Goal: Task Accomplishment & Management: Complete application form

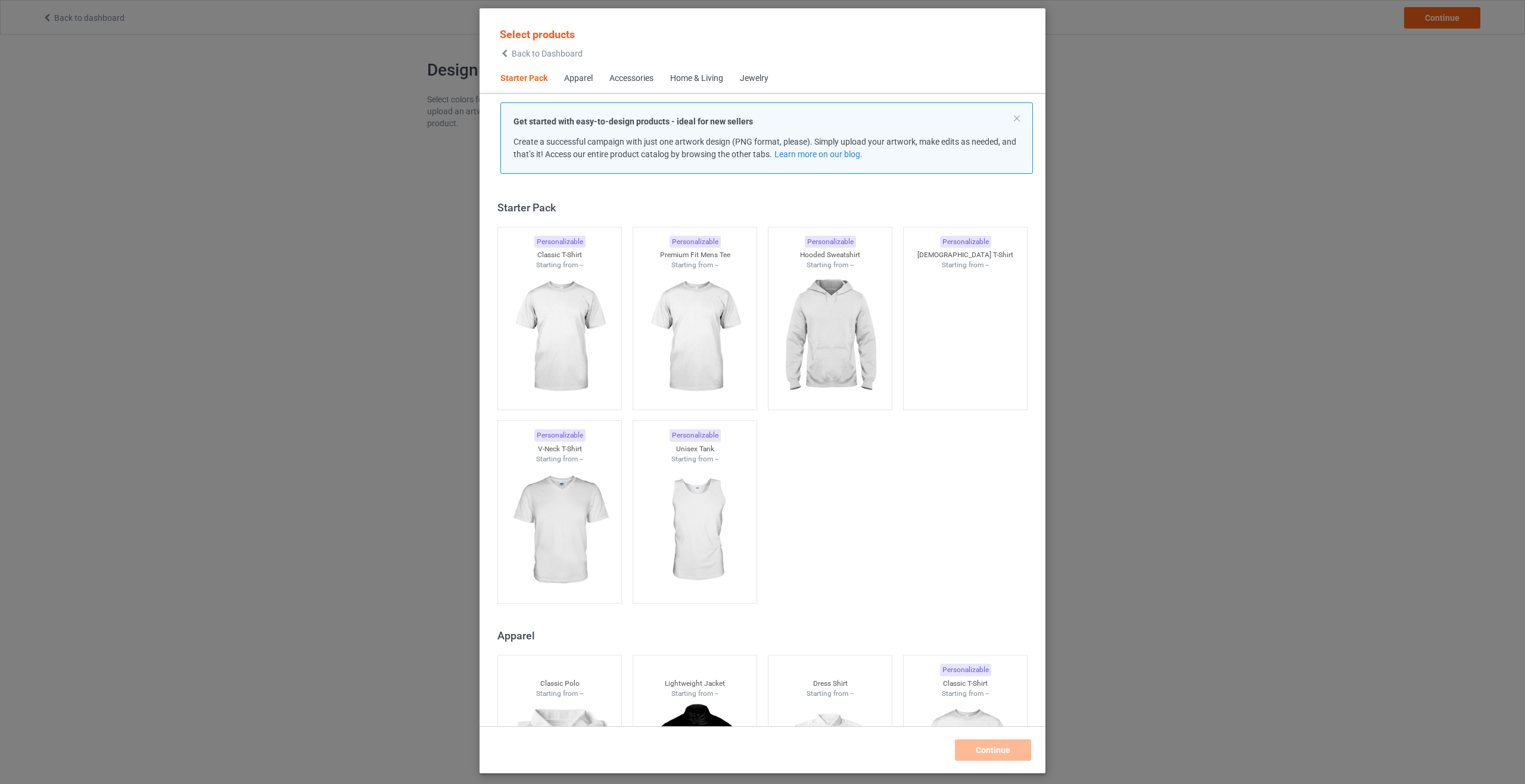
scroll to position [15, 0]
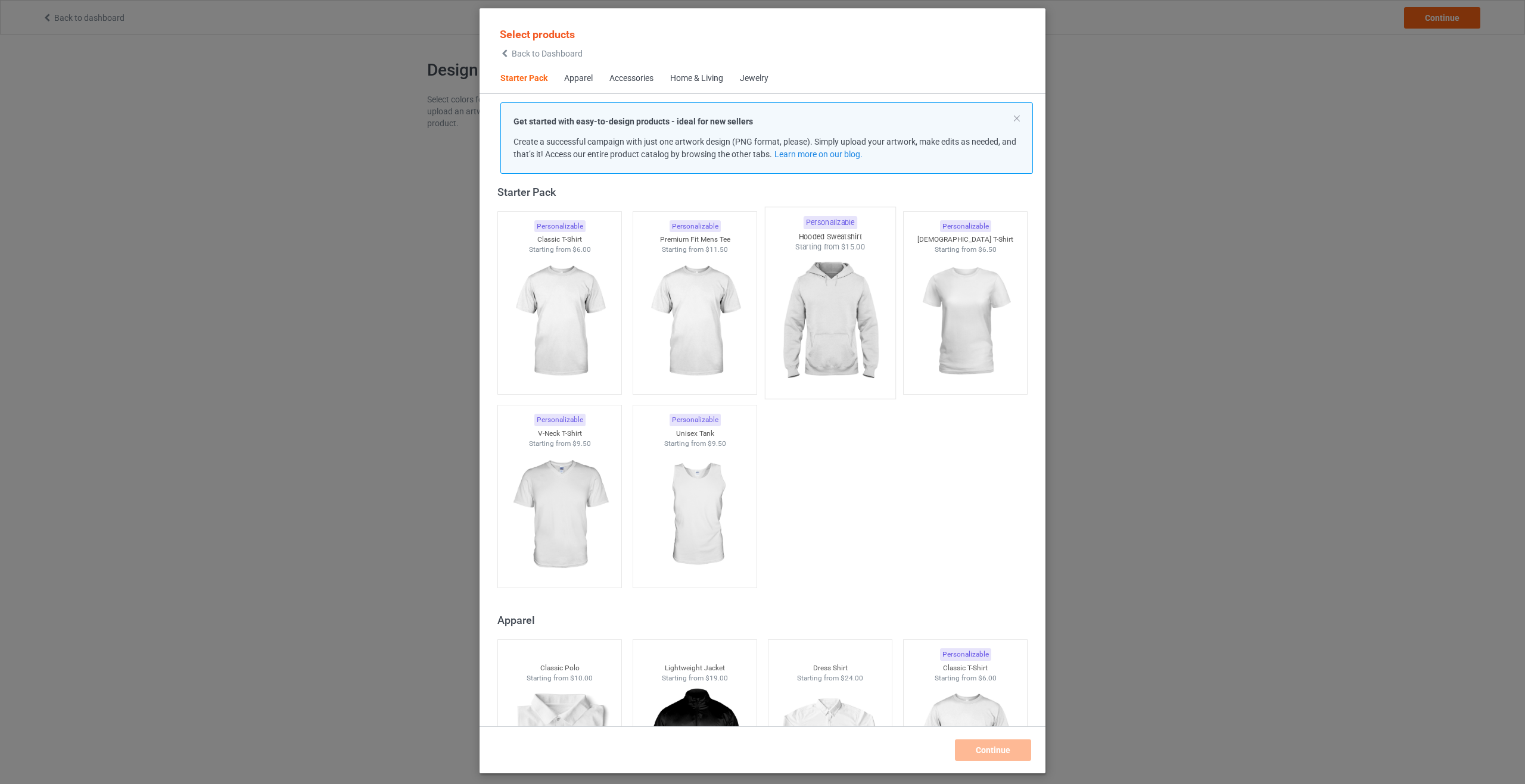
click at [830, 319] on img at bounding box center [829, 322] width 112 height 140
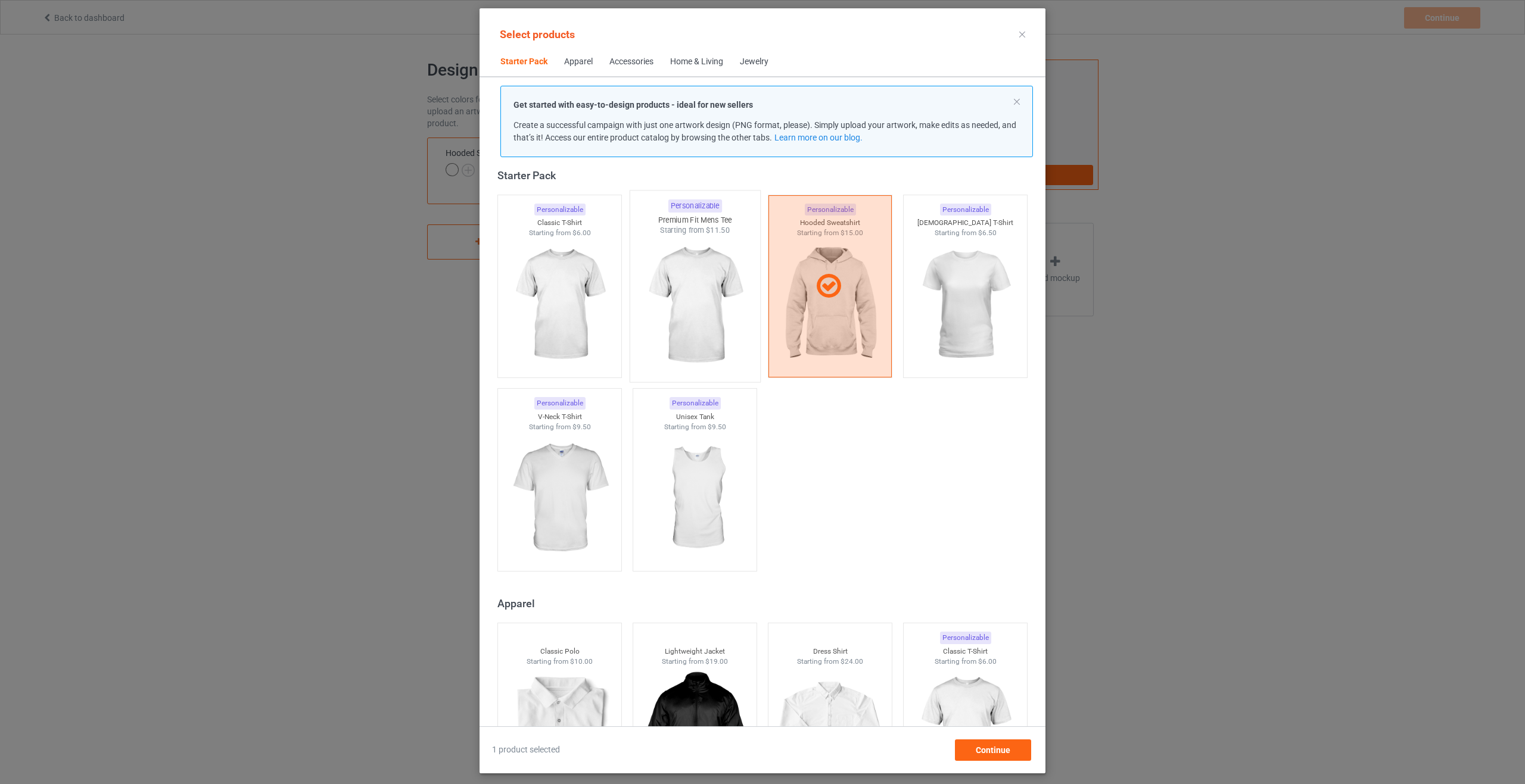
click at [707, 334] on img at bounding box center [694, 305] width 112 height 140
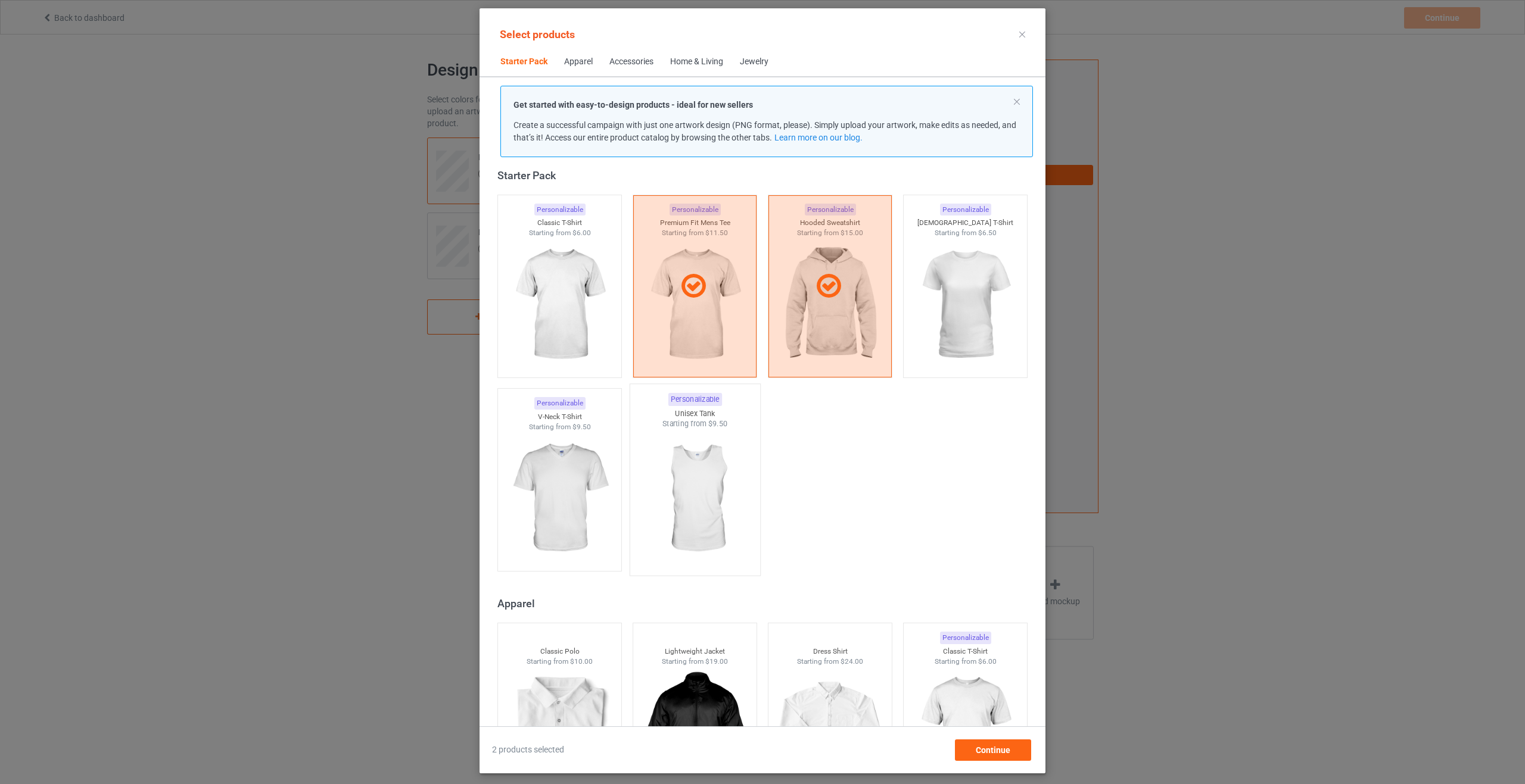
click at [683, 514] on img at bounding box center [694, 499] width 112 height 140
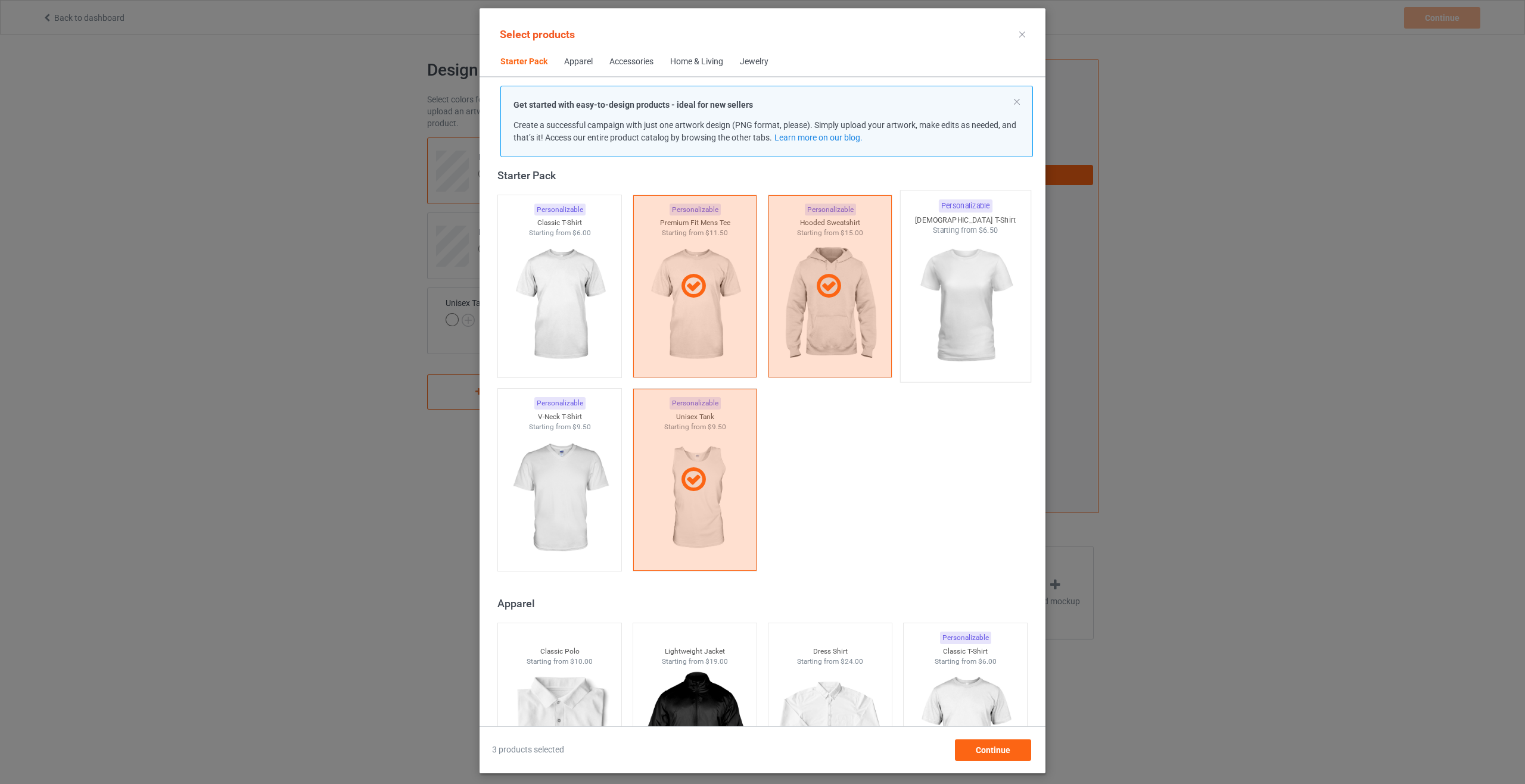
click at [969, 301] on img at bounding box center [965, 305] width 112 height 140
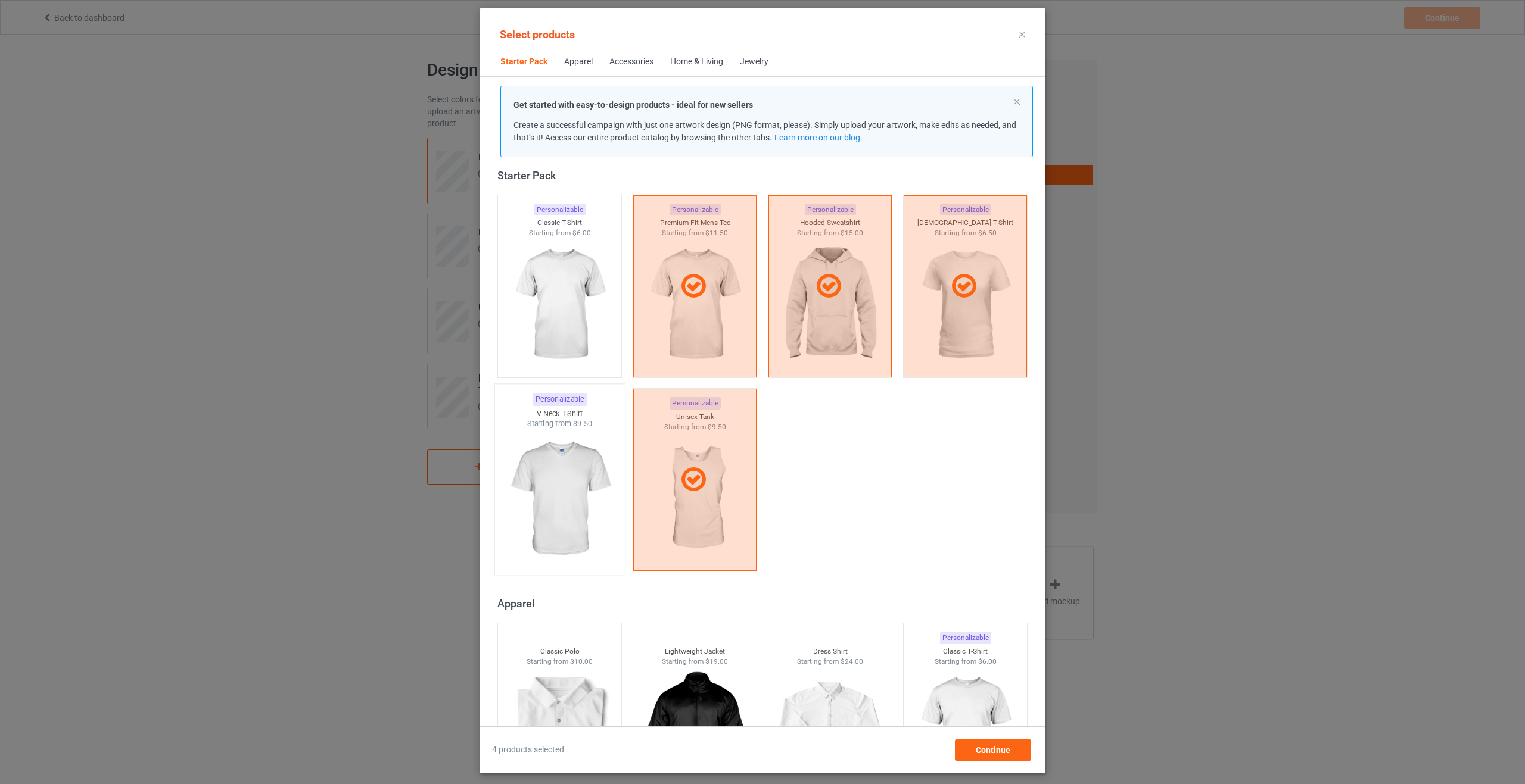
click at [569, 483] on img at bounding box center [559, 499] width 112 height 140
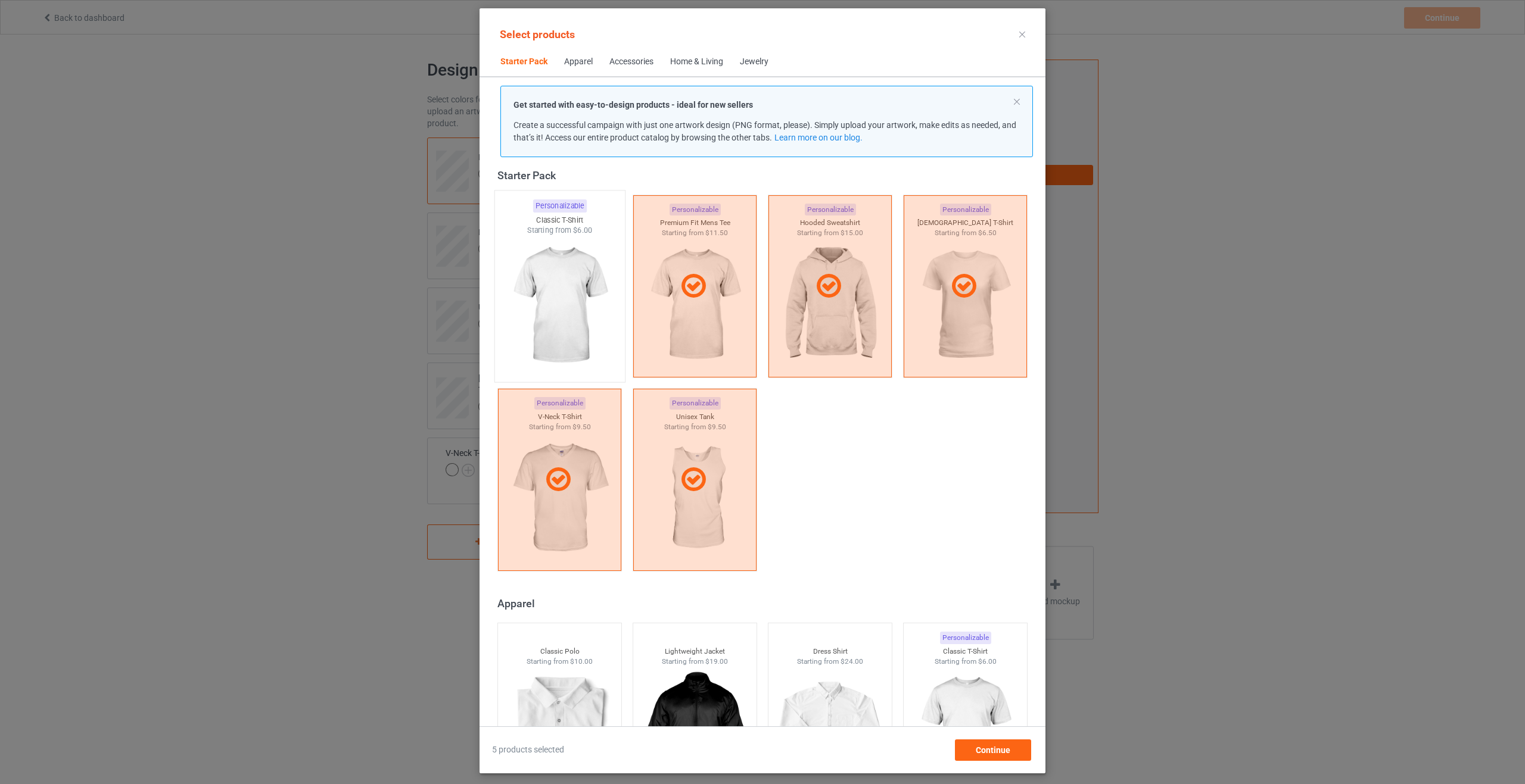
click at [571, 309] on img at bounding box center [559, 305] width 112 height 140
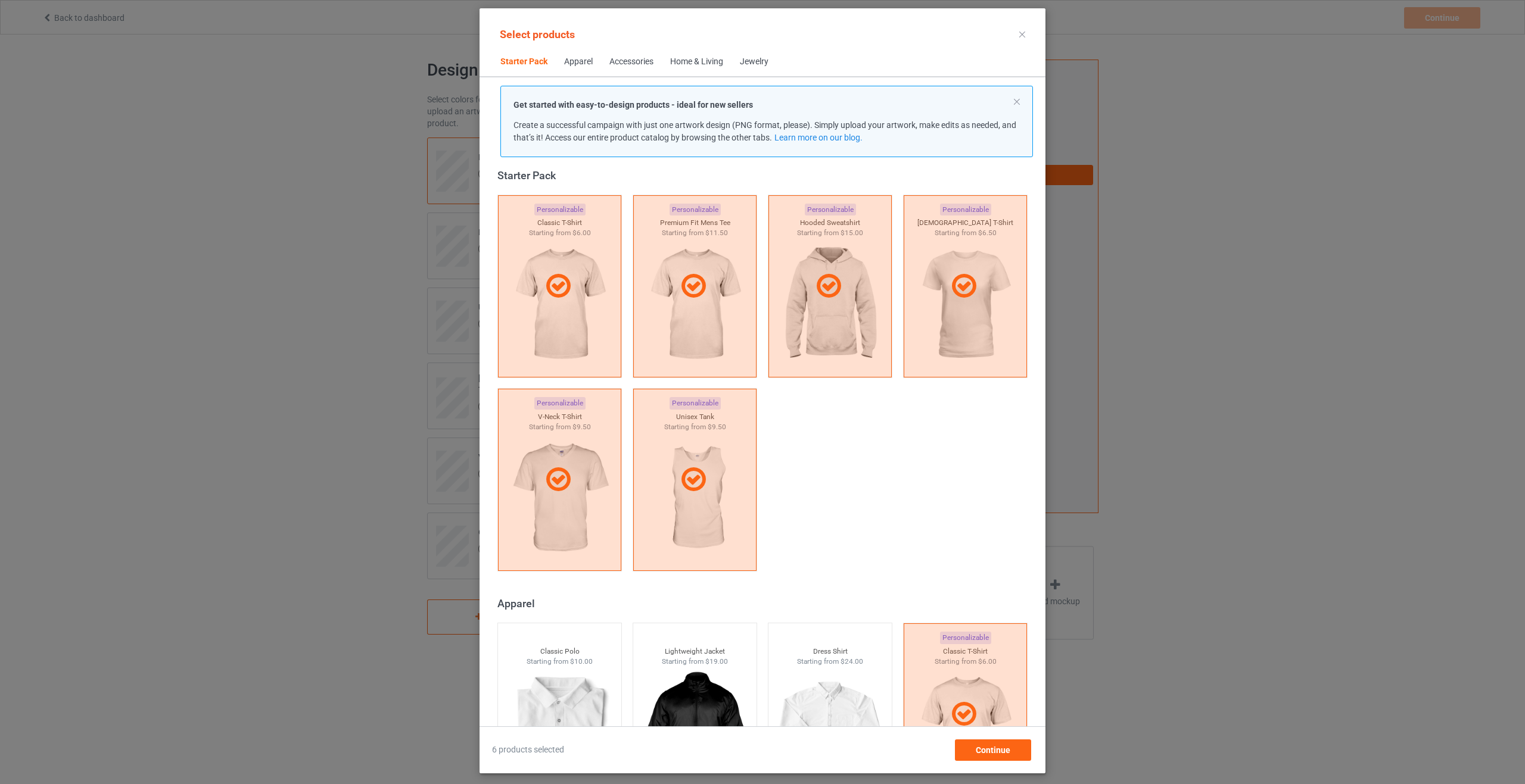
scroll to position [254, 0]
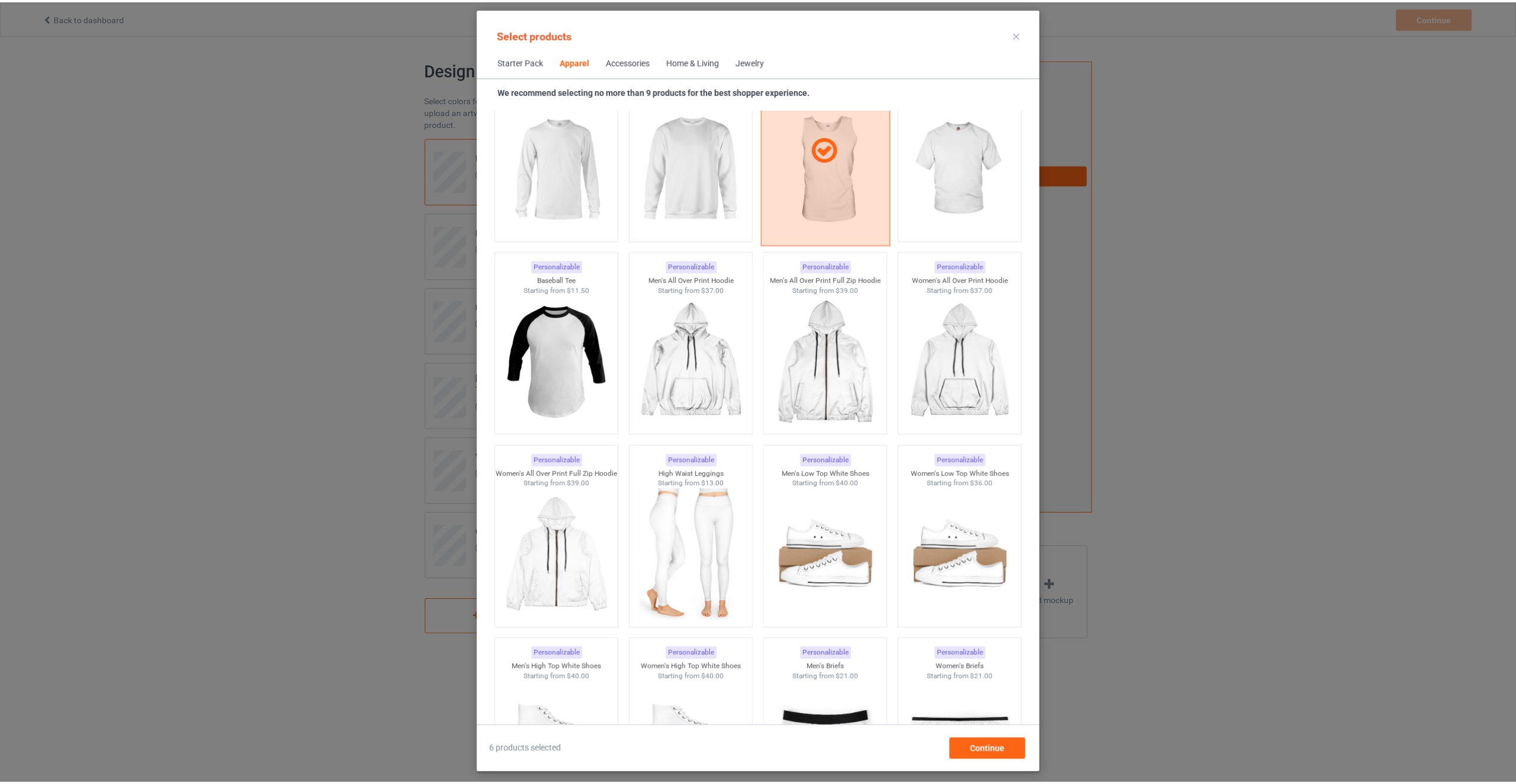
scroll to position [968, 0]
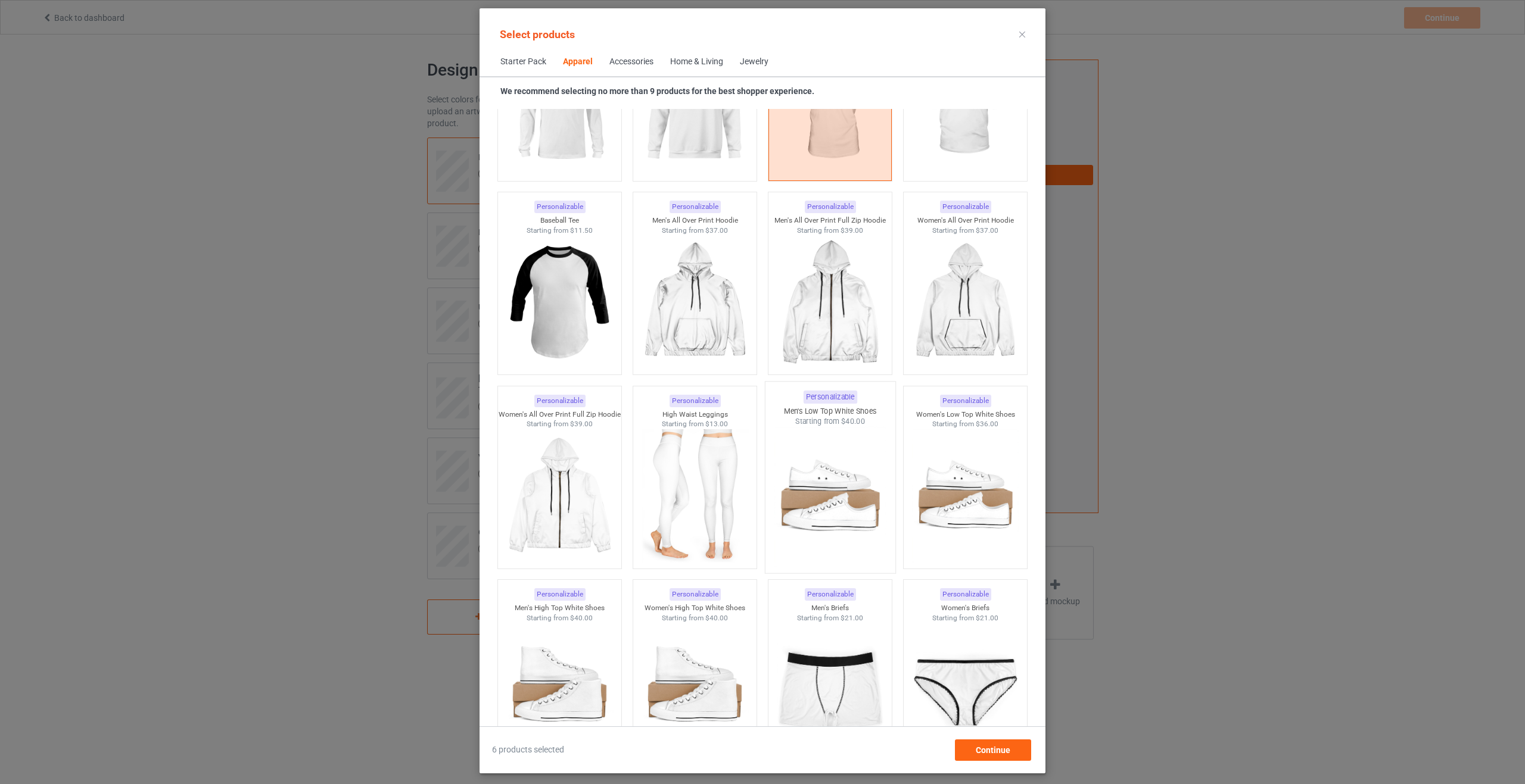
click at [840, 520] on img at bounding box center [829, 497] width 112 height 140
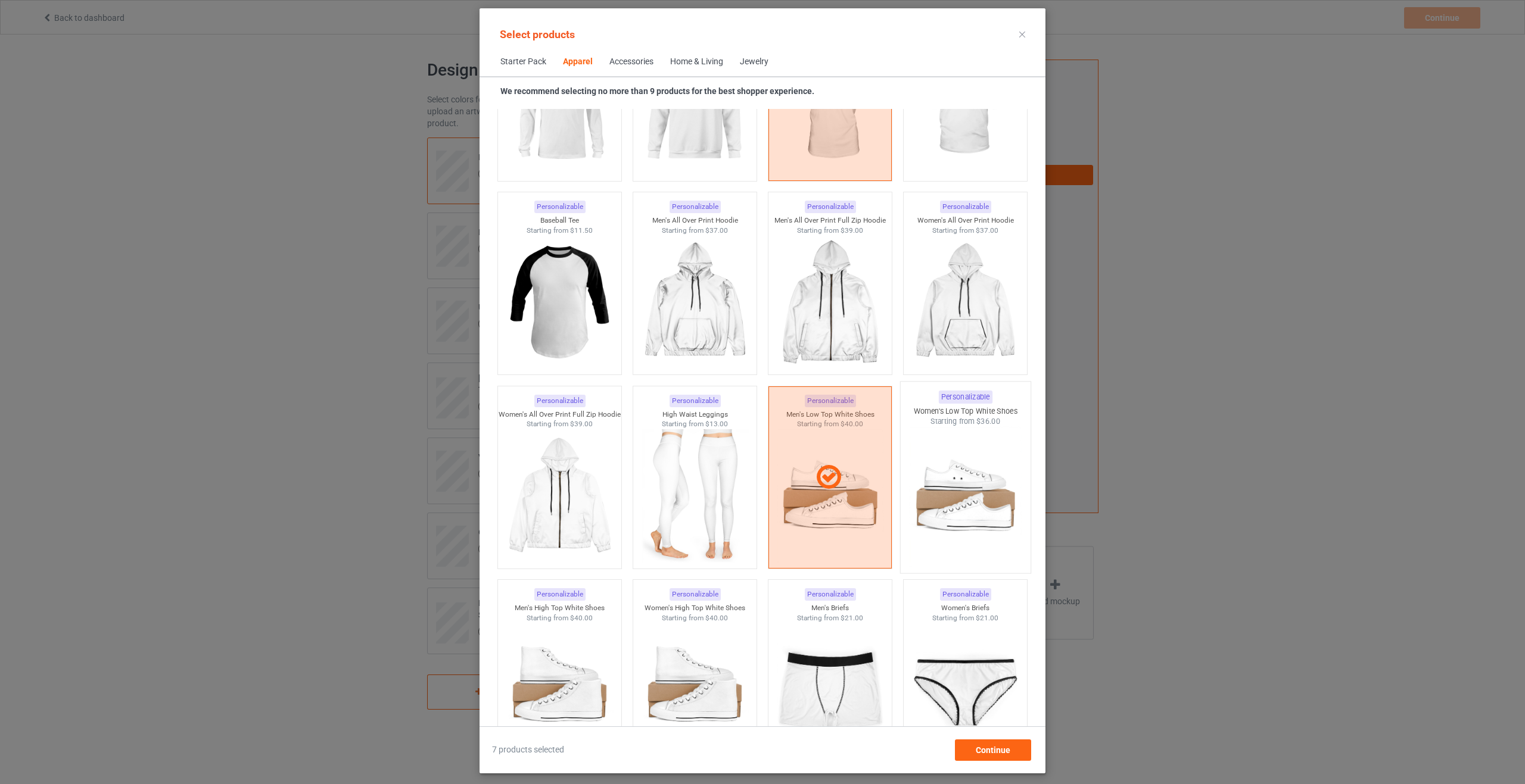
click at [957, 506] on img at bounding box center [965, 497] width 112 height 140
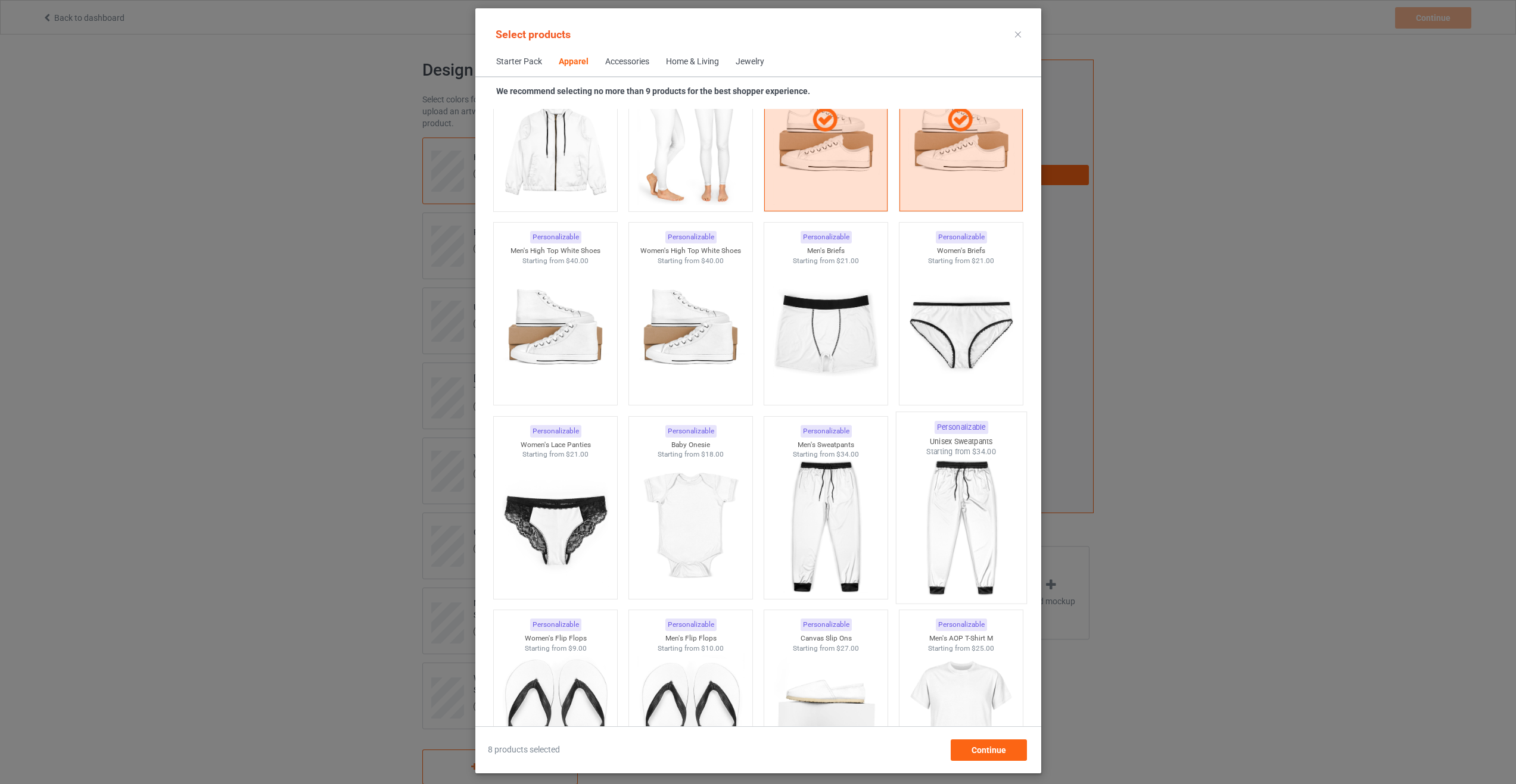
scroll to position [1564, 0]
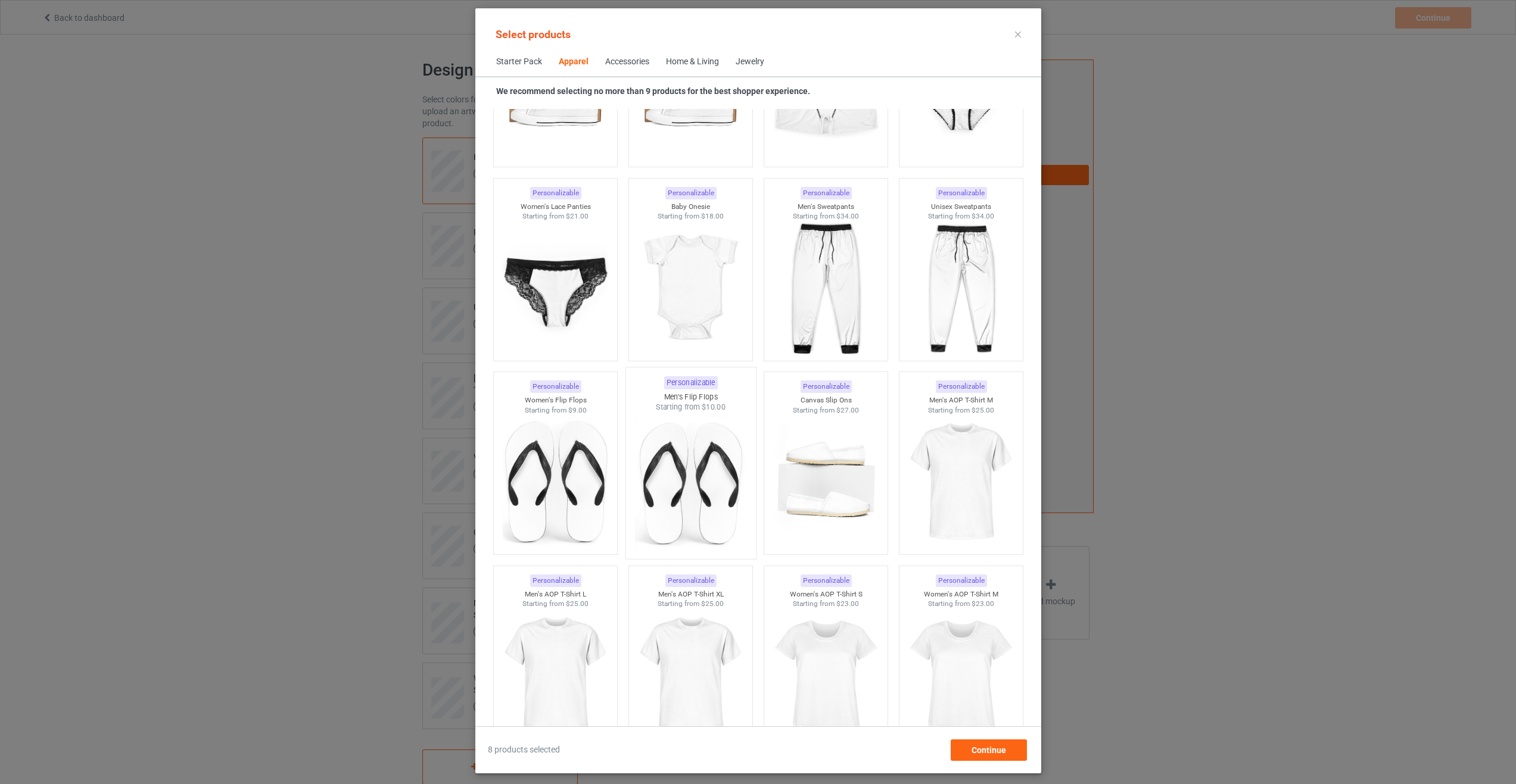
click at [673, 524] on img at bounding box center [690, 482] width 112 height 140
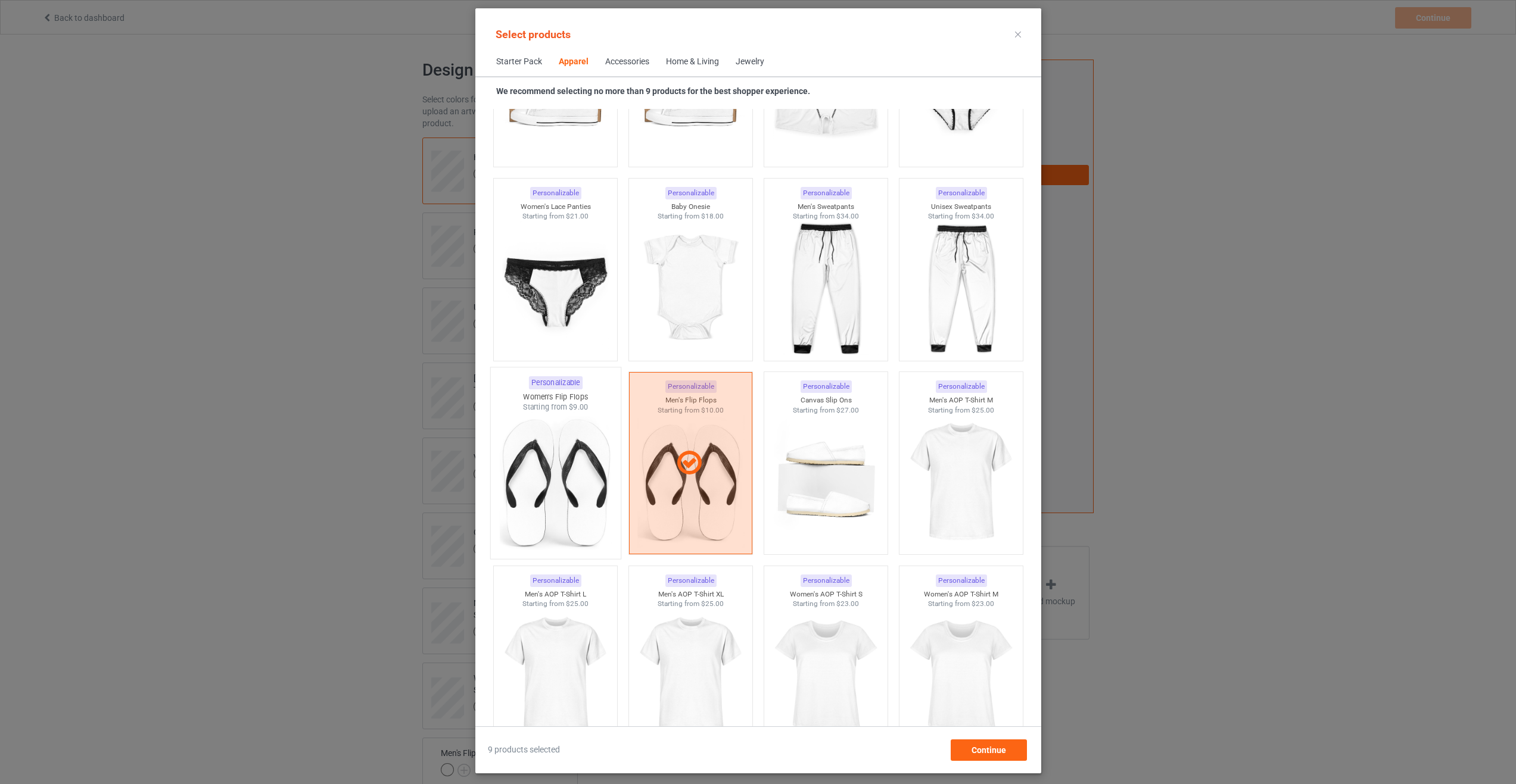
click at [558, 521] on img at bounding box center [555, 482] width 112 height 140
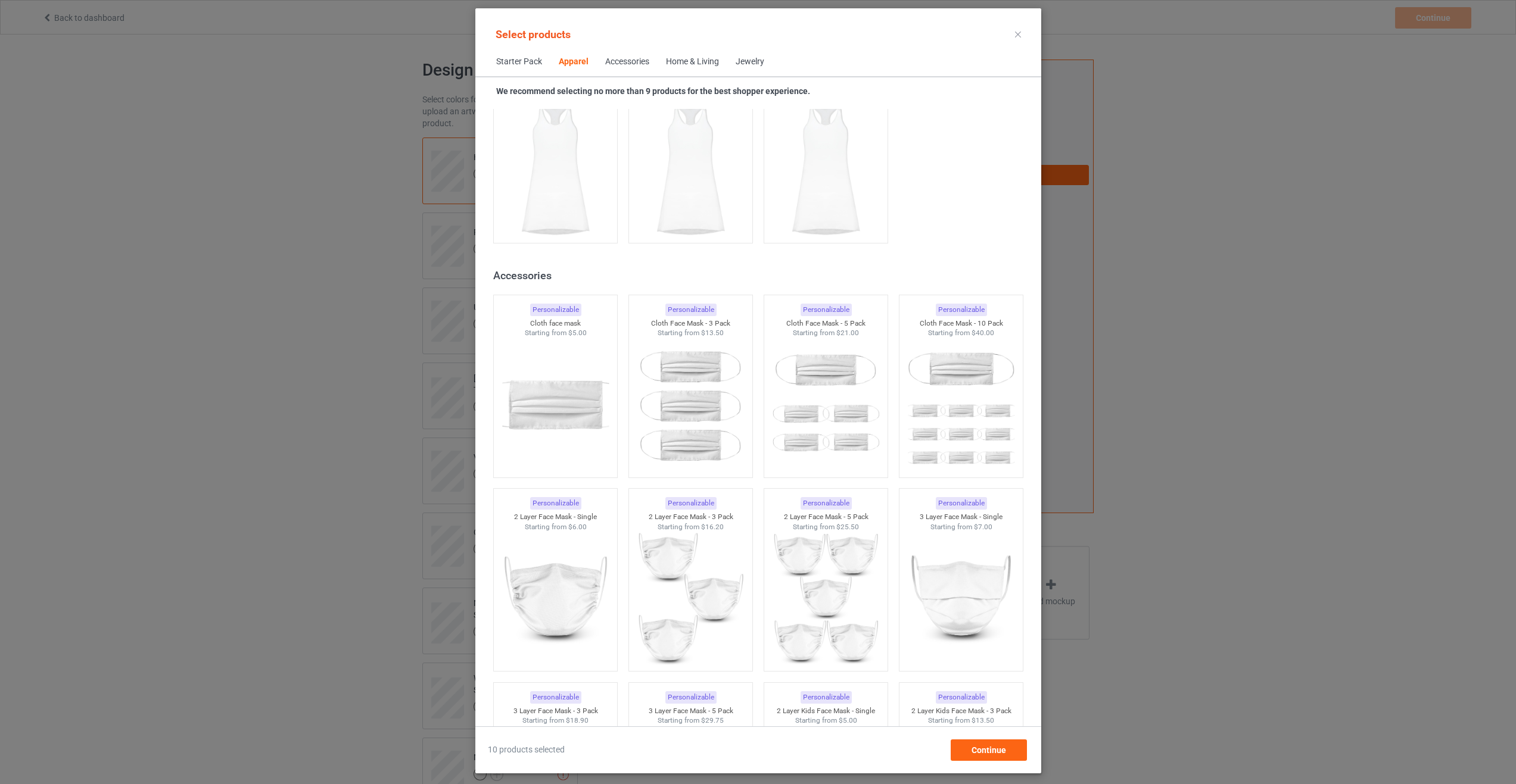
scroll to position [2575, 0]
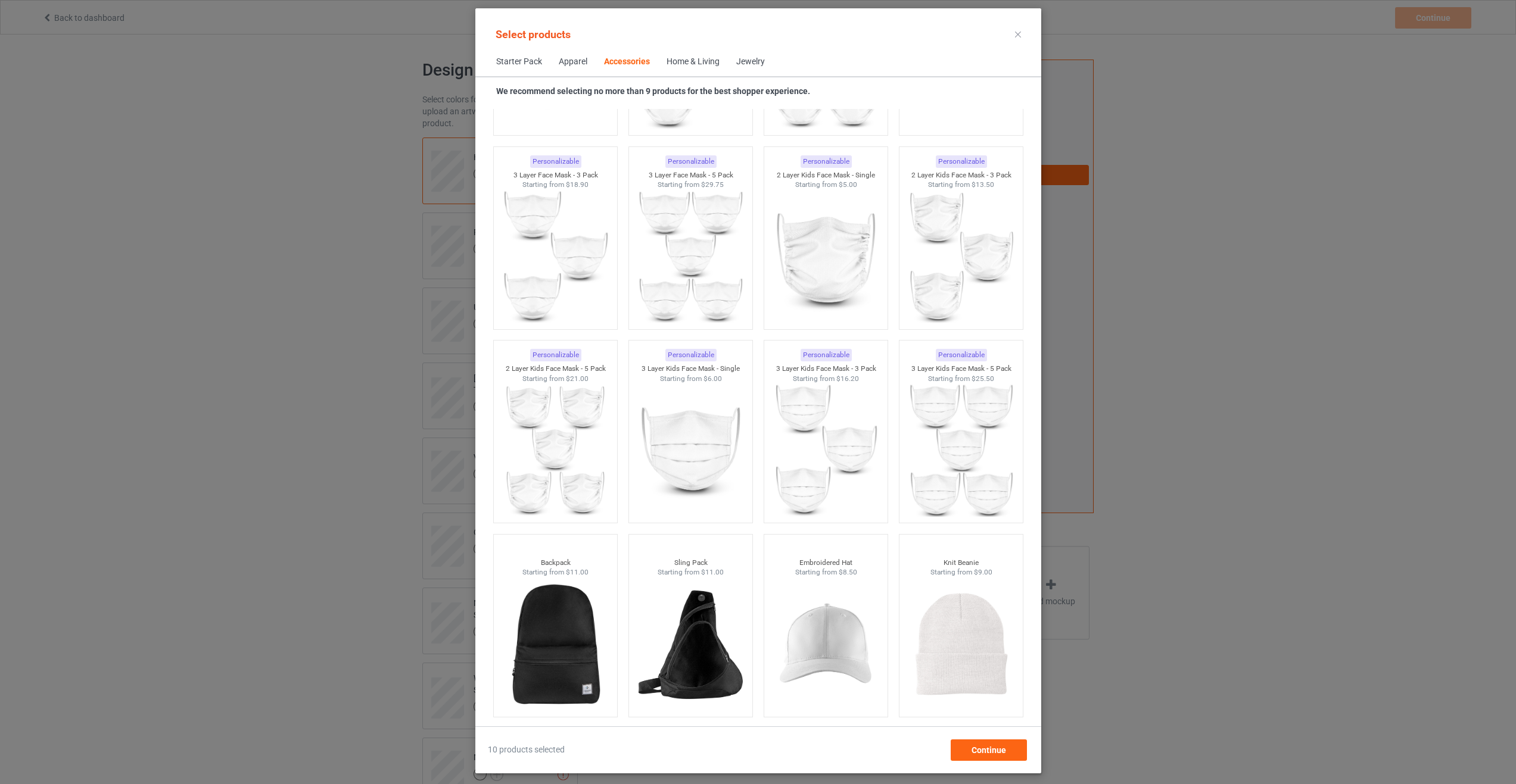
scroll to position [3171, 0]
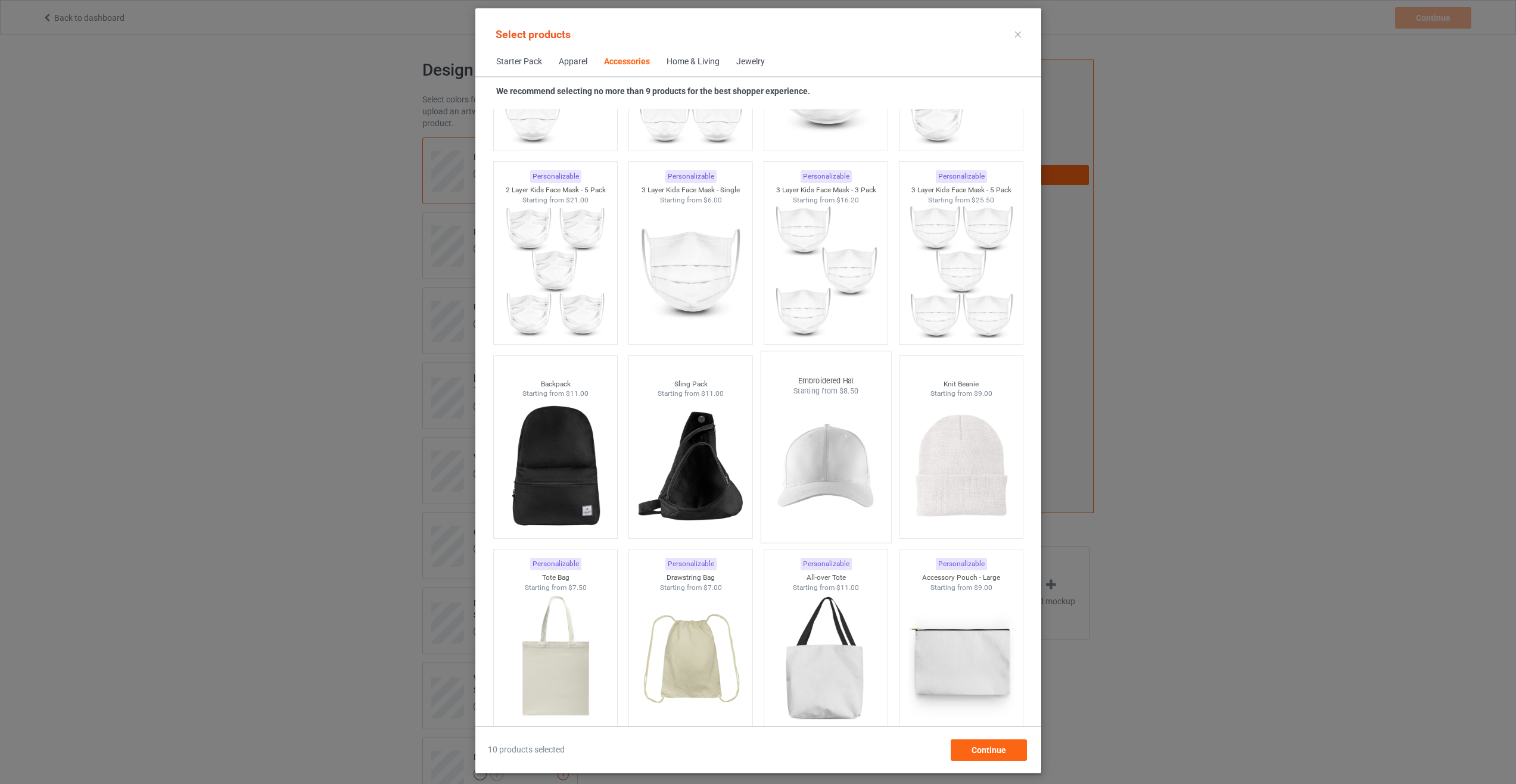
click at [807, 463] on img at bounding box center [826, 466] width 112 height 140
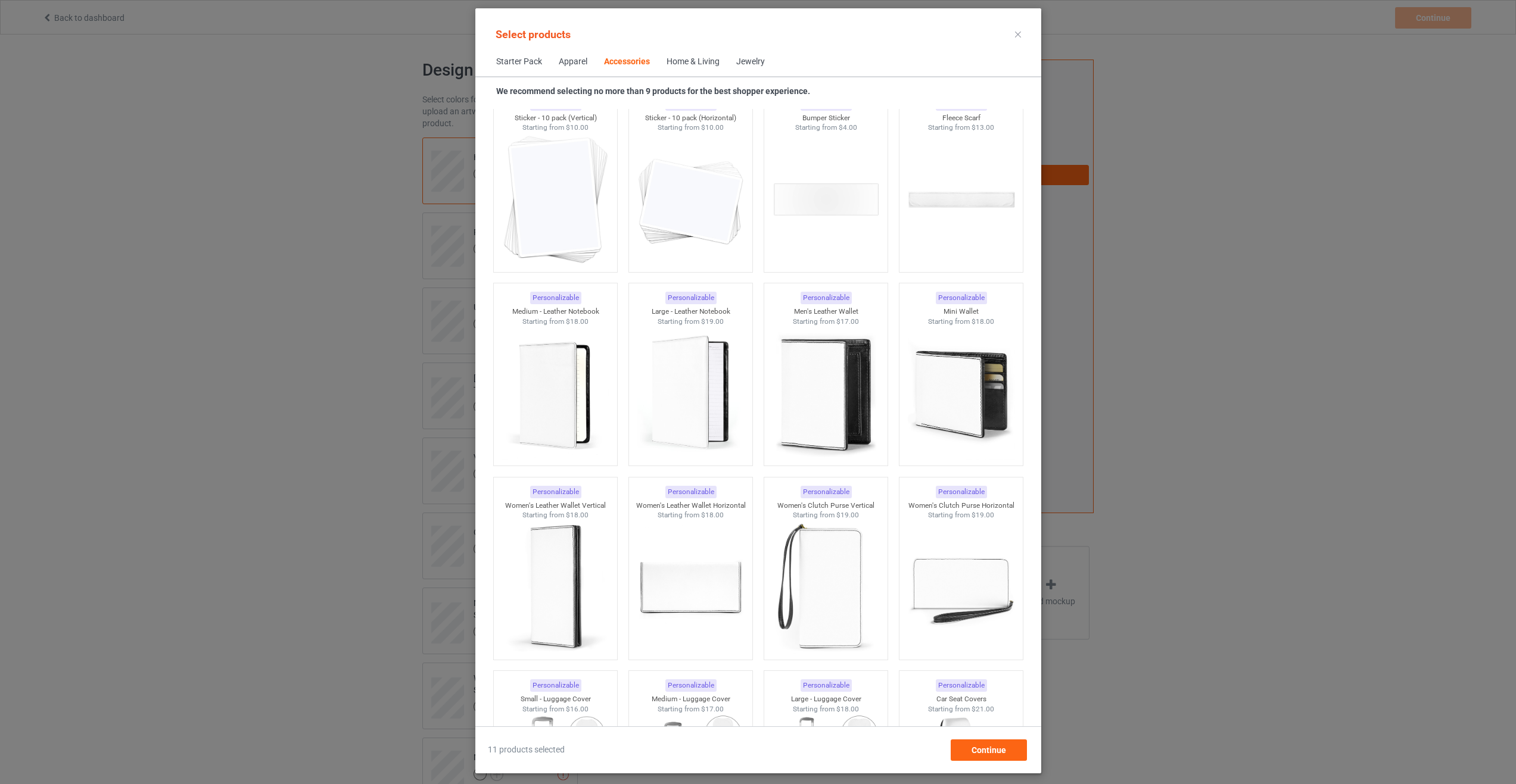
scroll to position [4957, 0]
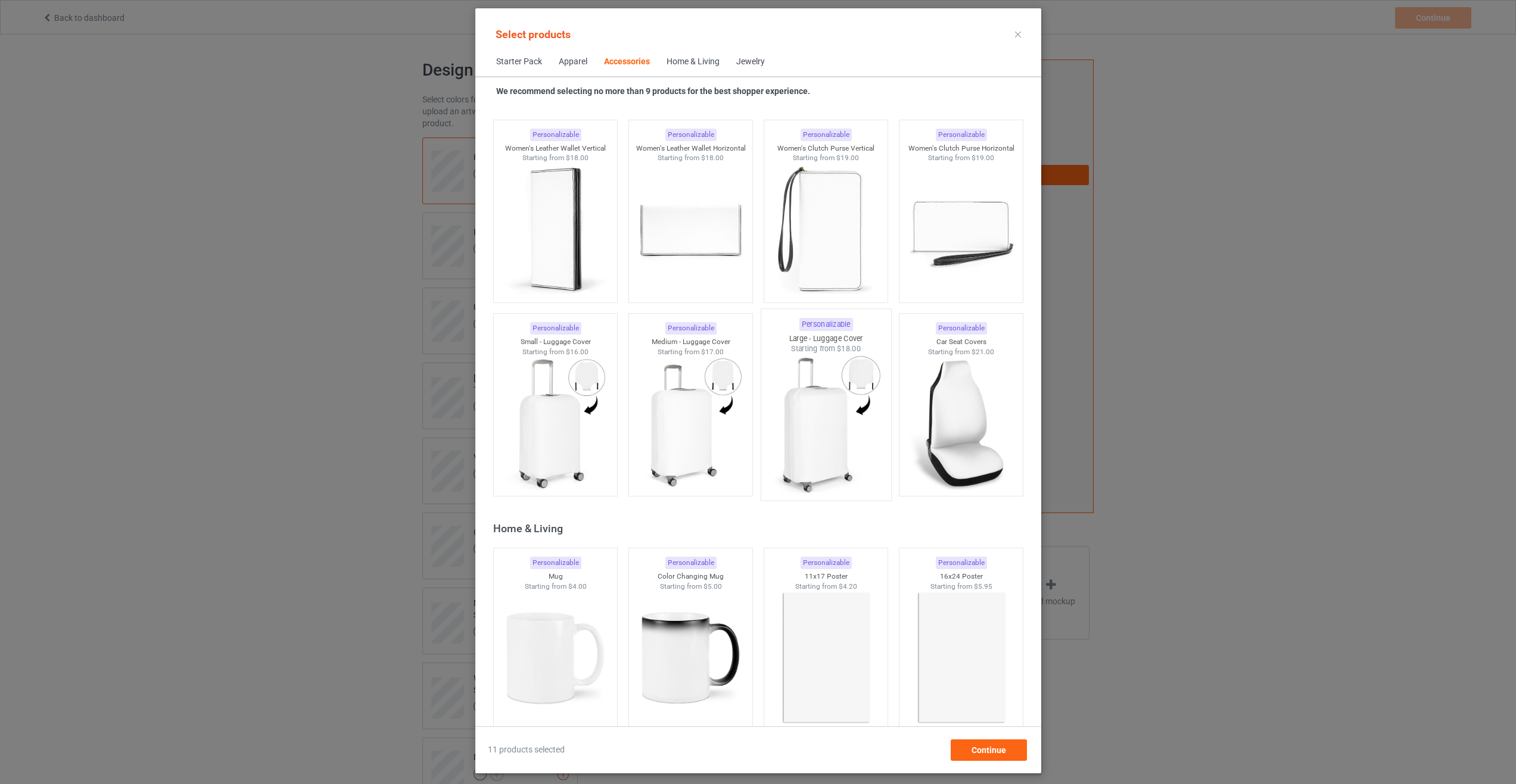
click at [790, 432] on img at bounding box center [826, 424] width 112 height 140
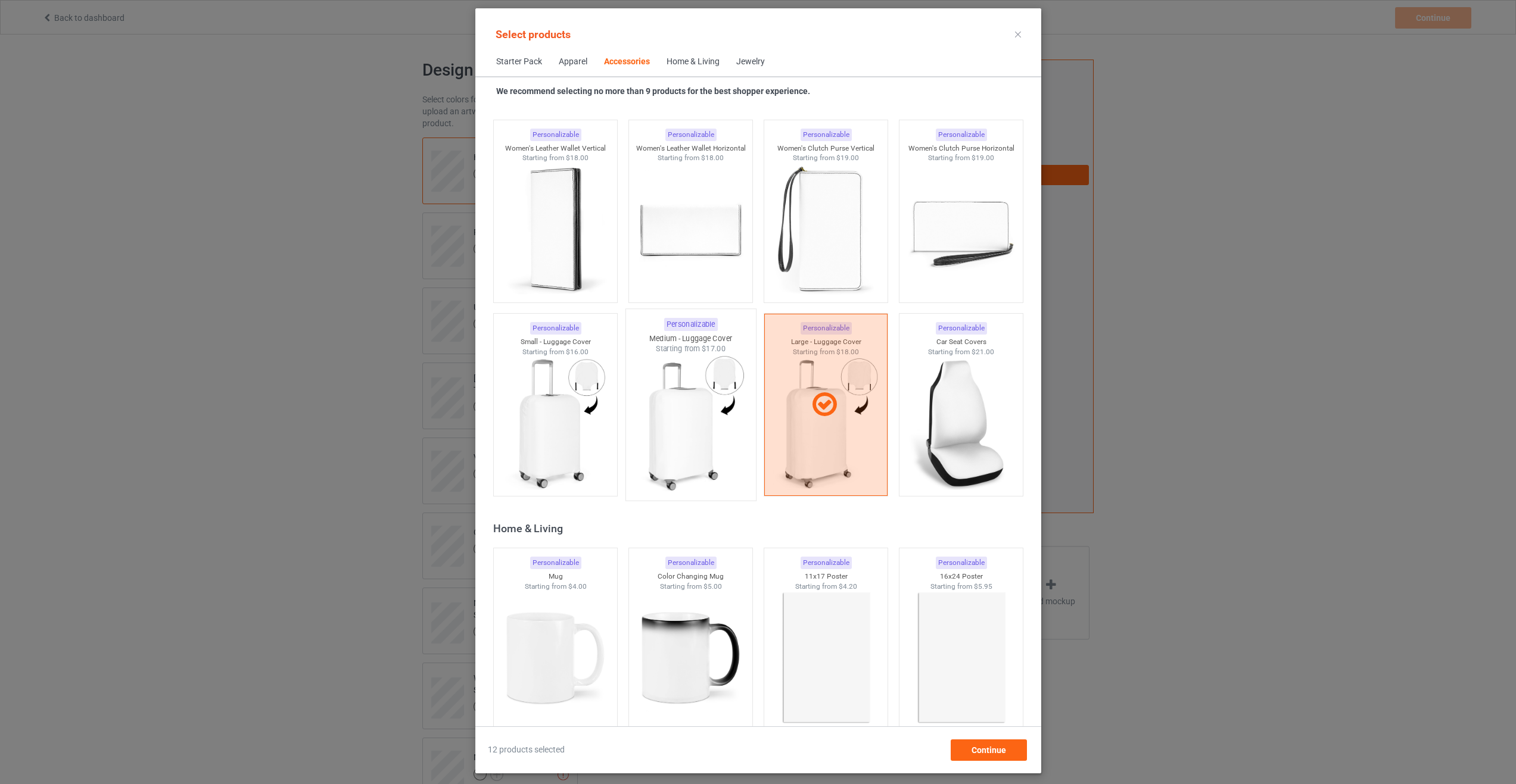
click at [692, 453] on img at bounding box center [690, 424] width 112 height 140
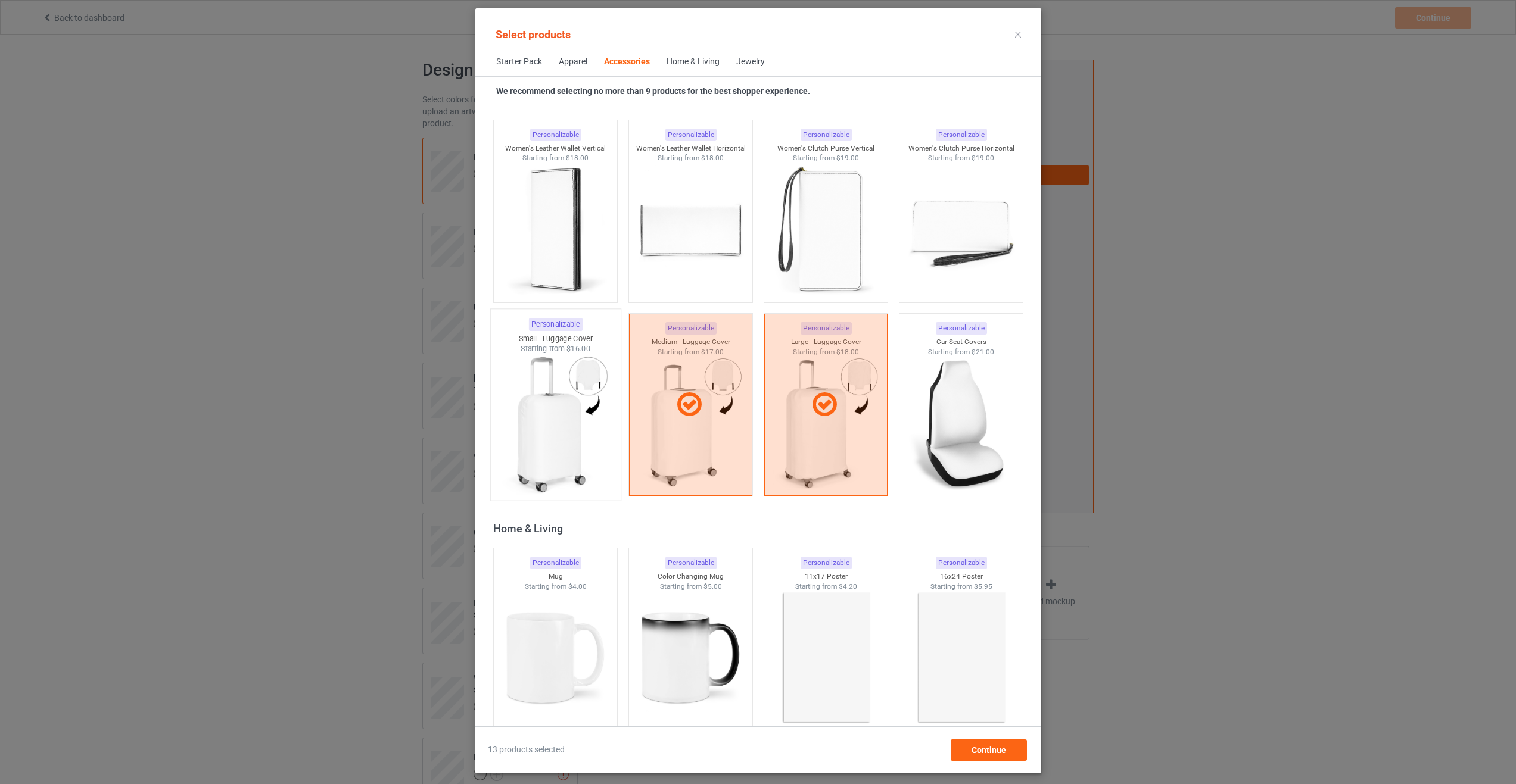
click at [558, 460] on img at bounding box center [555, 424] width 112 height 140
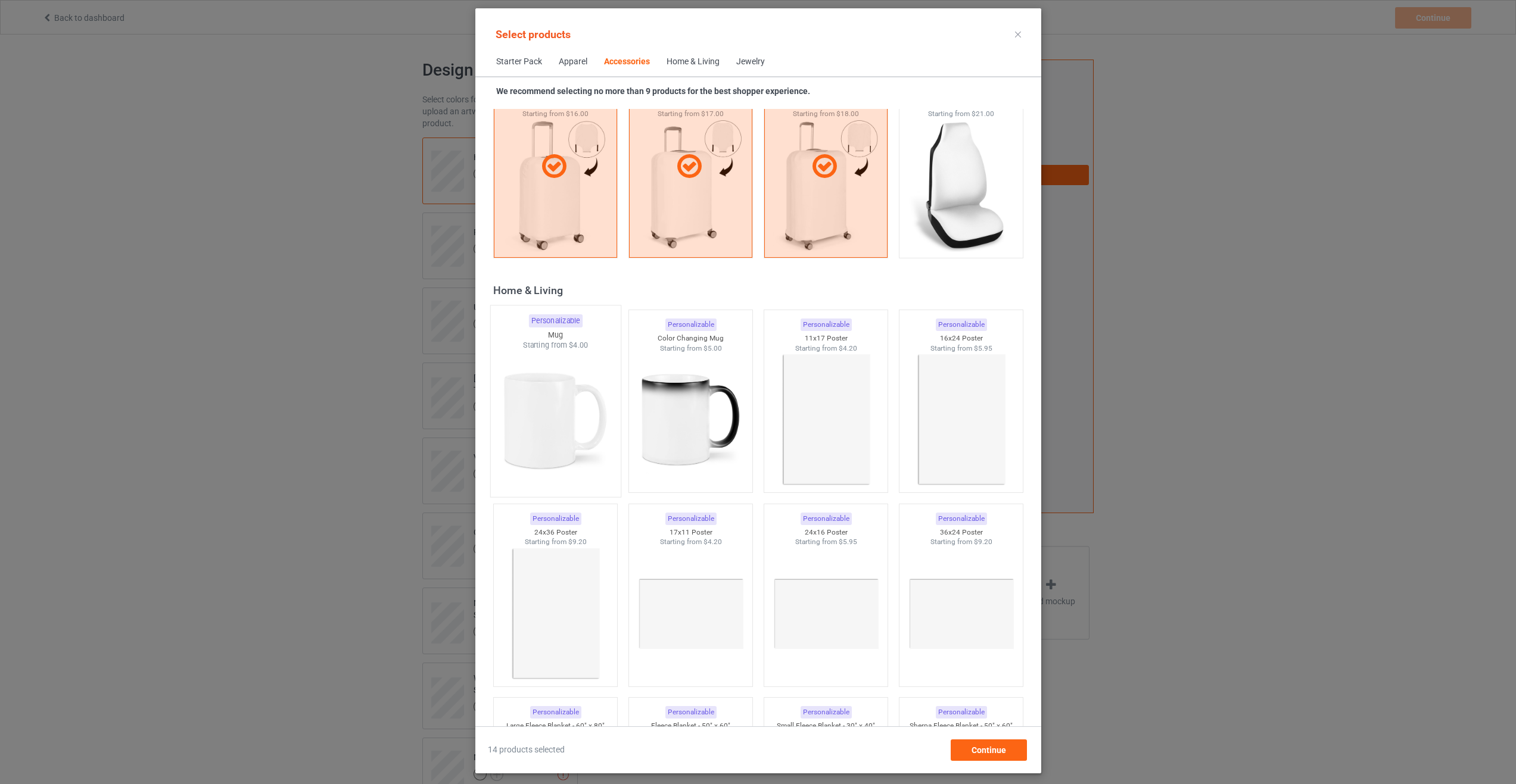
scroll to position [5254, 0]
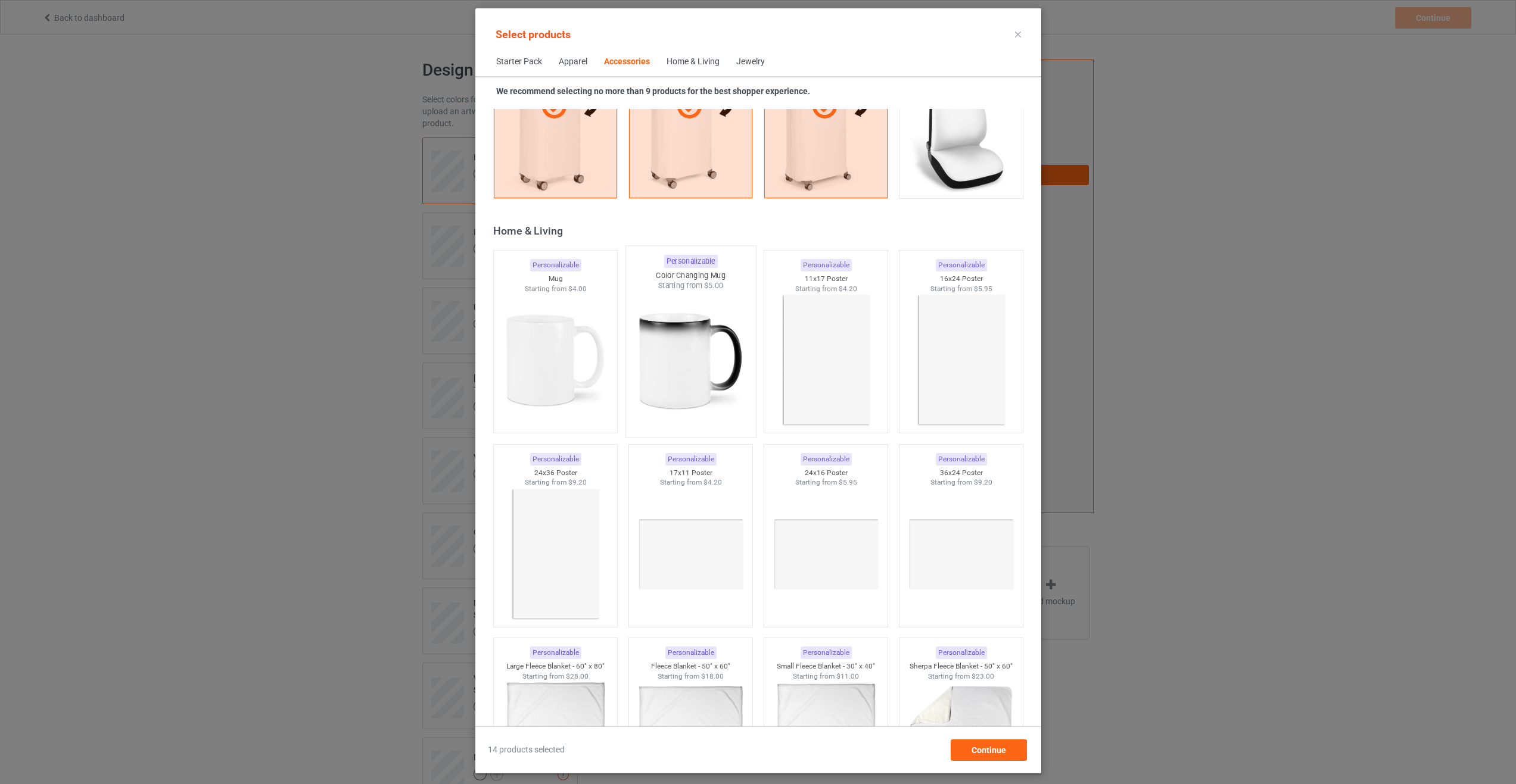
click at [684, 385] on img at bounding box center [690, 360] width 112 height 140
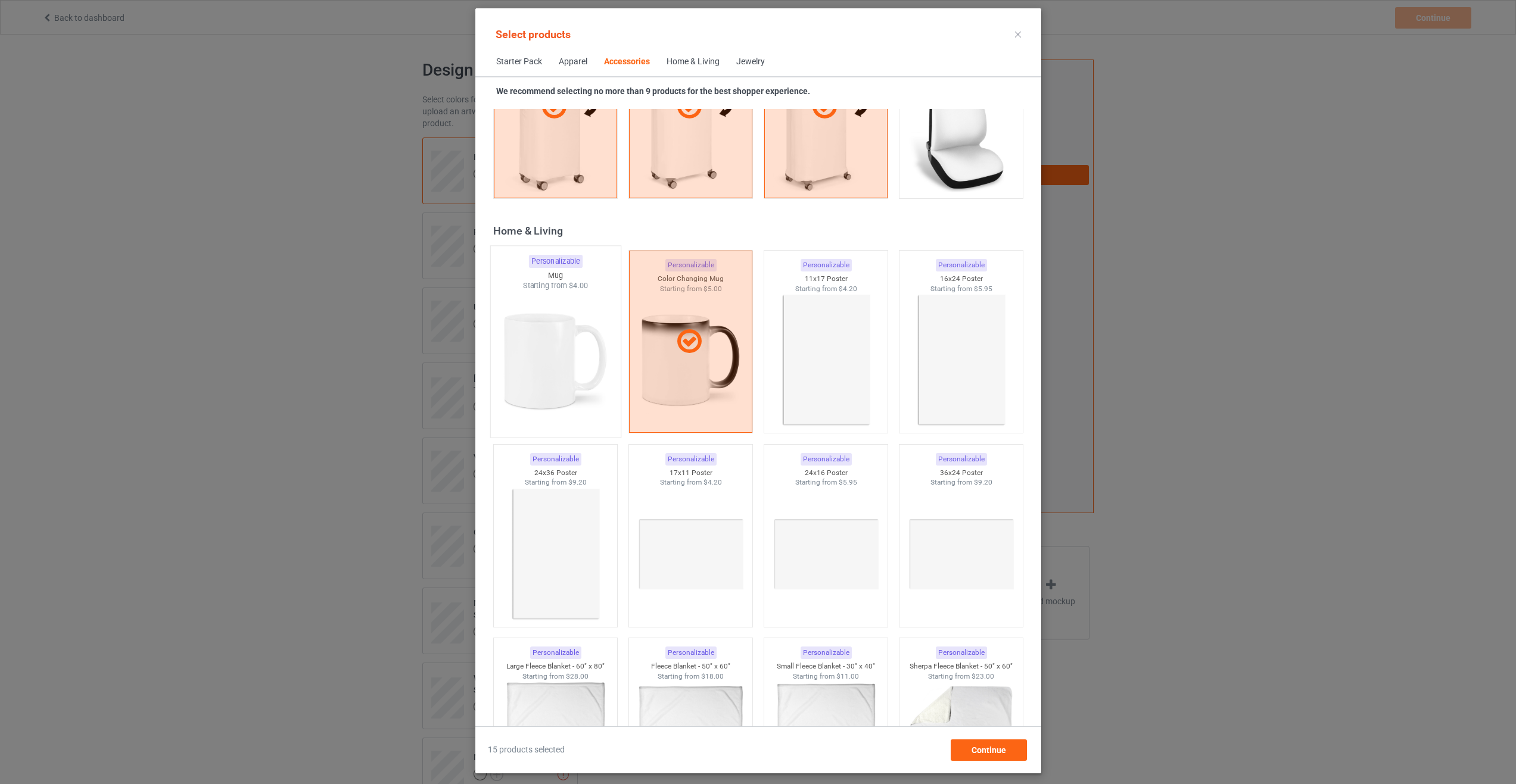
click at [532, 368] on img at bounding box center [555, 360] width 112 height 140
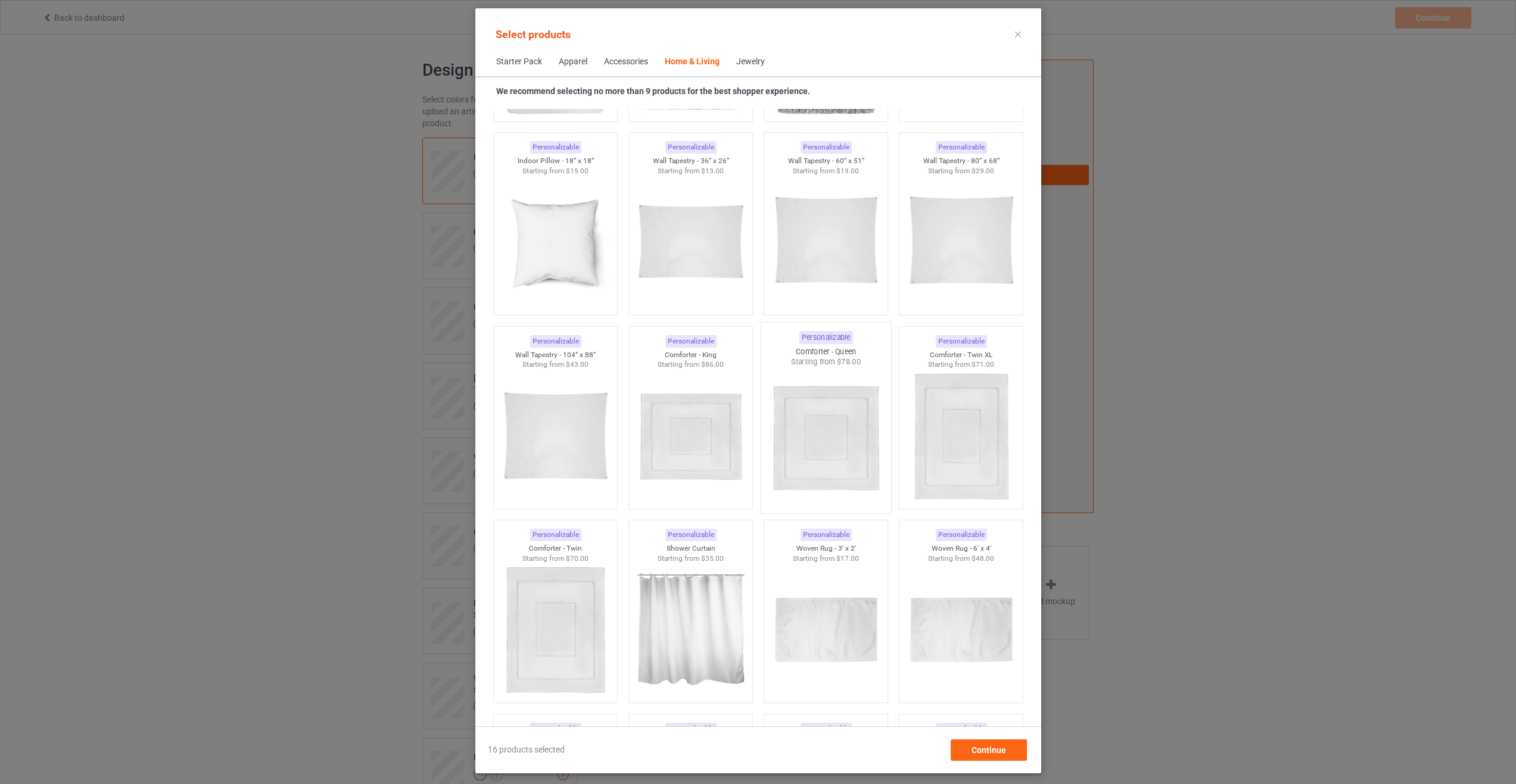
scroll to position [5970, 0]
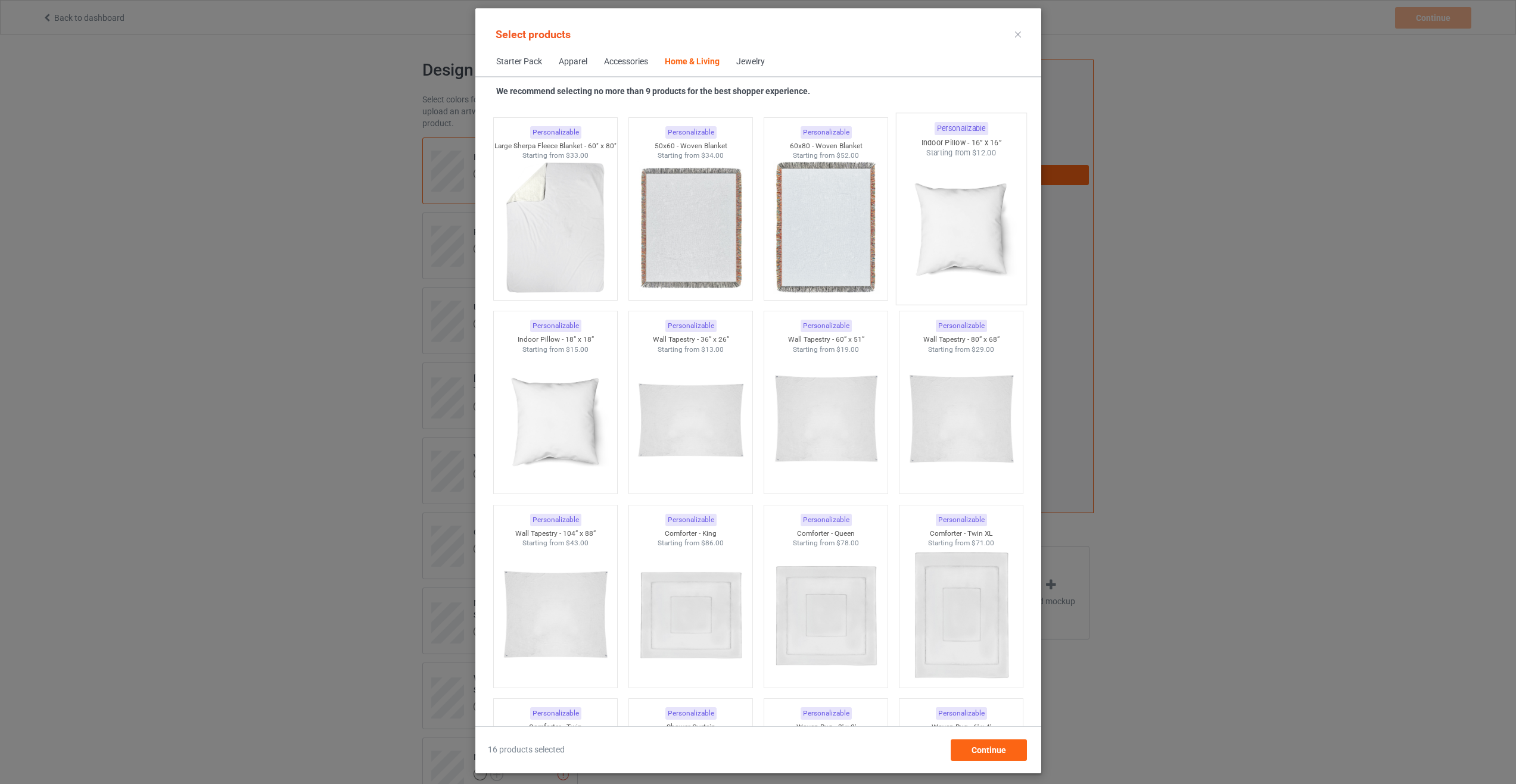
click at [981, 209] on img at bounding box center [961, 228] width 112 height 140
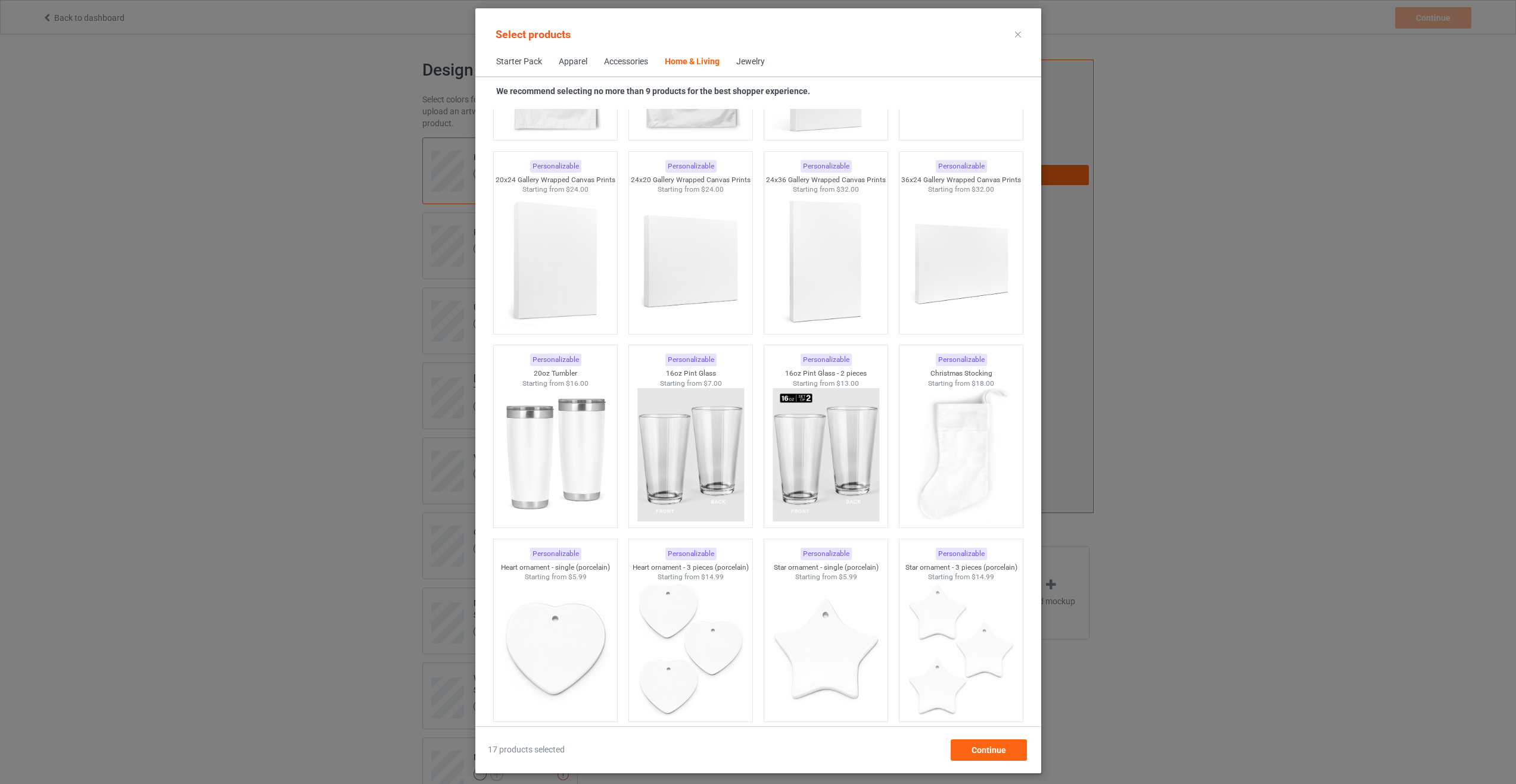
scroll to position [8708, 0]
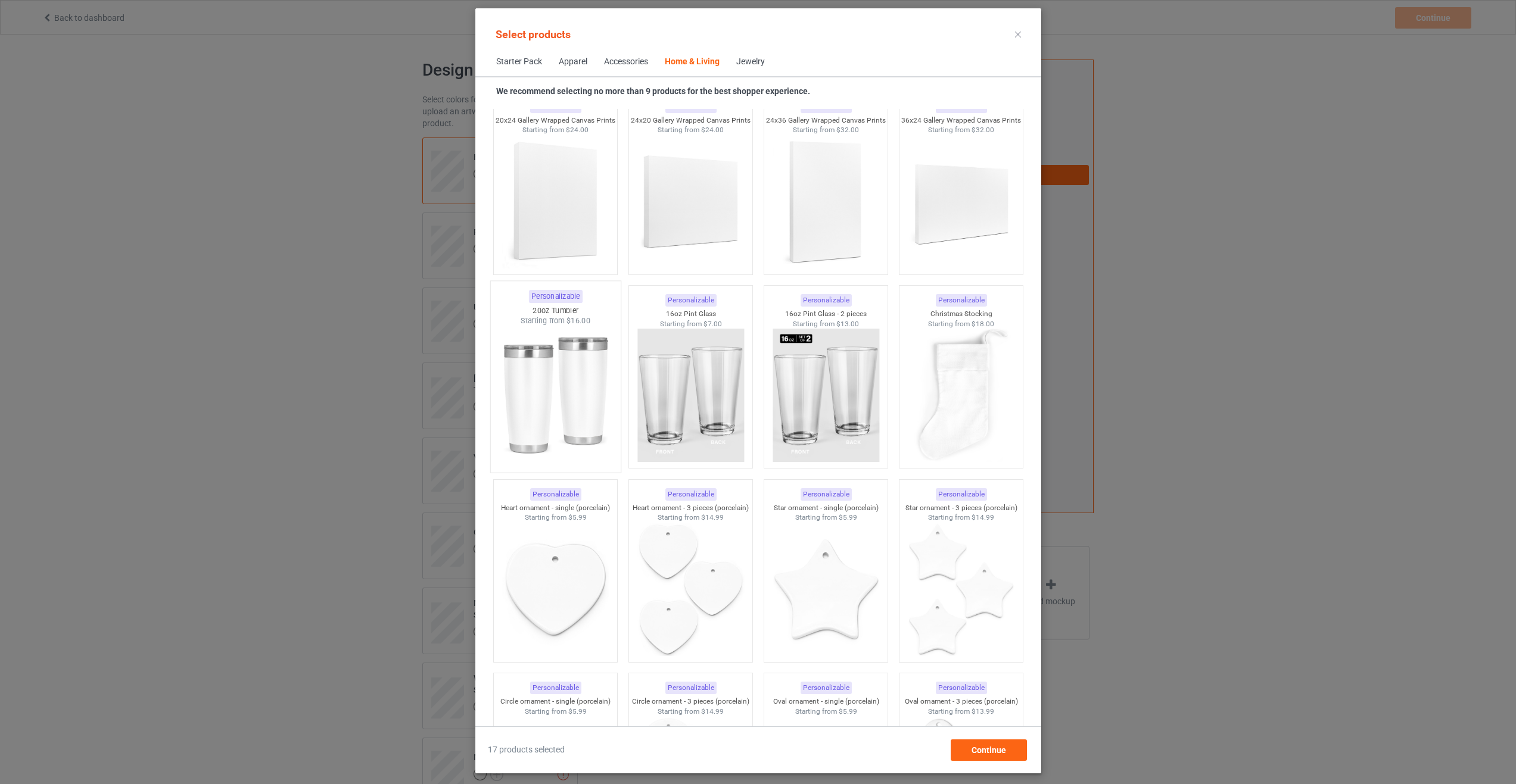
click at [548, 403] on img at bounding box center [555, 396] width 112 height 140
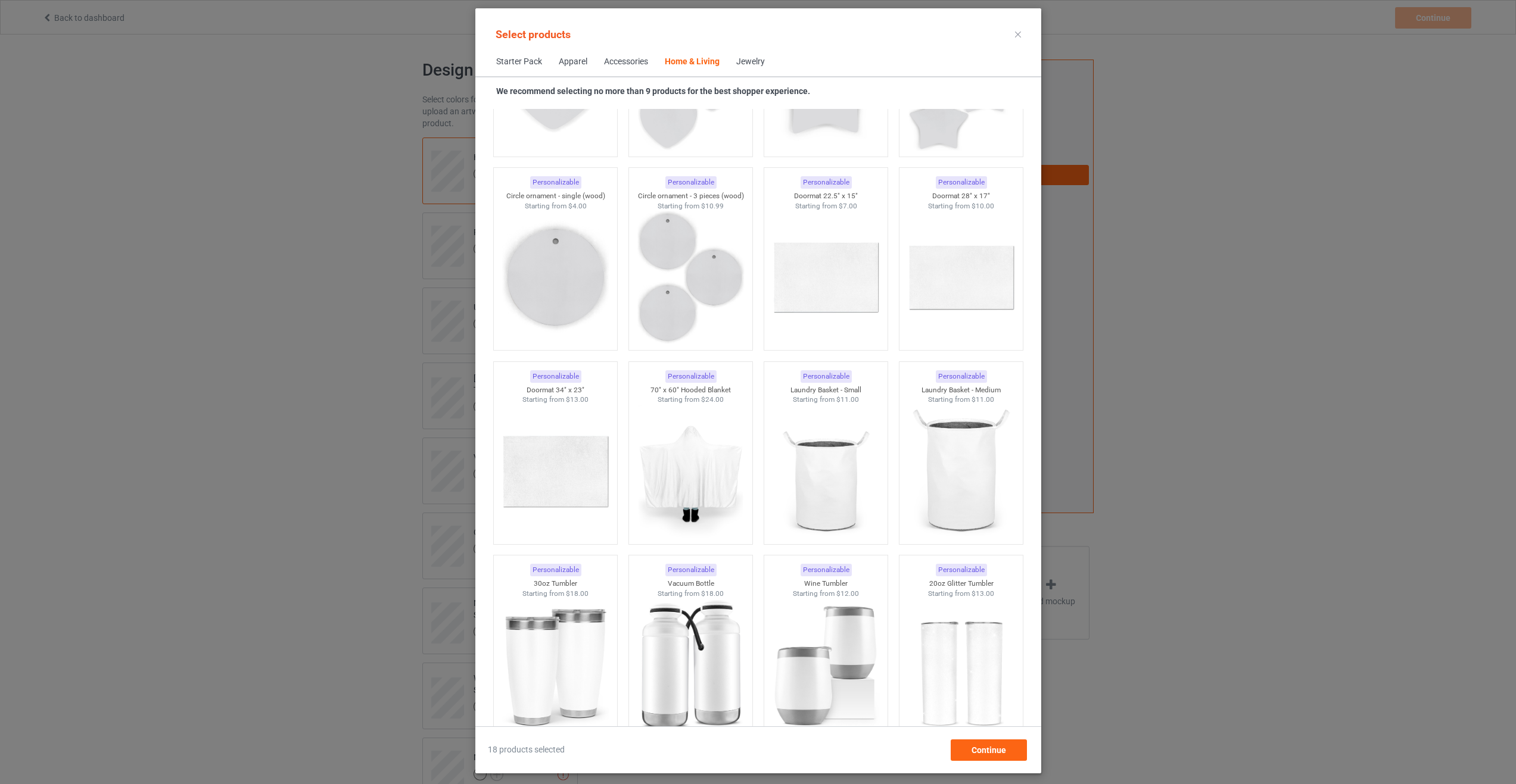
scroll to position [9660, 0]
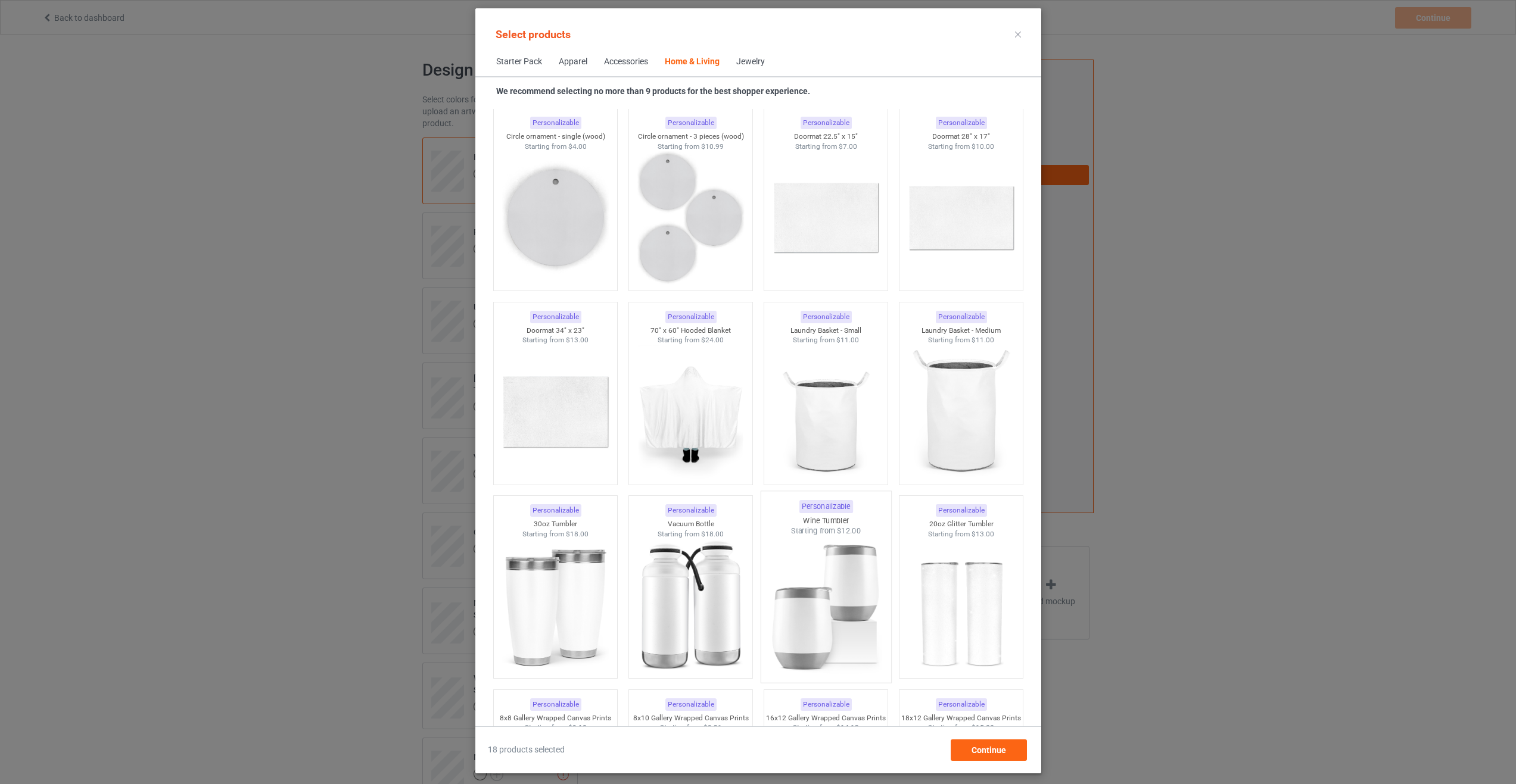
click at [829, 627] on img at bounding box center [826, 606] width 112 height 140
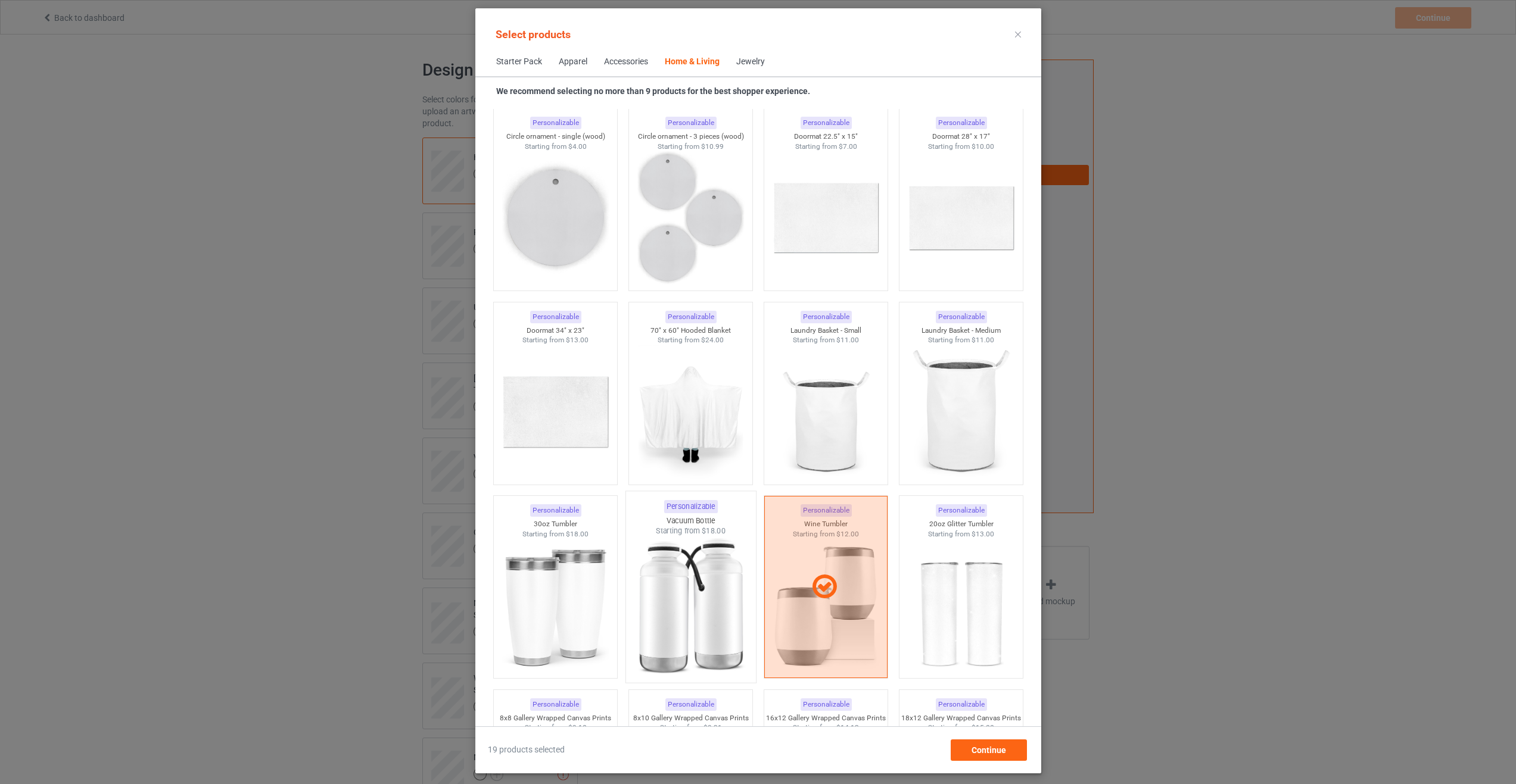
click at [704, 653] on img at bounding box center [690, 606] width 112 height 140
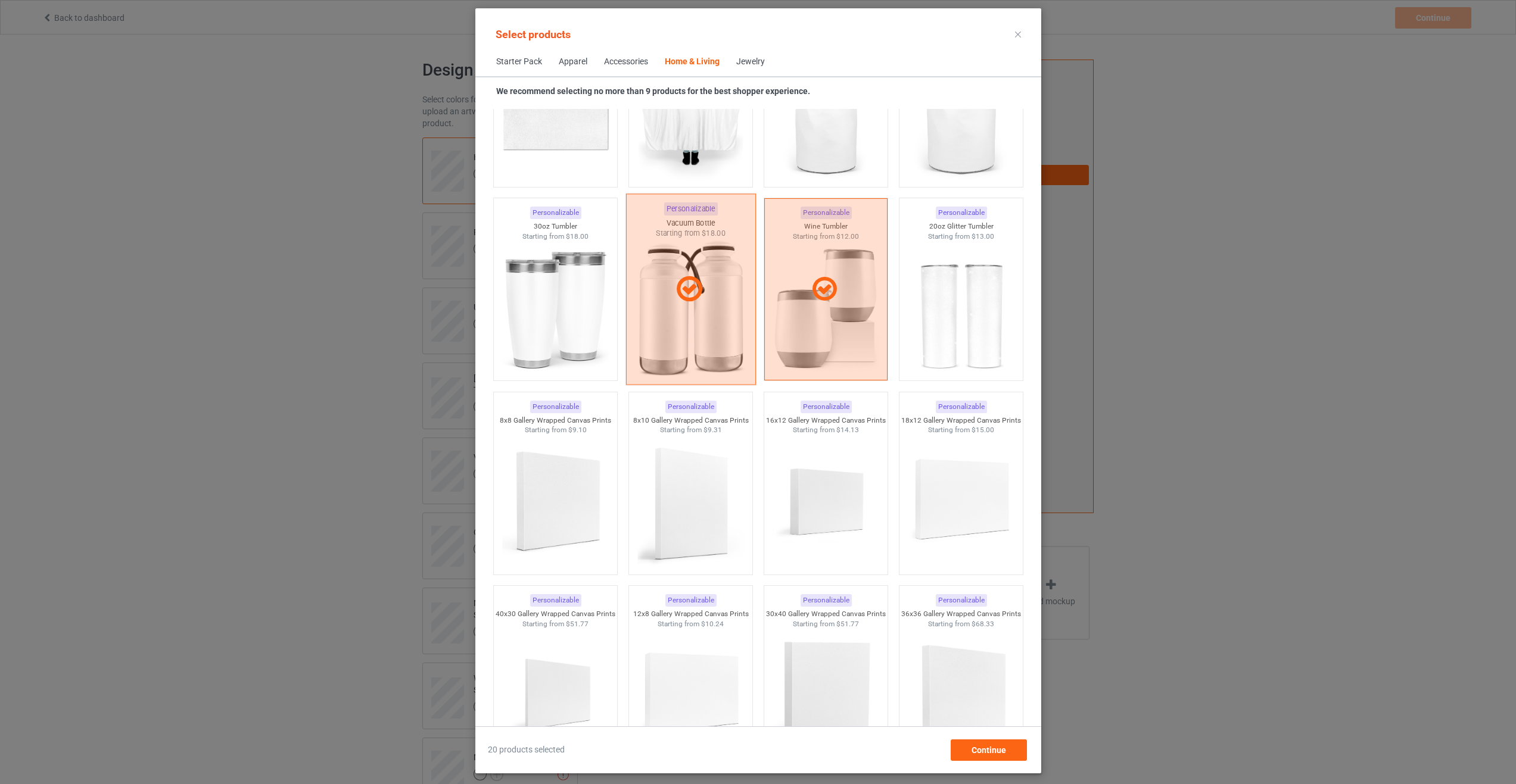
scroll to position [10018, 0]
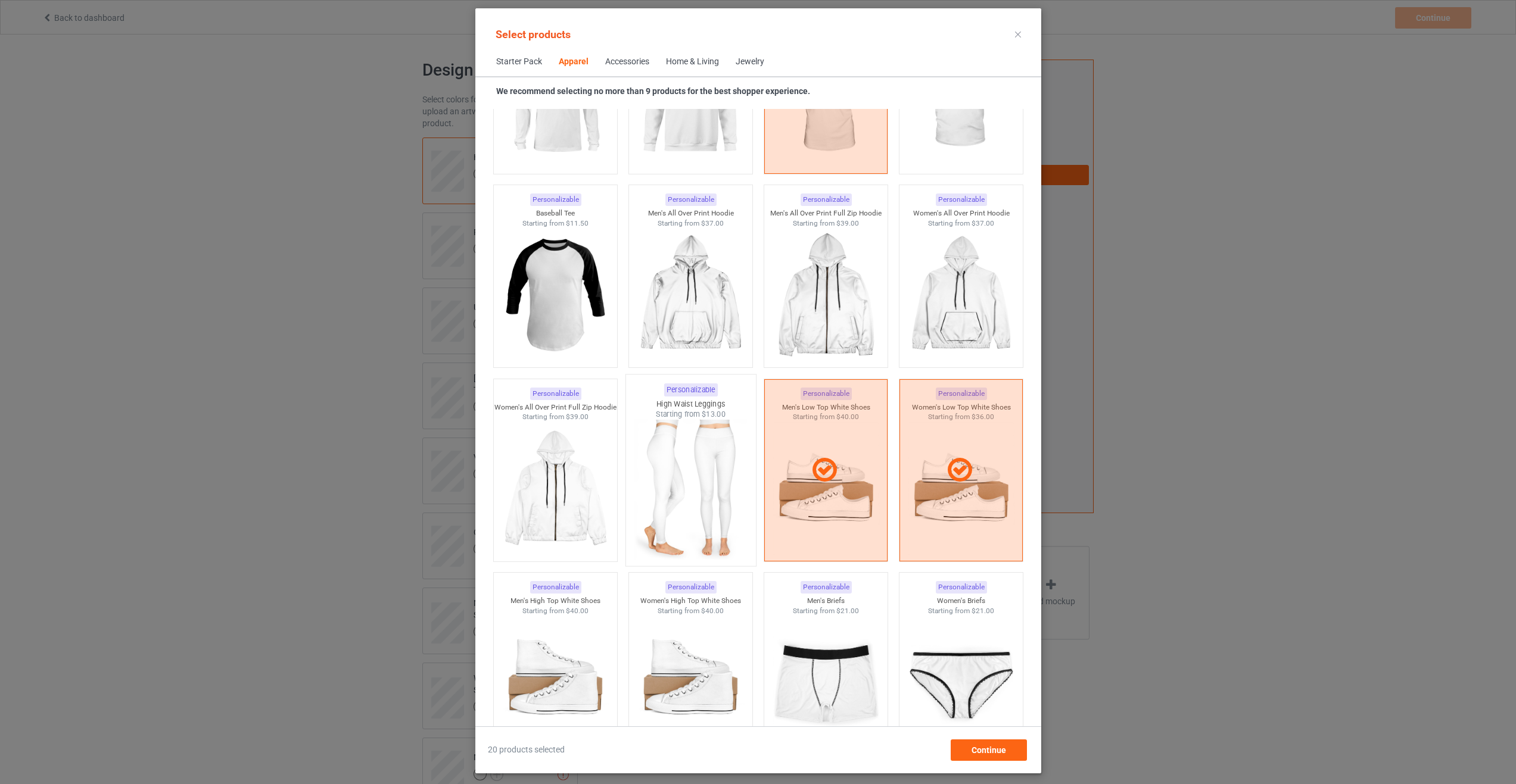
scroll to position [677, 0]
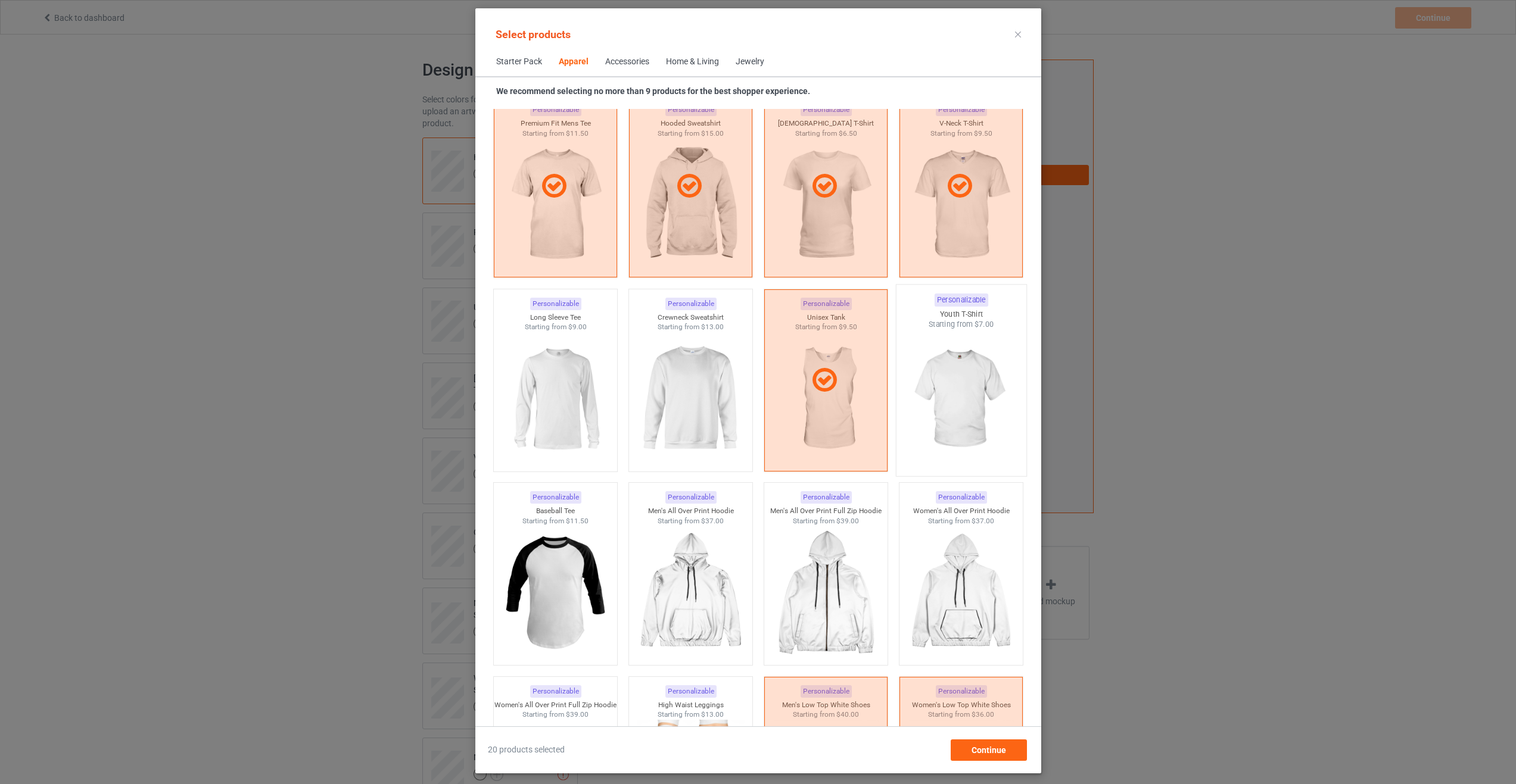
click at [975, 403] on img at bounding box center [961, 400] width 112 height 140
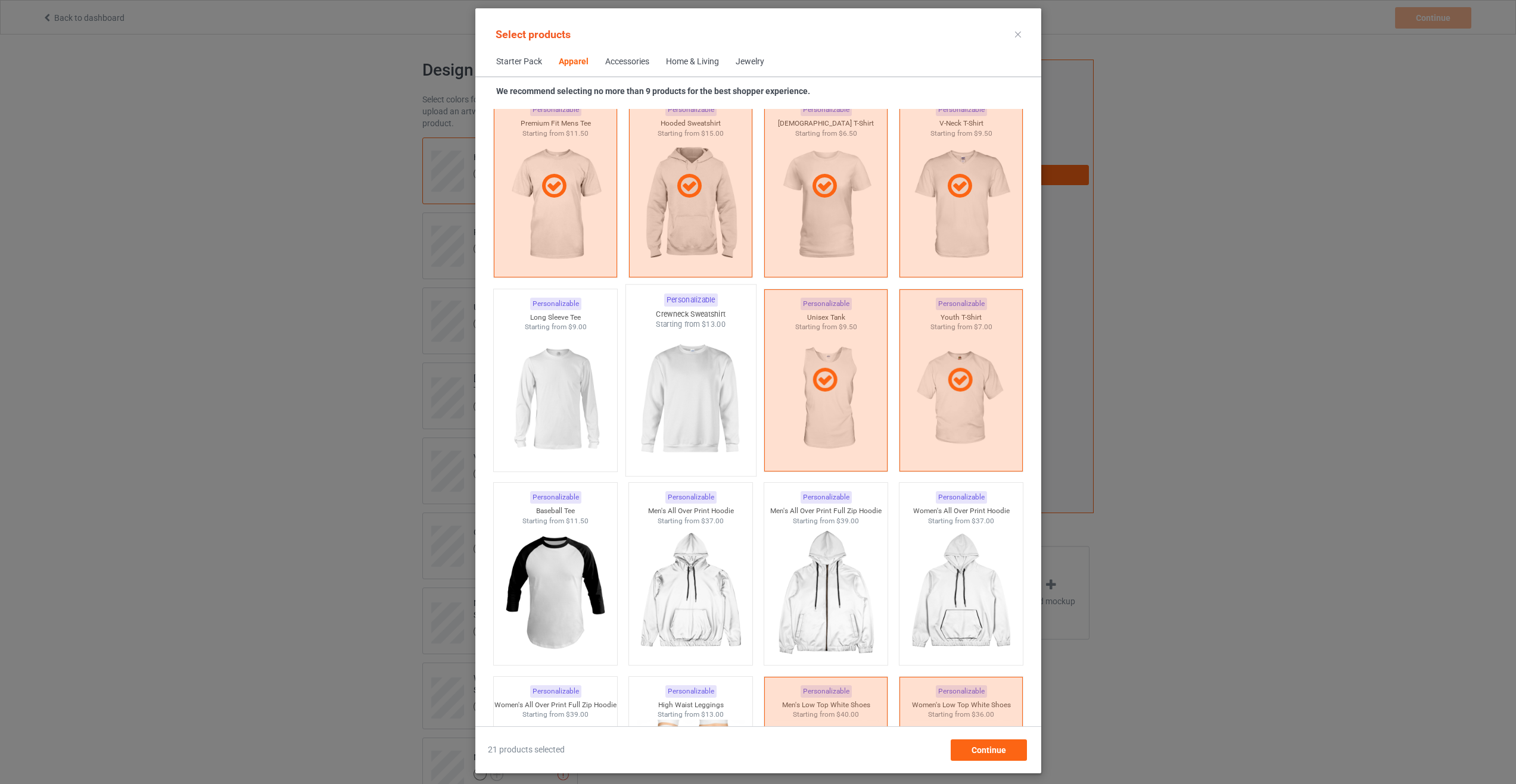
click at [654, 401] on img at bounding box center [690, 400] width 112 height 140
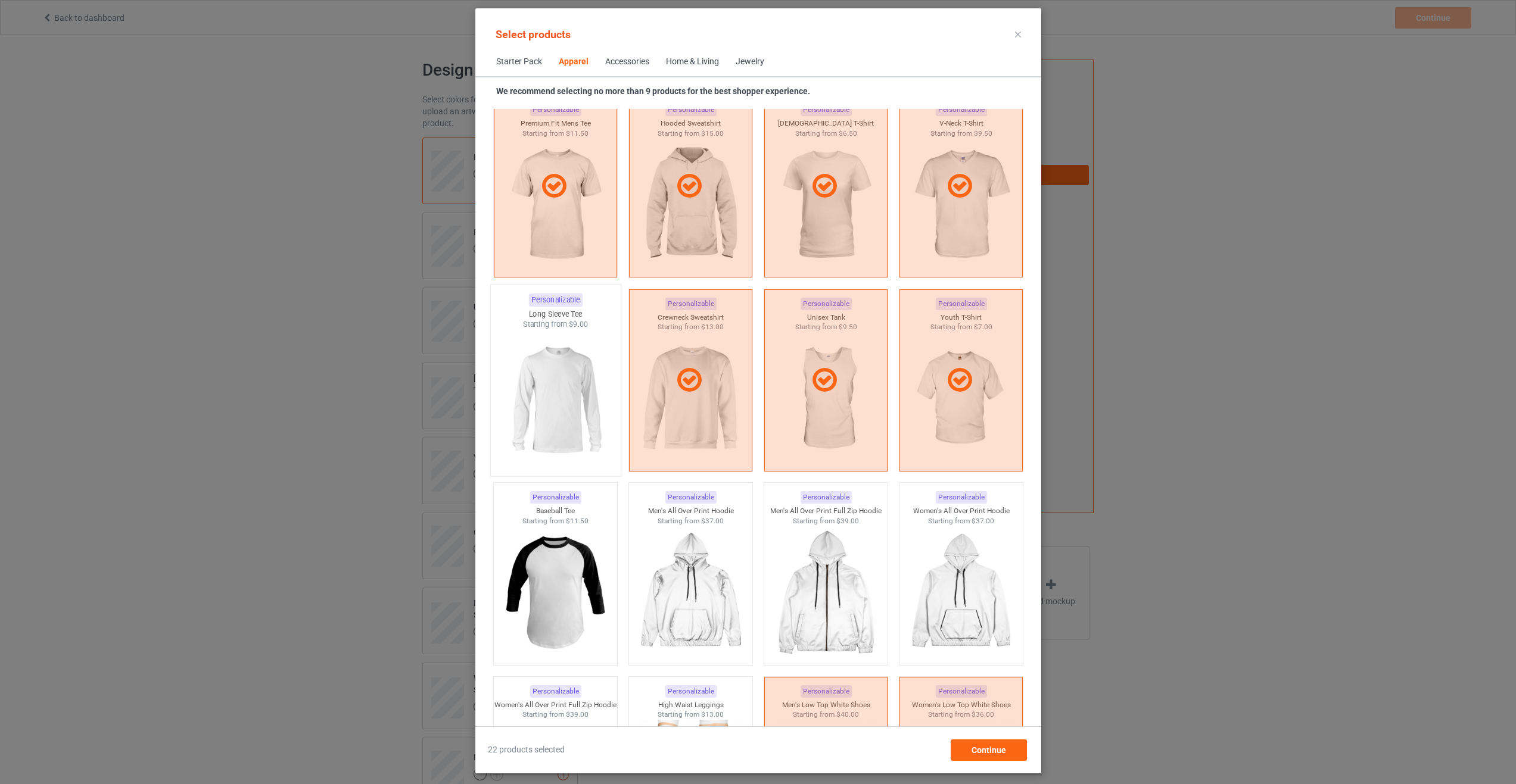
click at [554, 411] on img at bounding box center [555, 400] width 112 height 140
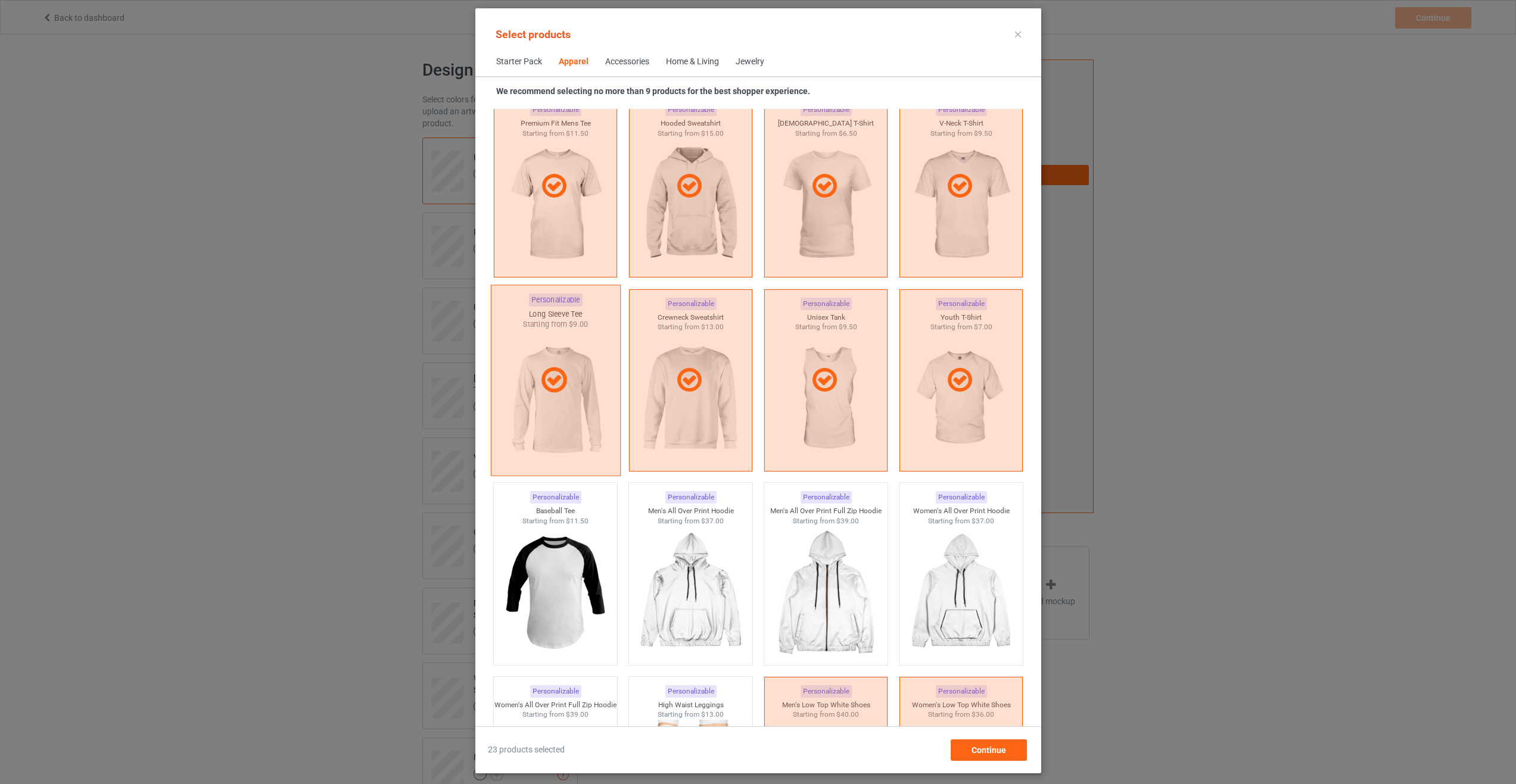
scroll to position [380, 0]
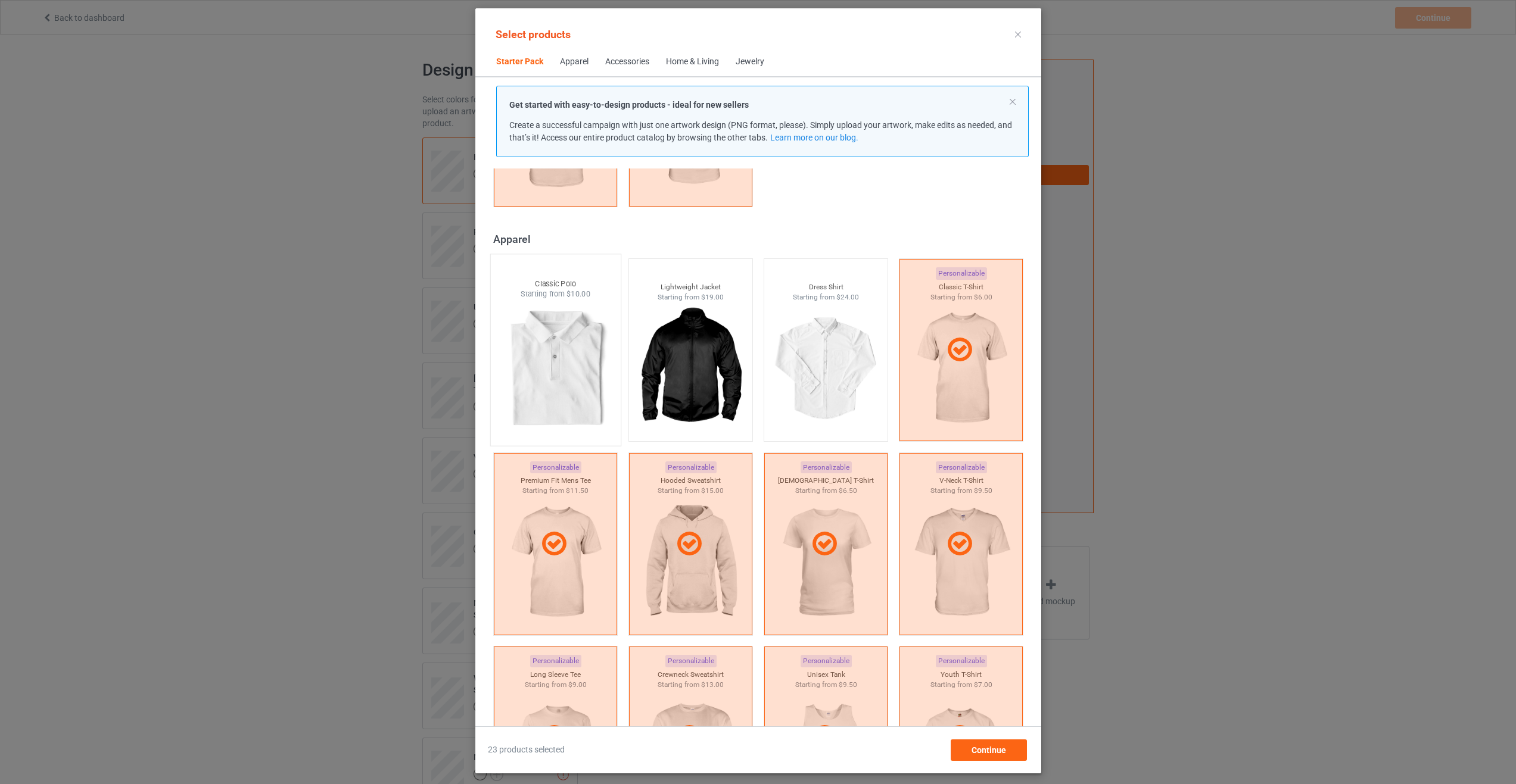
click at [552, 379] on img at bounding box center [555, 369] width 112 height 140
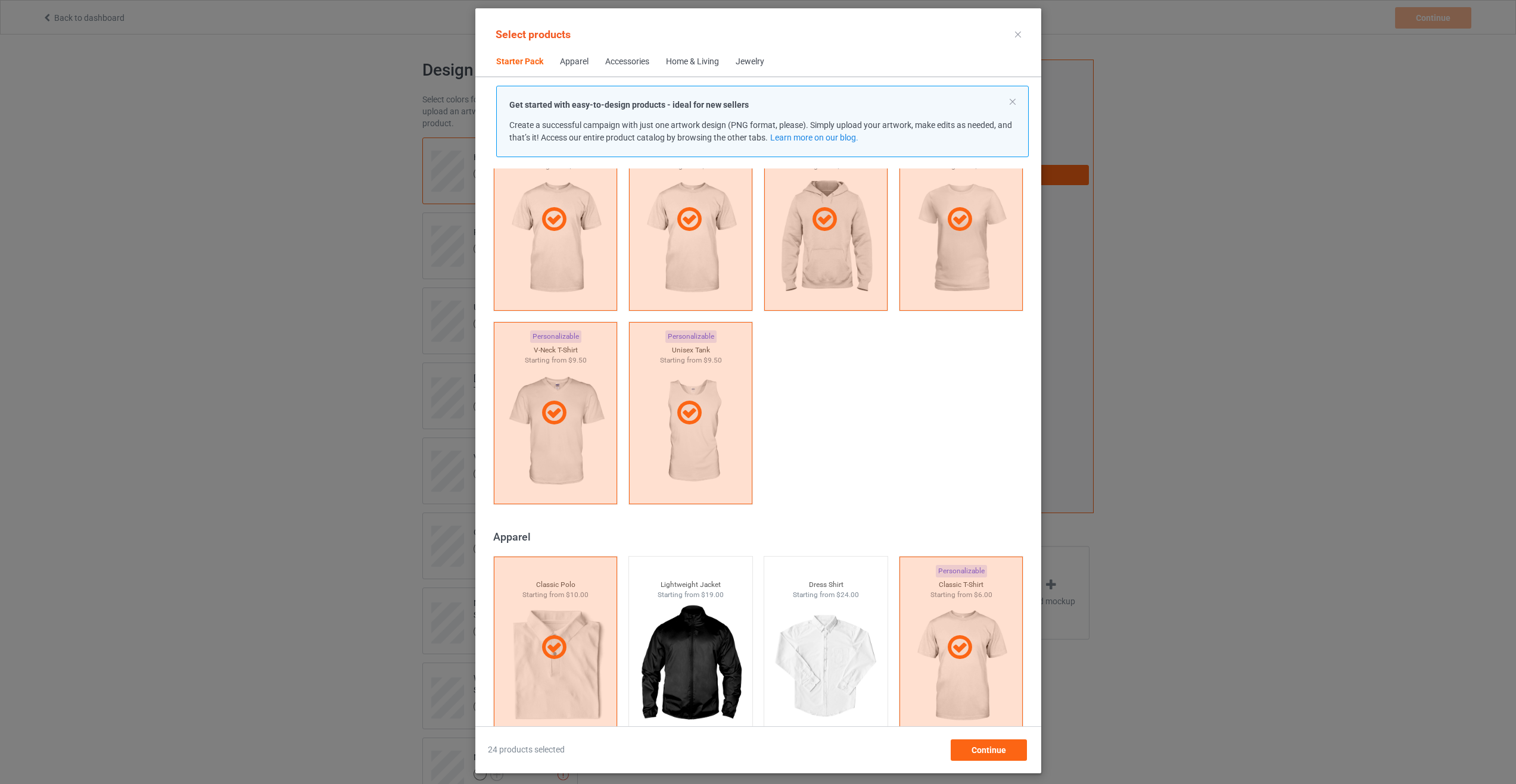
scroll to position [0, 0]
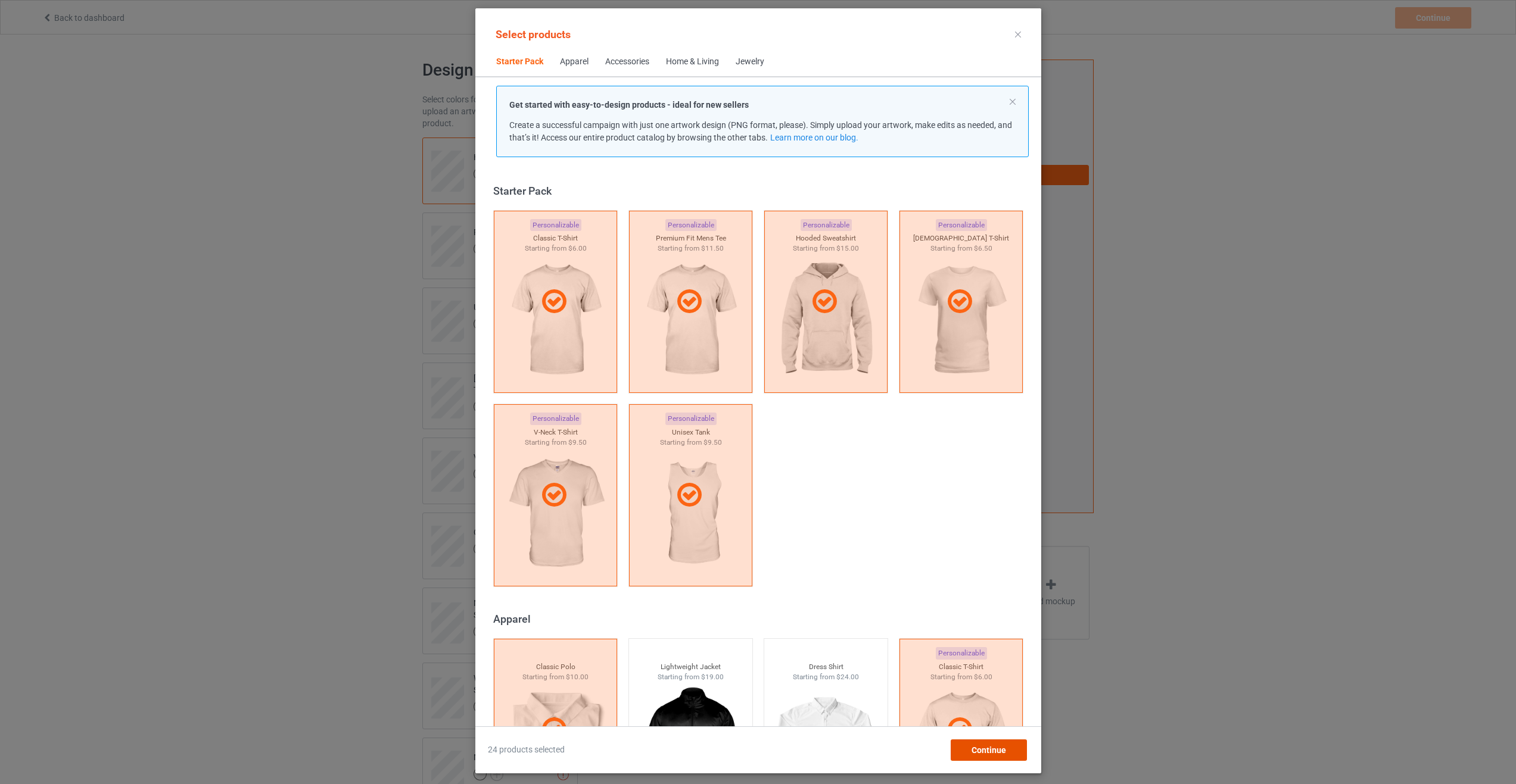
click at [991, 751] on span "Continue" at bounding box center [988, 750] width 35 height 9
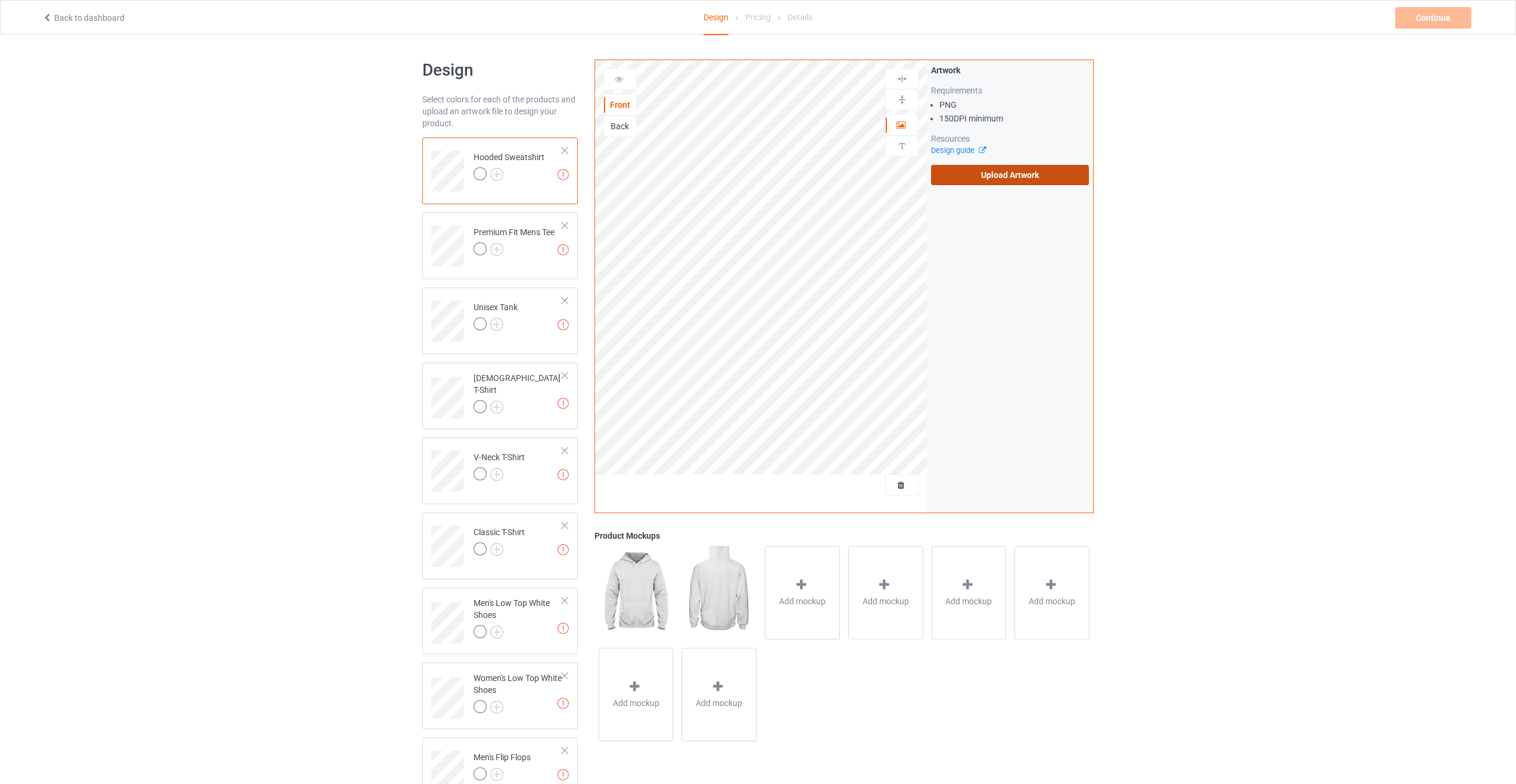
click at [1016, 181] on label "Upload Artwork" at bounding box center [1010, 175] width 158 height 20
click at [0, 0] on input "Upload Artwork" at bounding box center [0, 0] width 0 height 0
click at [480, 177] on div at bounding box center [480, 174] width 13 height 13
click at [497, 178] on img at bounding box center [497, 175] width 13 height 13
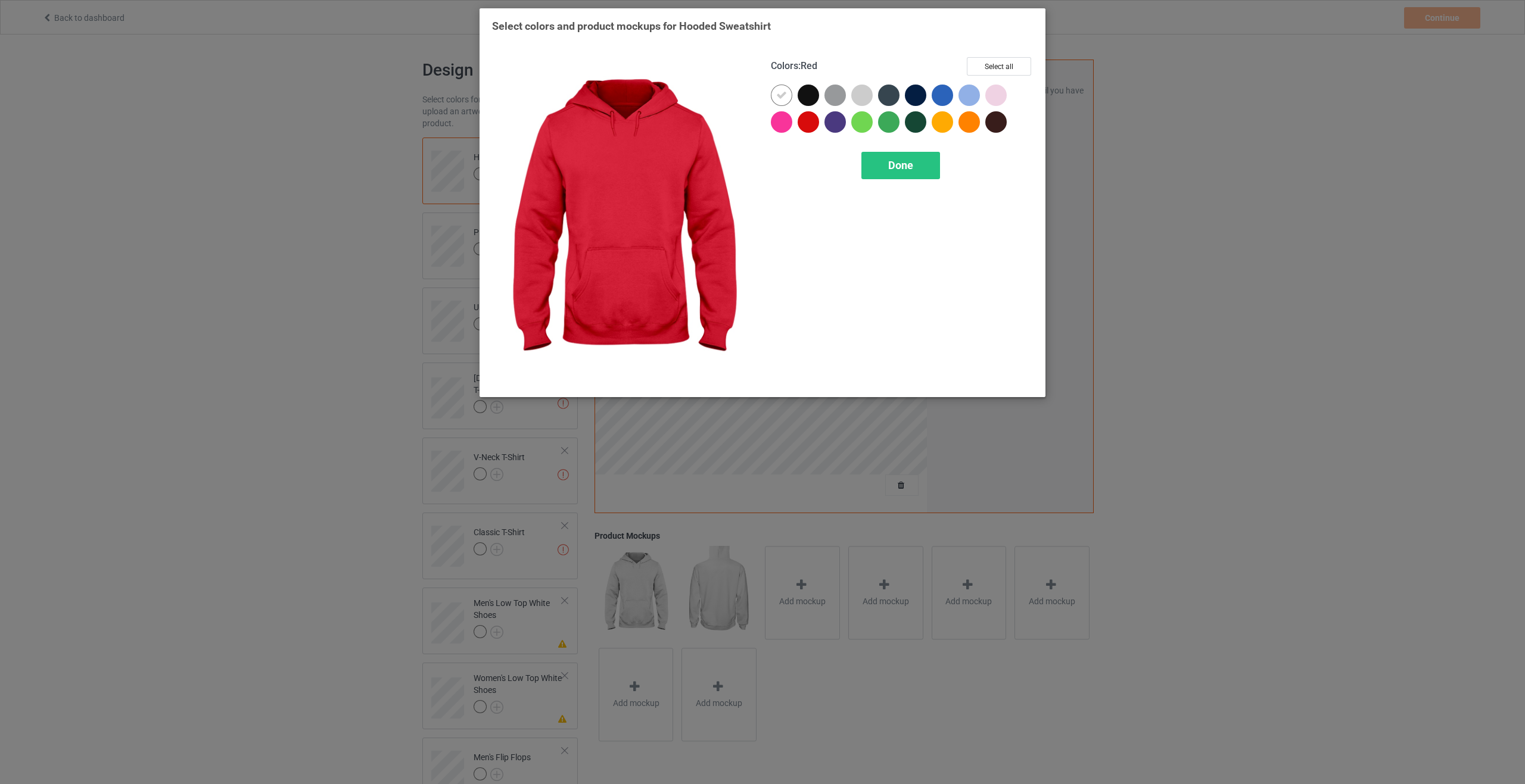
click at [812, 128] on div at bounding box center [808, 123] width 22 height 22
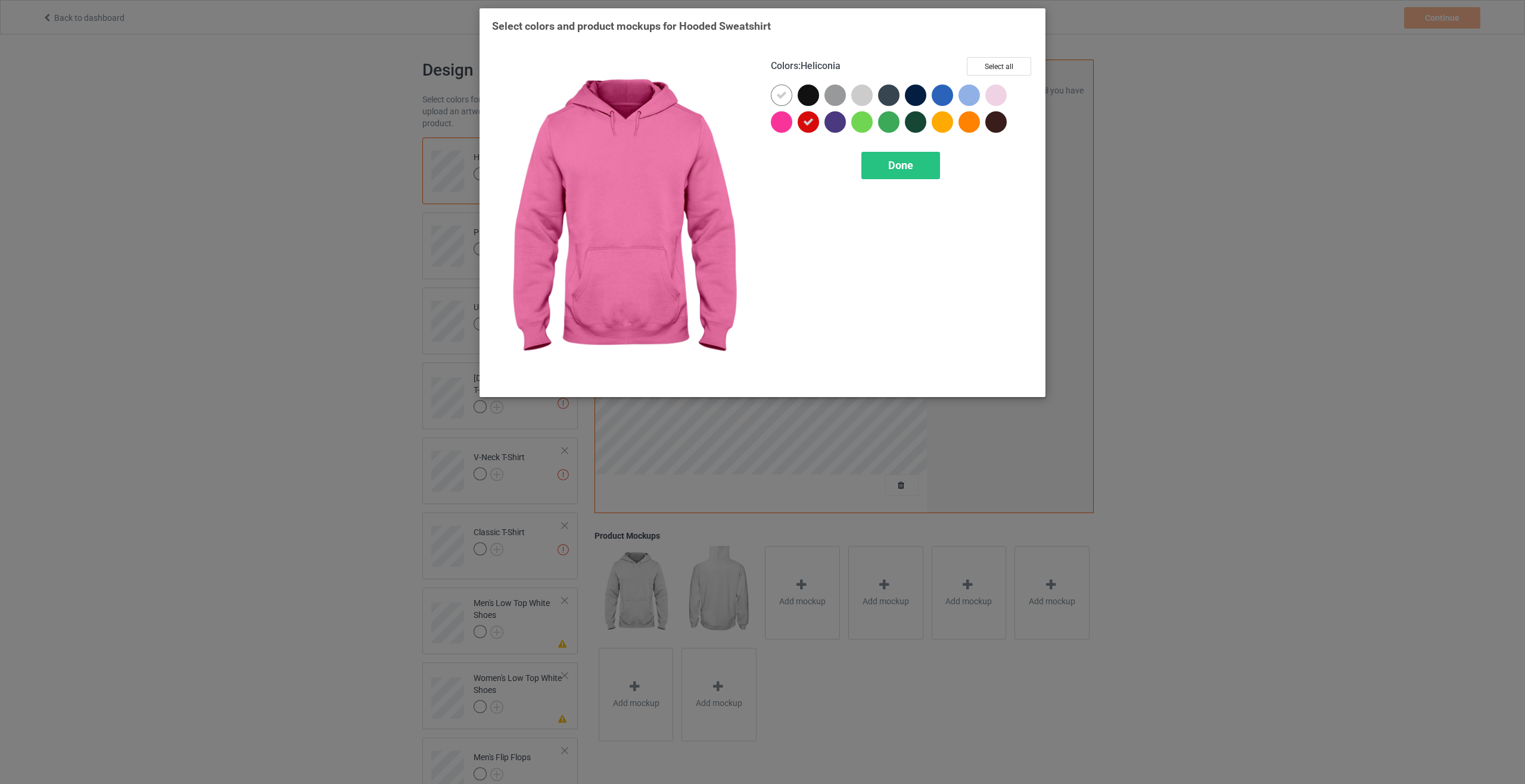
click at [778, 125] on div at bounding box center [781, 123] width 22 height 22
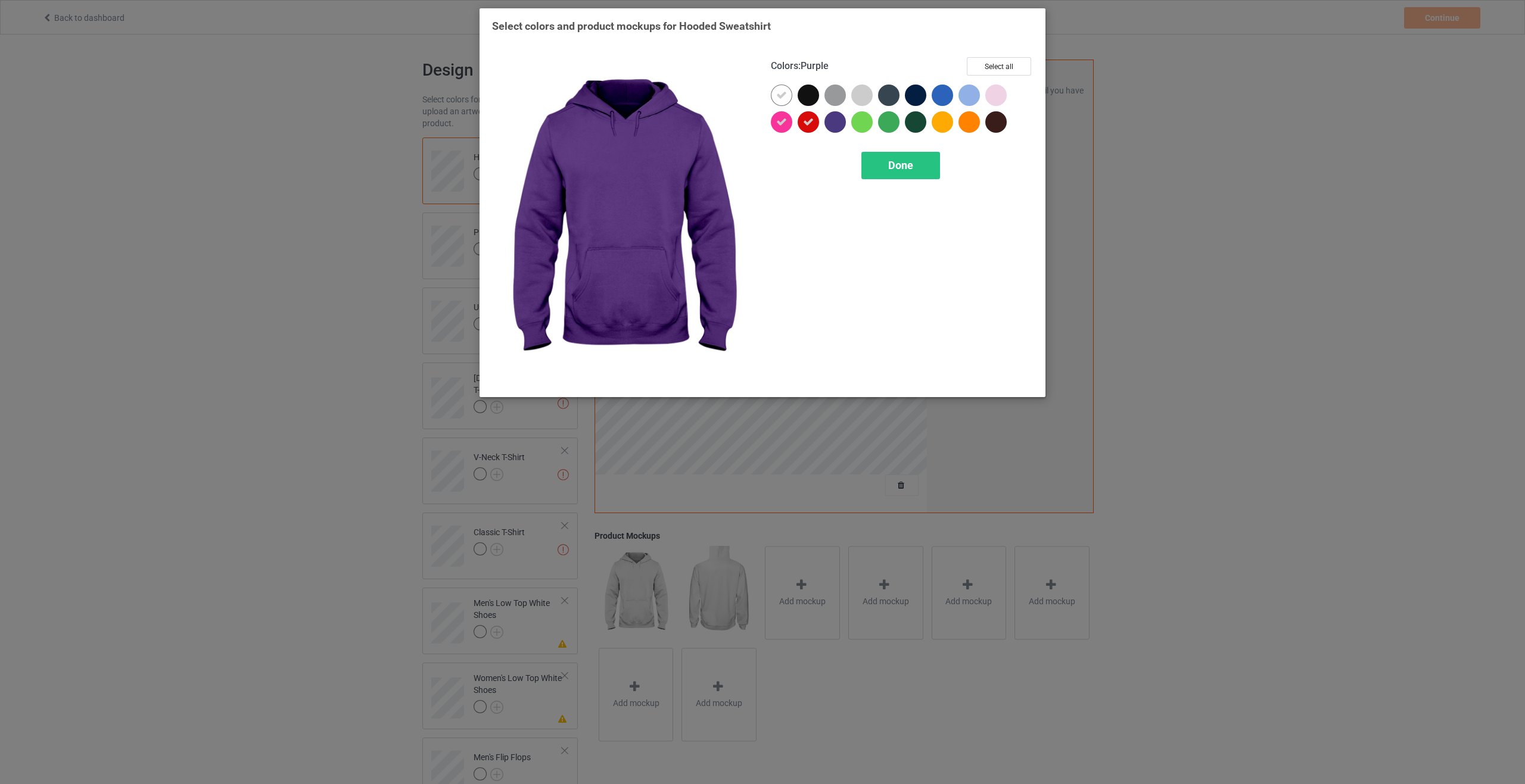
click at [839, 127] on div at bounding box center [835, 123] width 22 height 22
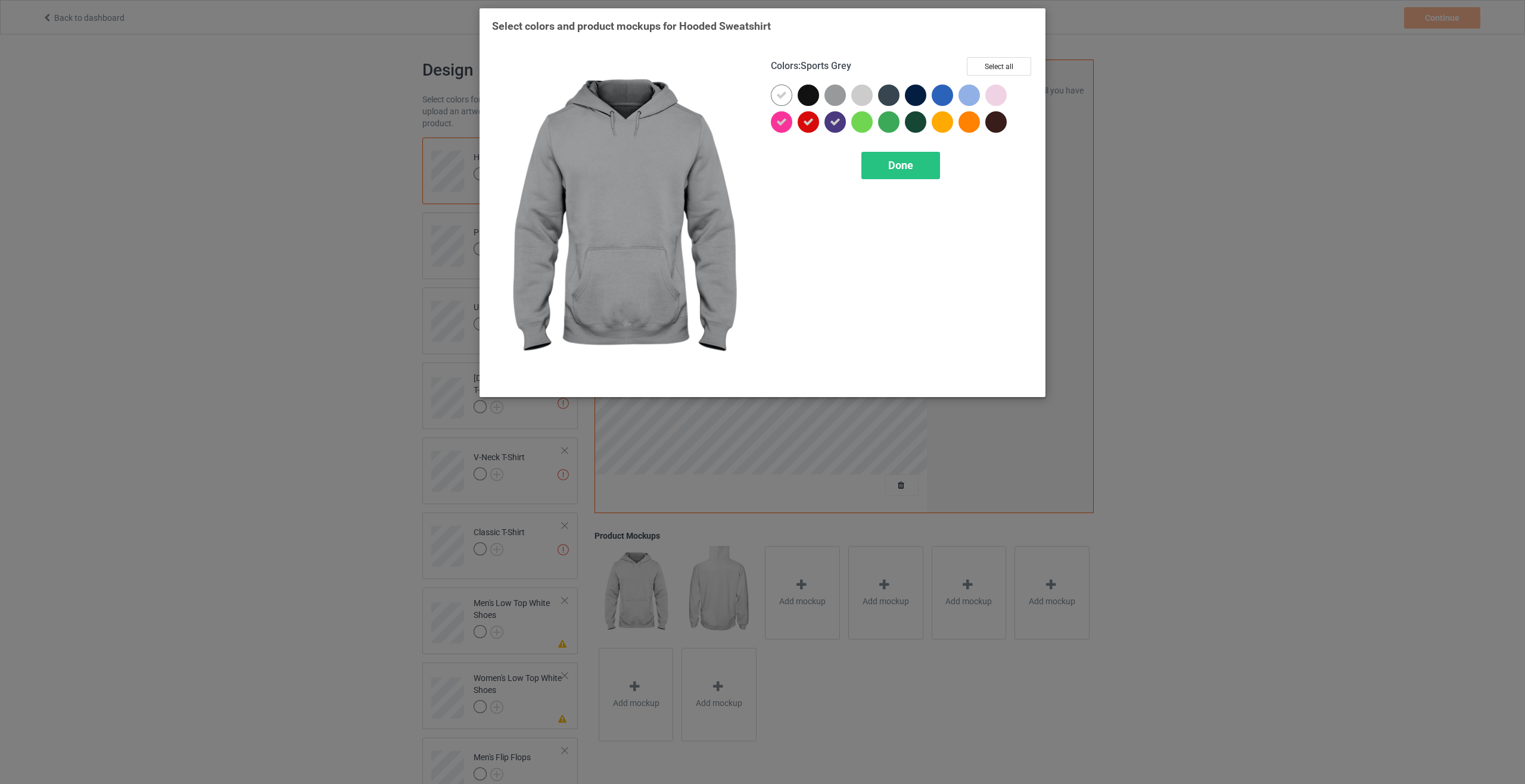
click at [836, 95] on div at bounding box center [835, 96] width 22 height 22
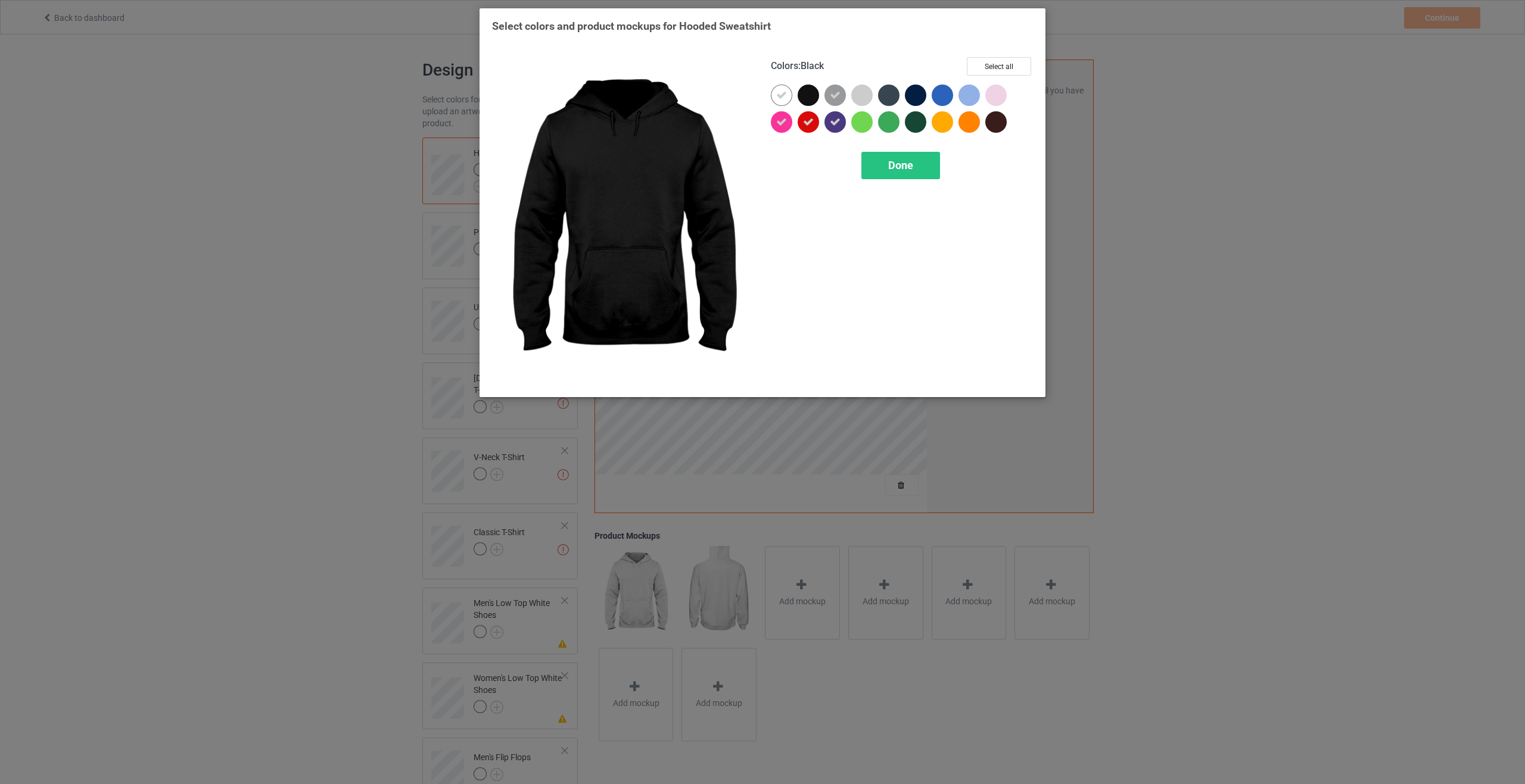
click at [809, 95] on div at bounding box center [808, 96] width 22 height 22
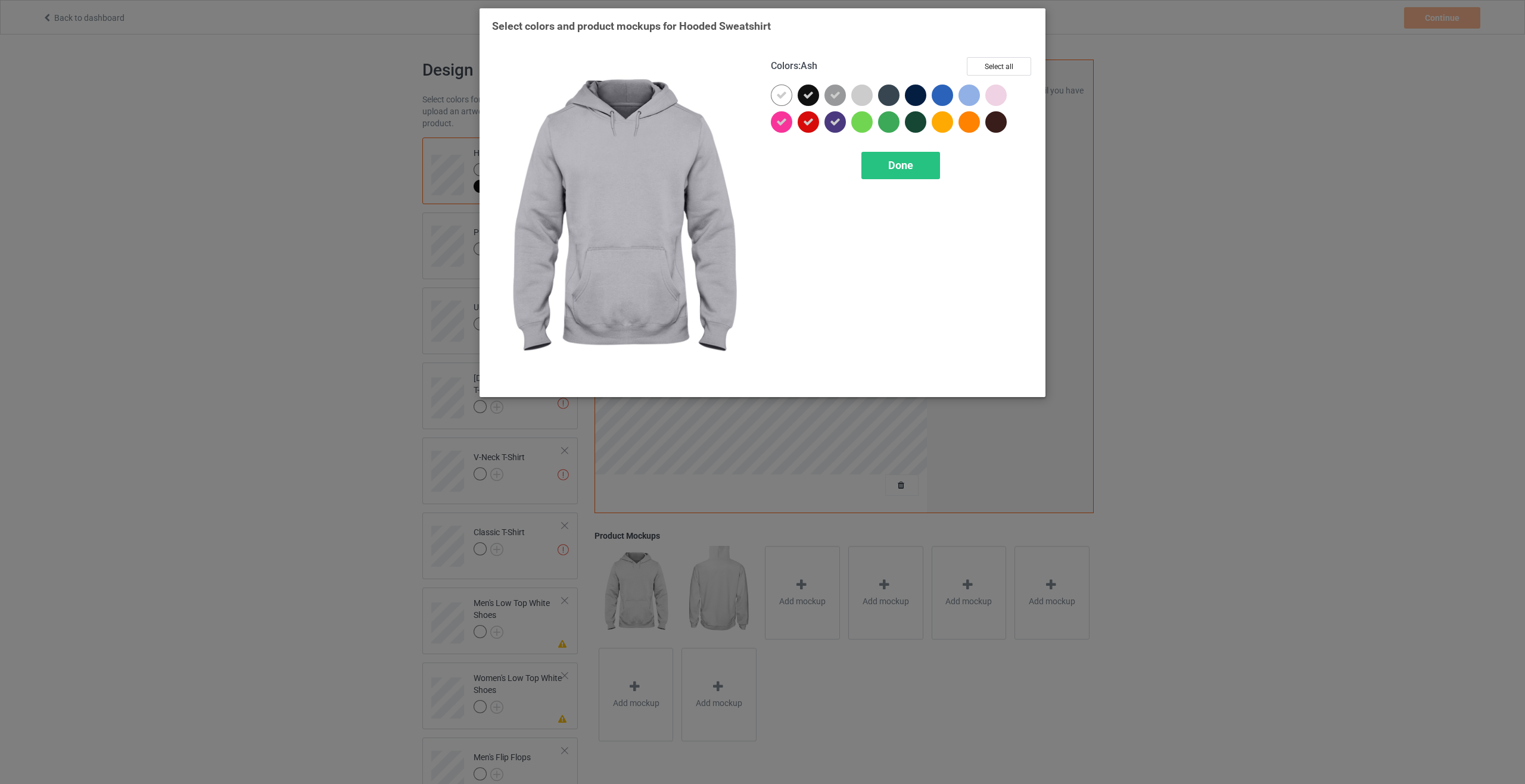
click at [875, 91] on div at bounding box center [864, 98] width 27 height 27
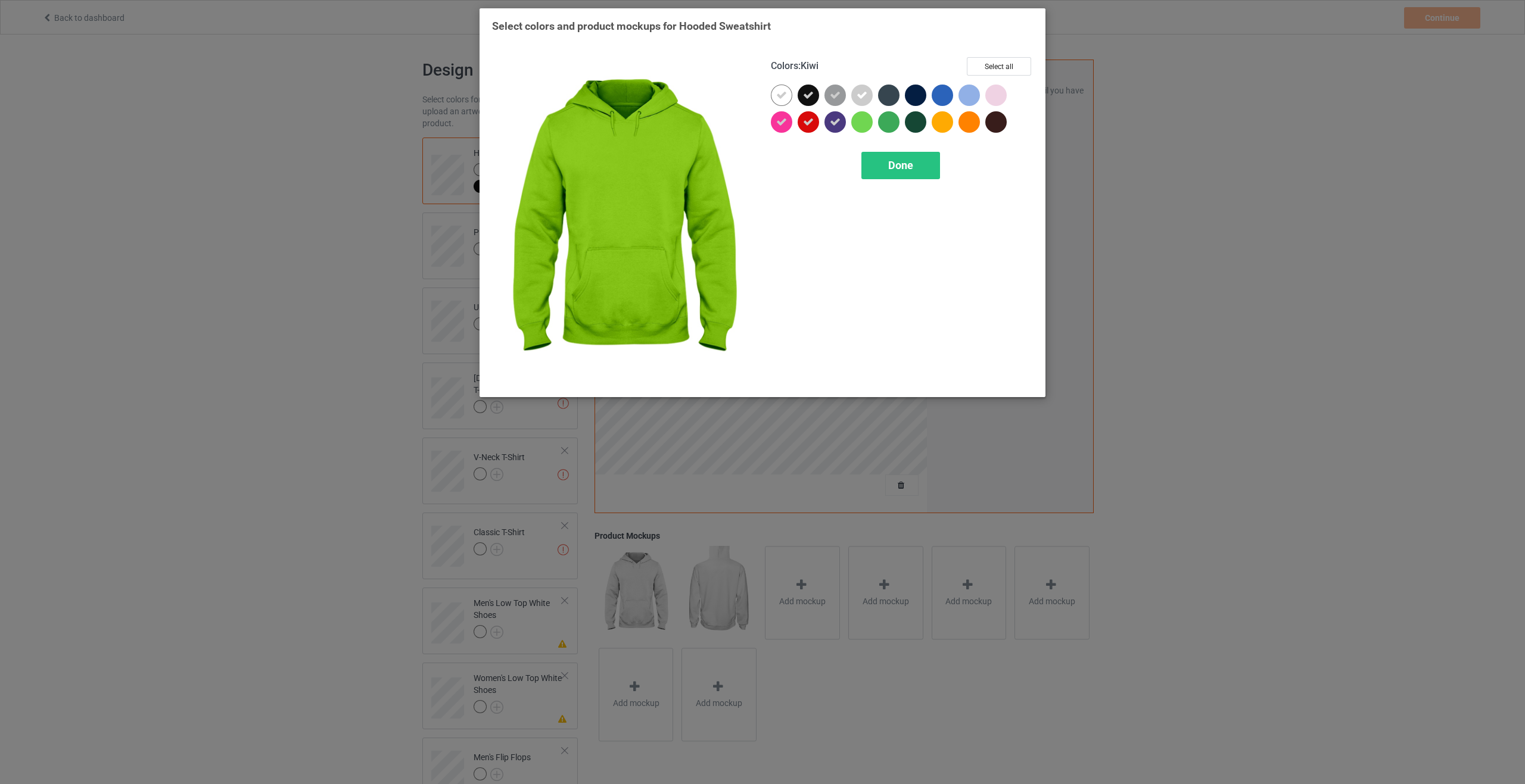
click at [861, 120] on div at bounding box center [862, 123] width 22 height 22
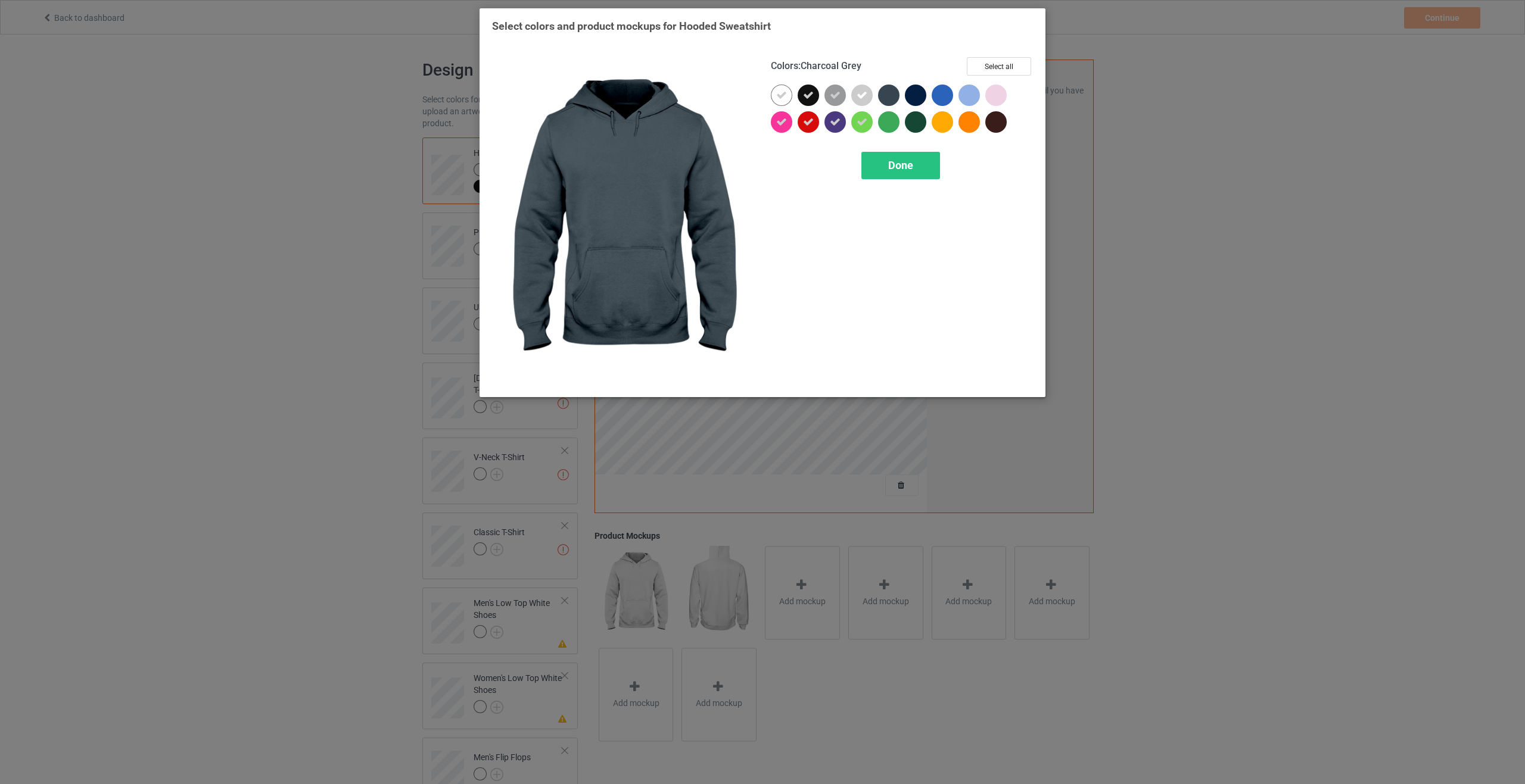
drag, startPoint x: 889, startPoint y: 91, endPoint x: 889, endPoint y: 122, distance: 31.0
click at [889, 93] on div at bounding box center [889, 96] width 22 height 22
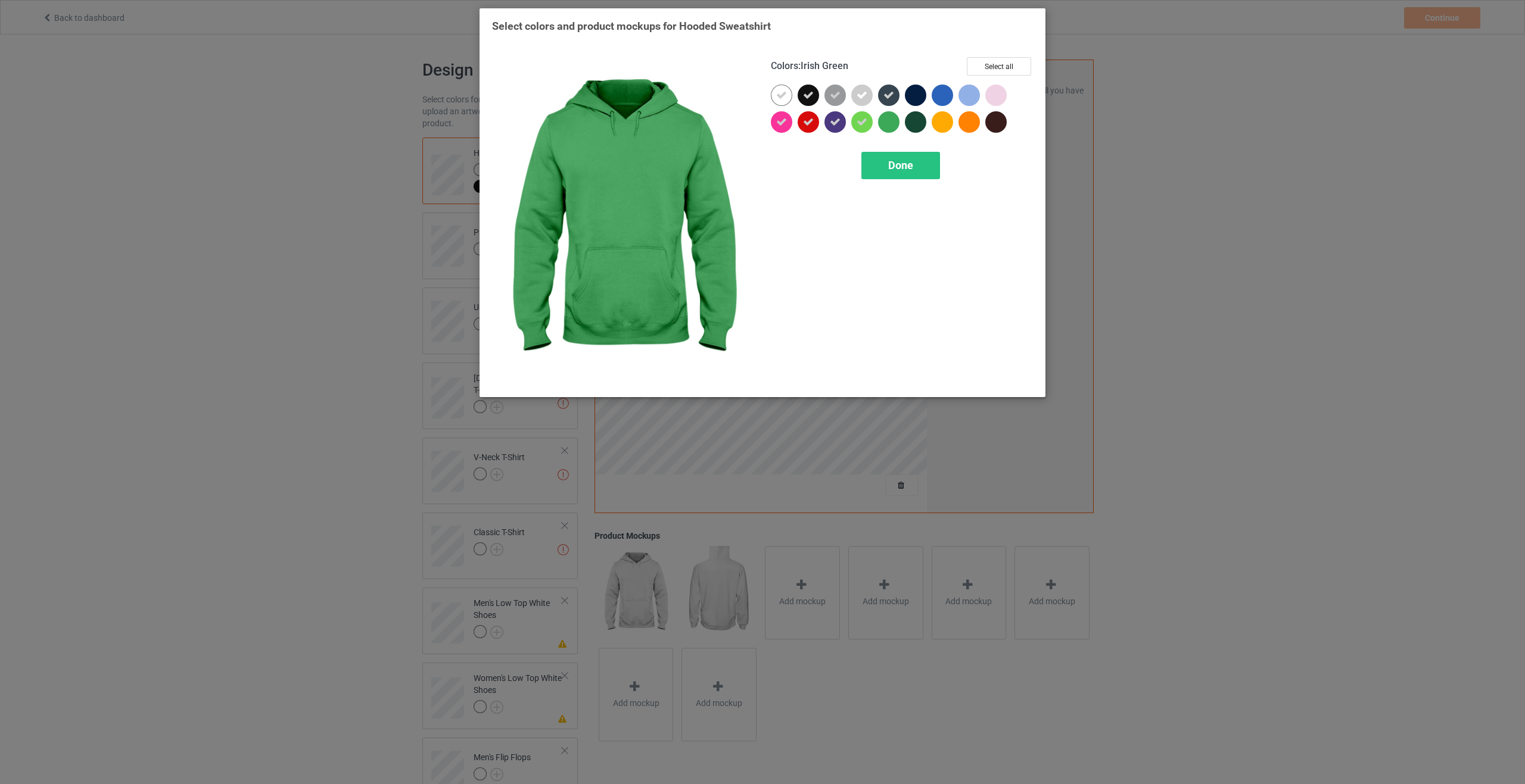
click at [889, 127] on div at bounding box center [889, 123] width 22 height 22
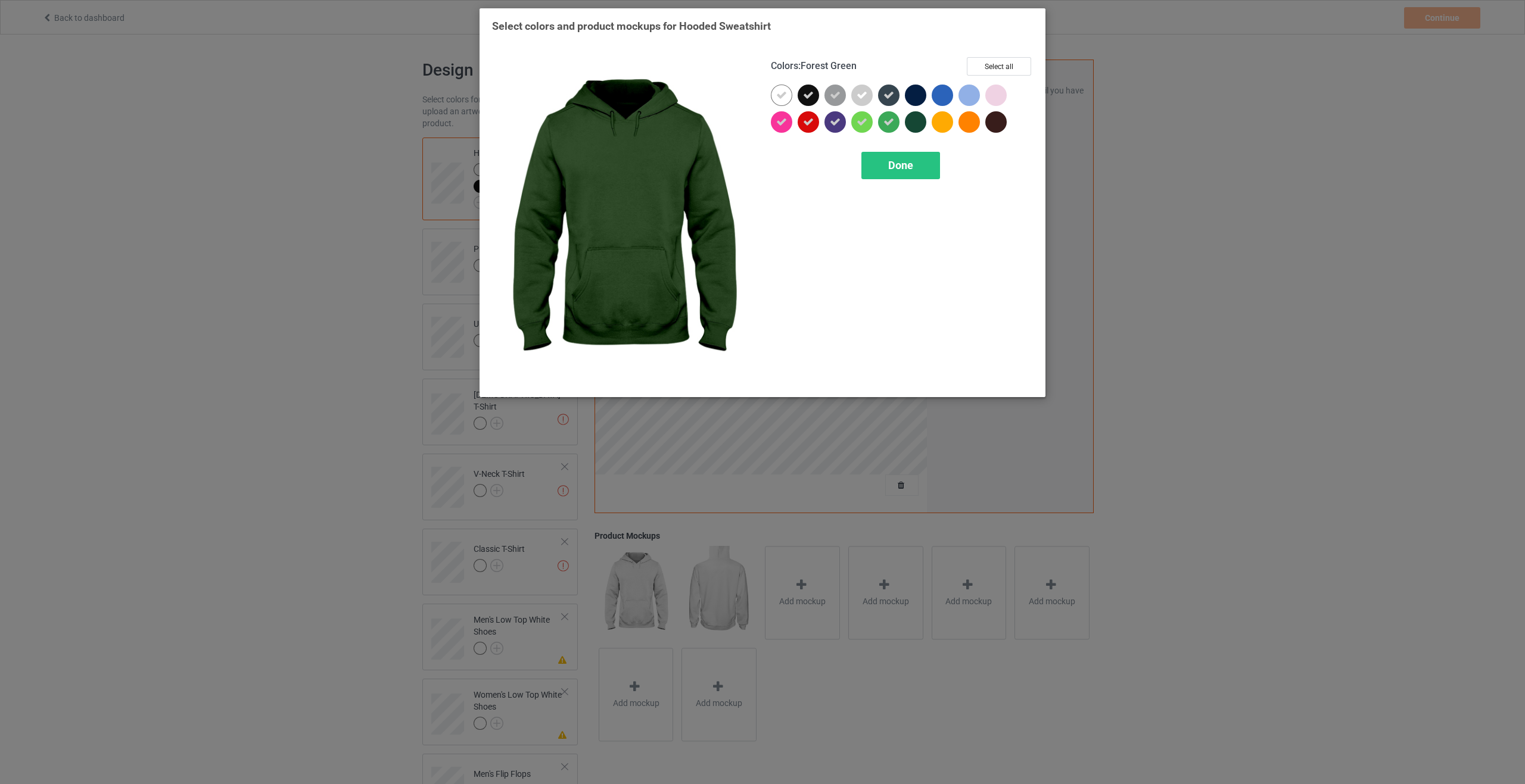
click at [910, 123] on div at bounding box center [916, 123] width 22 height 22
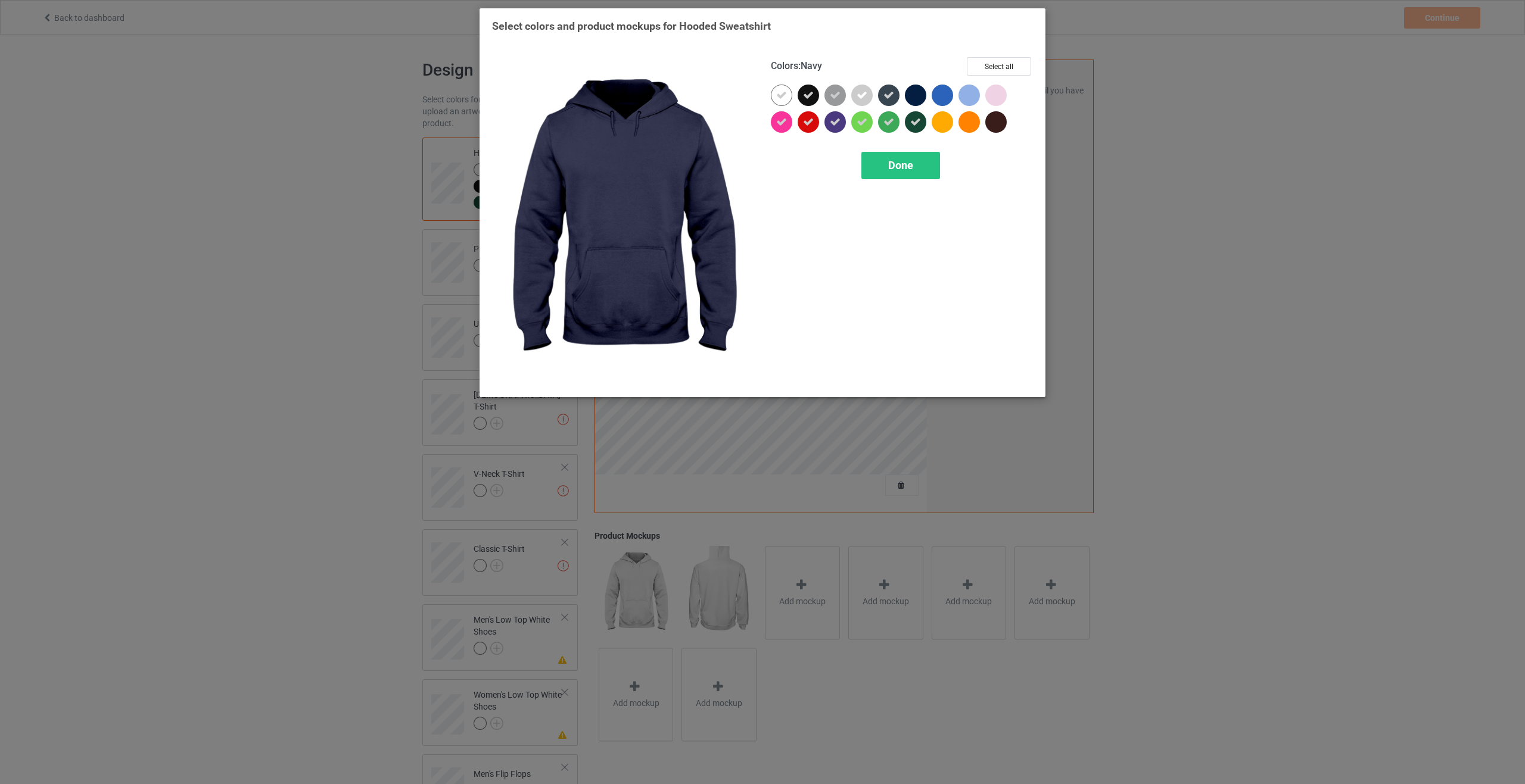
click at [911, 89] on div at bounding box center [916, 96] width 22 height 22
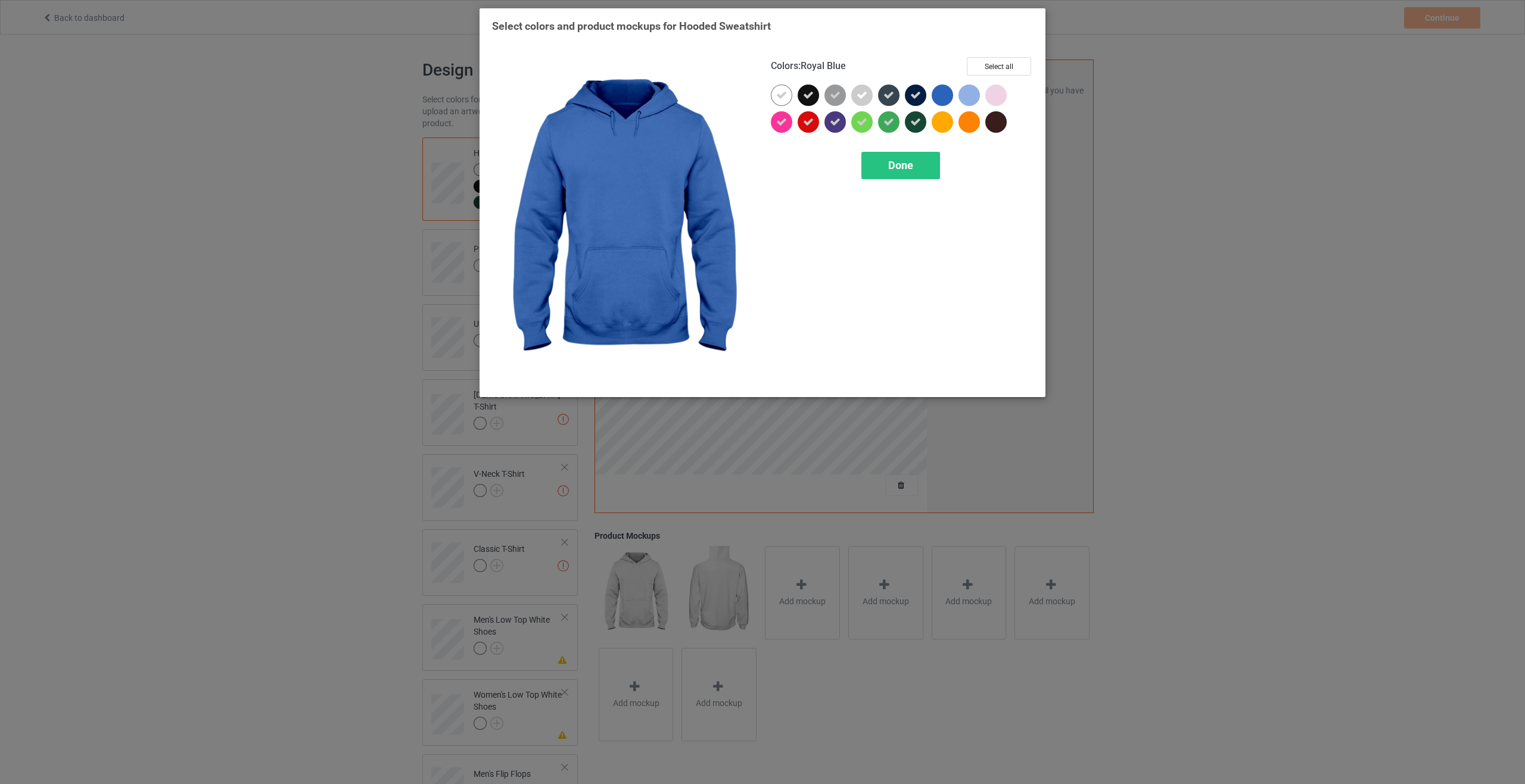
drag, startPoint x: 946, startPoint y: 91, endPoint x: 946, endPoint y: 127, distance: 36.0
click at [947, 94] on div at bounding box center [942, 96] width 22 height 22
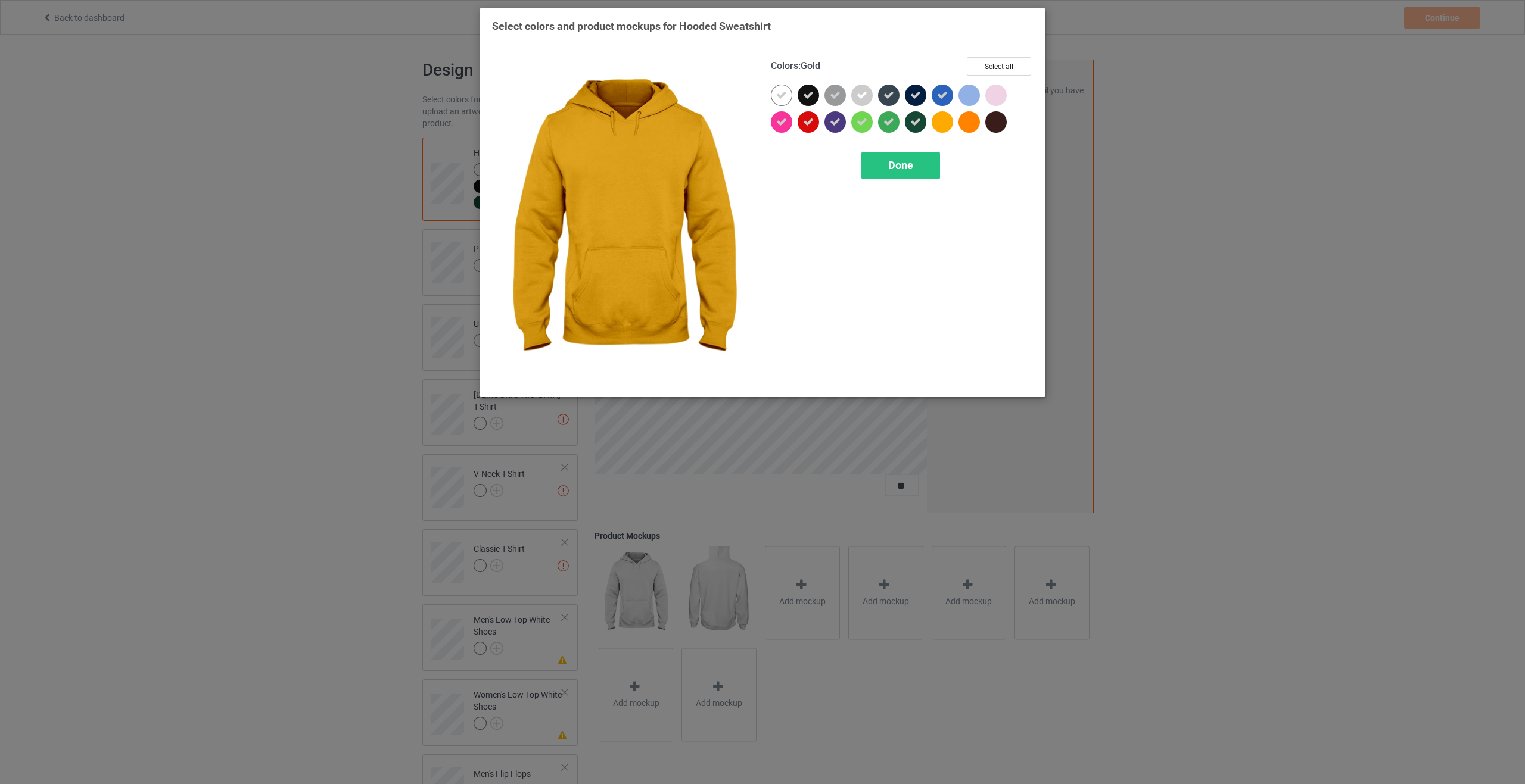
drag, startPoint x: 946, startPoint y: 129, endPoint x: 950, endPoint y: 125, distance: 5.7
click at [946, 128] on div at bounding box center [942, 123] width 22 height 22
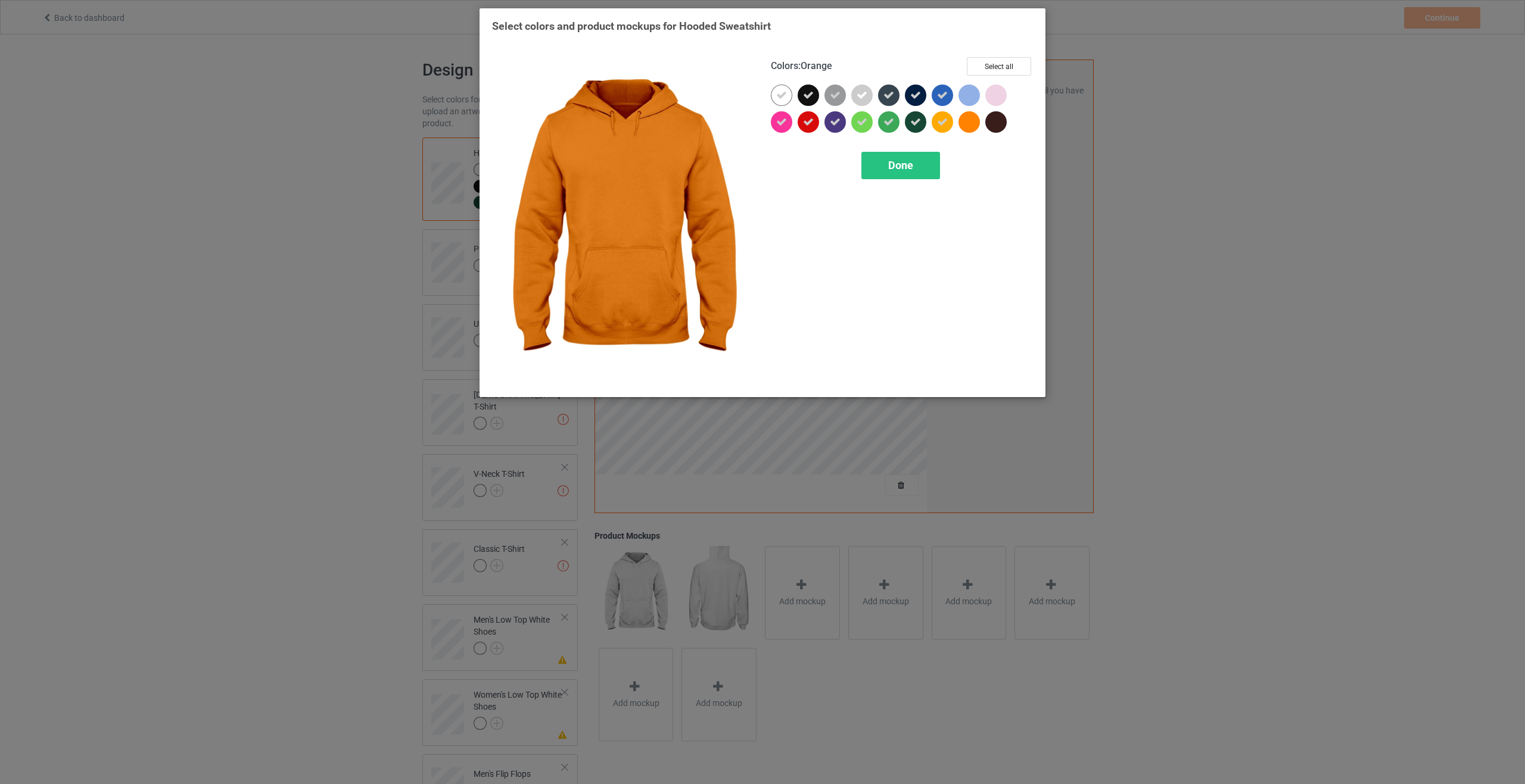
drag, startPoint x: 963, startPoint y: 125, endPoint x: 962, endPoint y: 96, distance: 29.0
click at [963, 123] on div at bounding box center [969, 123] width 22 height 22
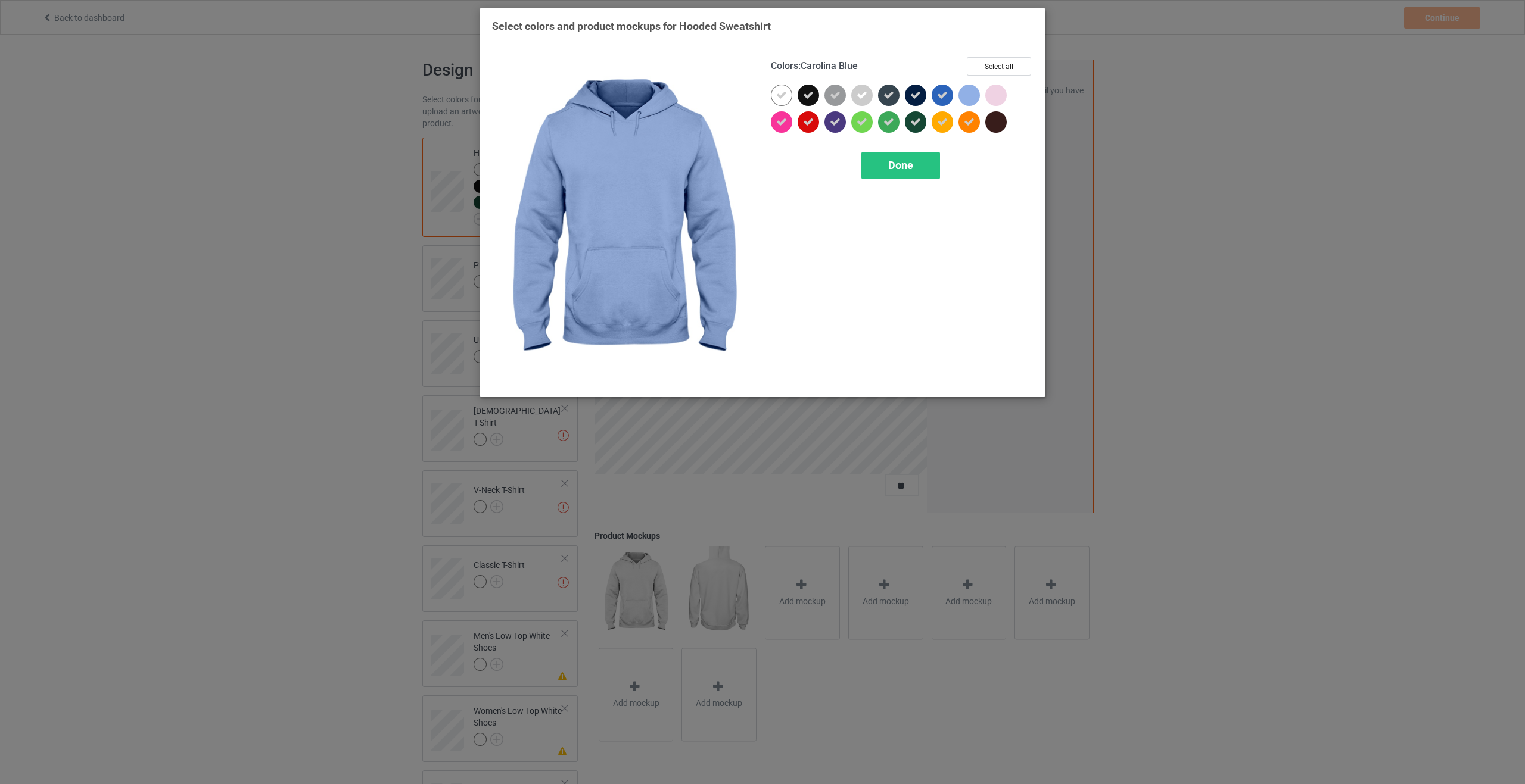
drag, startPoint x: 962, startPoint y: 92, endPoint x: 980, endPoint y: 93, distance: 18.0
click at [966, 92] on div at bounding box center [969, 96] width 22 height 22
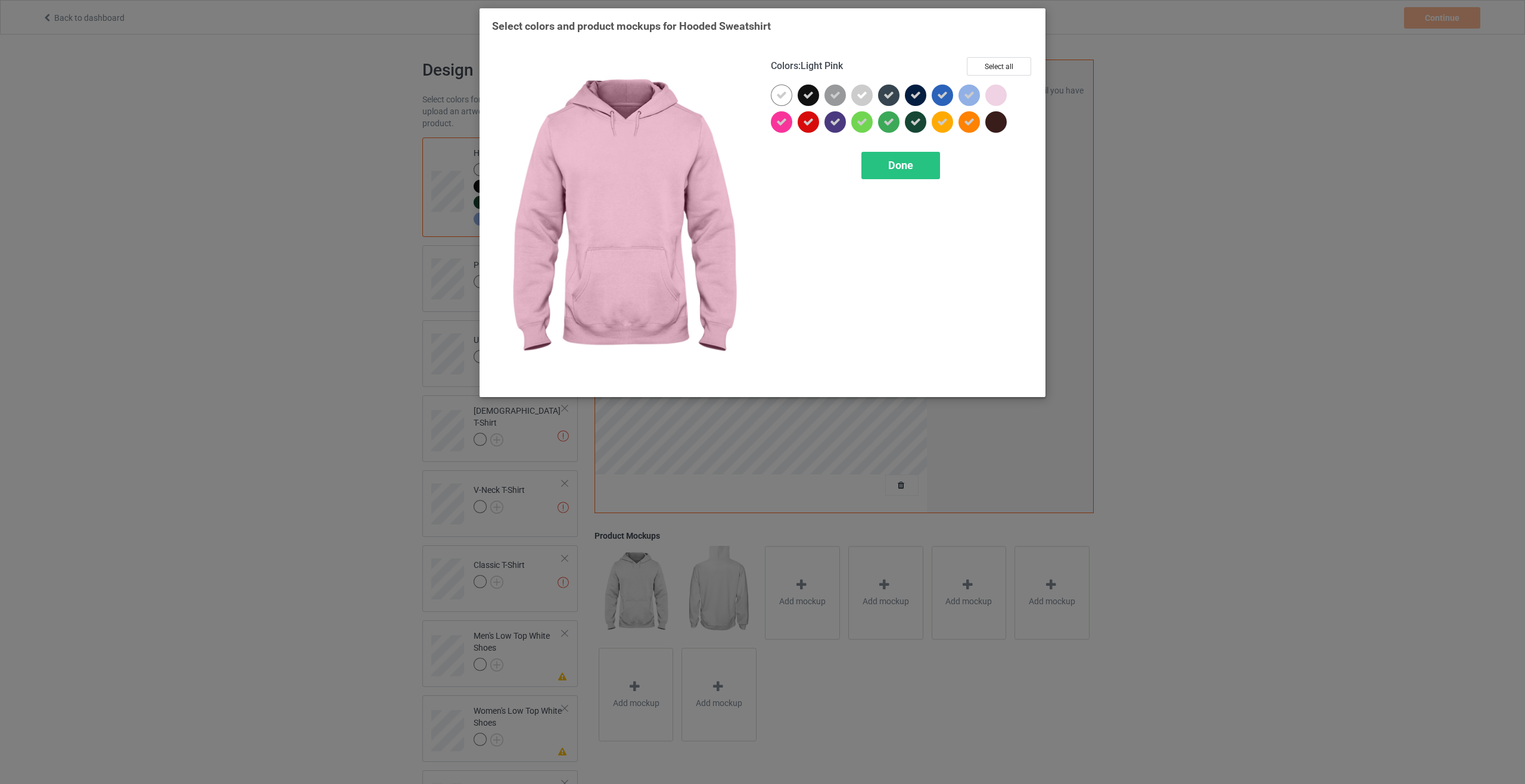
drag, startPoint x: 993, startPoint y: 93, endPoint x: 996, endPoint y: 108, distance: 15.3
click at [995, 98] on div at bounding box center [996, 96] width 22 height 22
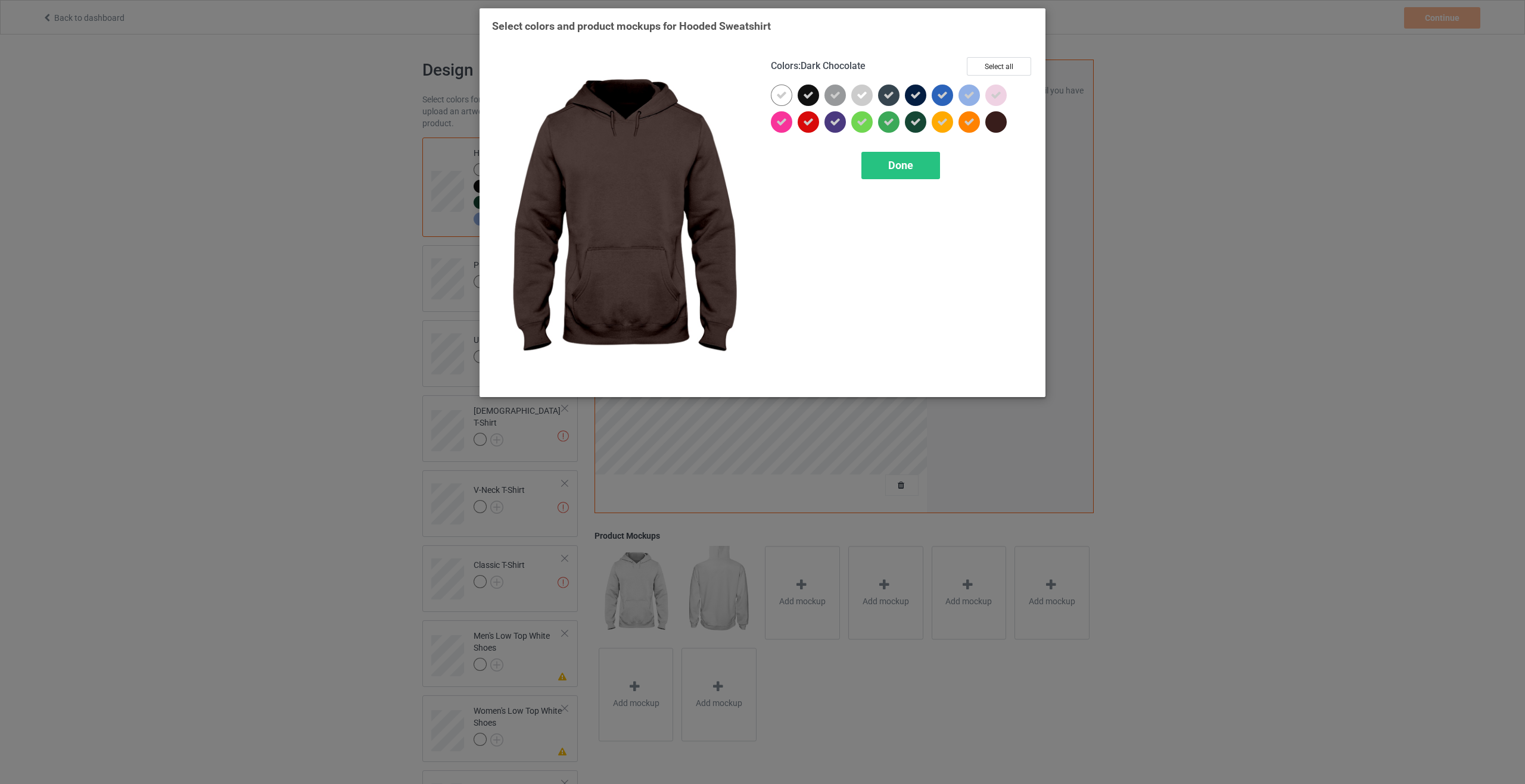
drag, startPoint x: 998, startPoint y: 122, endPoint x: 968, endPoint y: 152, distance: 42.4
click at [998, 124] on div at bounding box center [996, 123] width 22 height 22
click at [918, 161] on div "Done" at bounding box center [900, 165] width 78 height 28
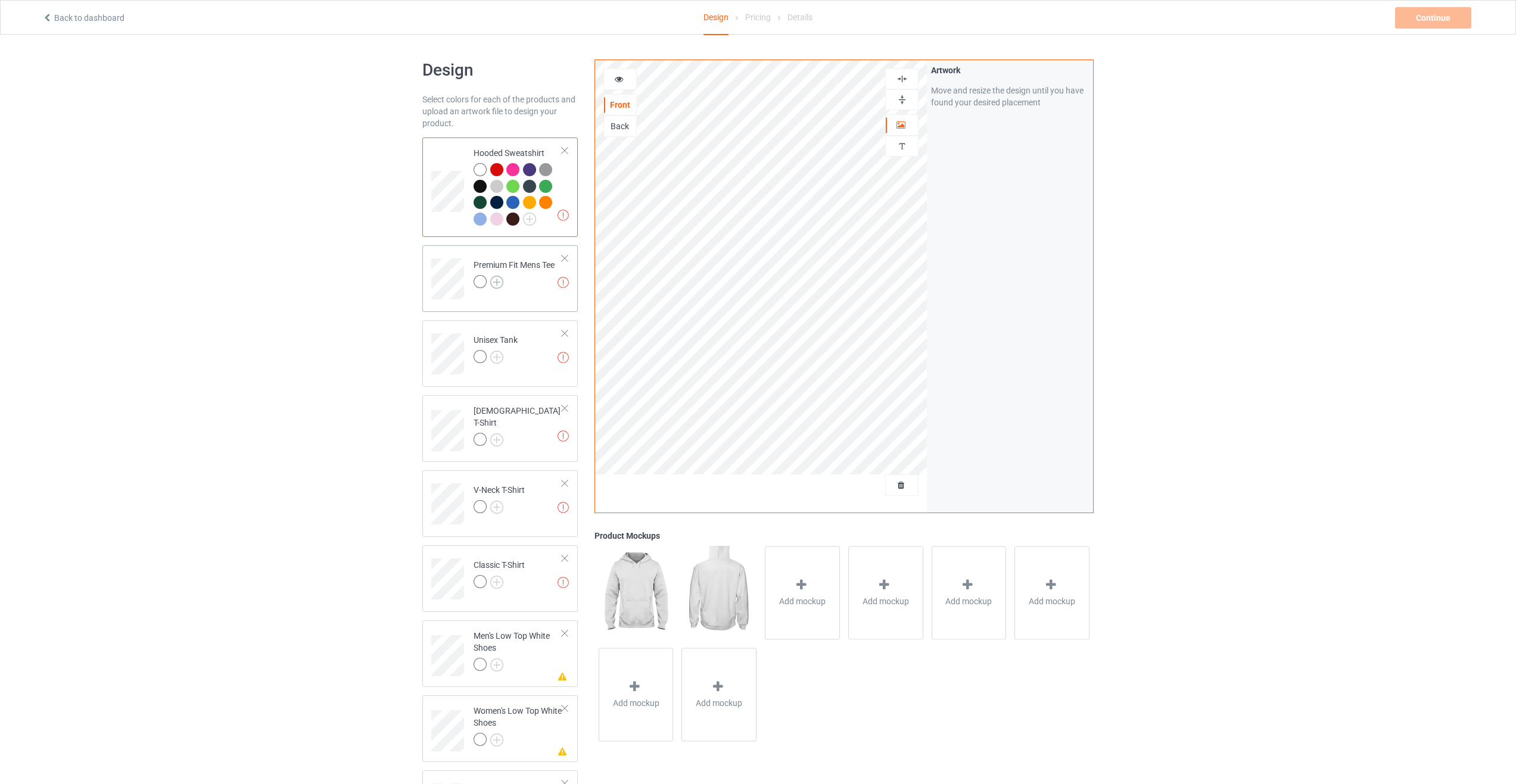
click at [503, 279] on img at bounding box center [497, 282] width 13 height 13
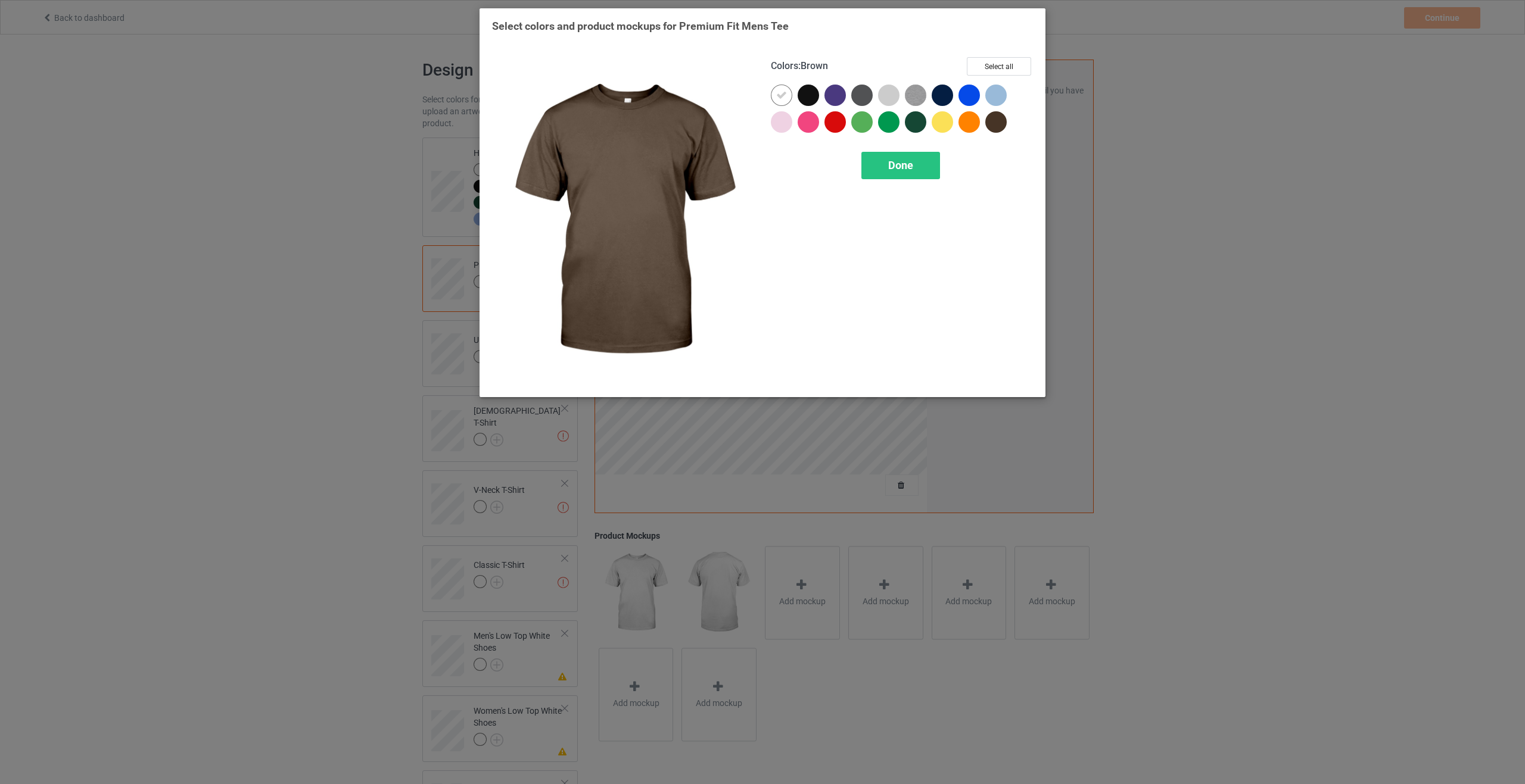
click at [988, 118] on div at bounding box center [996, 123] width 22 height 22
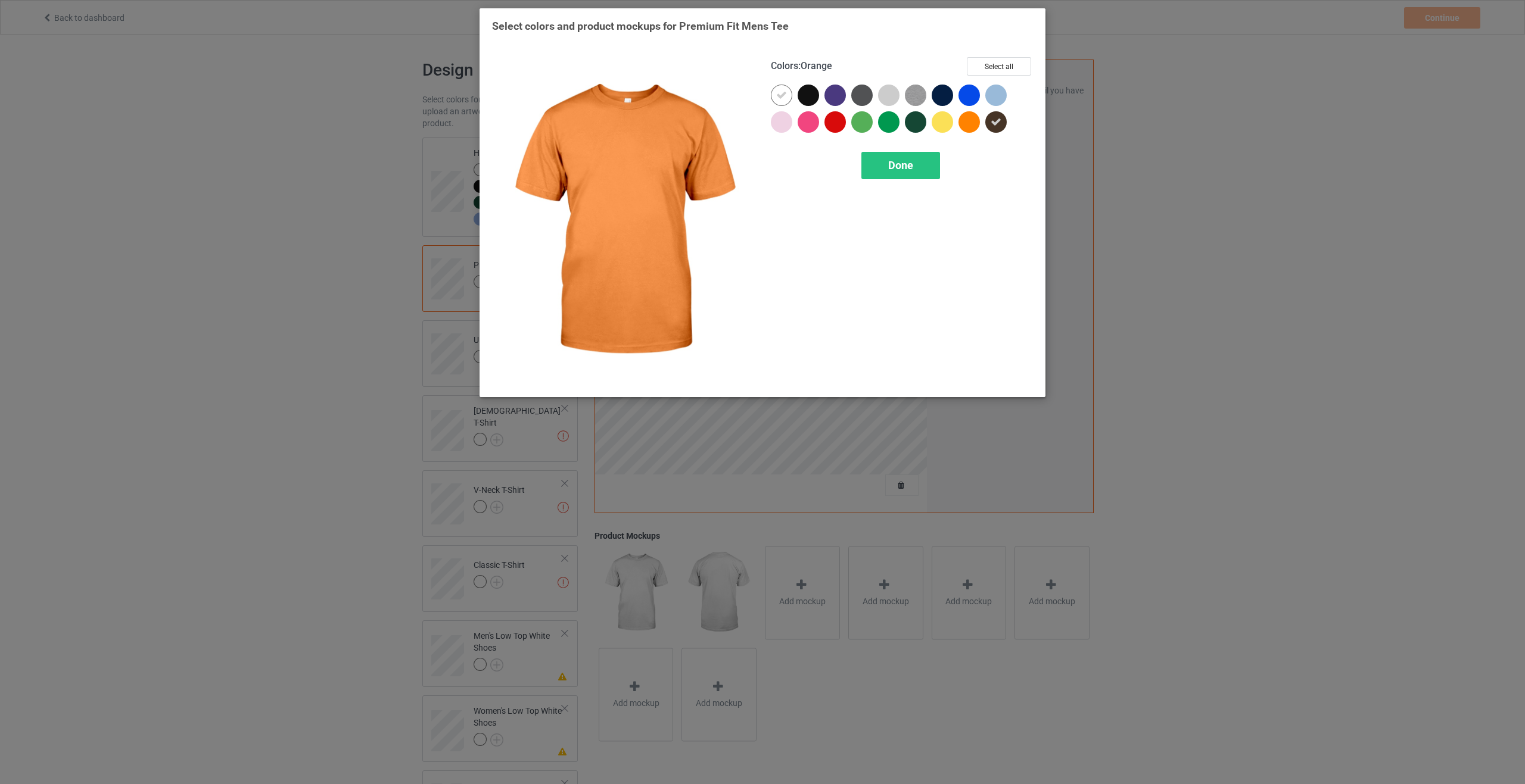
click at [969, 120] on div at bounding box center [969, 123] width 22 height 22
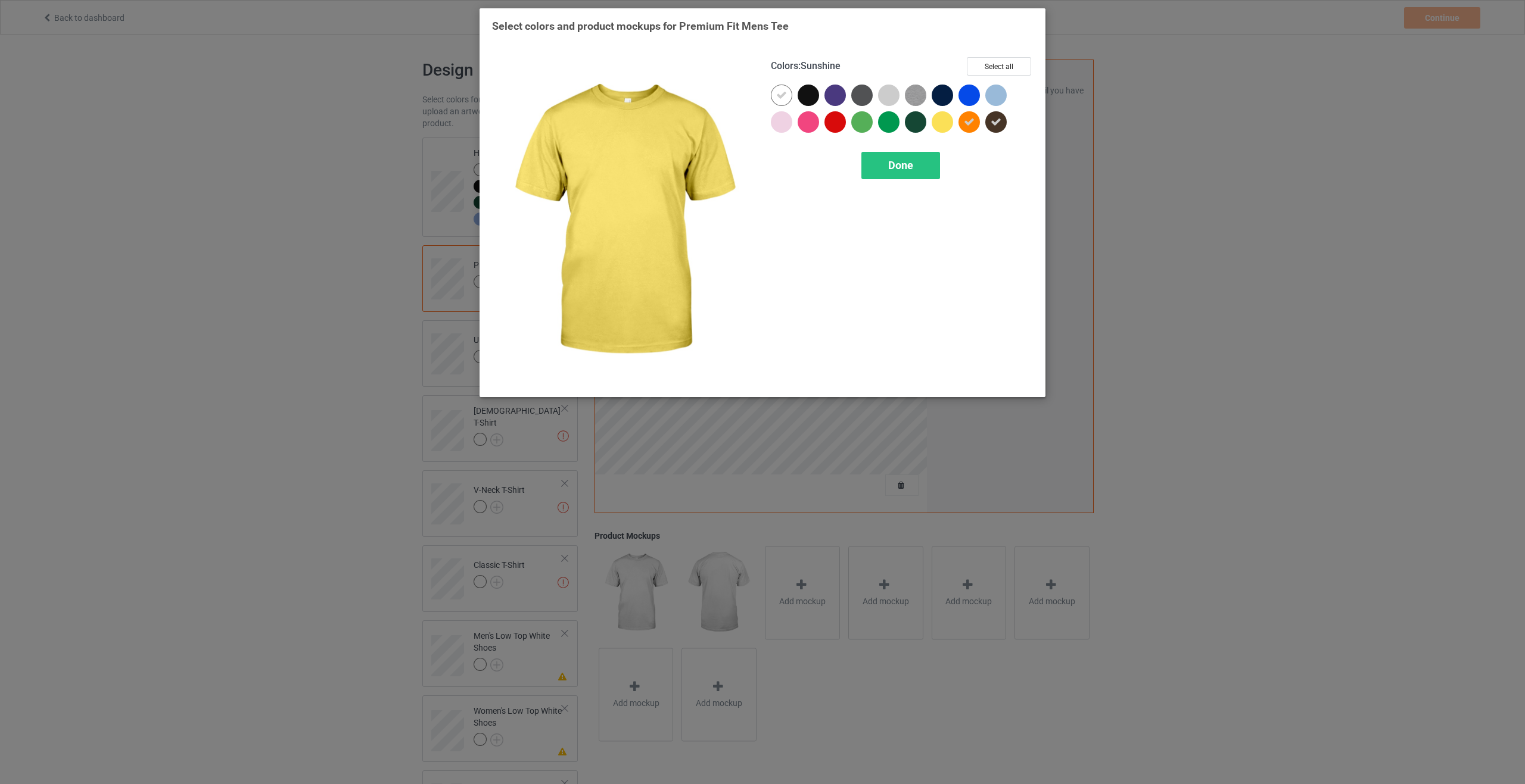
click at [940, 123] on div at bounding box center [942, 123] width 22 height 22
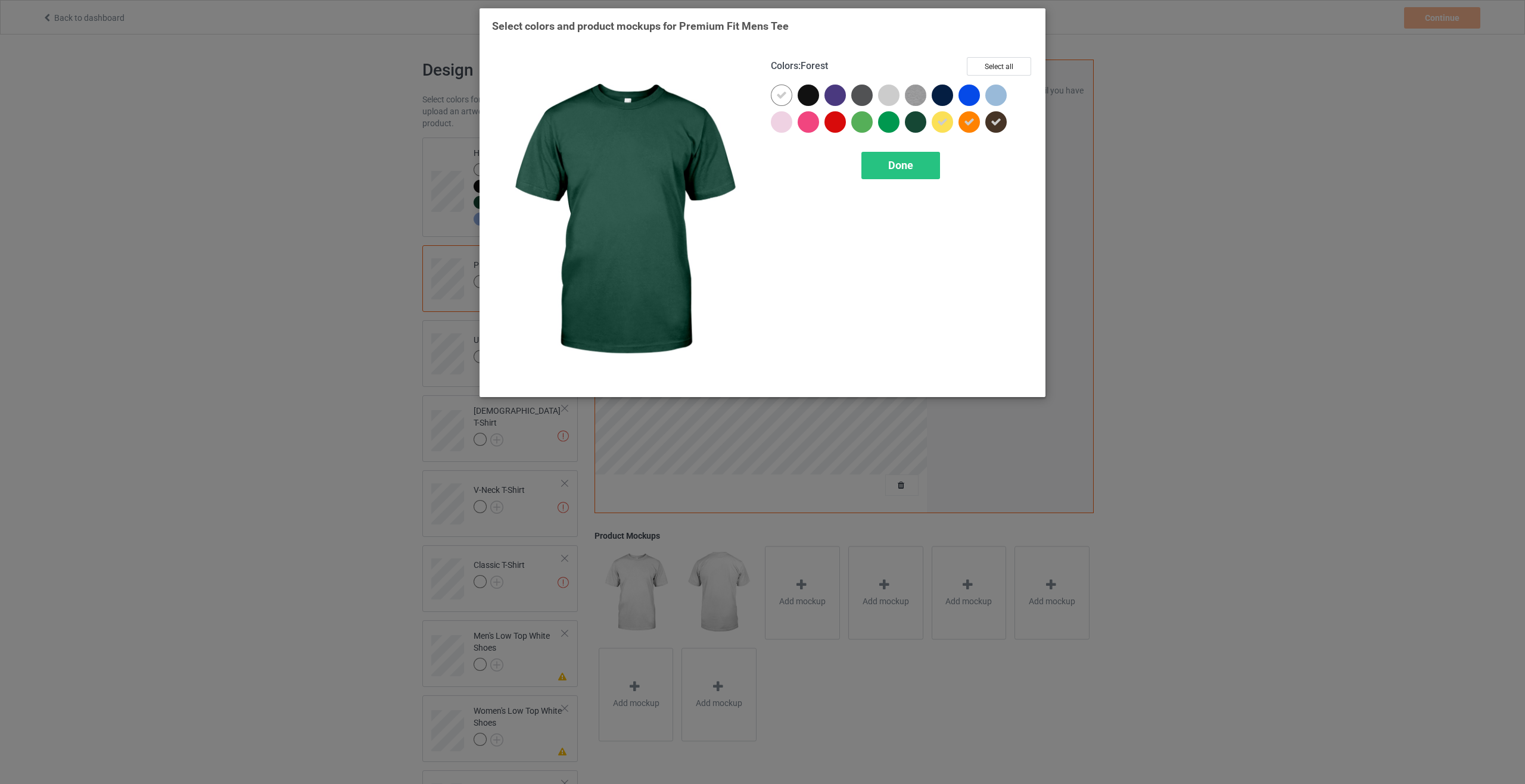
drag, startPoint x: 914, startPoint y: 125, endPoint x: 886, endPoint y: 128, distance: 28.2
click at [913, 127] on div at bounding box center [916, 123] width 22 height 22
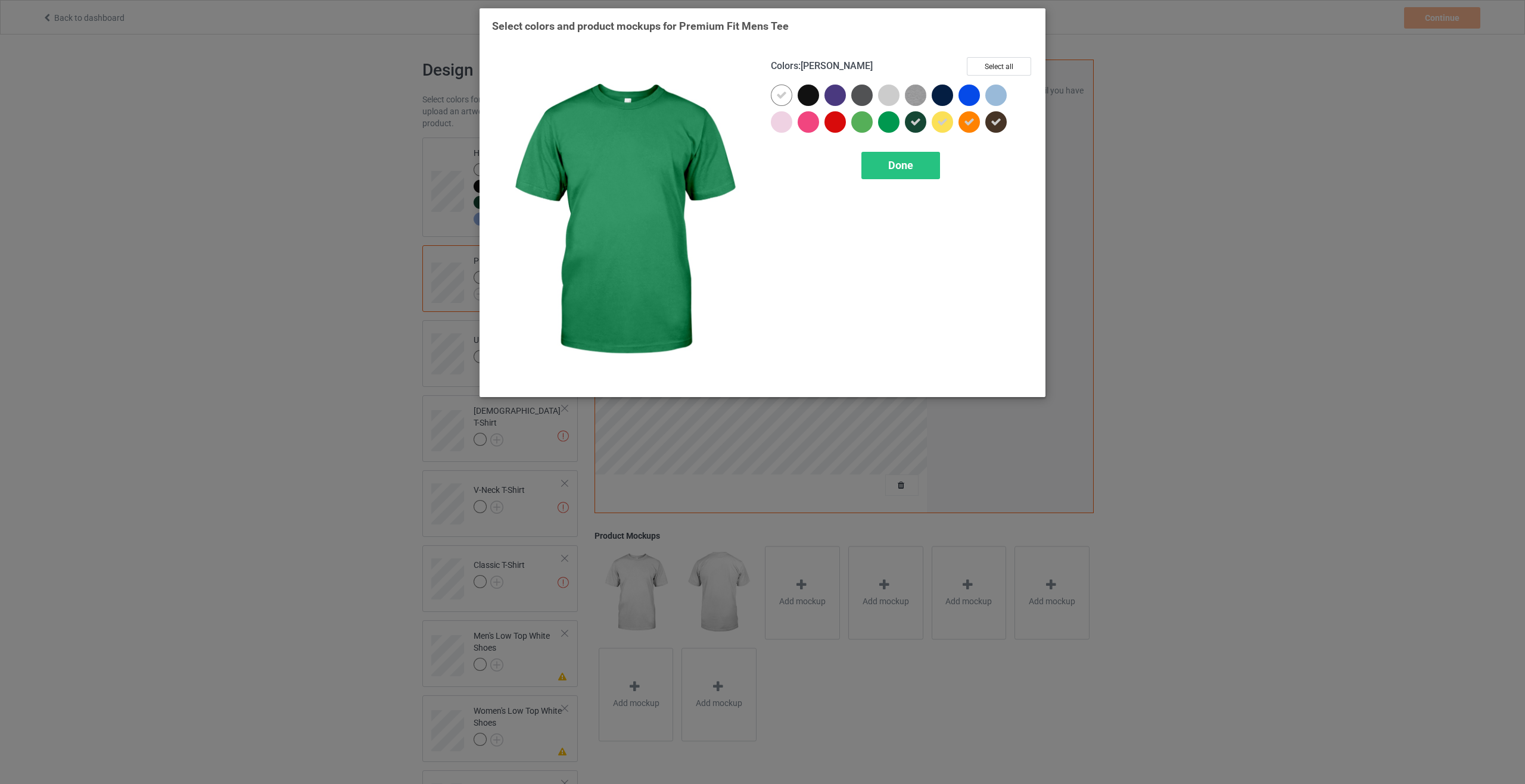
click at [885, 128] on div at bounding box center [889, 123] width 22 height 22
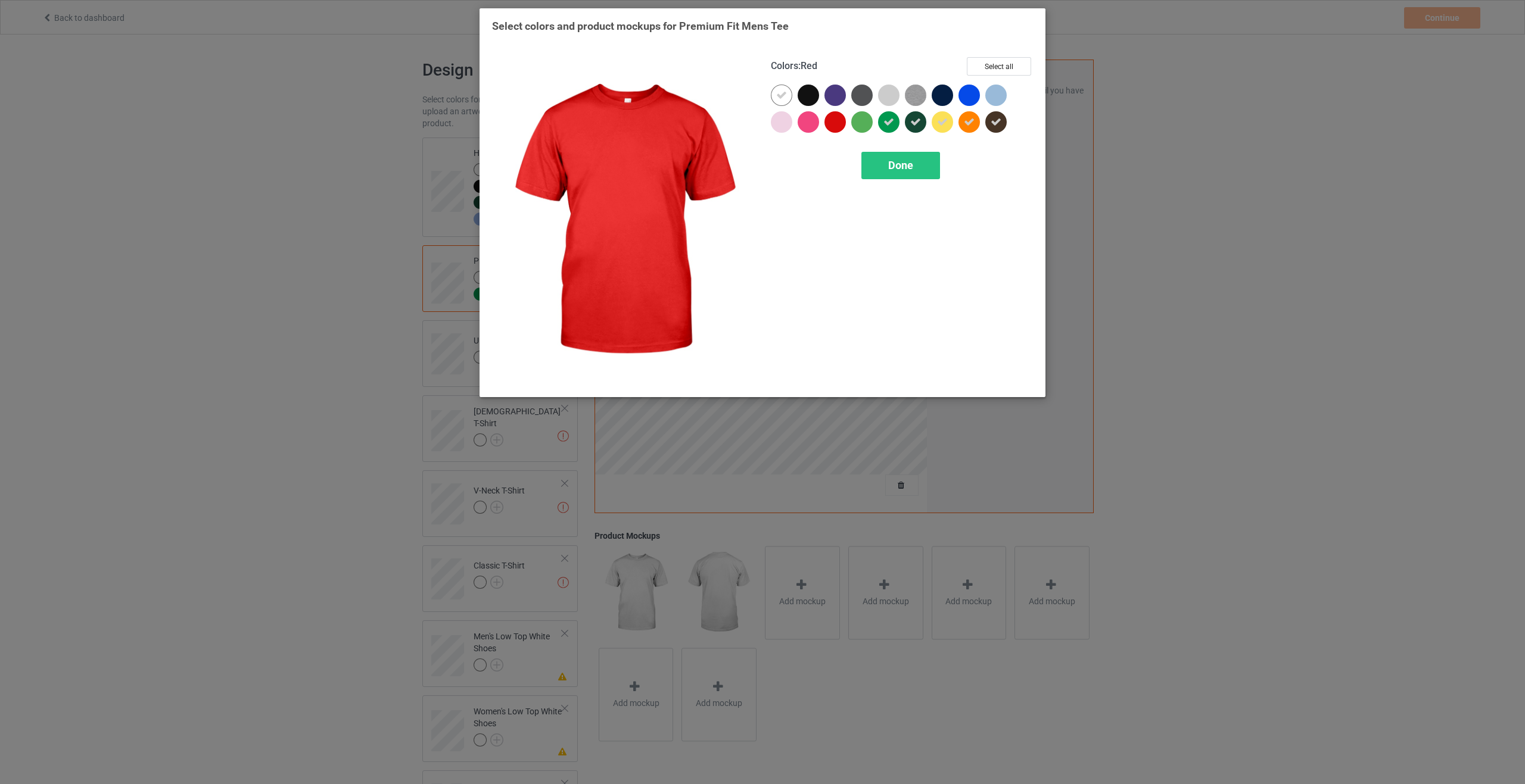
click at [844, 128] on div at bounding box center [835, 123] width 22 height 22
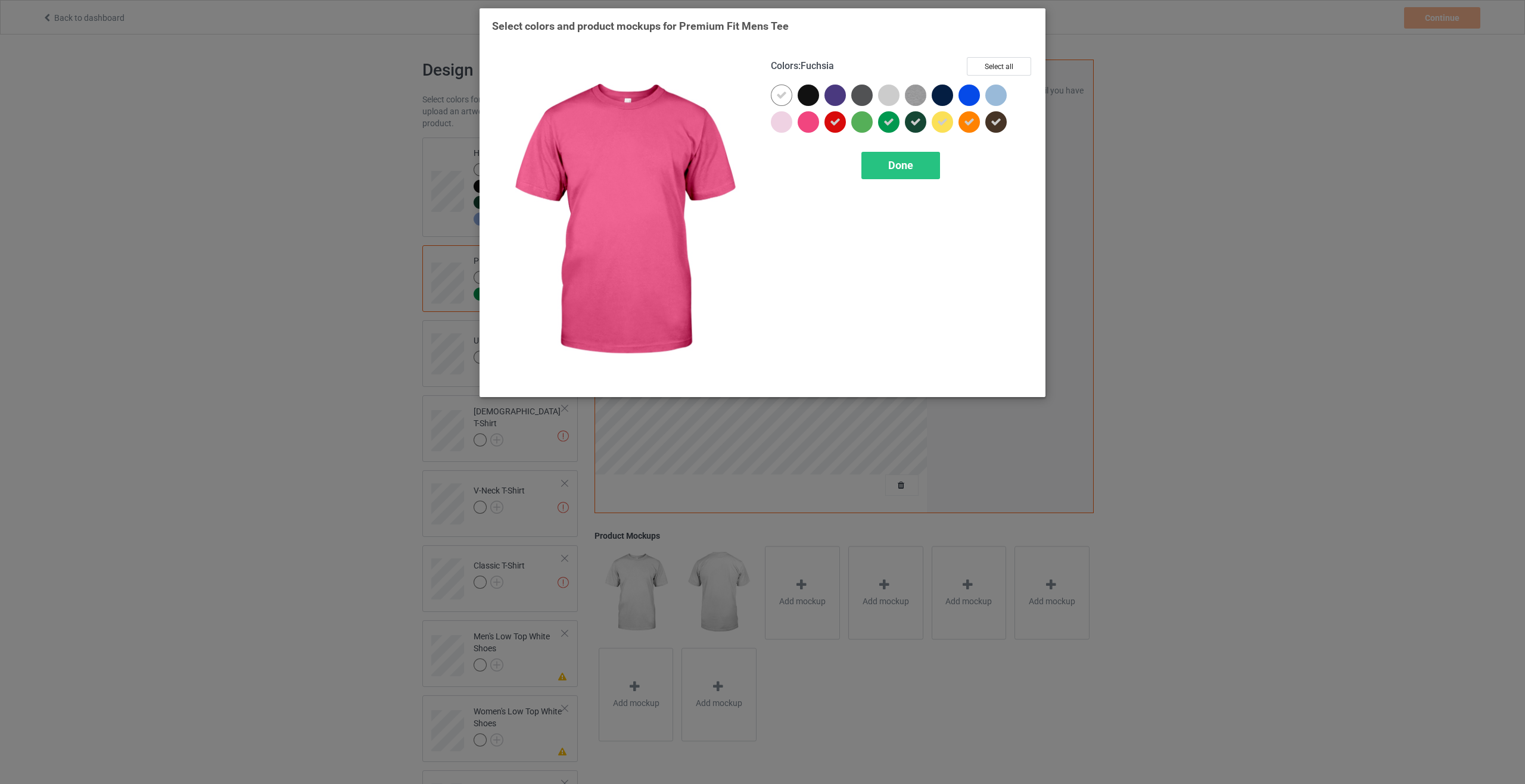
drag, startPoint x: 797, startPoint y: 123, endPoint x: 786, endPoint y: 125, distance: 11.2
click at [796, 125] on div at bounding box center [901, 112] width 262 height 54
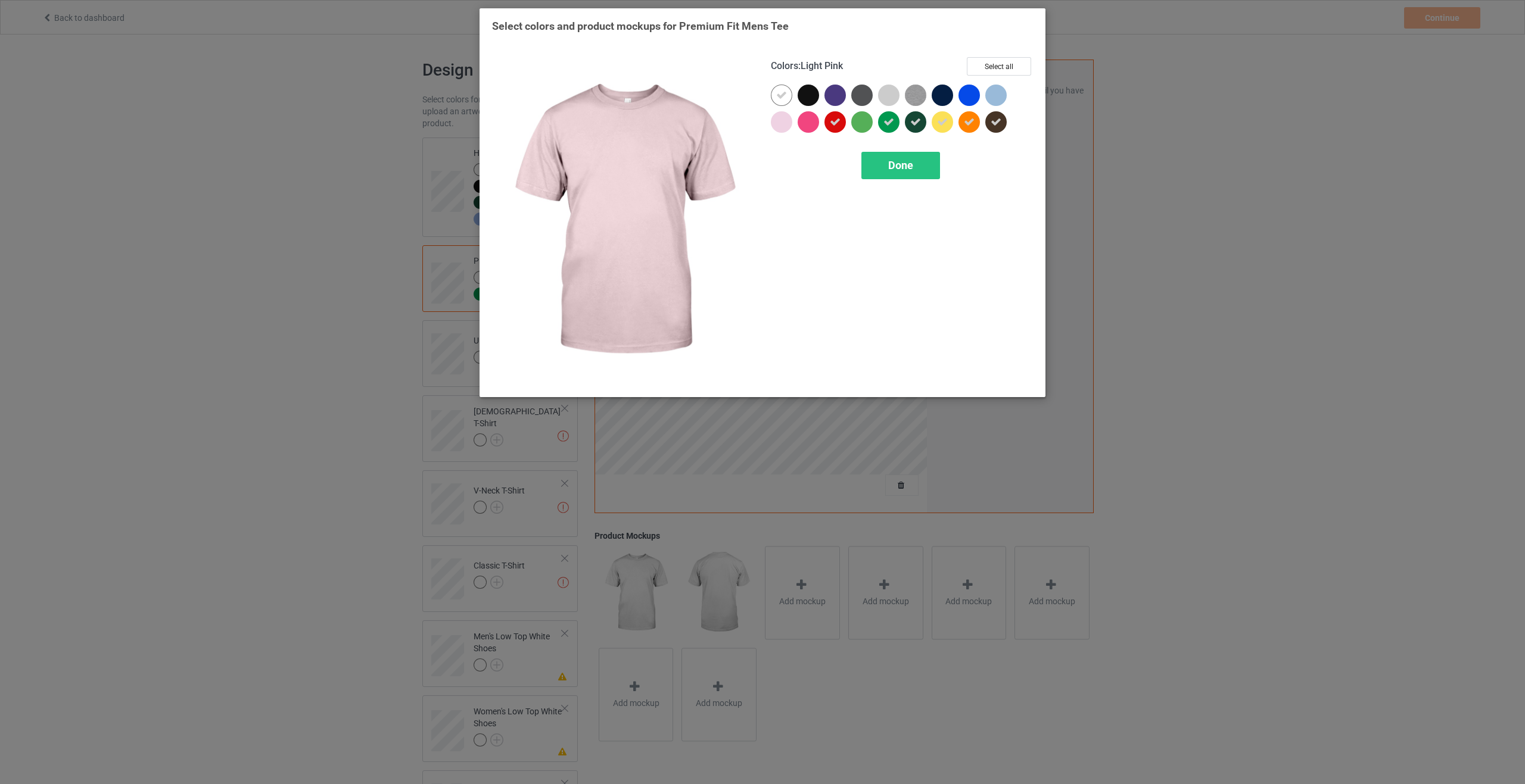
drag, startPoint x: 782, startPoint y: 125, endPoint x: 797, endPoint y: 115, distance: 18.0
click at [783, 125] on div at bounding box center [781, 123] width 22 height 22
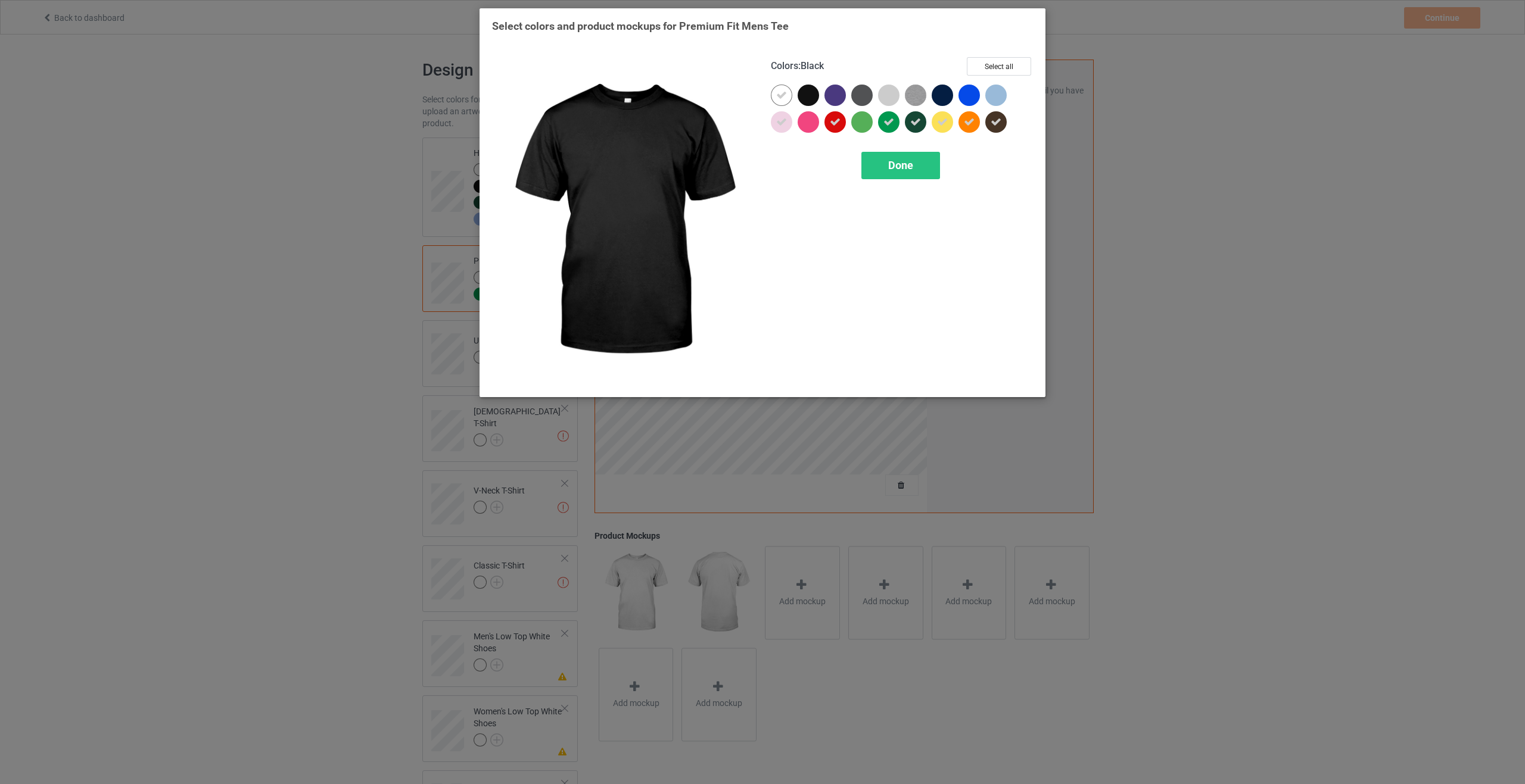
click at [818, 91] on div at bounding box center [808, 96] width 22 height 22
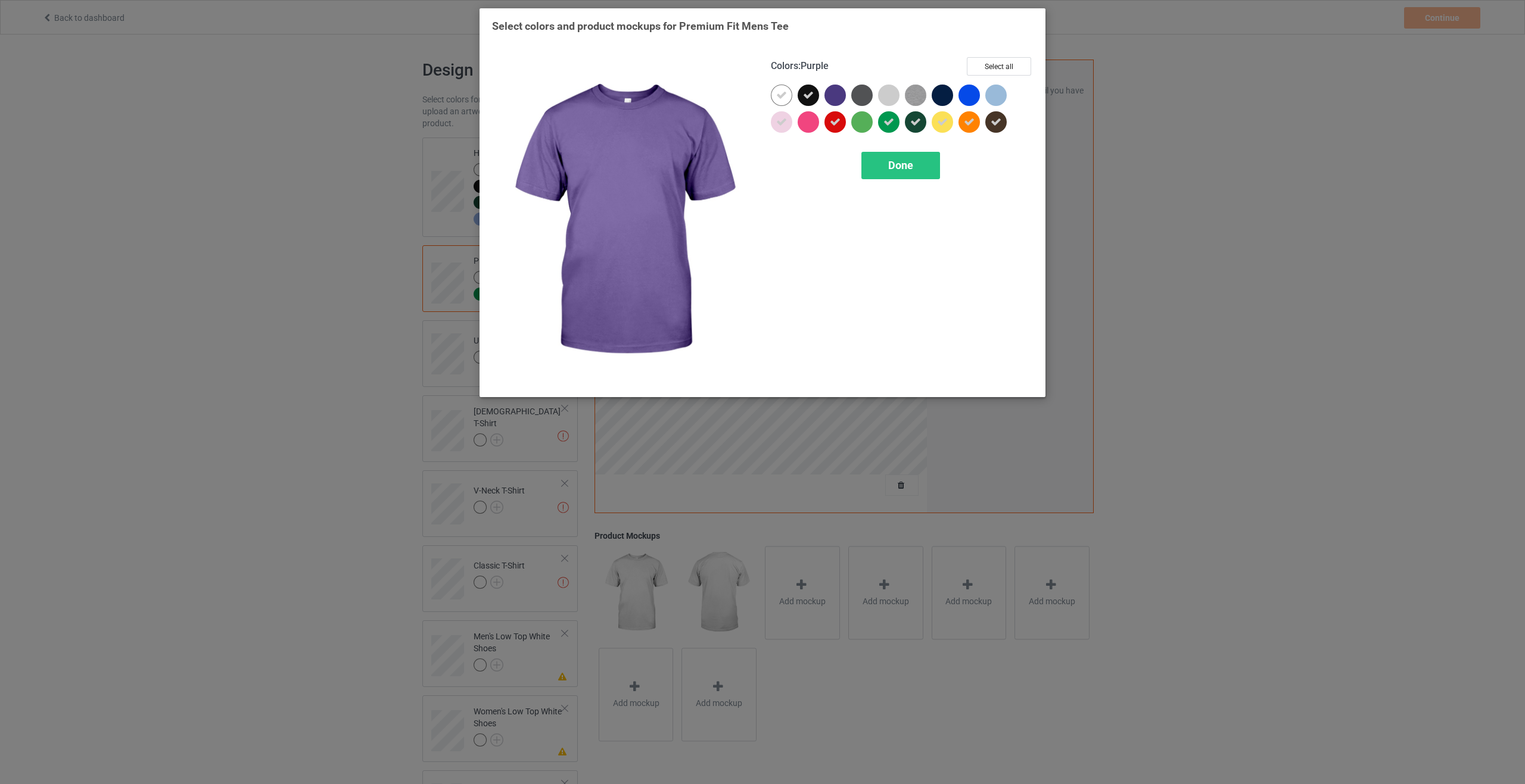
click at [842, 91] on div at bounding box center [835, 96] width 22 height 22
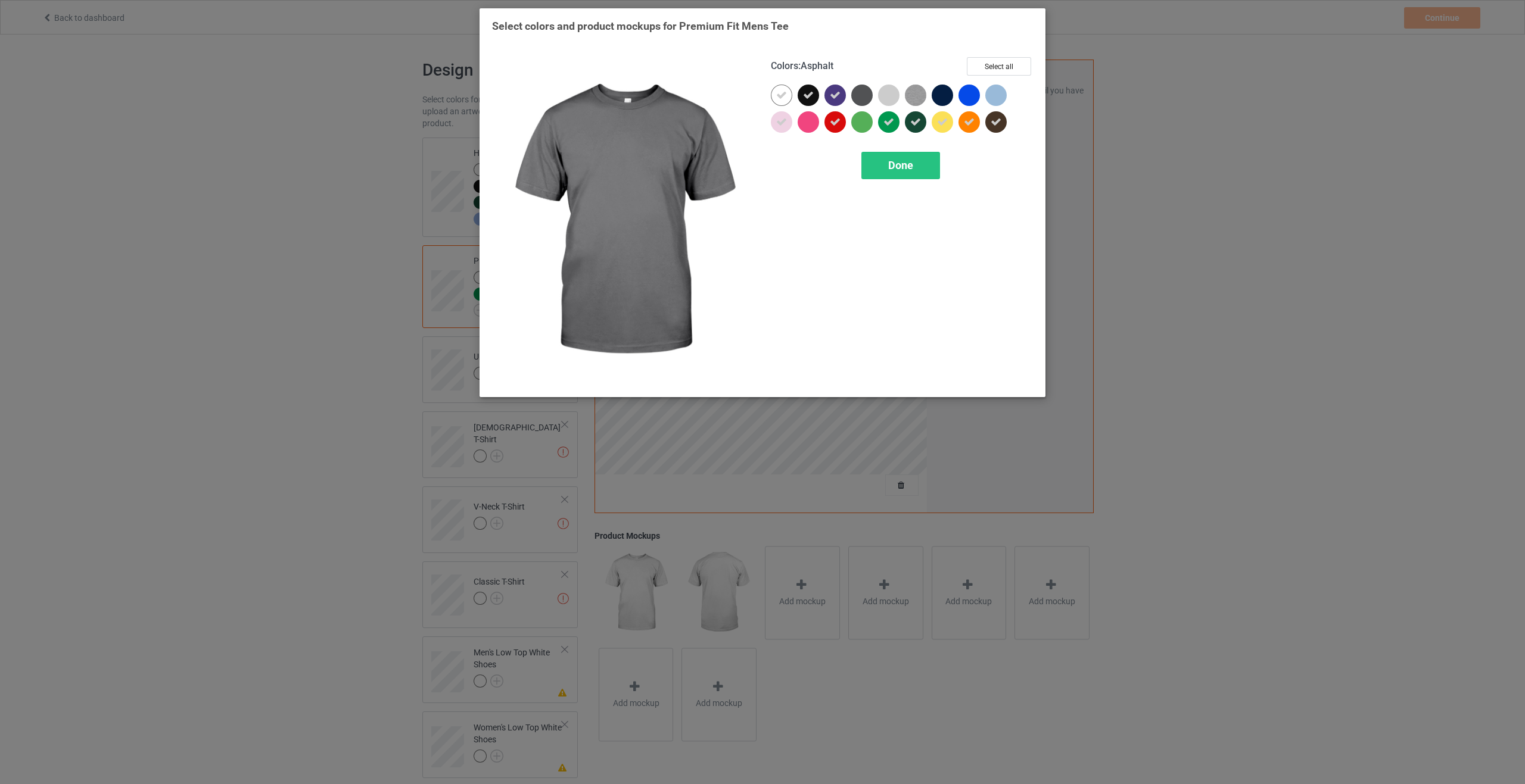
click at [870, 93] on div at bounding box center [862, 96] width 22 height 22
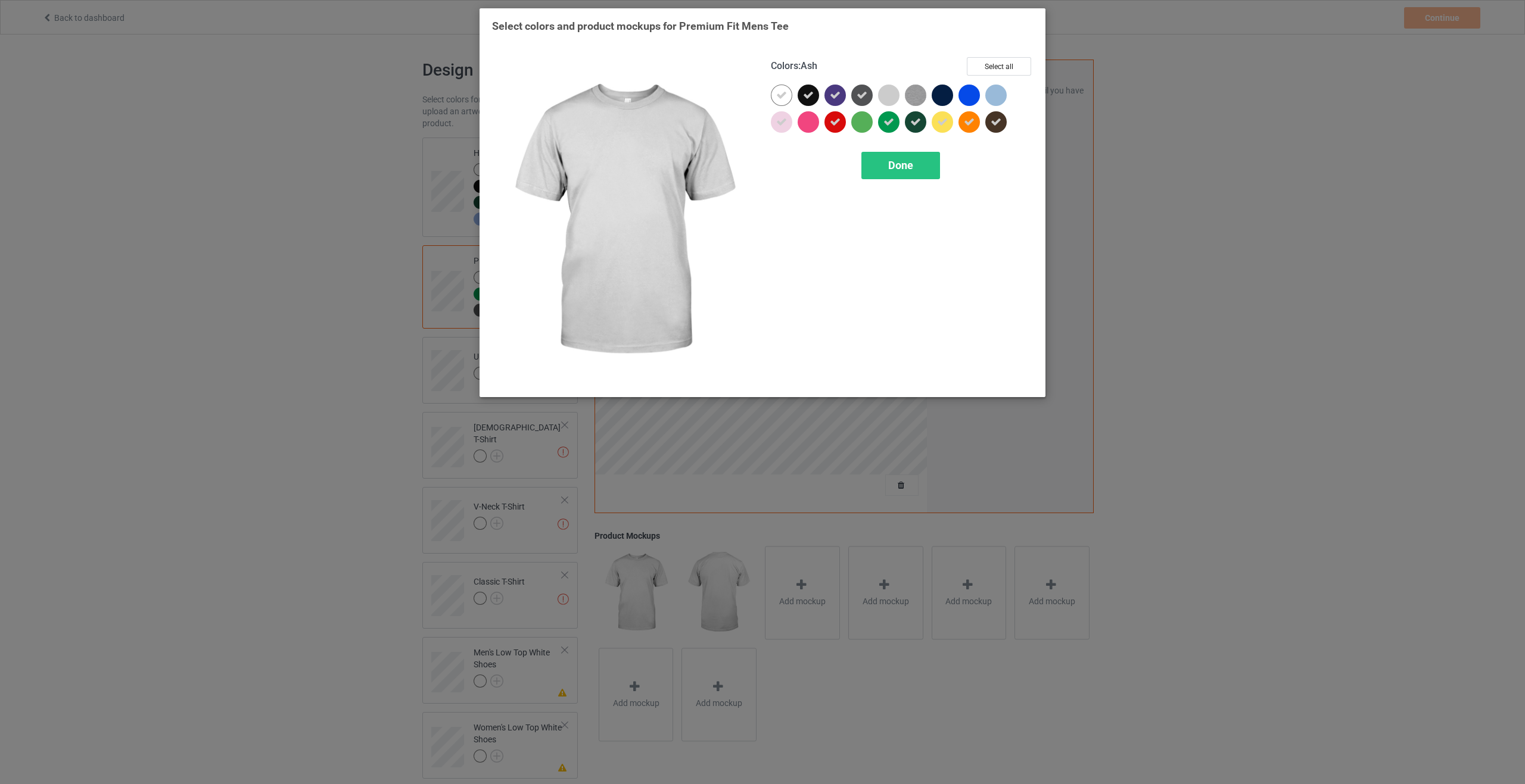
click at [898, 95] on div at bounding box center [889, 96] width 22 height 22
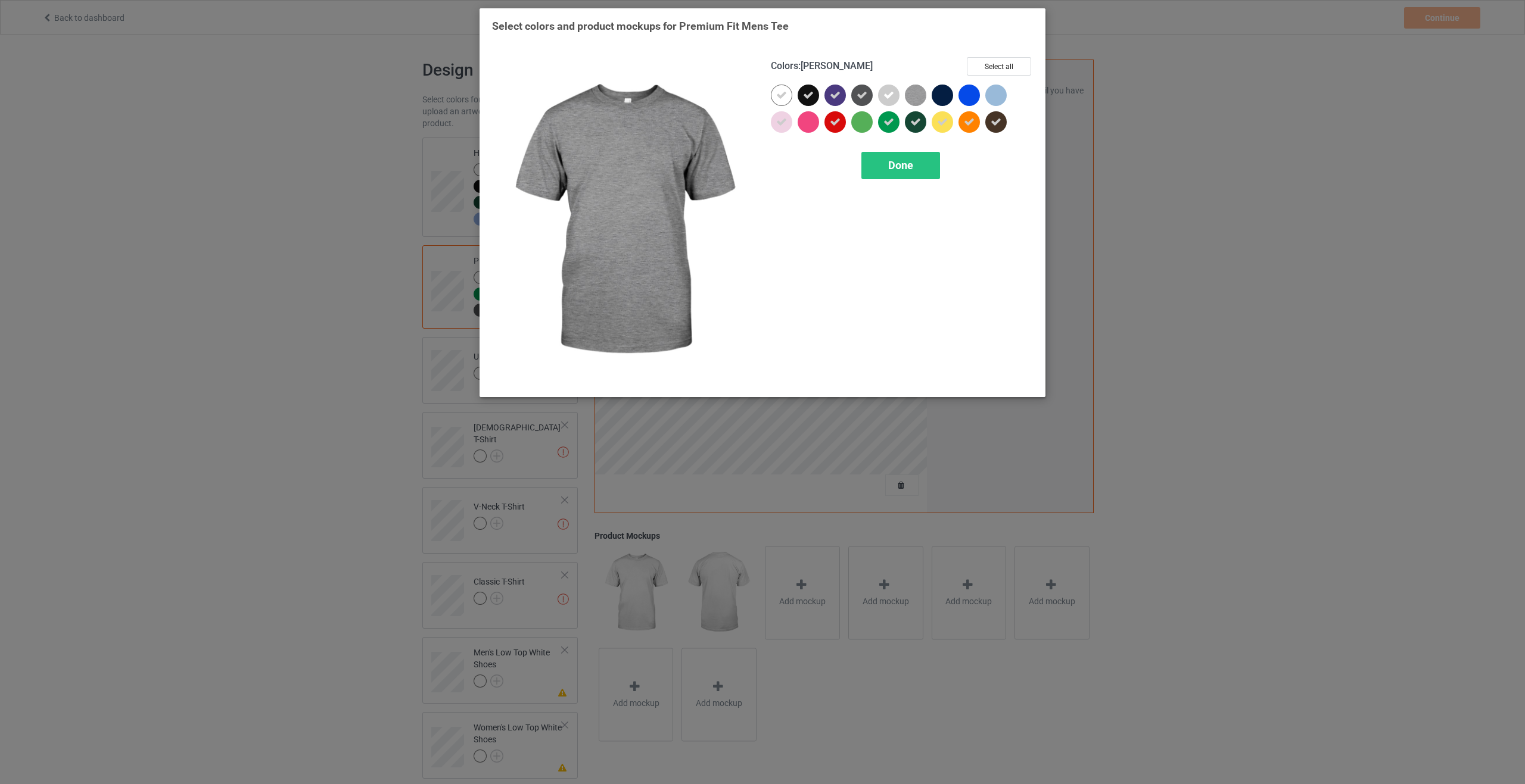
drag, startPoint x: 923, startPoint y: 96, endPoint x: 965, endPoint y: 97, distance: 42.0
click at [923, 96] on img at bounding box center [916, 96] width 22 height 22
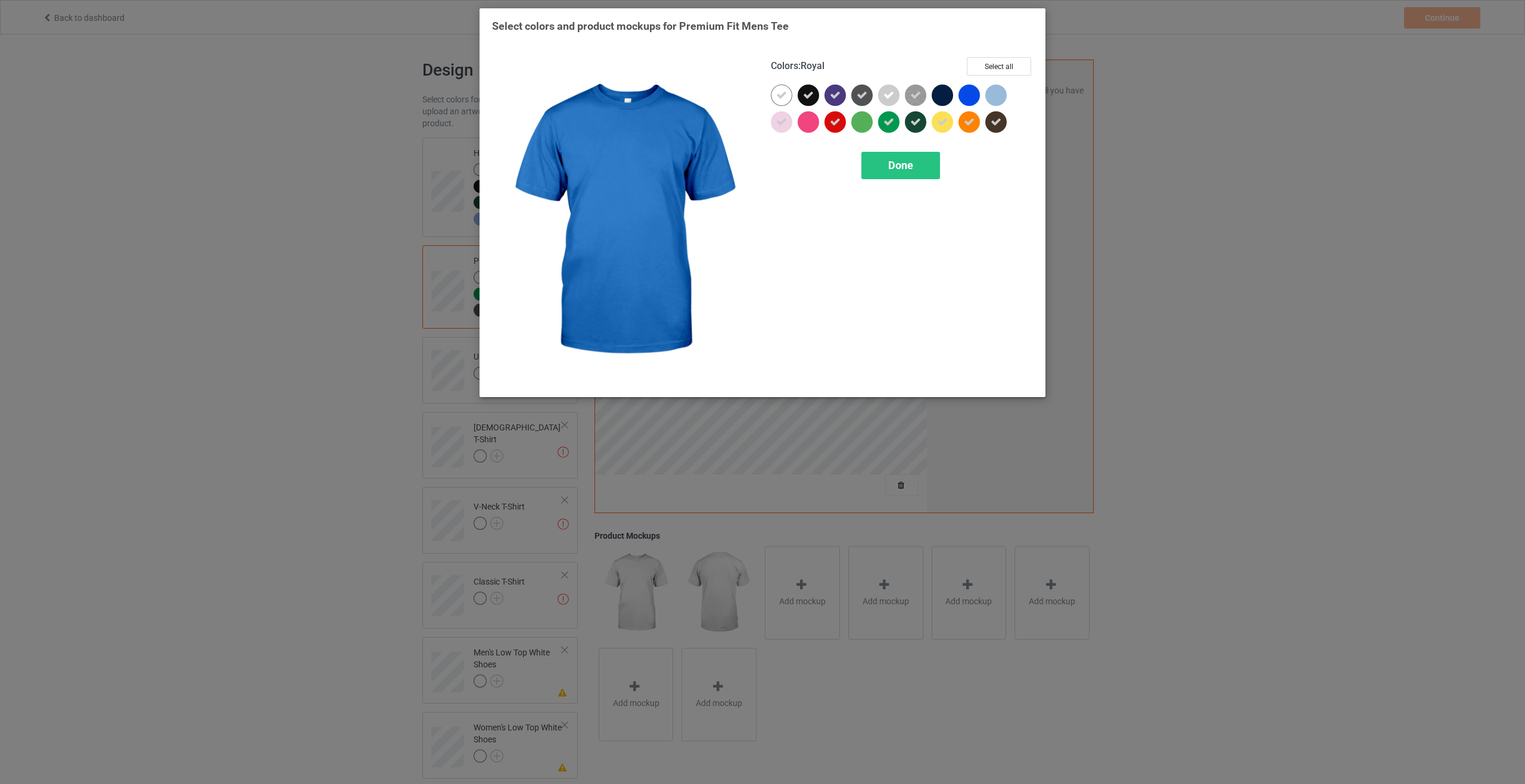
drag, startPoint x: 966, startPoint y: 97, endPoint x: 972, endPoint y: 96, distance: 6.1
click at [966, 97] on div at bounding box center [969, 96] width 22 height 22
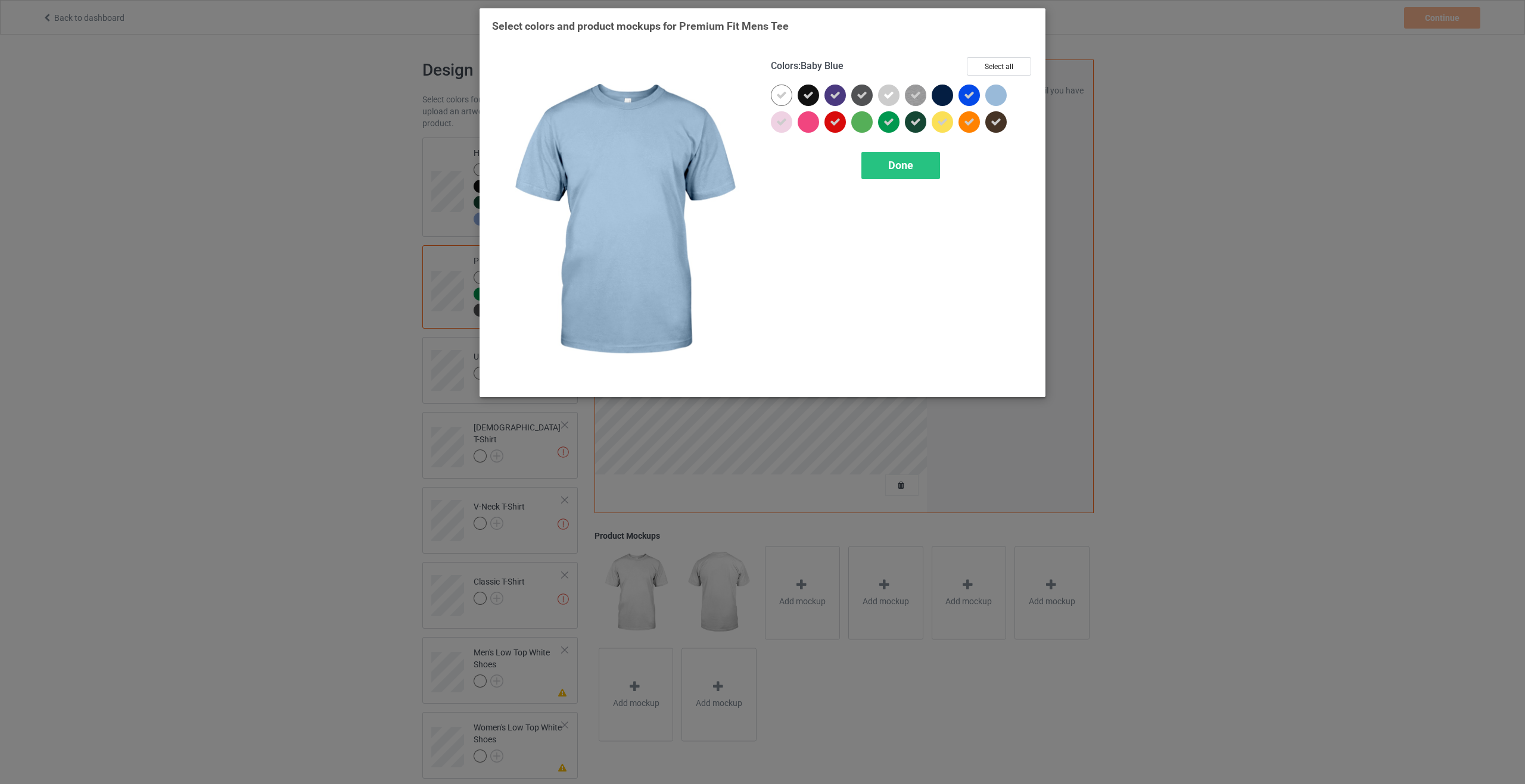
drag, startPoint x: 993, startPoint y: 93, endPoint x: 962, endPoint y: 93, distance: 31.0
click at [991, 93] on div at bounding box center [996, 96] width 22 height 22
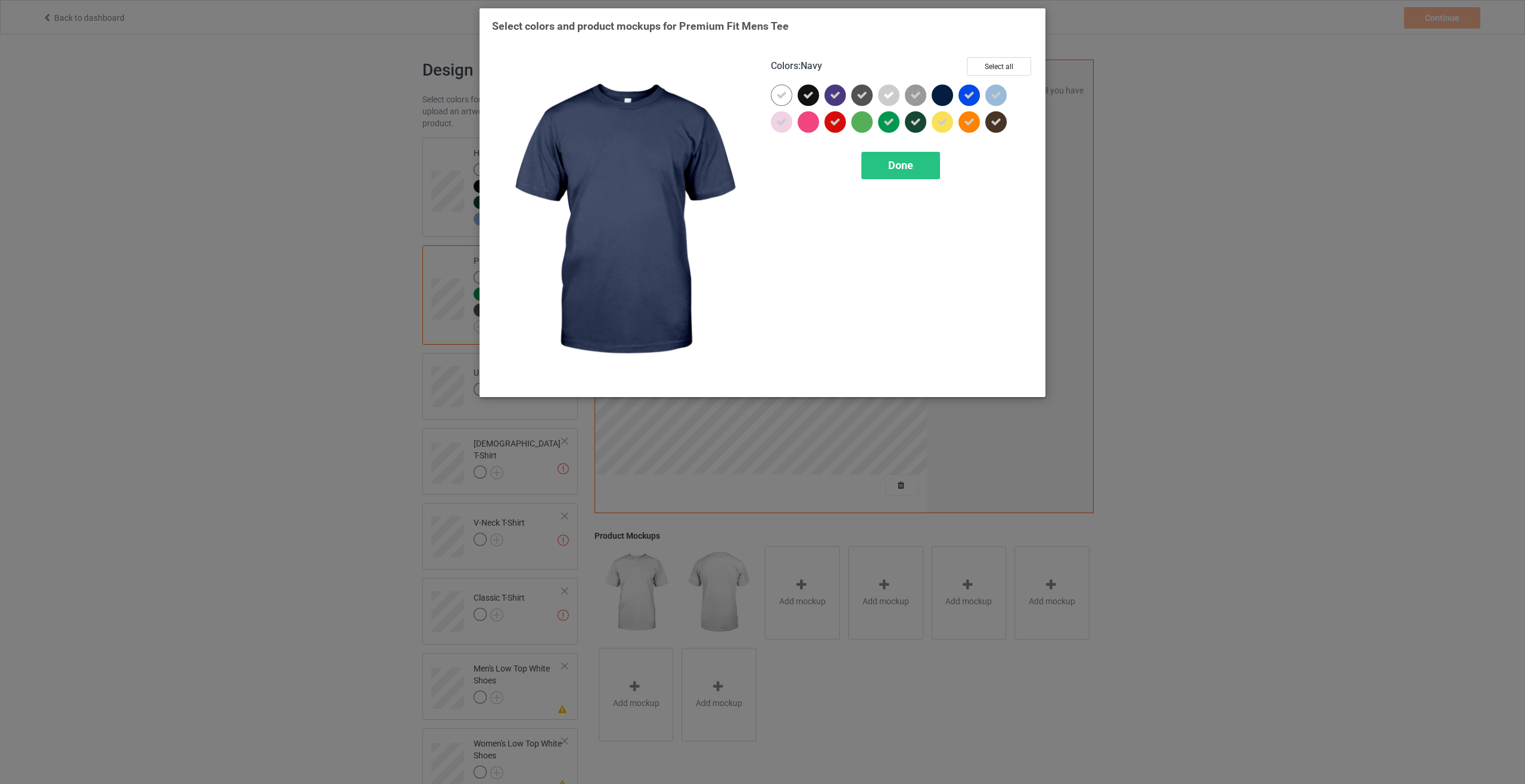
drag, startPoint x: 942, startPoint y: 95, endPoint x: 892, endPoint y: 113, distance: 53.1
click at [941, 96] on div at bounding box center [942, 96] width 22 height 22
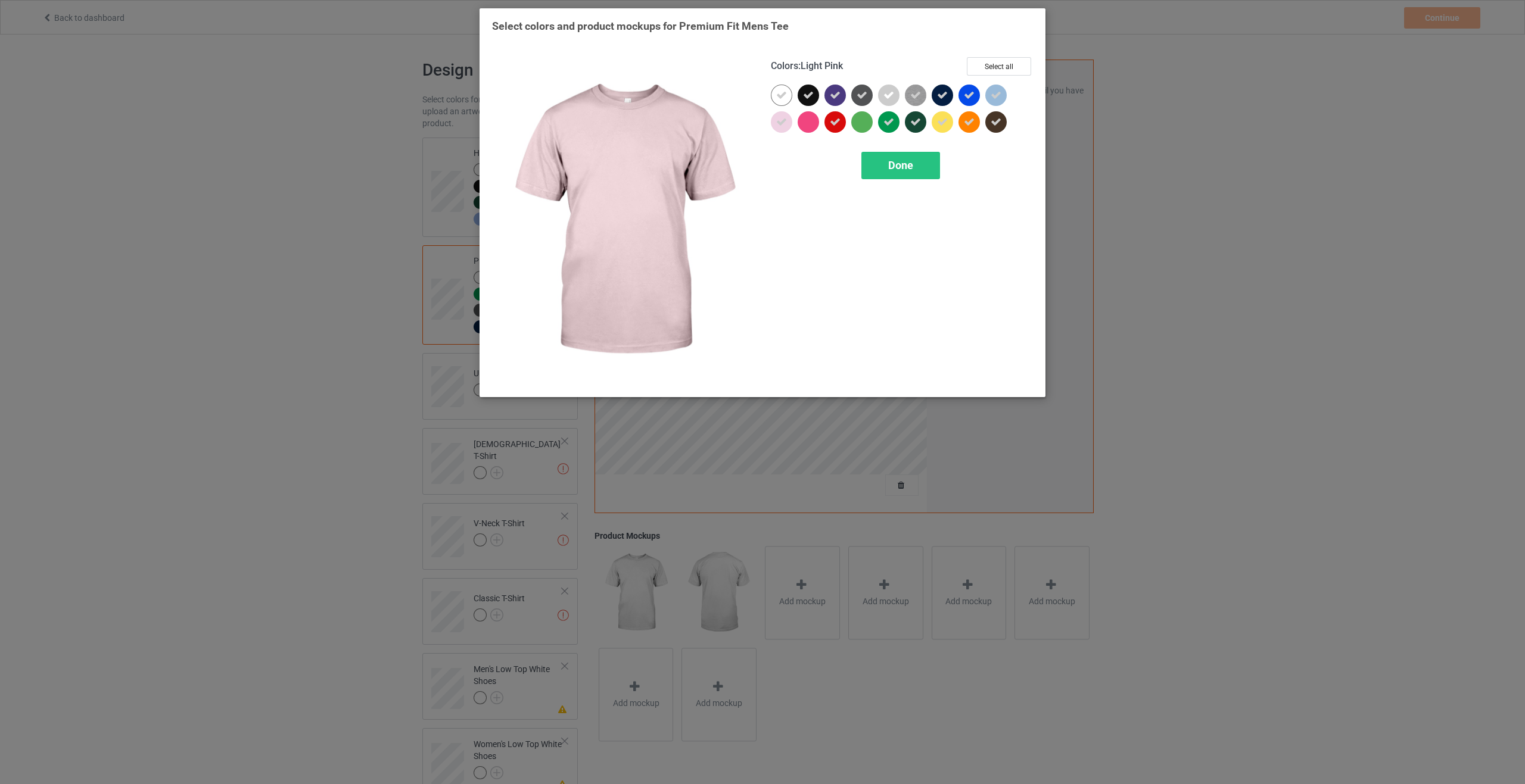
drag, startPoint x: 774, startPoint y: 120, endPoint x: 848, endPoint y: 154, distance: 81.4
click at [779, 122] on div at bounding box center [781, 123] width 22 height 22
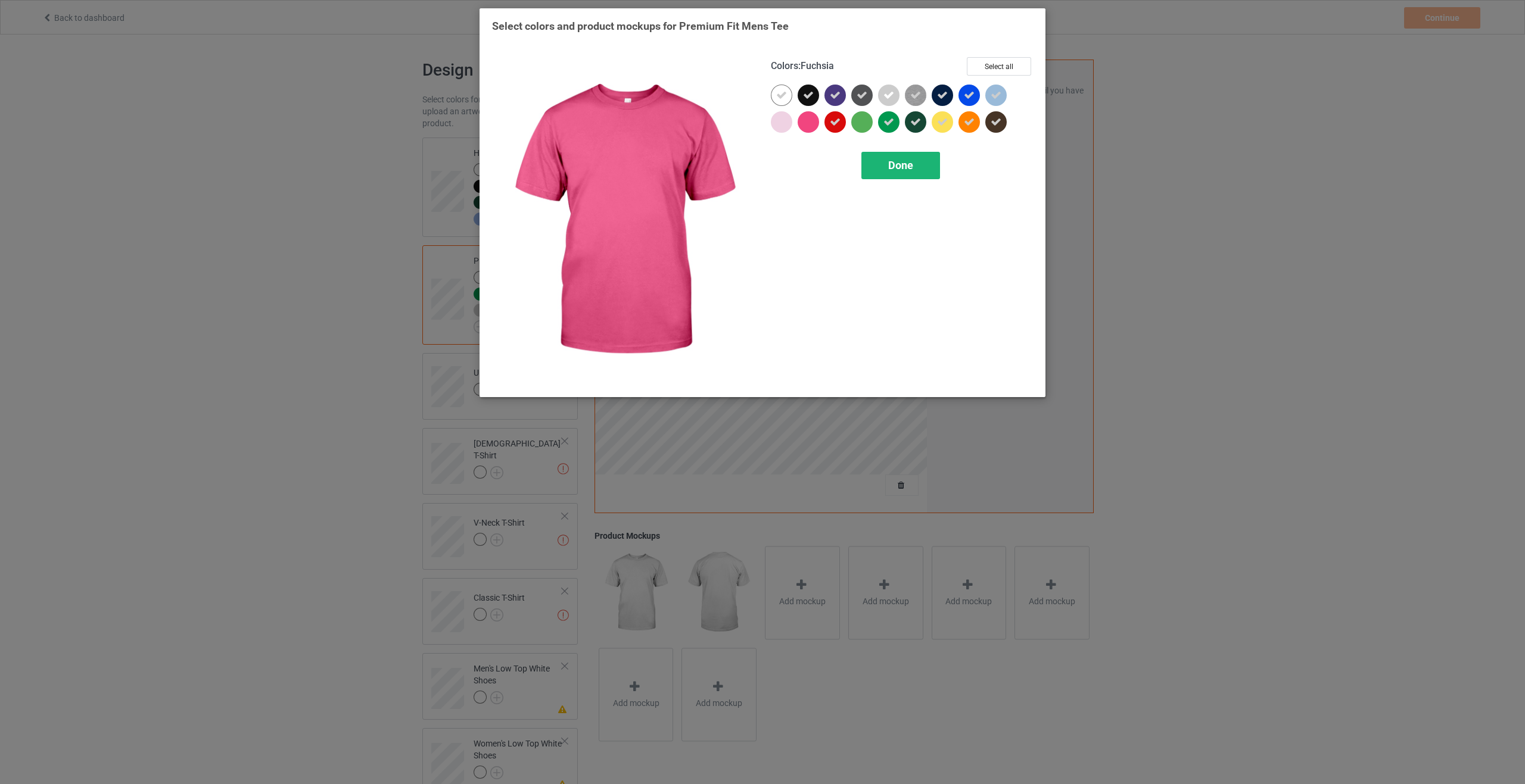
click at [889, 170] on span "Done" at bounding box center [900, 165] width 25 height 12
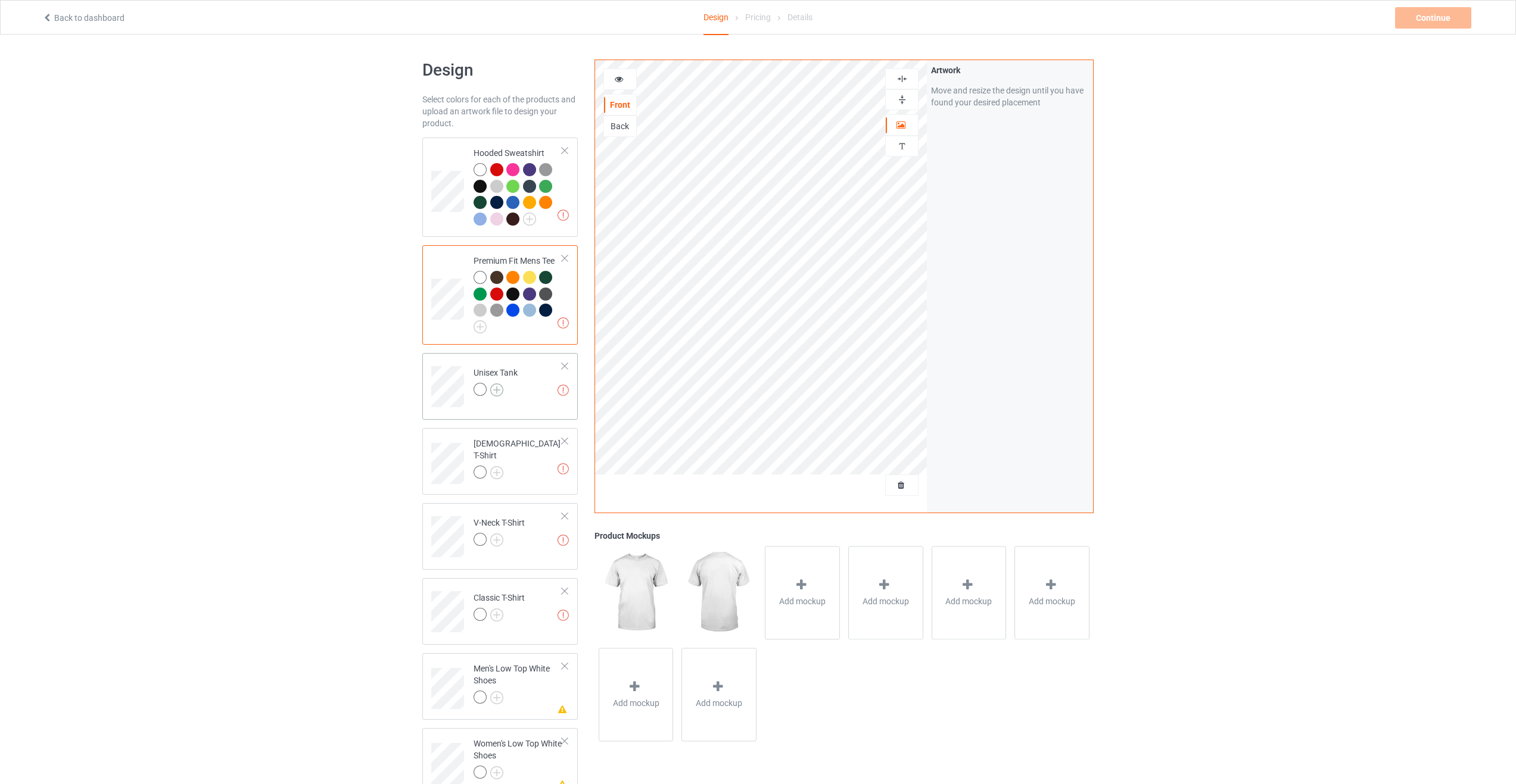
click at [494, 392] on img at bounding box center [497, 390] width 13 height 13
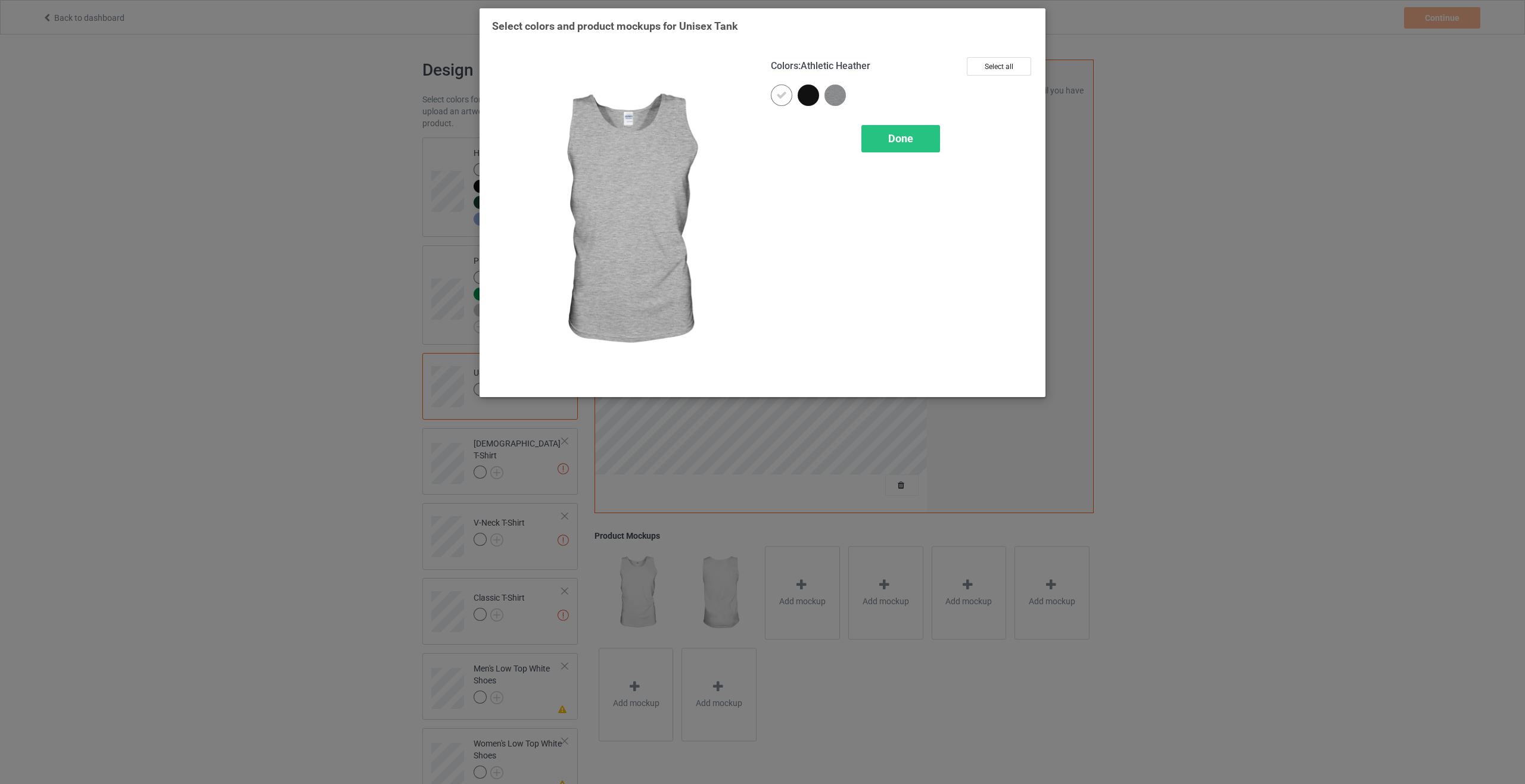
click at [834, 95] on img at bounding box center [835, 96] width 22 height 22
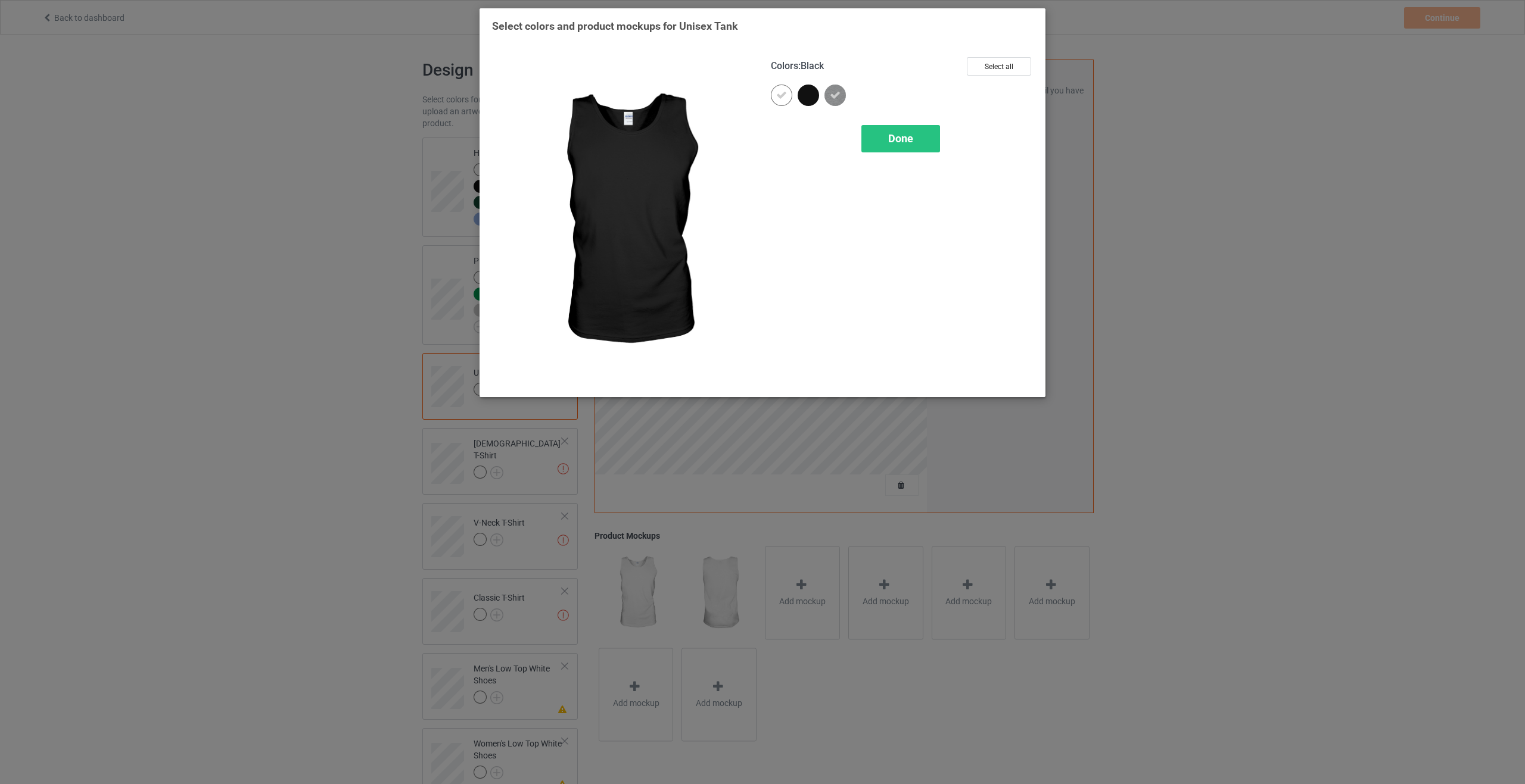
click at [808, 96] on div at bounding box center [808, 96] width 22 height 22
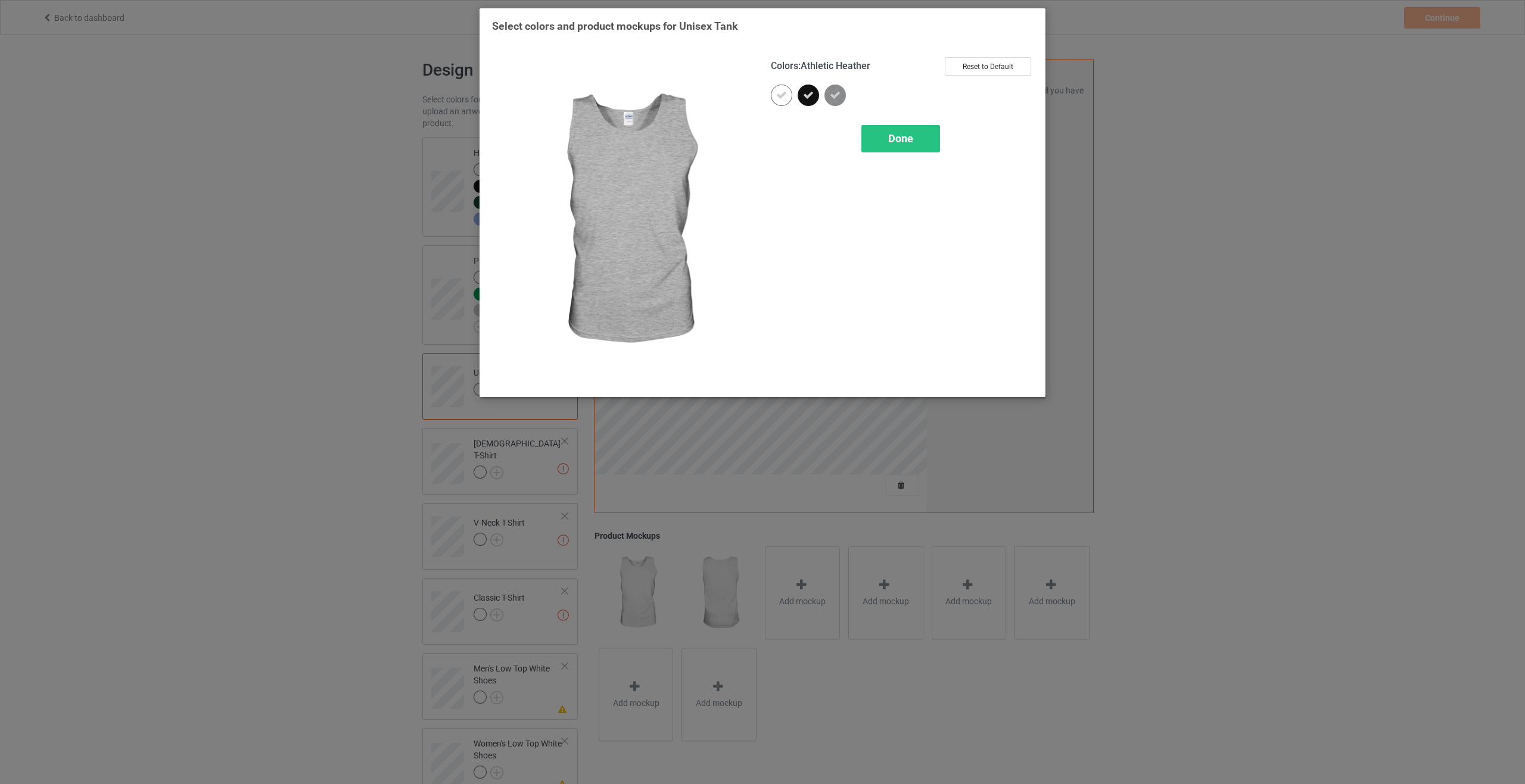
drag, startPoint x: 900, startPoint y: 137, endPoint x: 891, endPoint y: 149, distance: 15.0
click at [900, 137] on span "Done" at bounding box center [900, 138] width 25 height 12
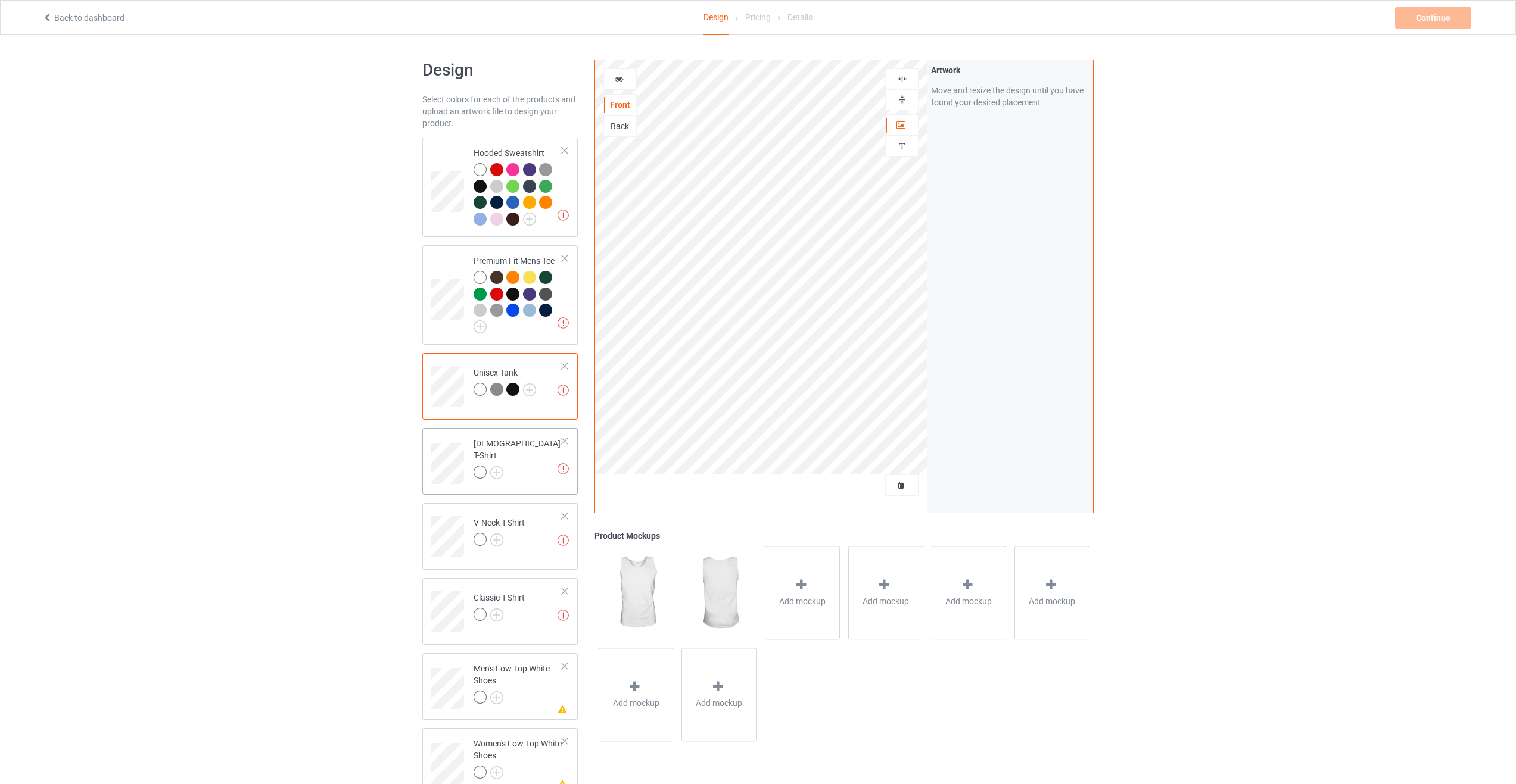
scroll to position [59, 0]
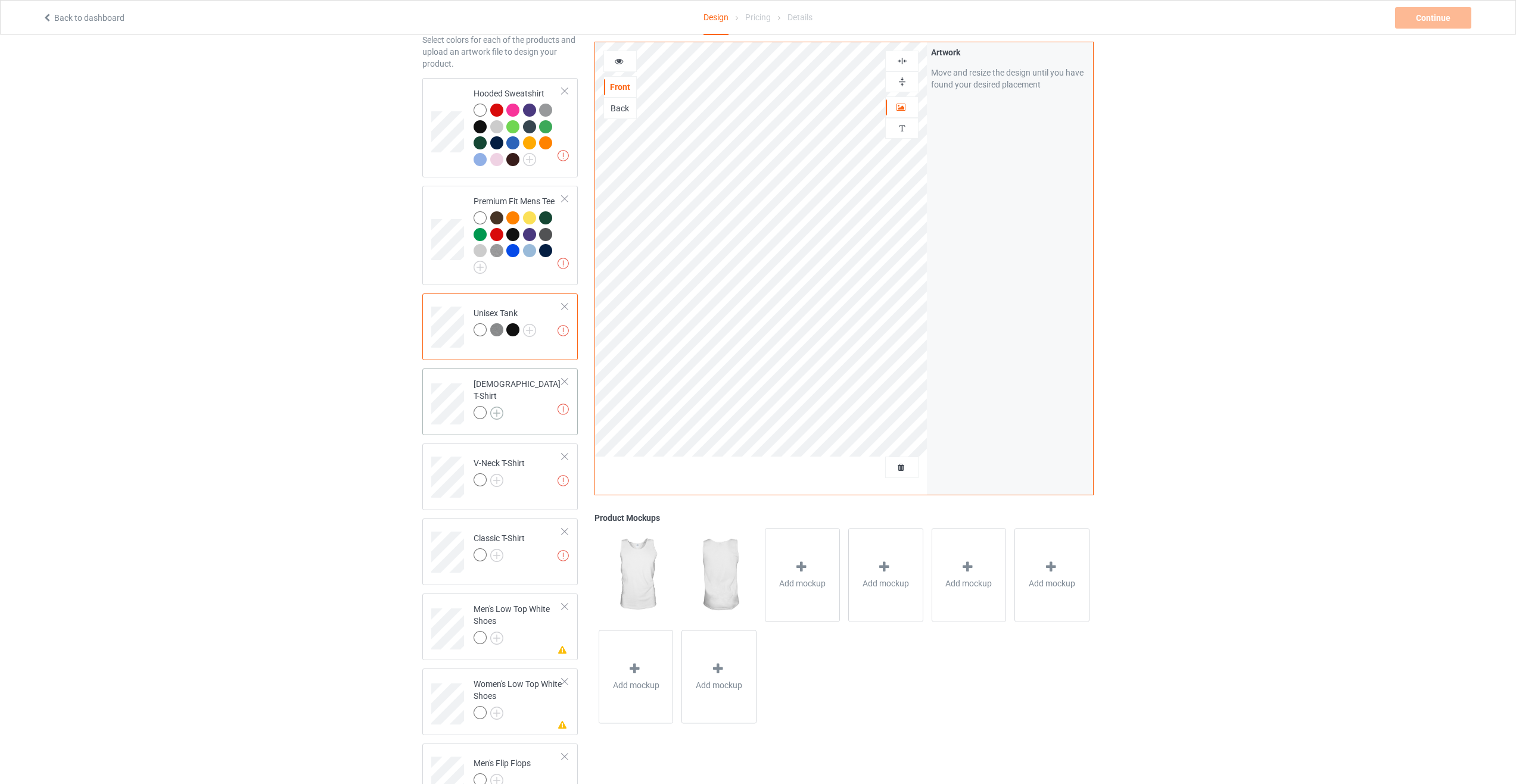
click at [500, 407] on img at bounding box center [497, 413] width 13 height 13
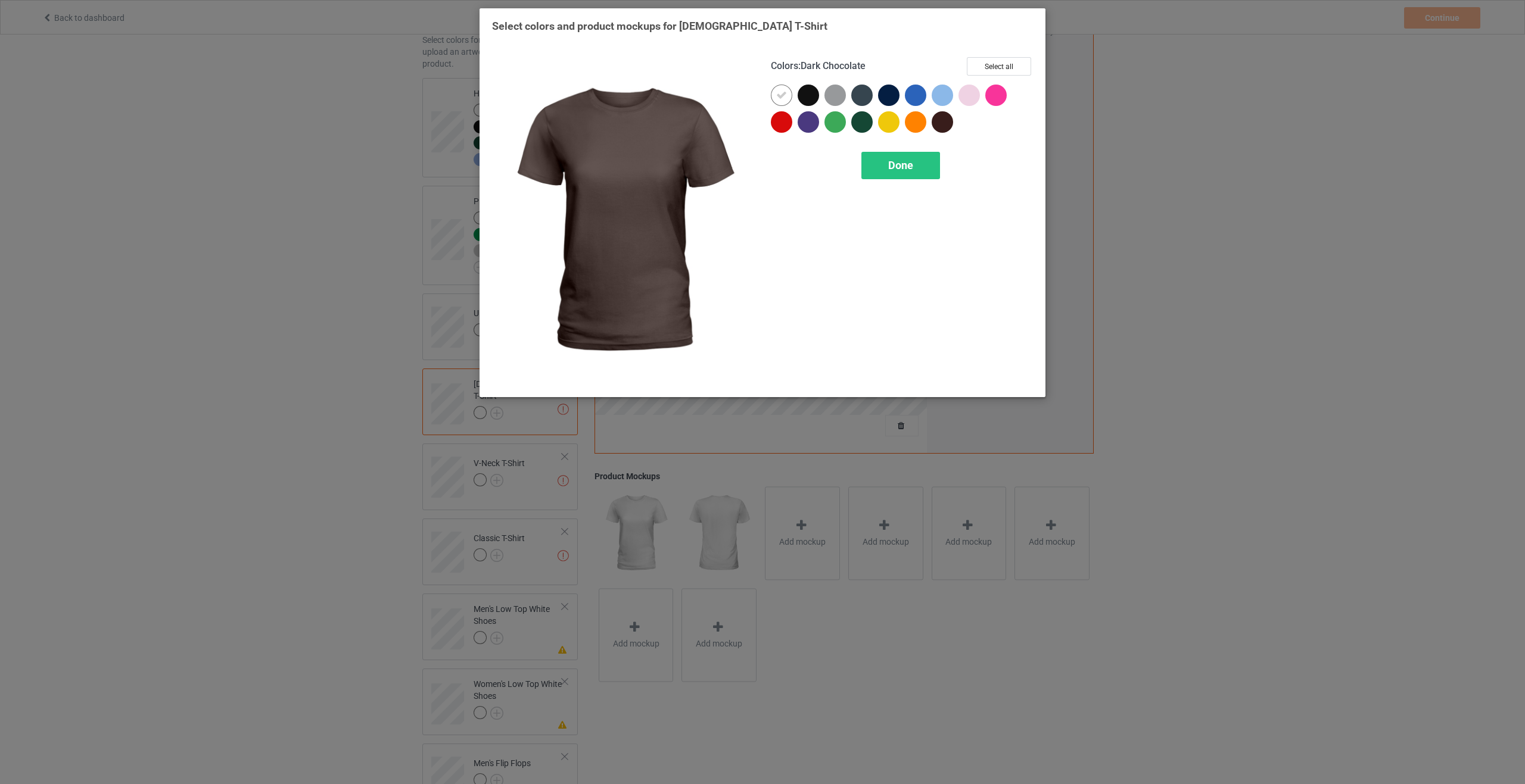
drag, startPoint x: 934, startPoint y: 118, endPoint x: 963, endPoint y: 102, distance: 33.1
click at [934, 118] on div at bounding box center [942, 123] width 22 height 22
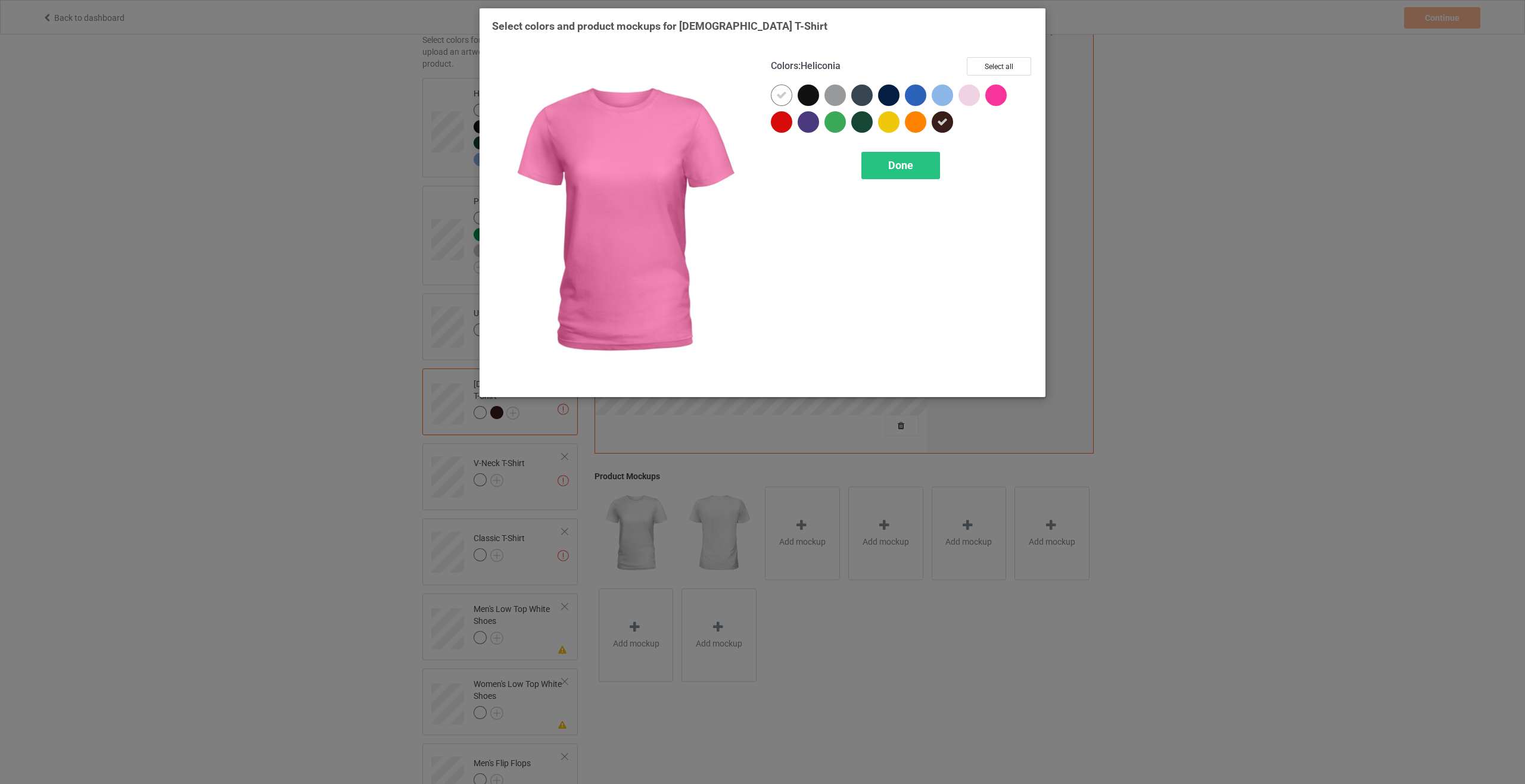
click at [987, 96] on div at bounding box center [996, 96] width 22 height 22
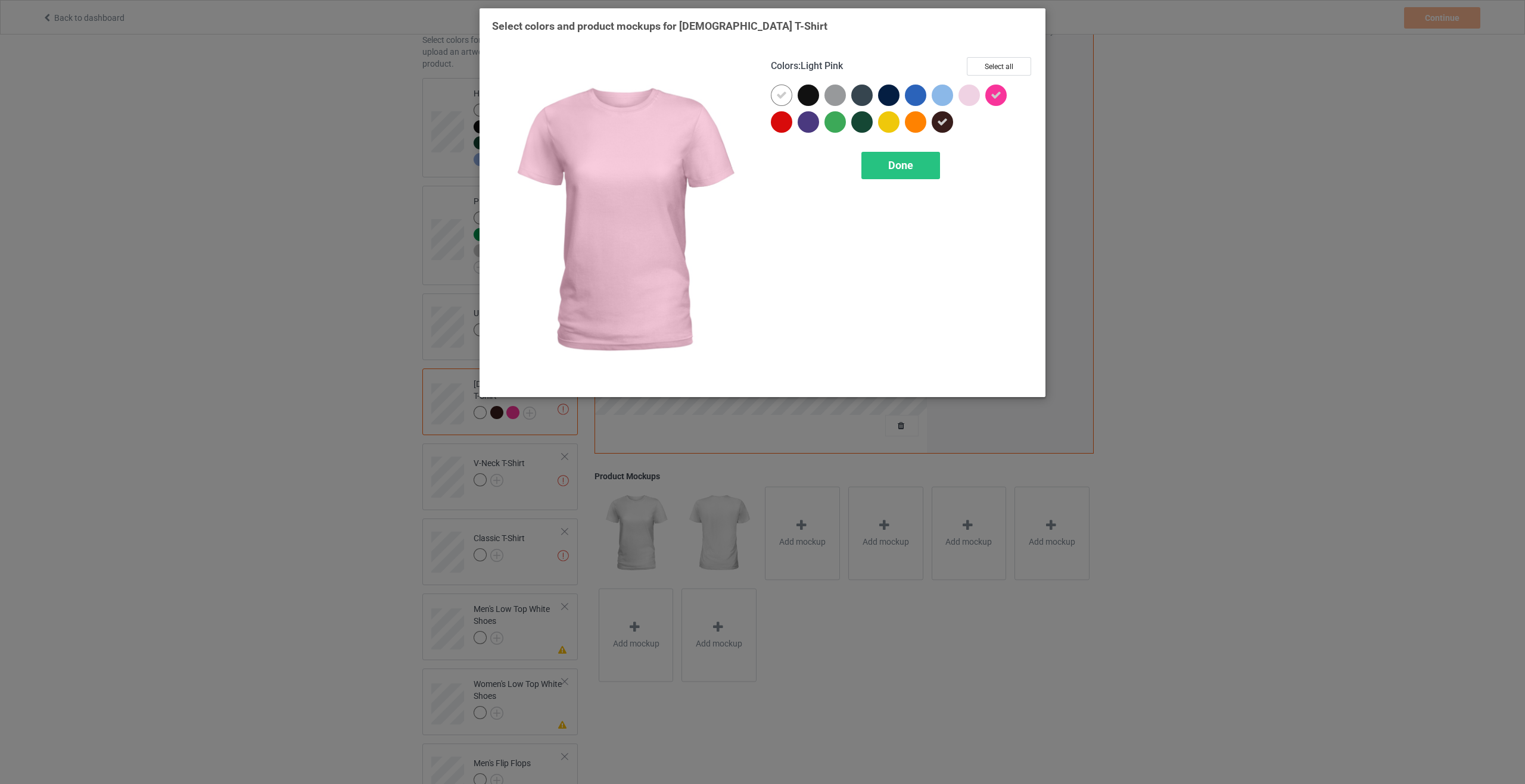
click at [964, 95] on div at bounding box center [969, 96] width 22 height 22
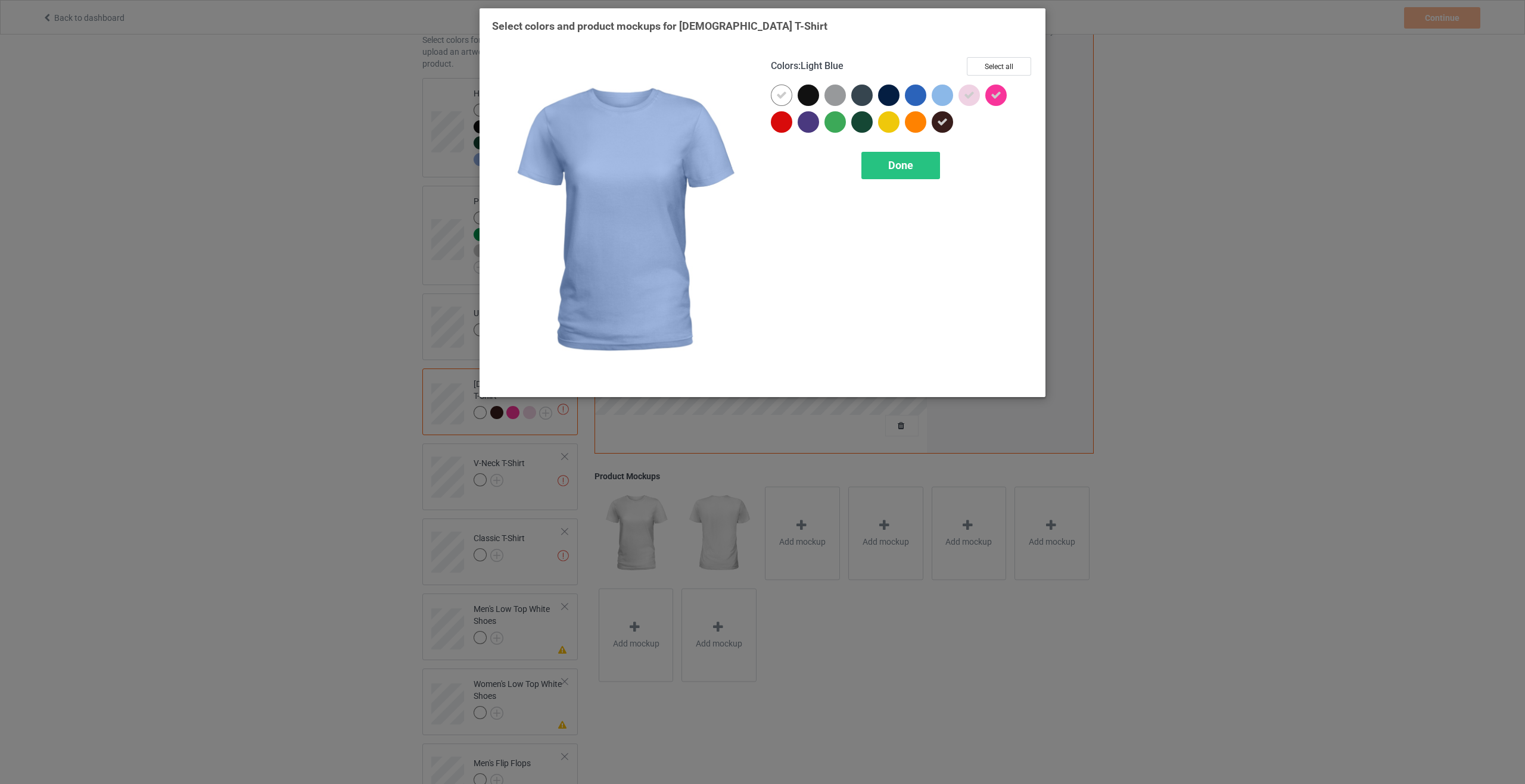
click at [939, 94] on div at bounding box center [942, 96] width 22 height 22
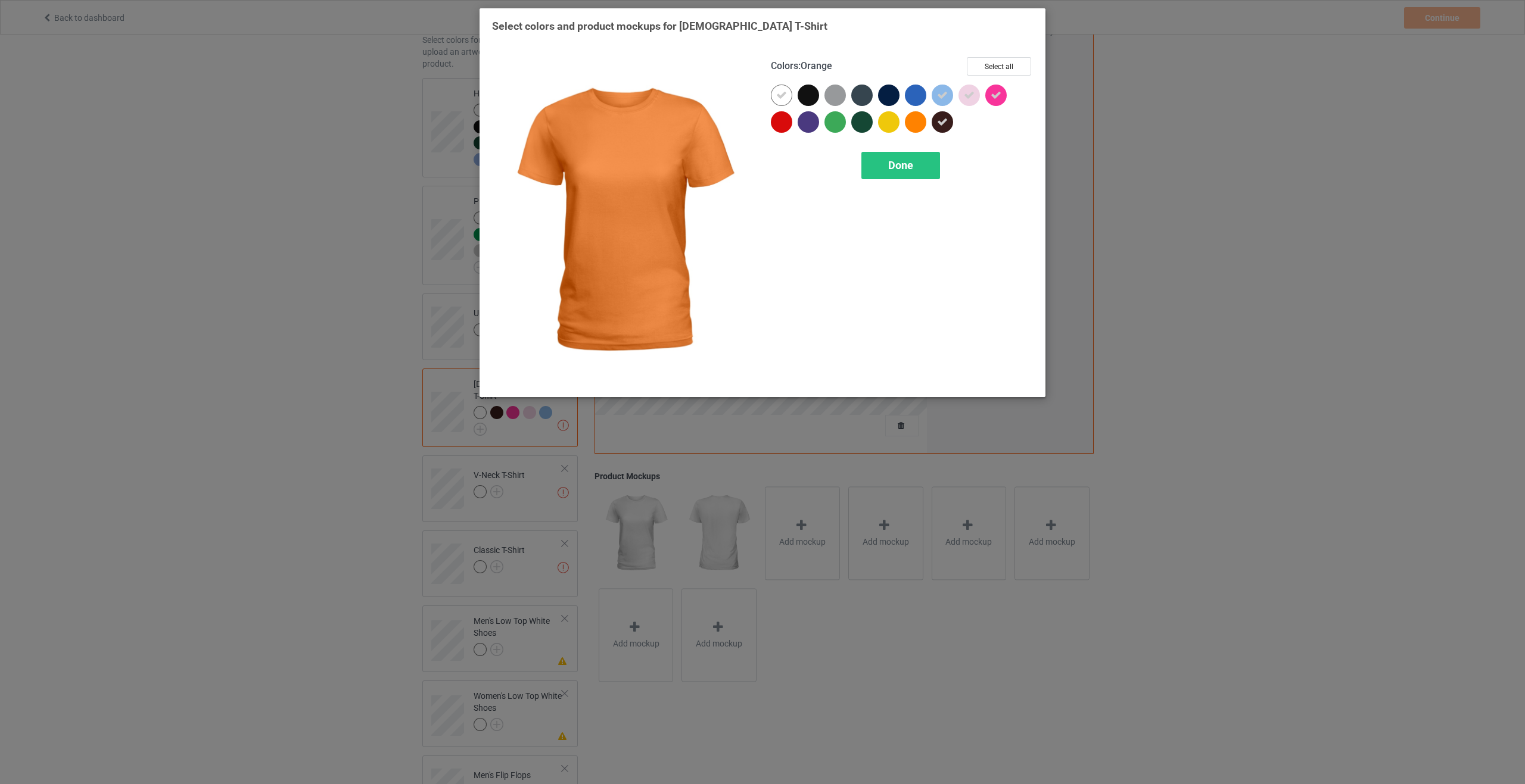
click at [912, 124] on div at bounding box center [916, 123] width 22 height 22
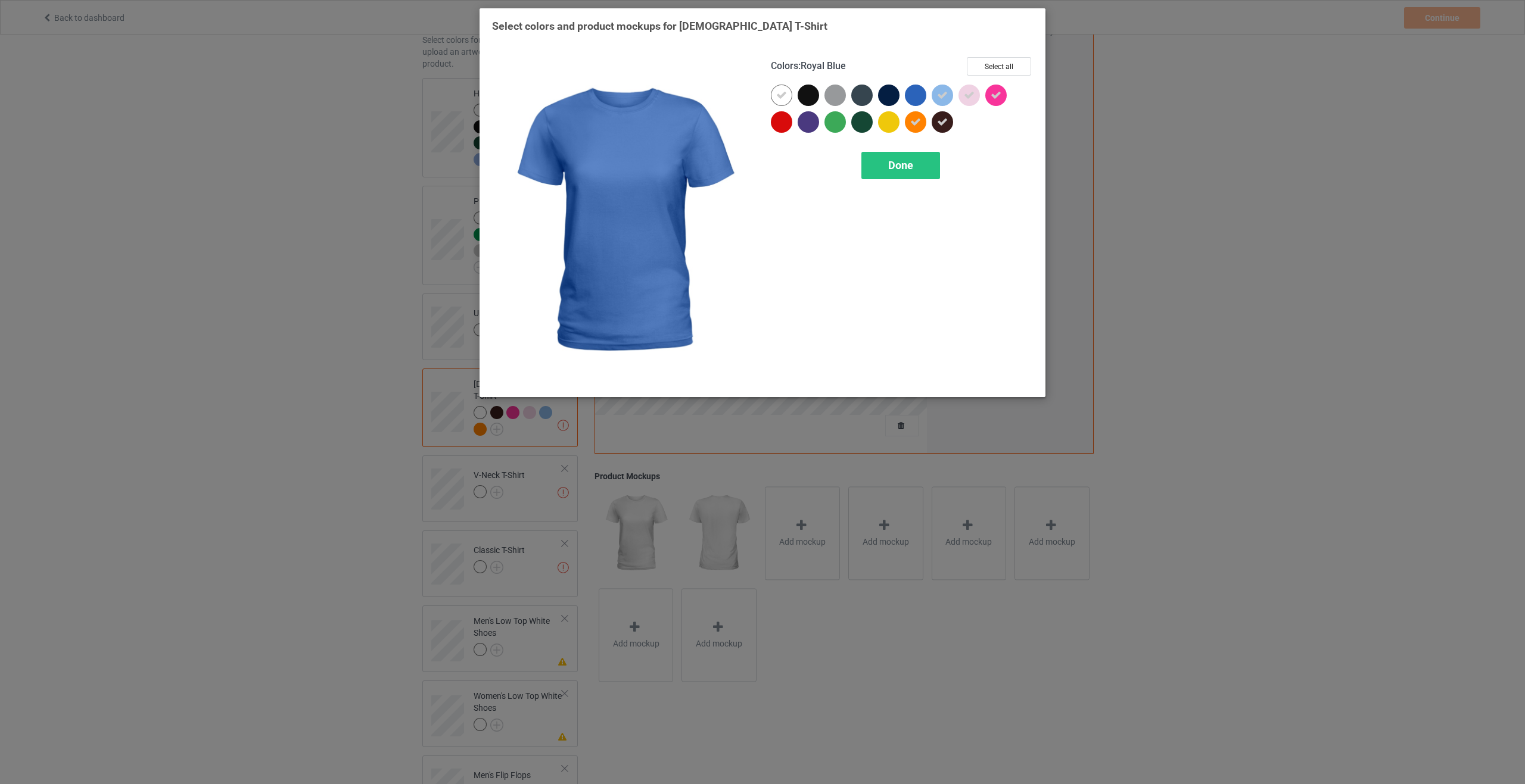
click at [914, 94] on div at bounding box center [916, 96] width 22 height 22
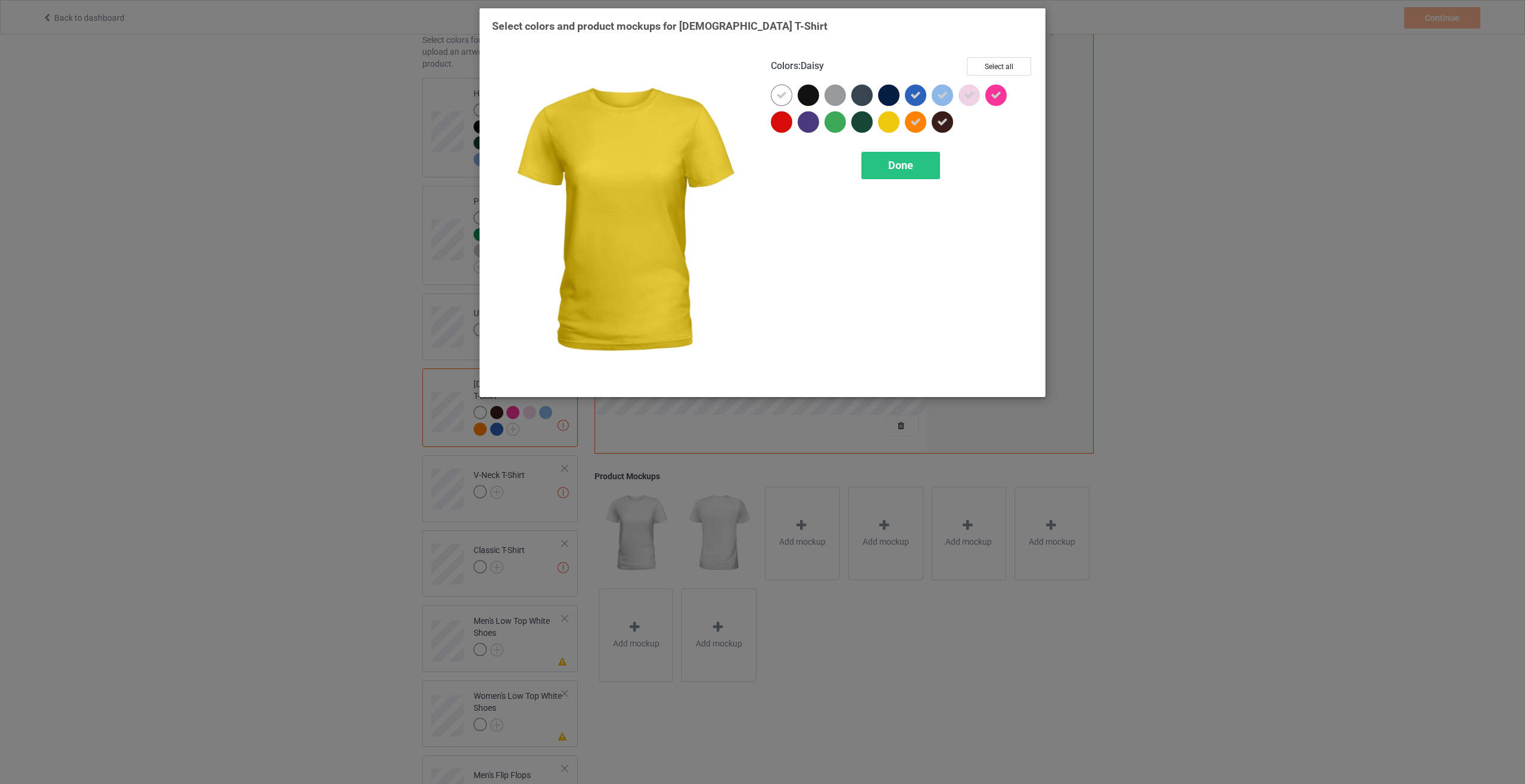
click at [887, 120] on div at bounding box center [889, 123] width 22 height 22
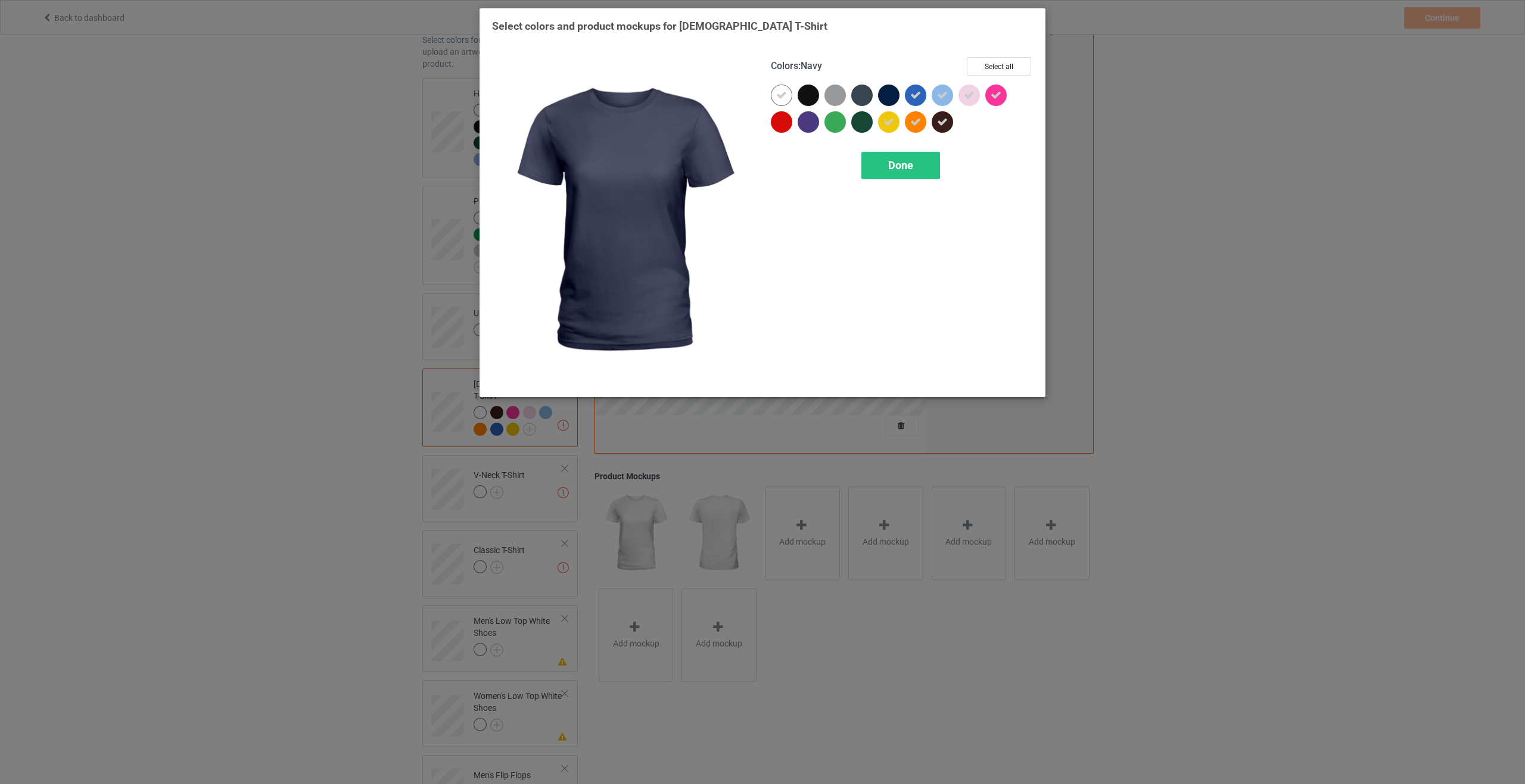
click at [889, 92] on div at bounding box center [889, 96] width 22 height 22
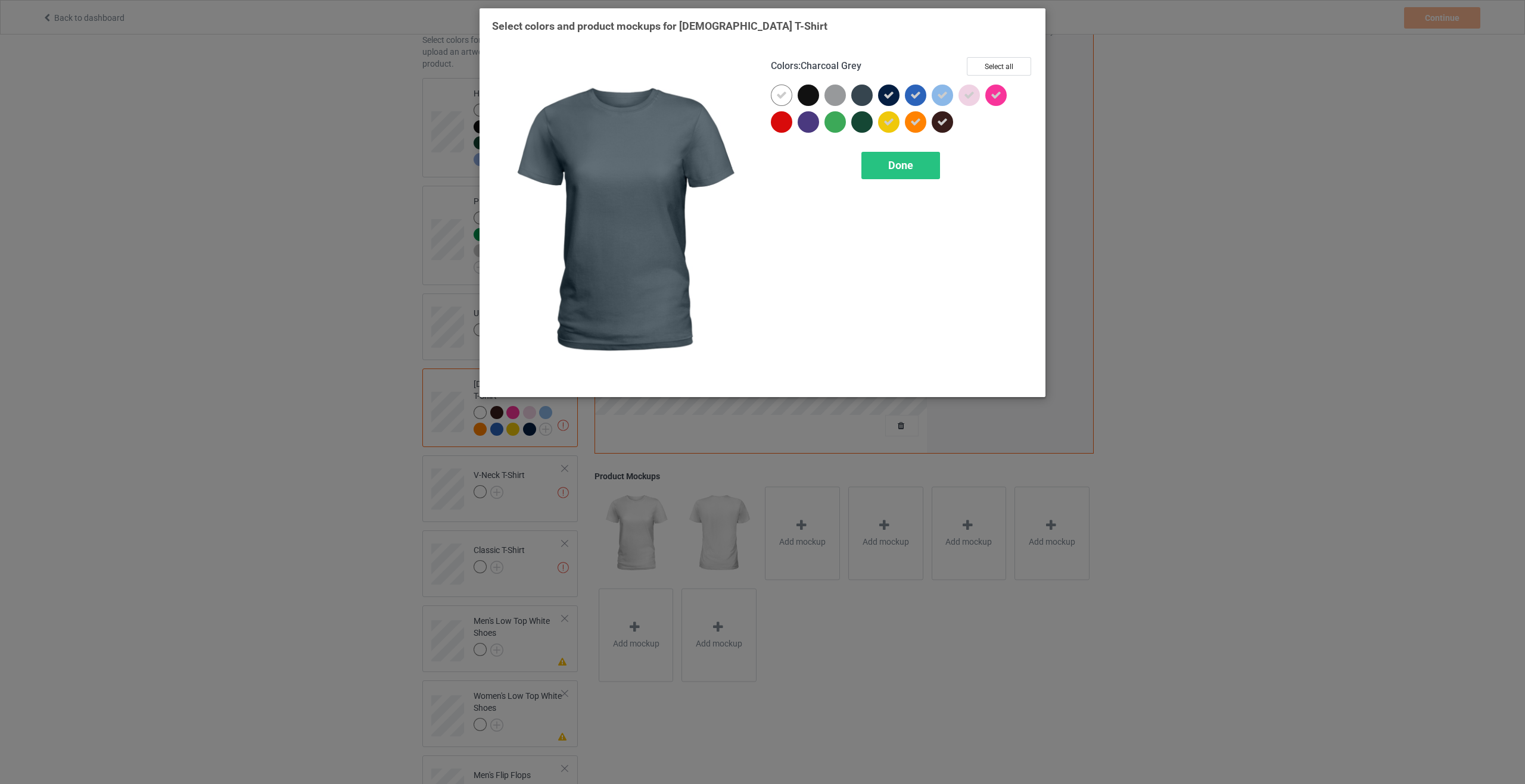
drag, startPoint x: 853, startPoint y: 94, endPoint x: 860, endPoint y: 109, distance: 16.6
click at [854, 99] on div at bounding box center [862, 96] width 22 height 22
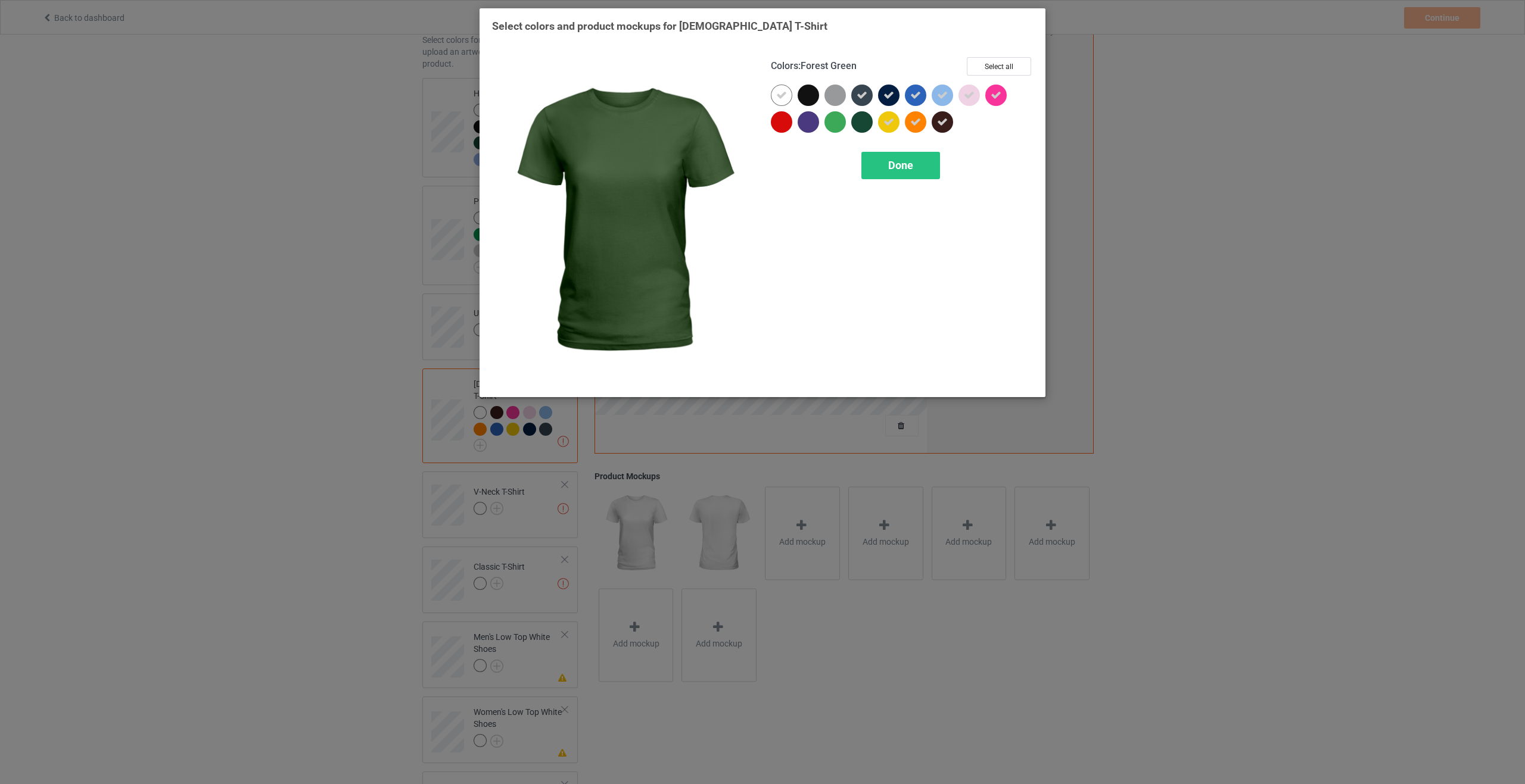
click at [863, 121] on div at bounding box center [862, 123] width 22 height 22
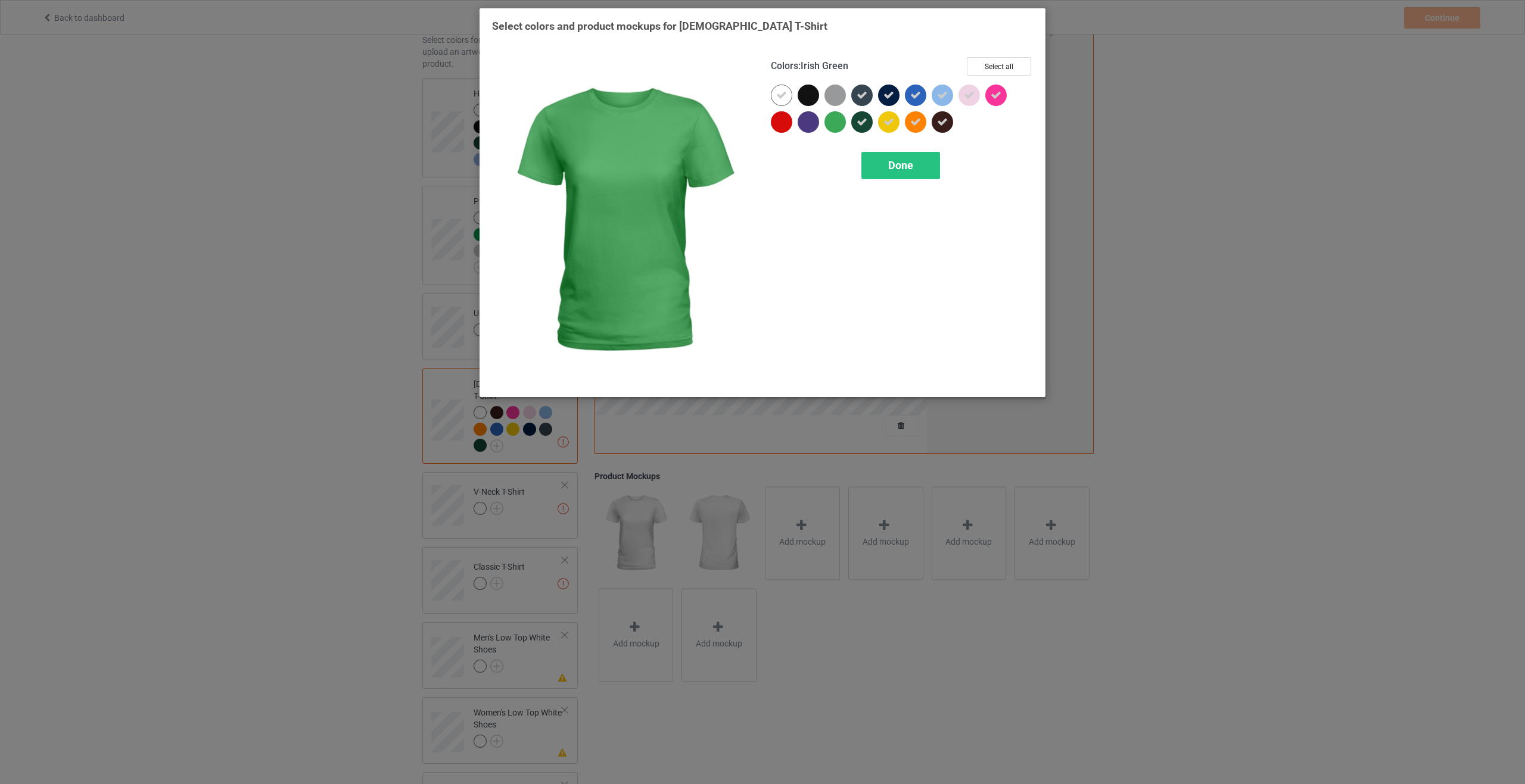
click at [839, 121] on div at bounding box center [835, 123] width 22 height 22
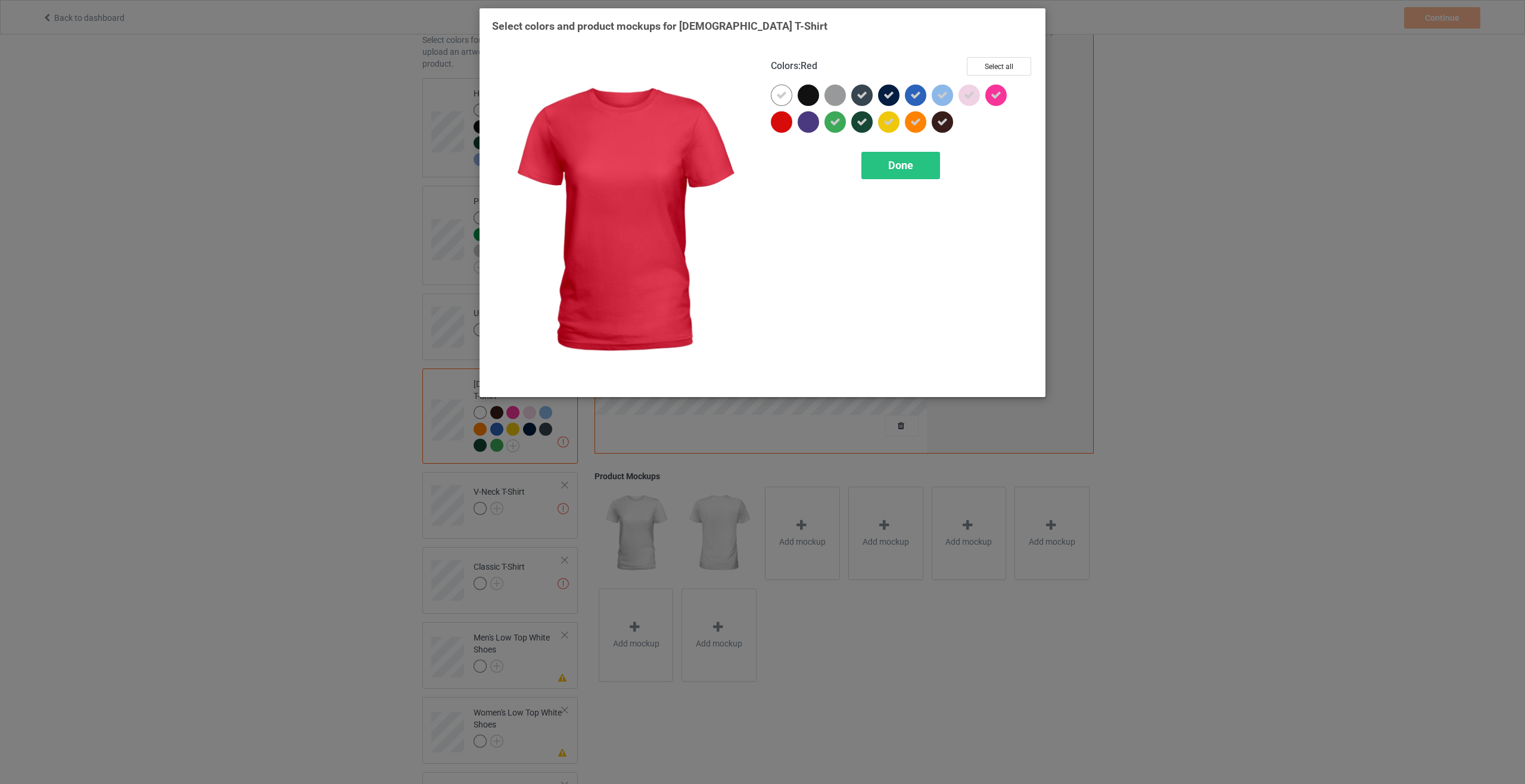
click at [794, 118] on div at bounding box center [784, 125] width 27 height 27
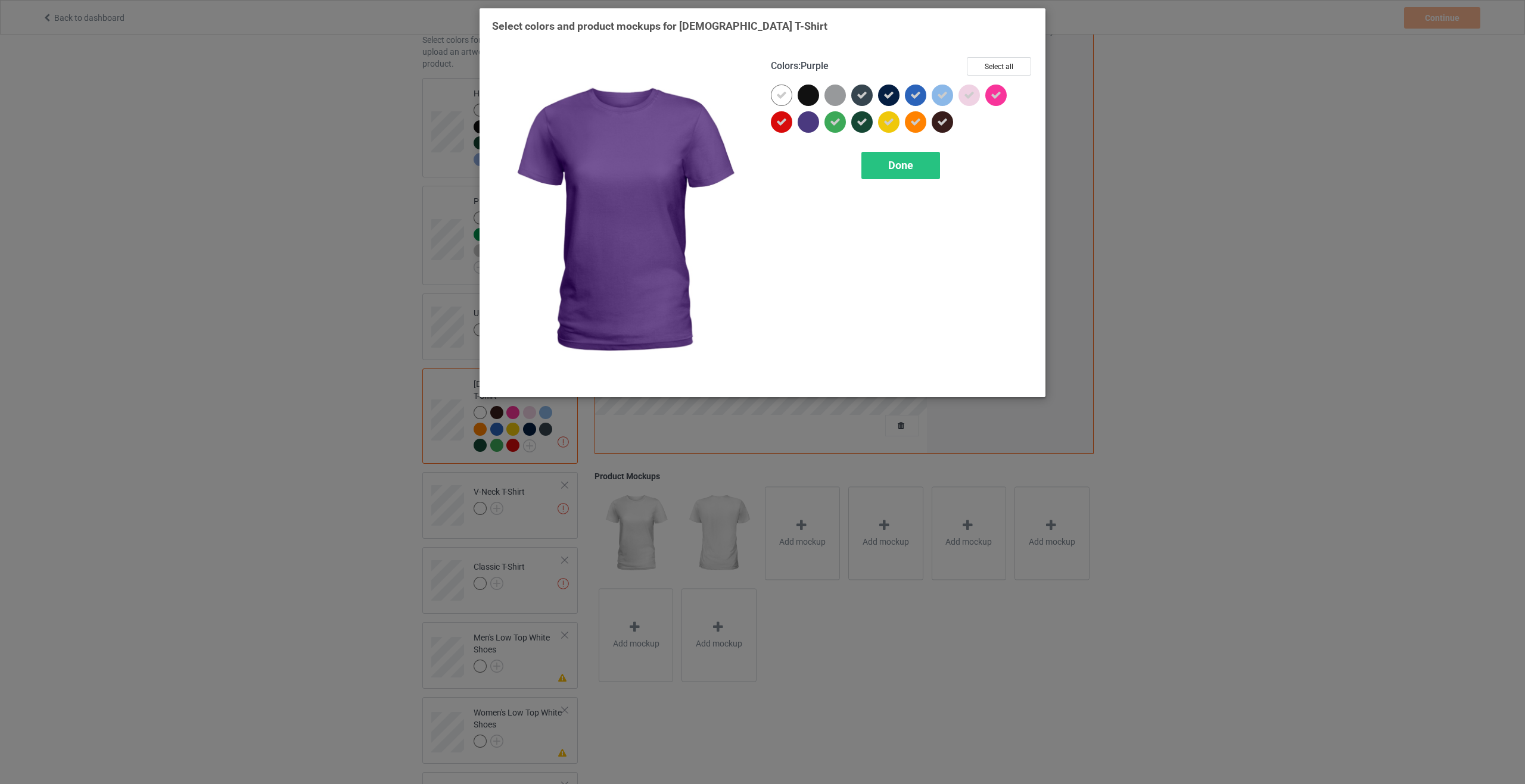
click at [810, 125] on div at bounding box center [808, 123] width 22 height 22
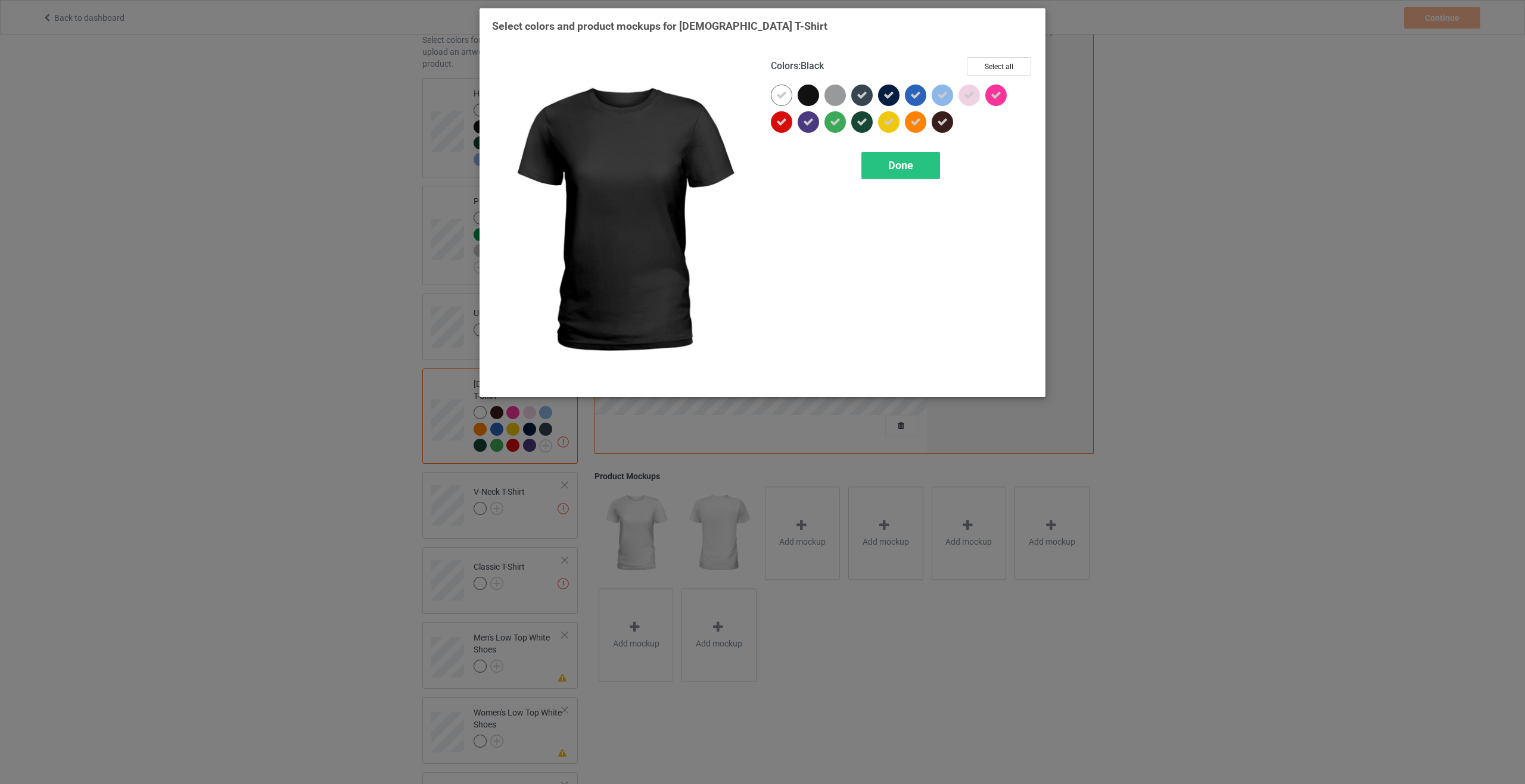
click at [818, 77] on div "Colors : Black Select all" at bounding box center [901, 71] width 262 height 28
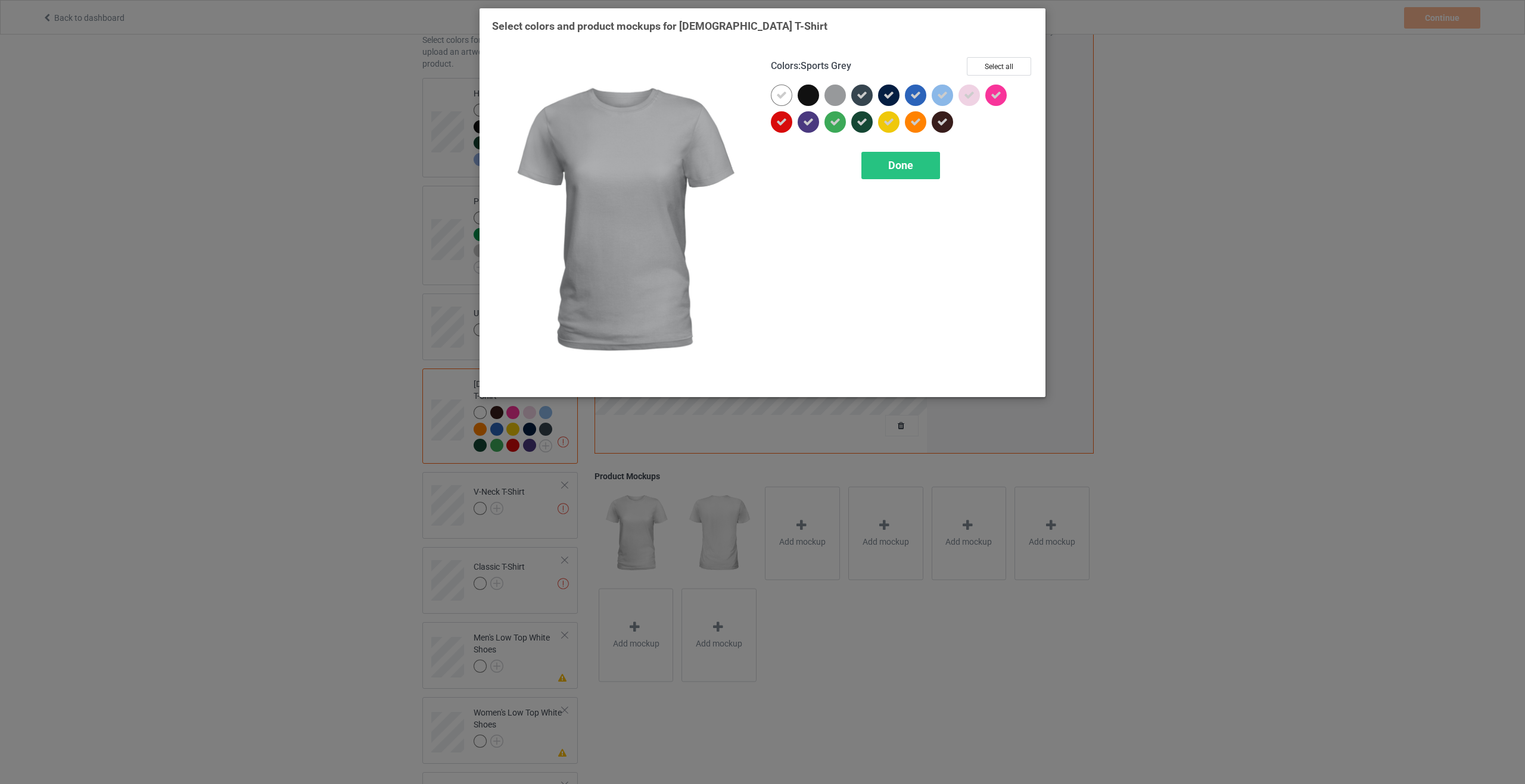
click at [832, 93] on div at bounding box center [835, 96] width 22 height 22
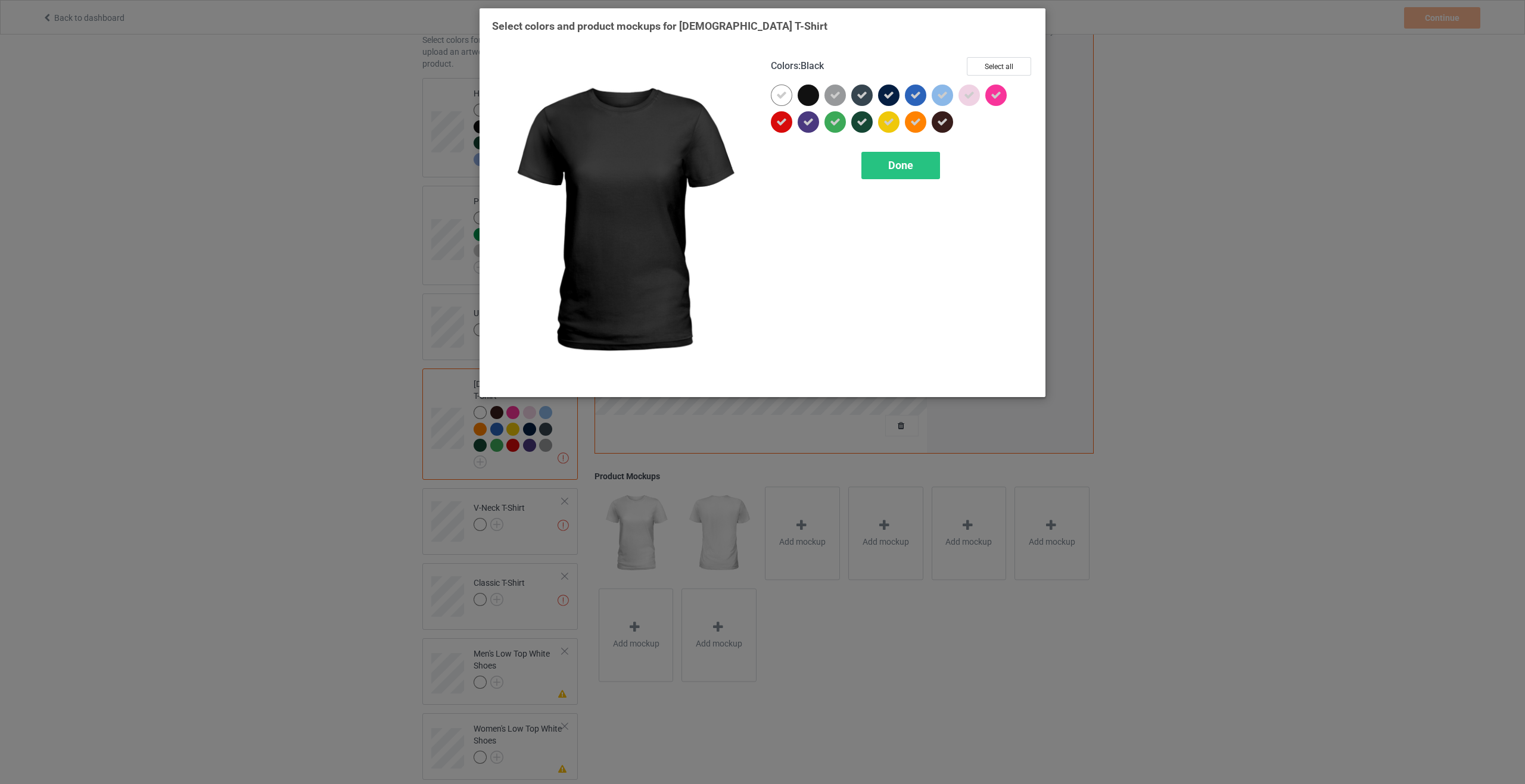
click at [803, 97] on div at bounding box center [808, 96] width 22 height 22
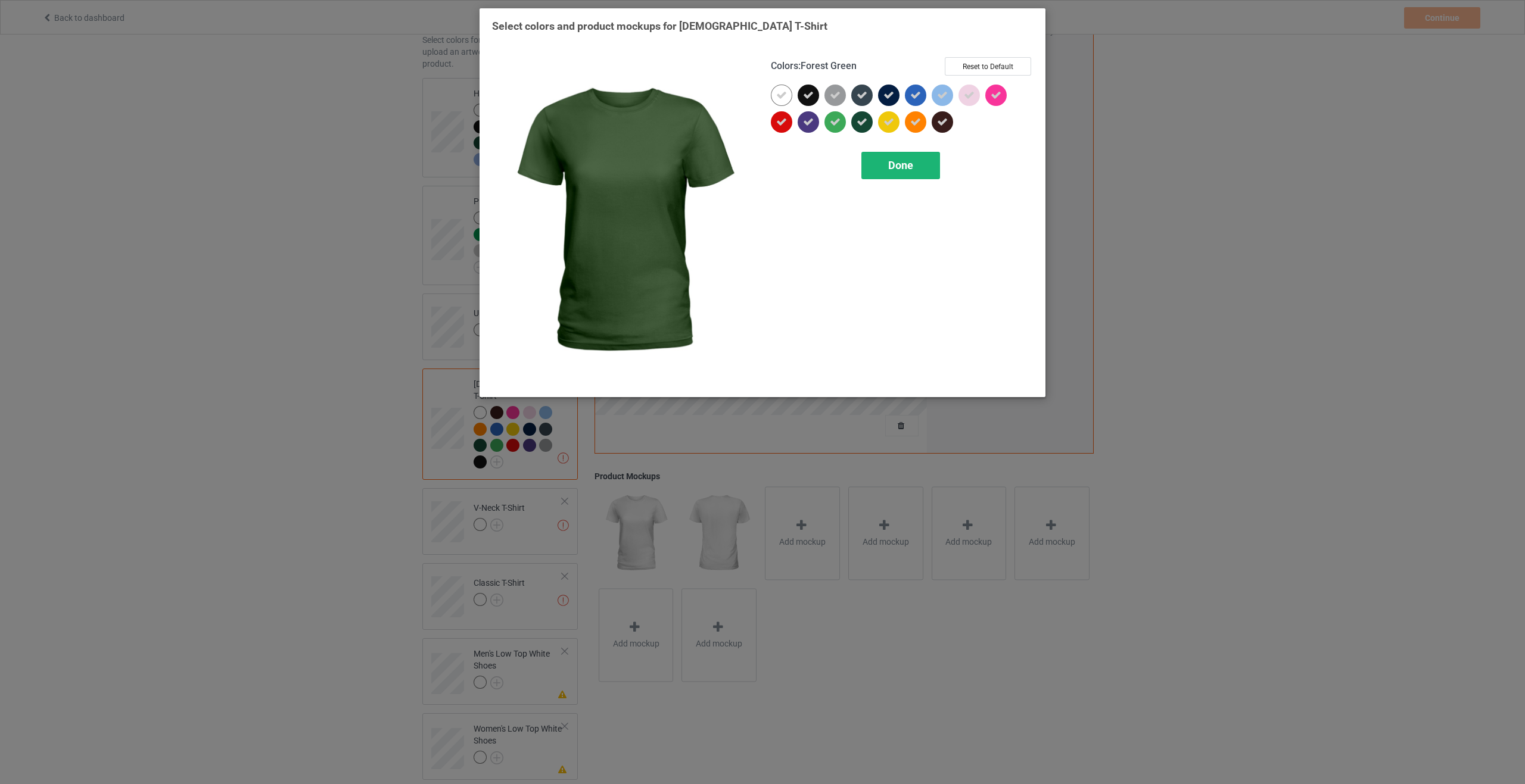
click at [904, 162] on span "Done" at bounding box center [900, 165] width 25 height 12
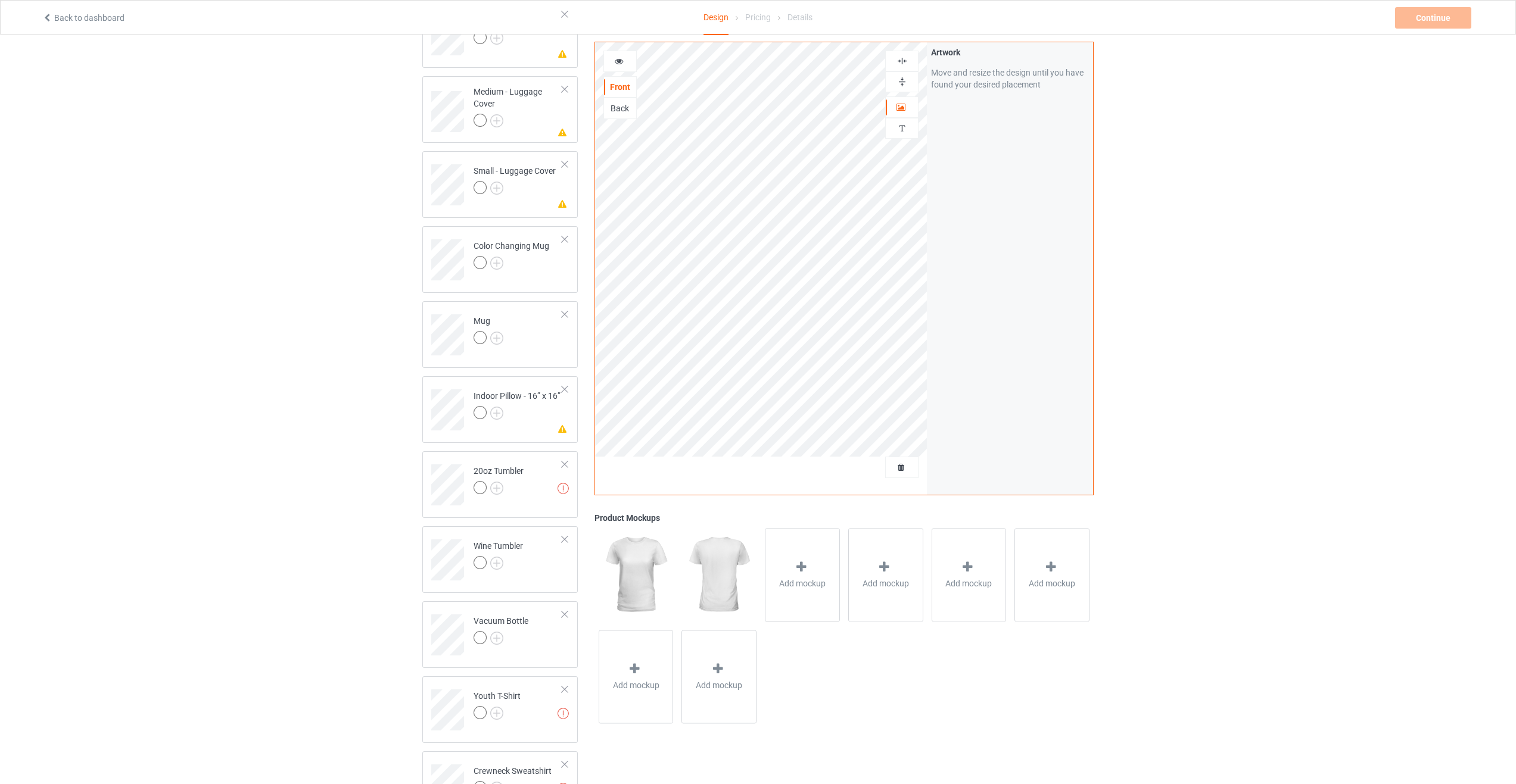
scroll to position [1326, 0]
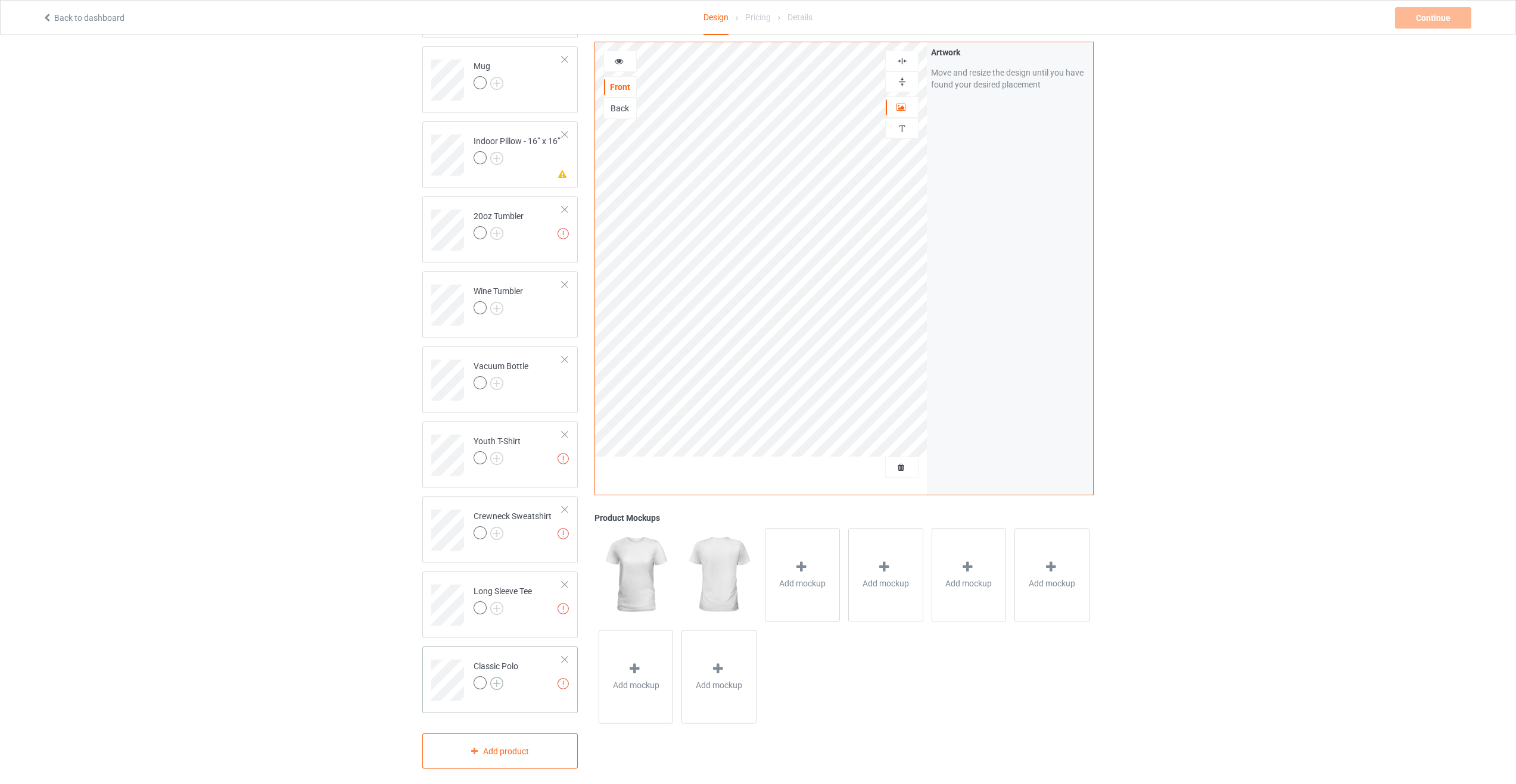
click at [496, 677] on img at bounding box center [497, 683] width 13 height 13
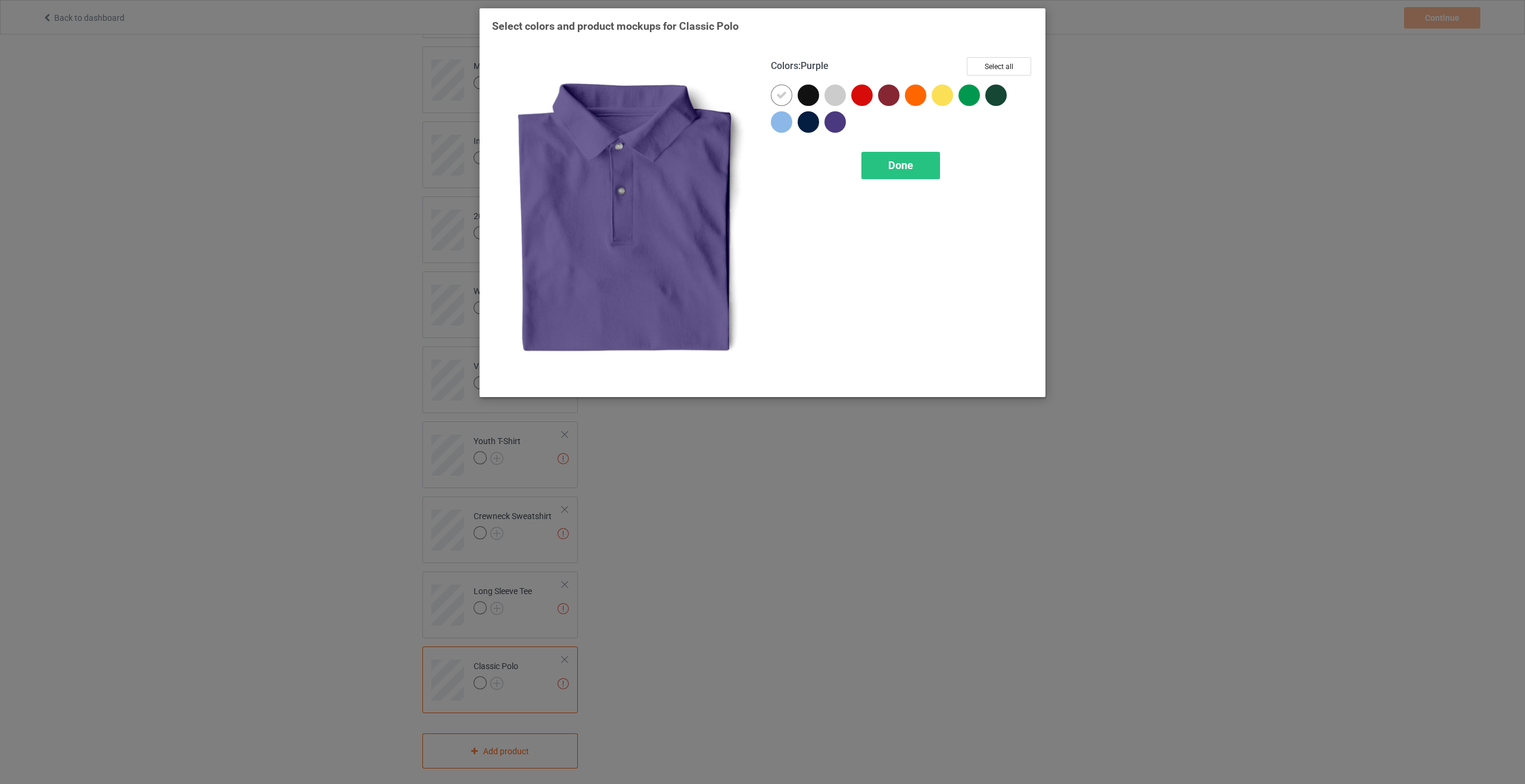
drag, startPoint x: 838, startPoint y: 118, endPoint x: 823, endPoint y: 119, distance: 15.0
click at [837, 118] on div at bounding box center [835, 123] width 22 height 22
click at [831, 125] on icon at bounding box center [835, 122] width 11 height 11
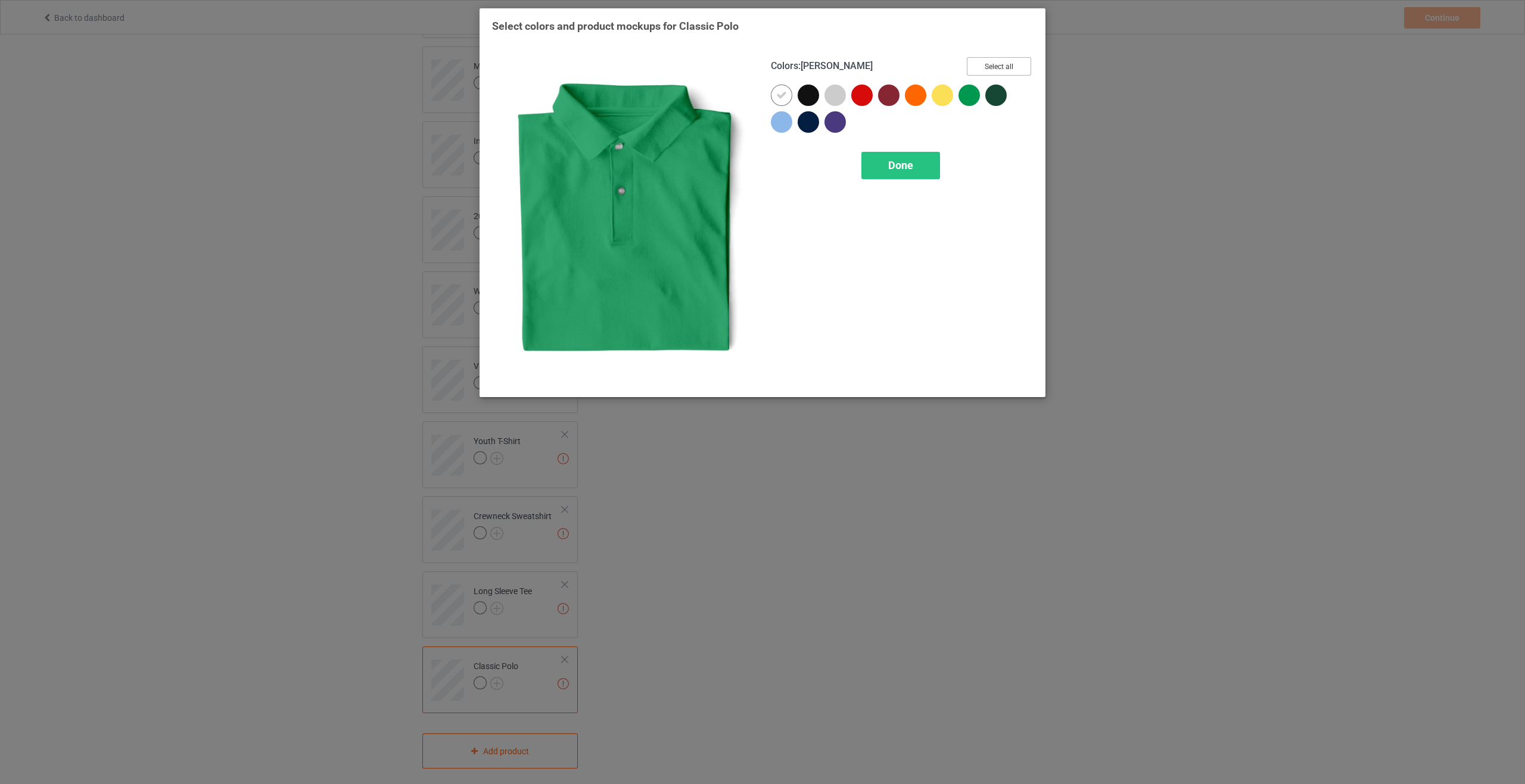
drag, startPoint x: 985, startPoint y: 64, endPoint x: 957, endPoint y: 152, distance: 92.3
click at [985, 67] on button "Select all" at bounding box center [998, 66] width 65 height 18
click at [884, 170] on div "Done" at bounding box center [900, 165] width 78 height 28
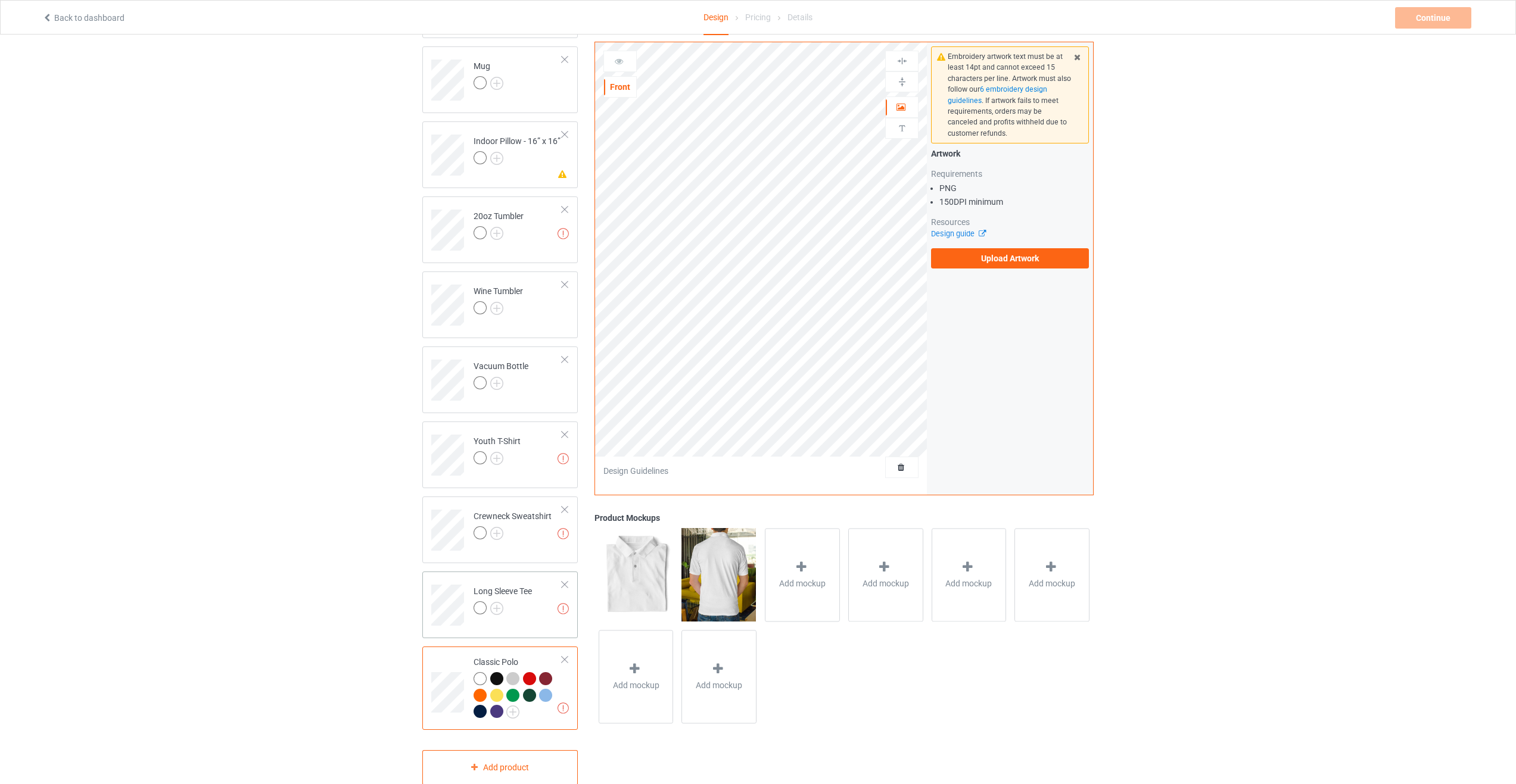
click at [504, 601] on div at bounding box center [503, 609] width 58 height 17
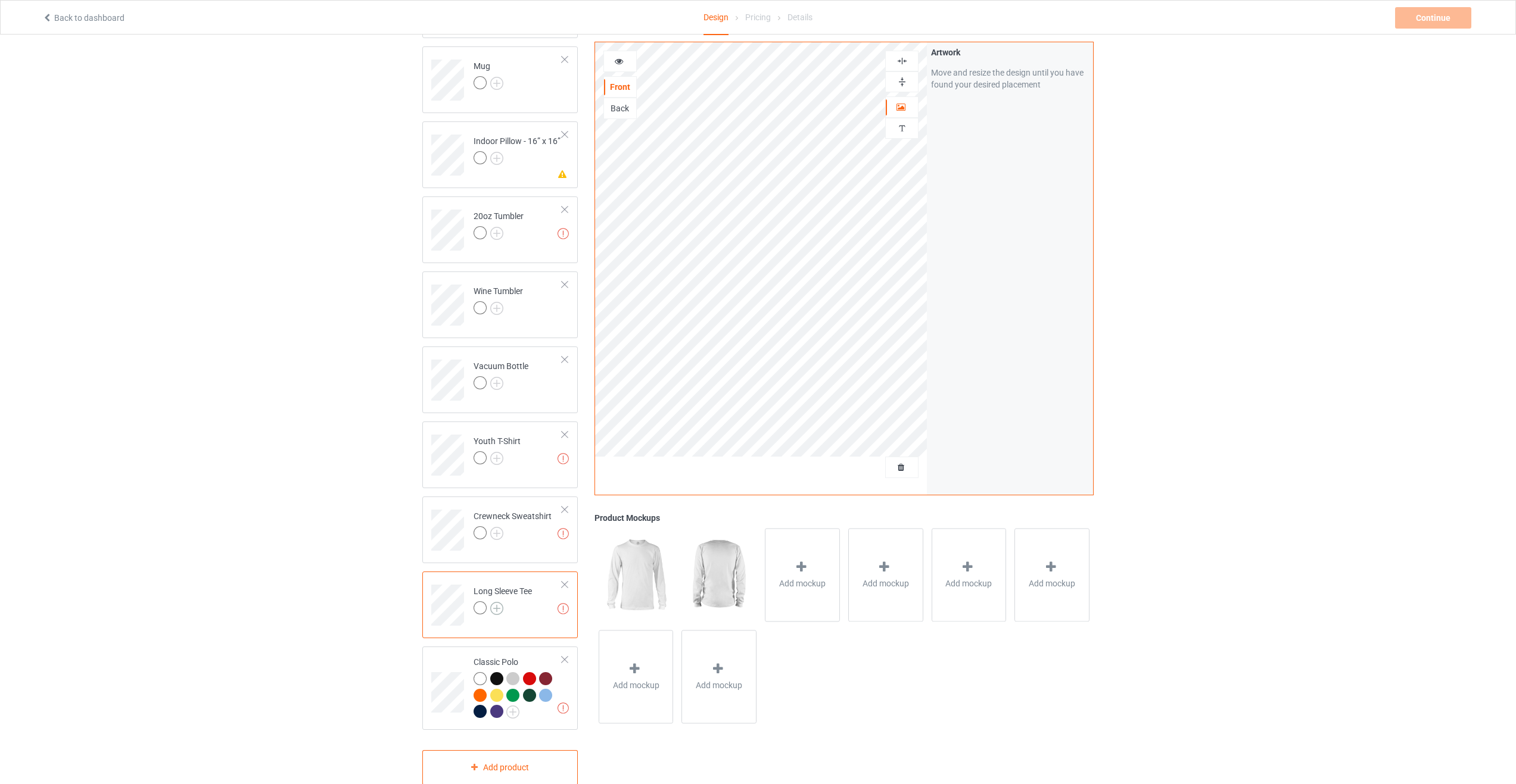
click at [497, 602] on img at bounding box center [497, 608] width 13 height 13
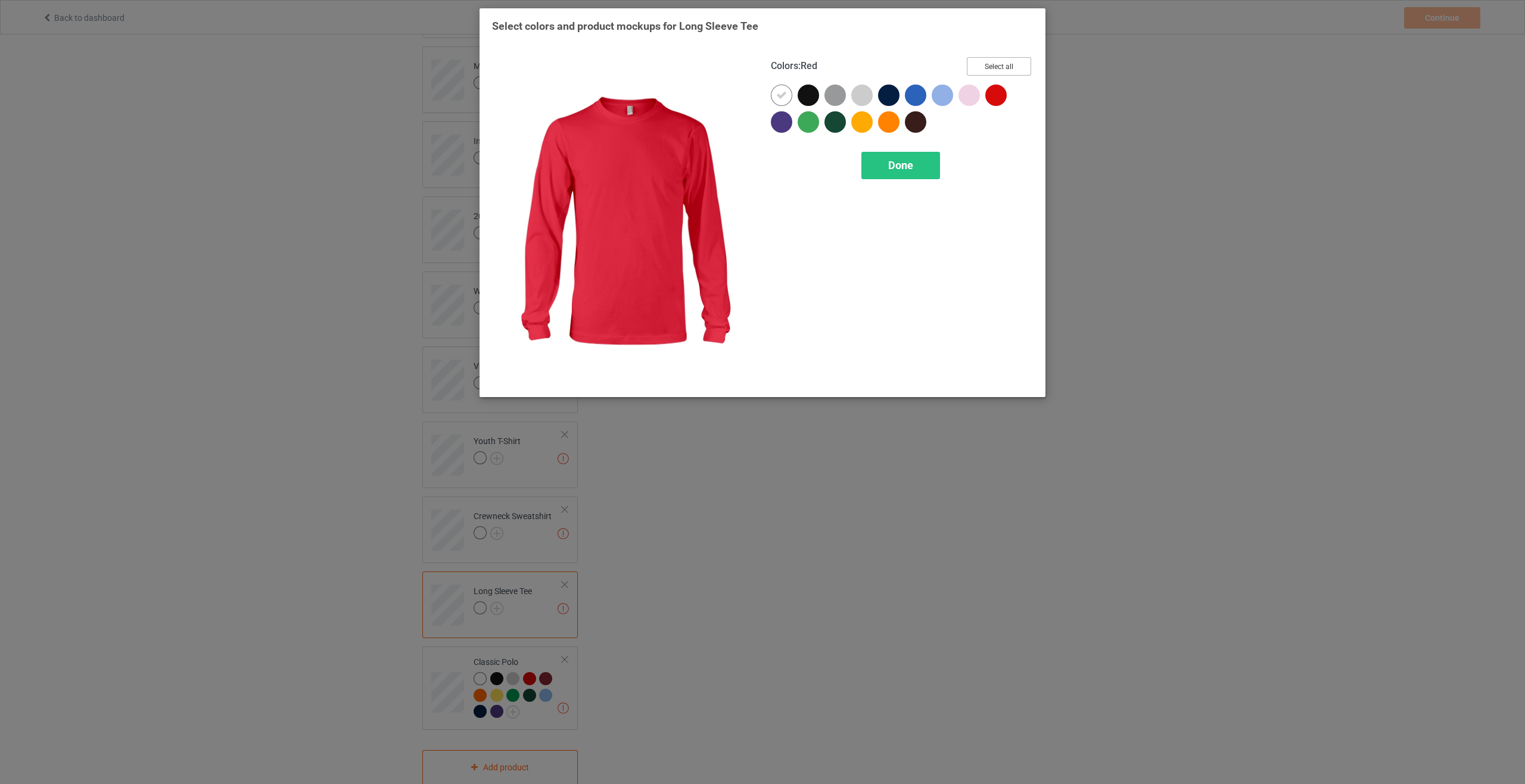
drag, startPoint x: 1016, startPoint y: 69, endPoint x: 979, endPoint y: 122, distance: 64.6
click at [1016, 70] on button "Select all" at bounding box center [998, 66] width 65 height 18
click at [903, 174] on div "Done" at bounding box center [900, 165] width 78 height 28
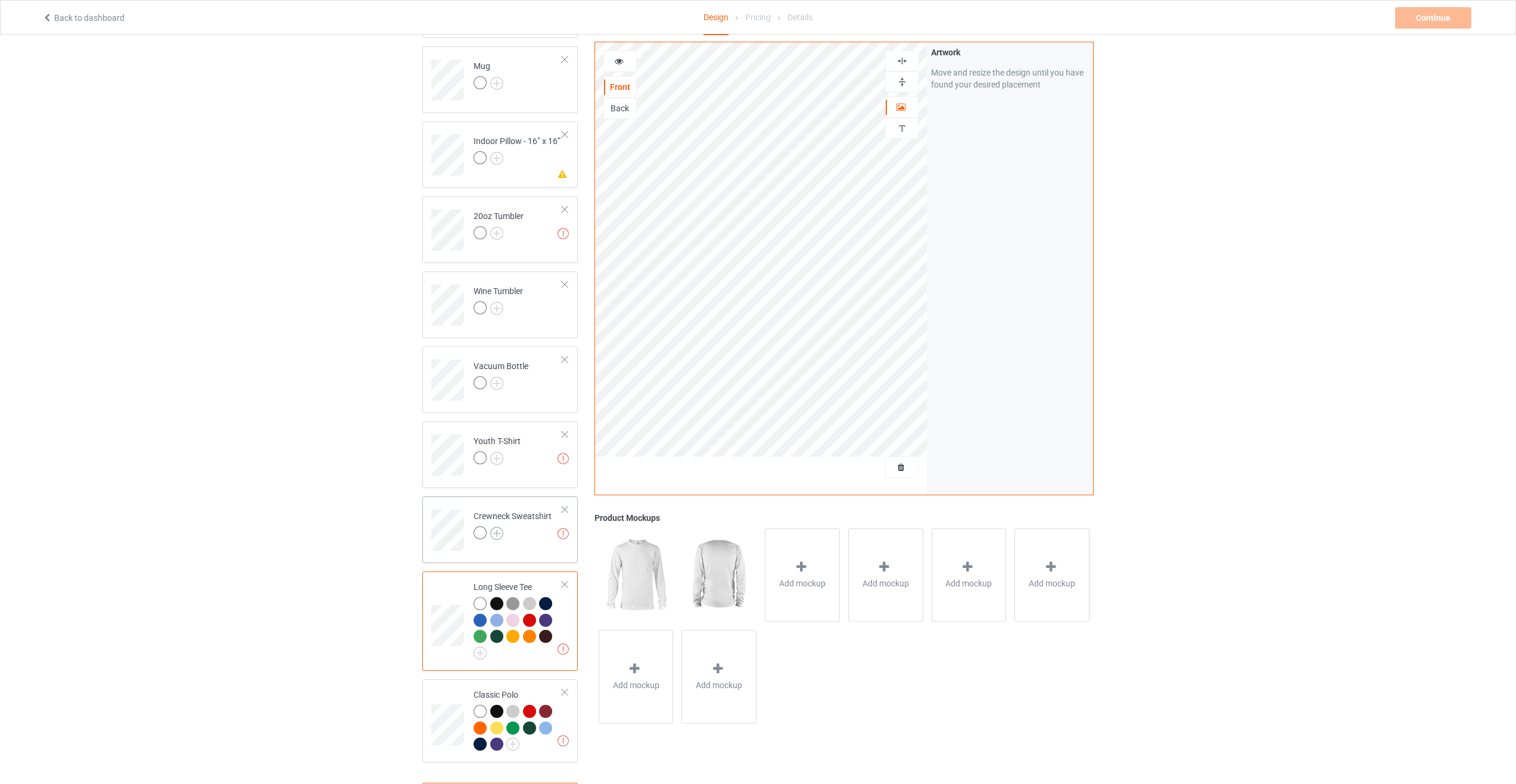
click at [496, 527] on img at bounding box center [497, 534] width 13 height 13
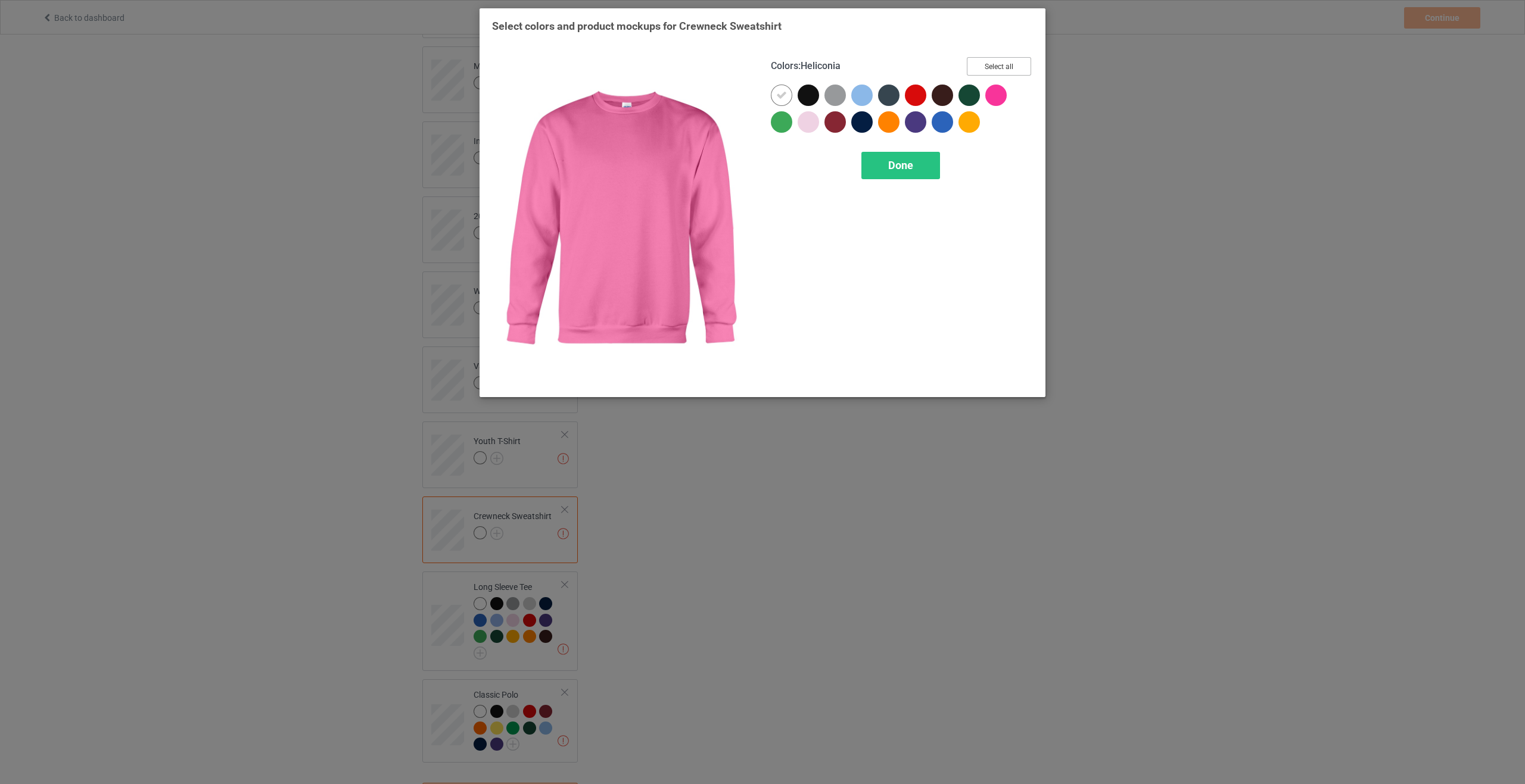
click at [997, 69] on button "Select all" at bounding box center [998, 66] width 65 height 18
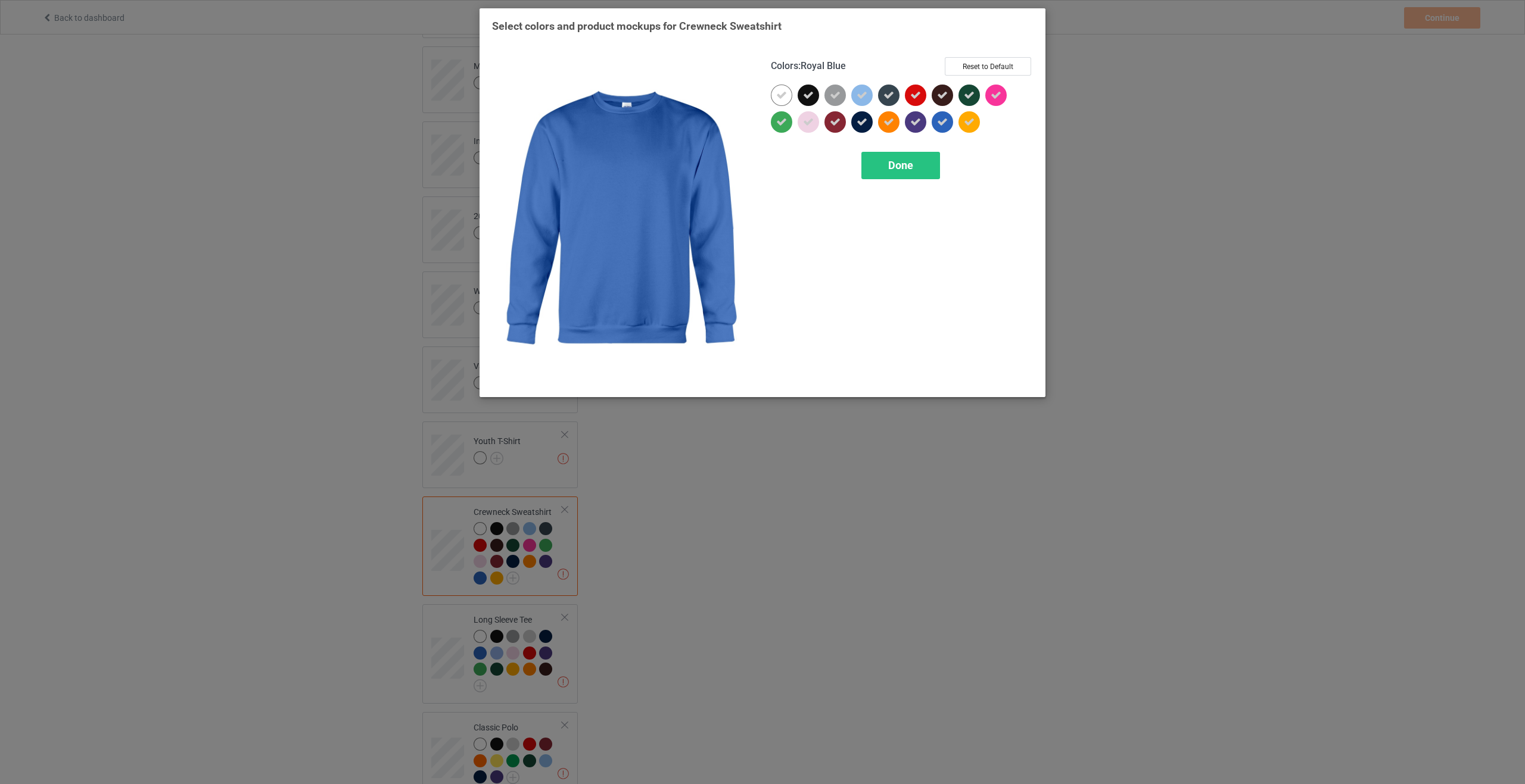
drag, startPoint x: 887, startPoint y: 181, endPoint x: 816, endPoint y: 201, distance: 73.8
click at [887, 181] on div "Colors : Royal Blue Reset to Default Done" at bounding box center [902, 220] width 279 height 344
click at [900, 169] on span "Done" at bounding box center [900, 165] width 25 height 12
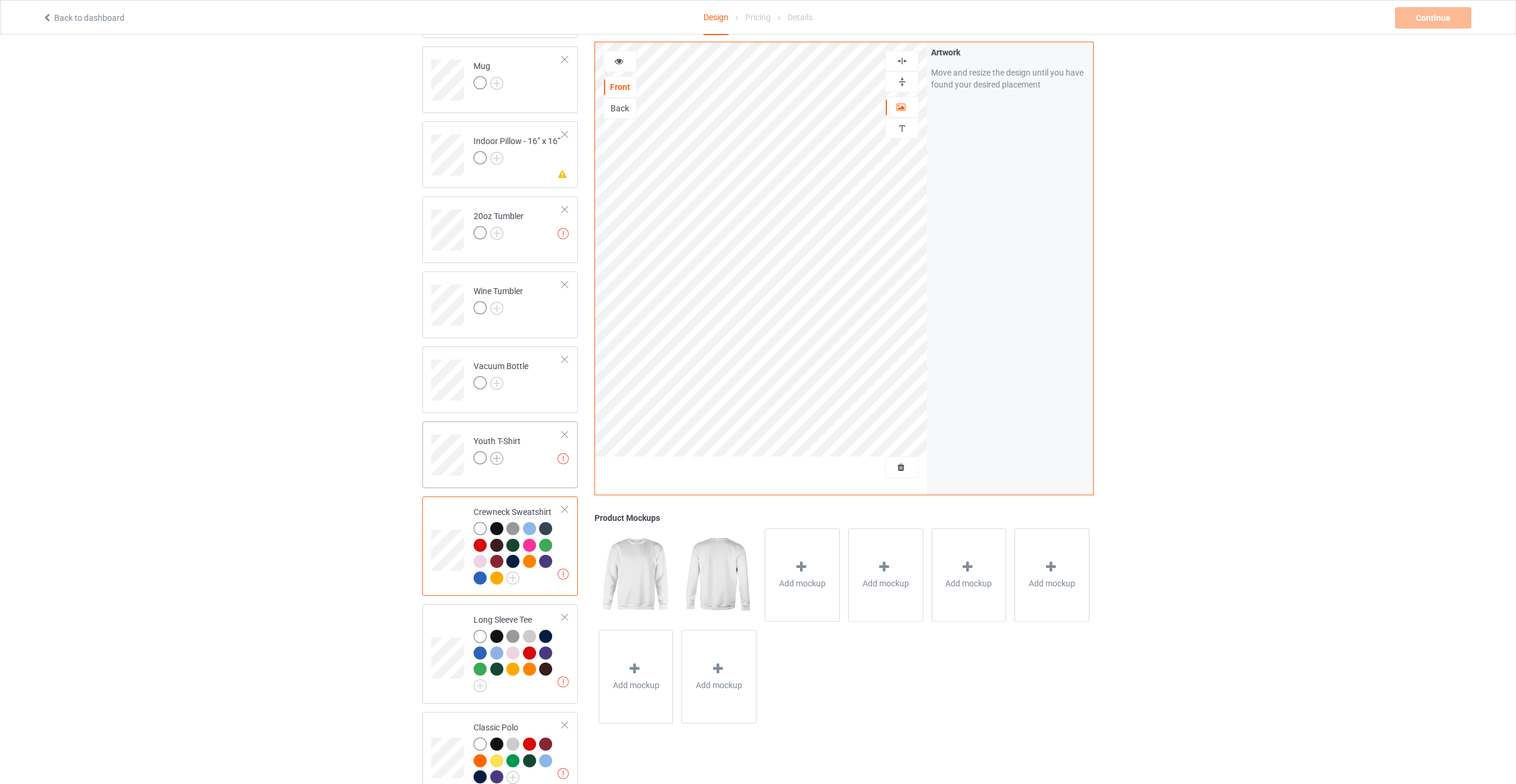
click at [500, 452] on img at bounding box center [497, 458] width 13 height 13
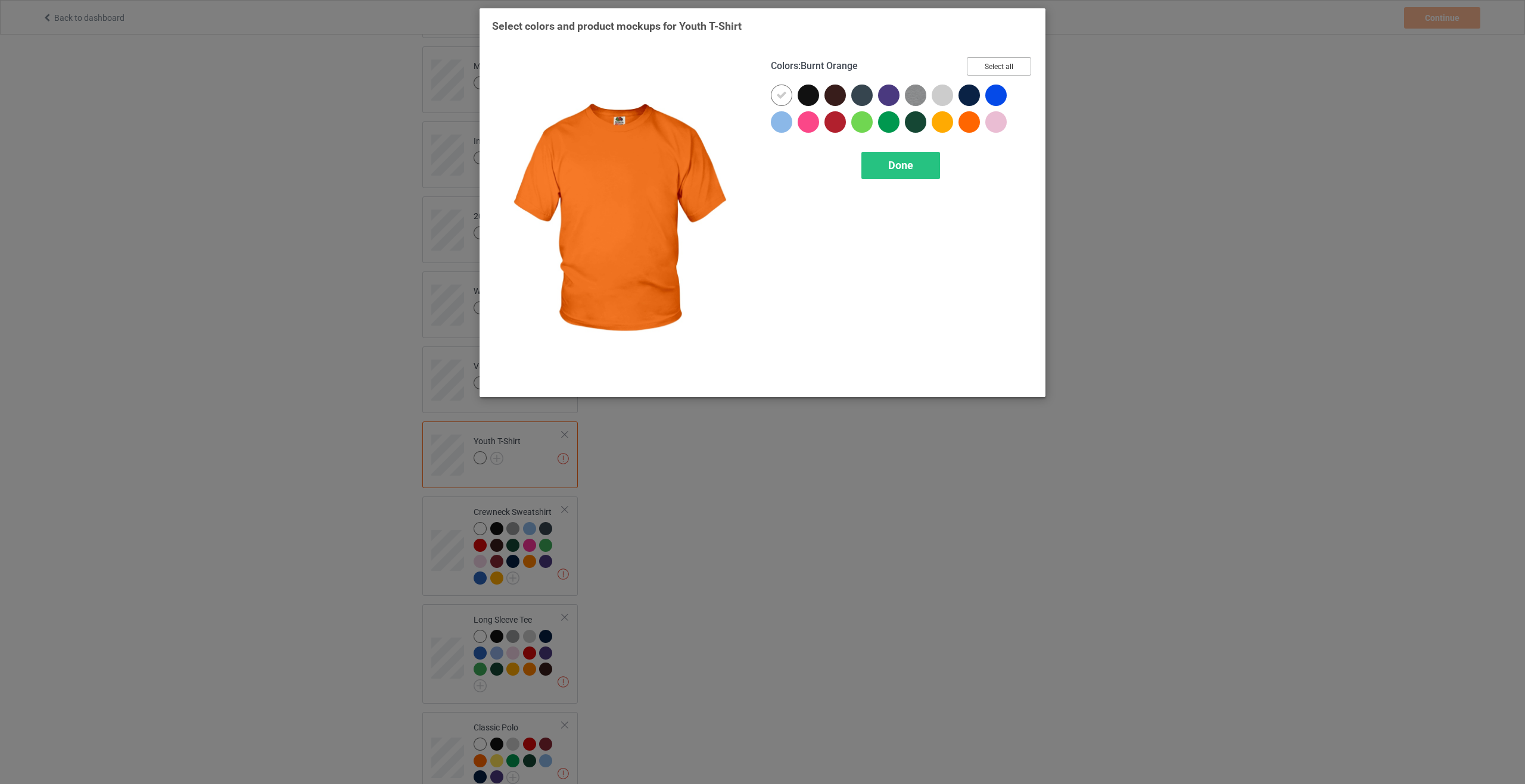
click at [1012, 62] on button "Select all" at bounding box center [998, 66] width 65 height 18
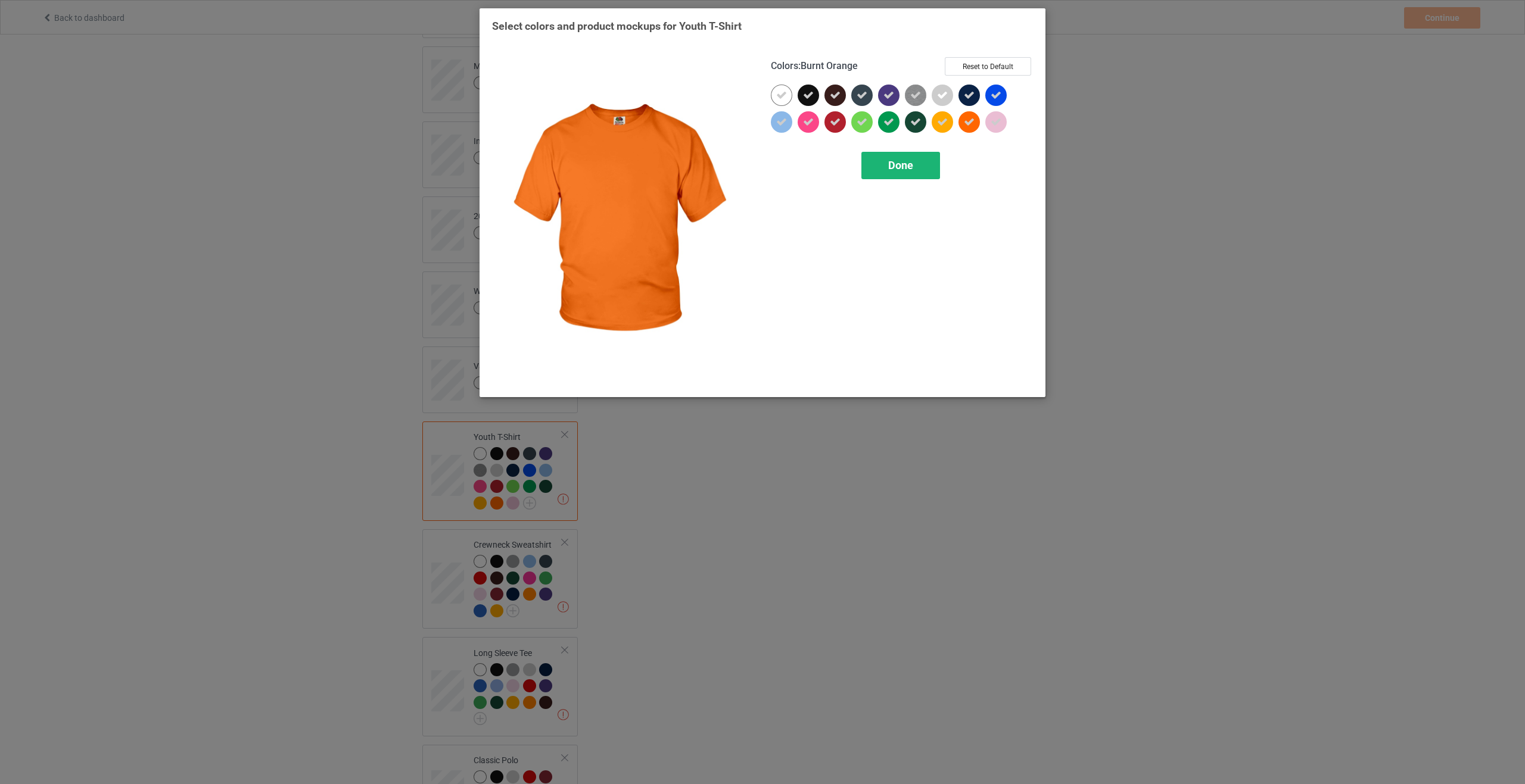
click at [910, 176] on div "Done" at bounding box center [900, 165] width 78 height 28
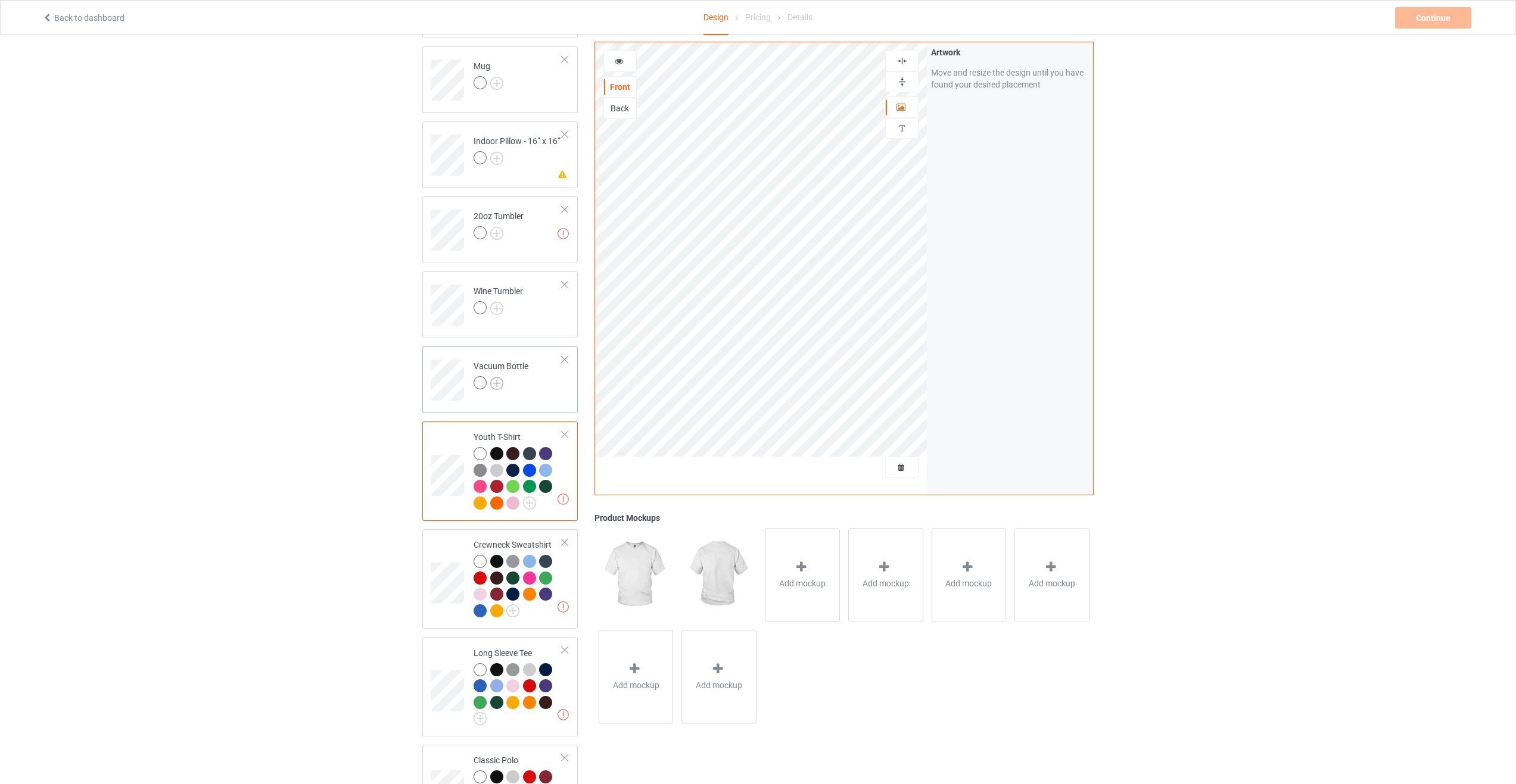
click at [494, 377] on img at bounding box center [497, 384] width 13 height 13
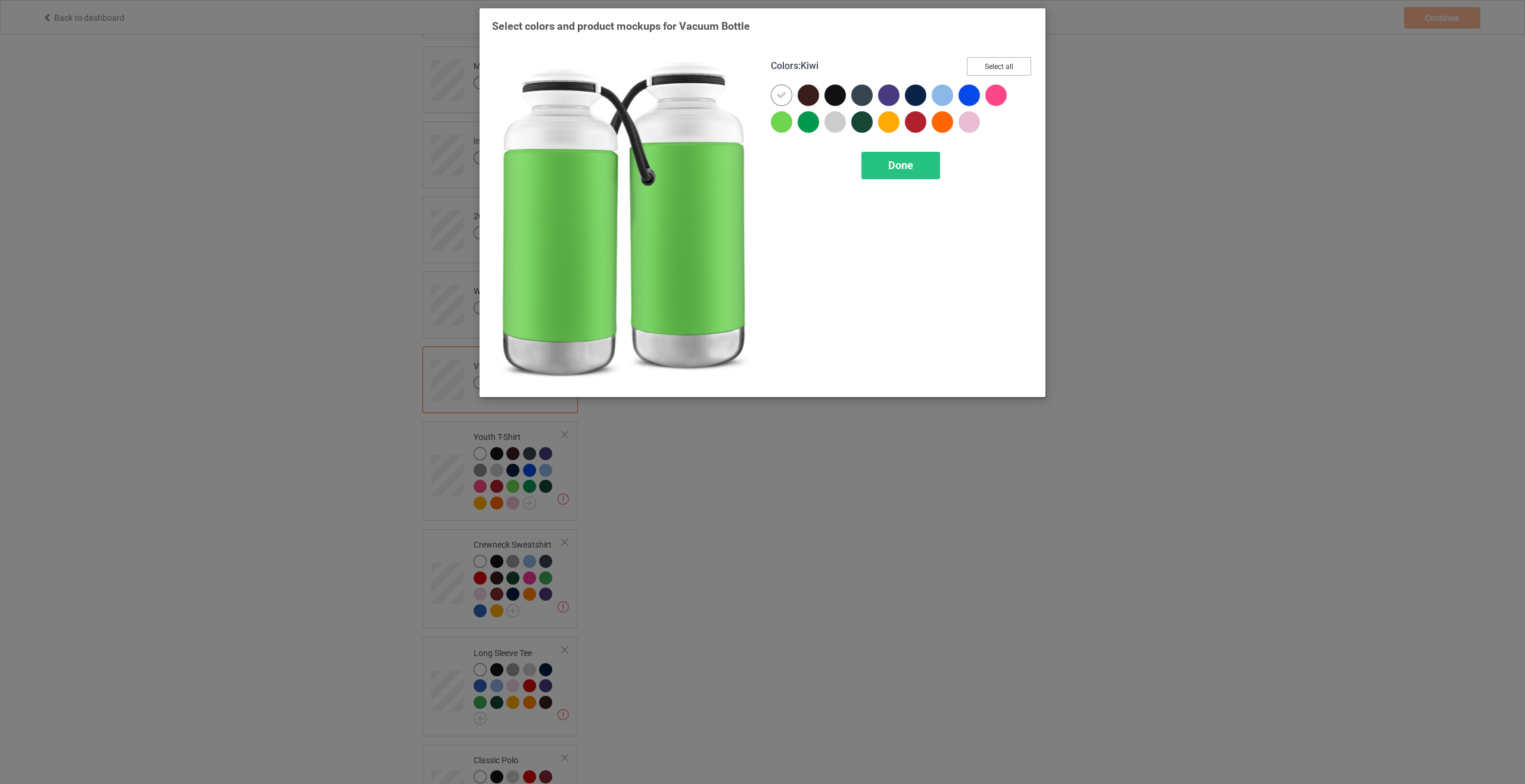
drag, startPoint x: 987, startPoint y: 75, endPoint x: 946, endPoint y: 136, distance: 73.5
click at [987, 75] on div "Colors : Kiwi Select all" at bounding box center [901, 71] width 262 height 28
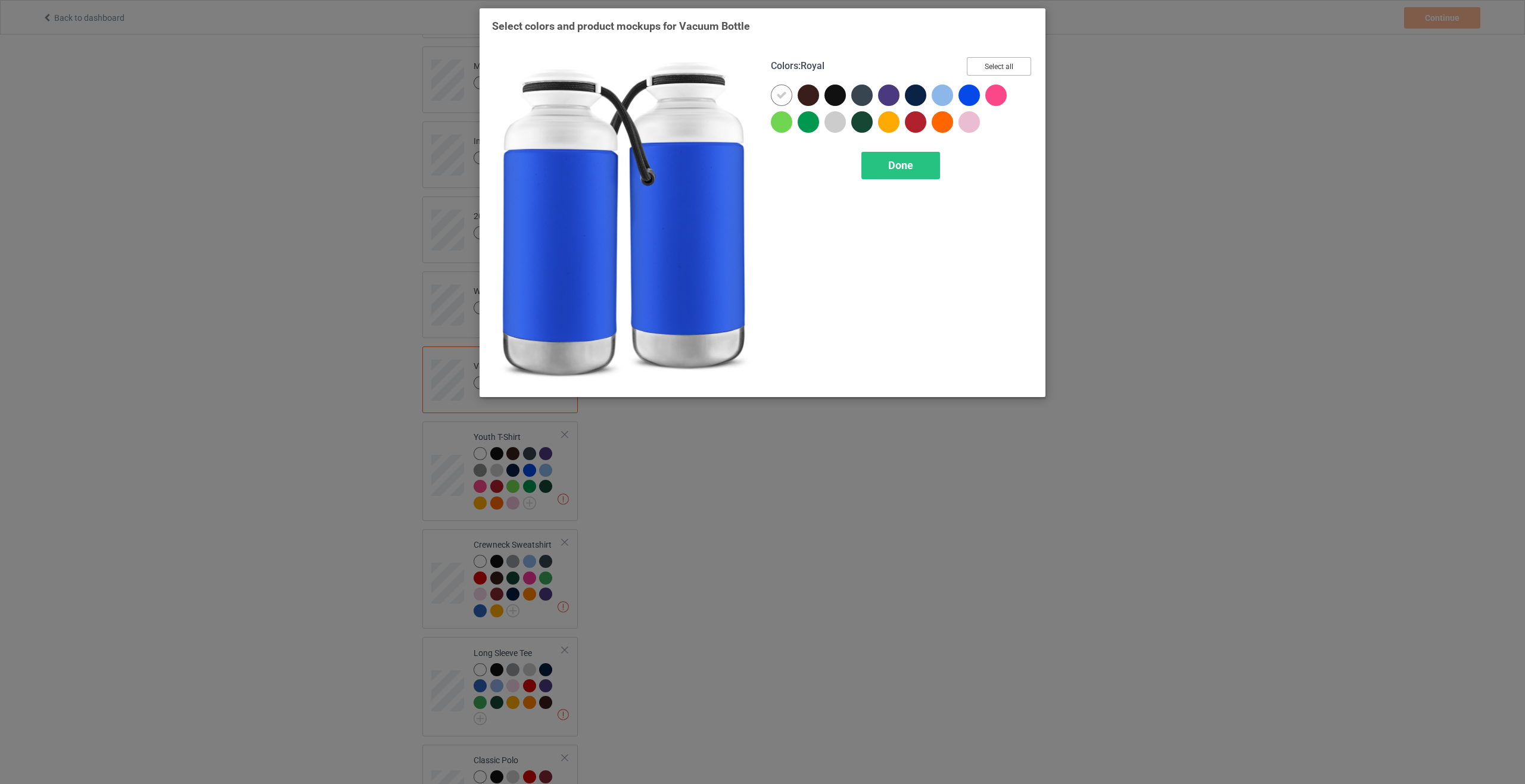
drag, startPoint x: 1003, startPoint y: 62, endPoint x: 955, endPoint y: 115, distance: 71.5
click at [1003, 62] on button "Select all" at bounding box center [998, 66] width 65 height 18
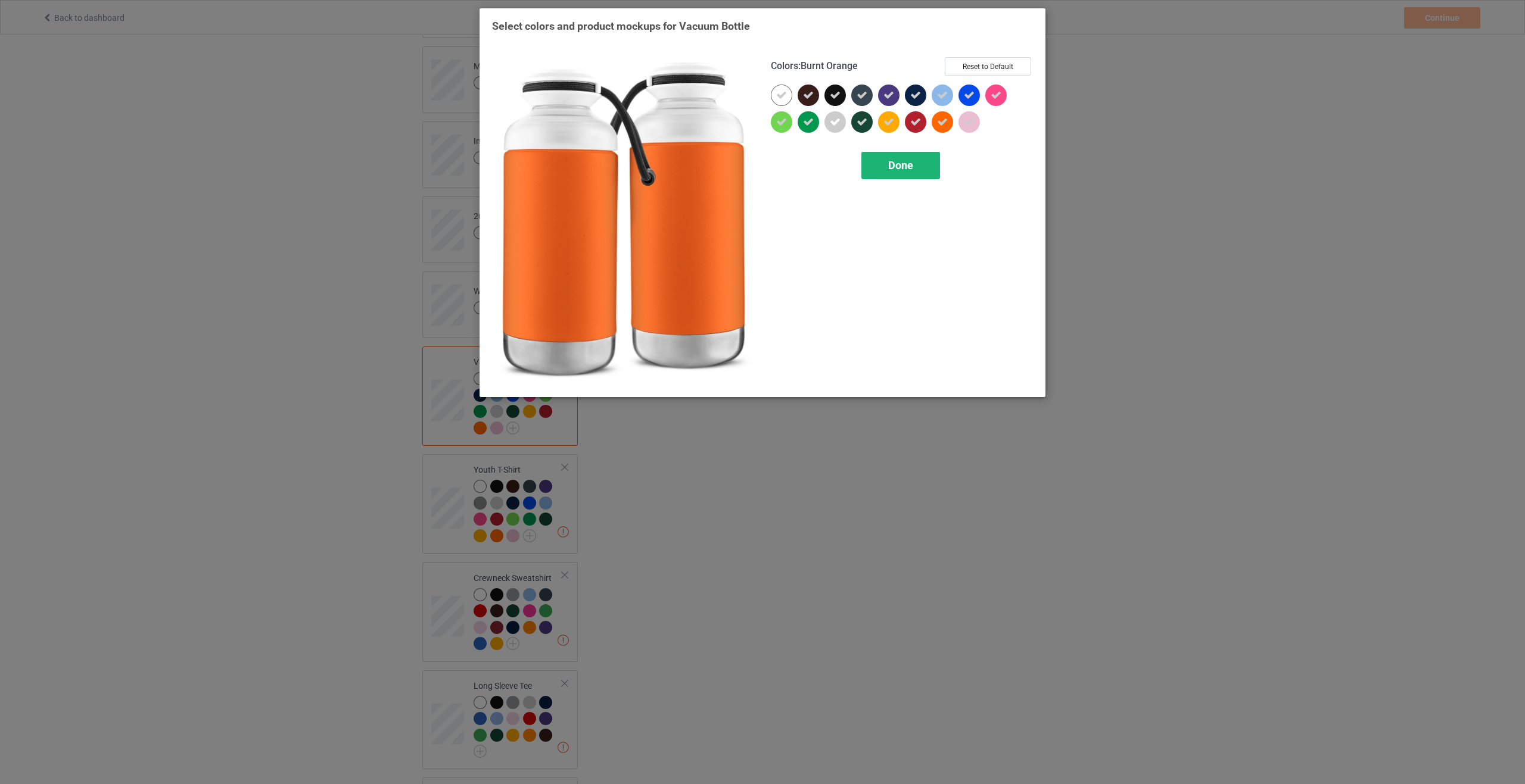
click at [901, 161] on span "Done" at bounding box center [900, 165] width 25 height 12
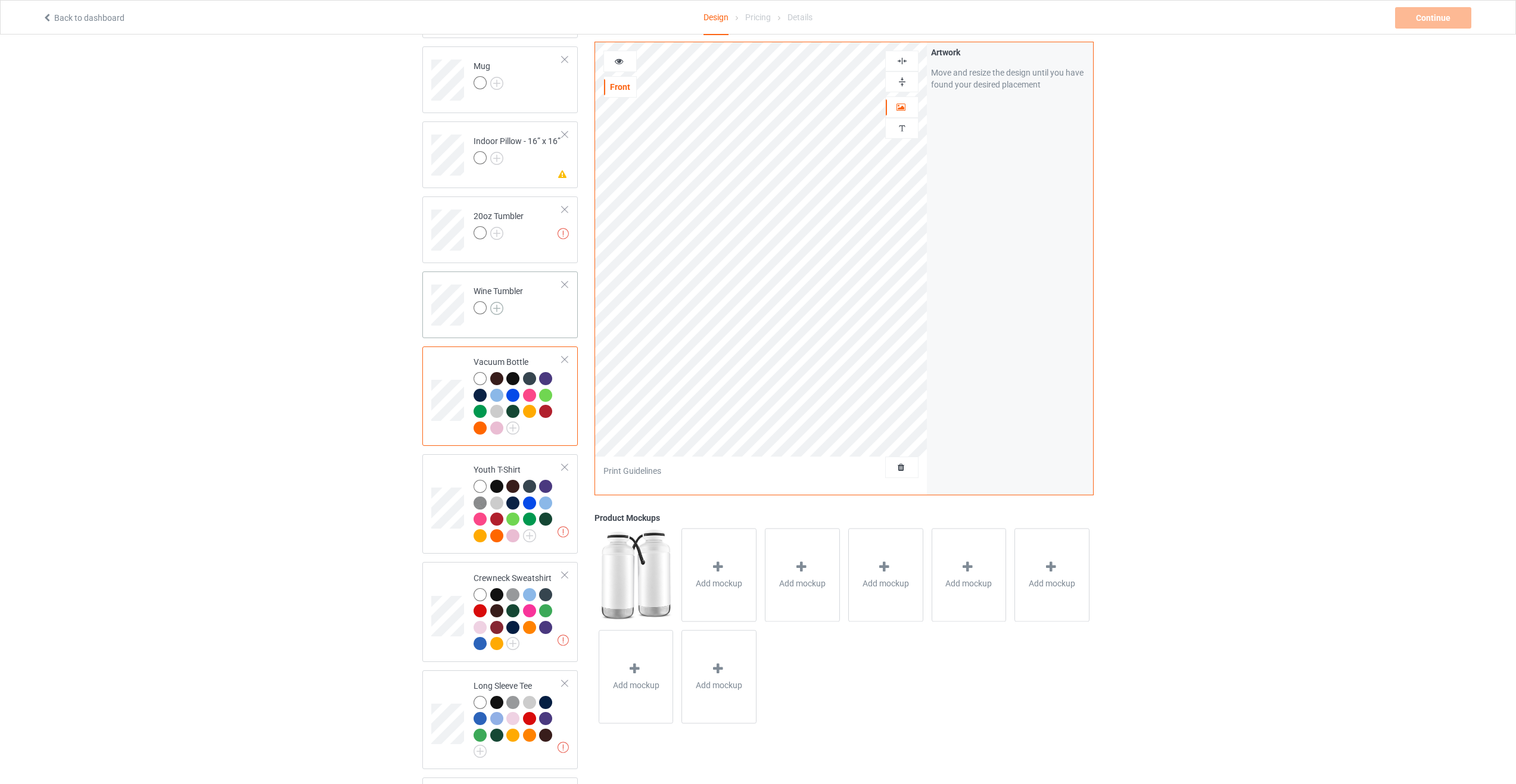
click at [493, 302] on img at bounding box center [497, 308] width 13 height 13
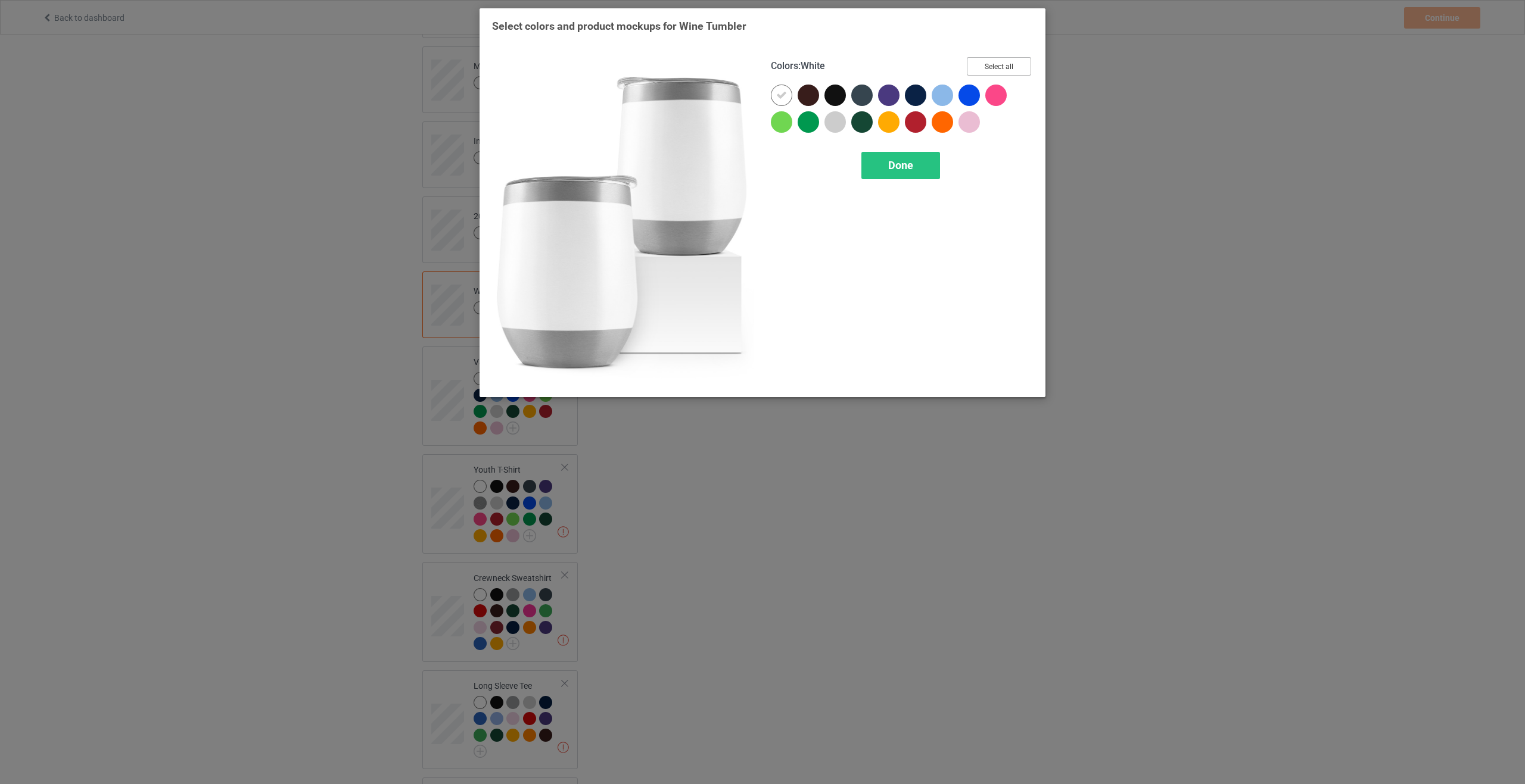
click at [1003, 66] on button "Select all" at bounding box center [998, 66] width 65 height 18
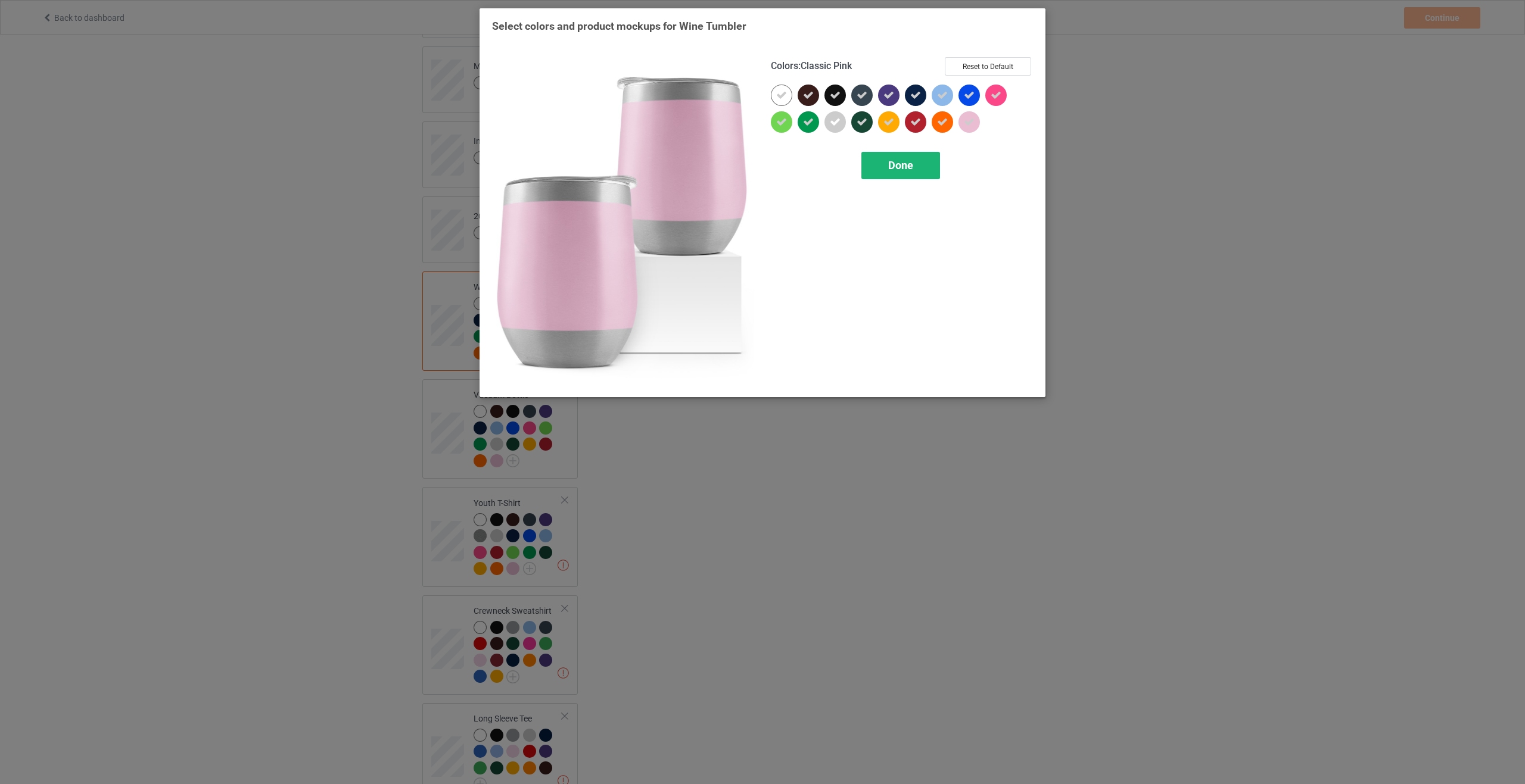
click at [926, 168] on div "Done" at bounding box center [900, 165] width 78 height 28
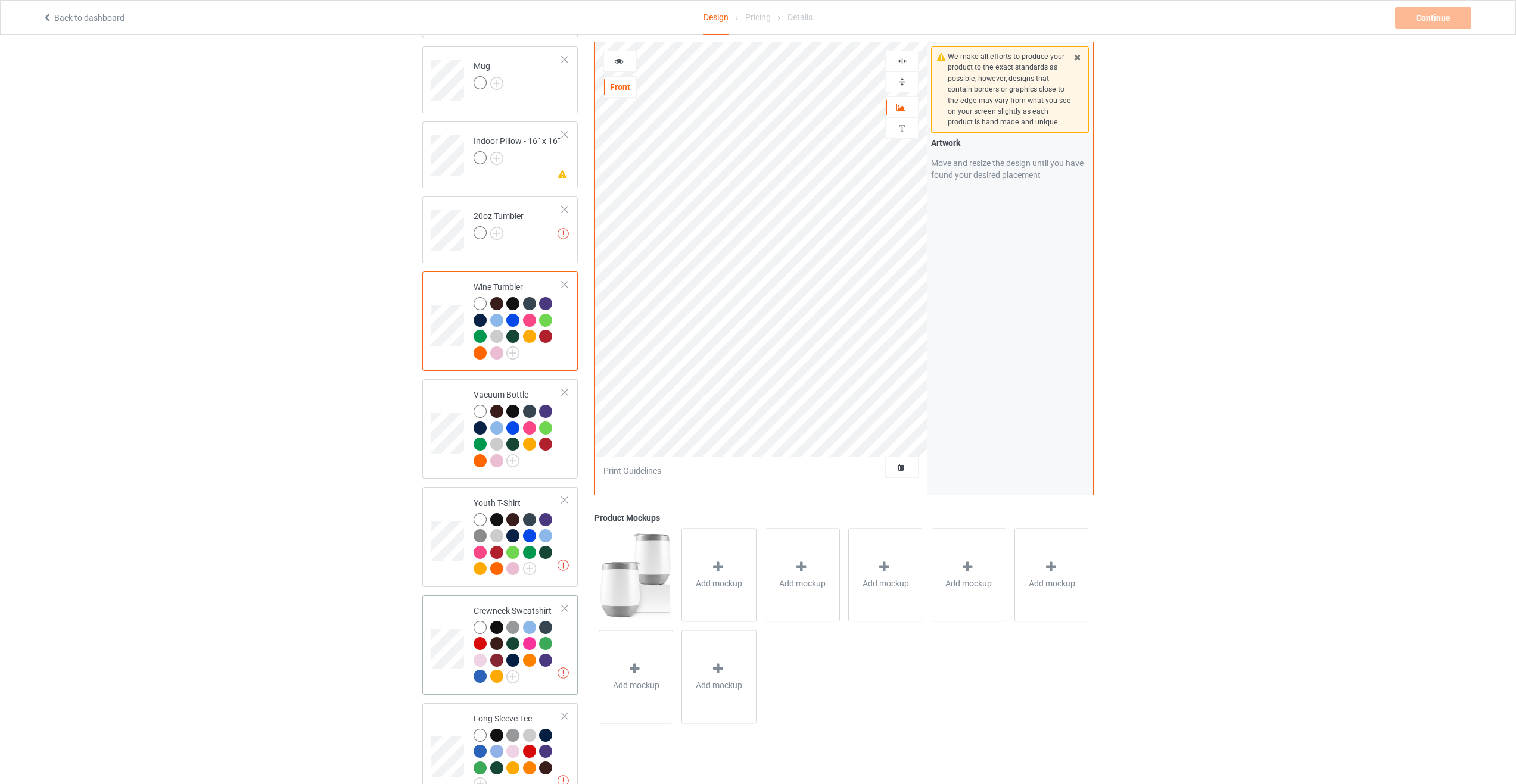
scroll to position [1511, 0]
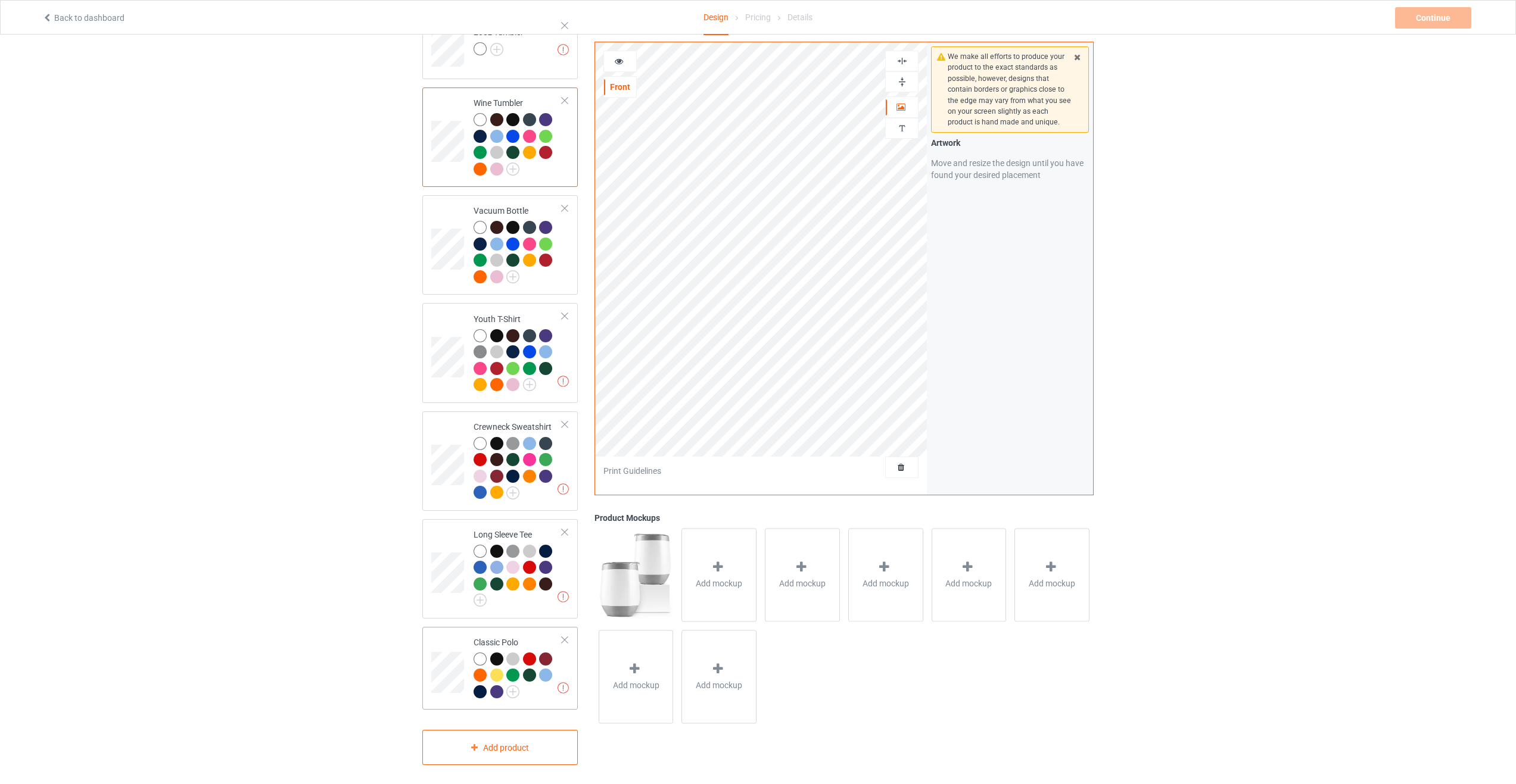
click at [562, 636] on div at bounding box center [564, 640] width 8 height 8
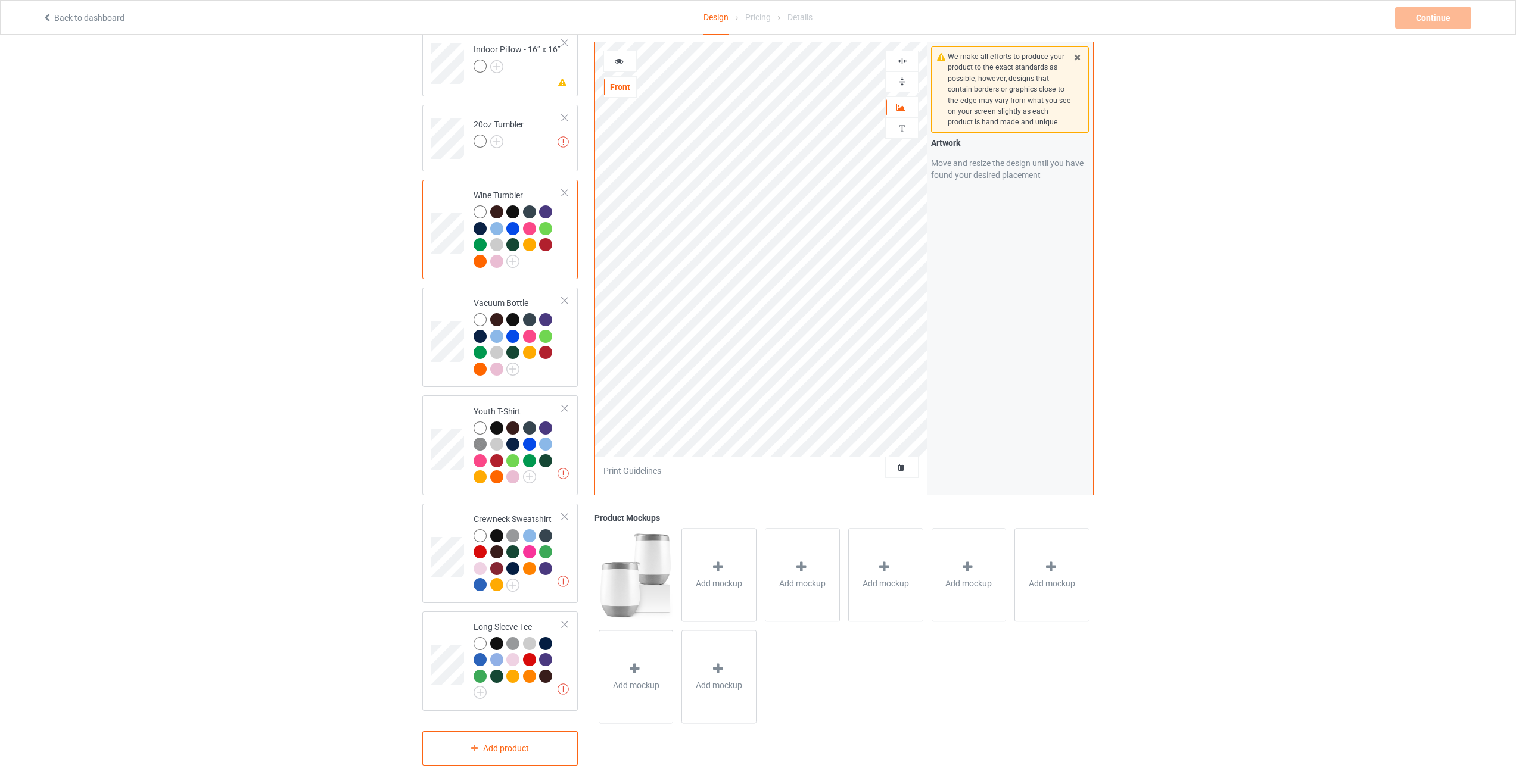
scroll to position [1239, 0]
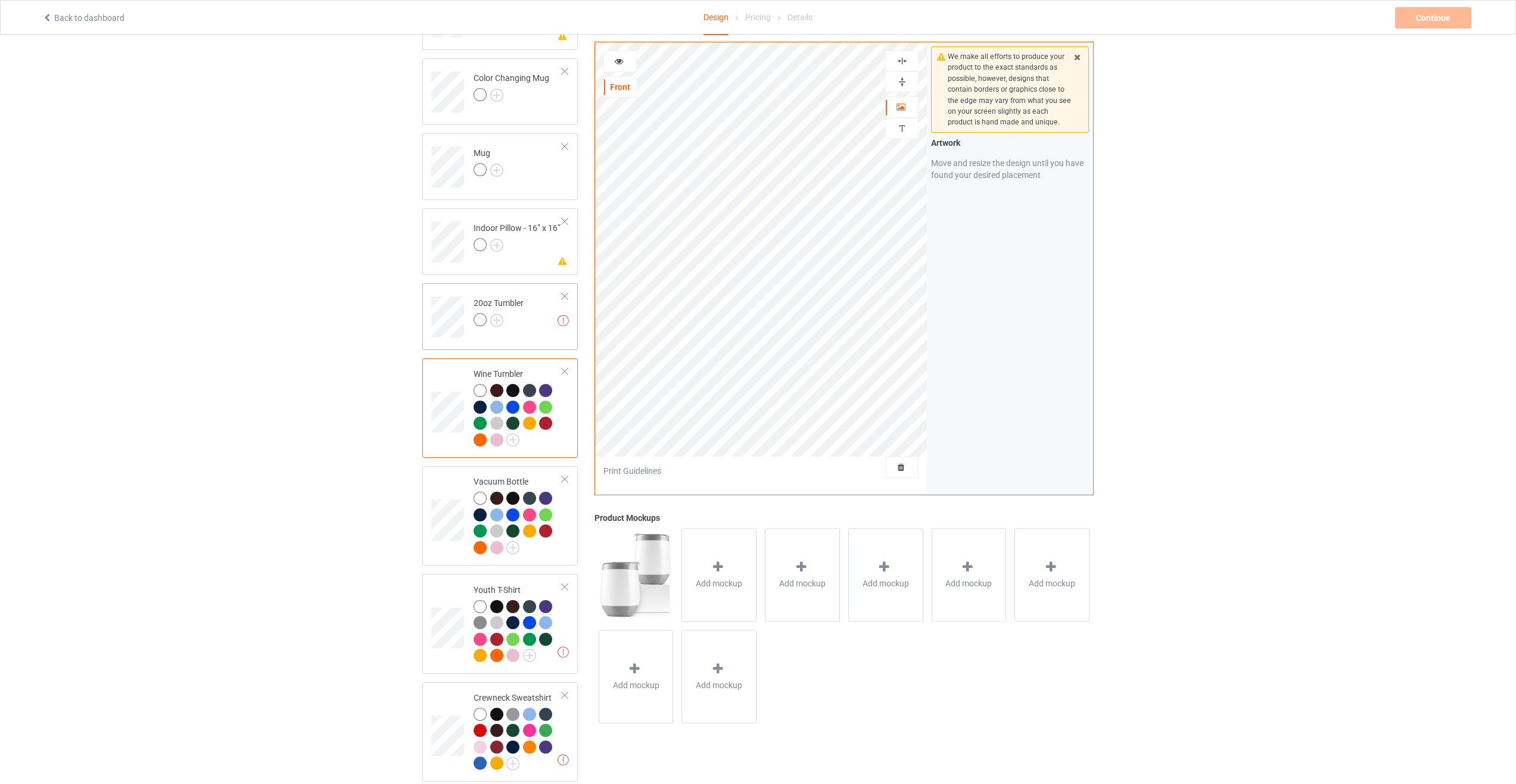
click at [564, 292] on div at bounding box center [564, 296] width 8 height 8
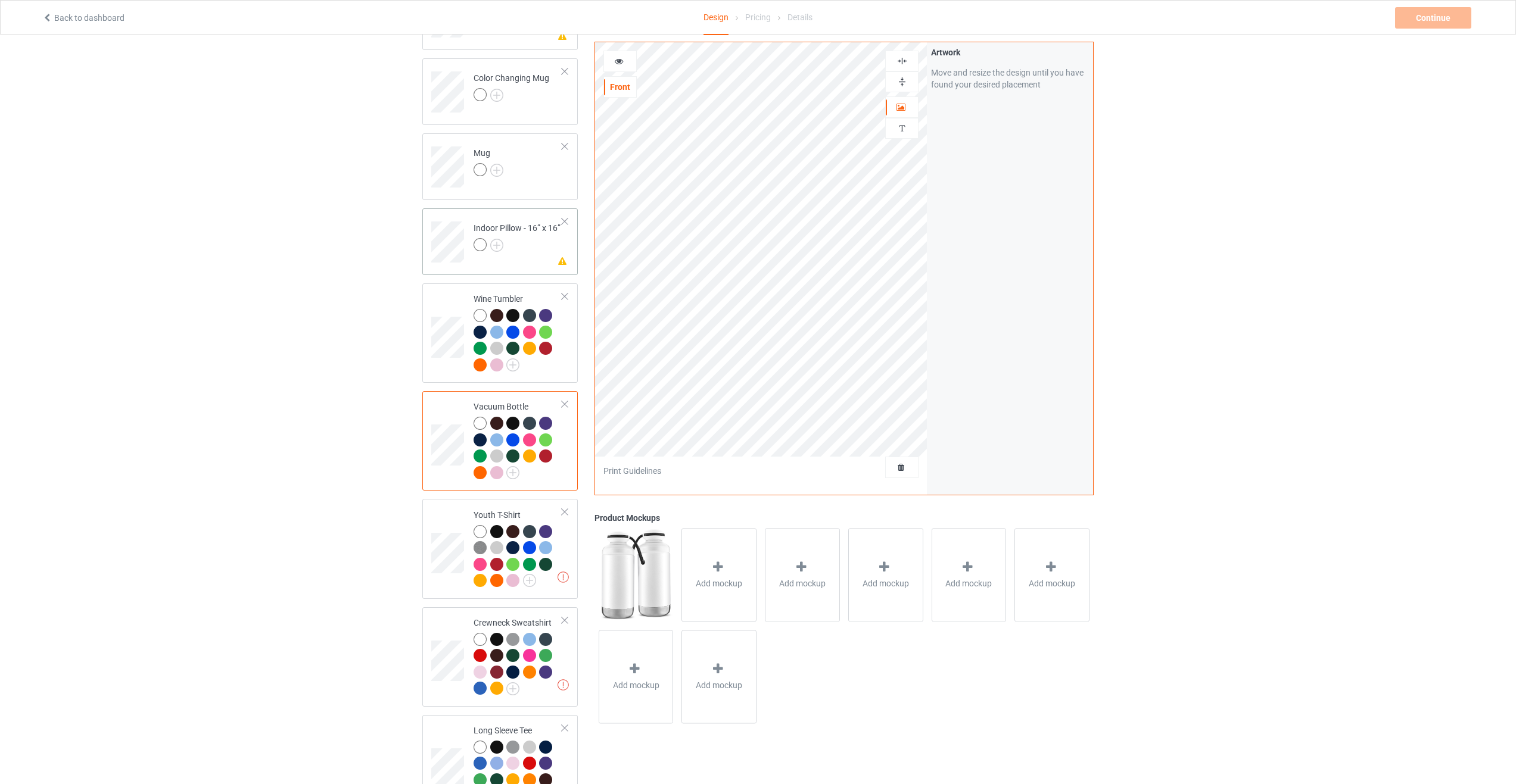
click at [564, 218] on div at bounding box center [564, 221] width 8 height 8
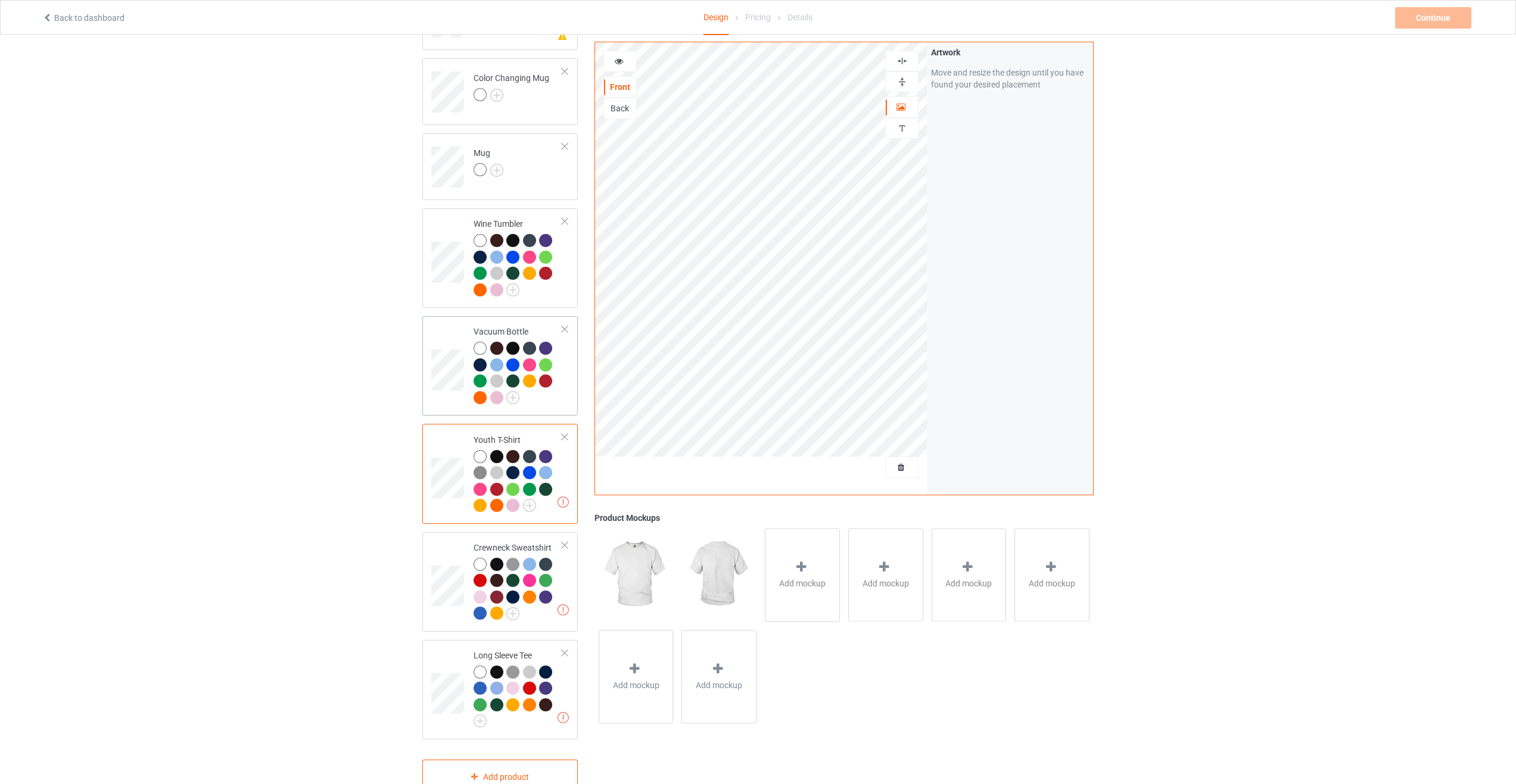
scroll to position [1061, 0]
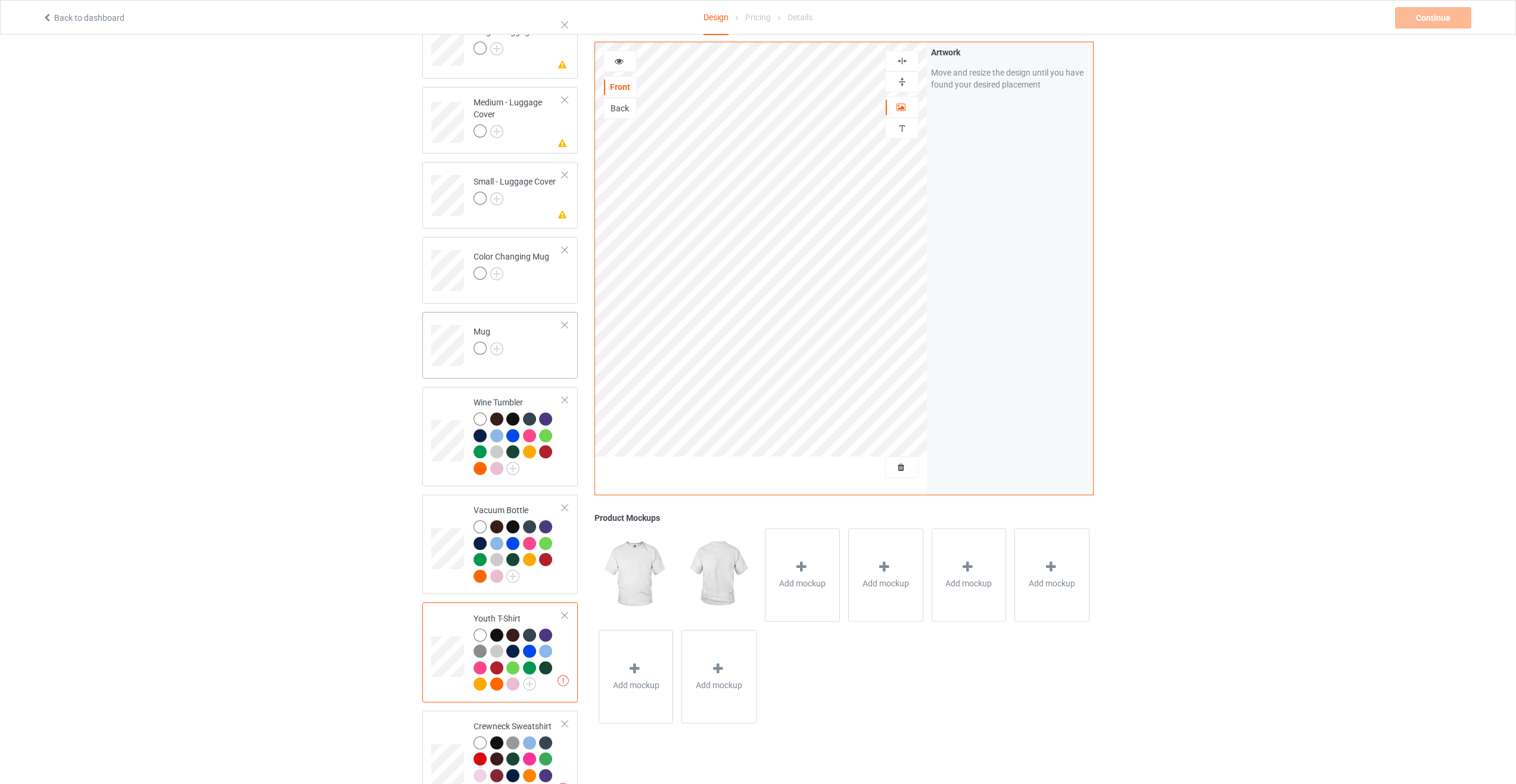
click at [489, 342] on div at bounding box center [482, 350] width 17 height 17
click at [493, 342] on img at bounding box center [497, 349] width 13 height 13
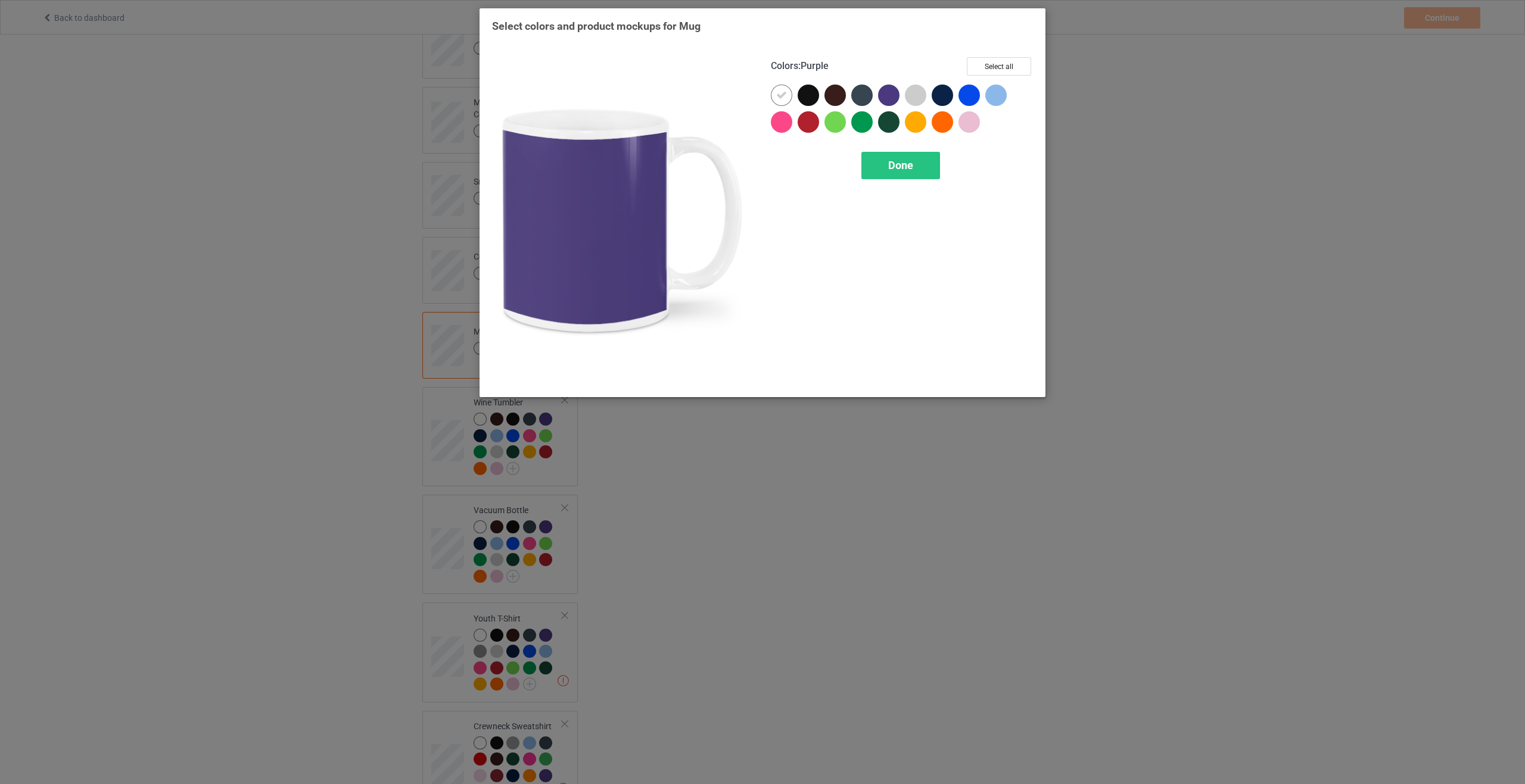
drag, startPoint x: 358, startPoint y: 377, endPoint x: 364, endPoint y: 373, distance: 7.2
click at [358, 376] on div "Select colors and product mockups for Mug Colors : Purple Select all Done" at bounding box center [762, 392] width 1525 height 784
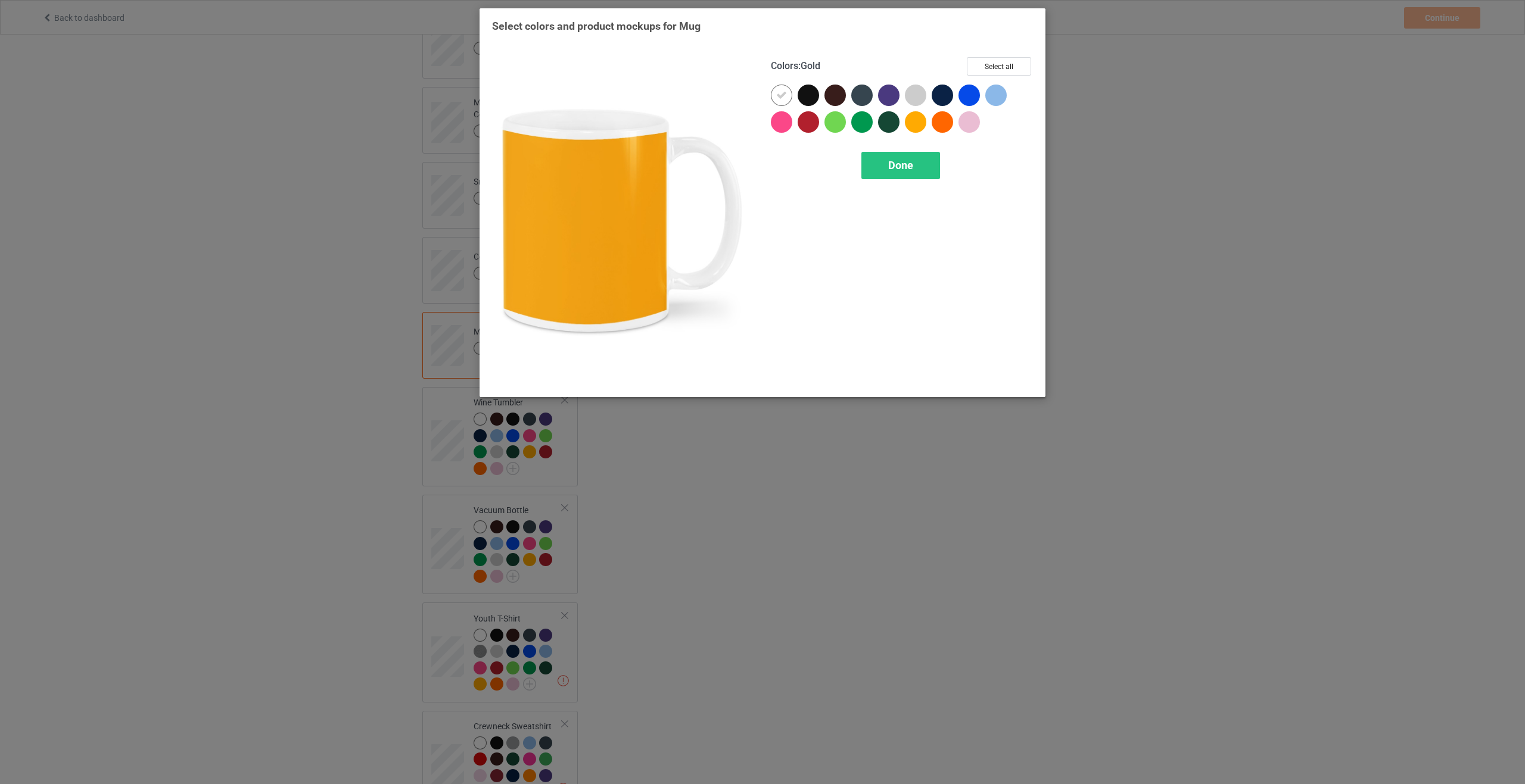
click at [1142, 366] on div "Select colors and product mockups for Mug Colors : Gold Select all Done" at bounding box center [762, 392] width 1525 height 784
click at [889, 165] on span "Done" at bounding box center [900, 165] width 25 height 12
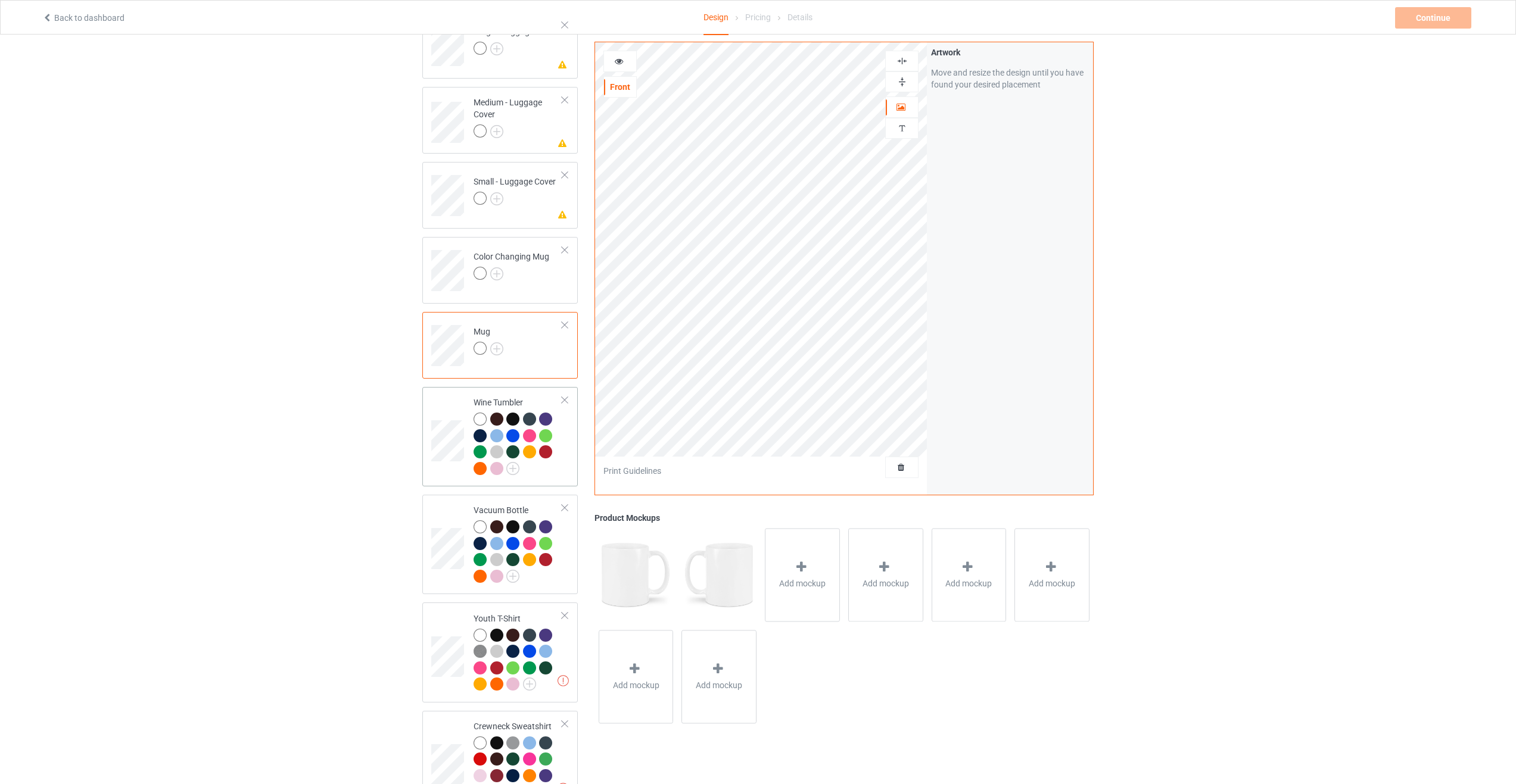
click at [566, 396] on div at bounding box center [564, 400] width 8 height 8
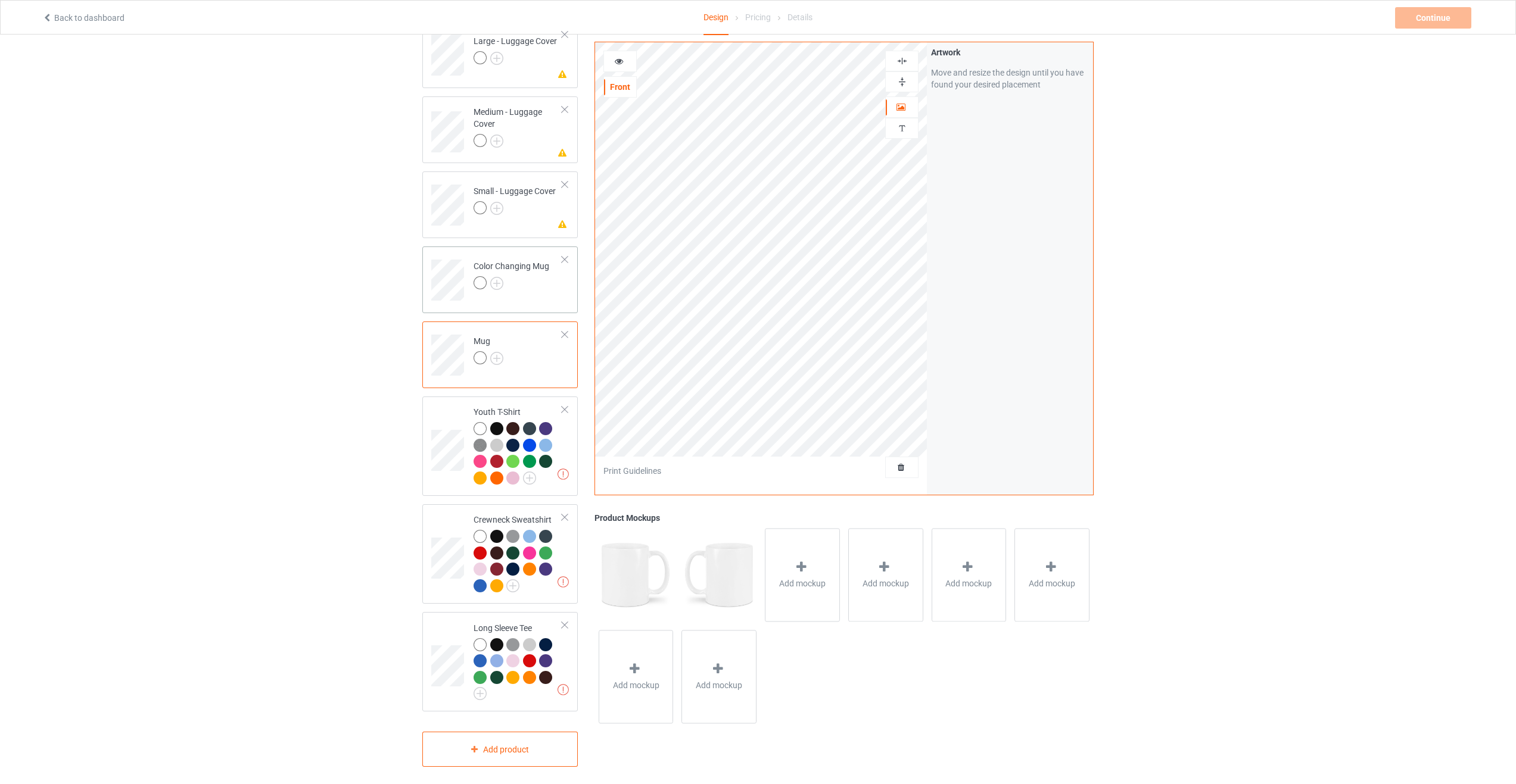
click at [564, 255] on div at bounding box center [564, 259] width 8 height 8
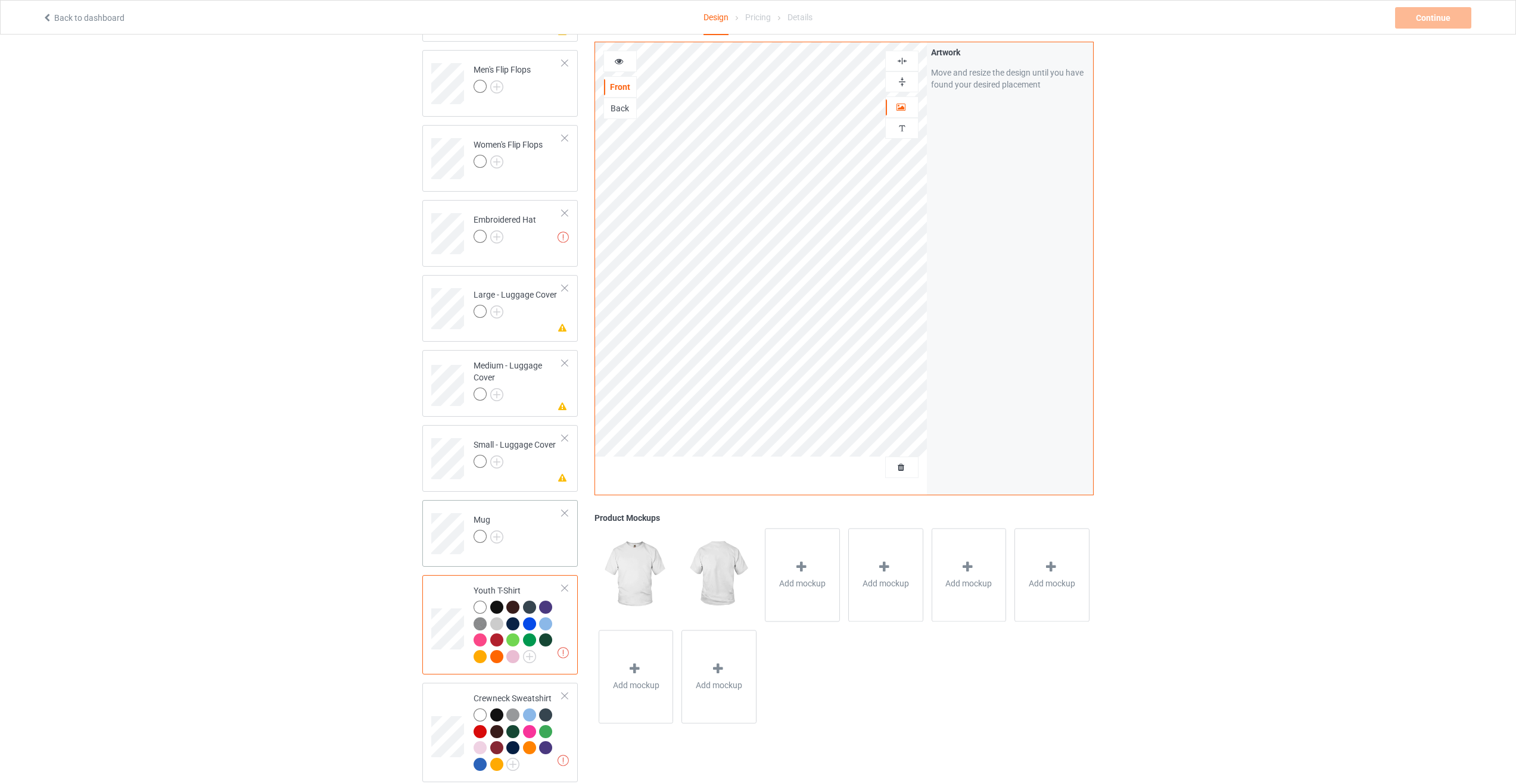
click at [521, 535] on td "Mug" at bounding box center [518, 529] width 102 height 49
click at [497, 530] on img at bounding box center [497, 537] width 13 height 13
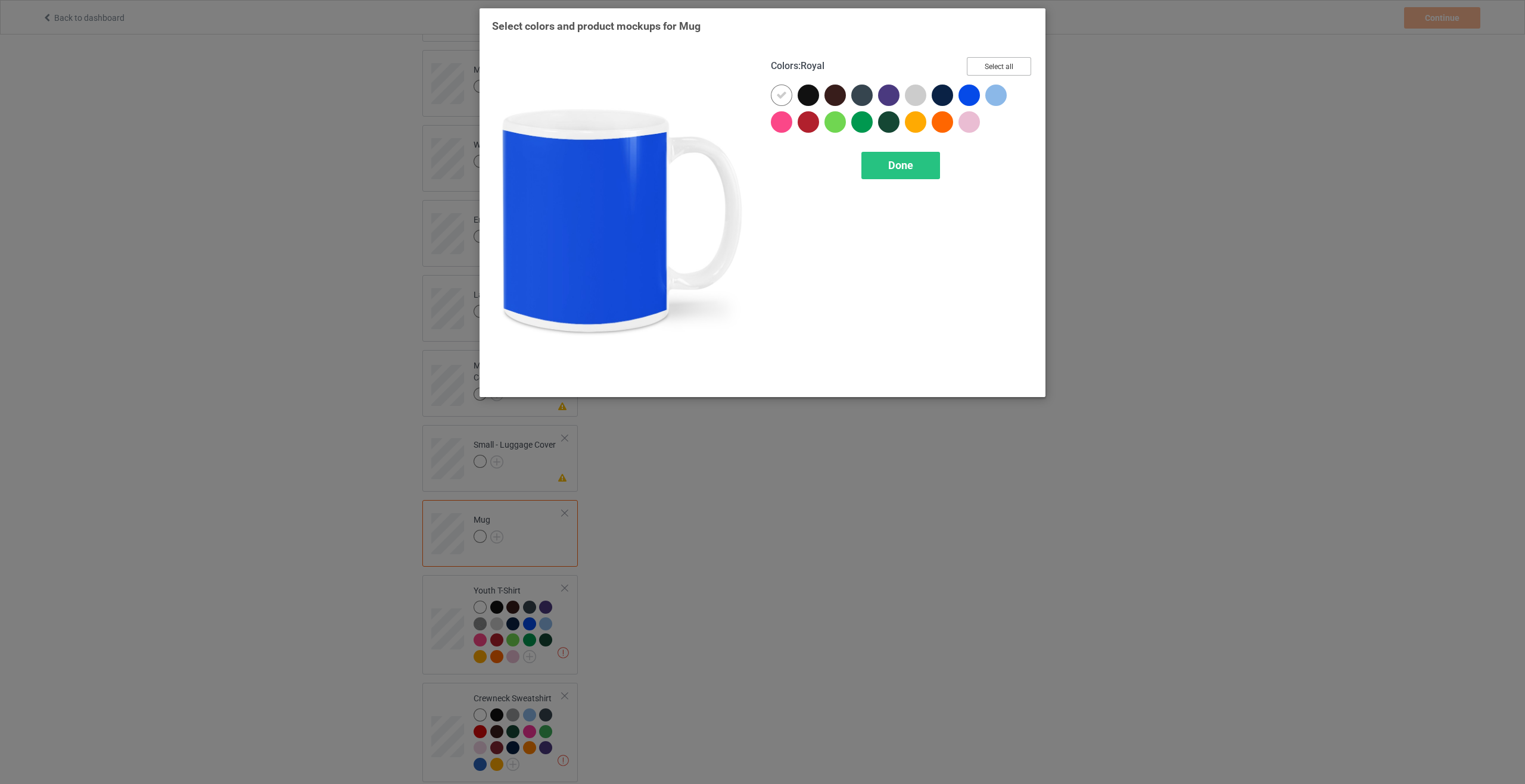
click at [1002, 60] on button "Select all" at bounding box center [998, 66] width 65 height 18
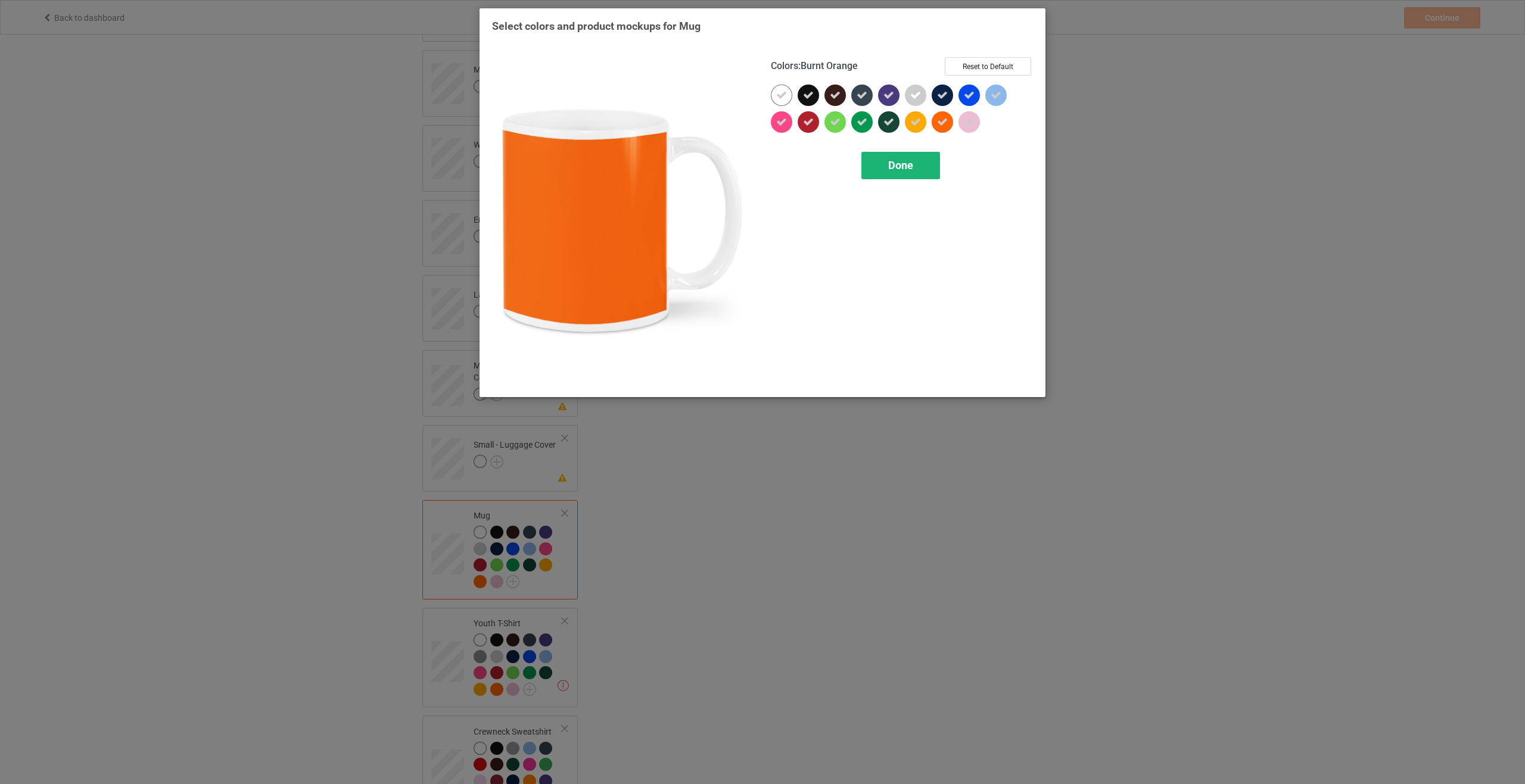
click at [917, 161] on div "Done" at bounding box center [900, 165] width 78 height 28
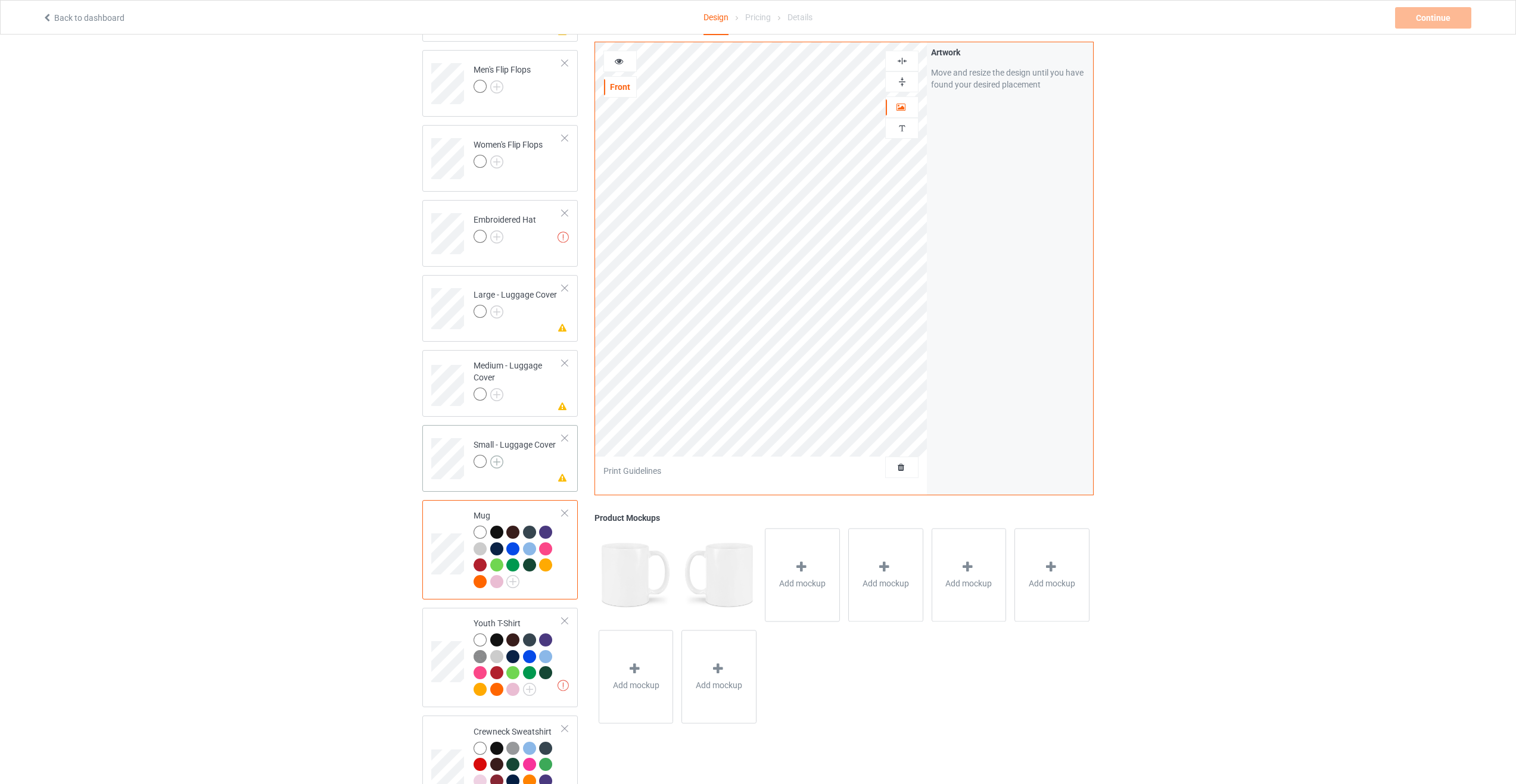
click at [497, 455] on img at bounding box center [497, 462] width 13 height 13
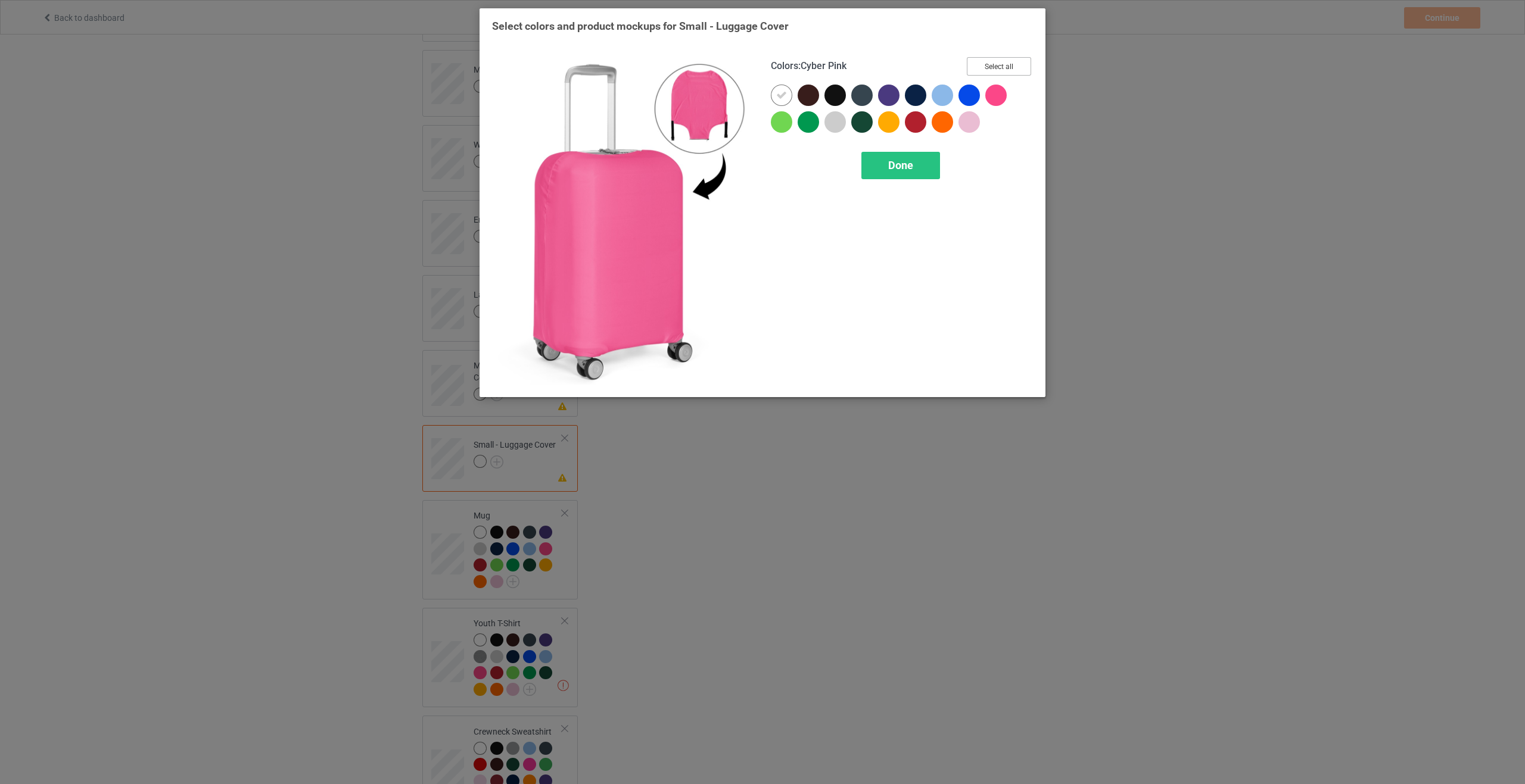
click at [1007, 65] on button "Select all" at bounding box center [998, 66] width 65 height 18
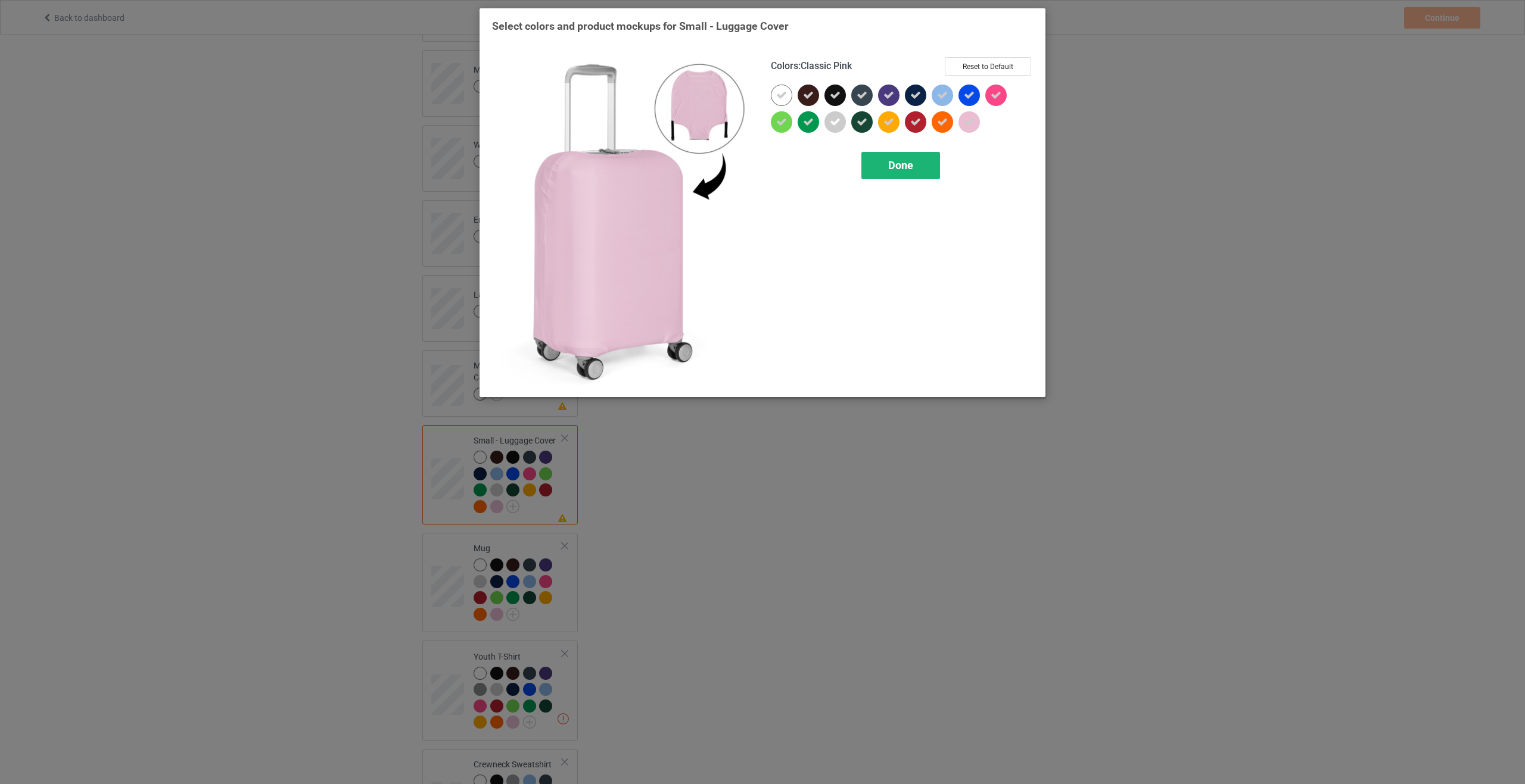
click at [903, 166] on span "Done" at bounding box center [900, 165] width 25 height 12
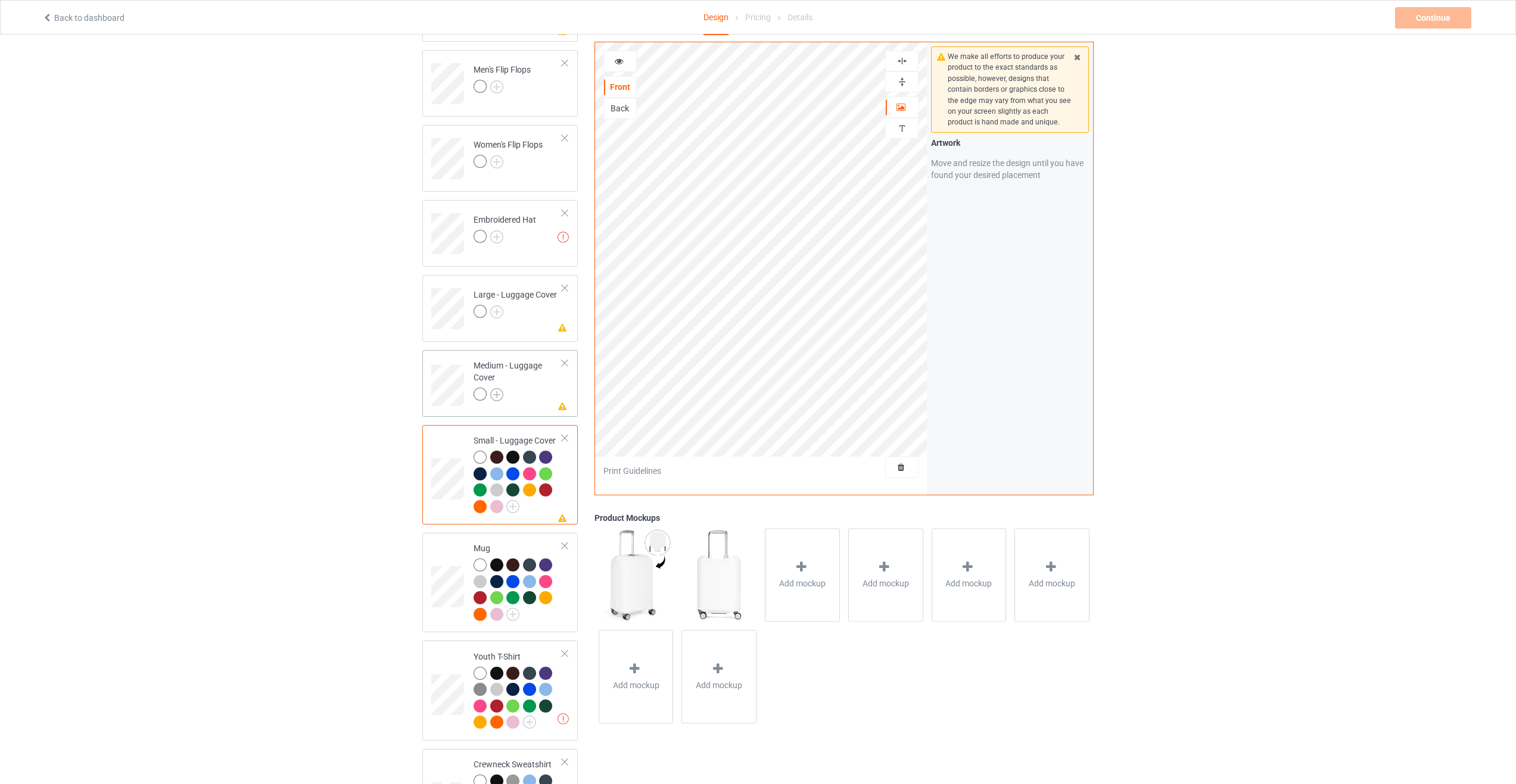
click at [498, 388] on img at bounding box center [497, 395] width 13 height 13
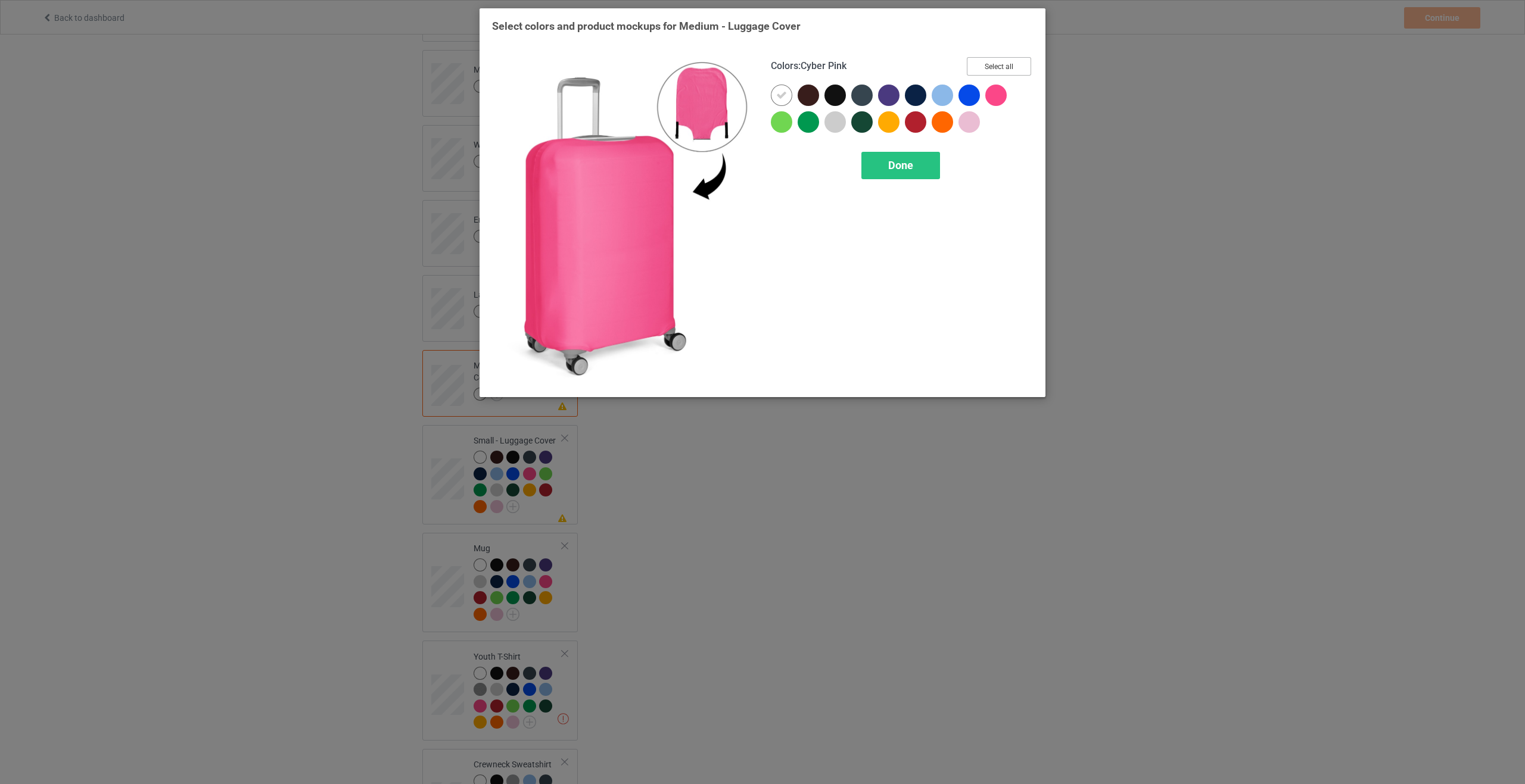
drag, startPoint x: 997, startPoint y: 71, endPoint x: 945, endPoint y: 144, distance: 89.6
click at [997, 72] on button "Select all" at bounding box center [998, 66] width 65 height 18
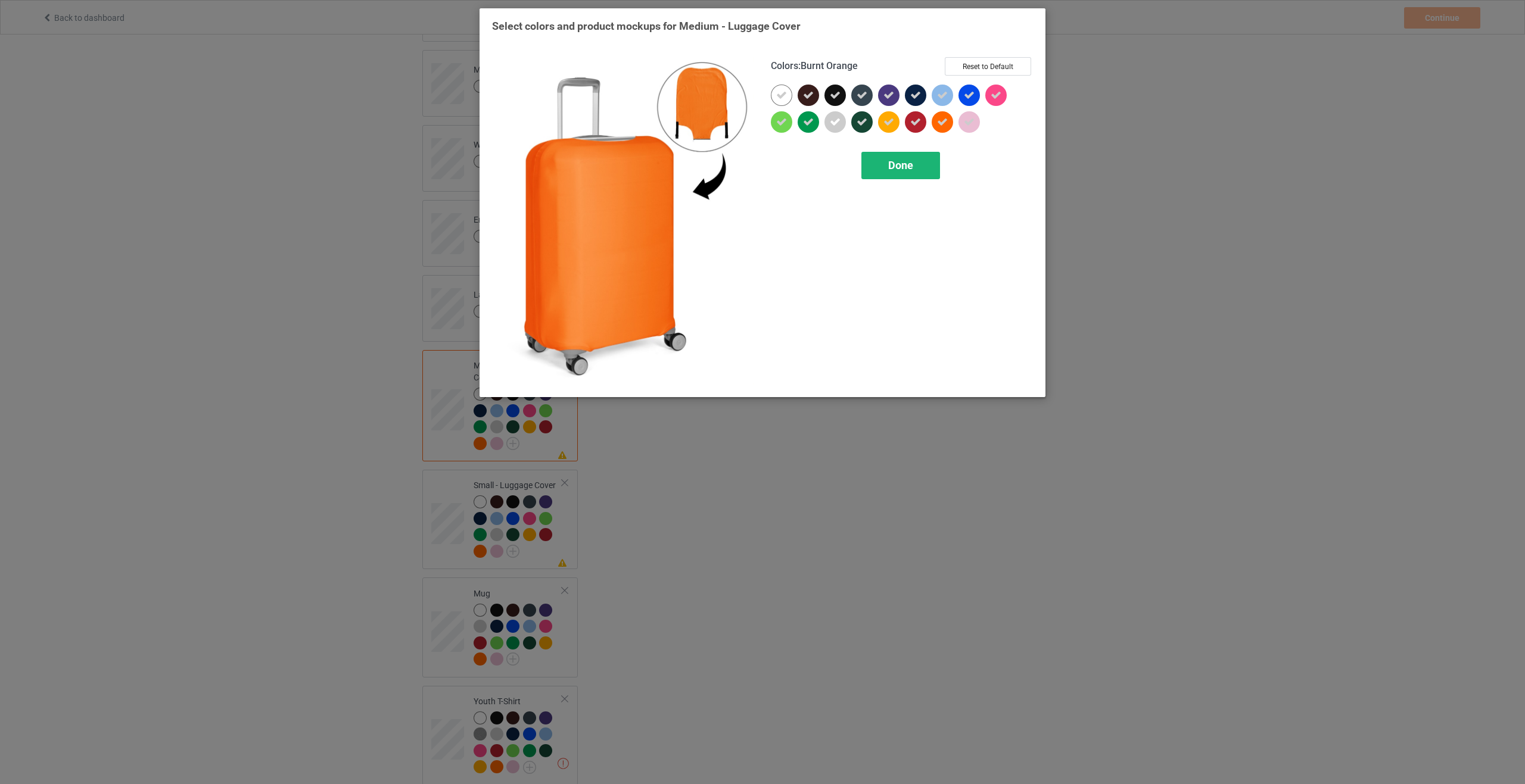
click at [921, 170] on div "Done" at bounding box center [900, 165] width 78 height 28
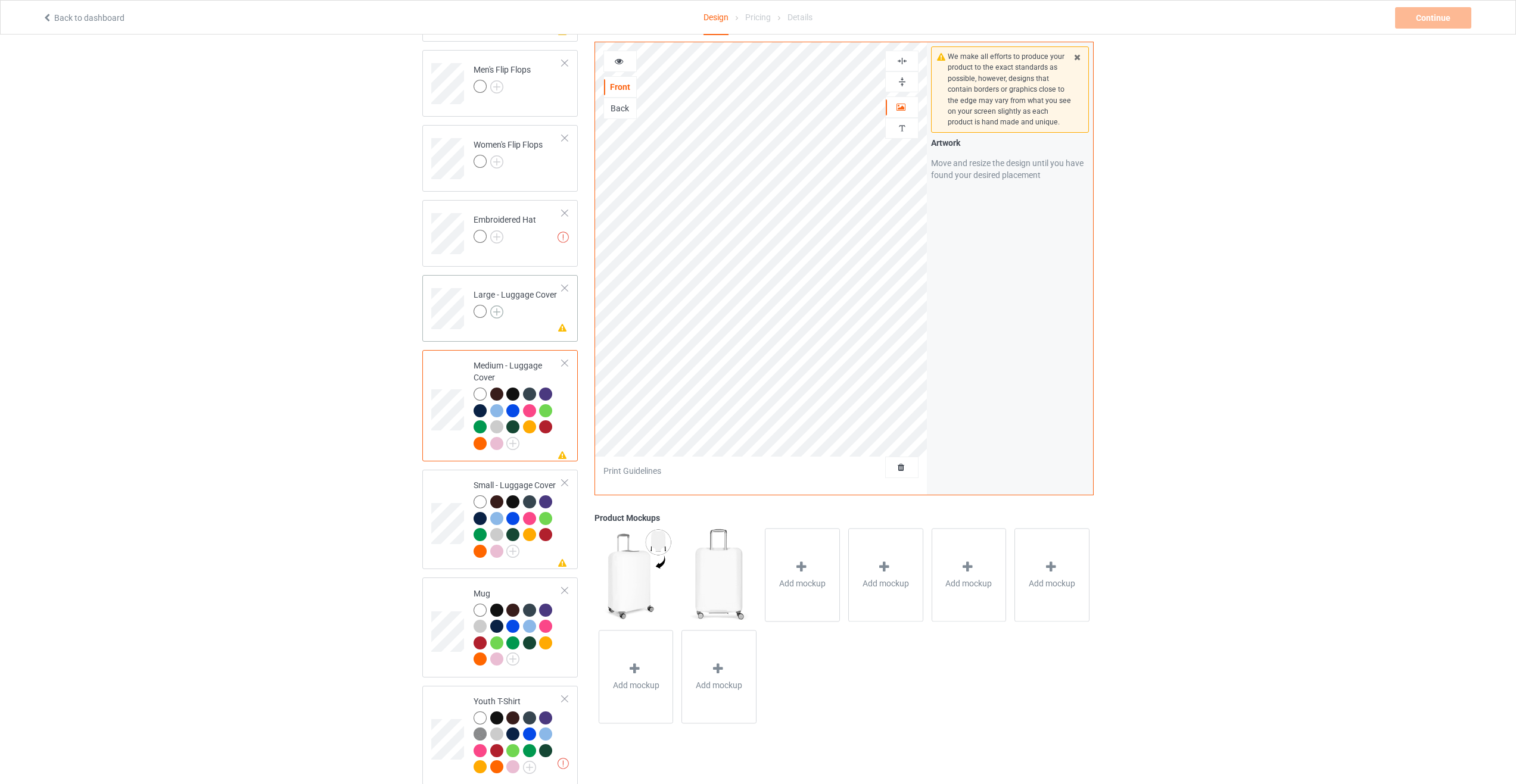
click at [497, 305] on img at bounding box center [497, 312] width 13 height 13
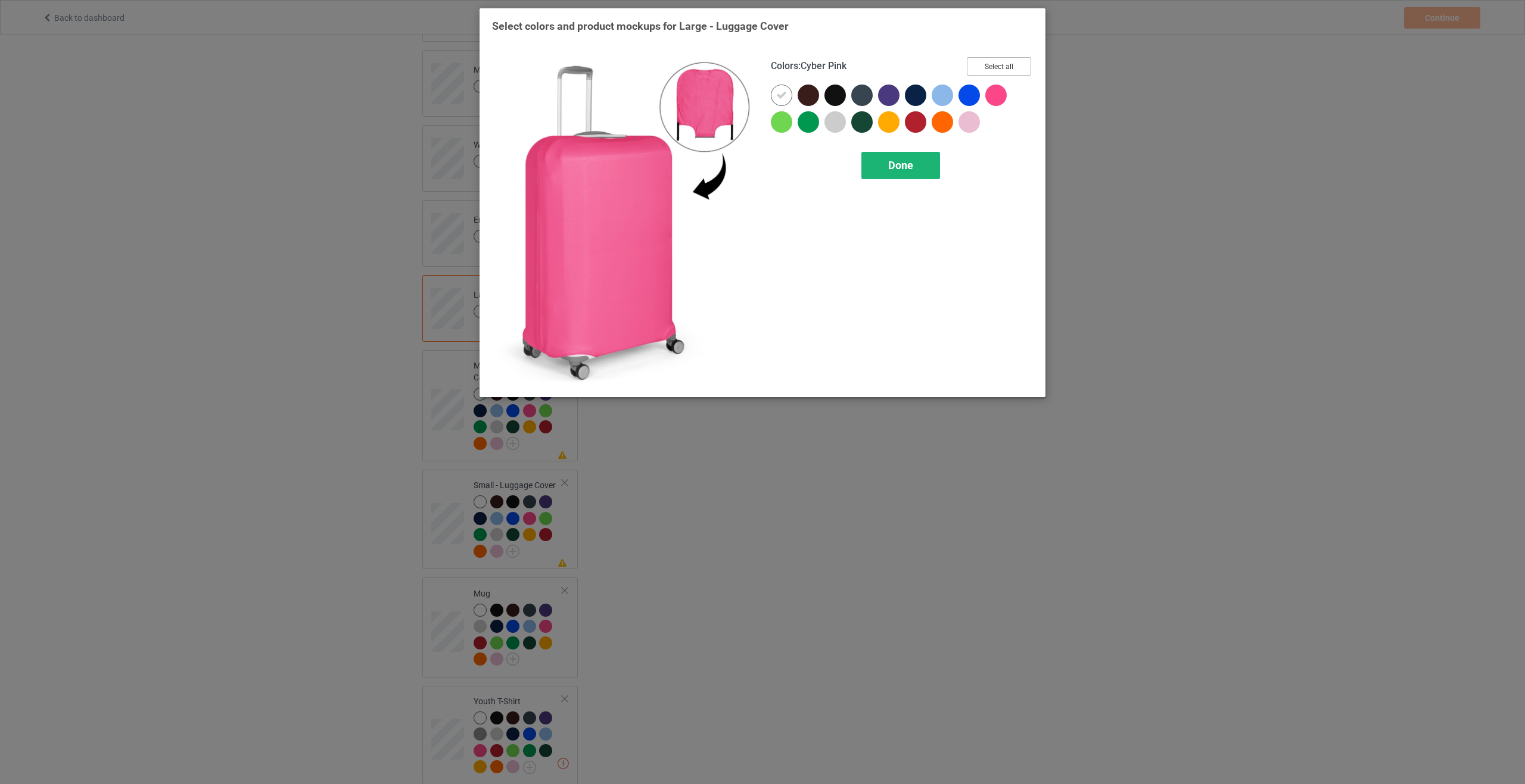
drag, startPoint x: 1009, startPoint y: 60, endPoint x: 937, endPoint y: 158, distance: 121.6
click at [1009, 61] on button "Select all" at bounding box center [998, 66] width 65 height 18
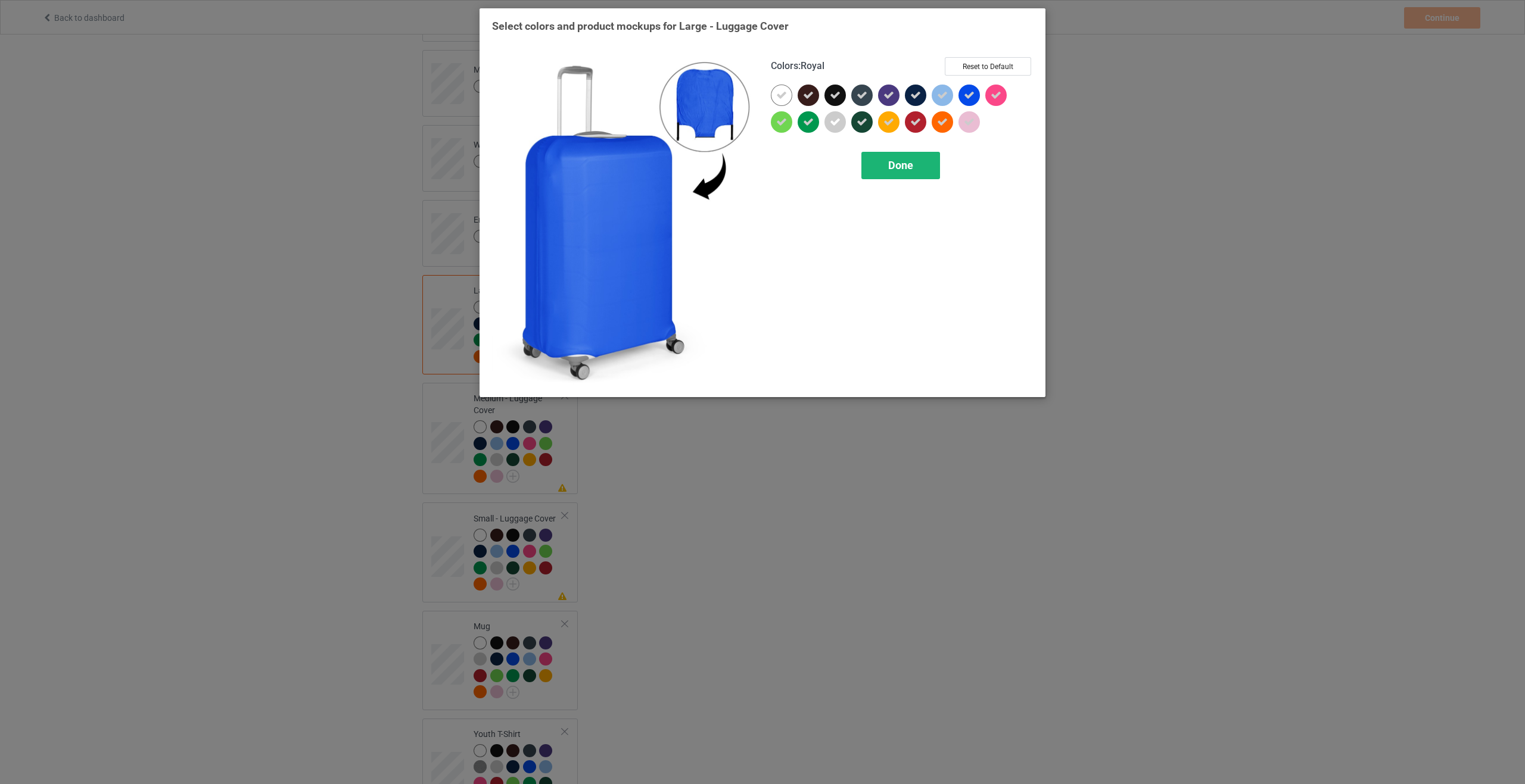
click at [913, 162] on div "Done" at bounding box center [900, 165] width 78 height 28
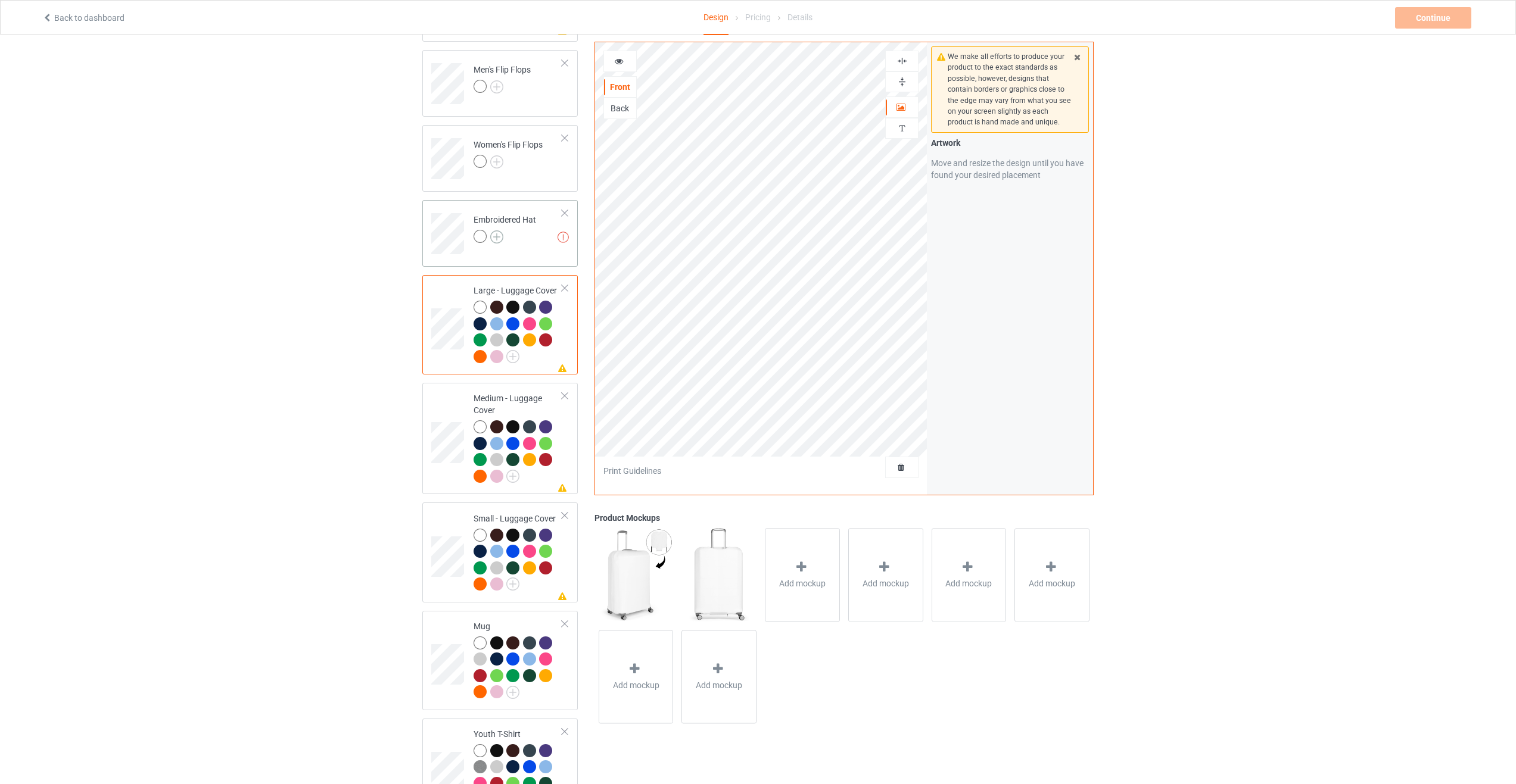
click at [499, 231] on img at bounding box center [497, 237] width 13 height 13
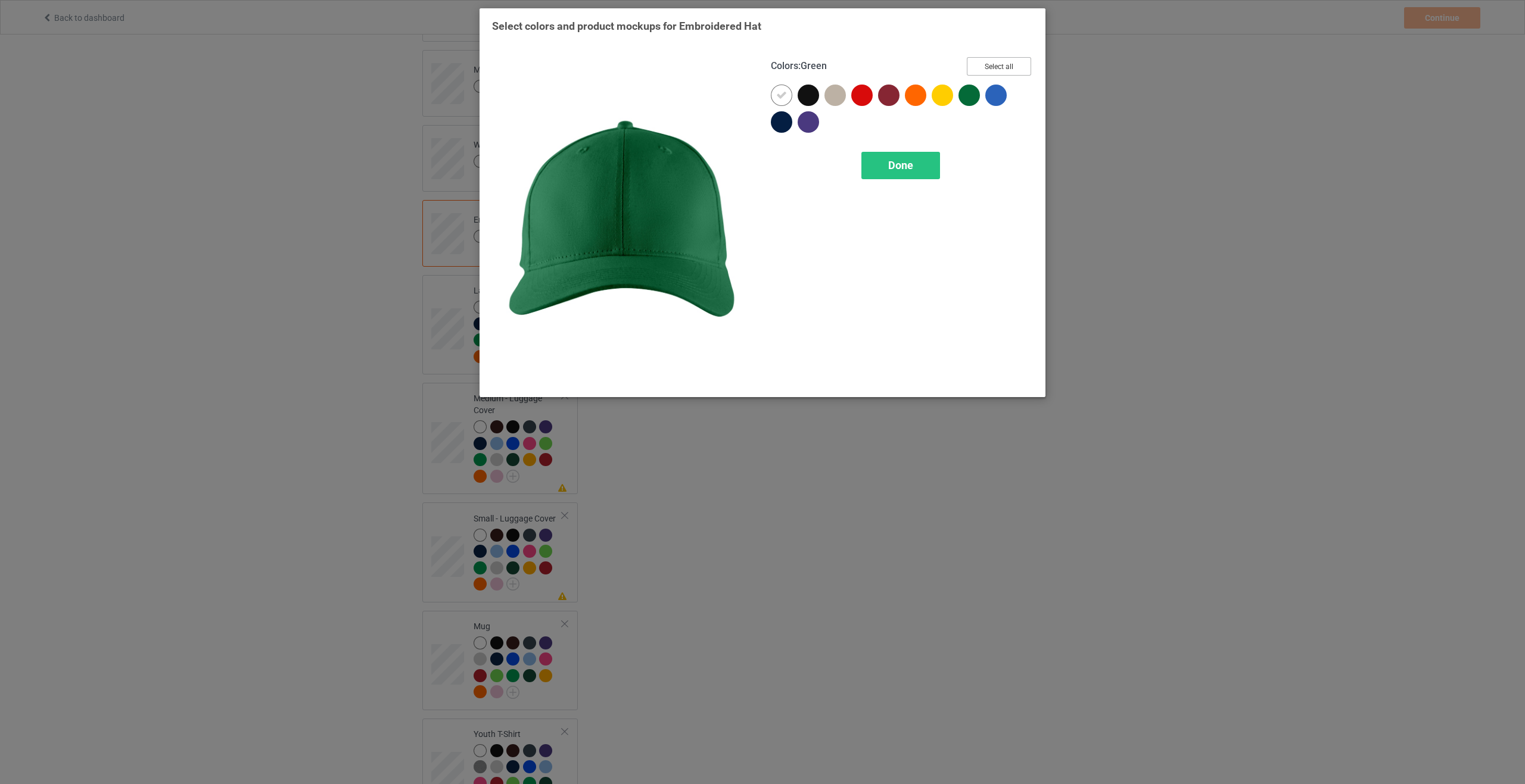
click at [986, 70] on button "Select all" at bounding box center [998, 66] width 65 height 18
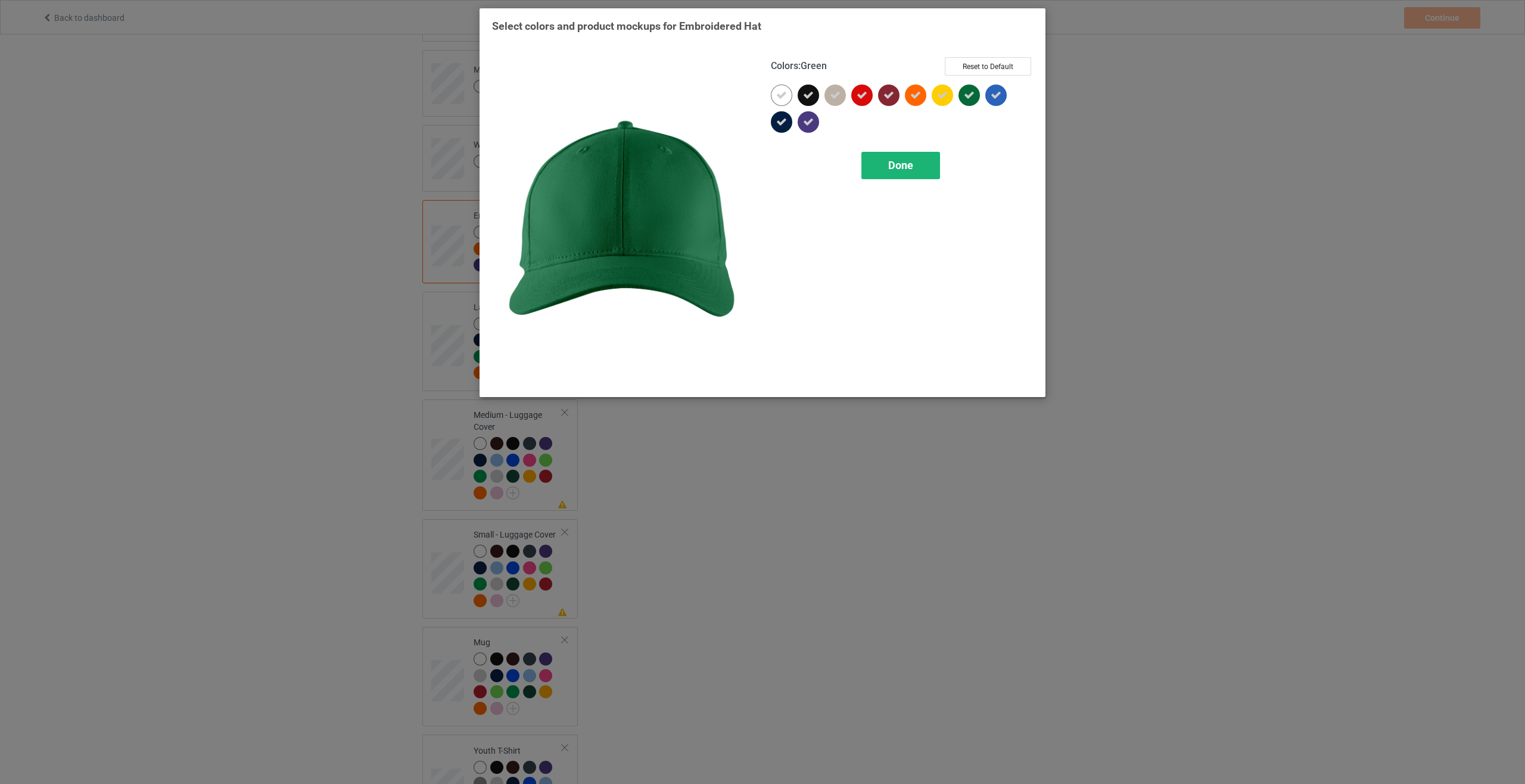
click at [900, 171] on span "Done" at bounding box center [900, 165] width 25 height 12
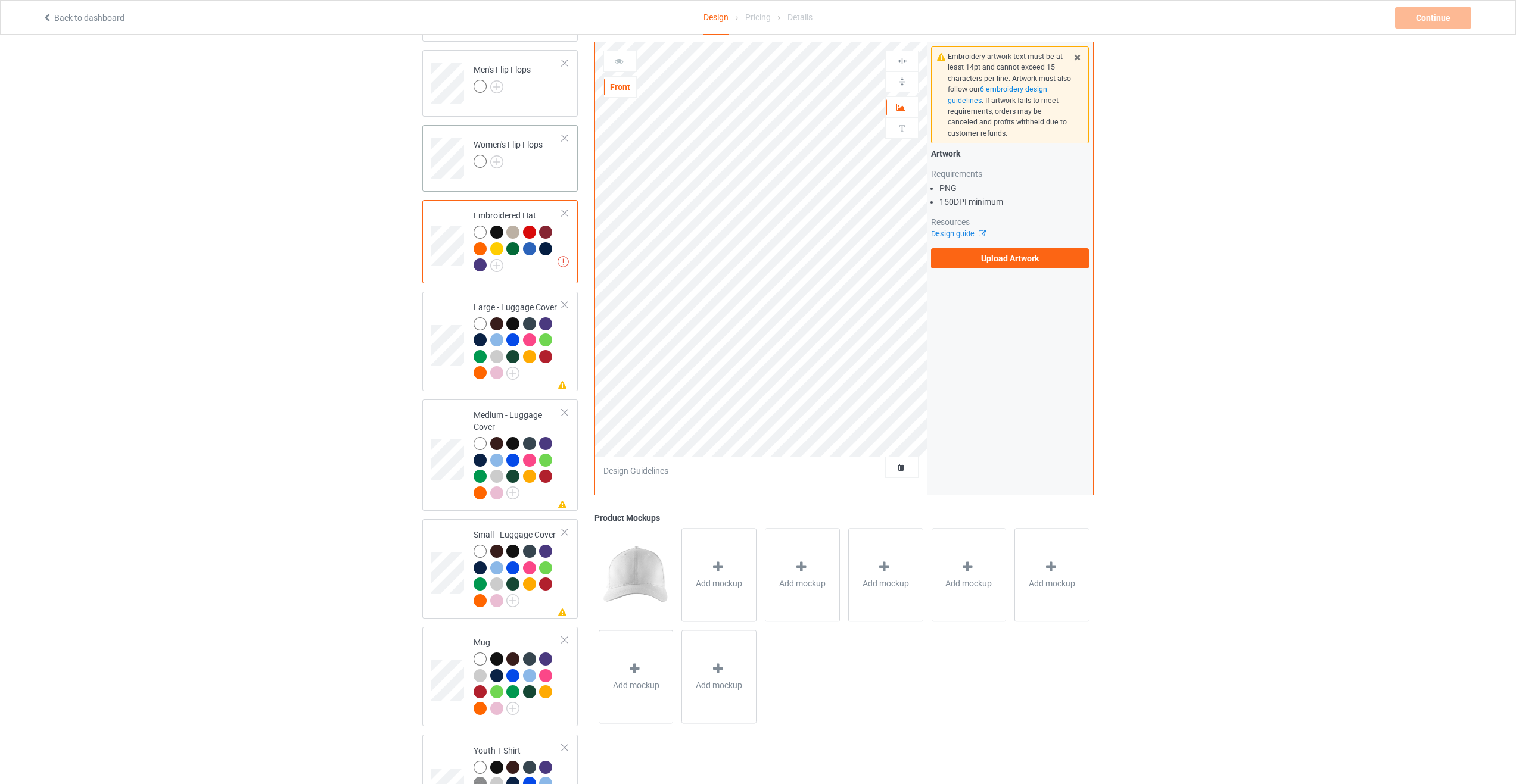
scroll to position [619, 0]
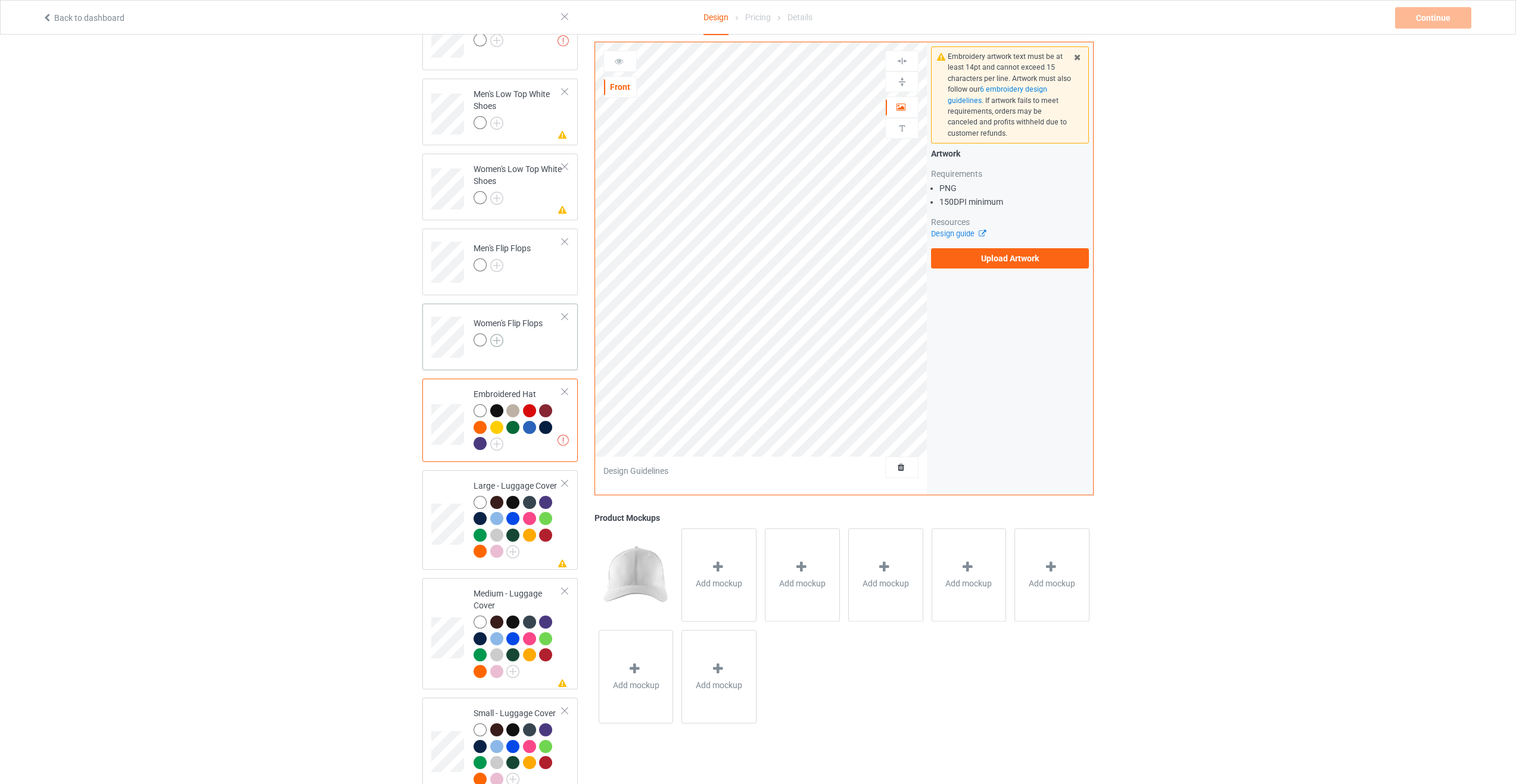
click at [498, 334] on img at bounding box center [497, 341] width 13 height 13
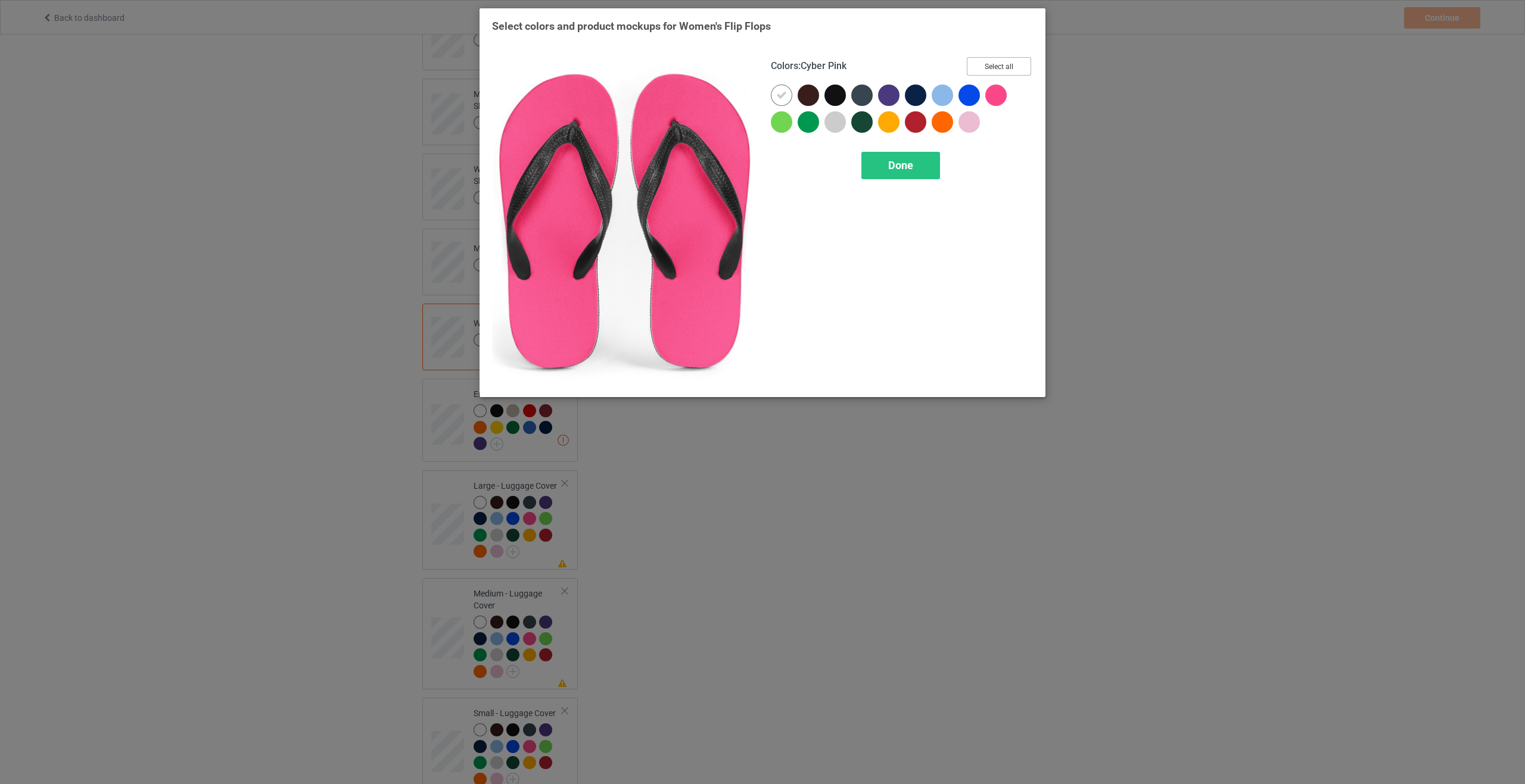
drag, startPoint x: 999, startPoint y: 62, endPoint x: 939, endPoint y: 136, distance: 95.3
click at [998, 65] on button "Select all" at bounding box center [998, 66] width 65 height 18
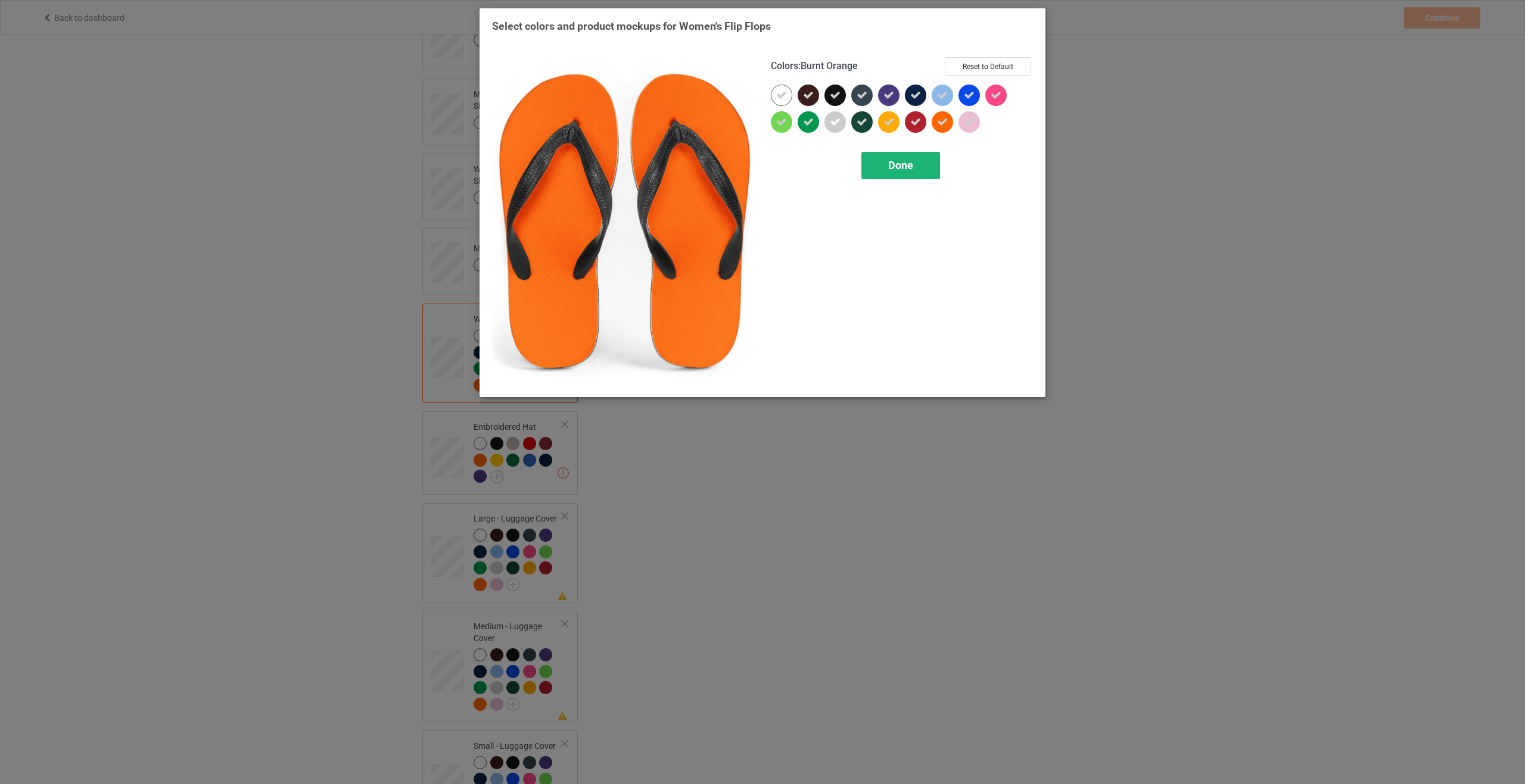
click at [890, 173] on div "Done" at bounding box center [900, 165] width 78 height 28
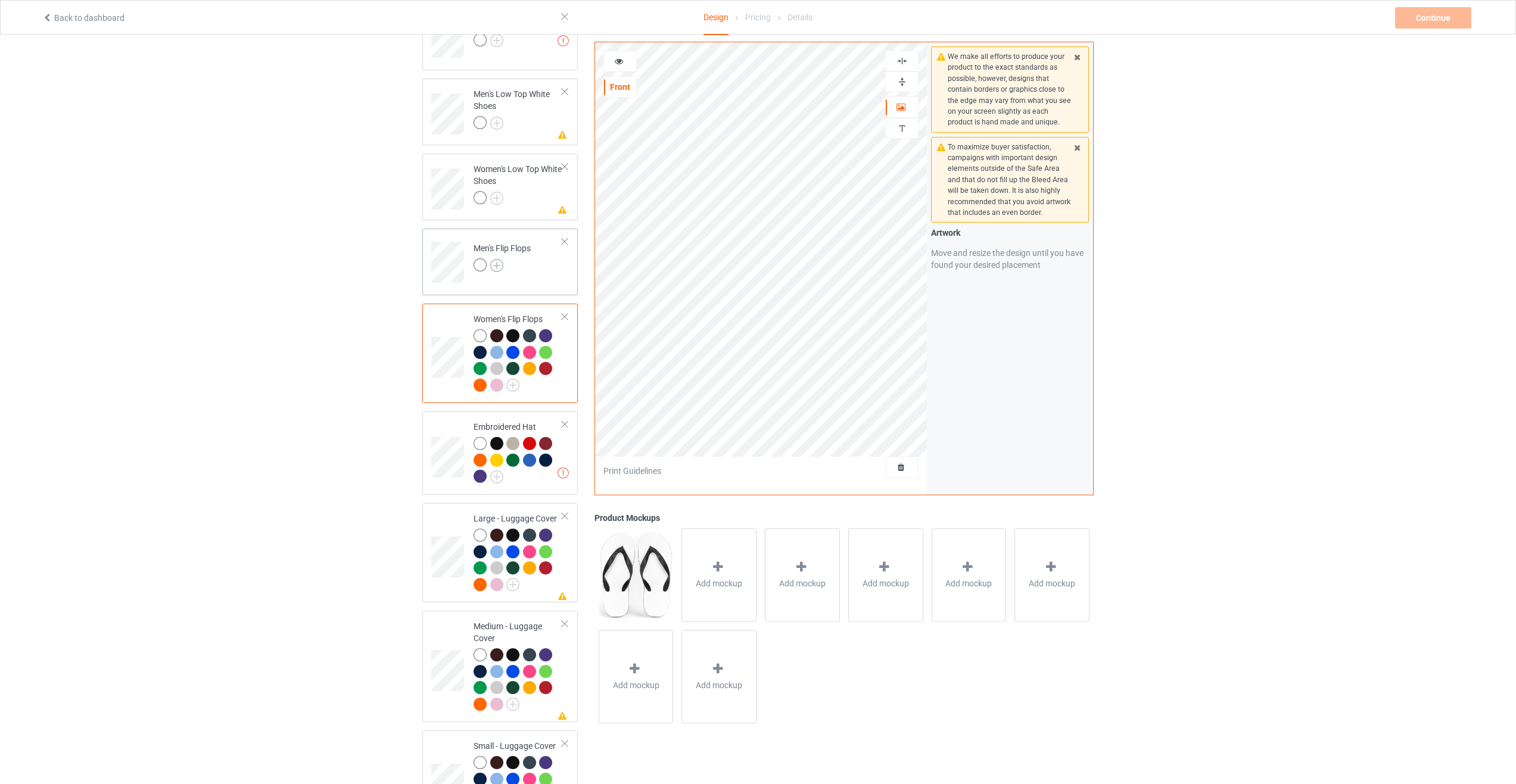
click at [499, 259] on img at bounding box center [497, 265] width 13 height 13
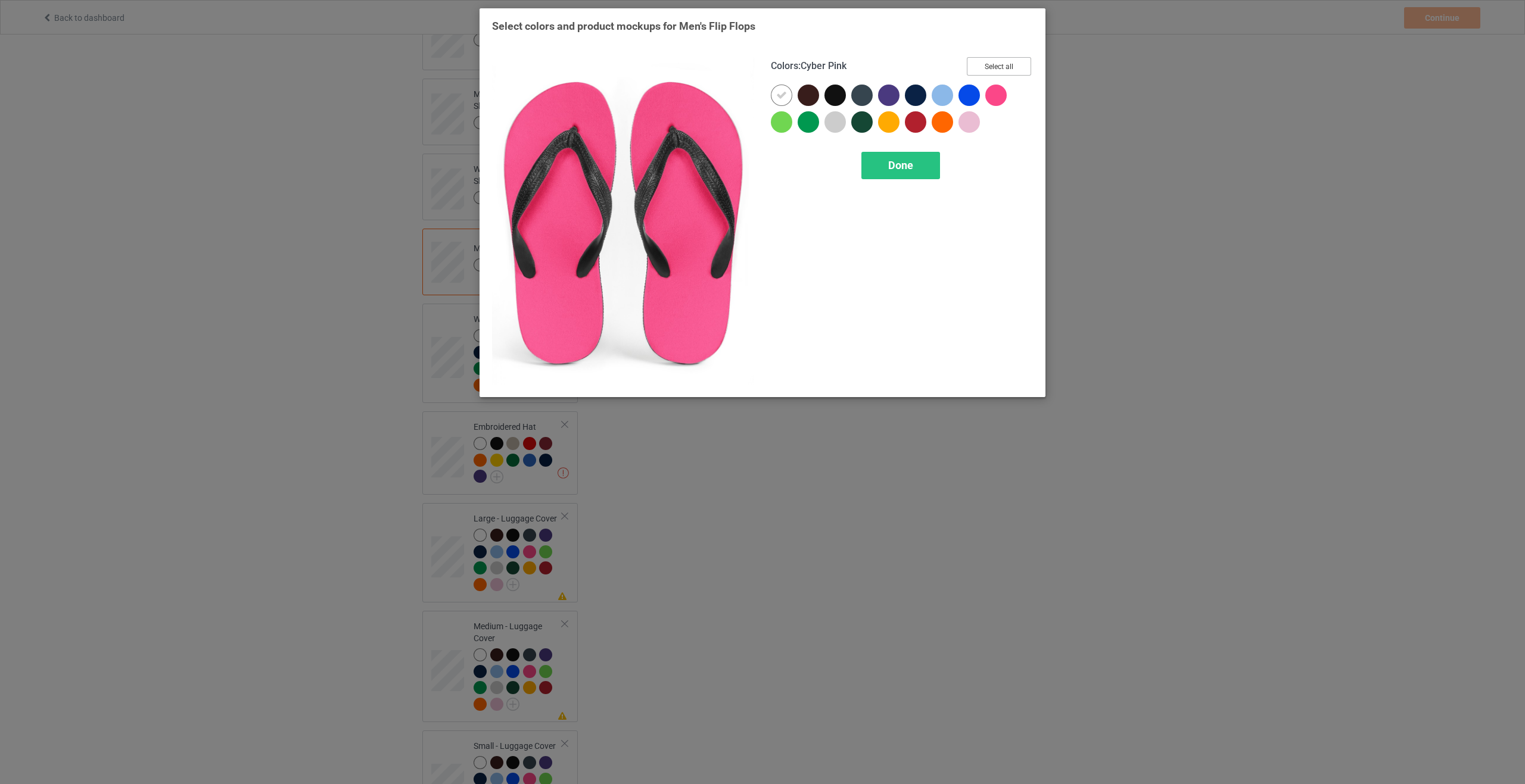
drag, startPoint x: 1002, startPoint y: 62, endPoint x: 996, endPoint y: 78, distance: 17.1
click at [1002, 62] on button "Select all" at bounding box center [998, 66] width 65 height 18
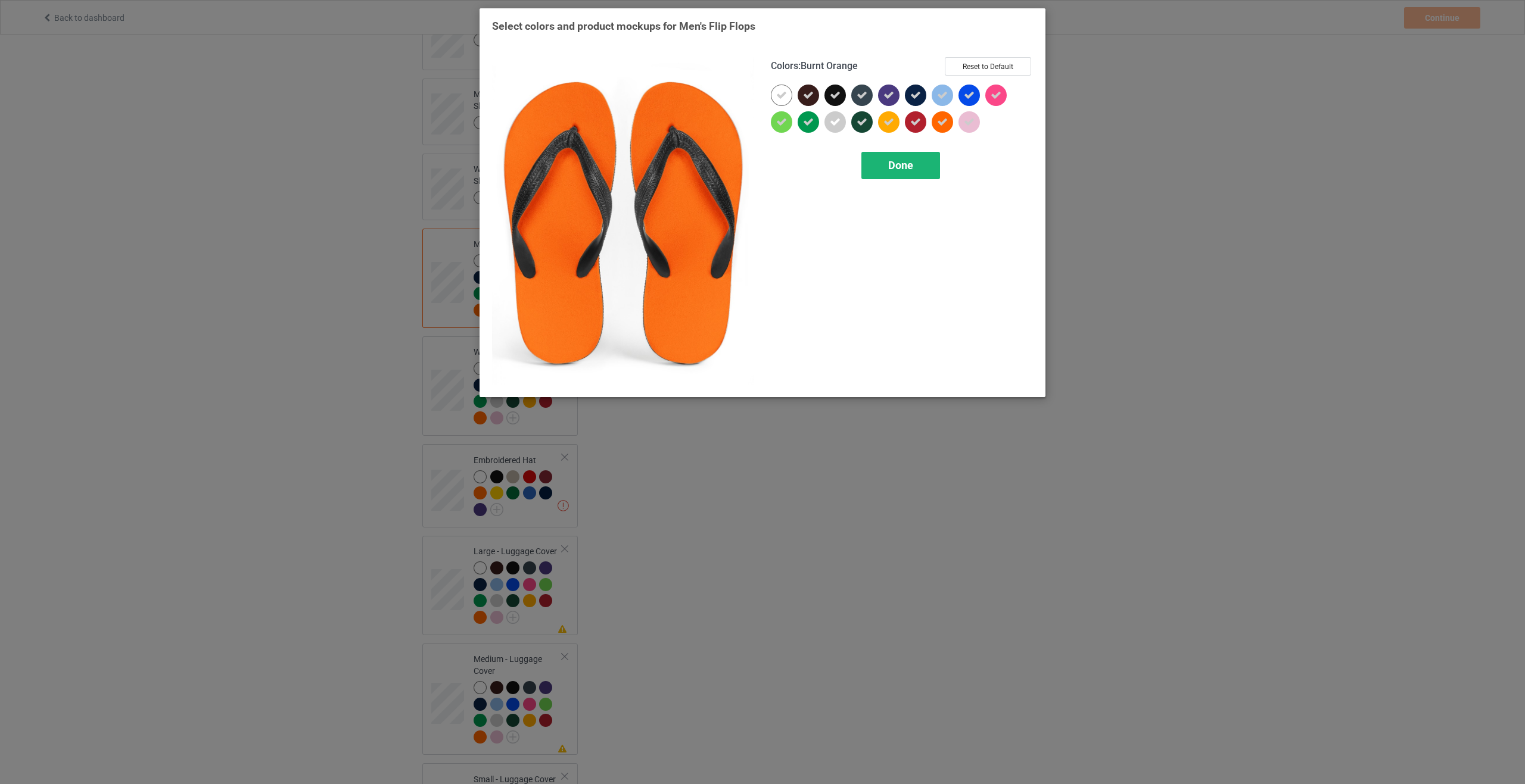
click at [911, 171] on span "Done" at bounding box center [900, 165] width 25 height 12
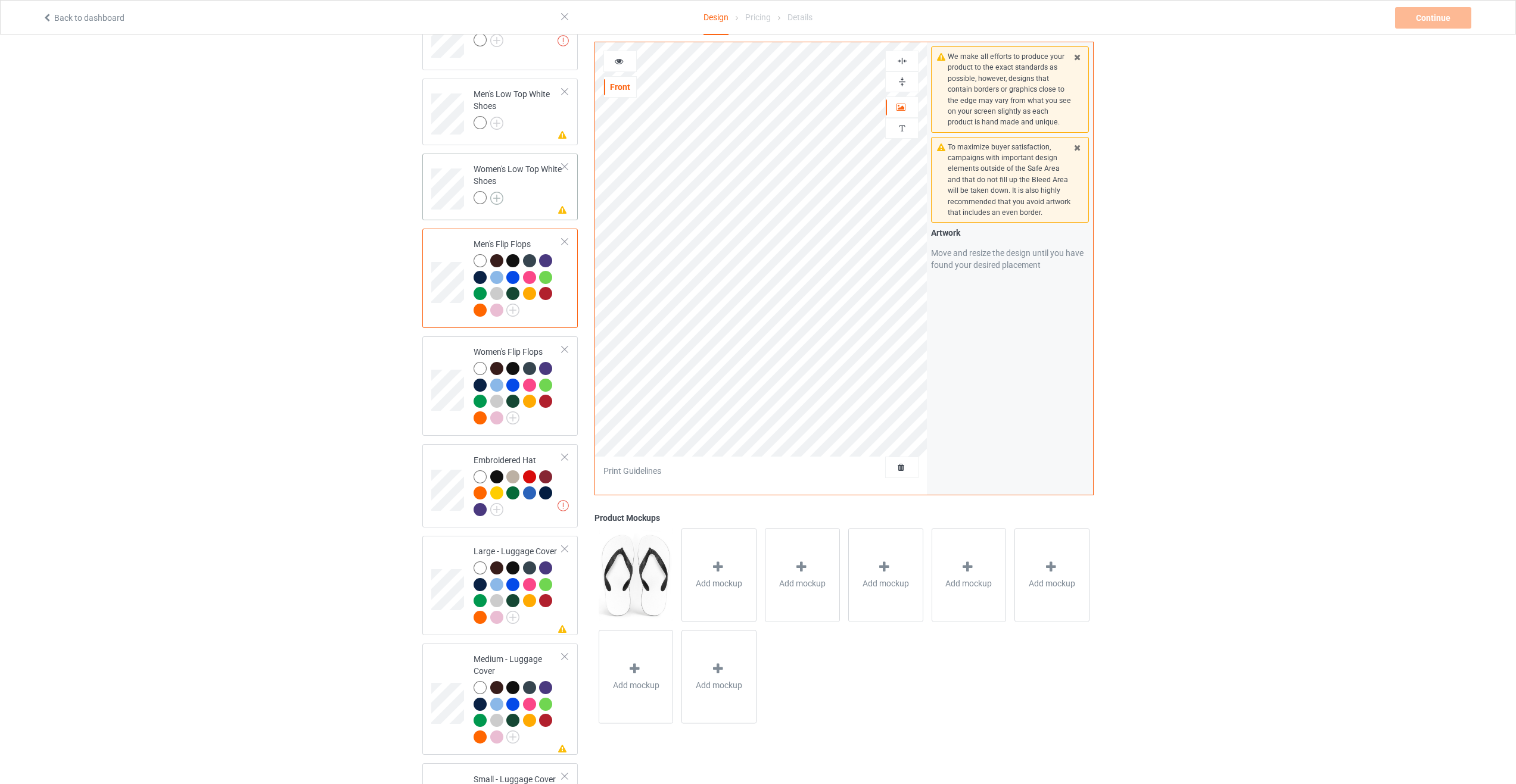
click at [499, 191] on img at bounding box center [497, 198] width 13 height 13
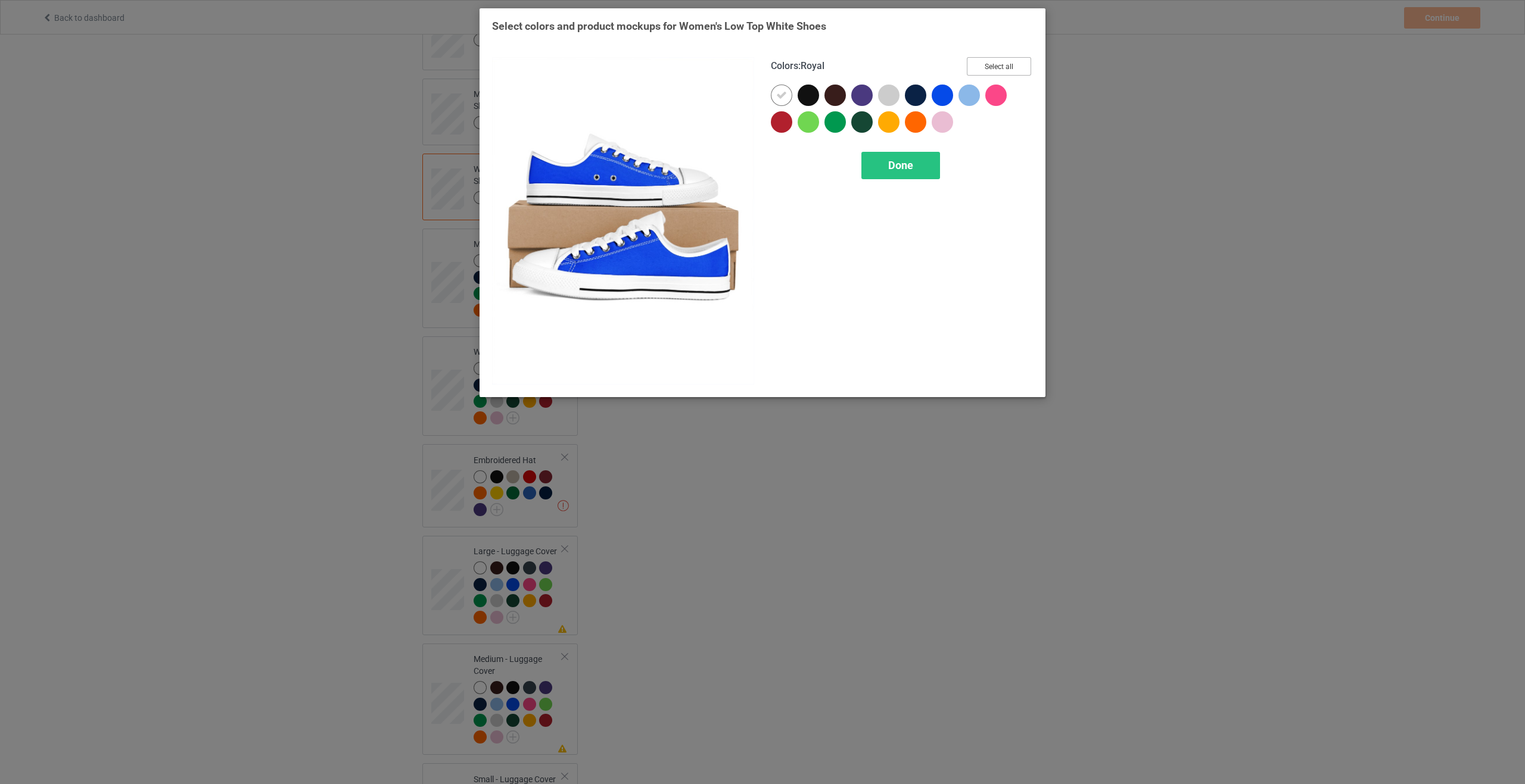
click at [1011, 65] on button "Select all" at bounding box center [998, 66] width 65 height 18
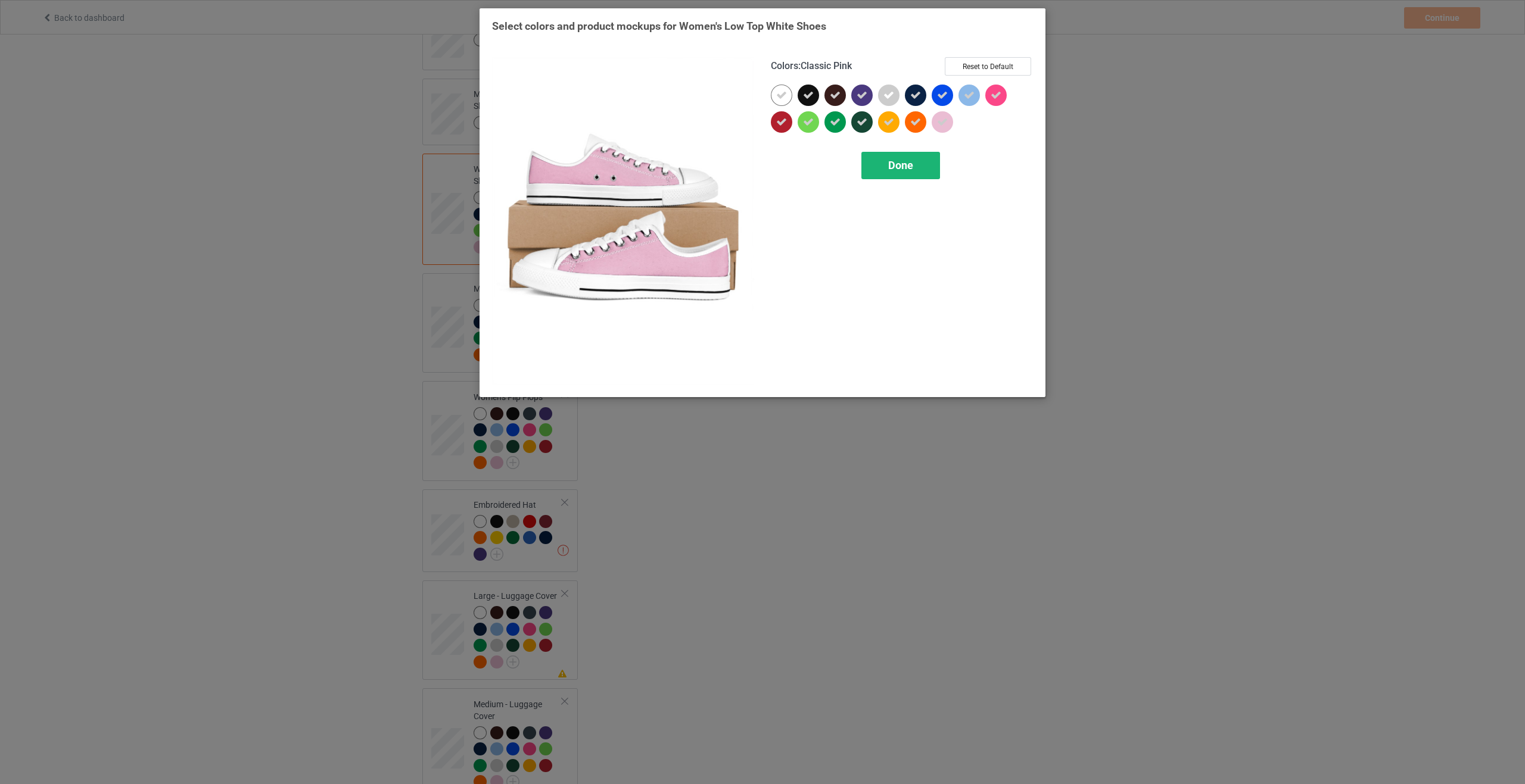
click at [907, 156] on div "Done" at bounding box center [900, 165] width 78 height 28
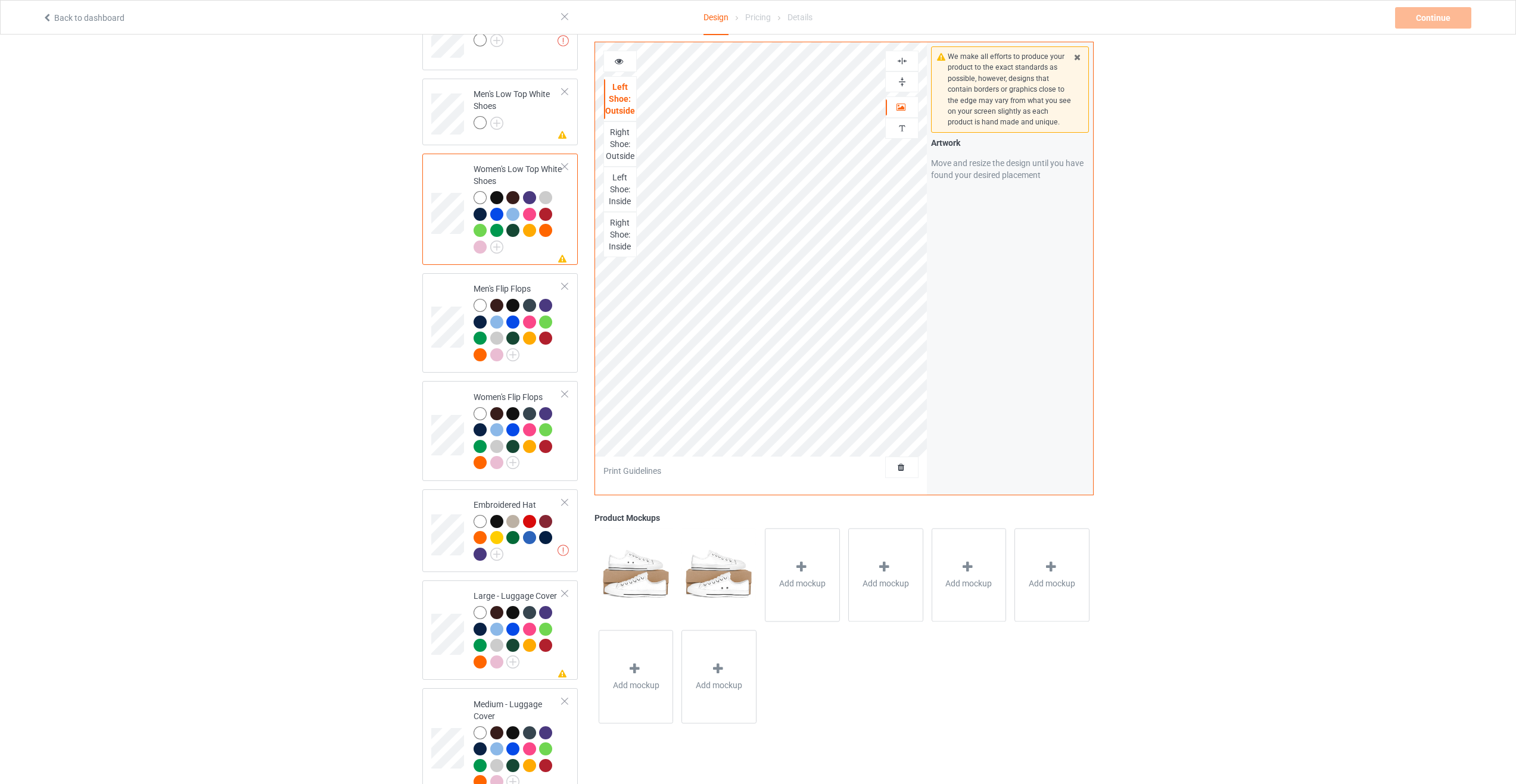
scroll to position [440, 0]
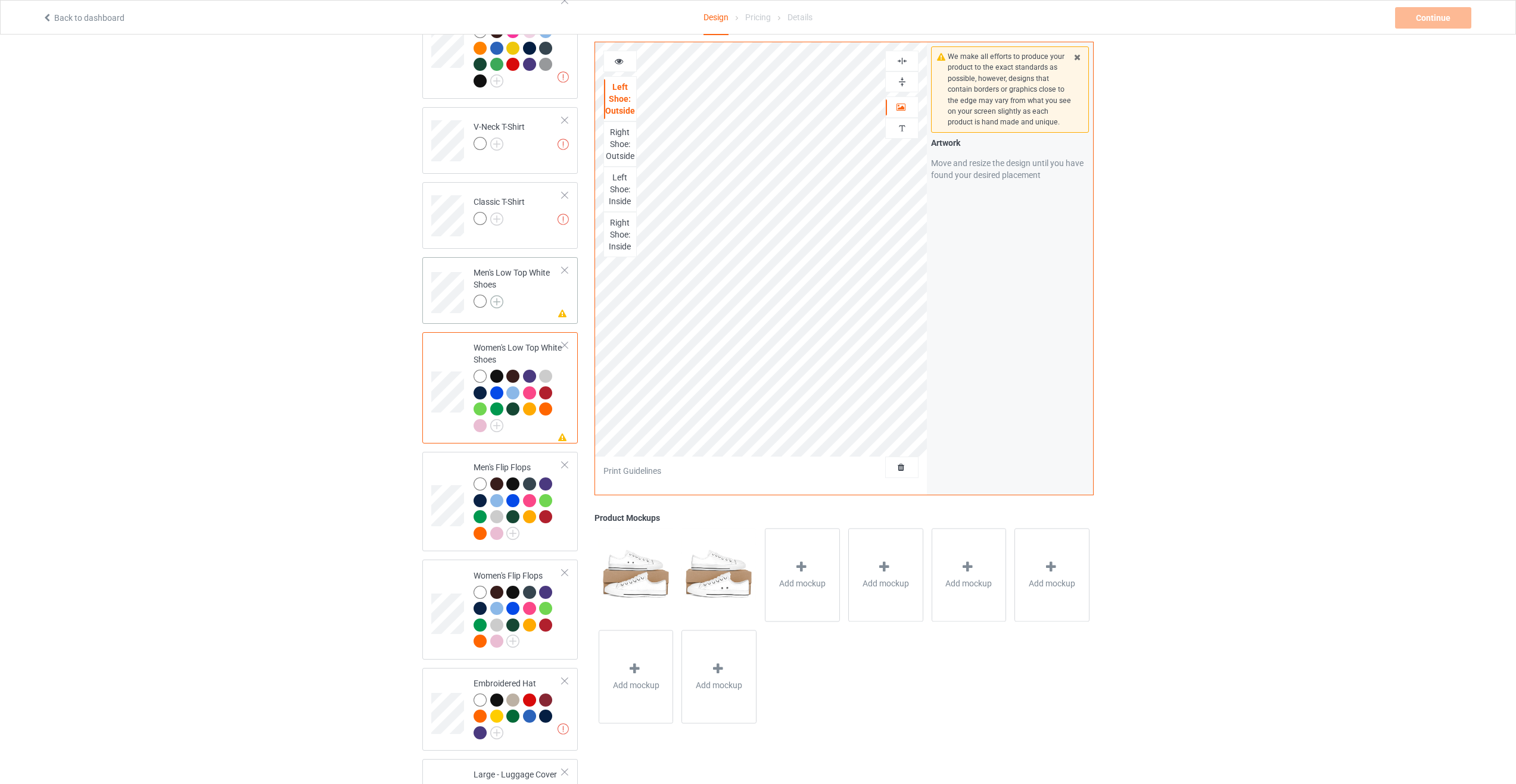
click at [495, 295] on img at bounding box center [497, 302] width 13 height 13
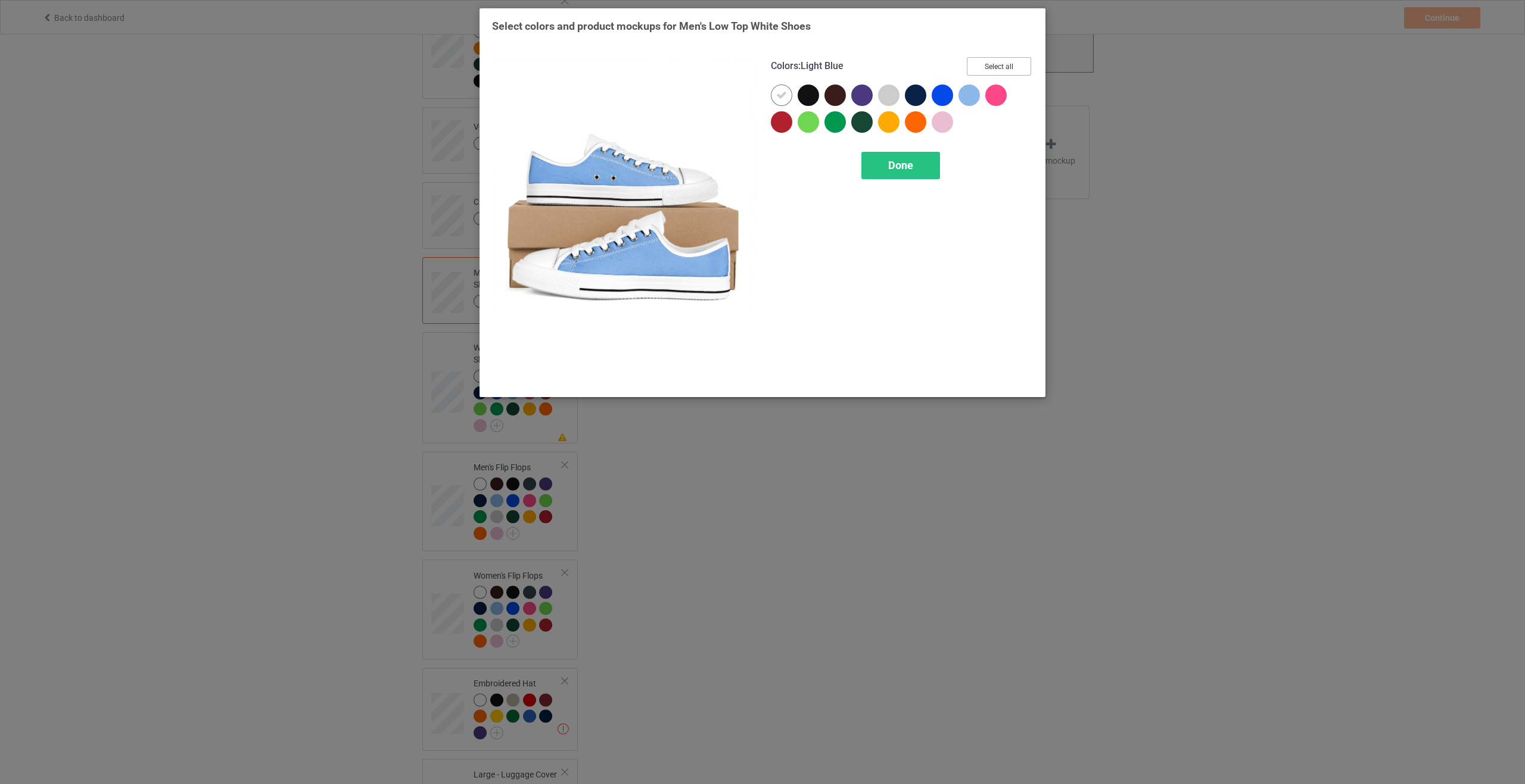
click at [1000, 65] on button "Select all" at bounding box center [998, 66] width 65 height 18
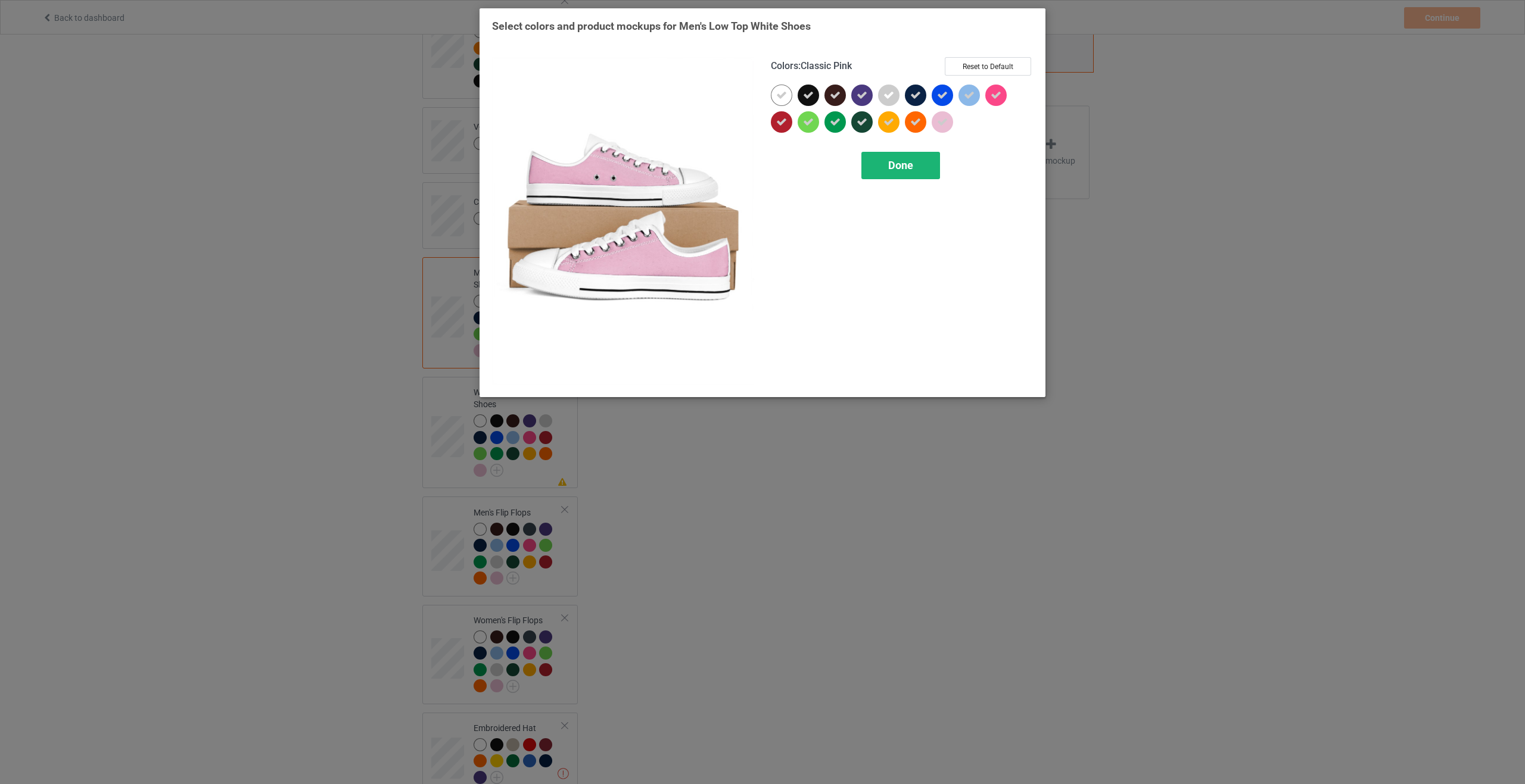
click at [917, 166] on div "Done" at bounding box center [900, 165] width 78 height 28
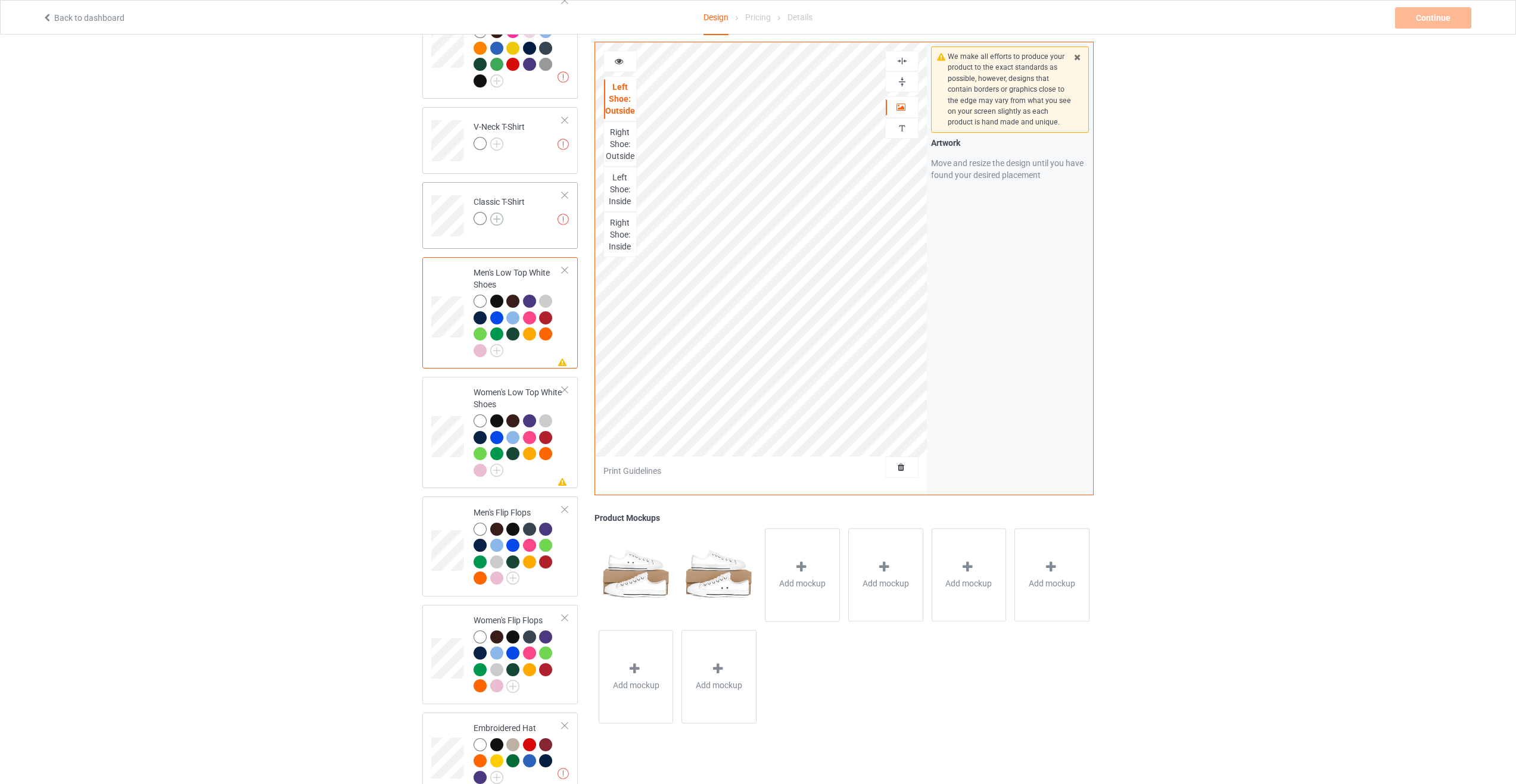
click at [494, 212] on img at bounding box center [497, 219] width 13 height 13
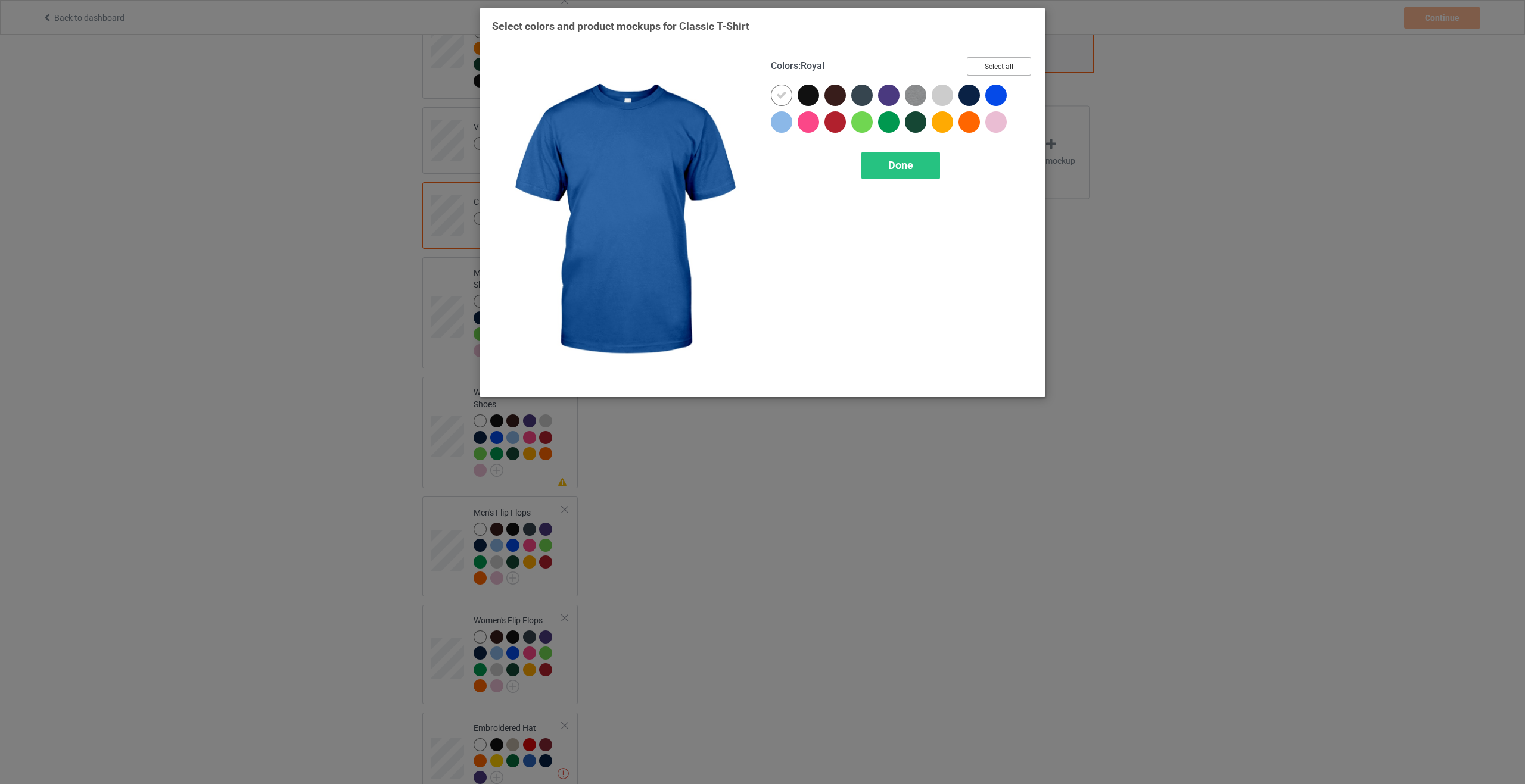
drag, startPoint x: 1004, startPoint y: 60, endPoint x: 971, endPoint y: 125, distance: 72.9
click at [1004, 61] on button "Select all" at bounding box center [998, 66] width 65 height 18
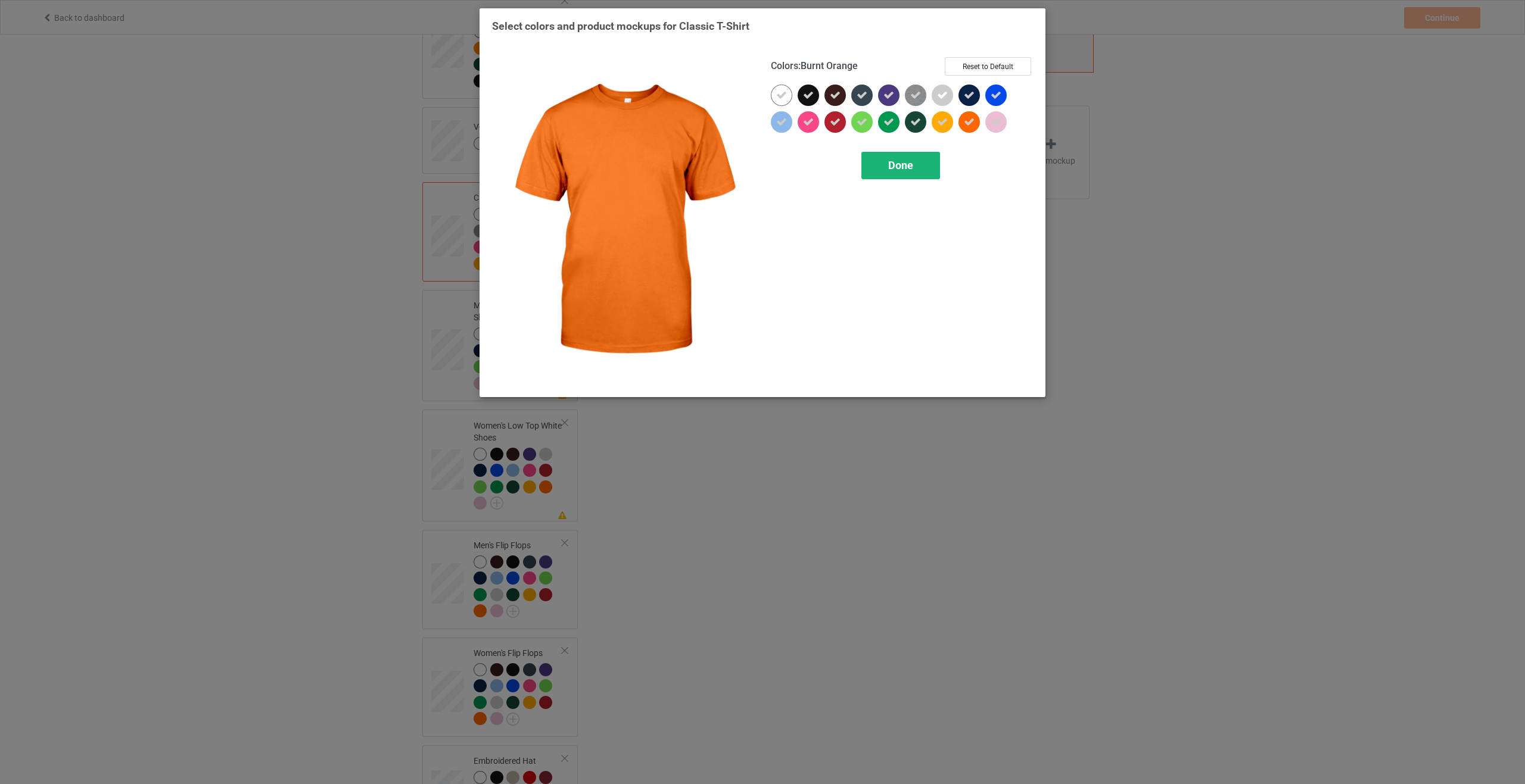
click at [889, 169] on span "Done" at bounding box center [900, 165] width 25 height 12
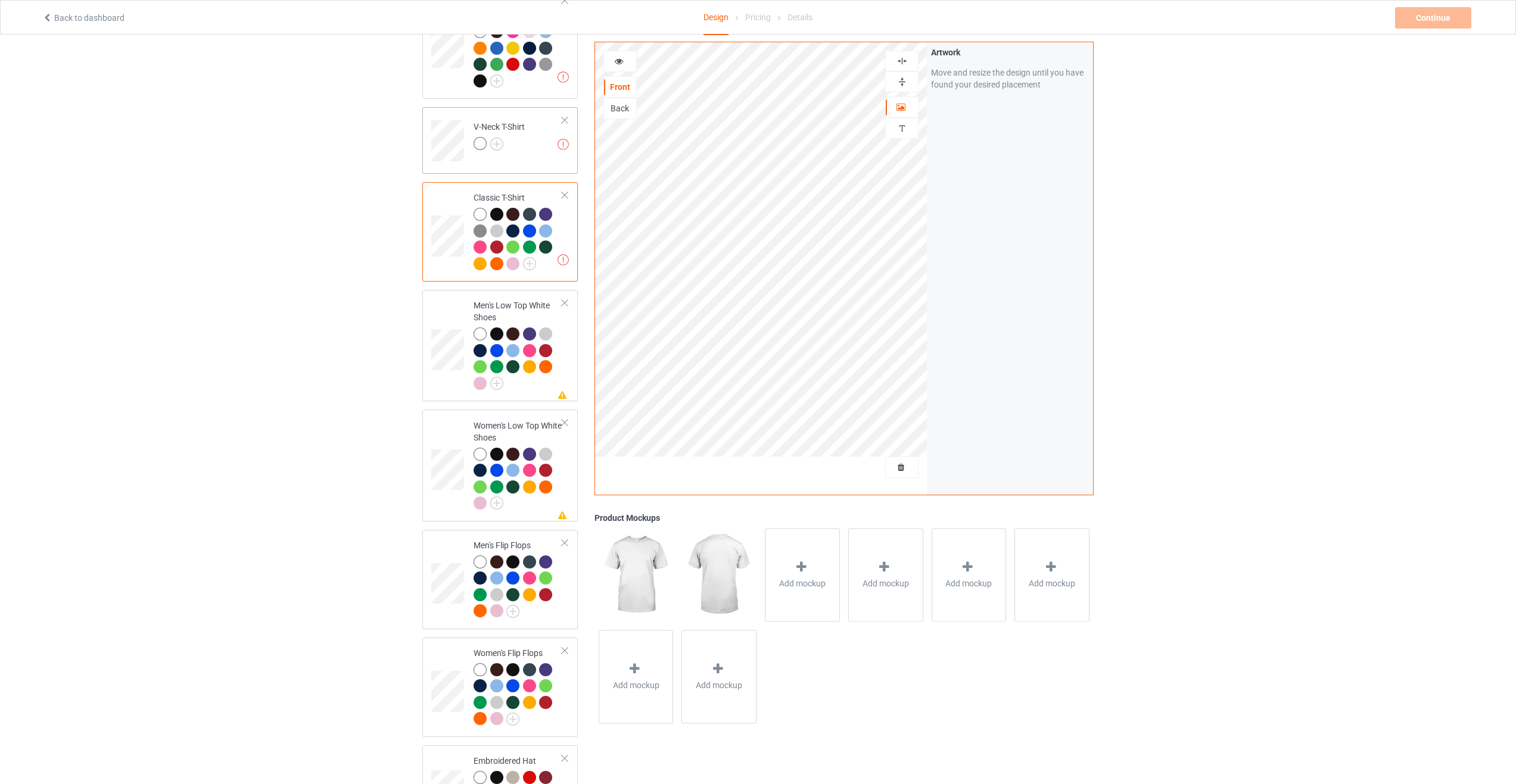
click at [534, 131] on td "Artwork resolution lower than 150 DPI may result in bad print V-Neck T-Shirt" at bounding box center [518, 136] width 102 height 49
click at [493, 138] on img at bounding box center [497, 144] width 13 height 13
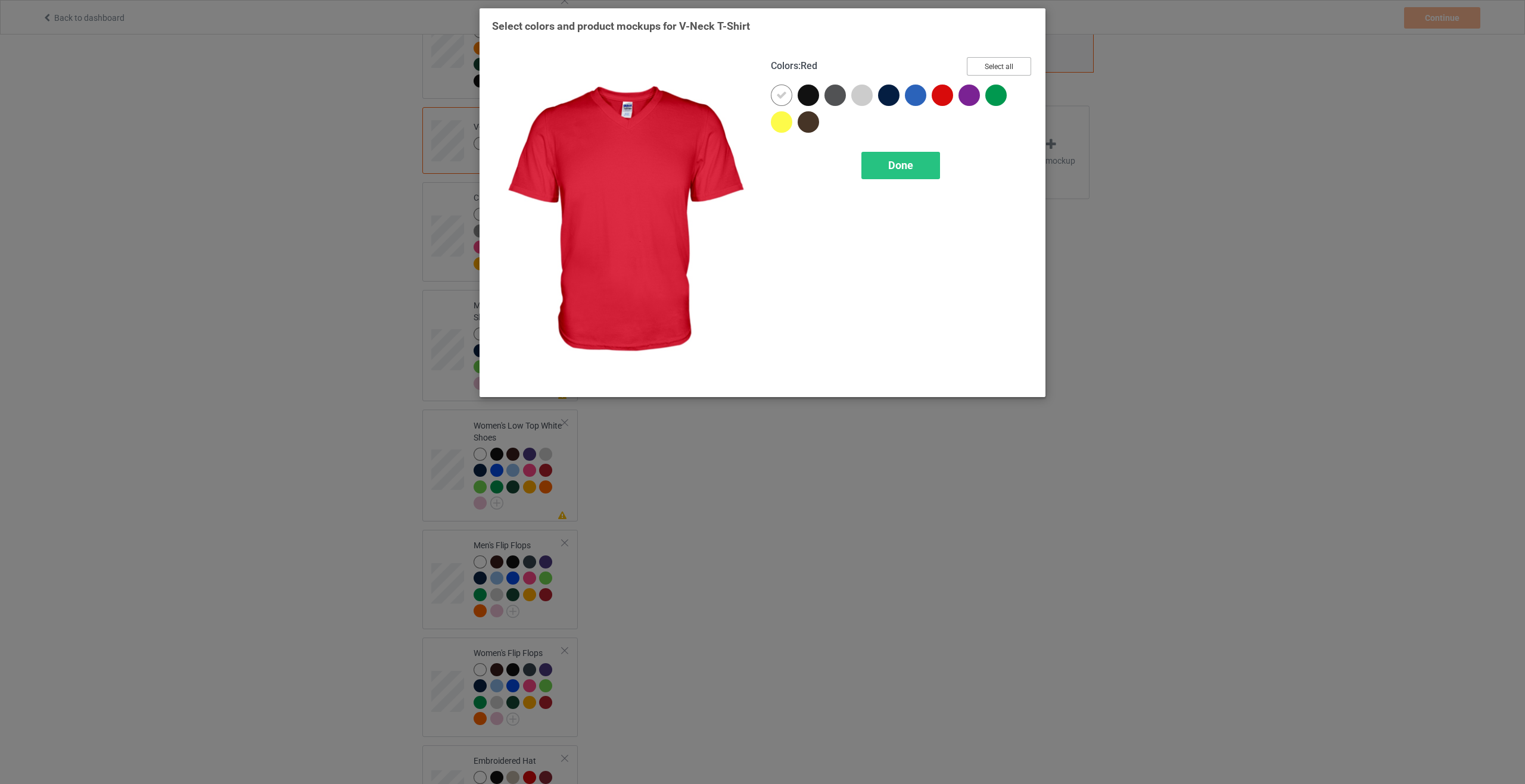
click at [1013, 69] on button "Select all" at bounding box center [998, 66] width 65 height 18
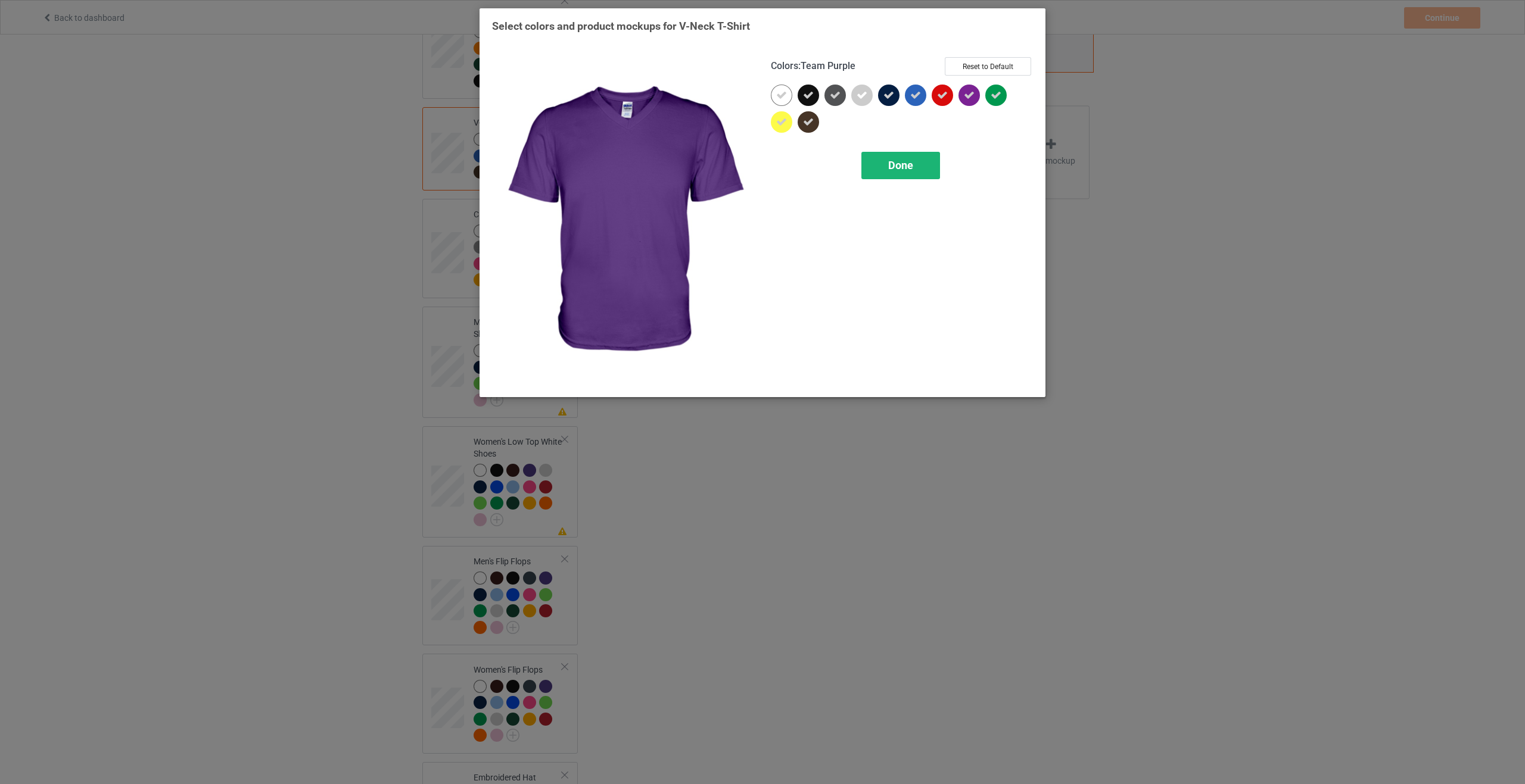
click at [898, 175] on div "Done" at bounding box center [900, 165] width 78 height 28
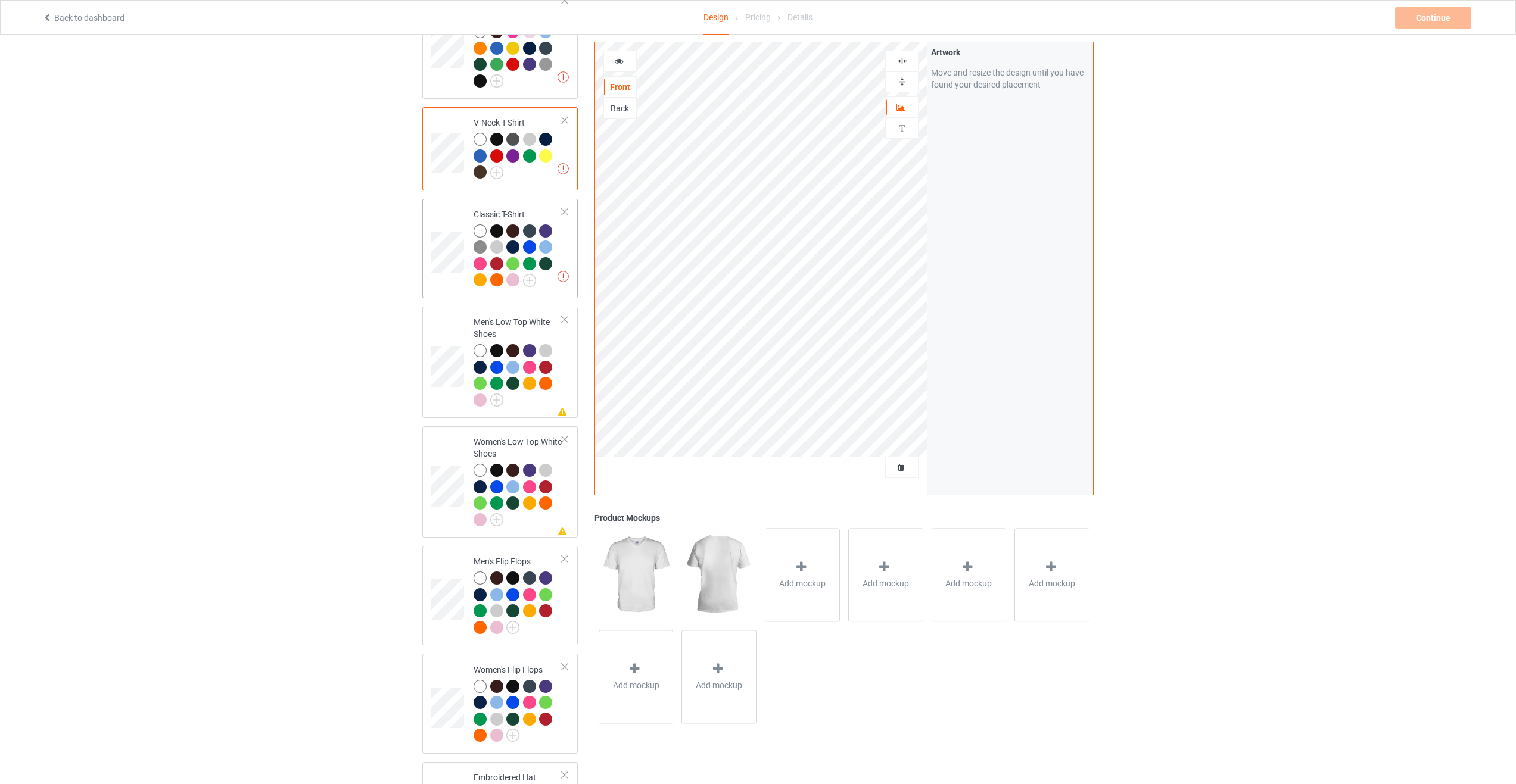
scroll to position [143, 0]
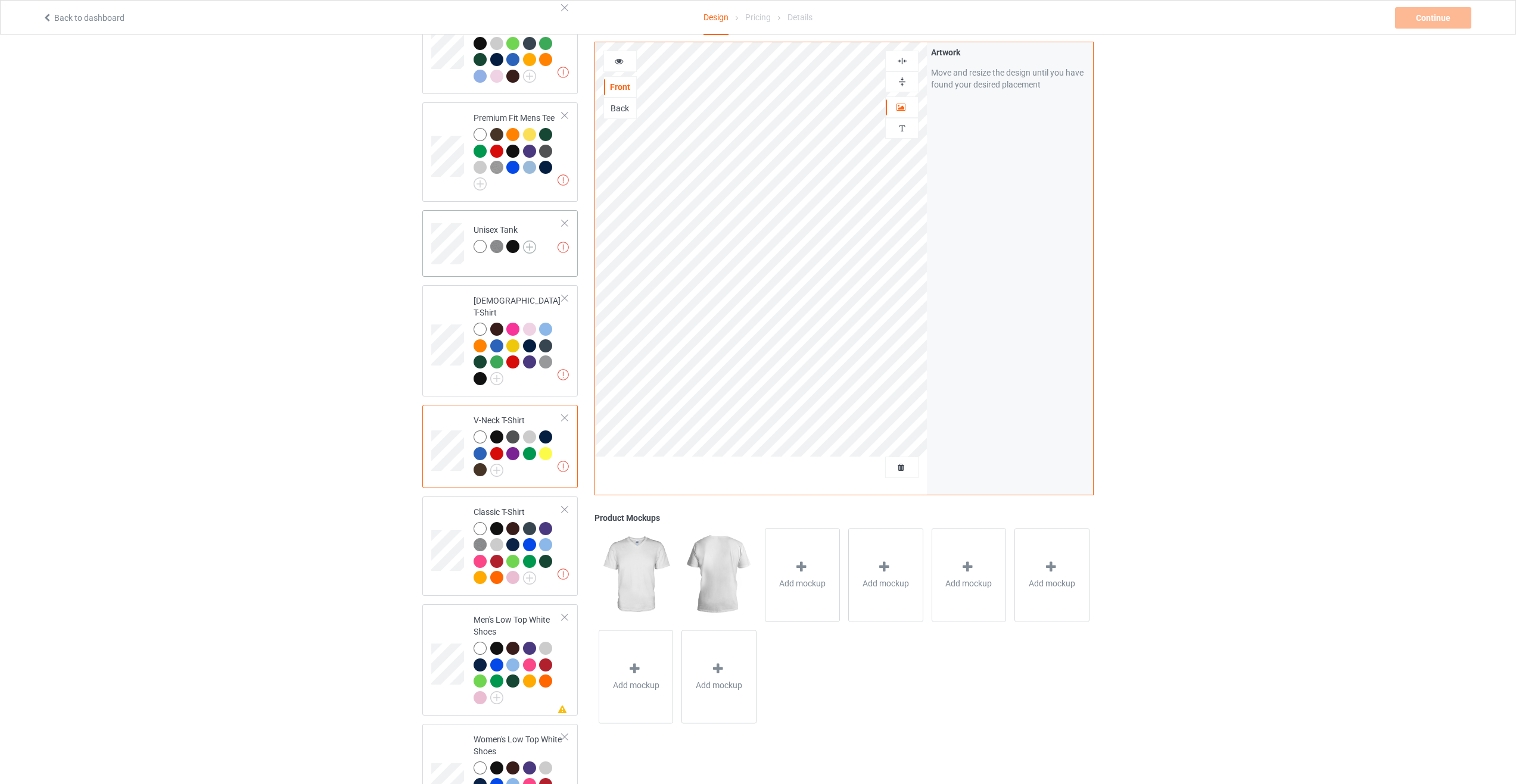
click at [530, 251] on img at bounding box center [530, 247] width 13 height 13
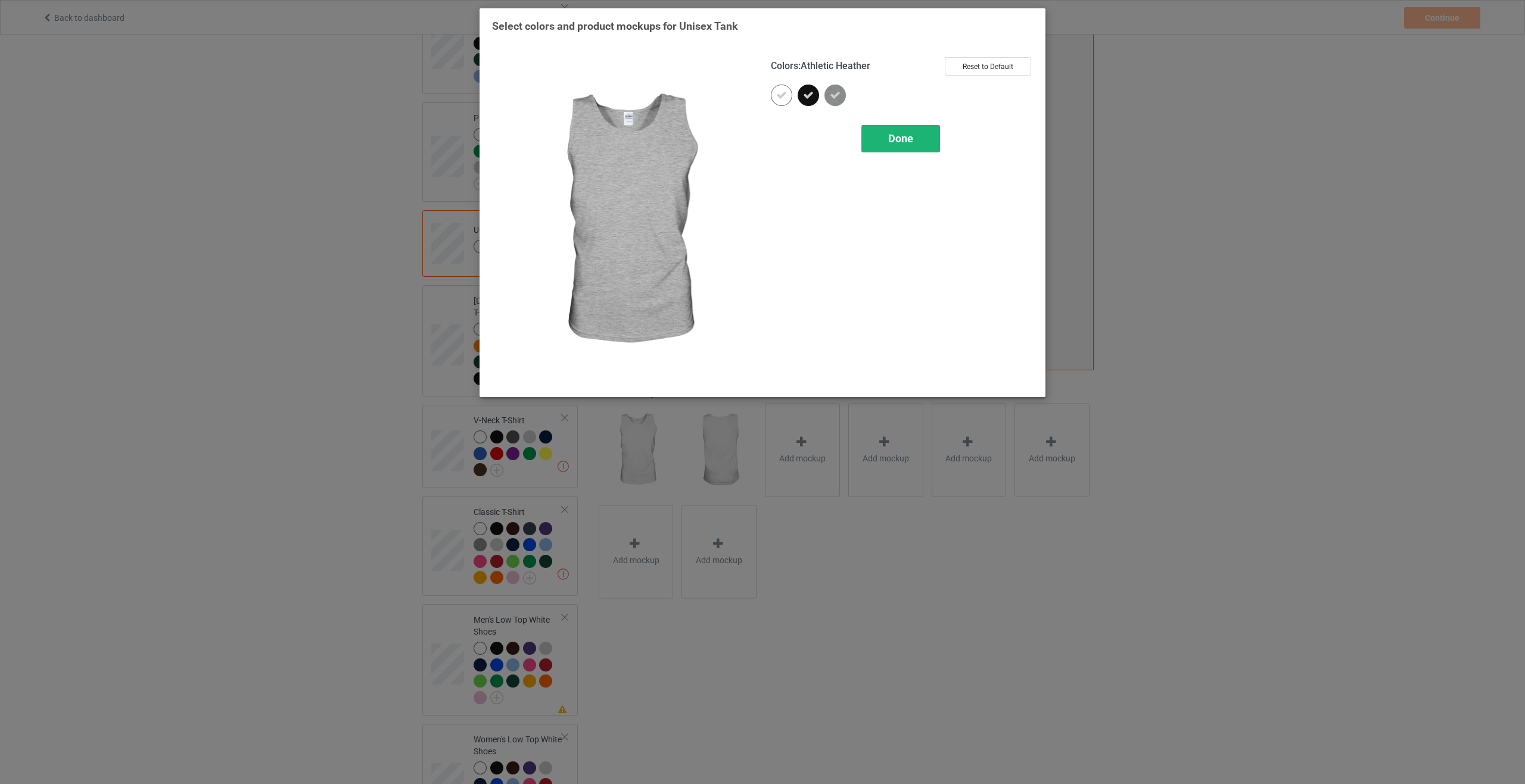
click at [918, 144] on div "Done" at bounding box center [900, 139] width 78 height 28
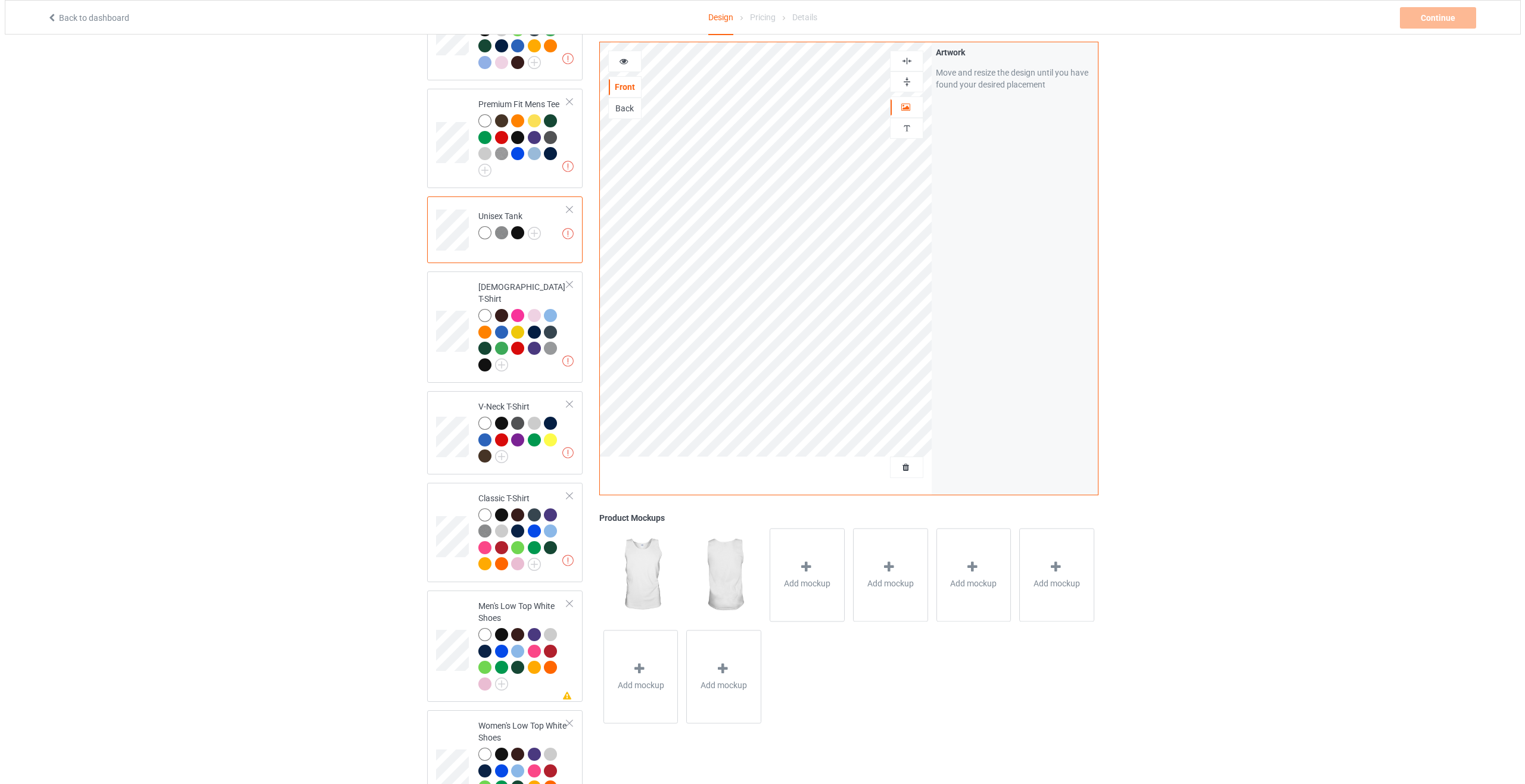
scroll to position [97, 0]
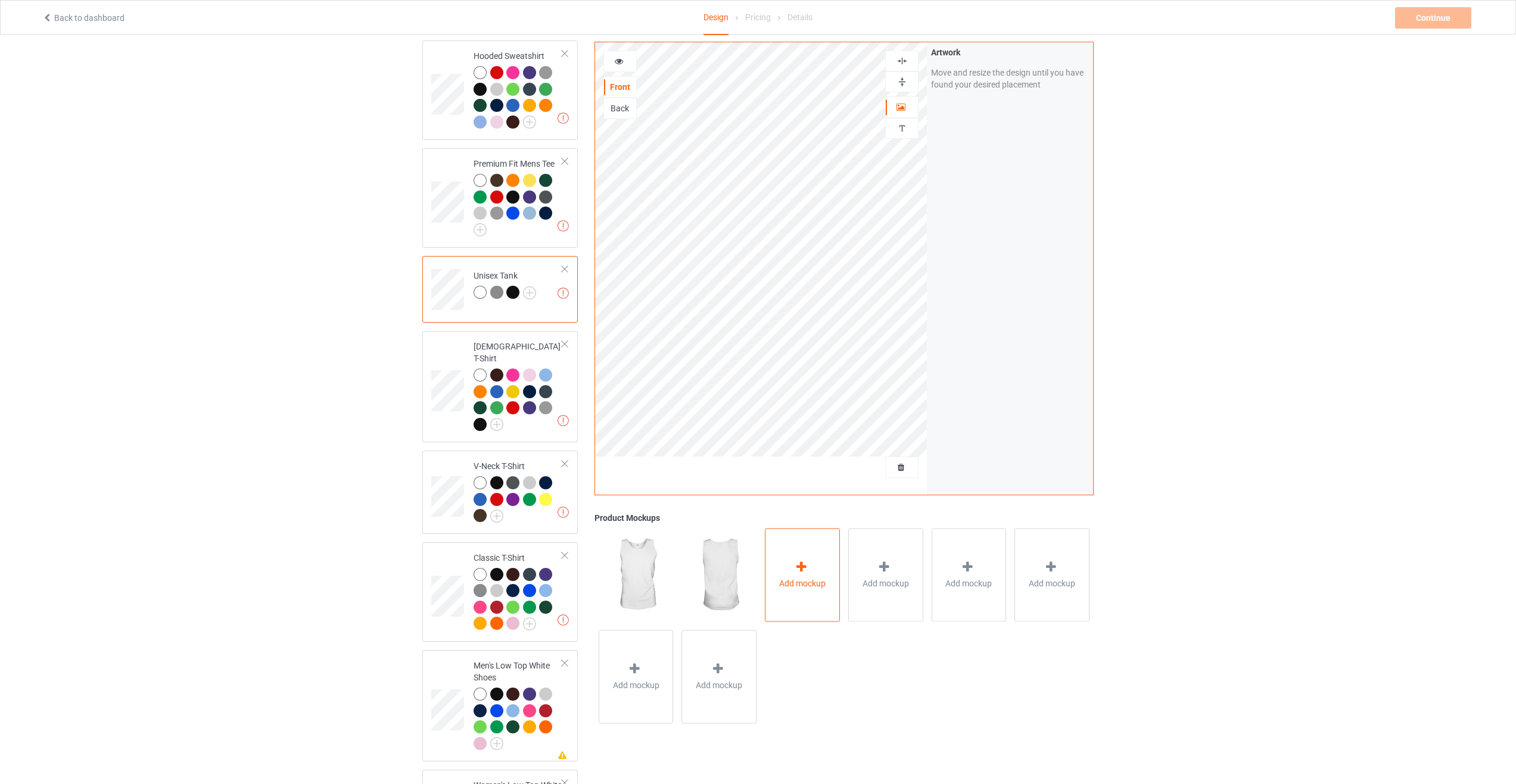
click at [820, 576] on div "Add mockup" at bounding box center [802, 574] width 75 height 94
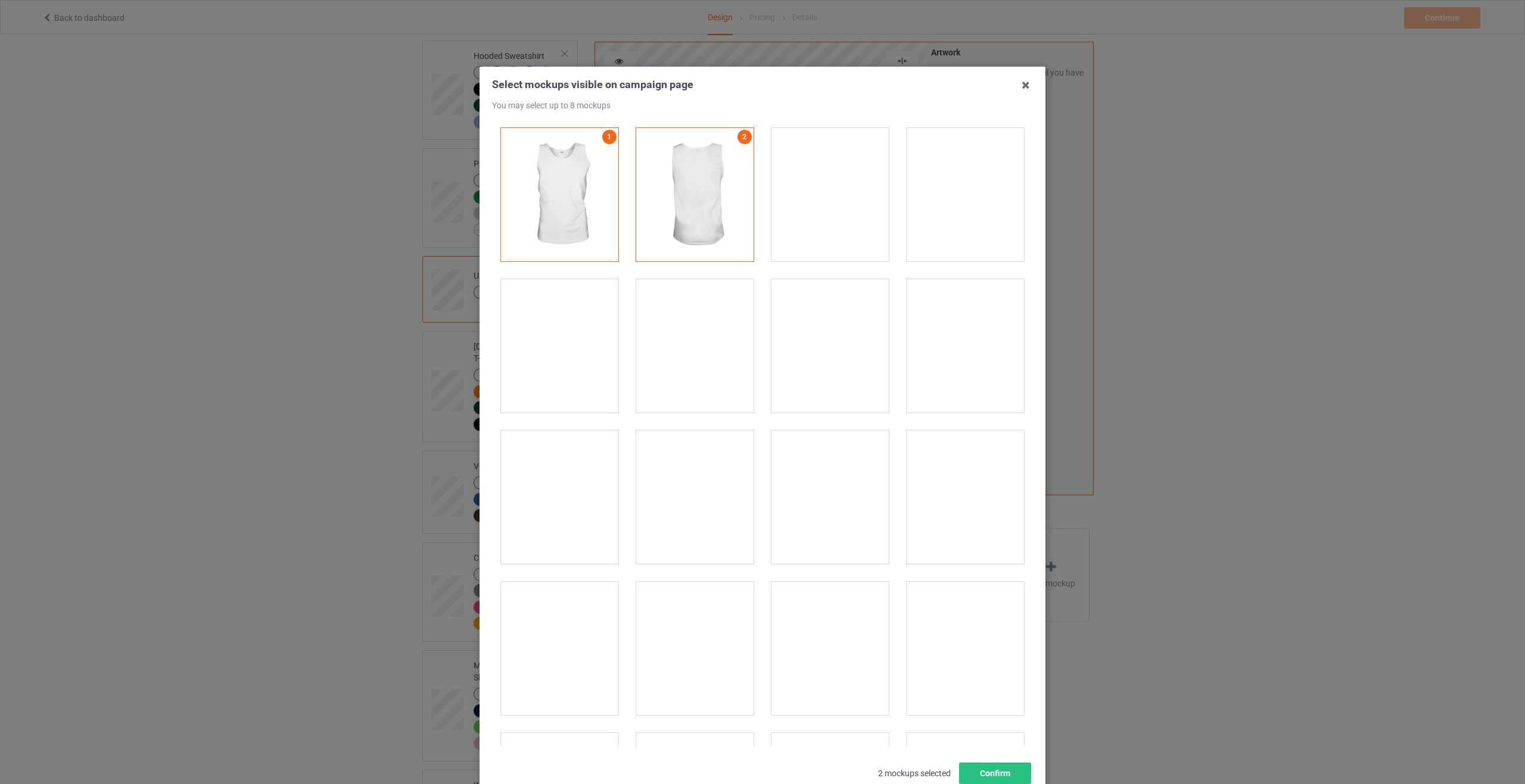
click at [978, 341] on div at bounding box center [965, 346] width 118 height 133
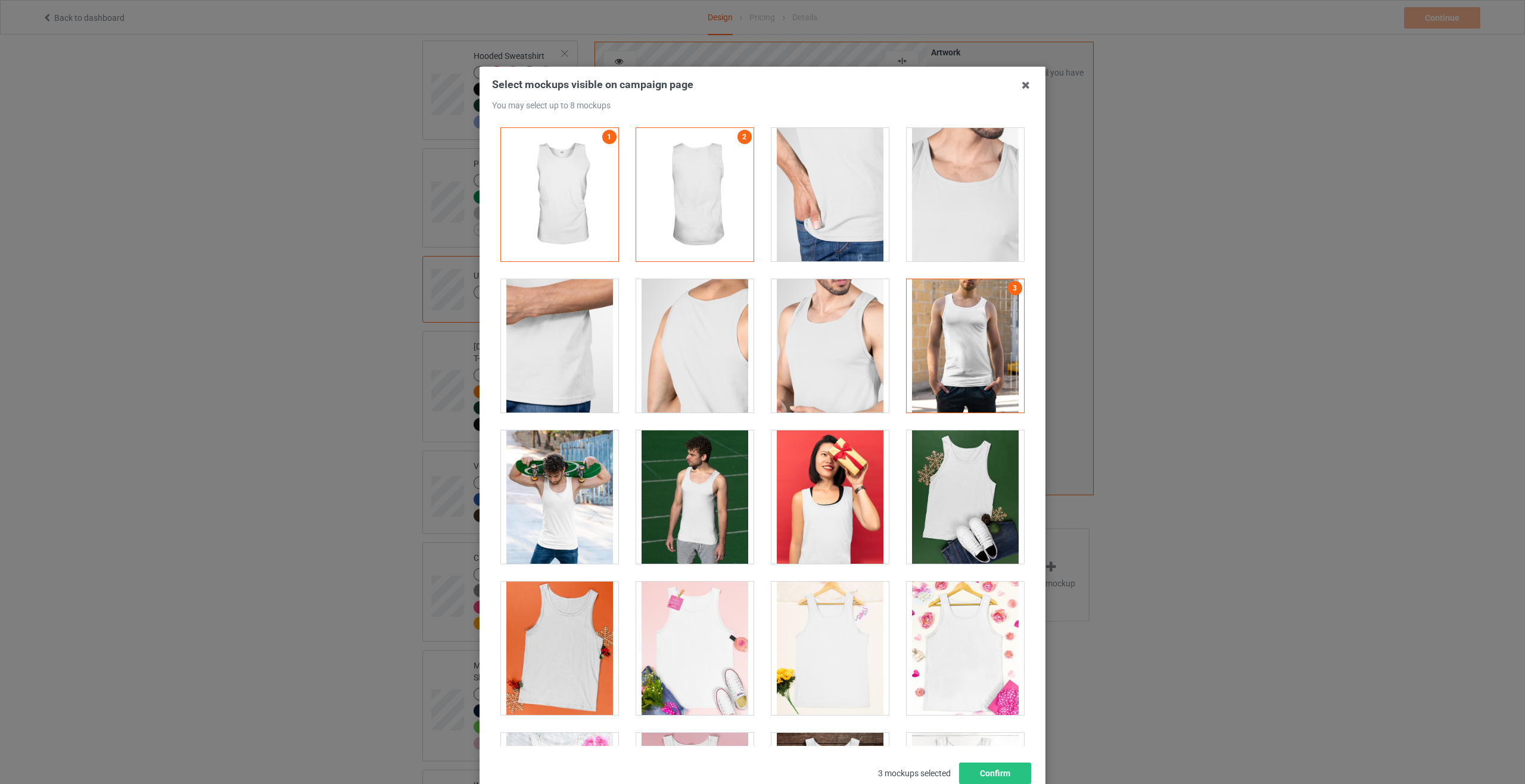
click at [691, 507] on div at bounding box center [695, 498] width 118 height 133
click at [560, 513] on div at bounding box center [559, 498] width 118 height 133
click at [533, 643] on div at bounding box center [559, 648] width 118 height 133
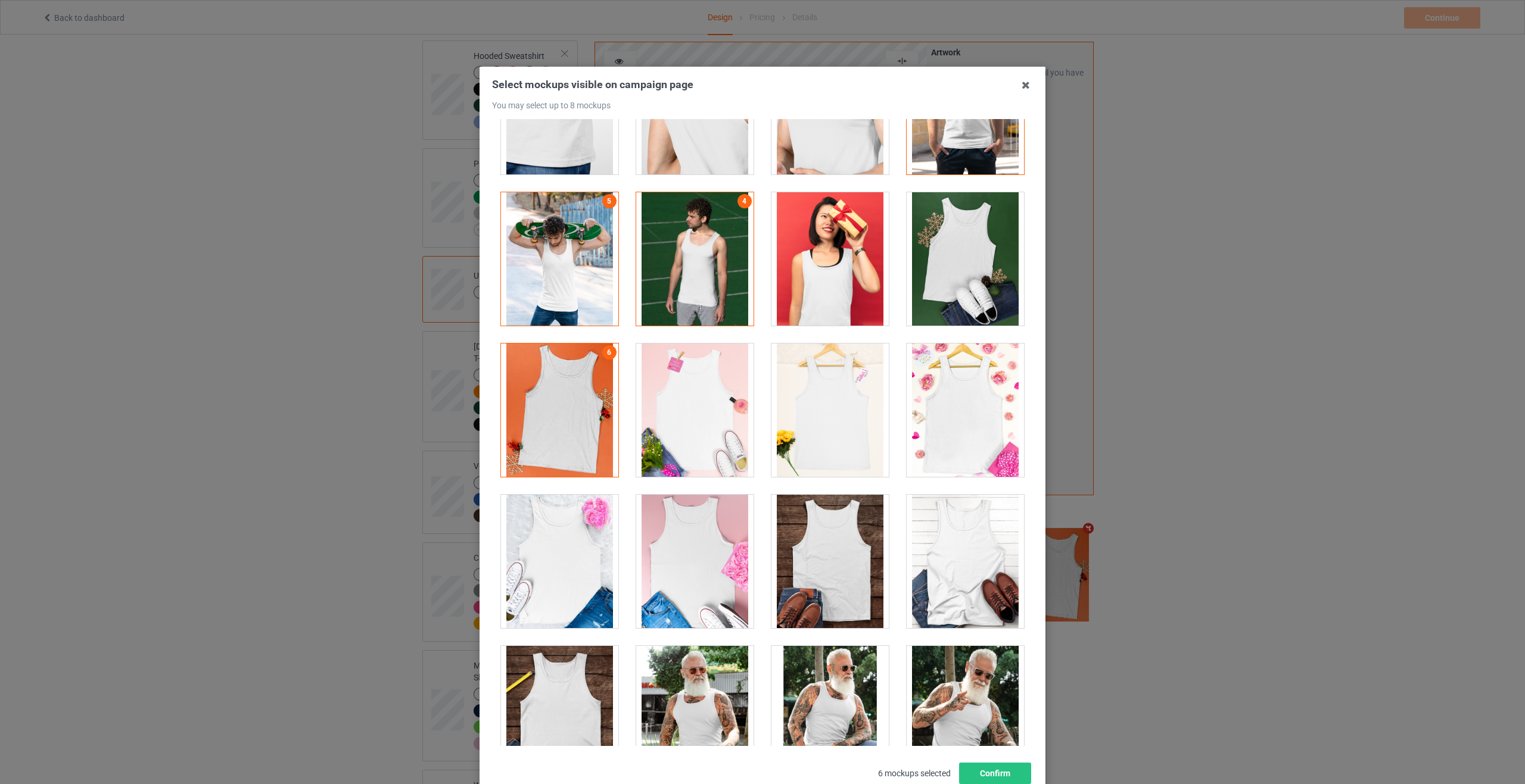
scroll to position [358, 0]
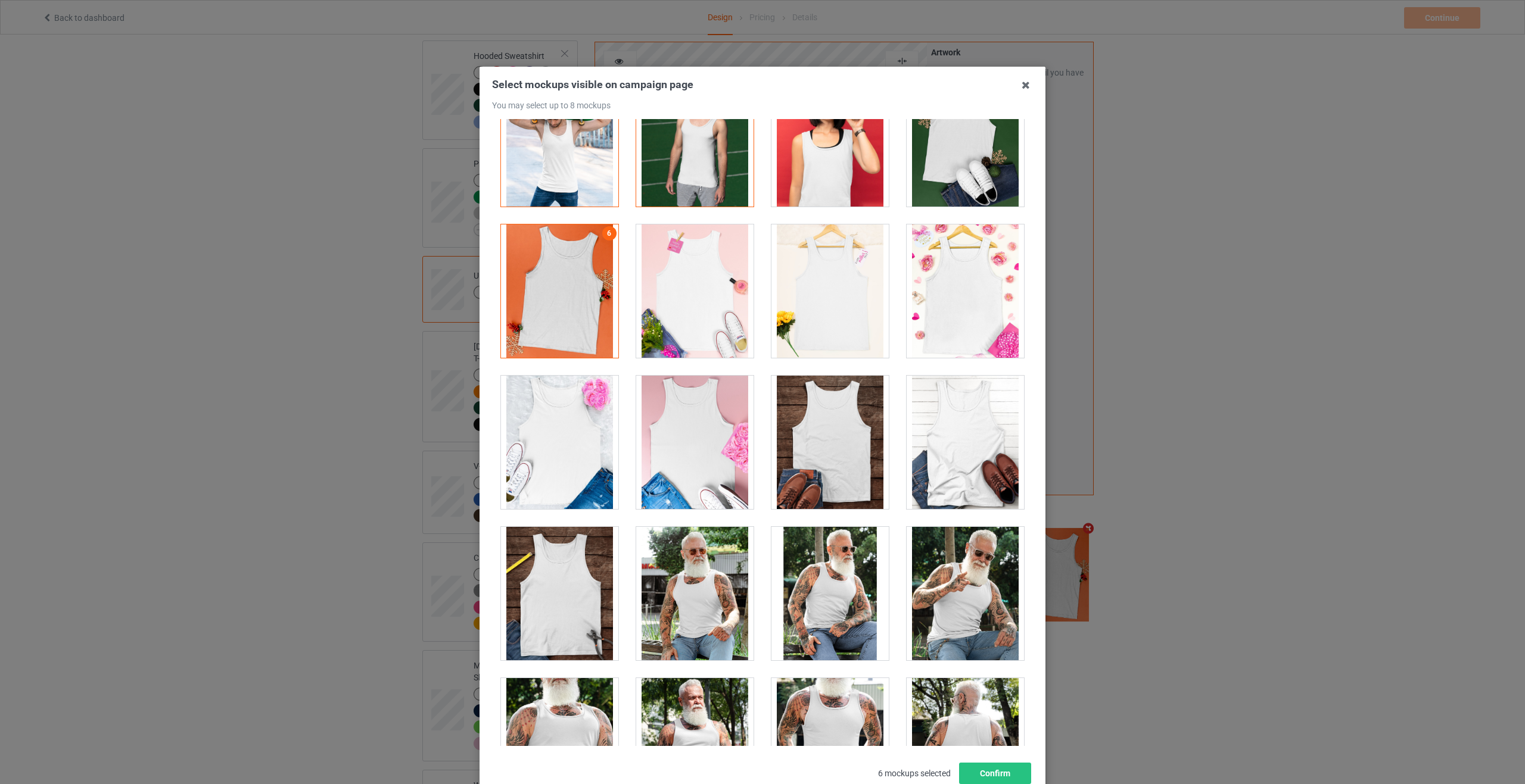
click at [986, 629] on div at bounding box center [965, 594] width 118 height 133
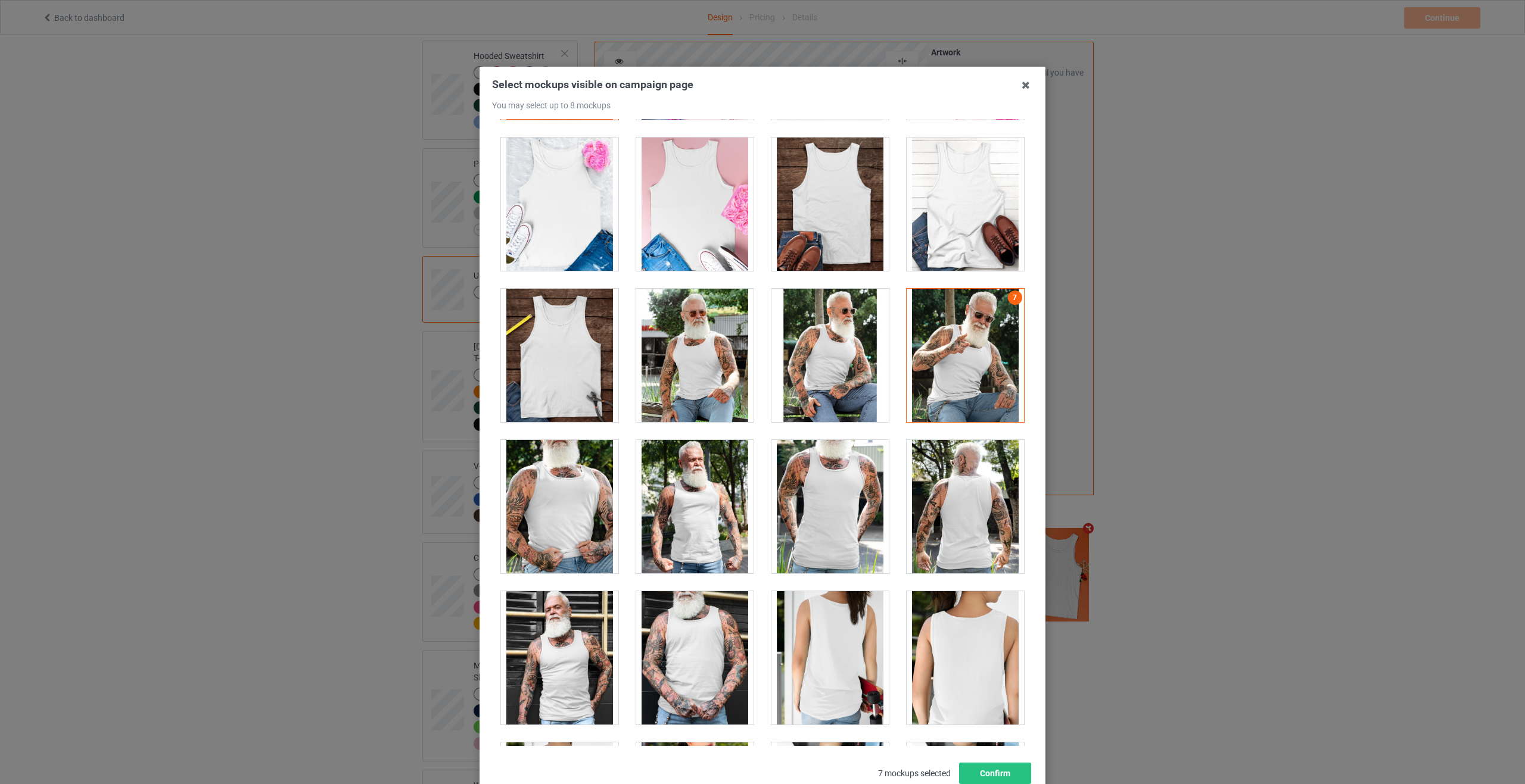
click at [677, 672] on div at bounding box center [695, 658] width 118 height 133
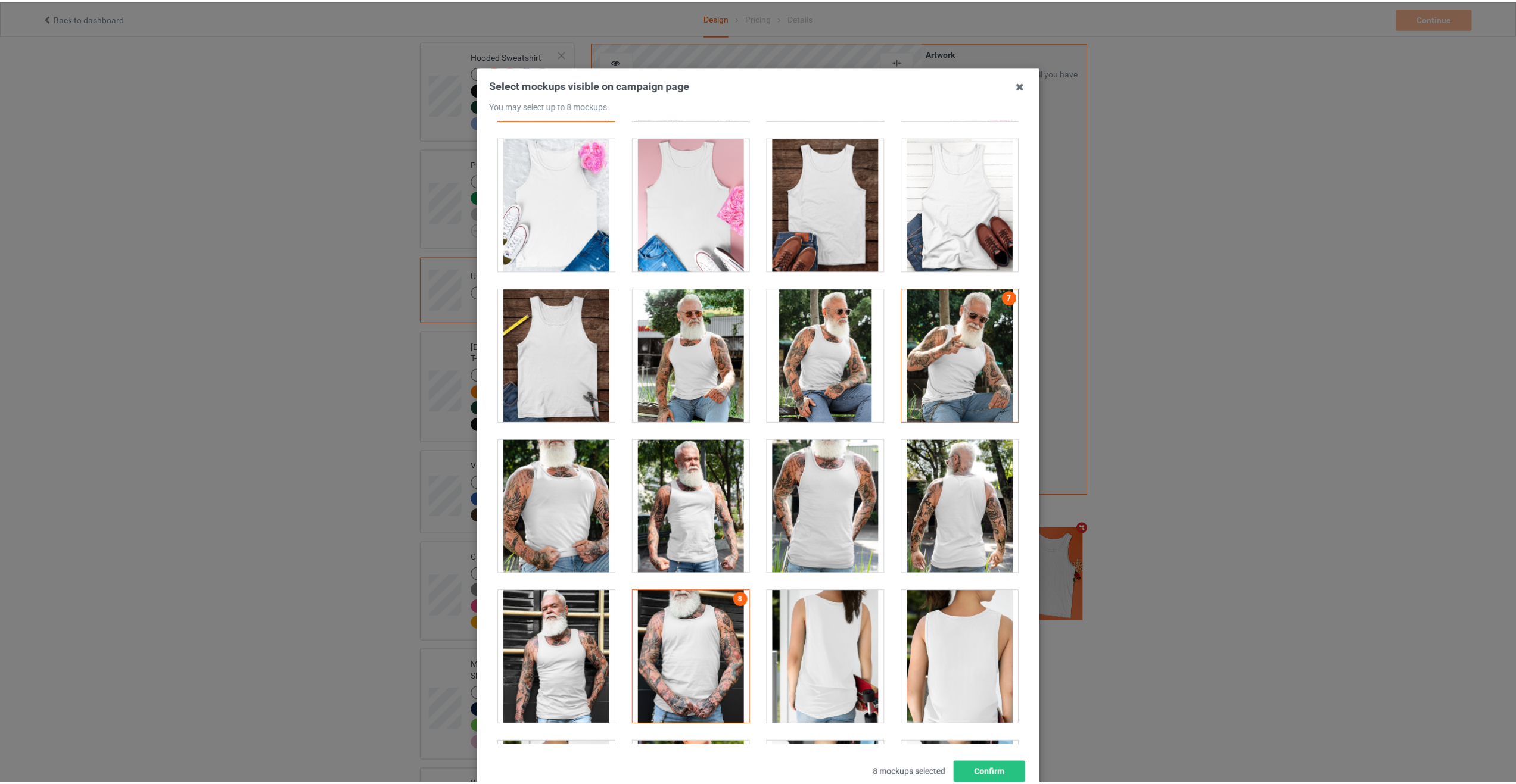
scroll to position [952, 0]
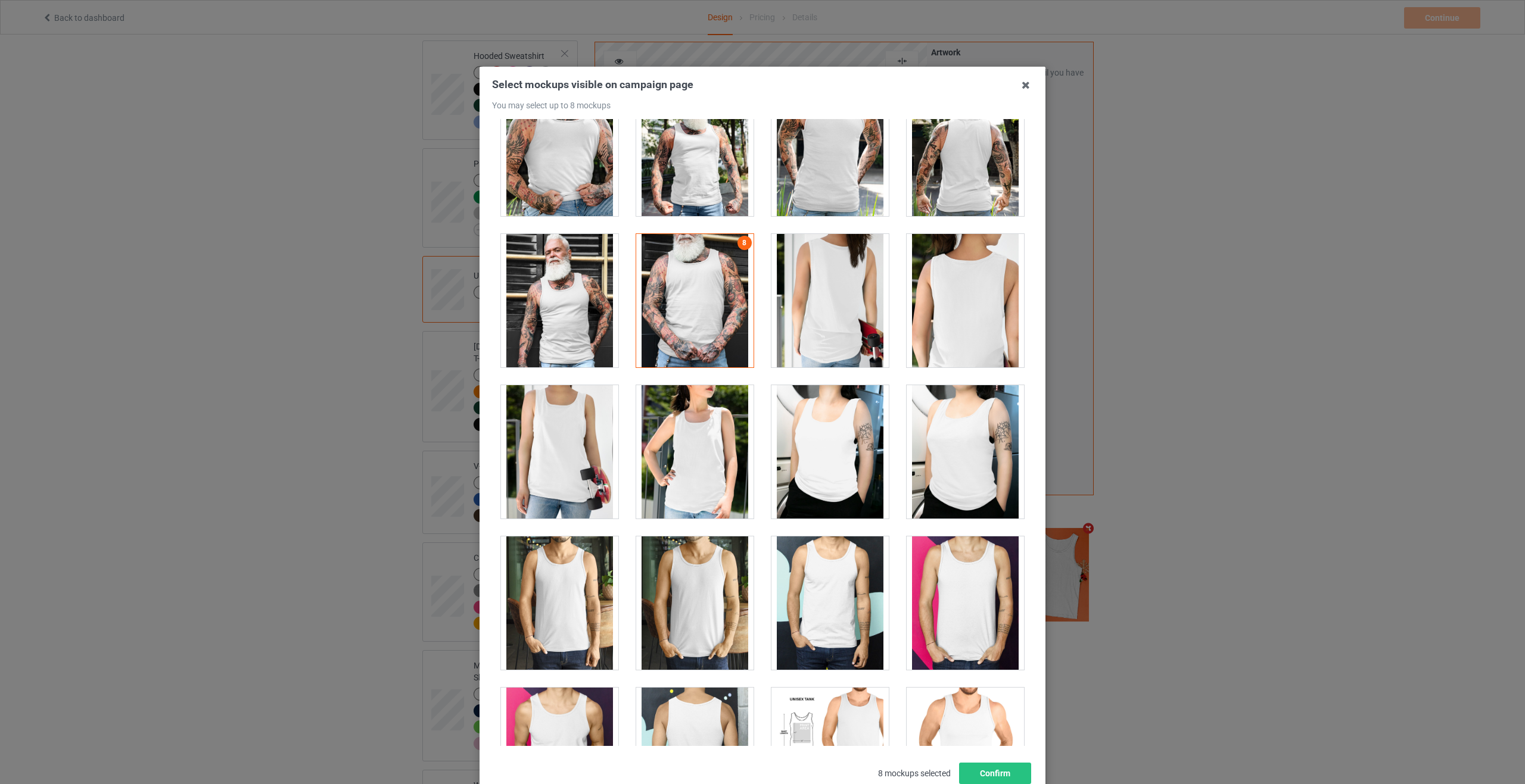
drag, startPoint x: 554, startPoint y: 251, endPoint x: 564, endPoint y: 251, distance: 10.0
click at [554, 249] on div at bounding box center [559, 301] width 118 height 133
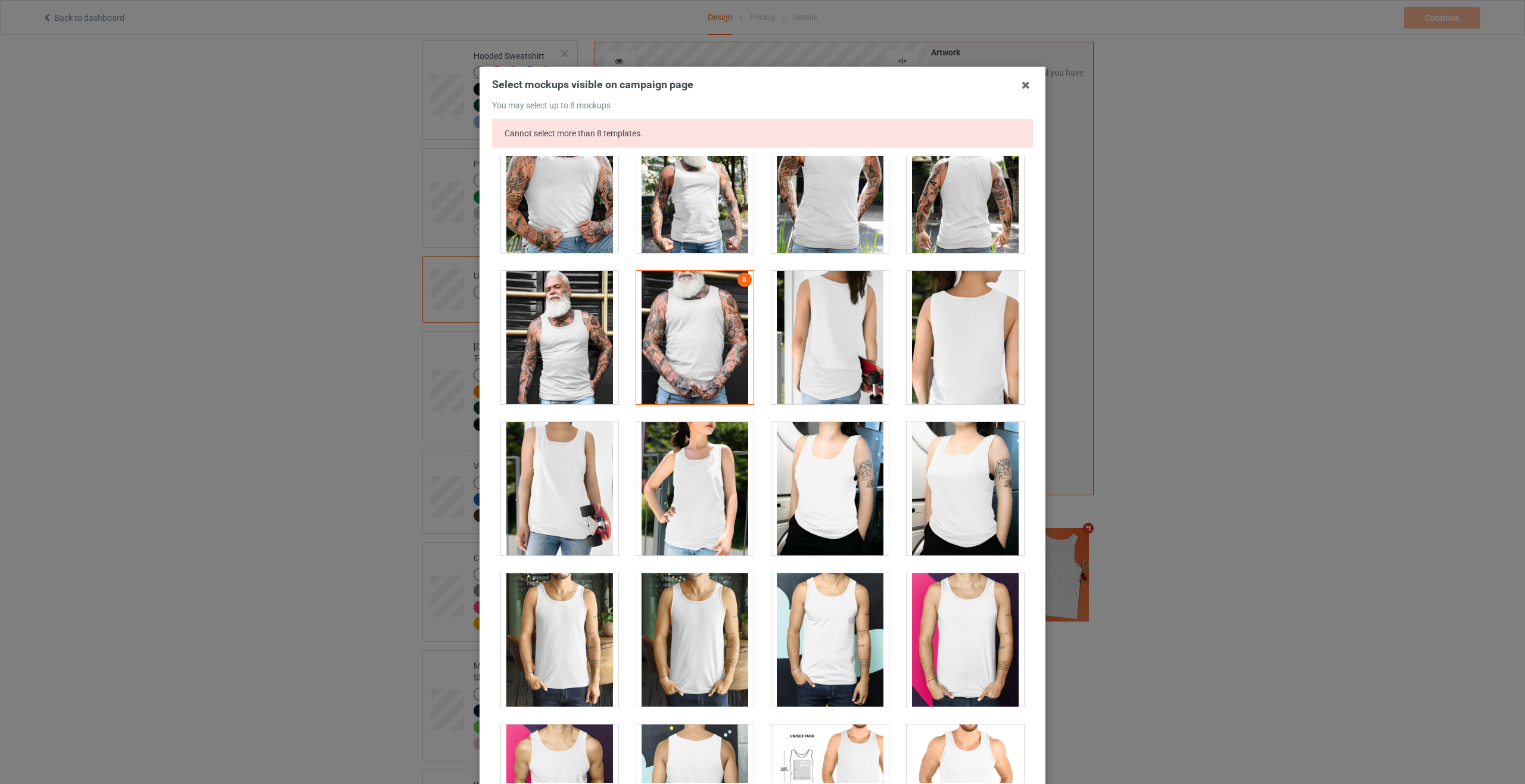
click at [567, 321] on div at bounding box center [559, 338] width 118 height 133
click at [1023, 85] on icon at bounding box center [1025, 85] width 19 height 19
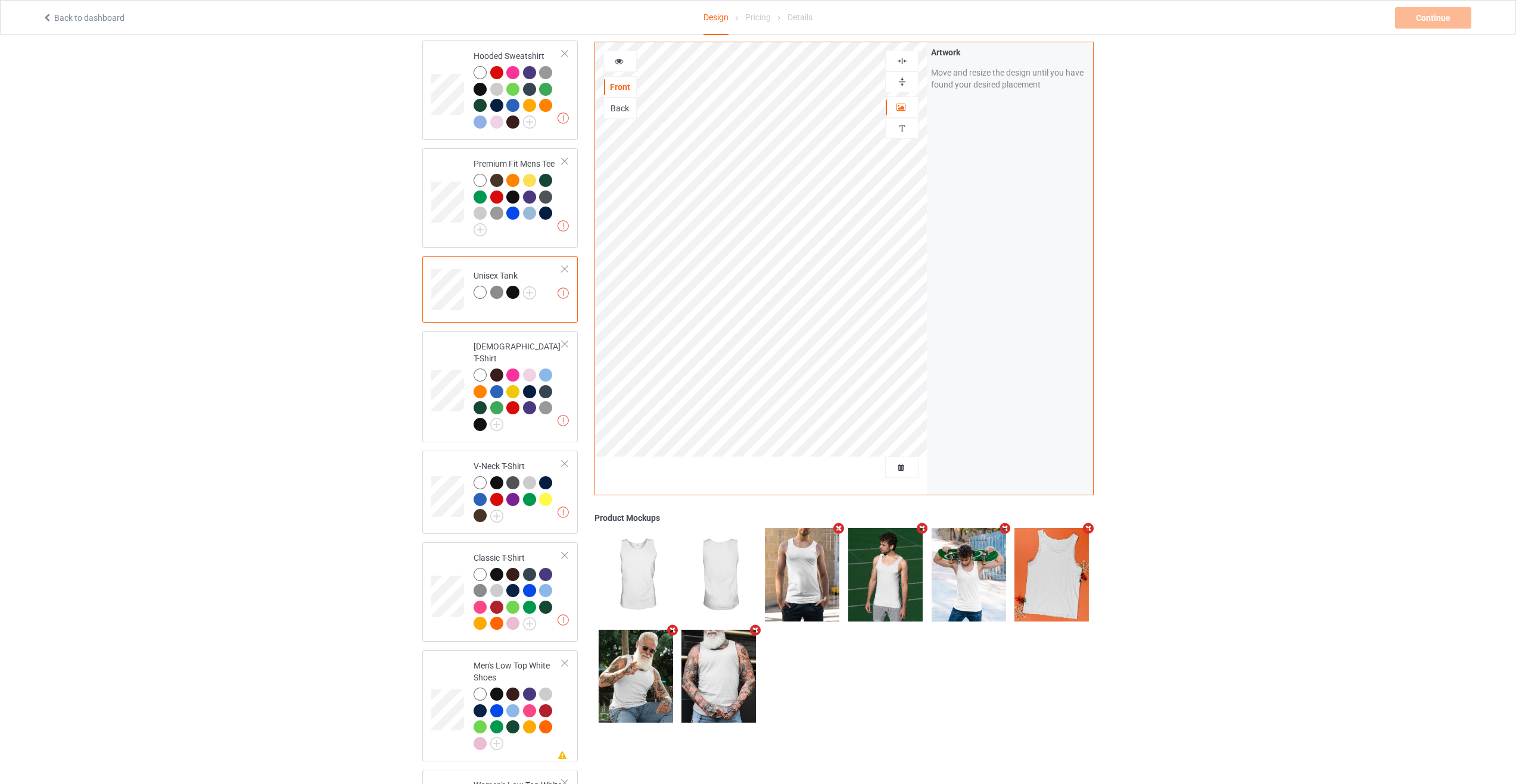
click at [707, 562] on img at bounding box center [718, 574] width 75 height 93
click at [761, 18] on div "Pricing" at bounding box center [758, 17] width 25 height 33
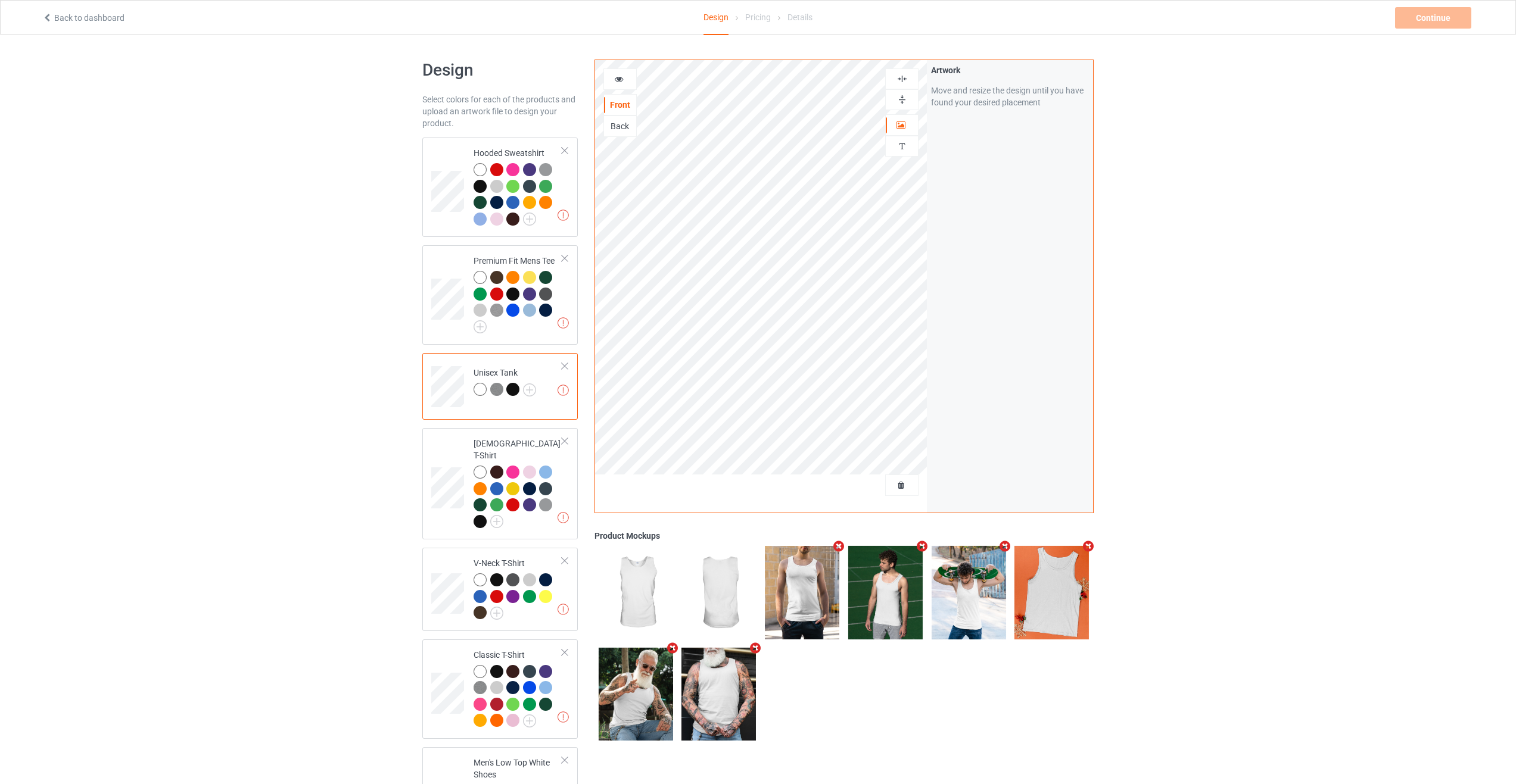
click at [618, 81] on icon at bounding box center [619, 77] width 10 height 8
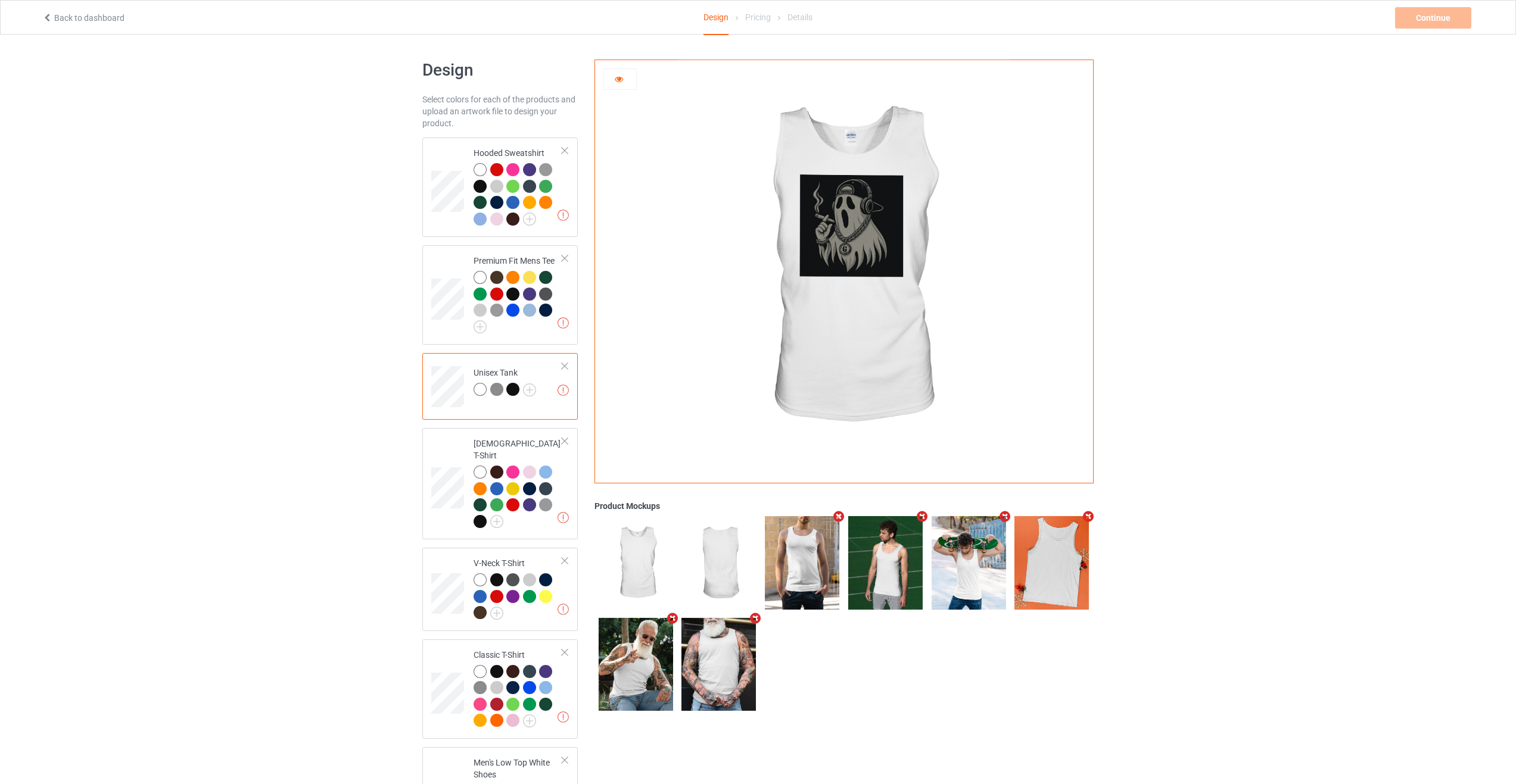
click at [618, 81] on icon at bounding box center [619, 77] width 10 height 8
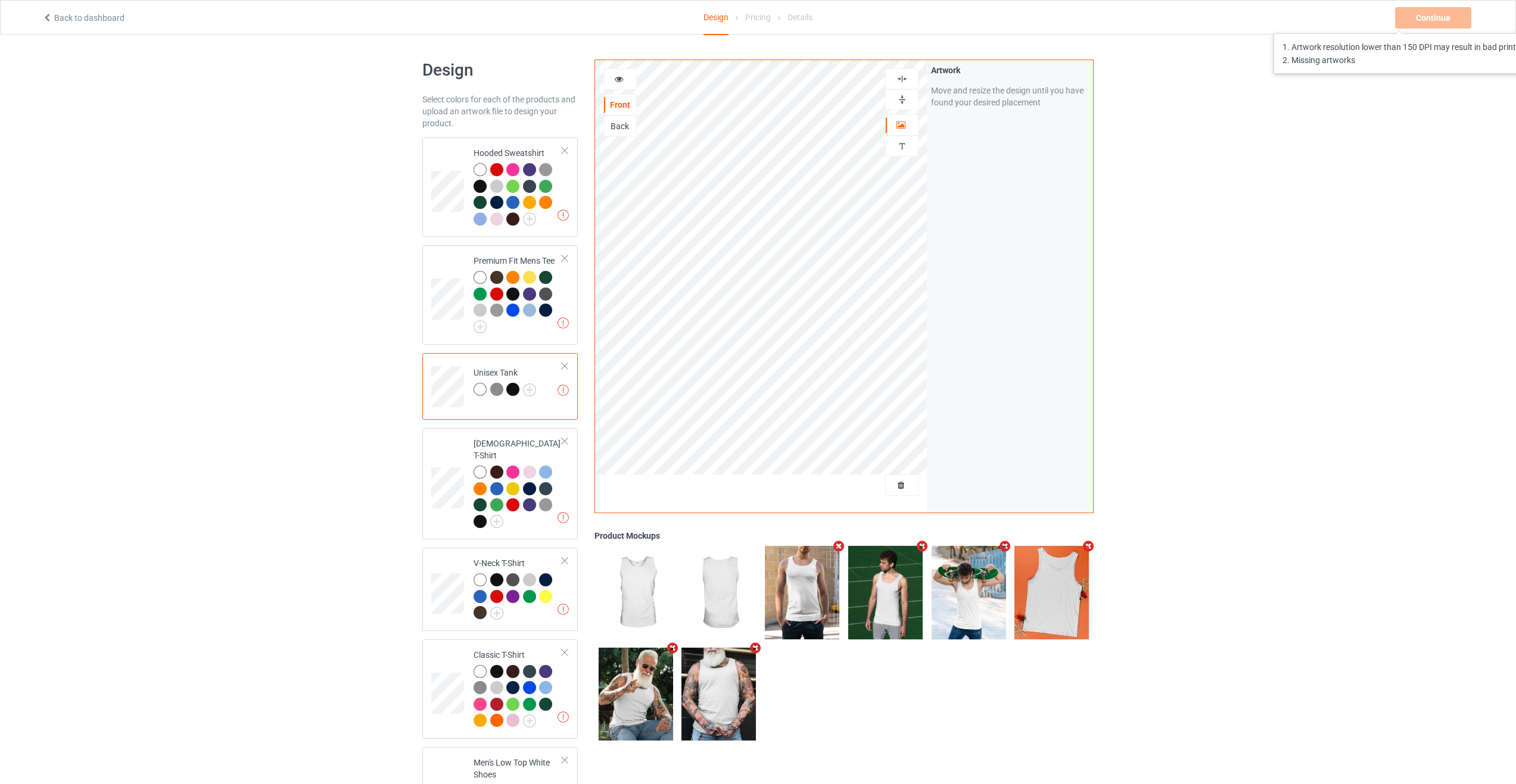
click at [1425, 22] on div "Continue 1. Artwork resolution lower than 150 DPI may result in bad print 2. Mi…" at bounding box center [1435, 18] width 78 height 22
click at [1433, 32] on div "Back to dashboard Design Pricing Details Continue Missing artworks" at bounding box center [758, 17] width 1449 height 33
click at [1435, 20] on div "Continue Missing artworks" at bounding box center [1435, 18] width 78 height 22
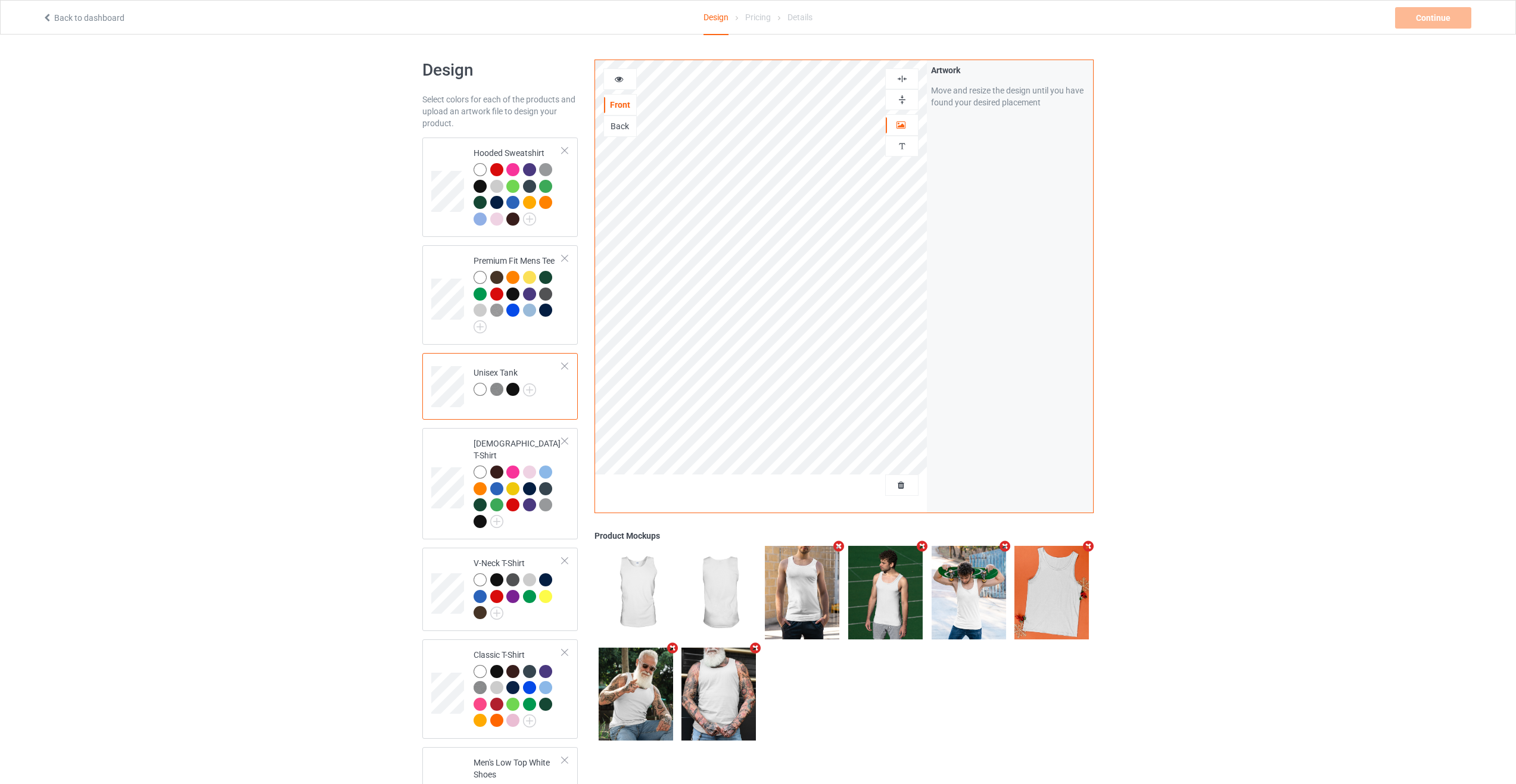
click at [980, 316] on div "Artwork Move and resize the design until you have found your desired placement" at bounding box center [1009, 286] width 166 height 453
click at [1007, 135] on div "Artwork Move and resize the design until you have found your desired placement" at bounding box center [1009, 286] width 166 height 453
click at [991, 253] on div "Artwork Move and resize the design until you have found your desired placement" at bounding box center [1009, 286] width 166 height 453
click at [1438, 15] on div "Continue Missing artworks" at bounding box center [1435, 18] width 78 height 22
click at [763, 25] on div "Pricing" at bounding box center [758, 17] width 25 height 33
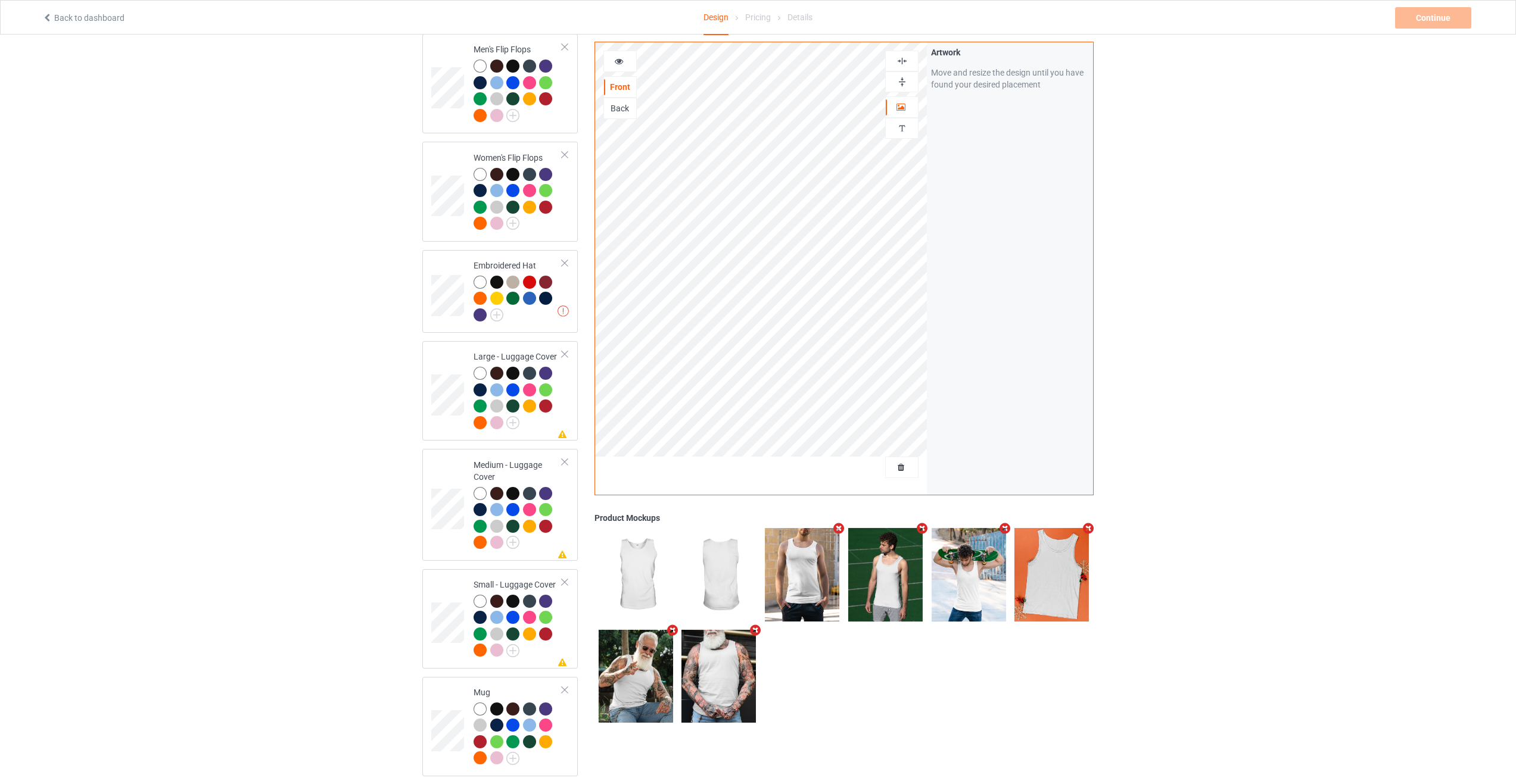
scroll to position [1348, 0]
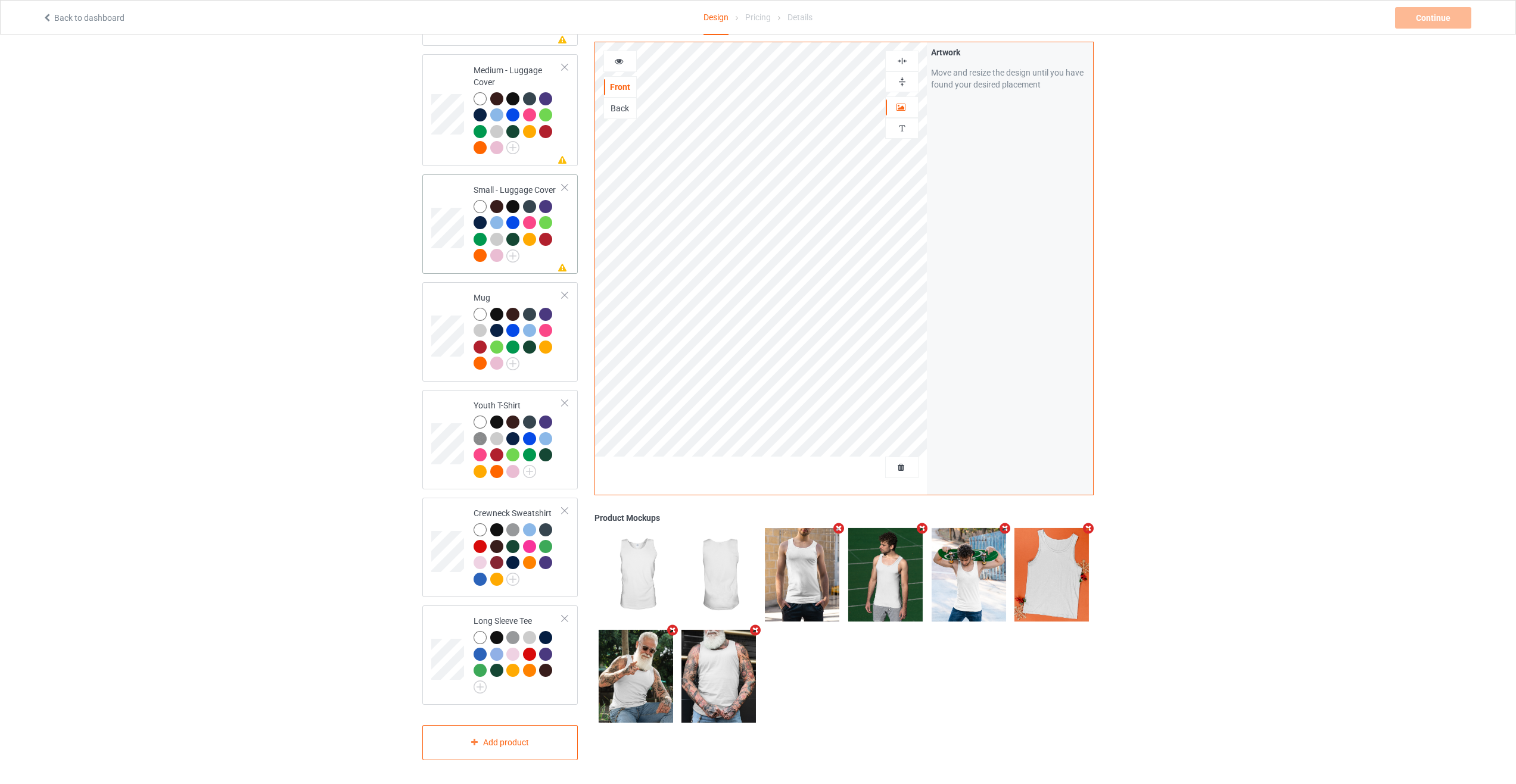
click at [564, 183] on div at bounding box center [564, 187] width 8 height 8
click at [565, 64] on div at bounding box center [564, 67] width 8 height 8
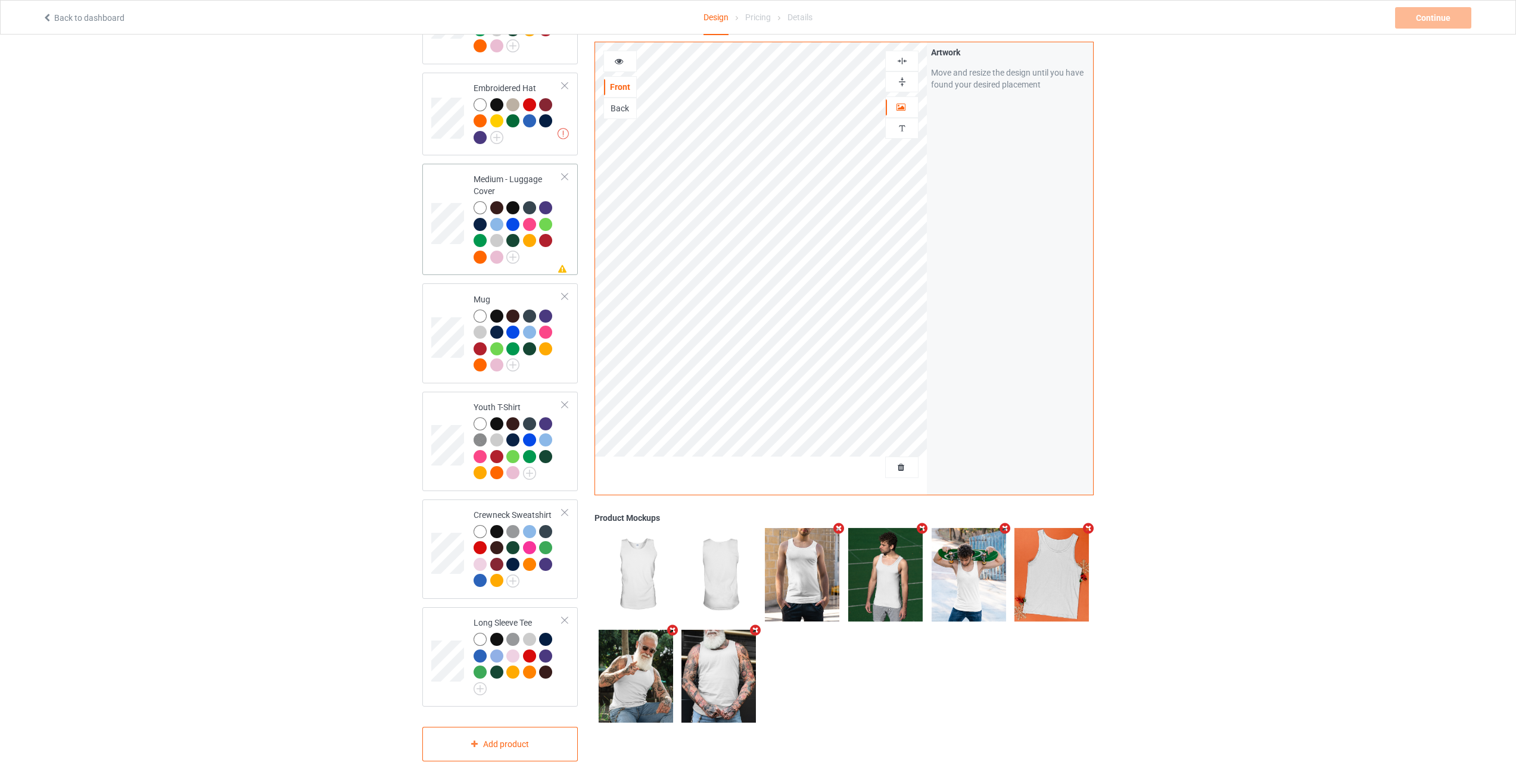
click at [567, 173] on div at bounding box center [564, 176] width 8 height 8
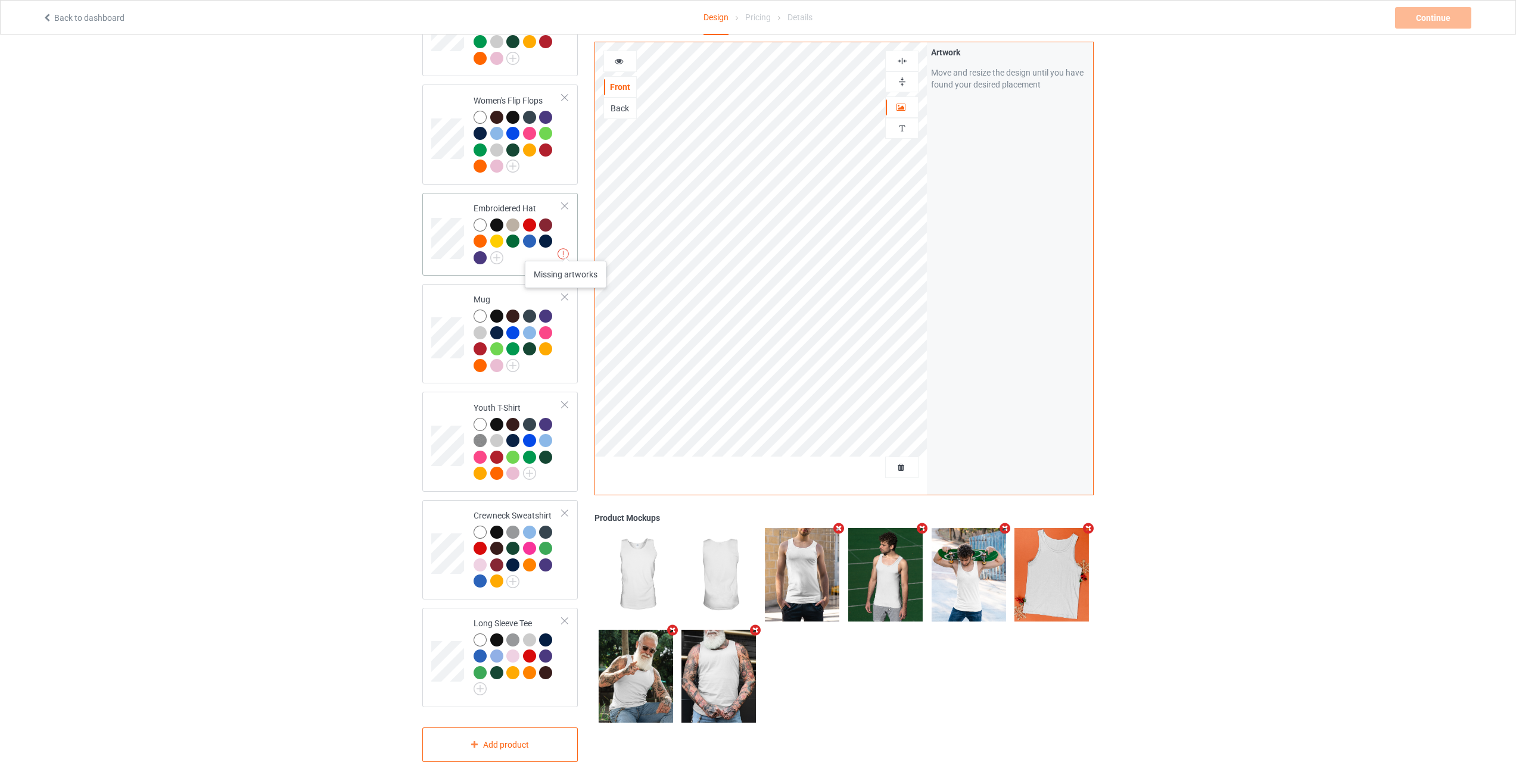
click at [566, 249] on img at bounding box center [563, 254] width 12 height 12
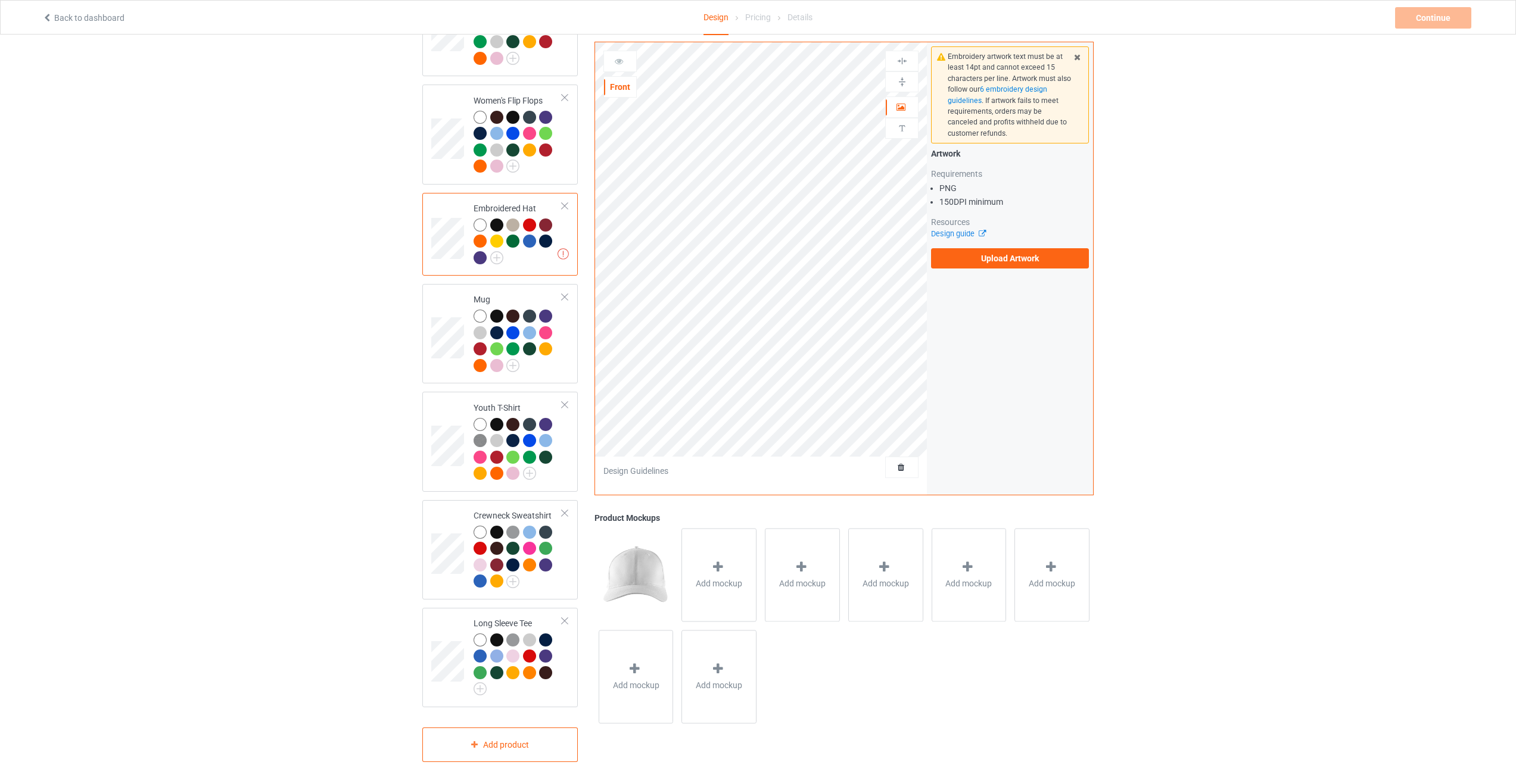
click at [566, 202] on div at bounding box center [564, 205] width 8 height 8
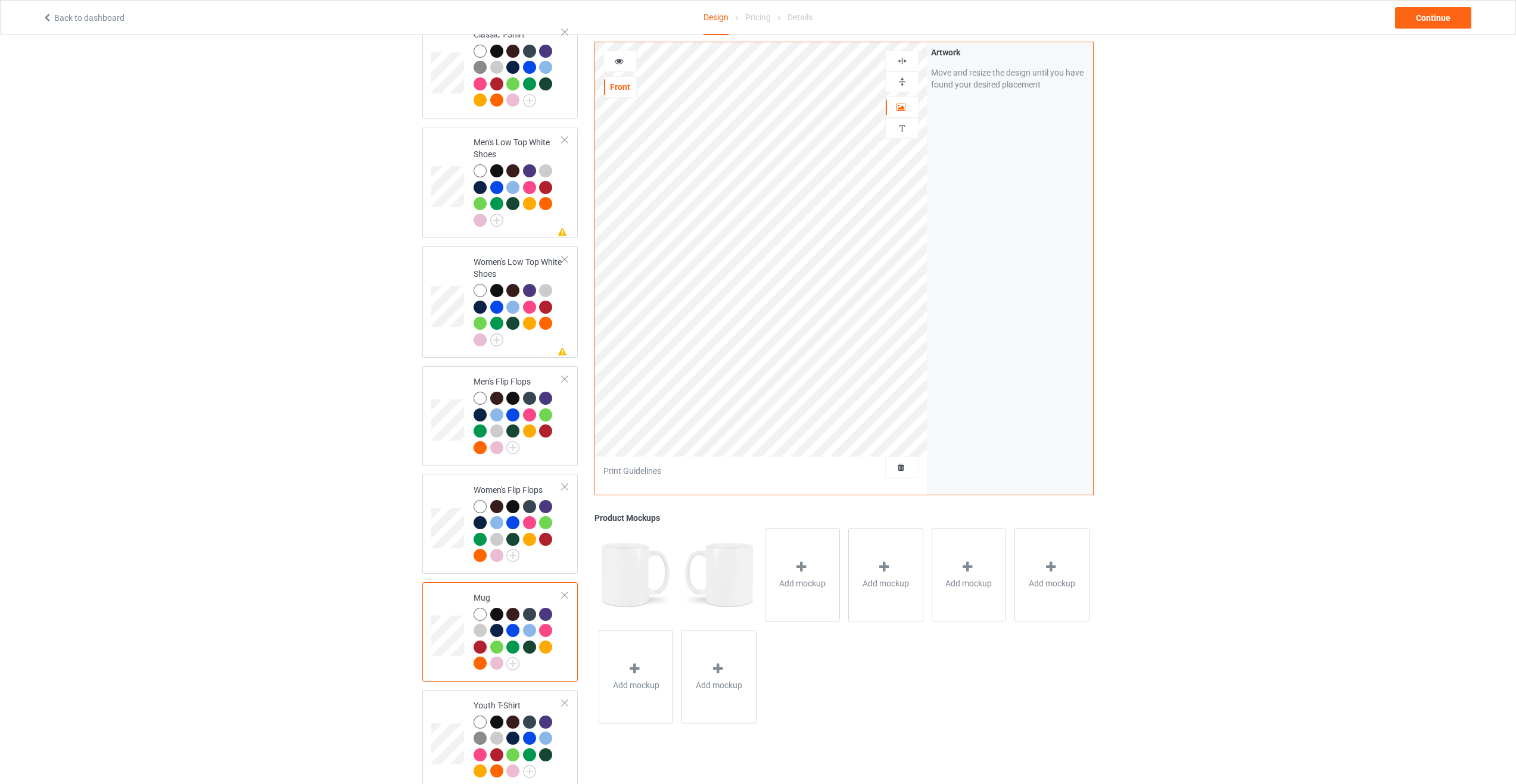
scroll to position [501, 0]
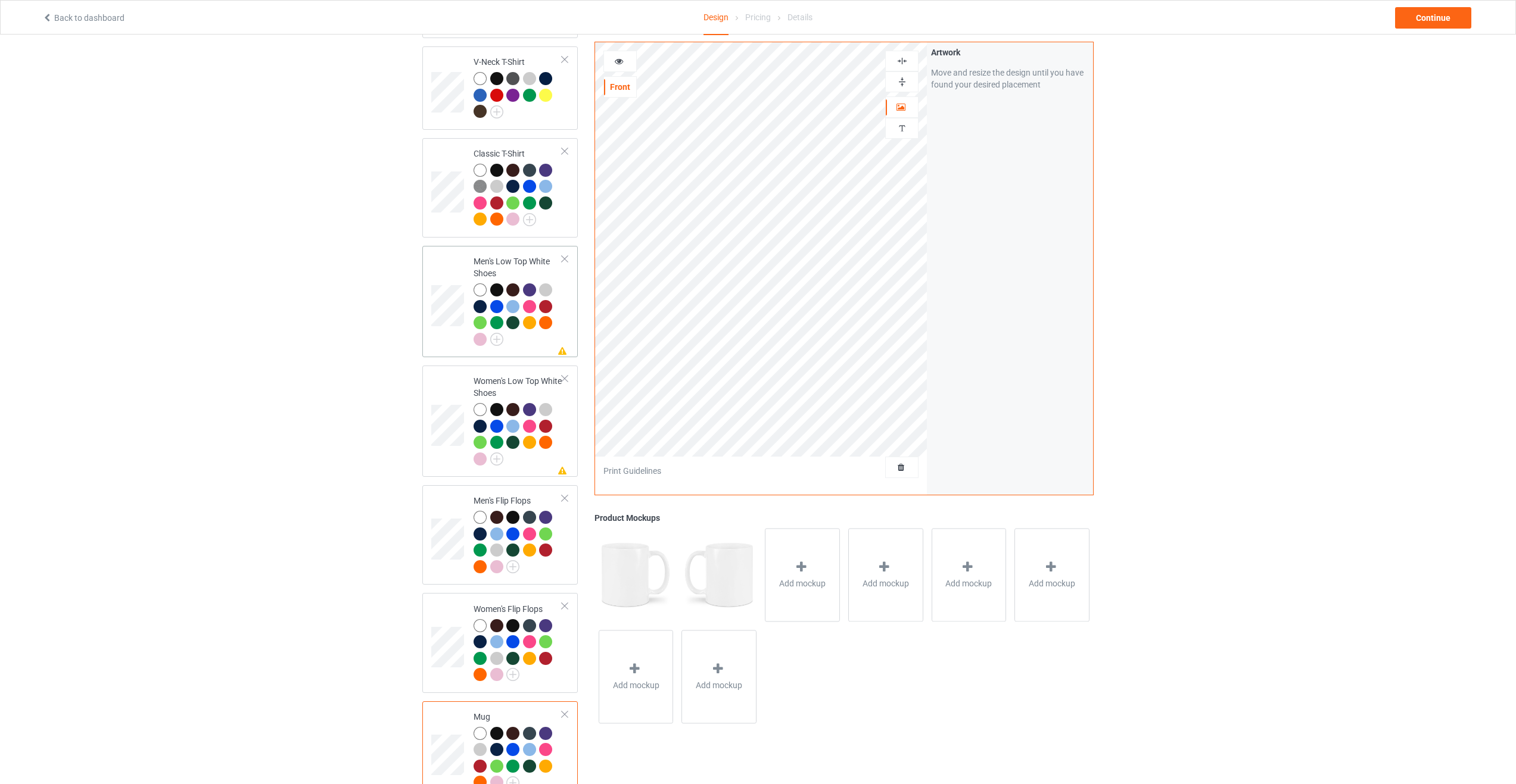
click at [434, 257] on td at bounding box center [448, 302] width 36 height 102
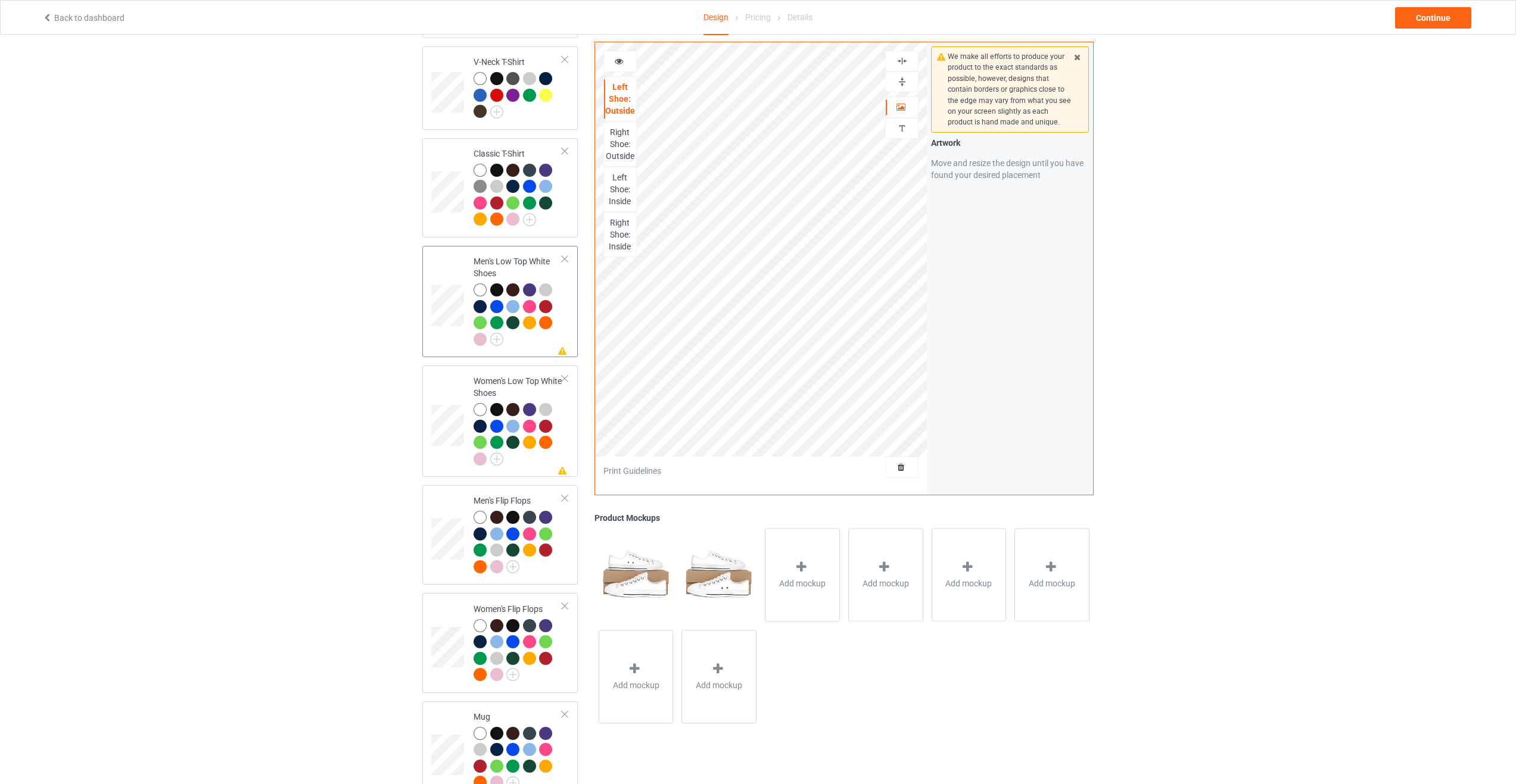
click at [564, 255] on div at bounding box center [564, 258] width 8 height 8
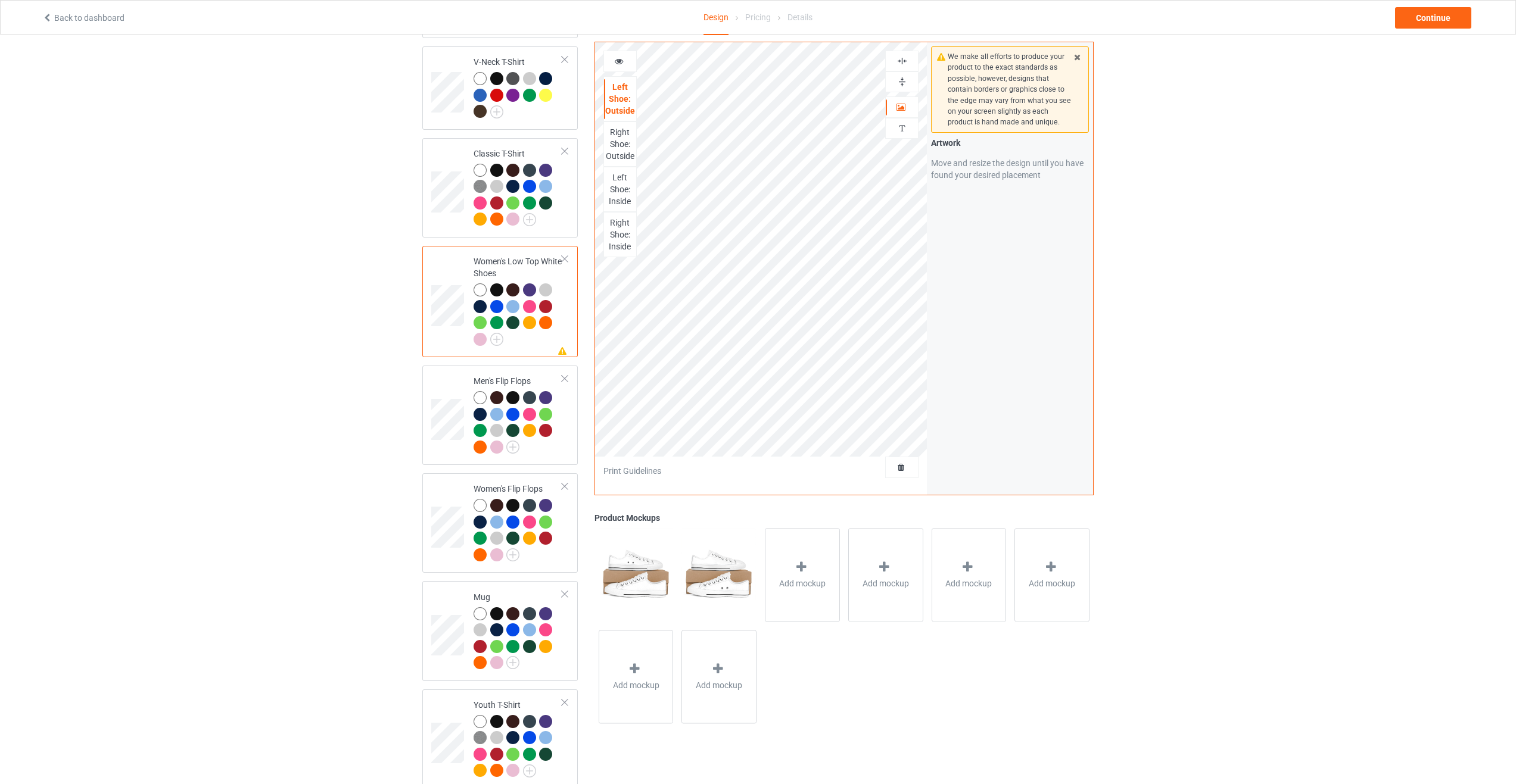
click at [565, 255] on div at bounding box center [564, 258] width 8 height 8
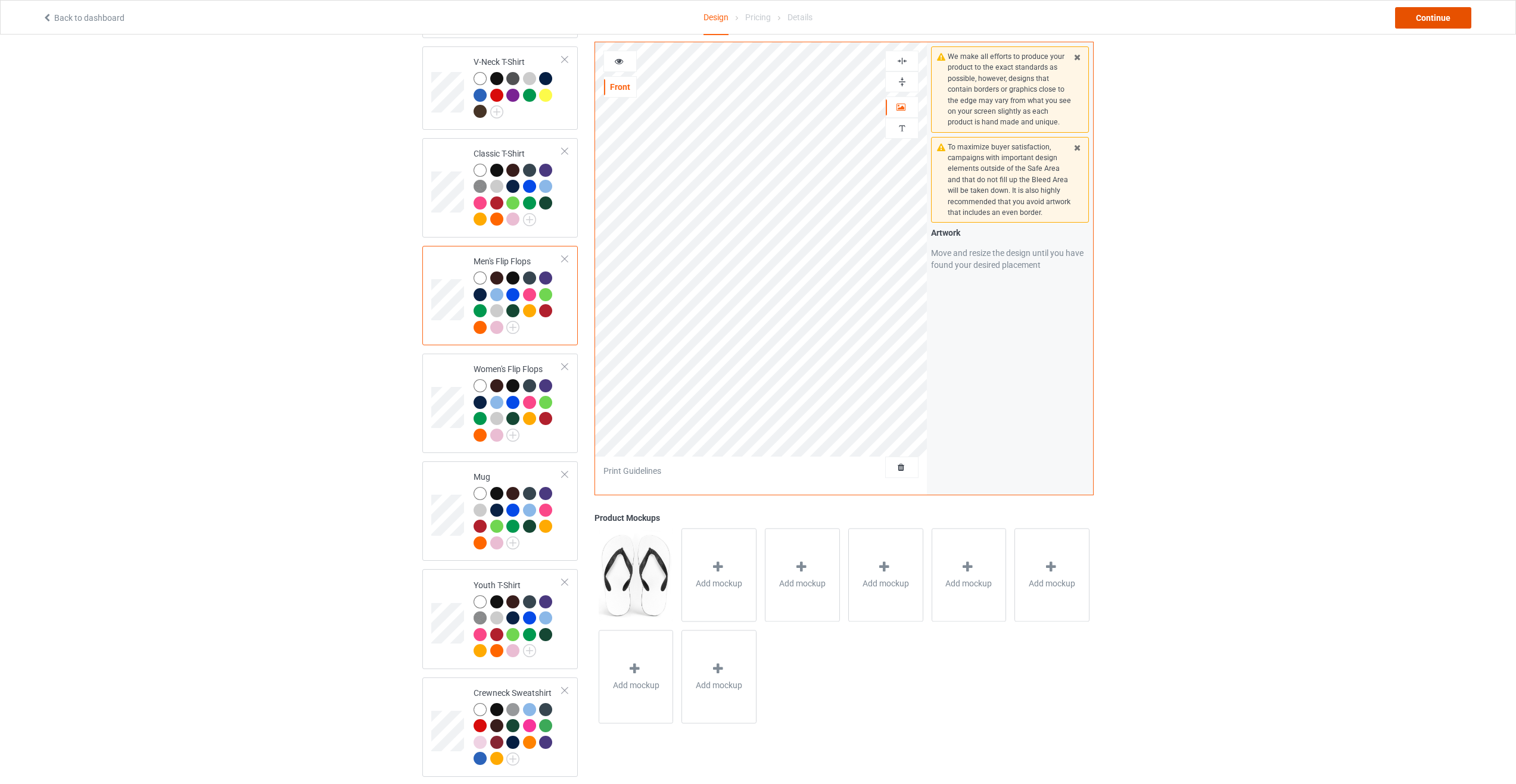
click at [1436, 9] on div "Continue" at bounding box center [1433, 18] width 76 height 22
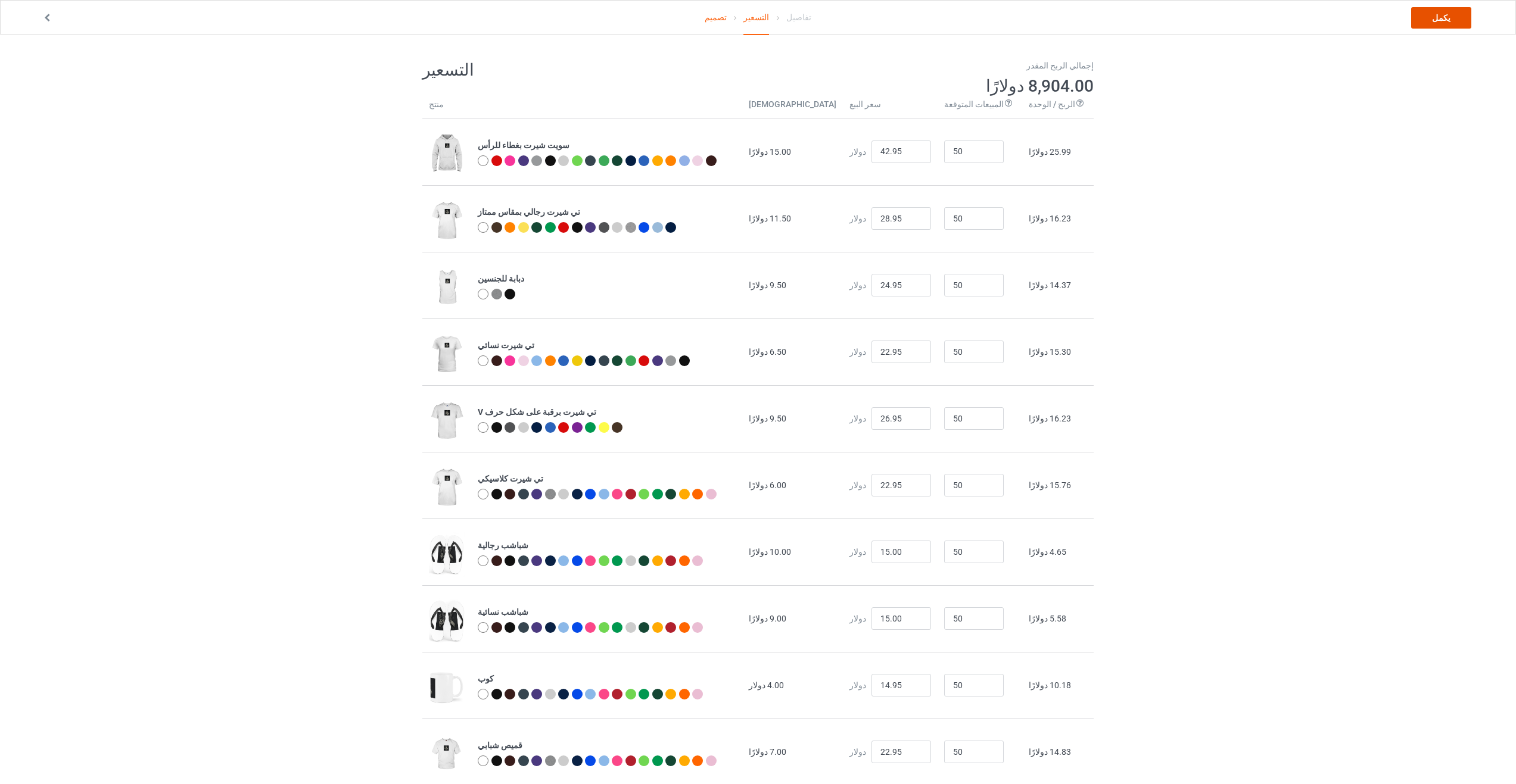
drag, startPoint x: 1428, startPoint y: 22, endPoint x: 1424, endPoint y: 54, distance: 32.2
click at [1428, 22] on link "يكمل" at bounding box center [1441, 18] width 60 height 22
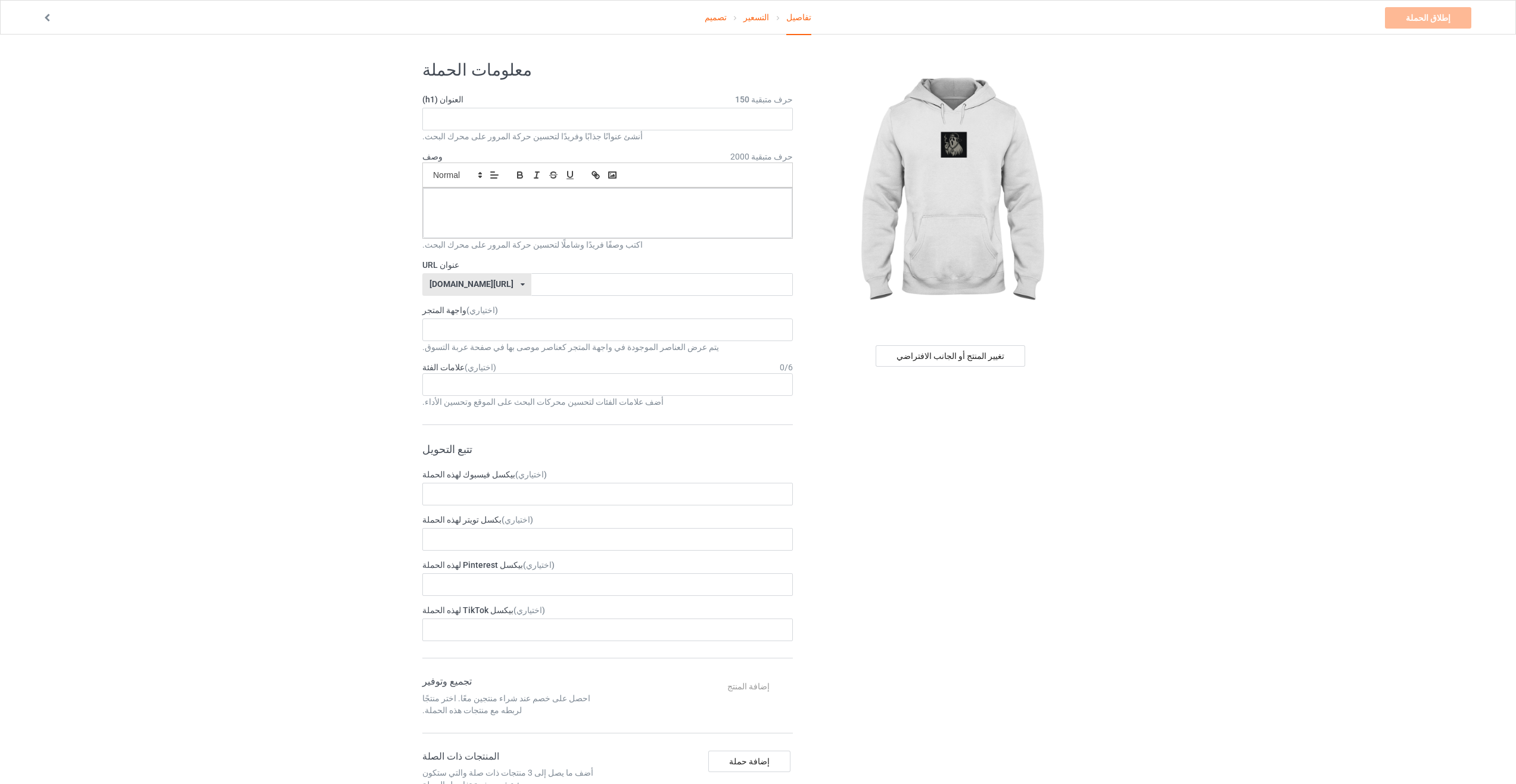
click at [520, 282] on icon at bounding box center [523, 284] width 4 height 7
click at [520, 281] on icon at bounding box center [523, 284] width 4 height 7
click at [531, 283] on input "text" at bounding box center [662, 284] width 261 height 22
type input "havenlystor"
click at [484, 218] on div at bounding box center [607, 212] width 369 height 50
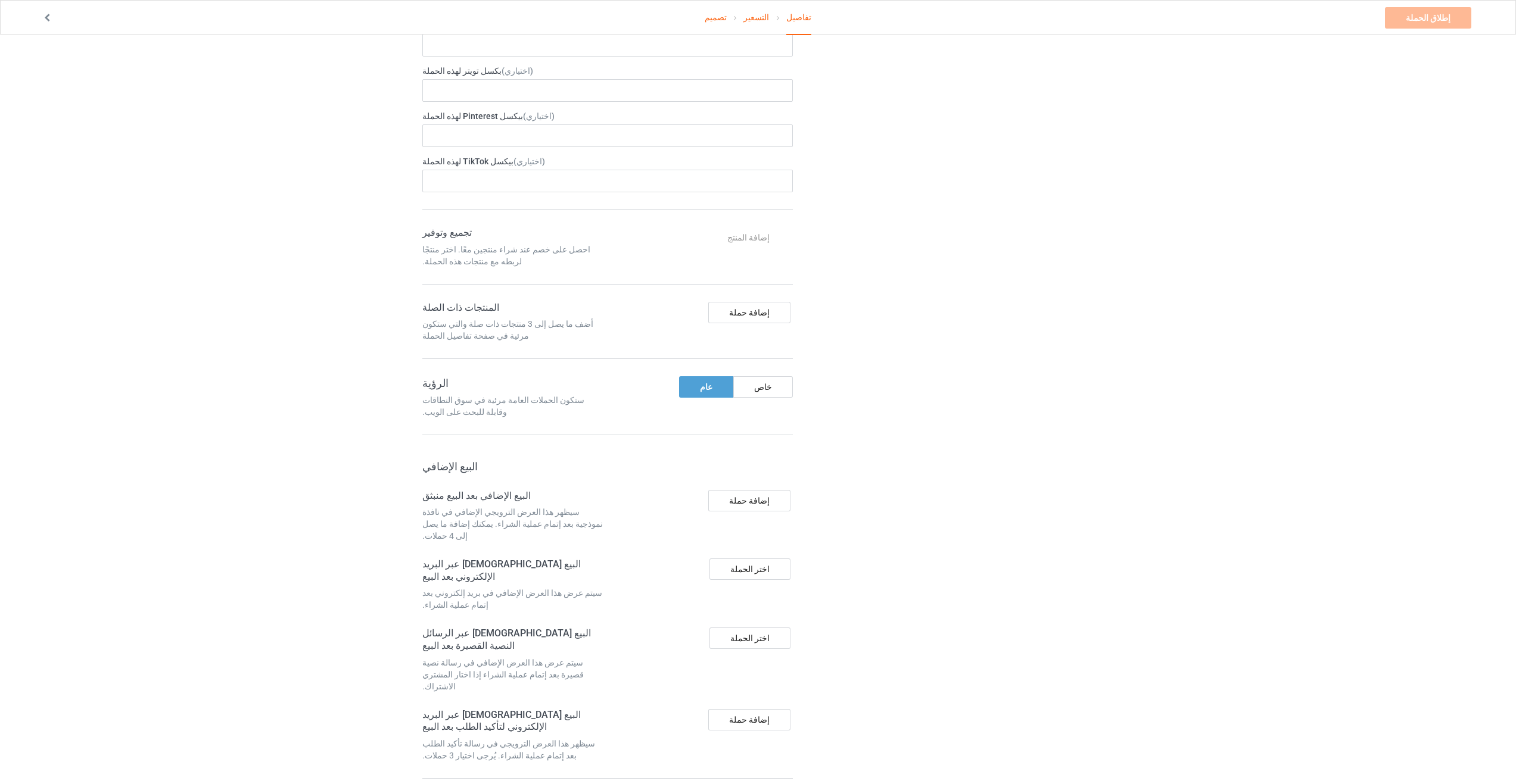
scroll to position [91, 0]
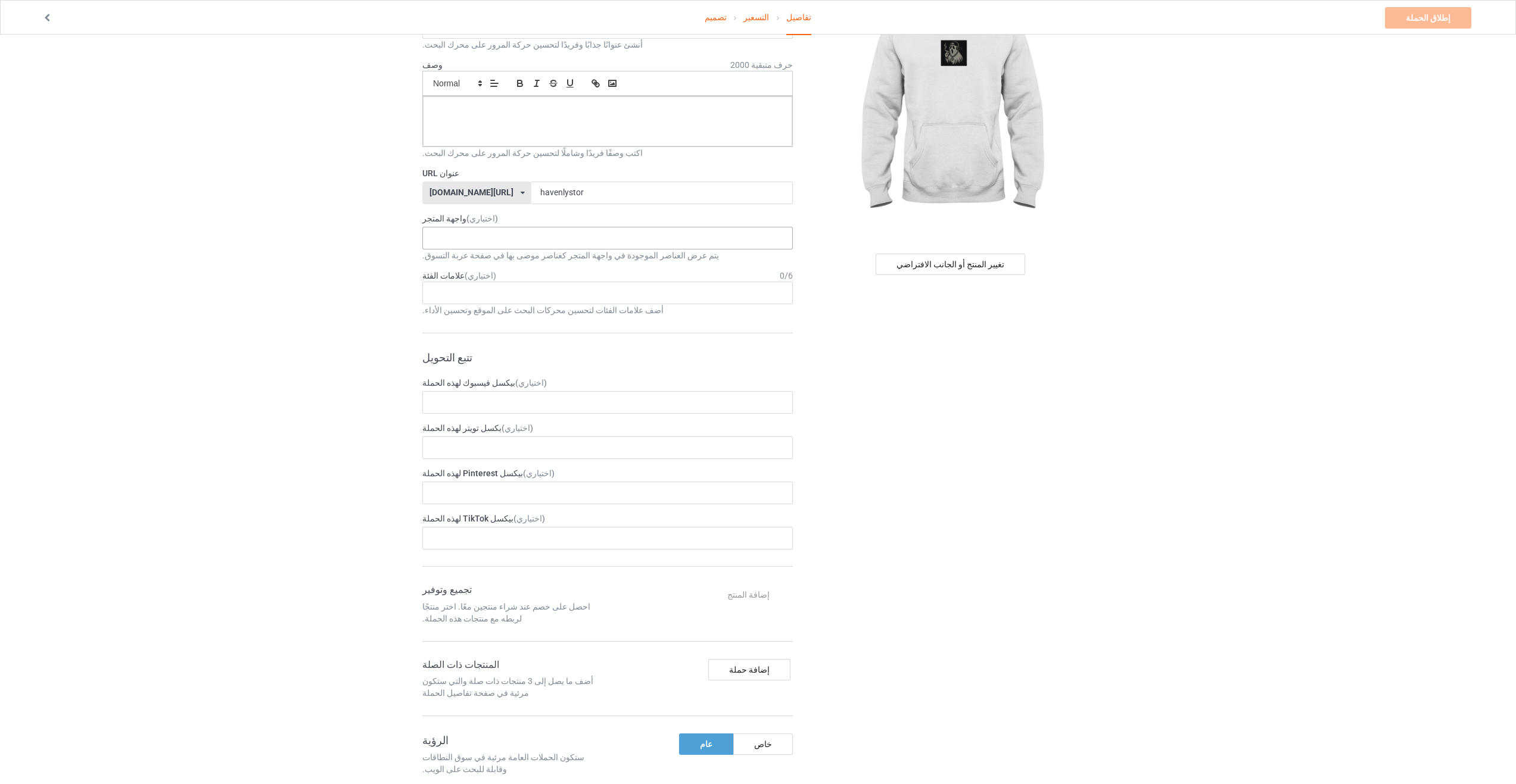
click at [459, 237] on div "No result found" at bounding box center [607, 238] width 371 height 22
click at [459, 237] on div "لم يتم العثور على أي نتيجة" at bounding box center [607, 238] width 371 height 22
click at [461, 294] on div "Age > [DEMOGRAPHIC_DATA] > 1 Age > [DEMOGRAPHIC_DATA] Months > 1 Month Age > [D…" at bounding box center [607, 292] width 371 height 22
click at [285, 341] on div "تصميم التسعير تفاصيل إطلاق الحملة الرجاء إدخال عنوان الحملة معلومات الحملة العن…" at bounding box center [758, 578] width 1516 height 1271
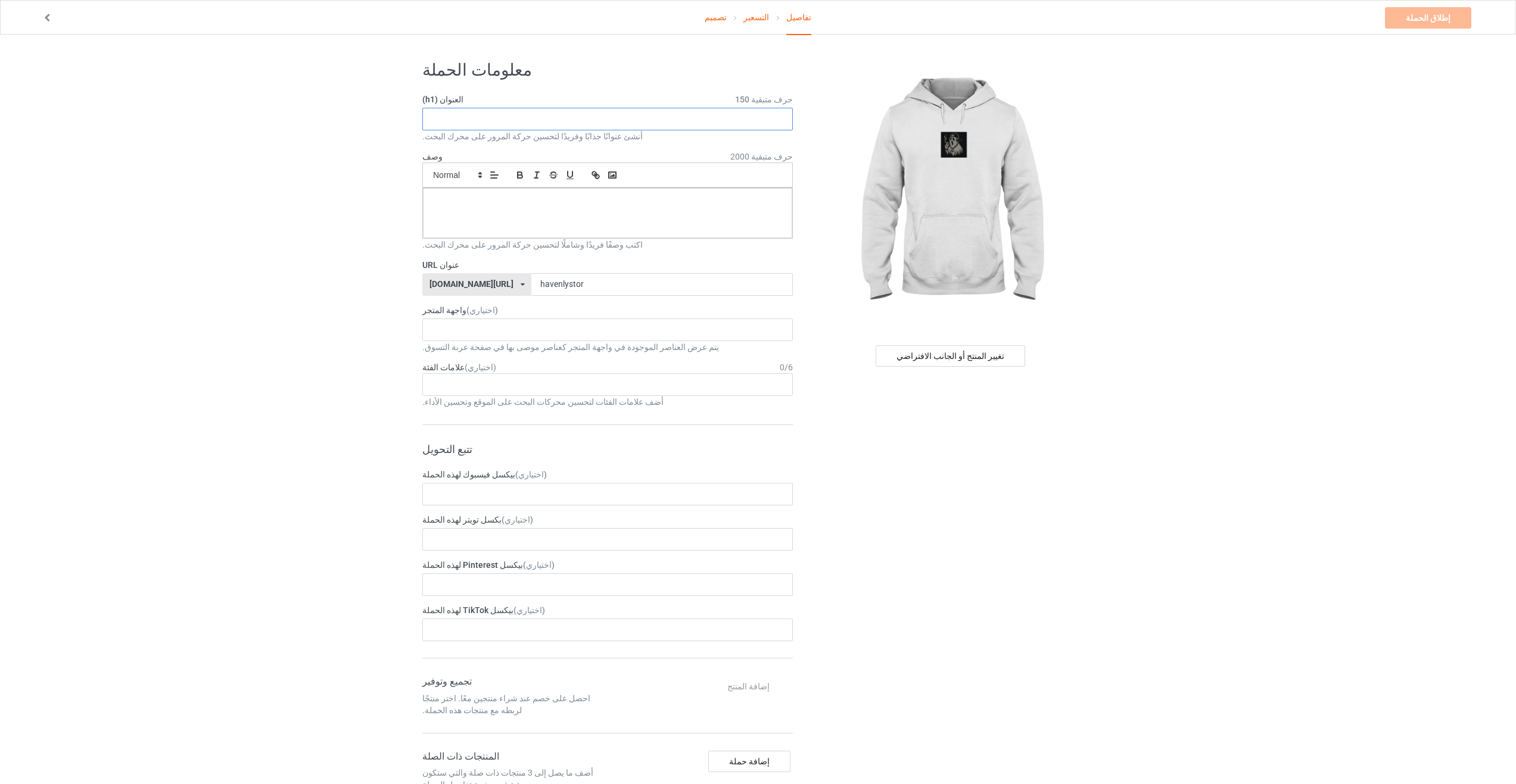
click at [484, 116] on input "text" at bounding box center [607, 119] width 371 height 22
drag, startPoint x: 1155, startPoint y: 190, endPoint x: 1293, endPoint y: 404, distance: 254.6
click at [1293, 404] on div "تصميم التسعير تفاصيل إطلاق الحملة الرجاء إدخال عنوان الحملة معلومات الحملة العن…" at bounding box center [758, 670] width 1516 height 1271
click at [1237, 323] on div "Design Pricing Details Launch campaign Please enter campaign title Campaign Inf…" at bounding box center [758, 652] width 1516 height 1234
click at [517, 119] on input "text" at bounding box center [607, 119] width 371 height 22
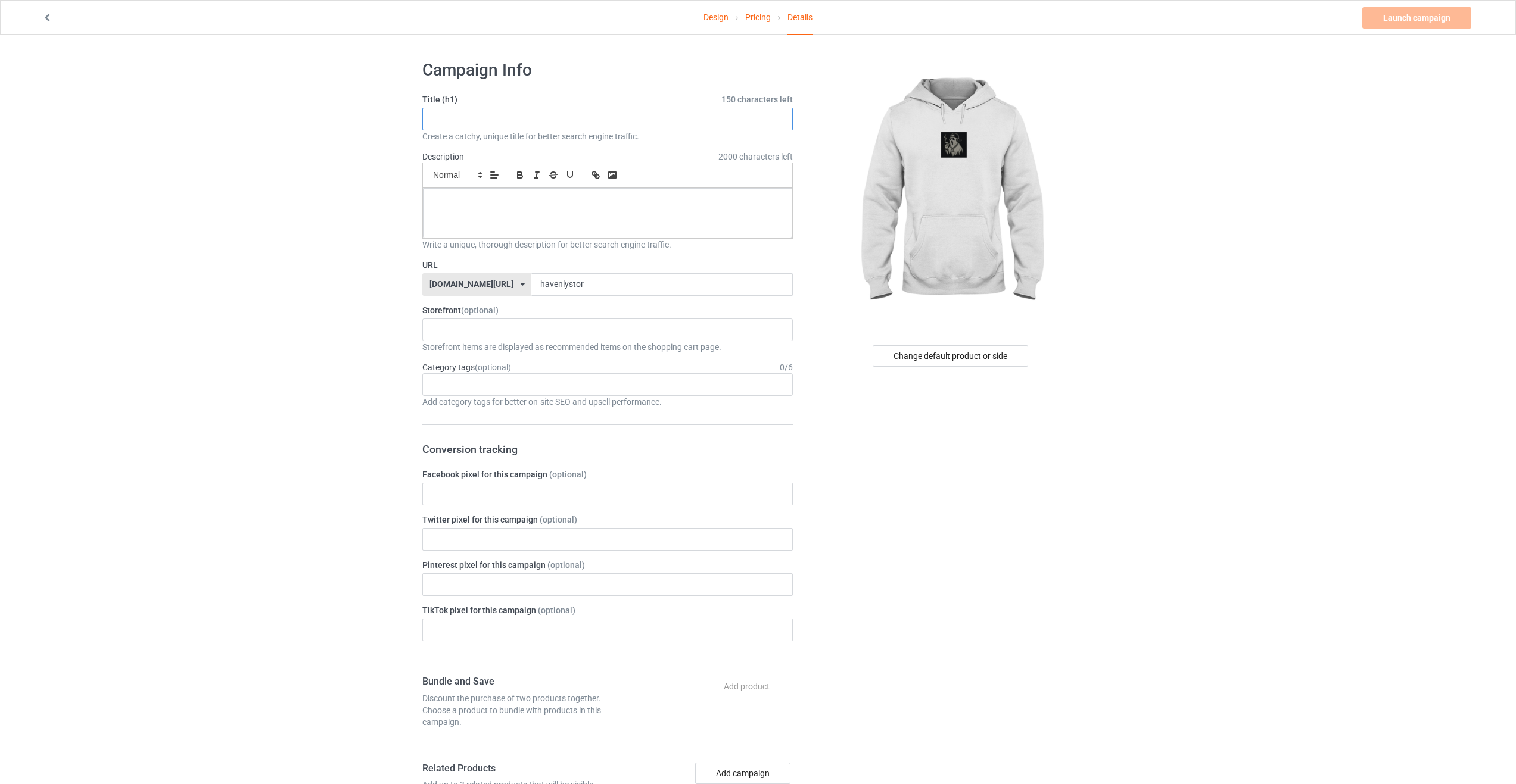
paste input "Classic Style Hoodie - Comfort and elegance at every moment"
type input "Classic Style Hoodie - Comfort and elegance at every moment"
click at [501, 205] on p at bounding box center [607, 202] width 351 height 12
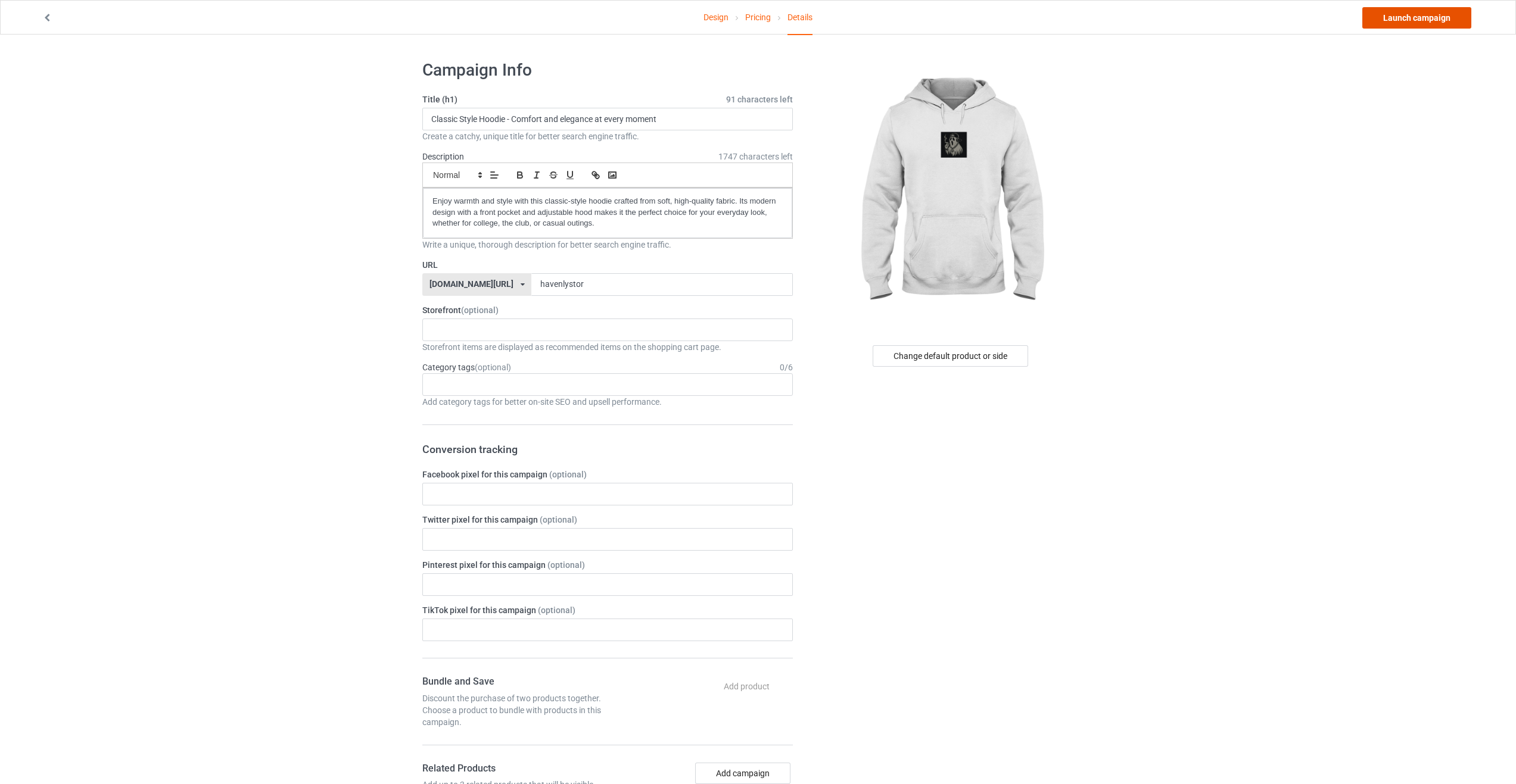
click at [1432, 22] on link "Launch campaign" at bounding box center [1417, 18] width 109 height 22
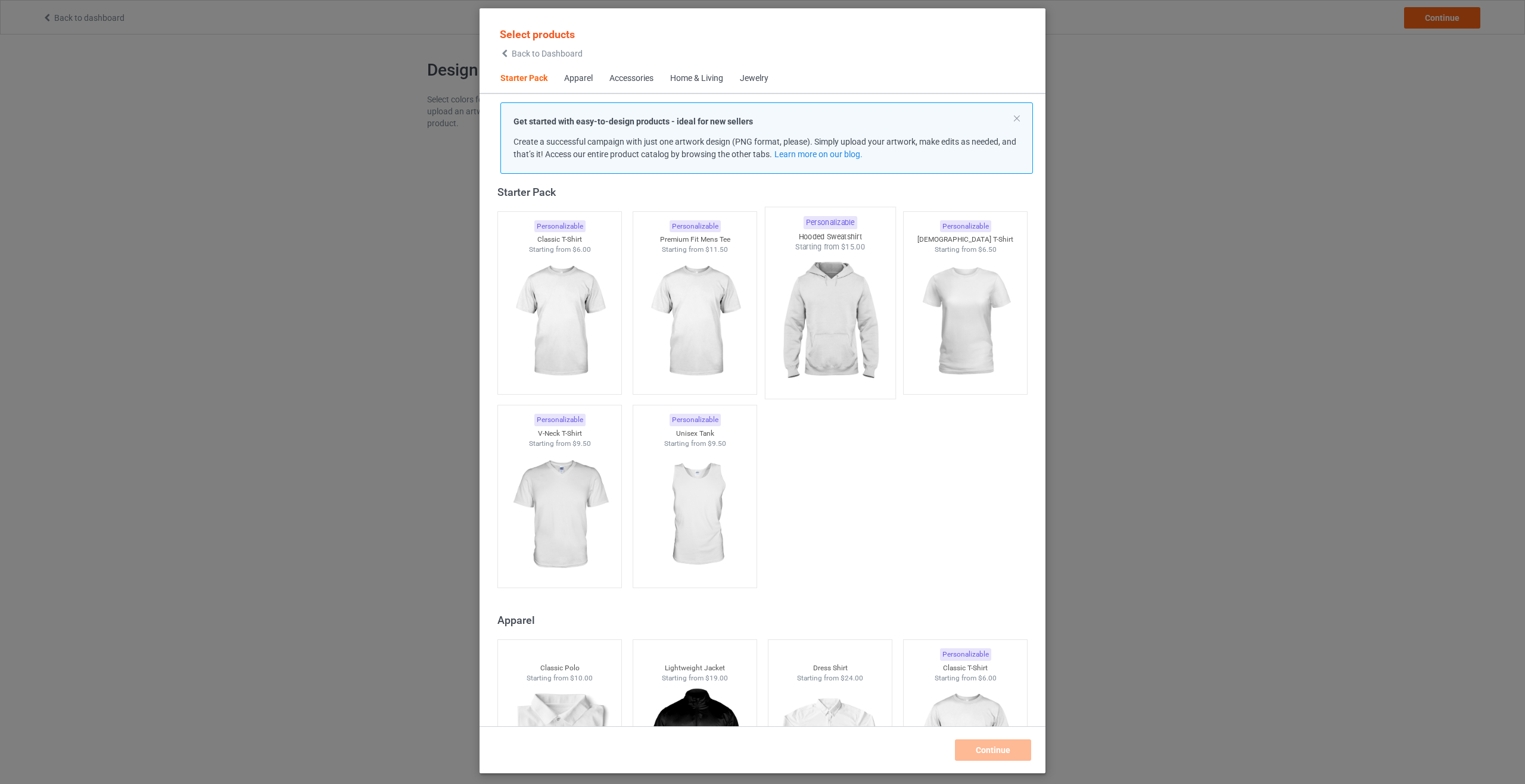
click at [827, 329] on img at bounding box center [829, 322] width 112 height 140
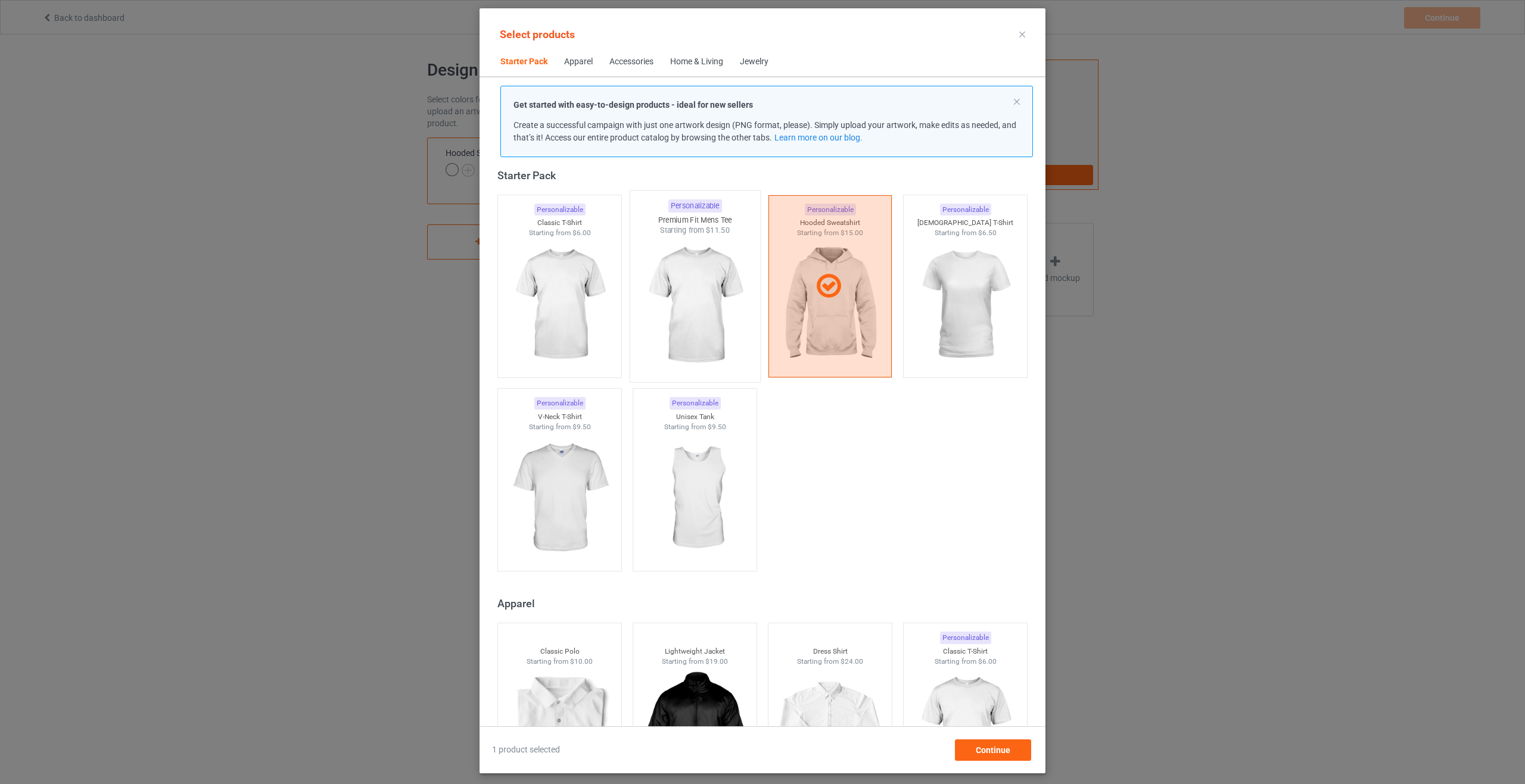
click at [669, 326] on img at bounding box center [694, 305] width 112 height 140
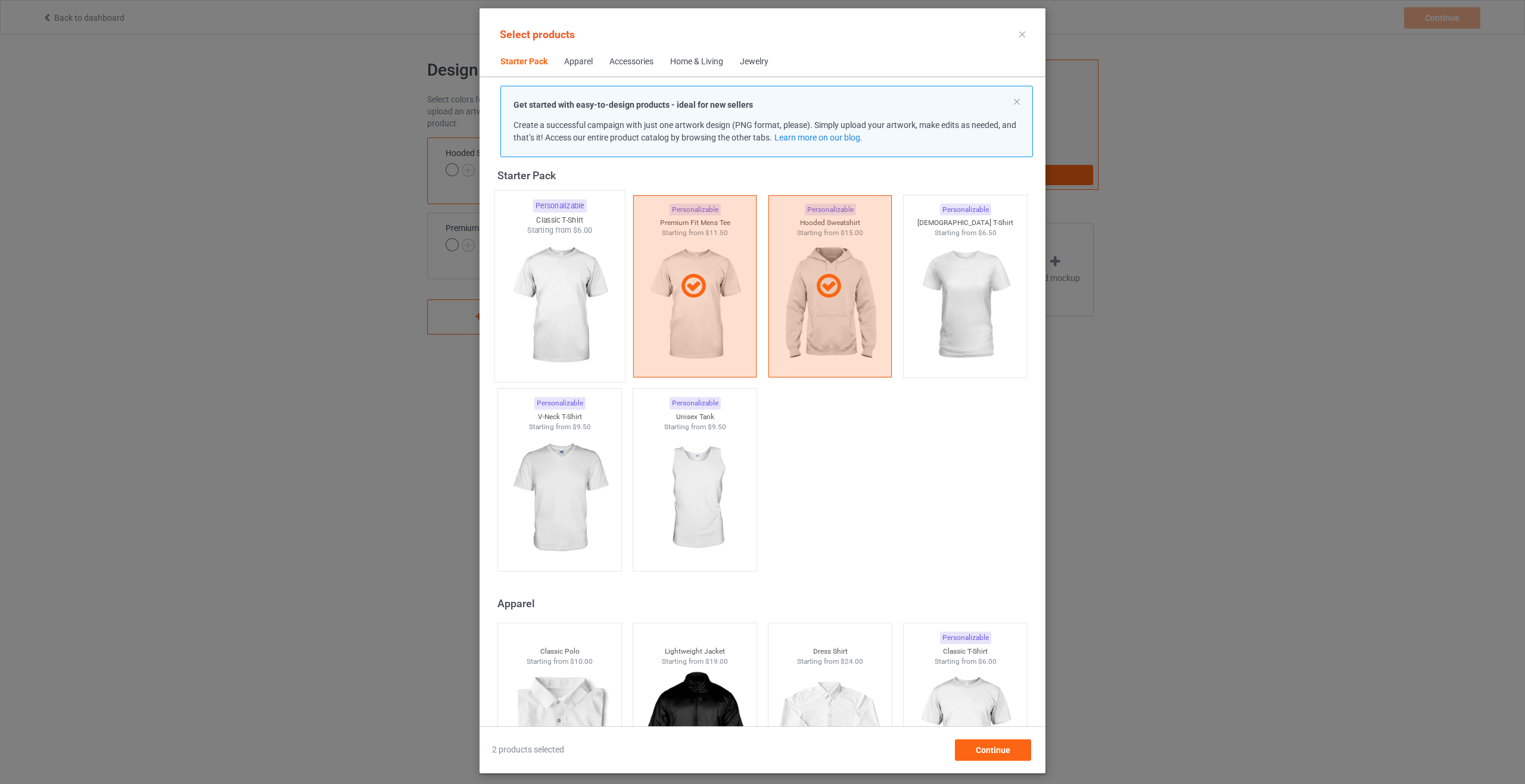
click at [564, 302] on img at bounding box center [559, 305] width 112 height 140
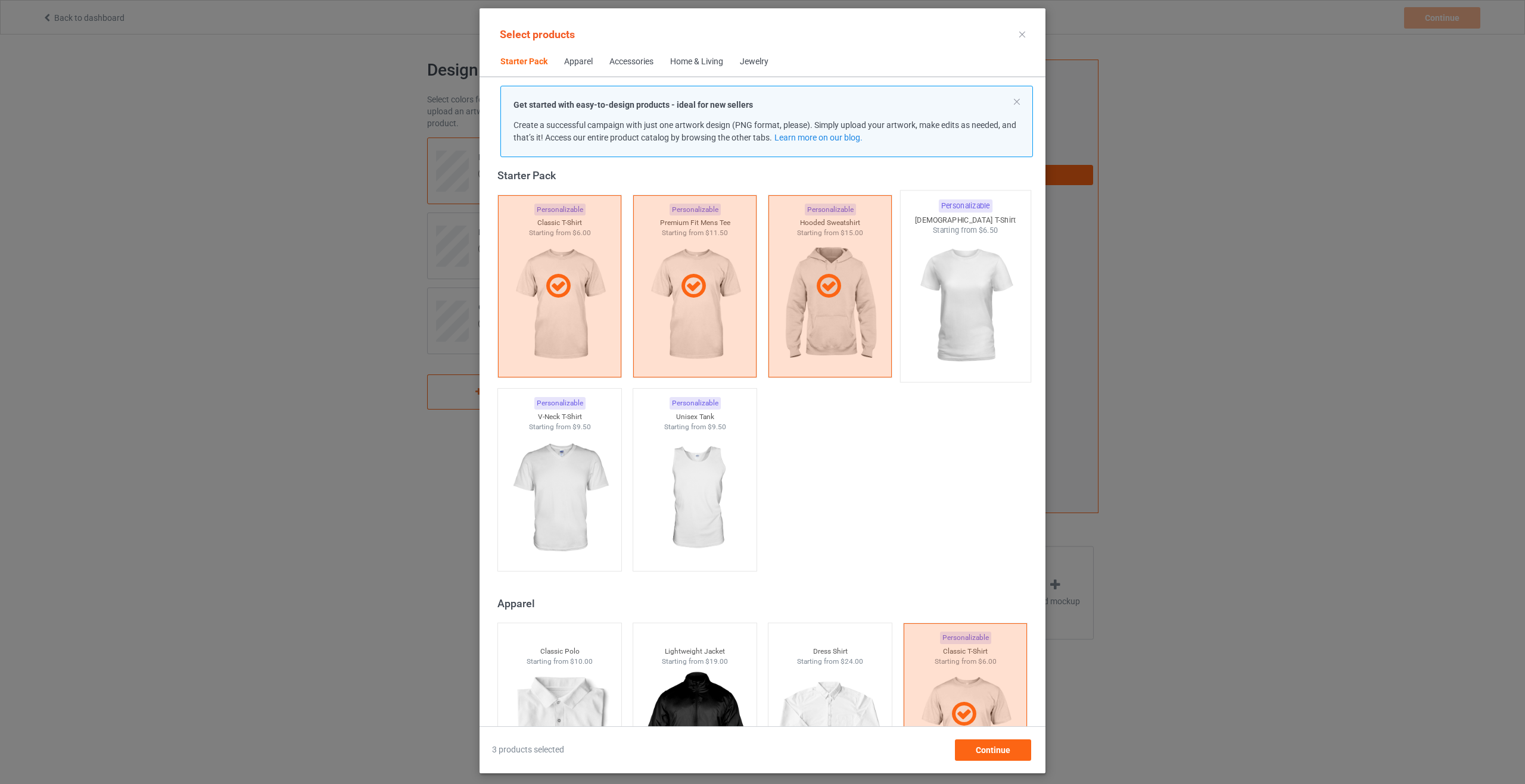
click at [980, 307] on img at bounding box center [965, 305] width 112 height 140
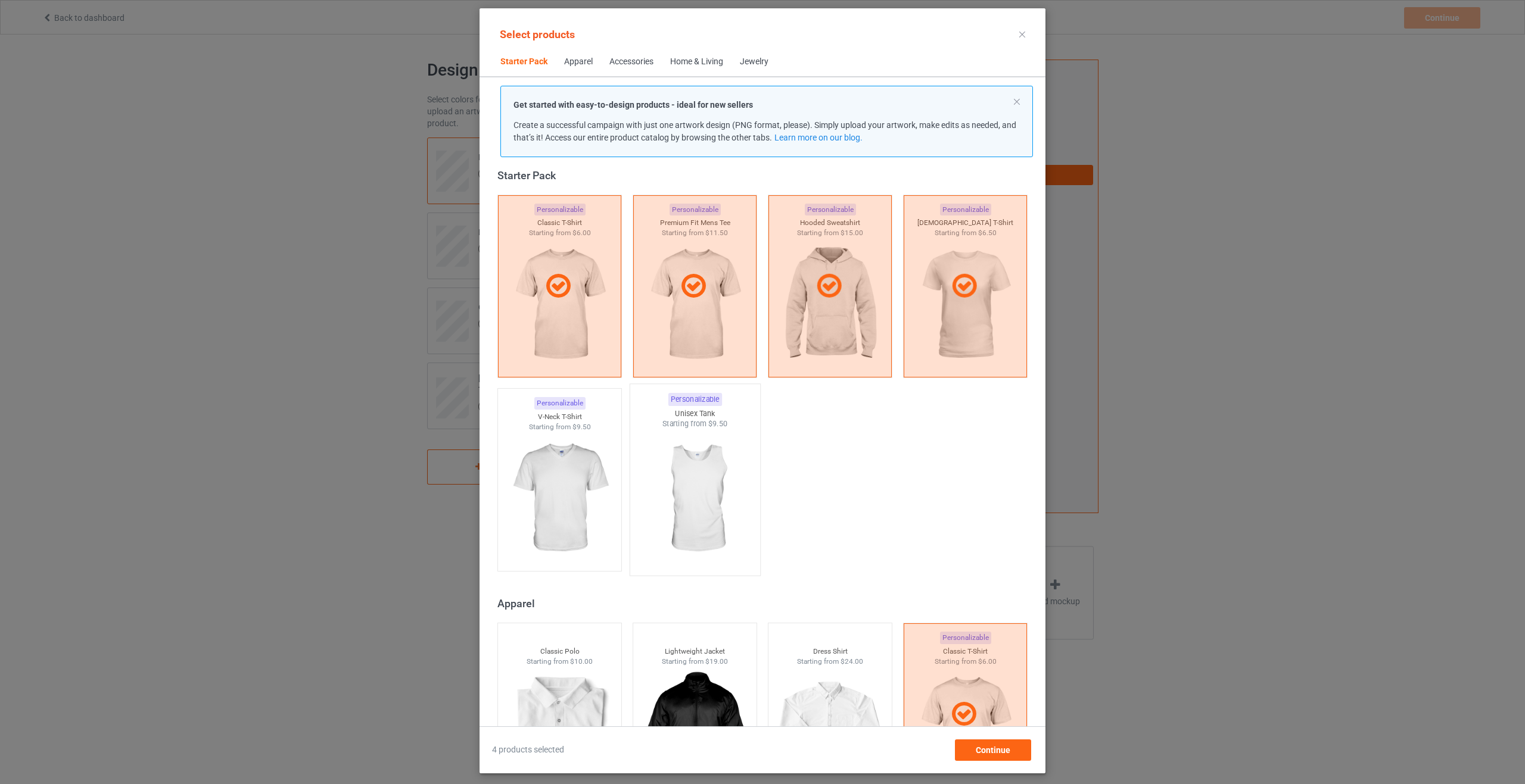
click at [677, 511] on img at bounding box center [694, 499] width 112 height 140
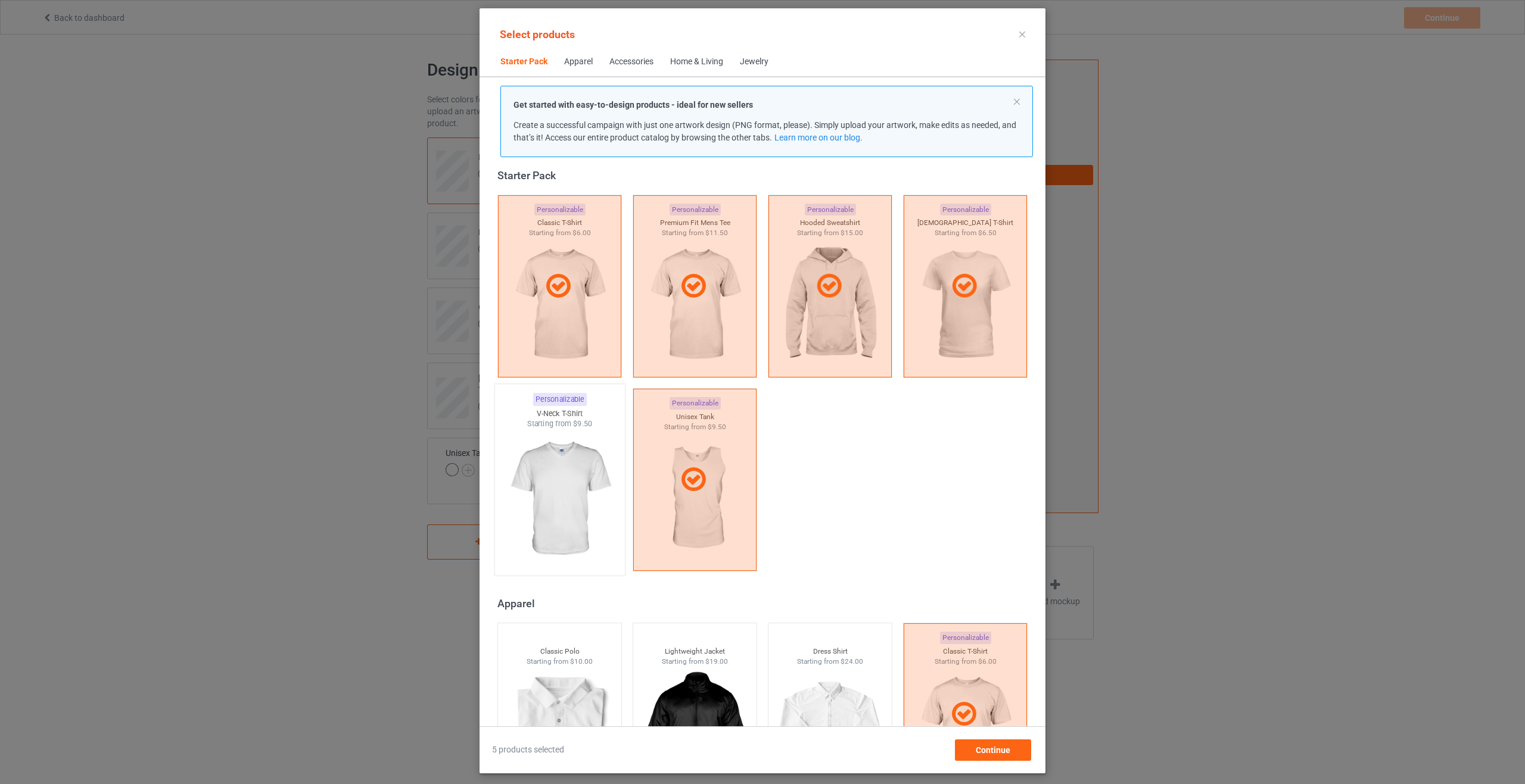
click at [542, 500] on img at bounding box center [559, 499] width 112 height 140
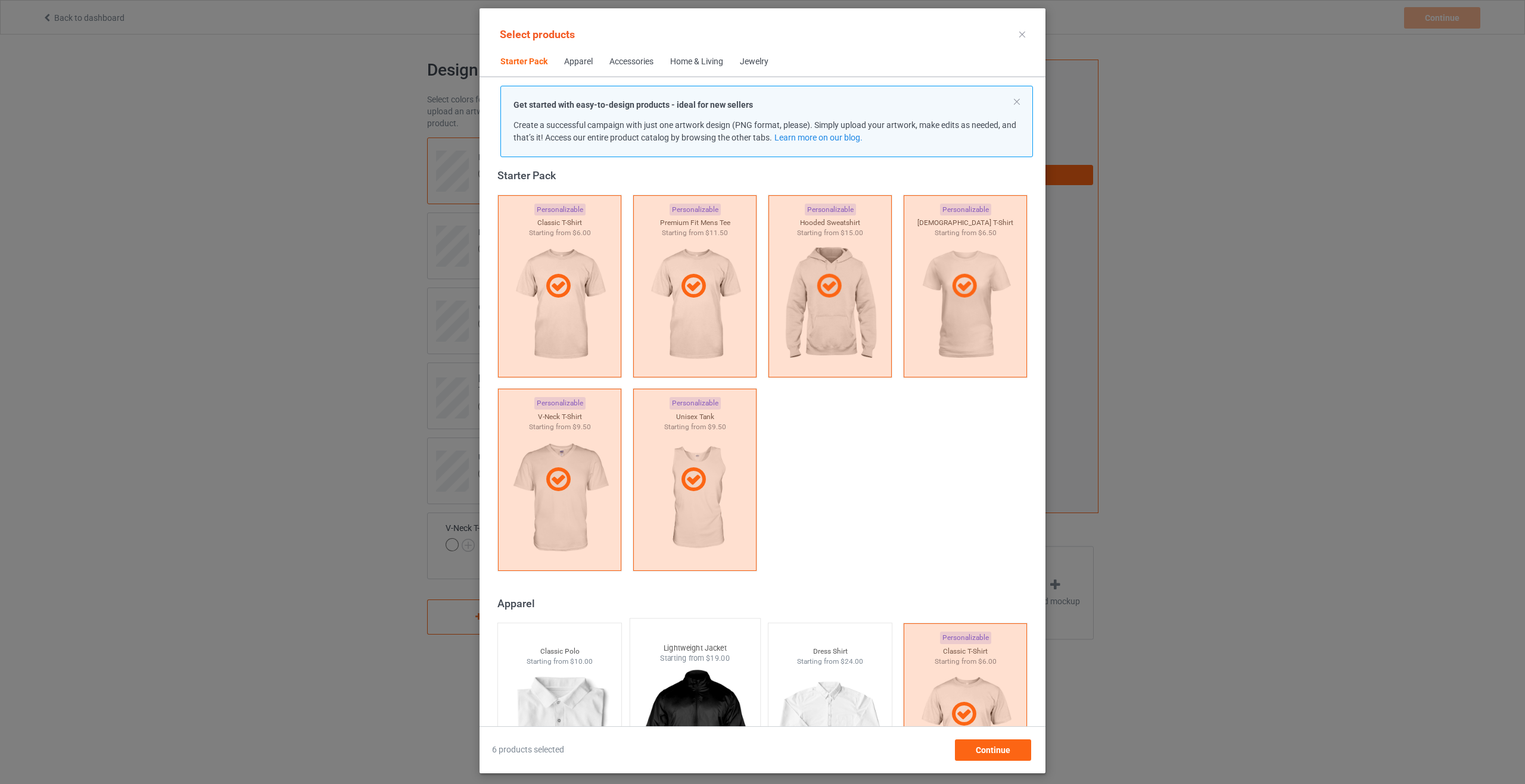
scroll to position [254, 0]
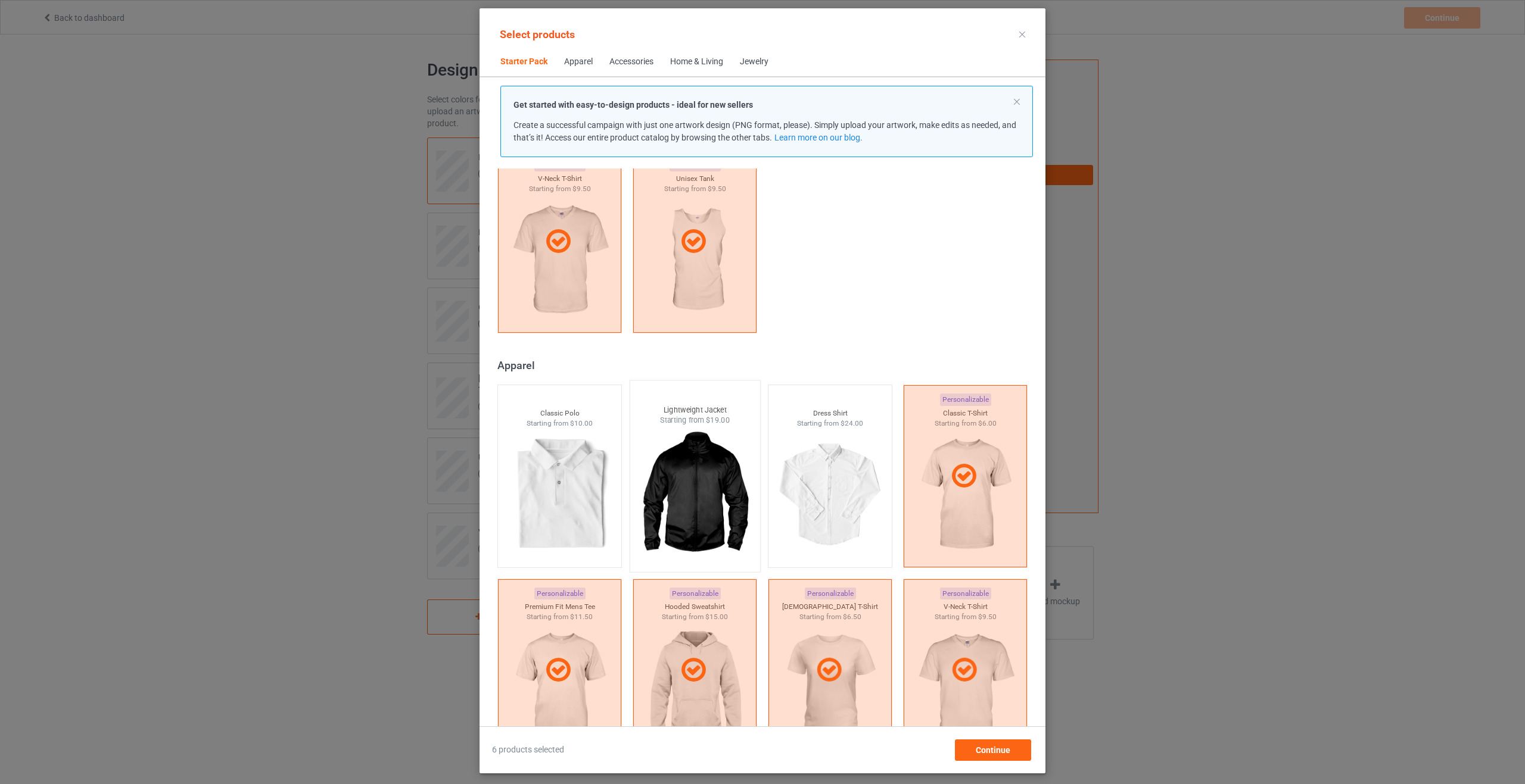
click at [682, 513] on img at bounding box center [694, 495] width 112 height 140
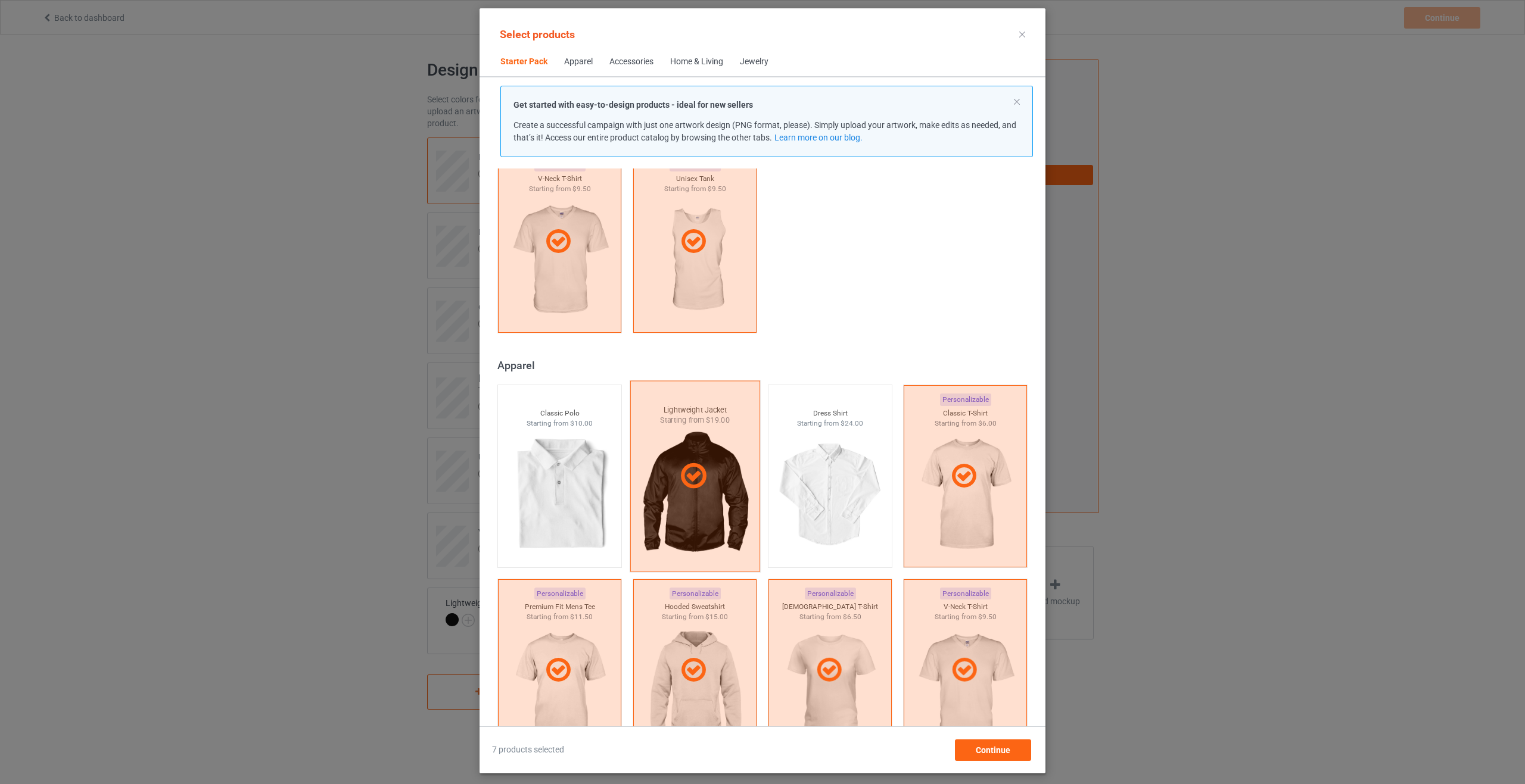
click at [682, 513] on div at bounding box center [695, 476] width 130 height 191
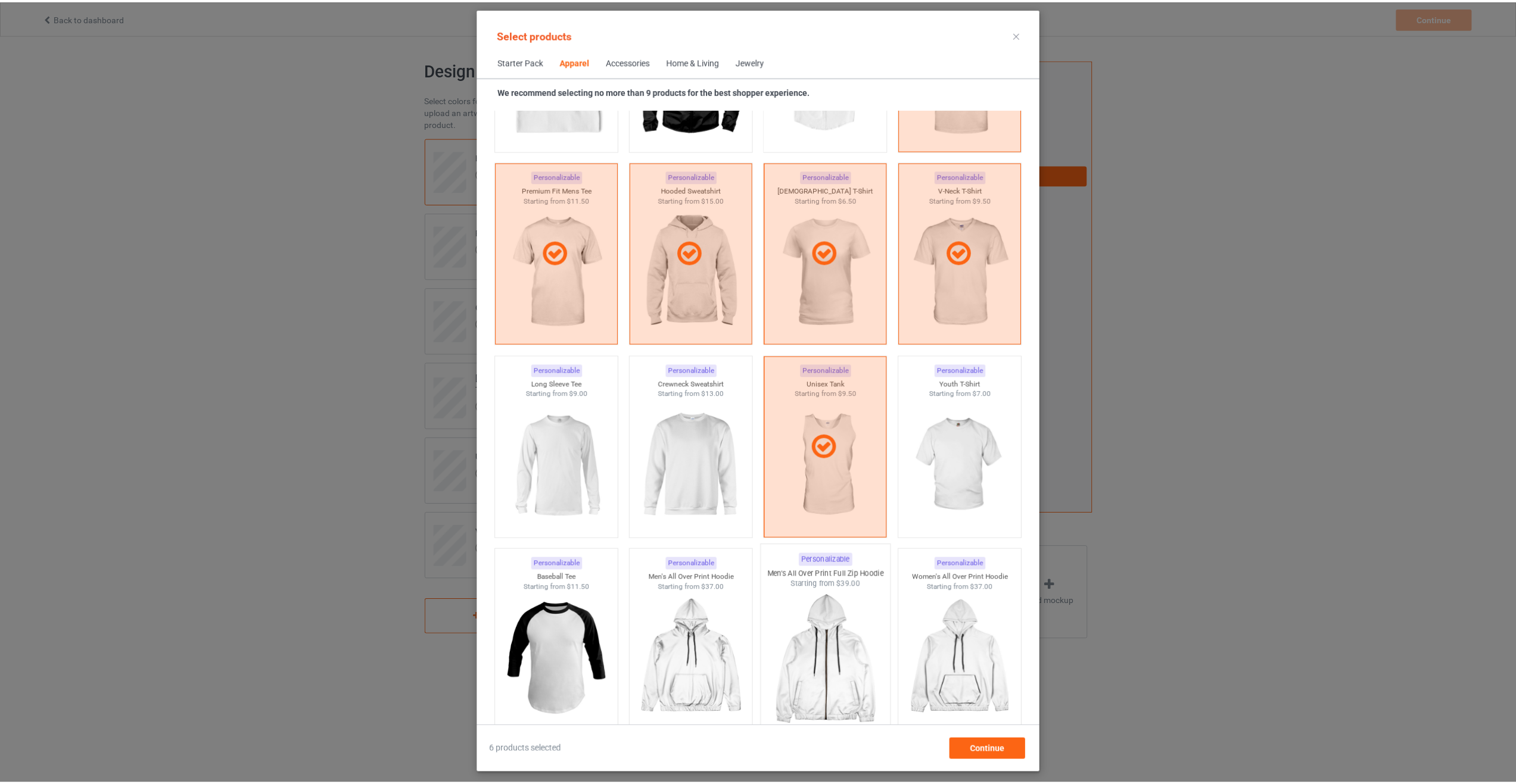
scroll to position [730, 0]
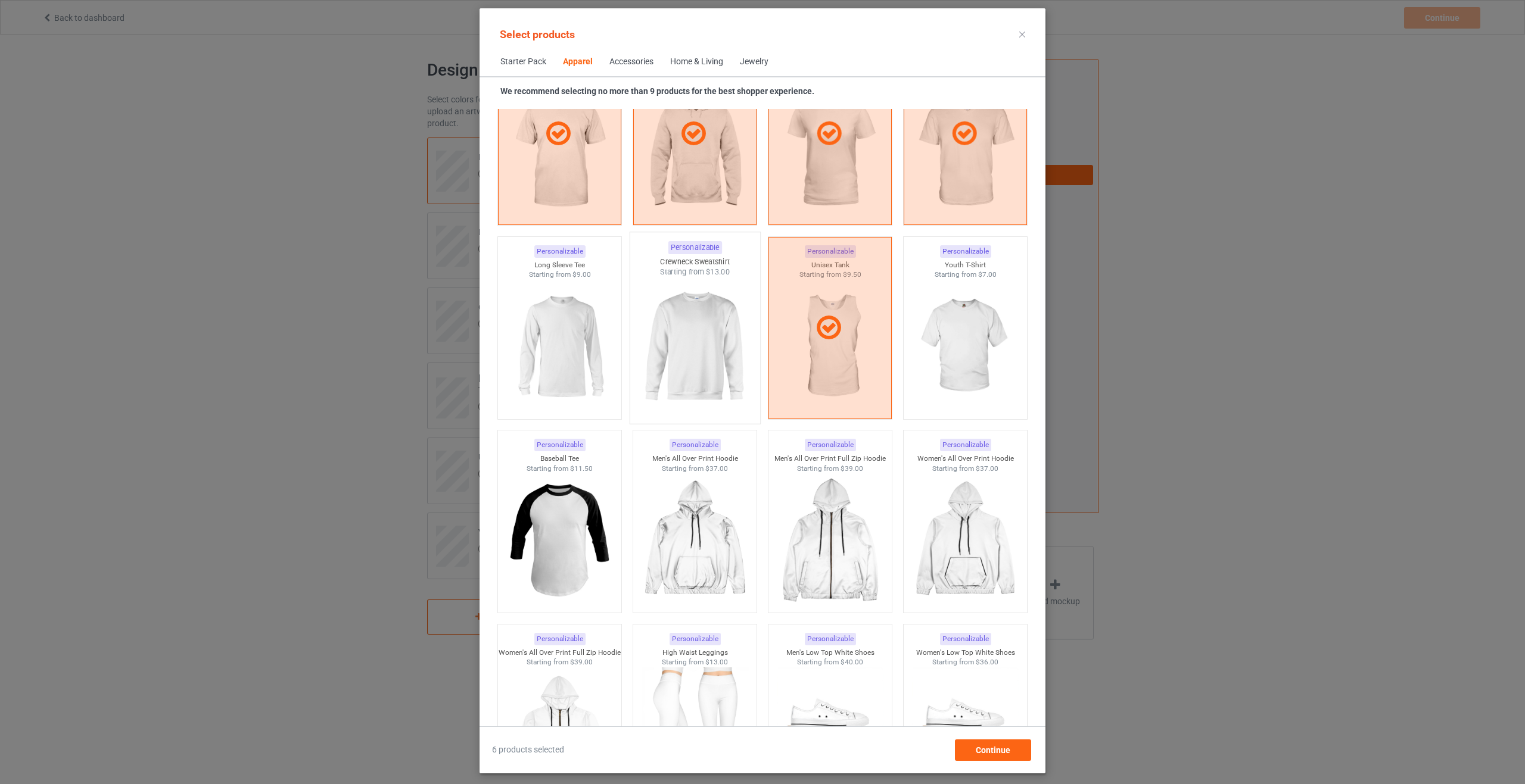
click at [693, 361] on img at bounding box center [694, 347] width 112 height 140
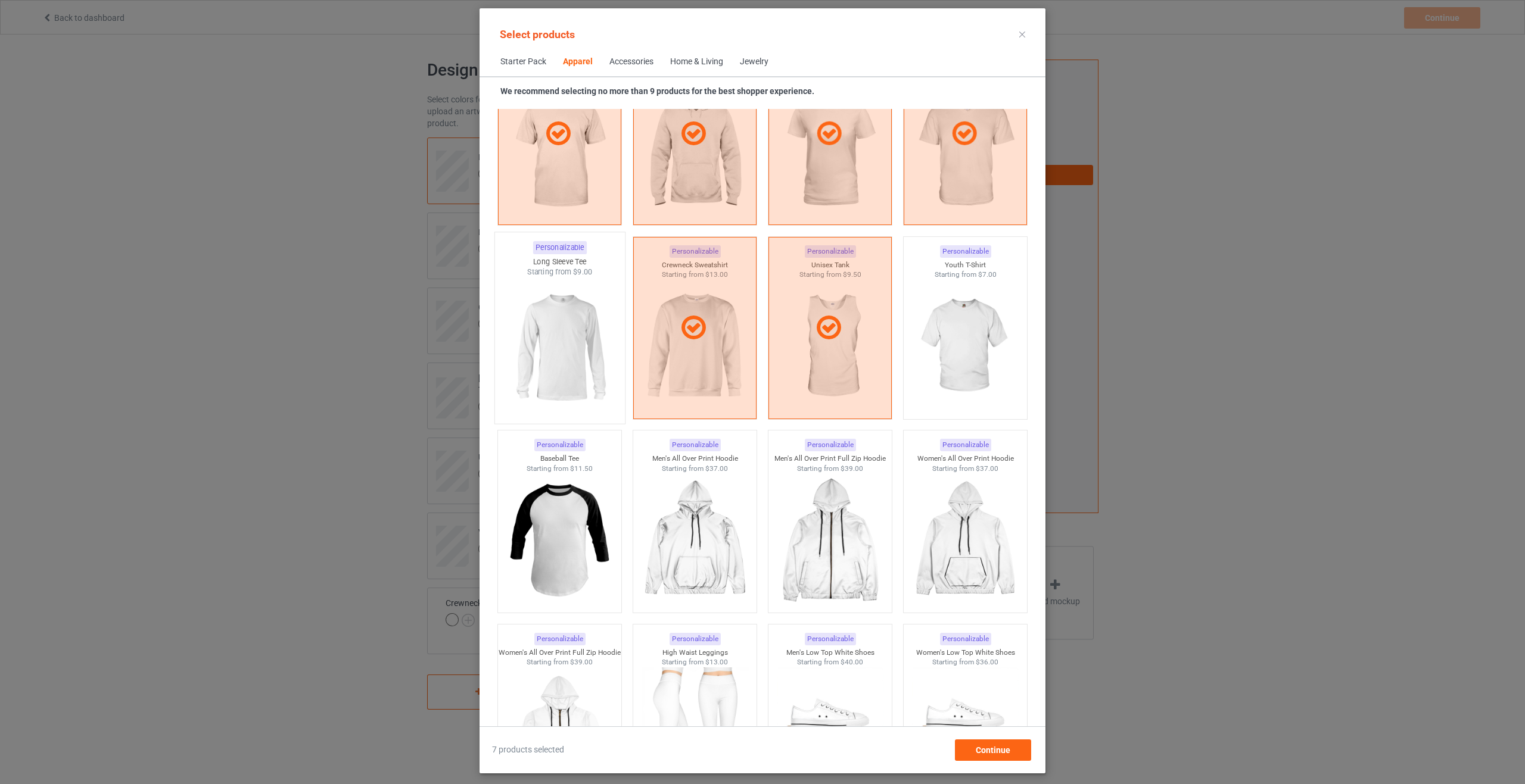
click at [573, 369] on img at bounding box center [559, 347] width 112 height 140
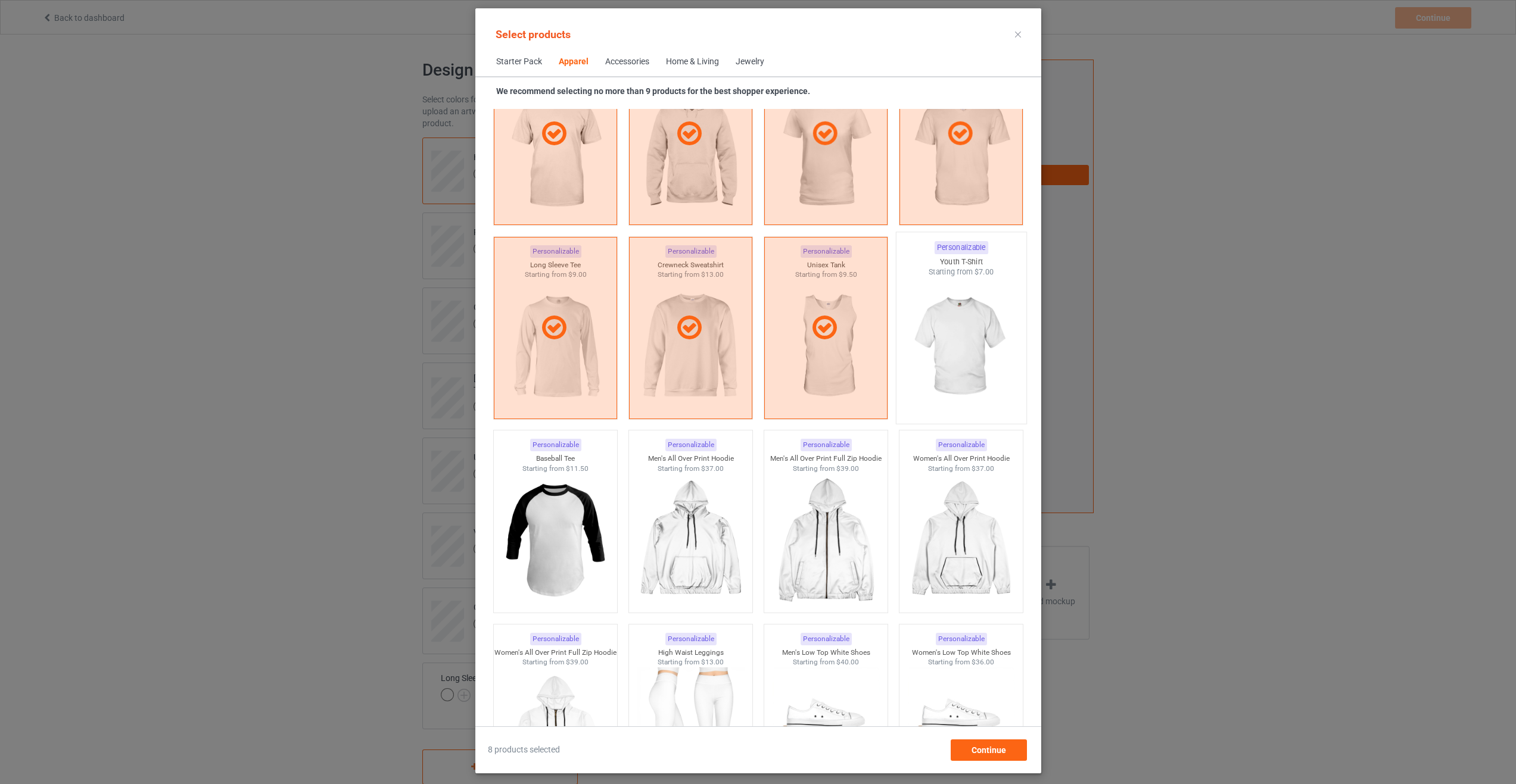
click at [946, 346] on img at bounding box center [961, 347] width 112 height 140
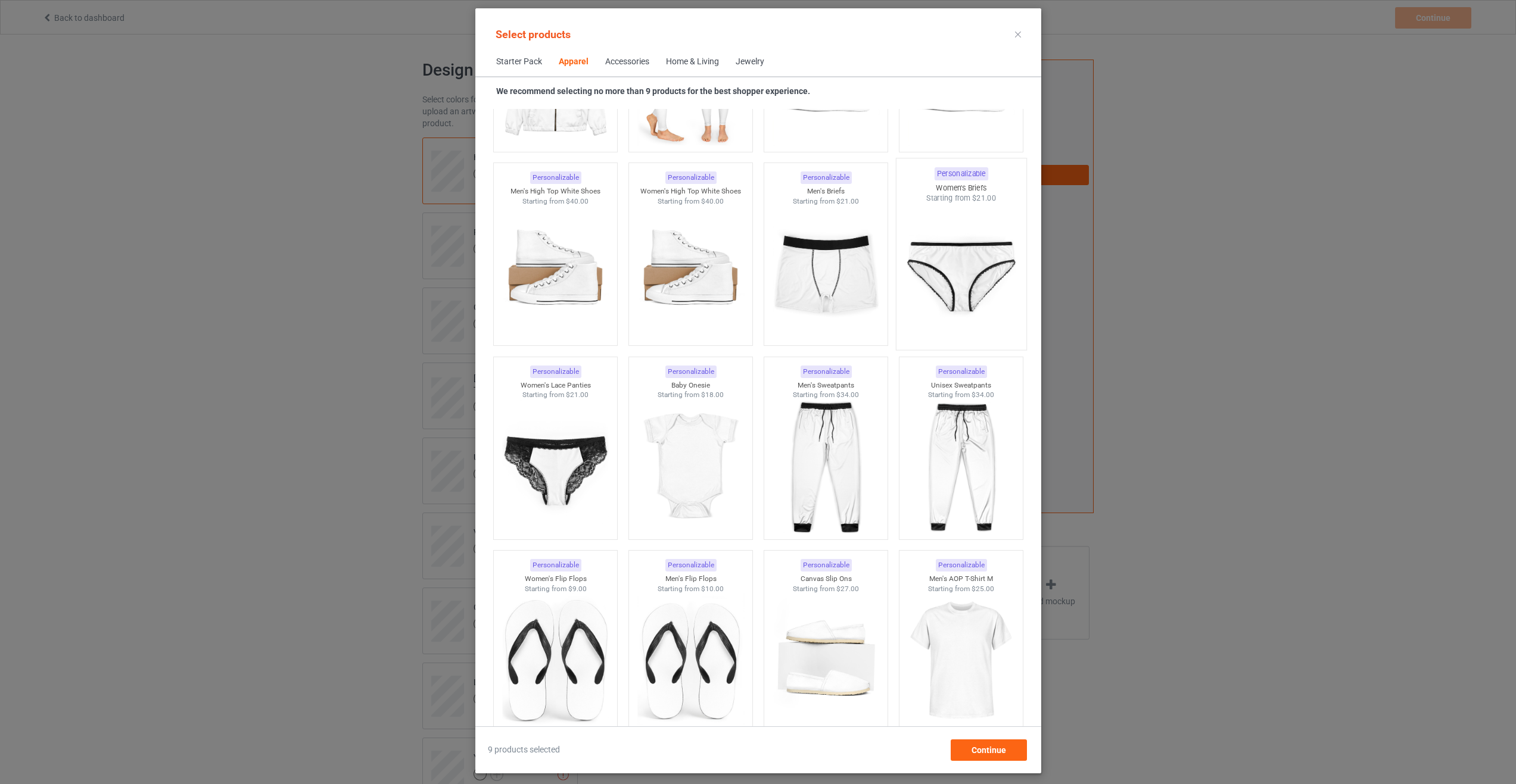
scroll to position [1504, 0]
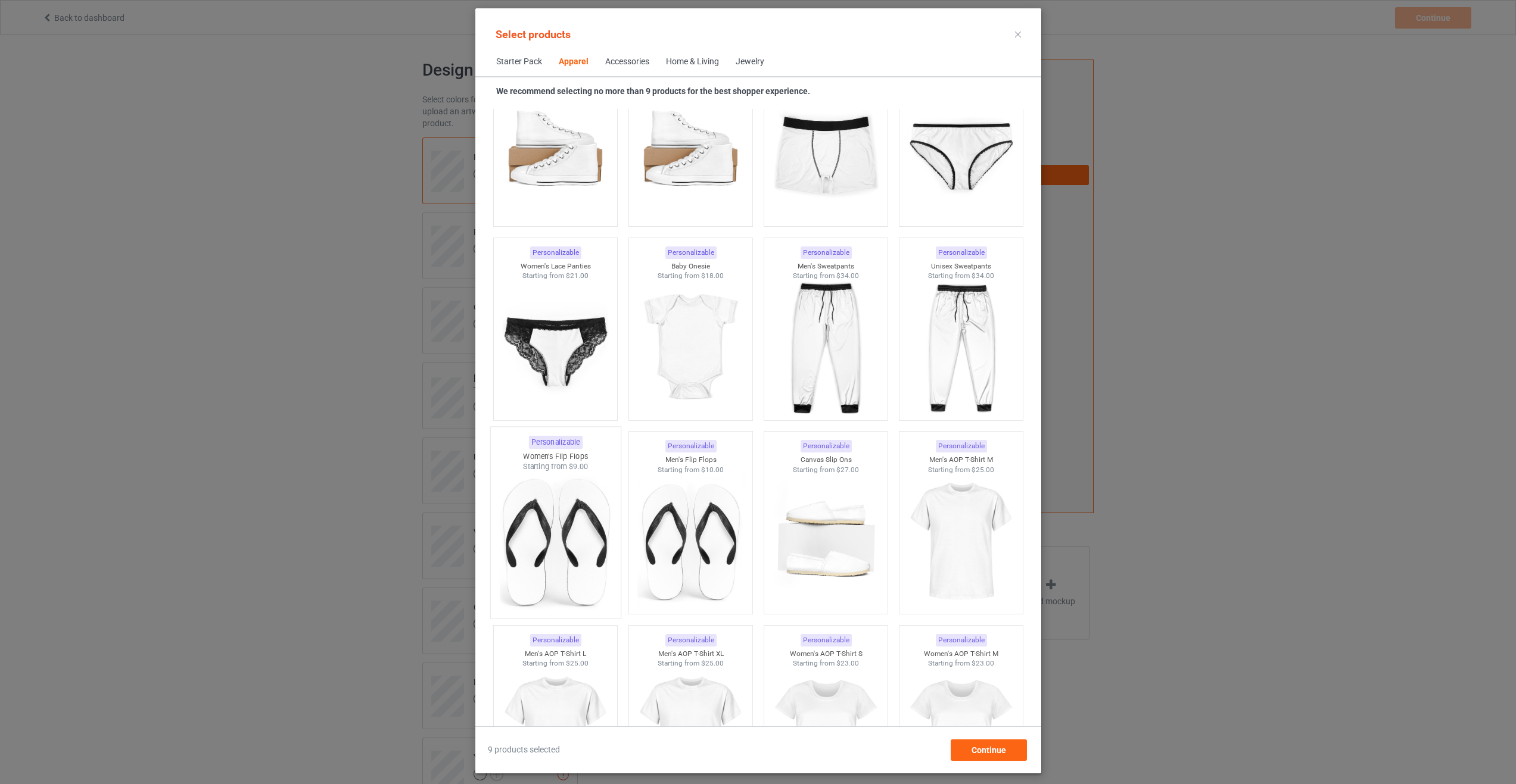
drag, startPoint x: 673, startPoint y: 582, endPoint x: 600, endPoint y: 590, distance: 73.4
click at [673, 584] on img at bounding box center [690, 541] width 107 height 133
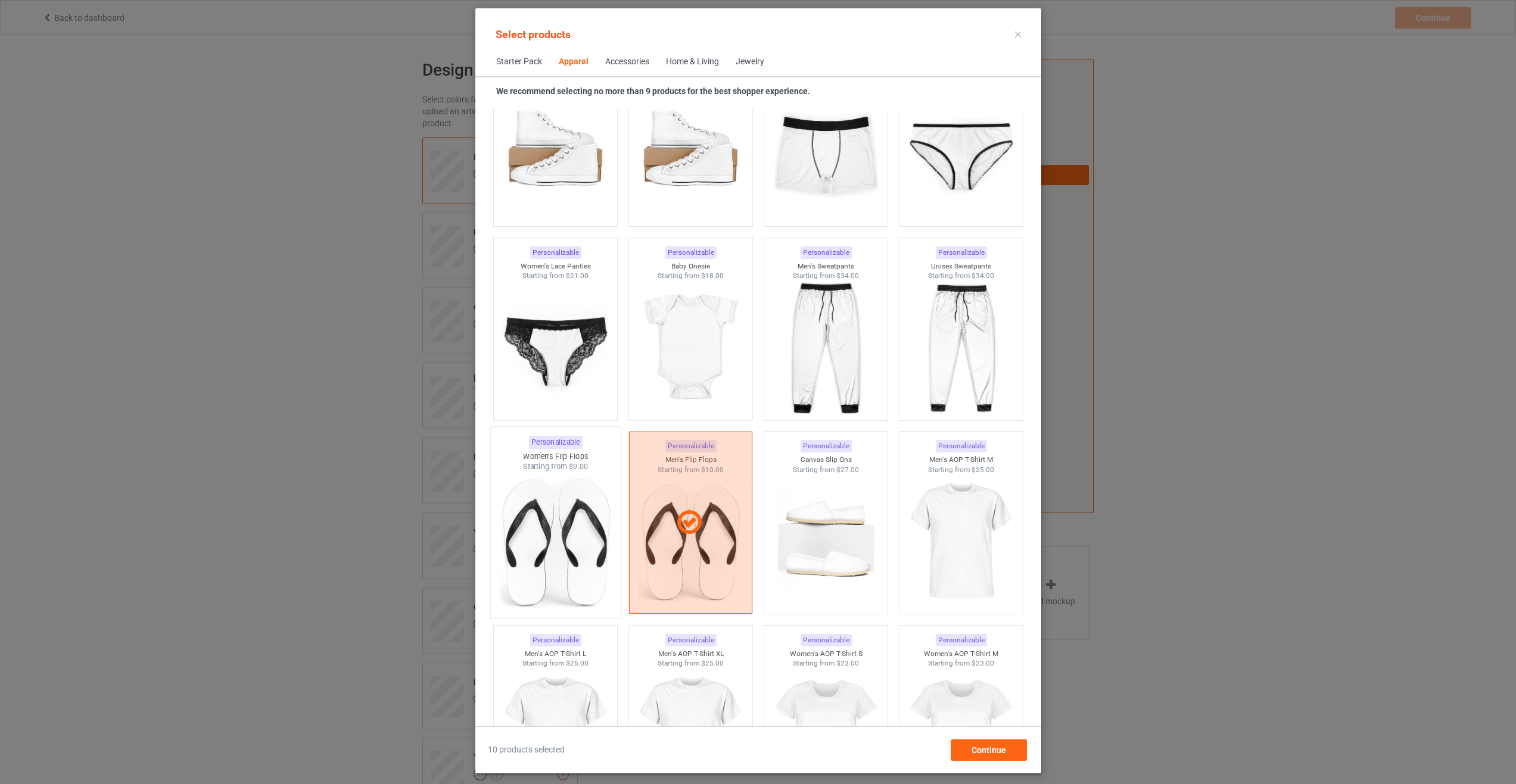
click at [578, 587] on img at bounding box center [555, 542] width 112 height 140
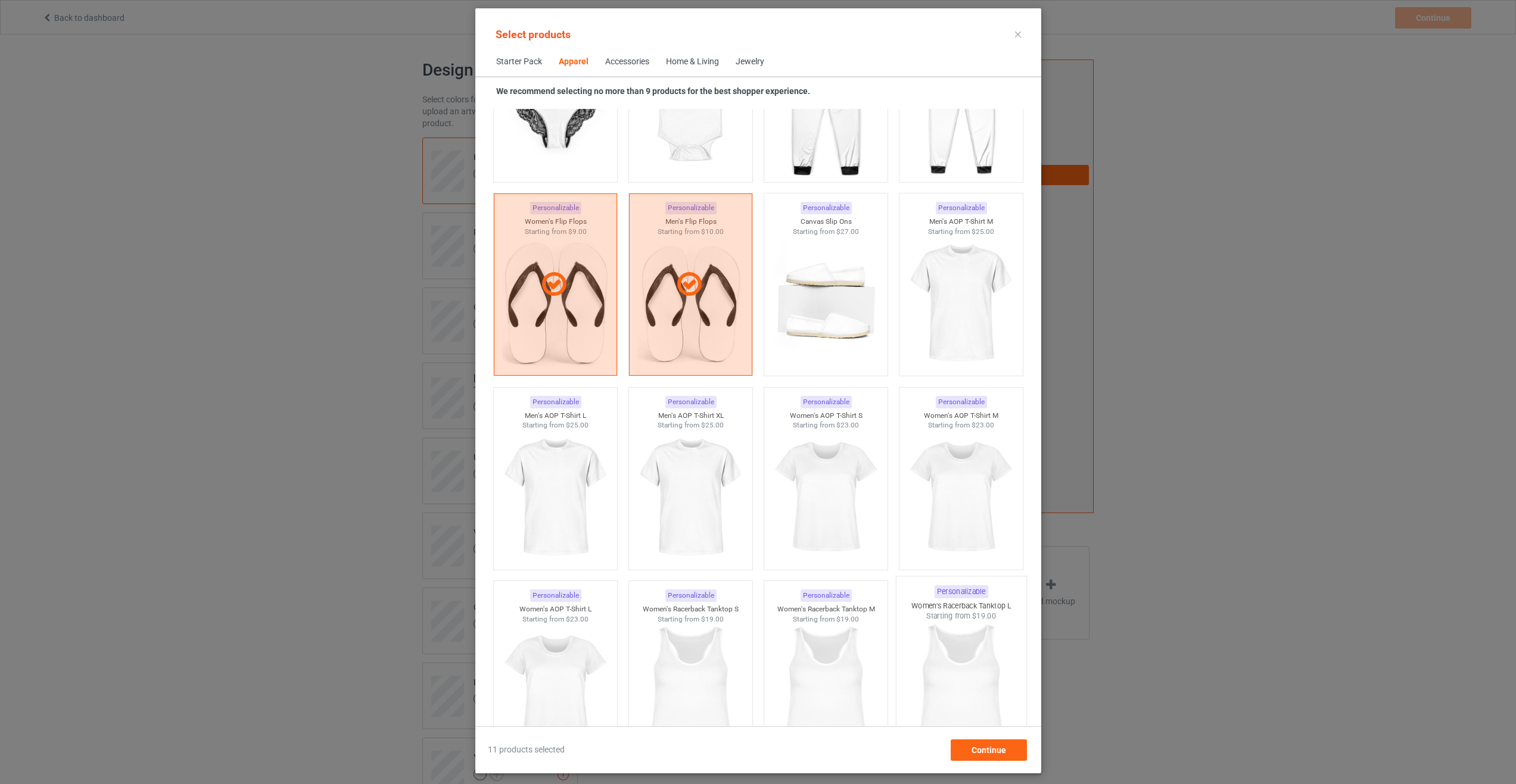
scroll to position [1802, 0]
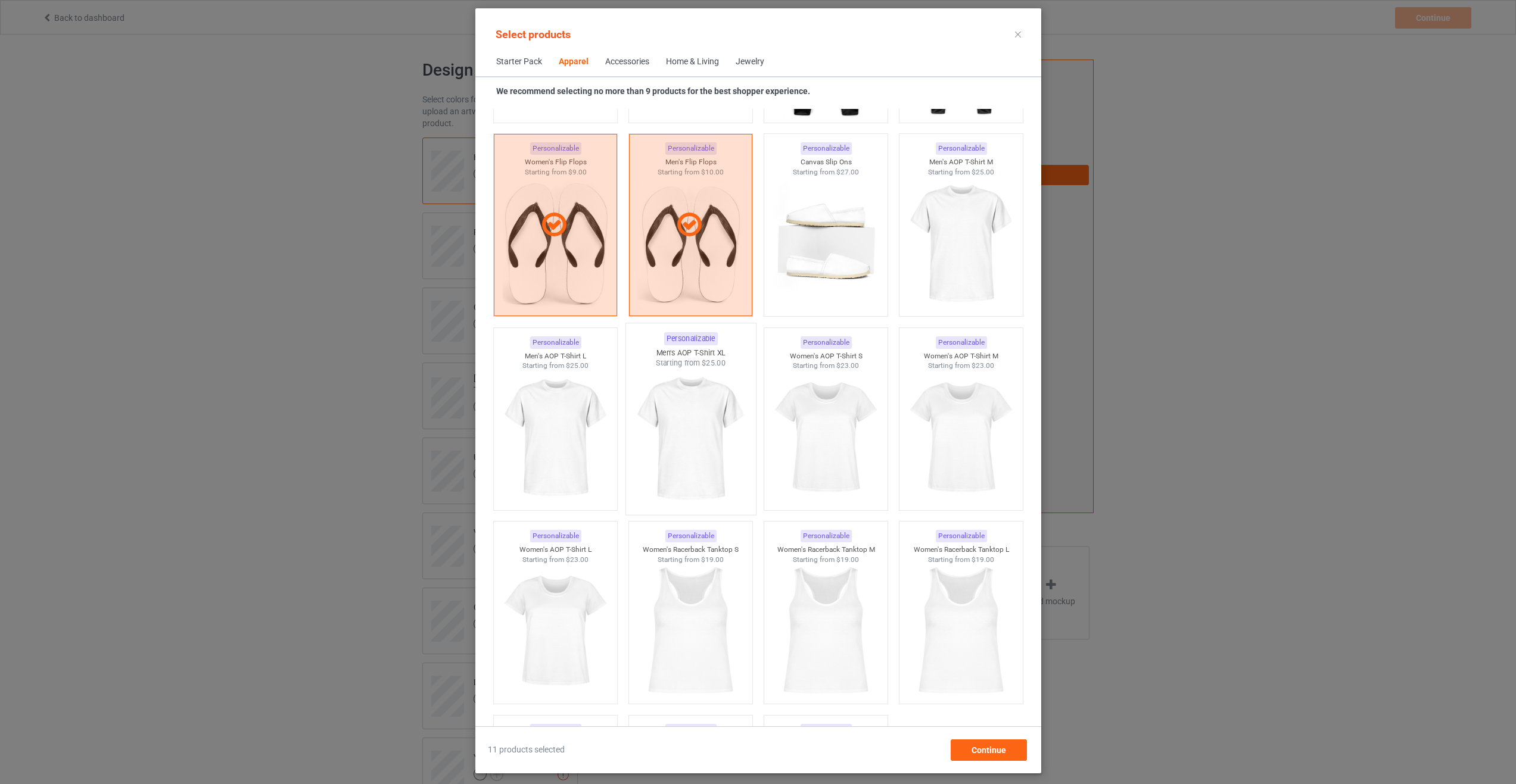
click at [691, 441] on img at bounding box center [690, 438] width 112 height 140
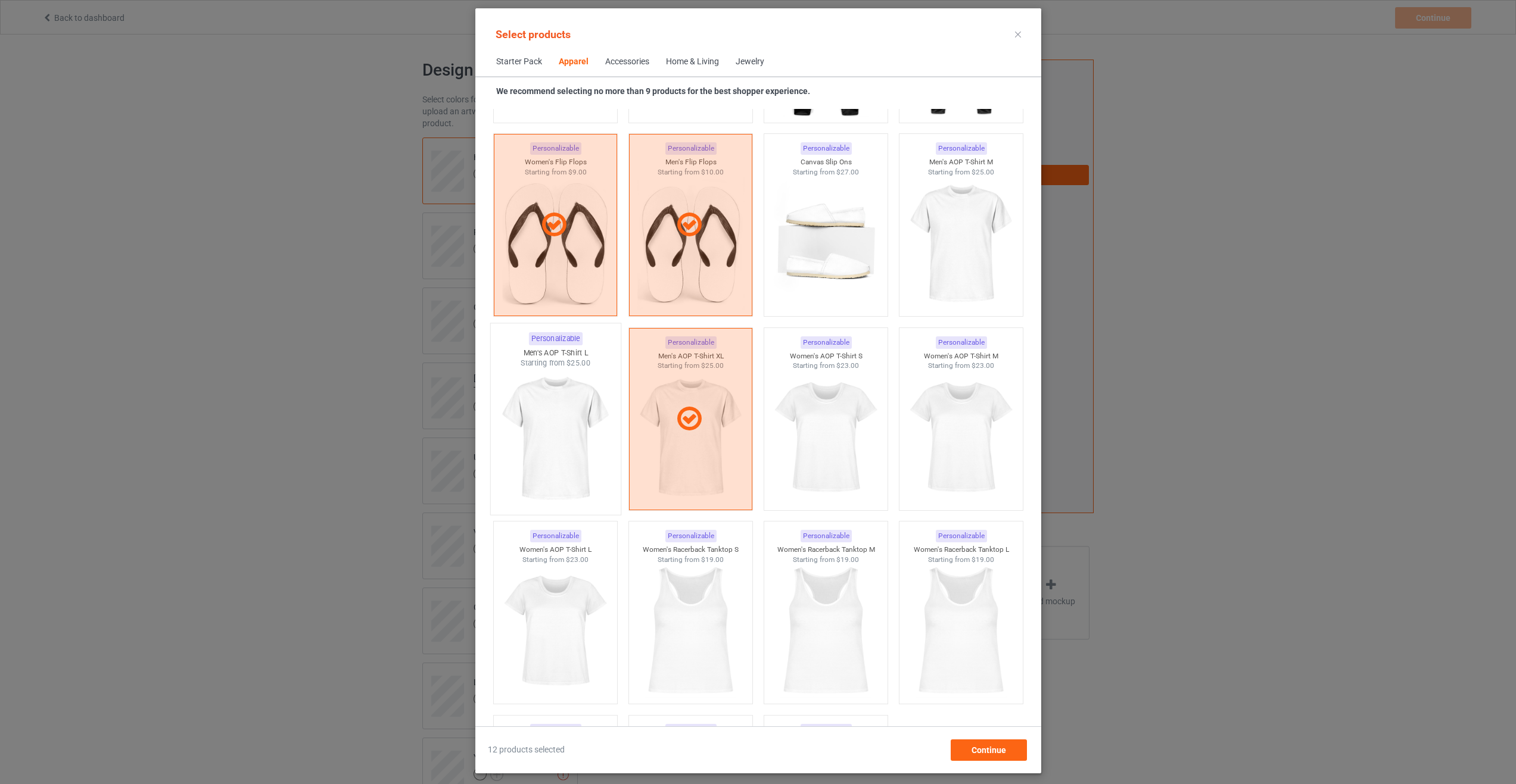
click at [539, 448] on img at bounding box center [555, 438] width 112 height 140
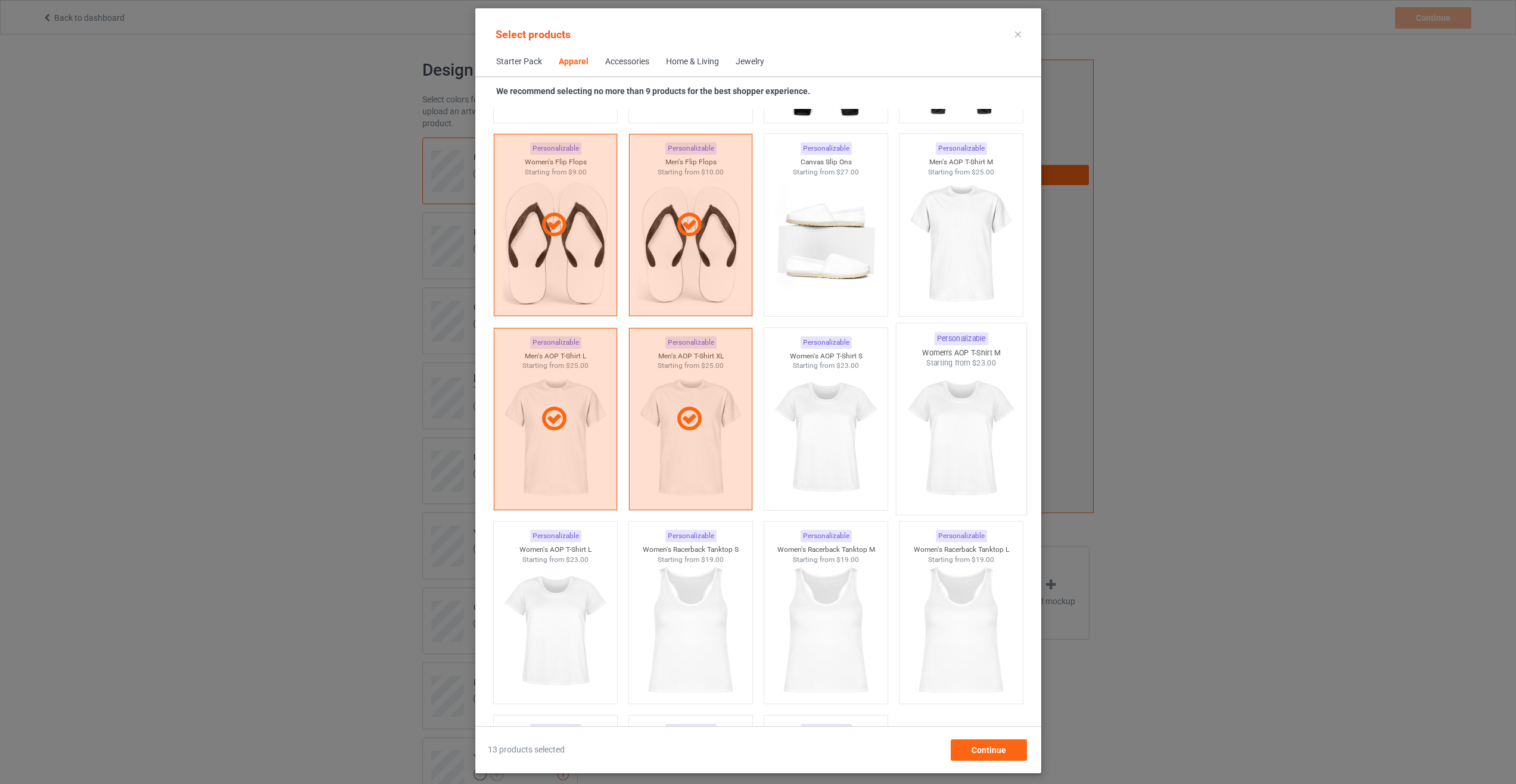
click at [984, 474] on img at bounding box center [961, 438] width 112 height 140
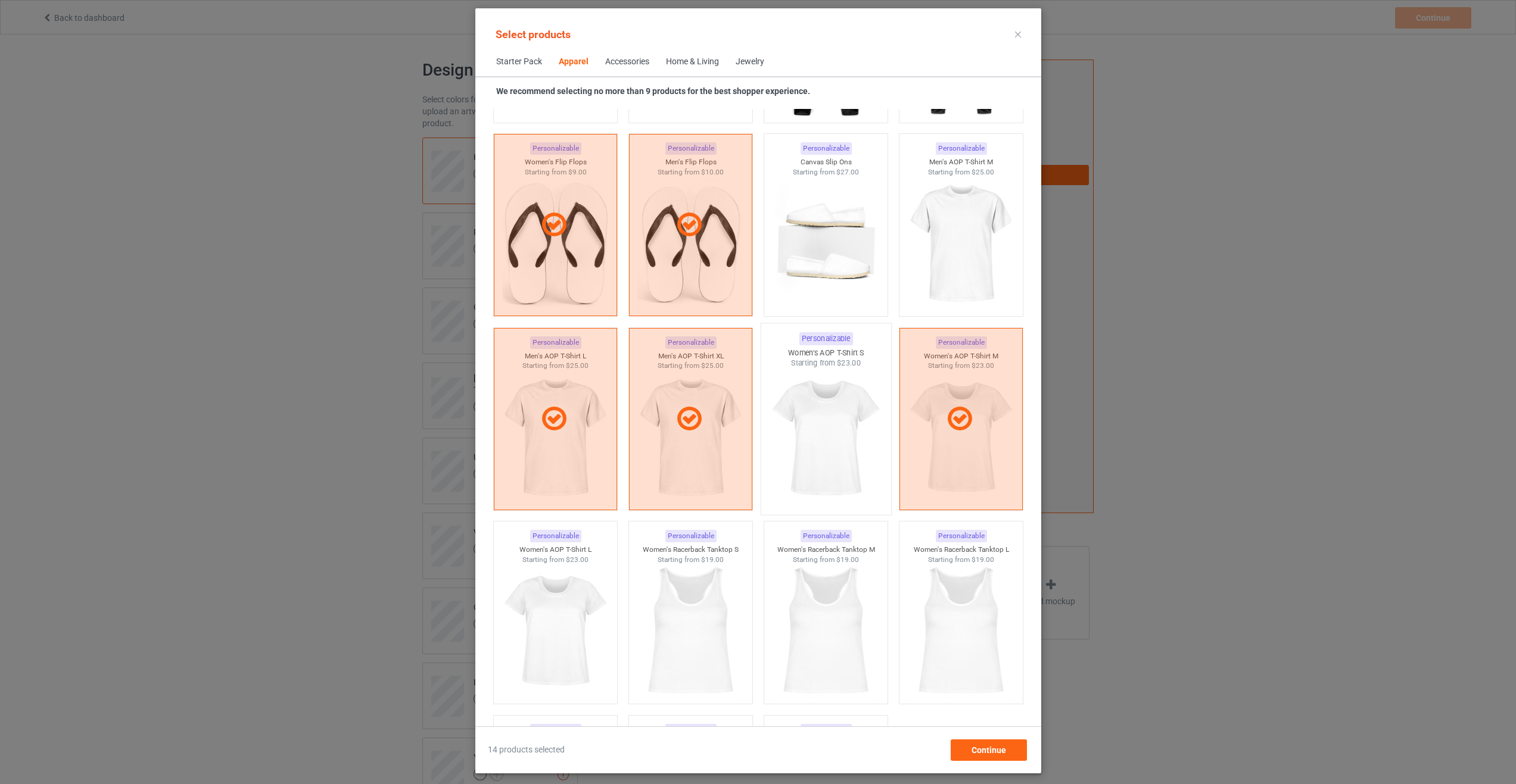
click at [851, 474] on img at bounding box center [826, 438] width 112 height 140
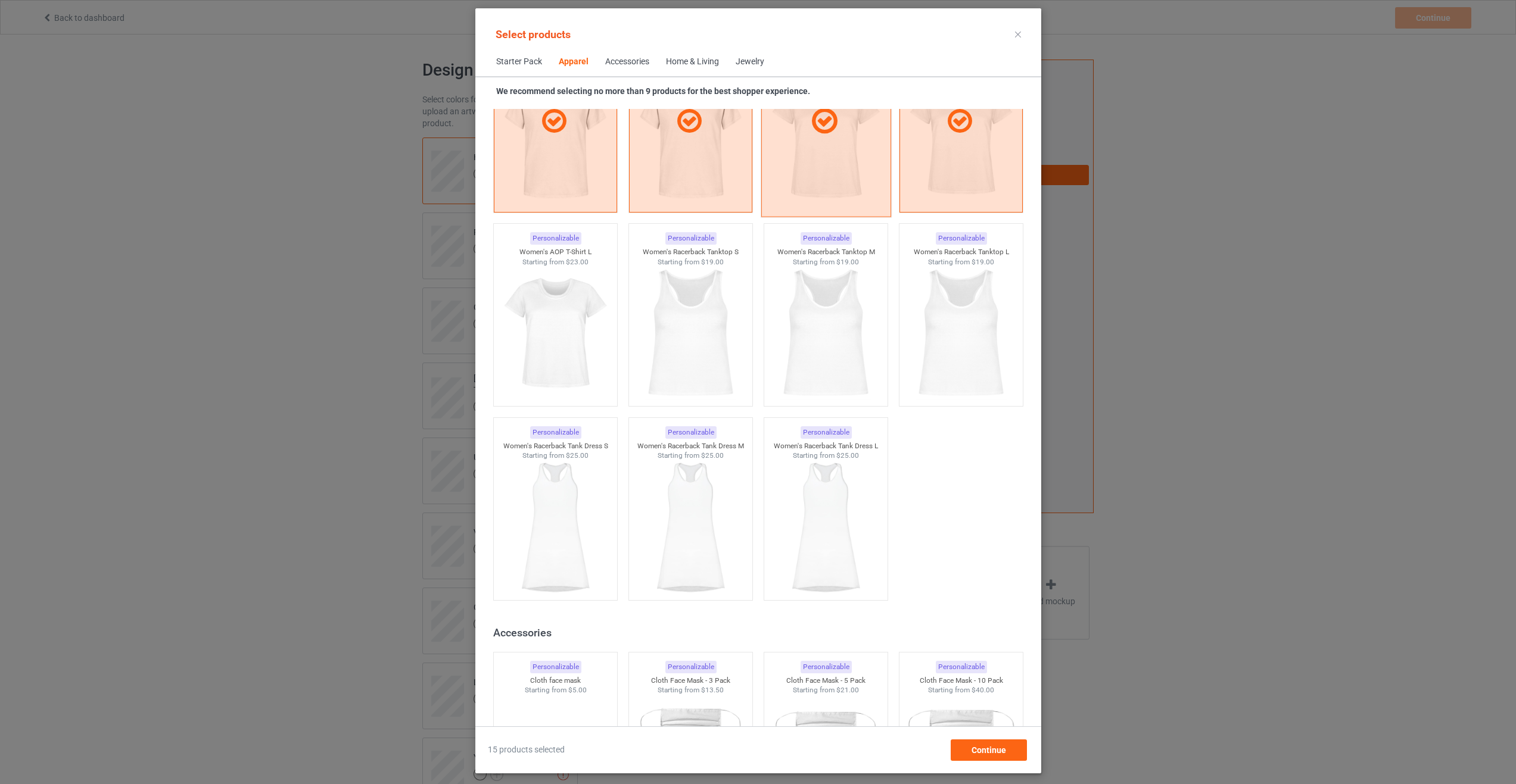
scroll to position [2159, 0]
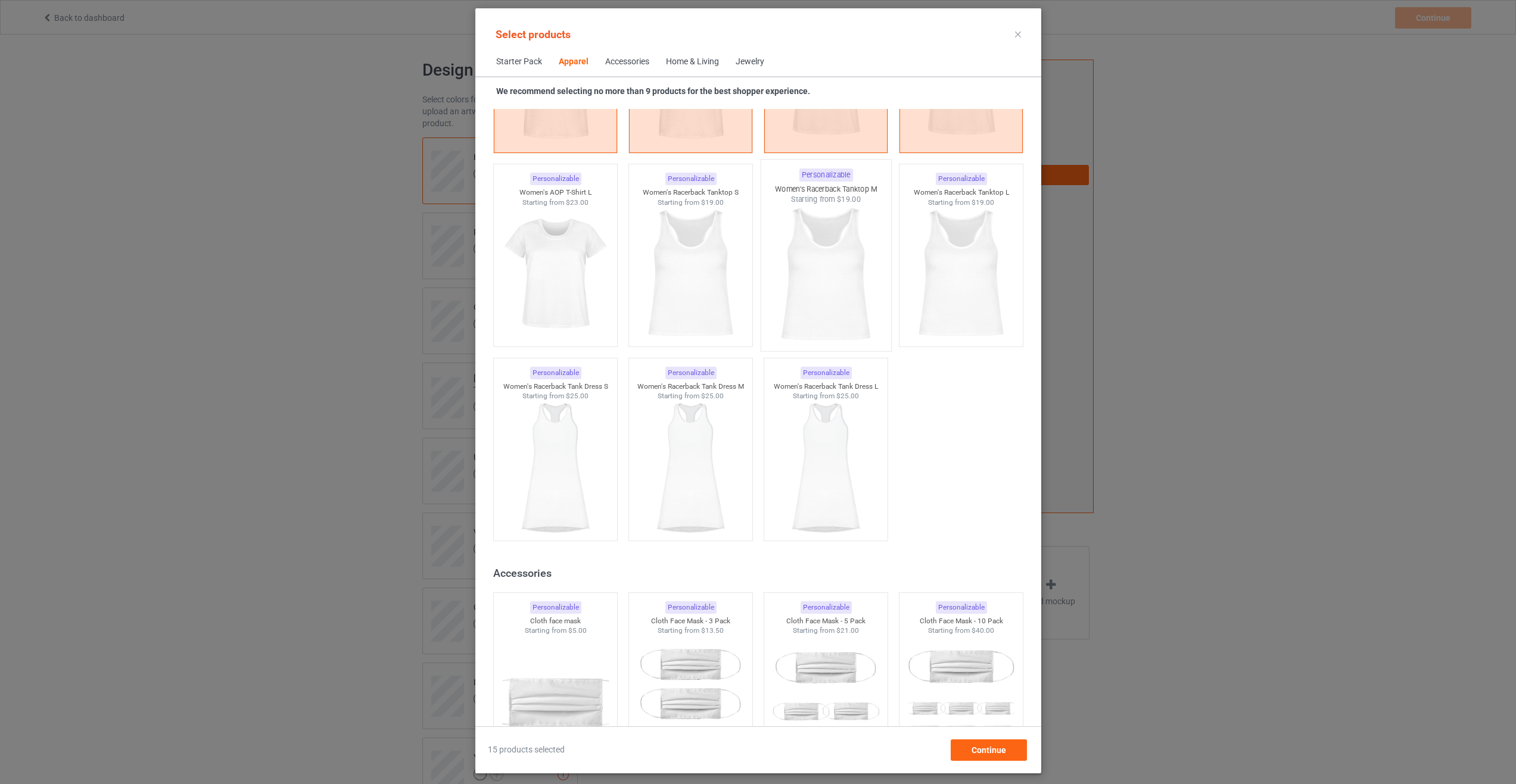
click at [829, 318] on img at bounding box center [826, 274] width 112 height 140
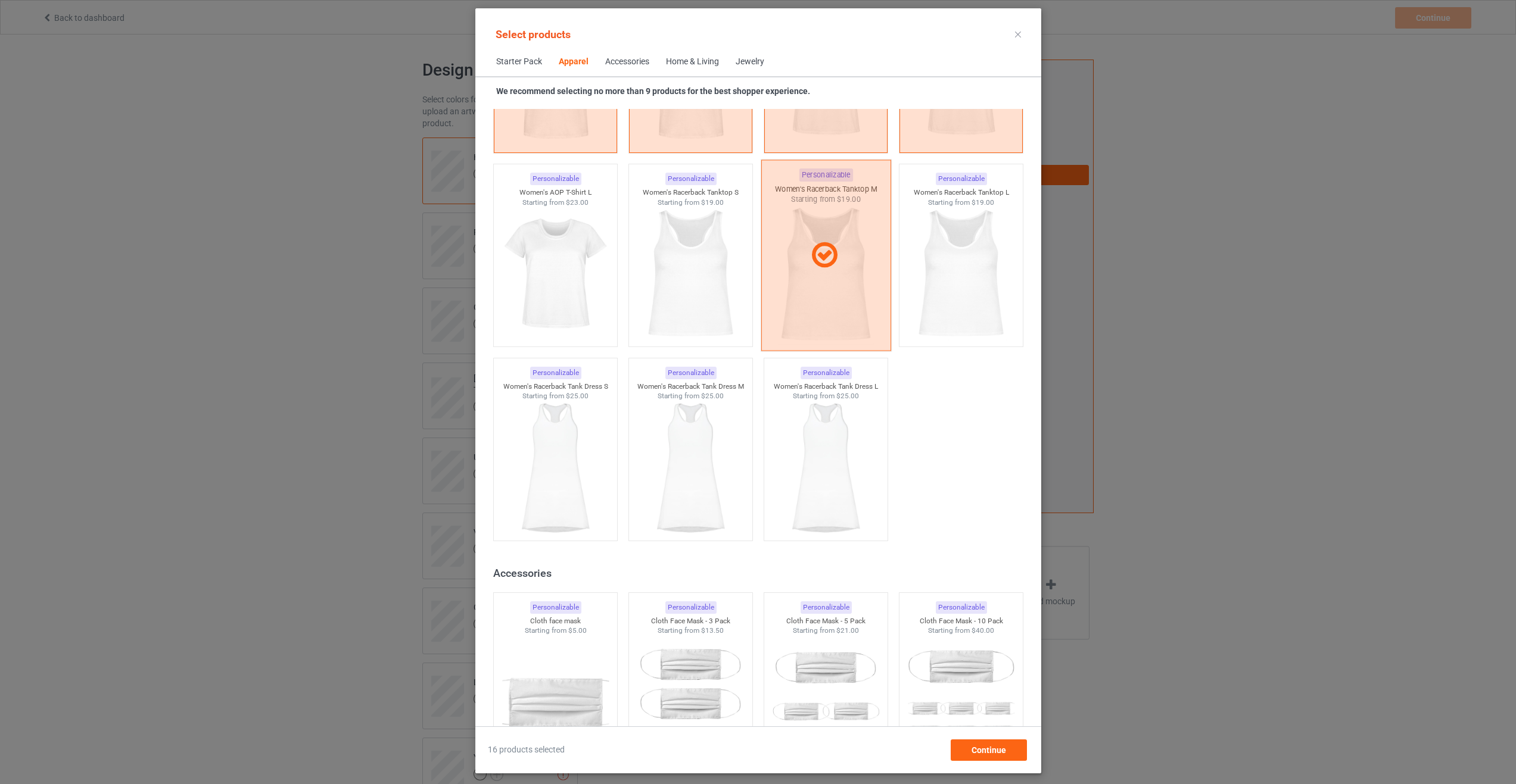
click at [829, 318] on div at bounding box center [825, 256] width 130 height 191
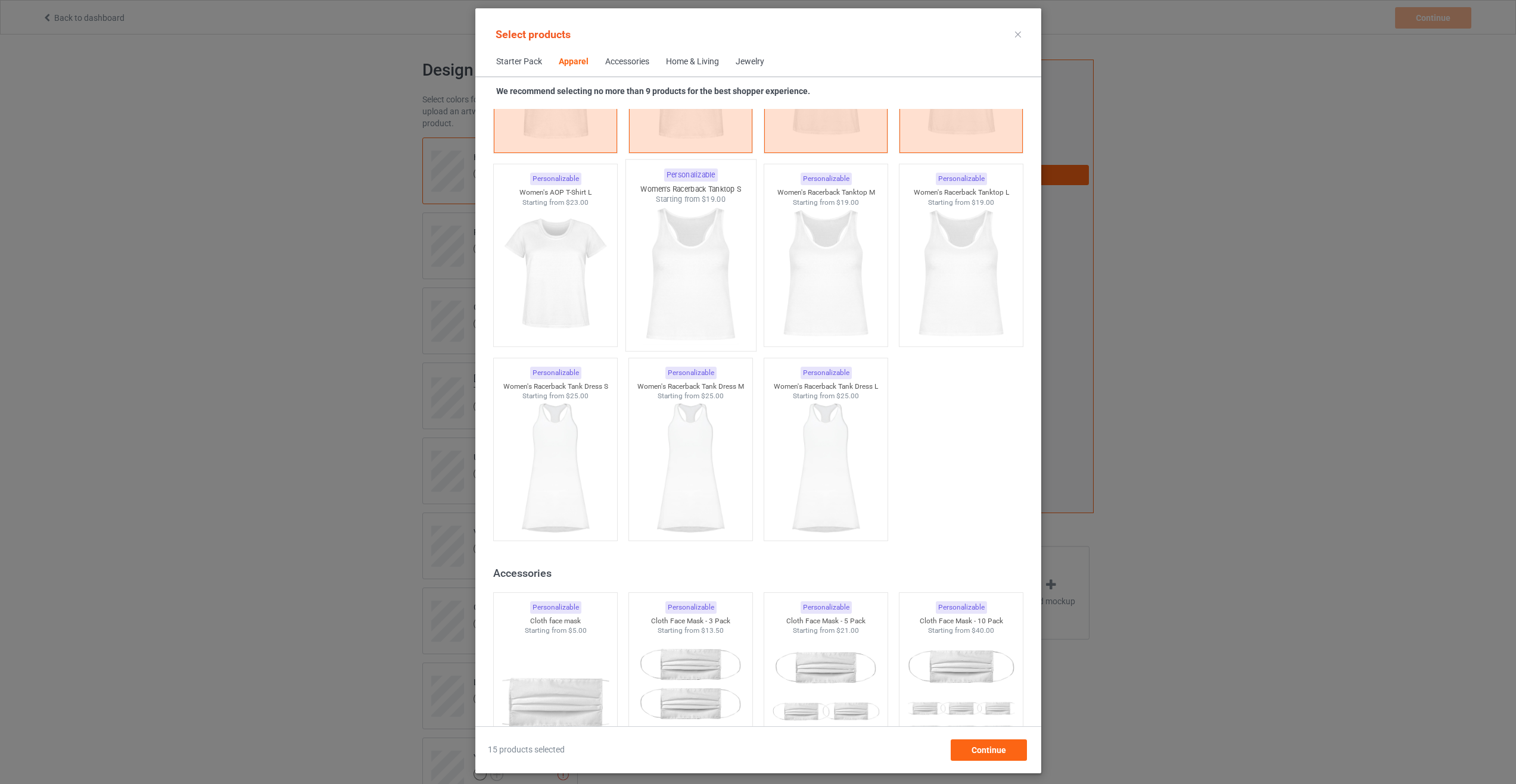
click at [724, 323] on img at bounding box center [690, 274] width 112 height 140
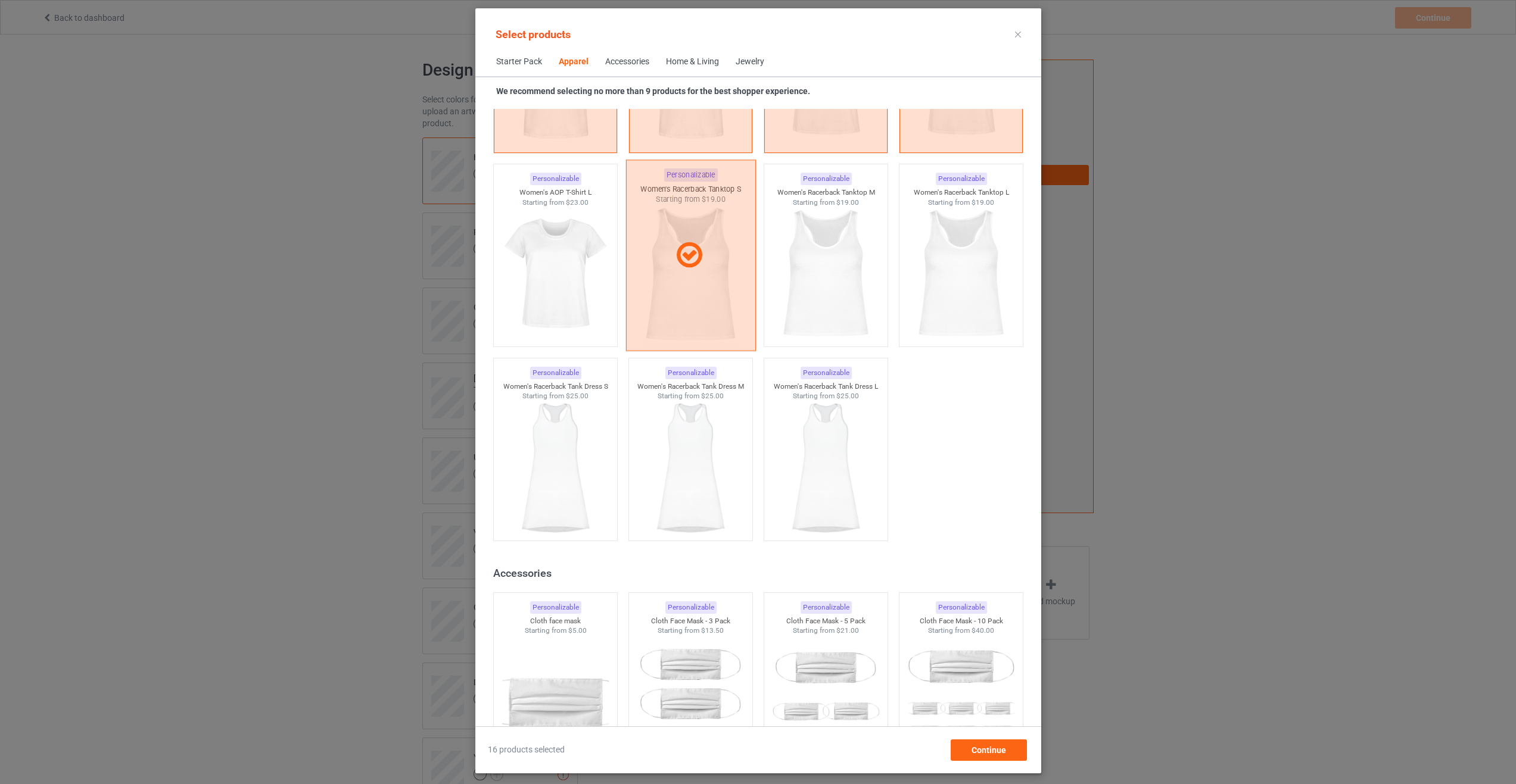
click at [724, 323] on div at bounding box center [690, 256] width 130 height 191
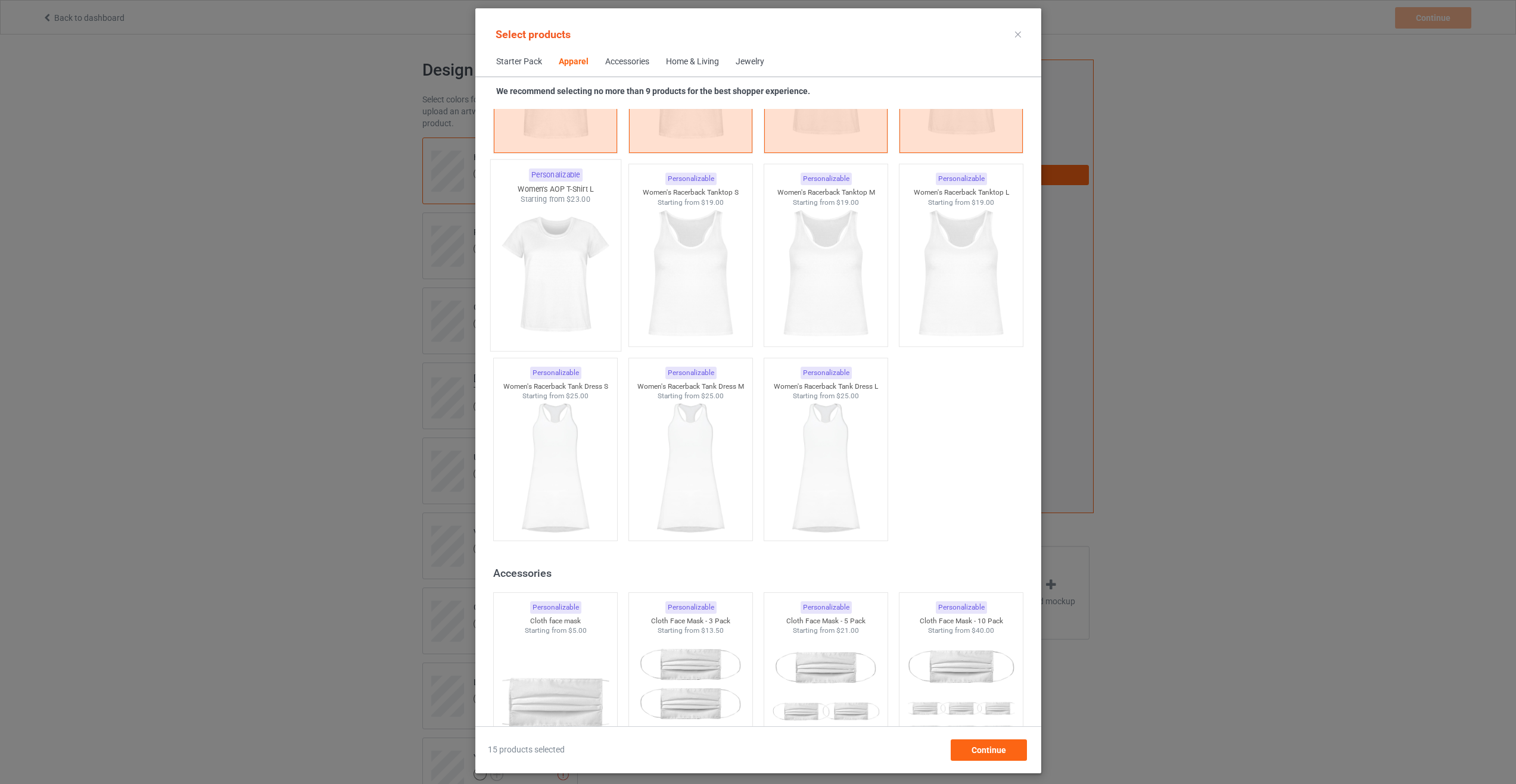
click at [520, 310] on img at bounding box center [555, 274] width 112 height 140
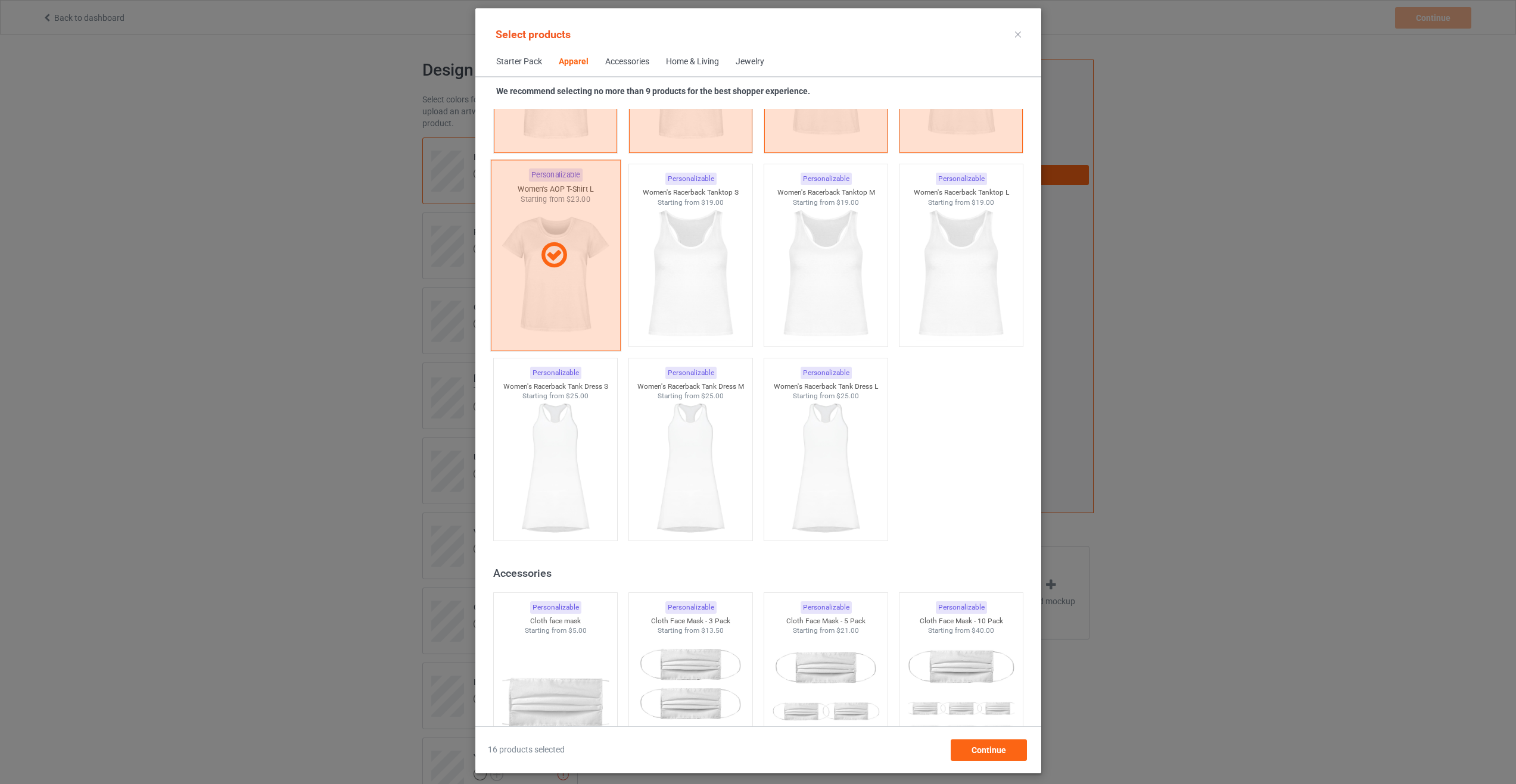
click at [520, 310] on div at bounding box center [555, 256] width 130 height 191
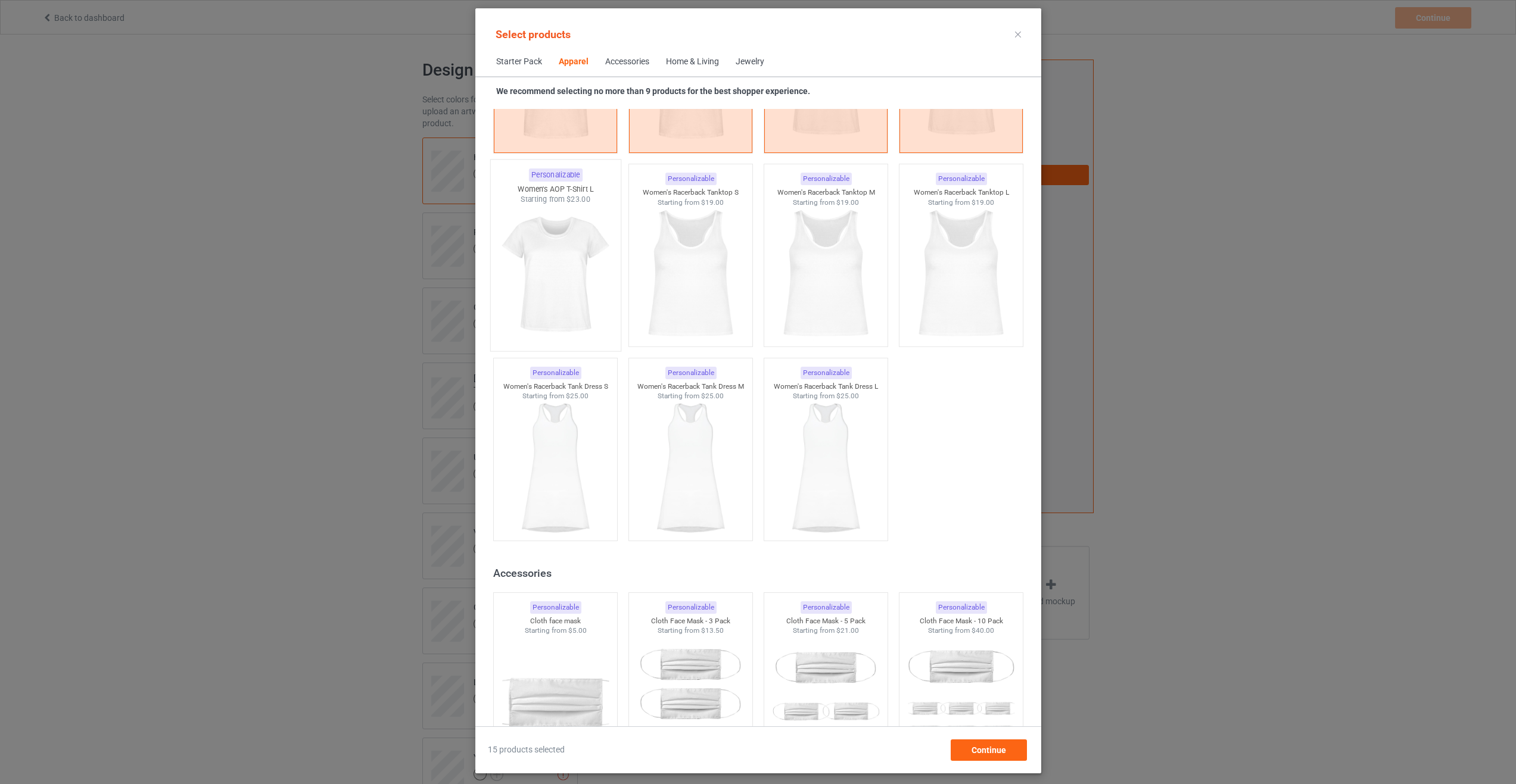
click at [520, 310] on img at bounding box center [555, 274] width 112 height 140
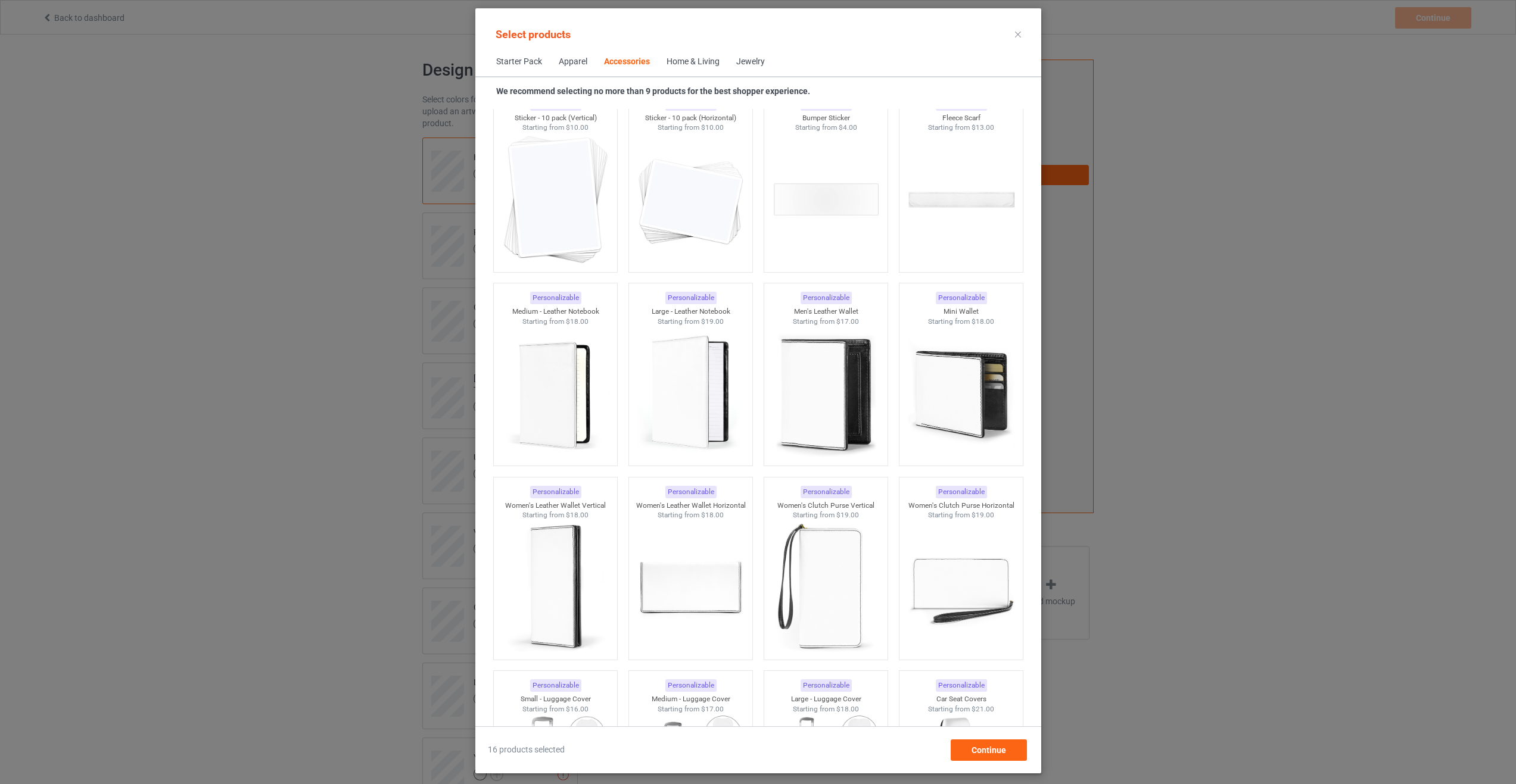
scroll to position [5076, 0]
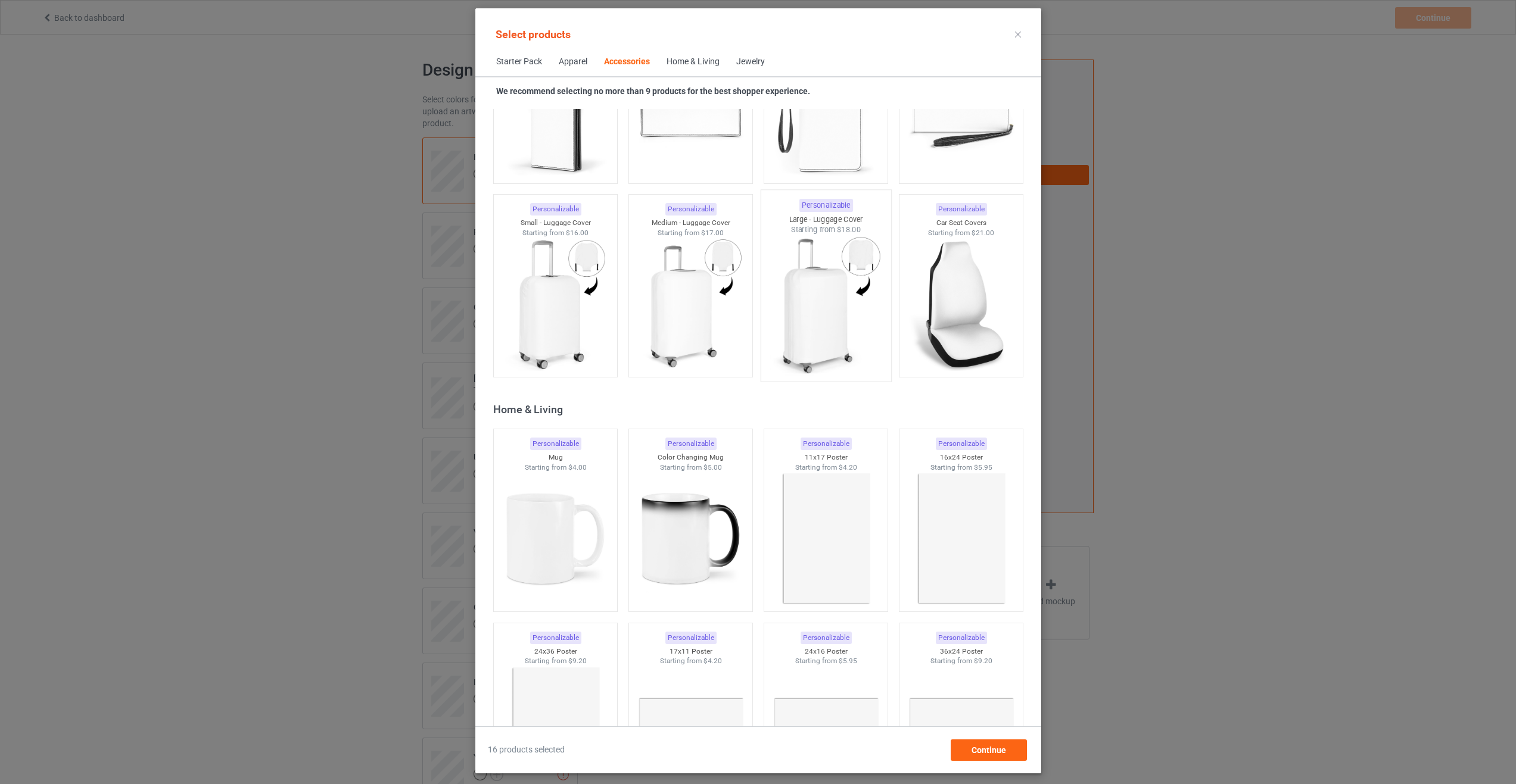
click at [763, 362] on div at bounding box center [825, 305] width 130 height 140
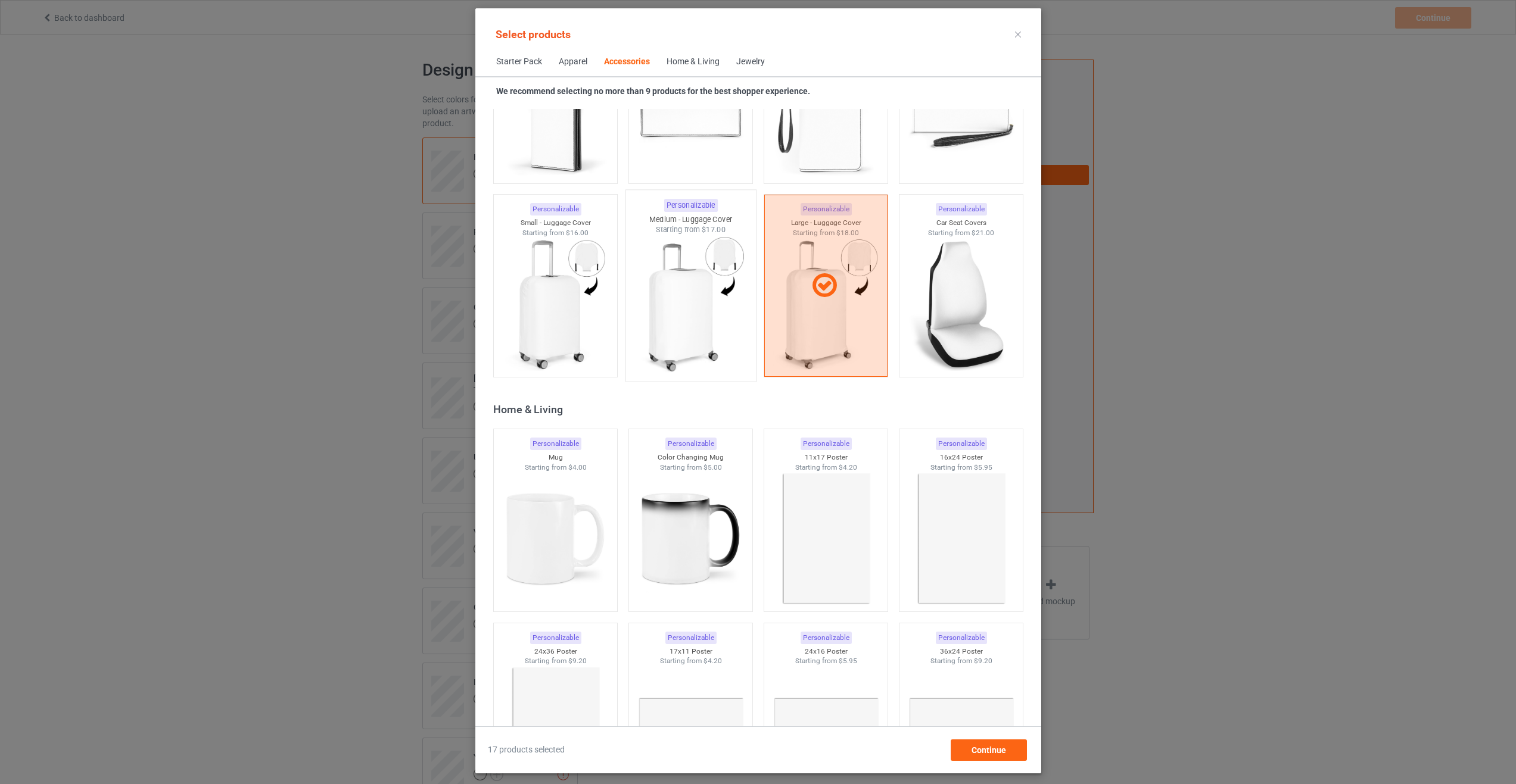
click at [702, 364] on img at bounding box center [690, 305] width 112 height 140
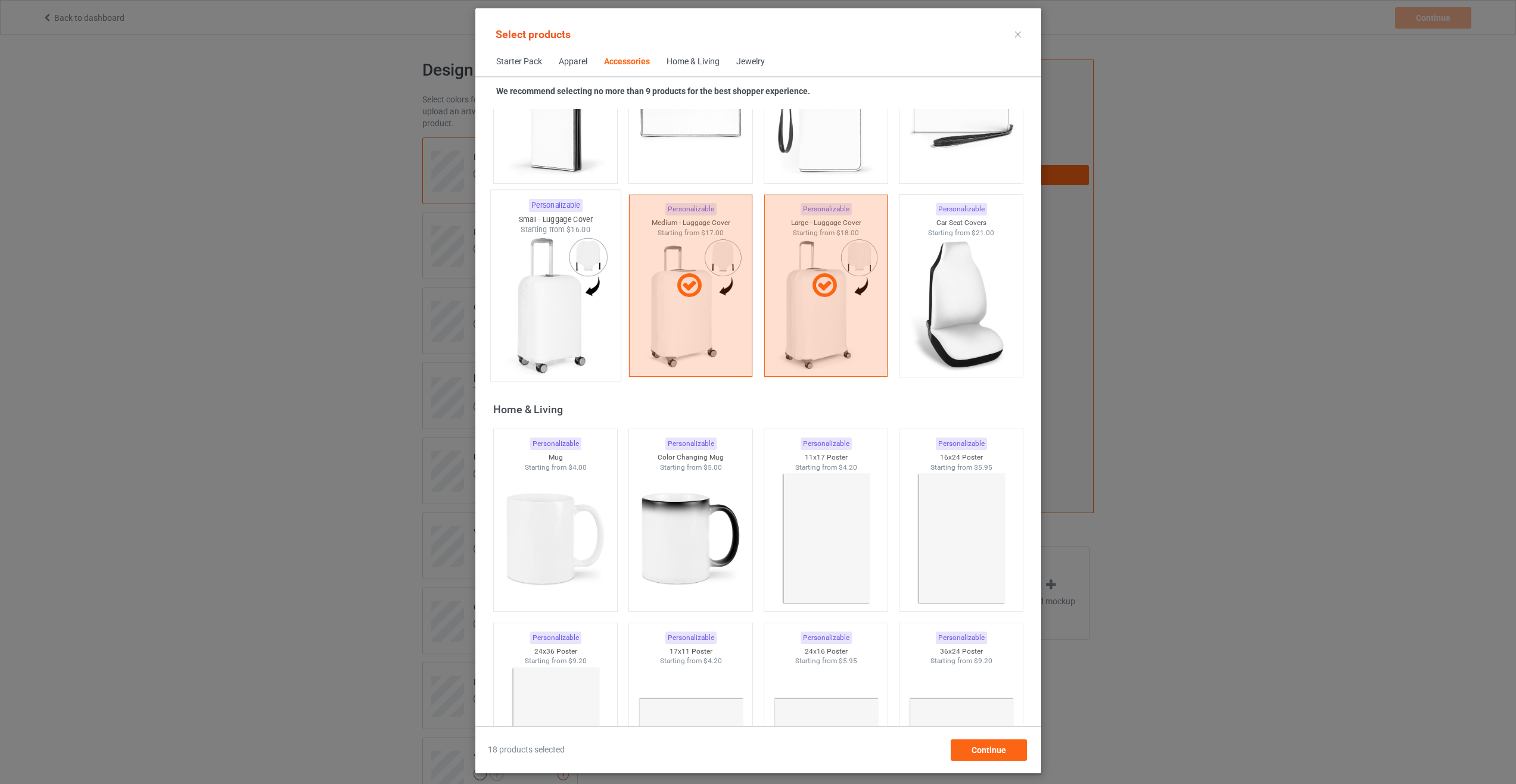
click at [574, 355] on img at bounding box center [555, 305] width 112 height 140
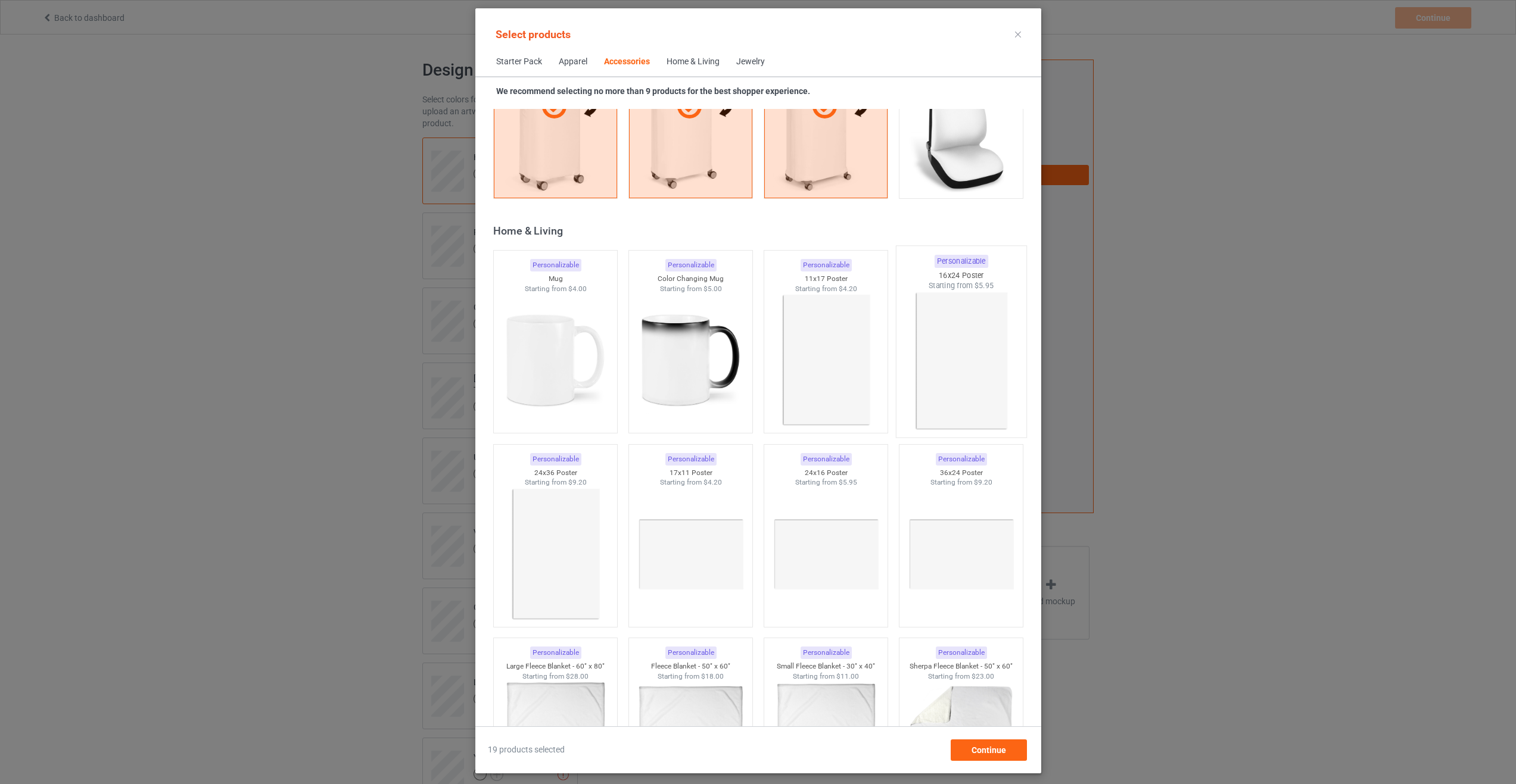
scroll to position [5315, 0]
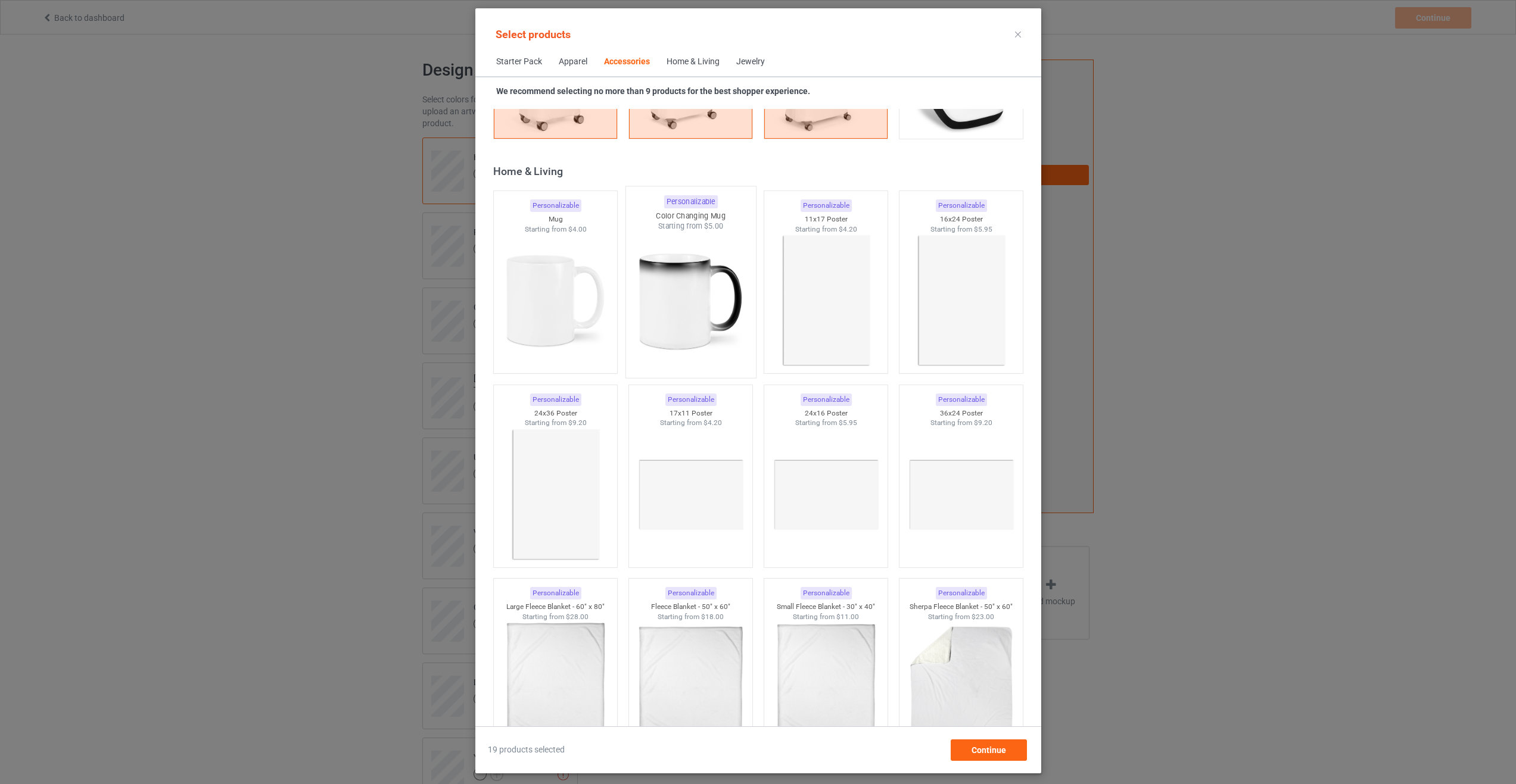
click at [685, 345] on img at bounding box center [690, 301] width 112 height 140
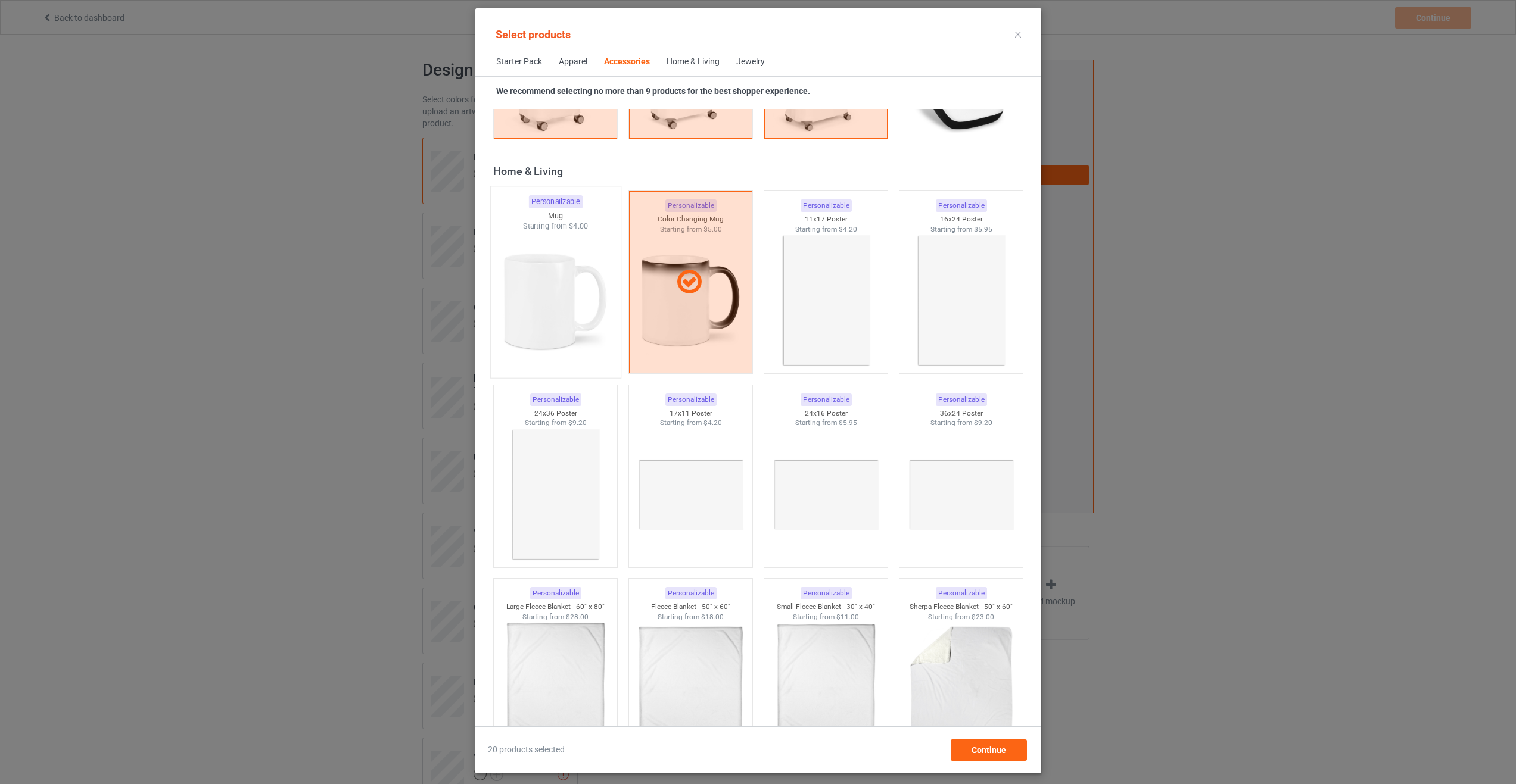
click at [587, 337] on img at bounding box center [555, 301] width 112 height 140
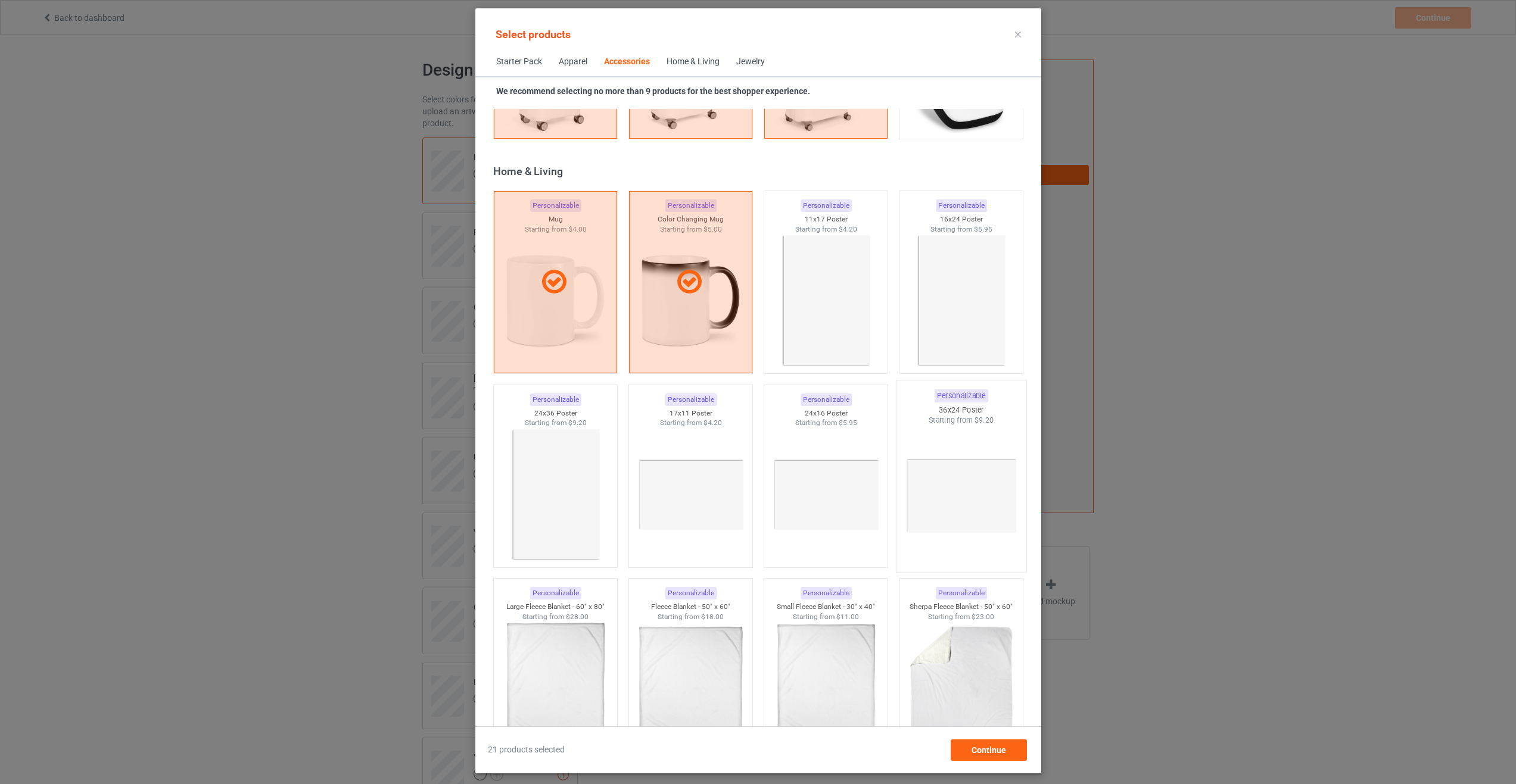
scroll to position [5374, 0]
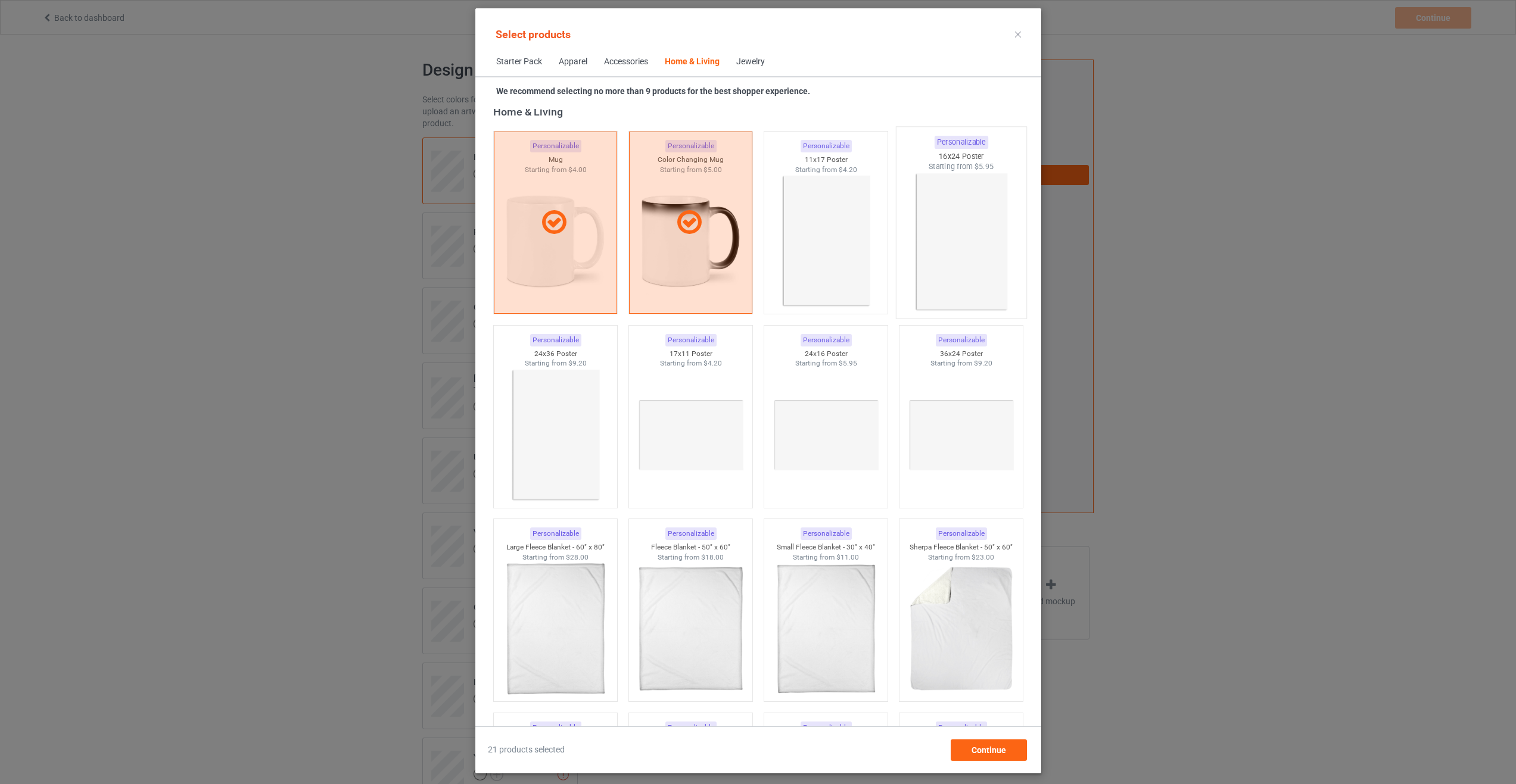
click at [944, 268] on img at bounding box center [961, 242] width 112 height 140
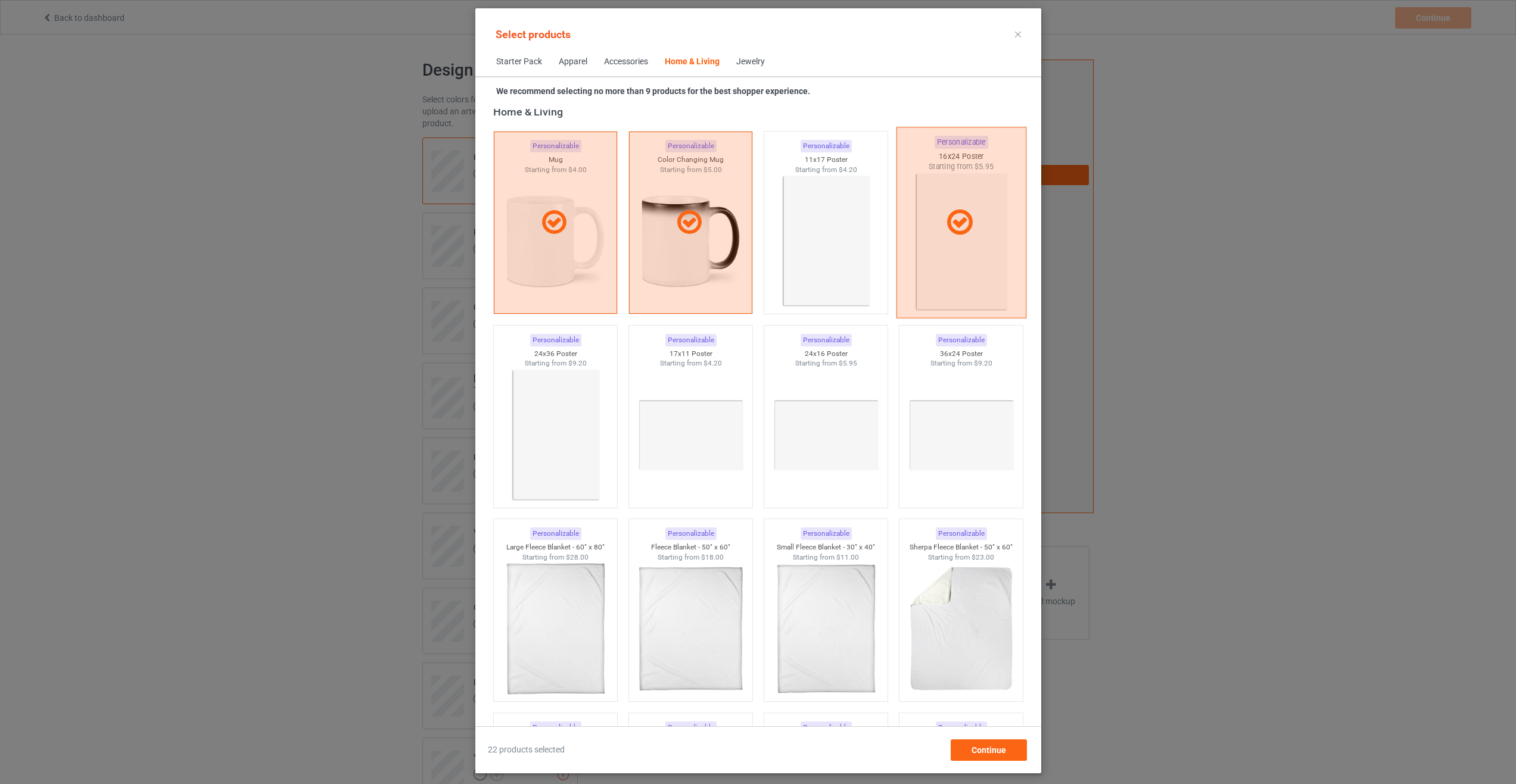
click at [946, 265] on div at bounding box center [961, 223] width 130 height 191
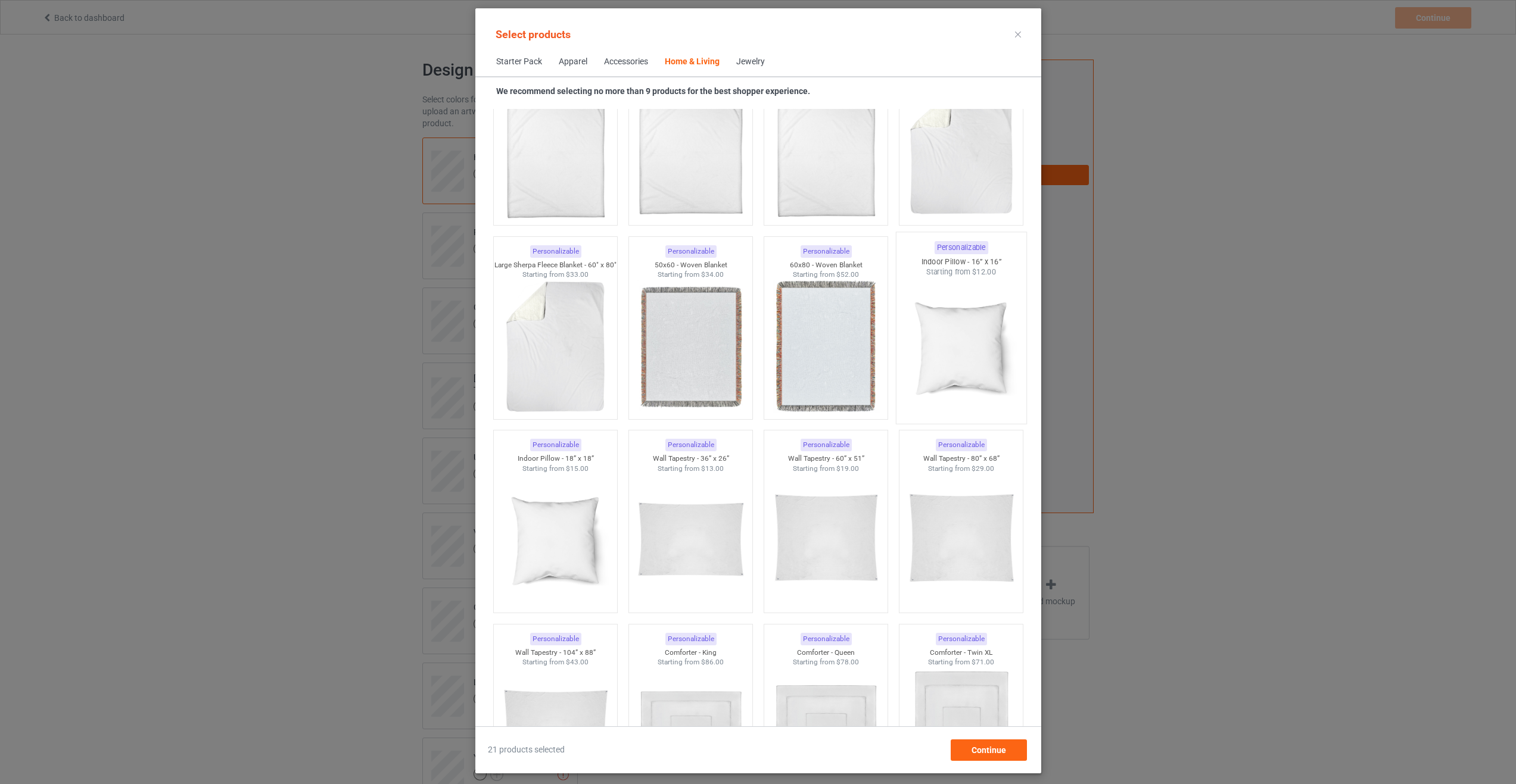
click at [930, 318] on img at bounding box center [961, 347] width 112 height 140
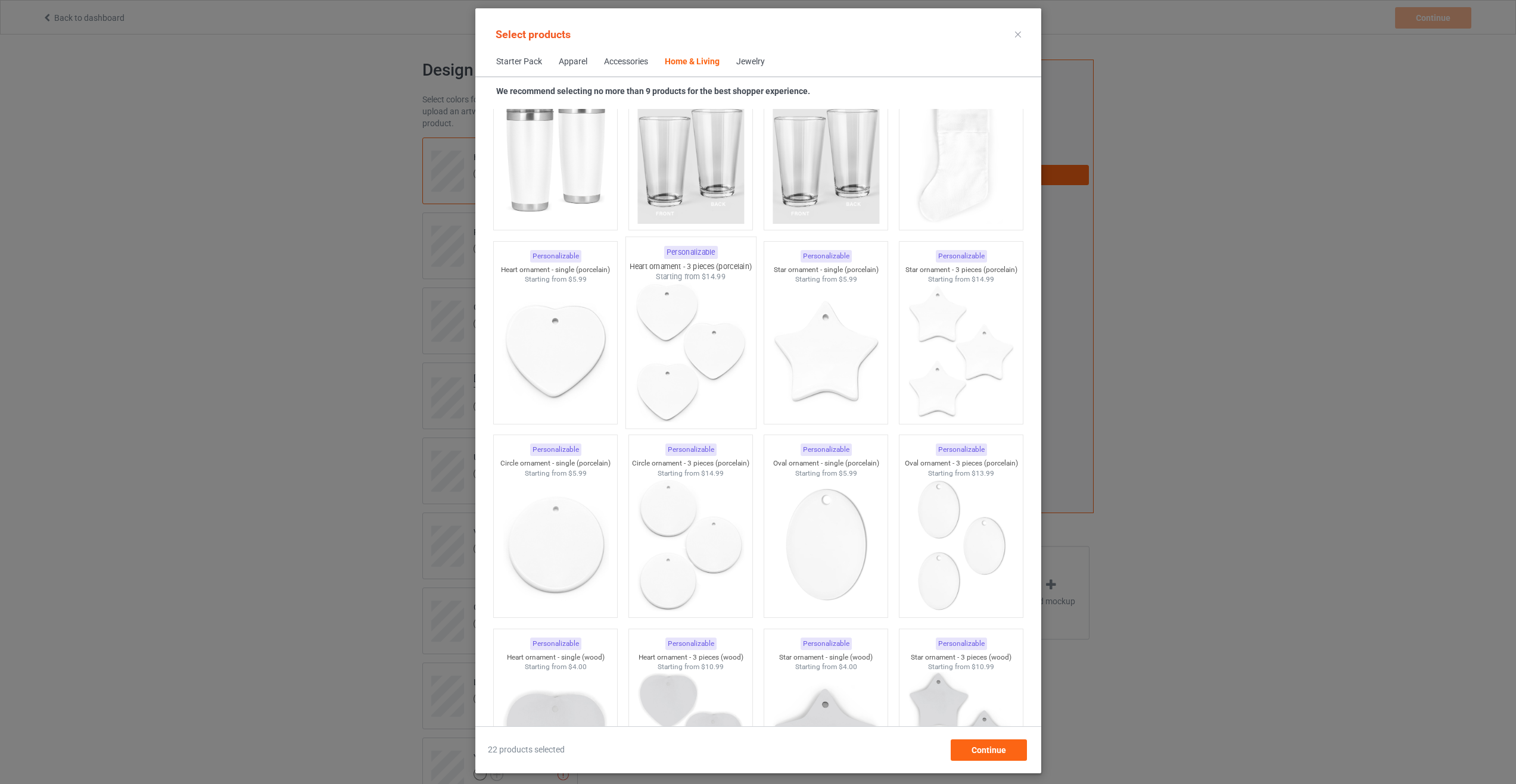
scroll to position [8827, 0]
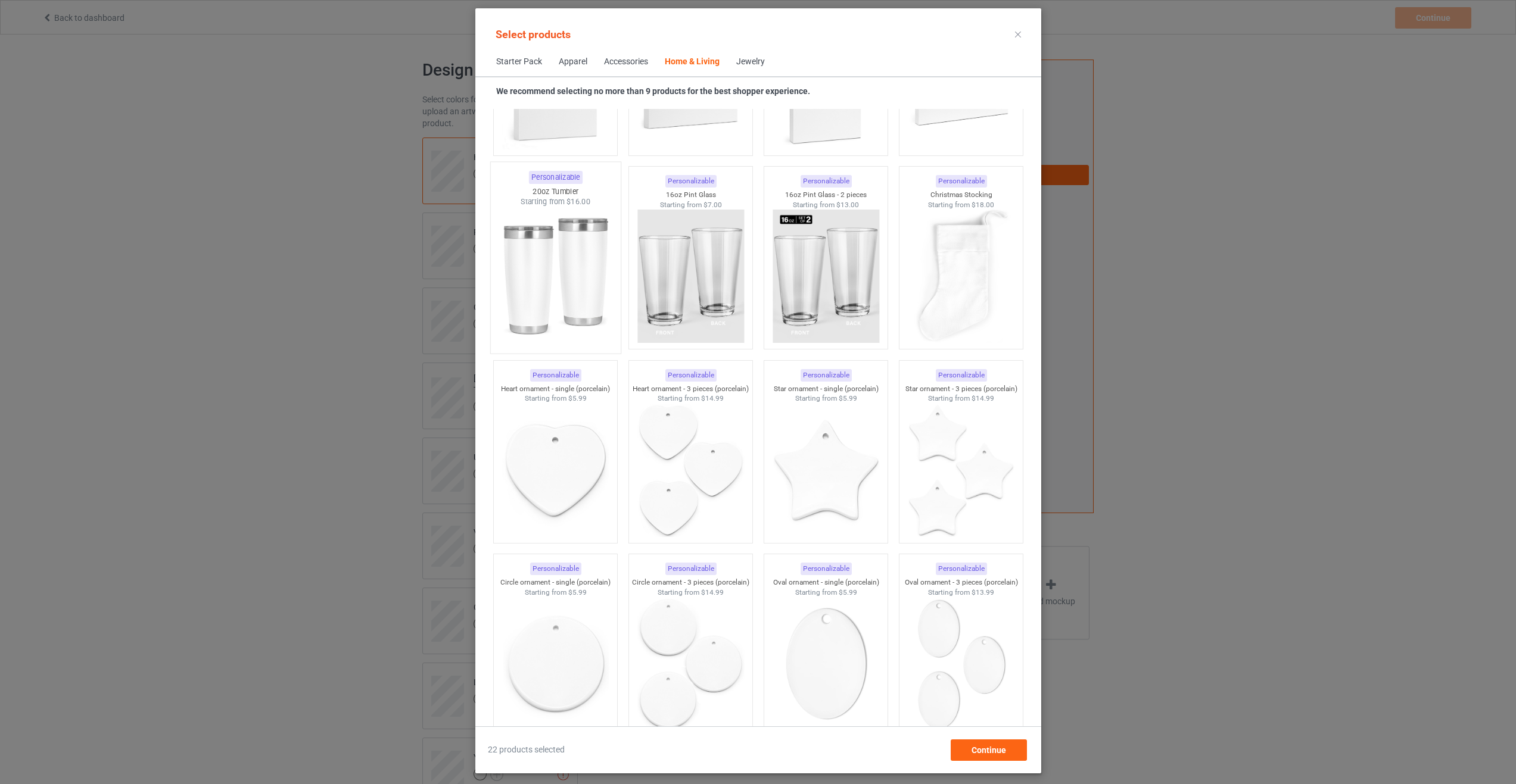
click at [586, 309] on img at bounding box center [555, 277] width 112 height 140
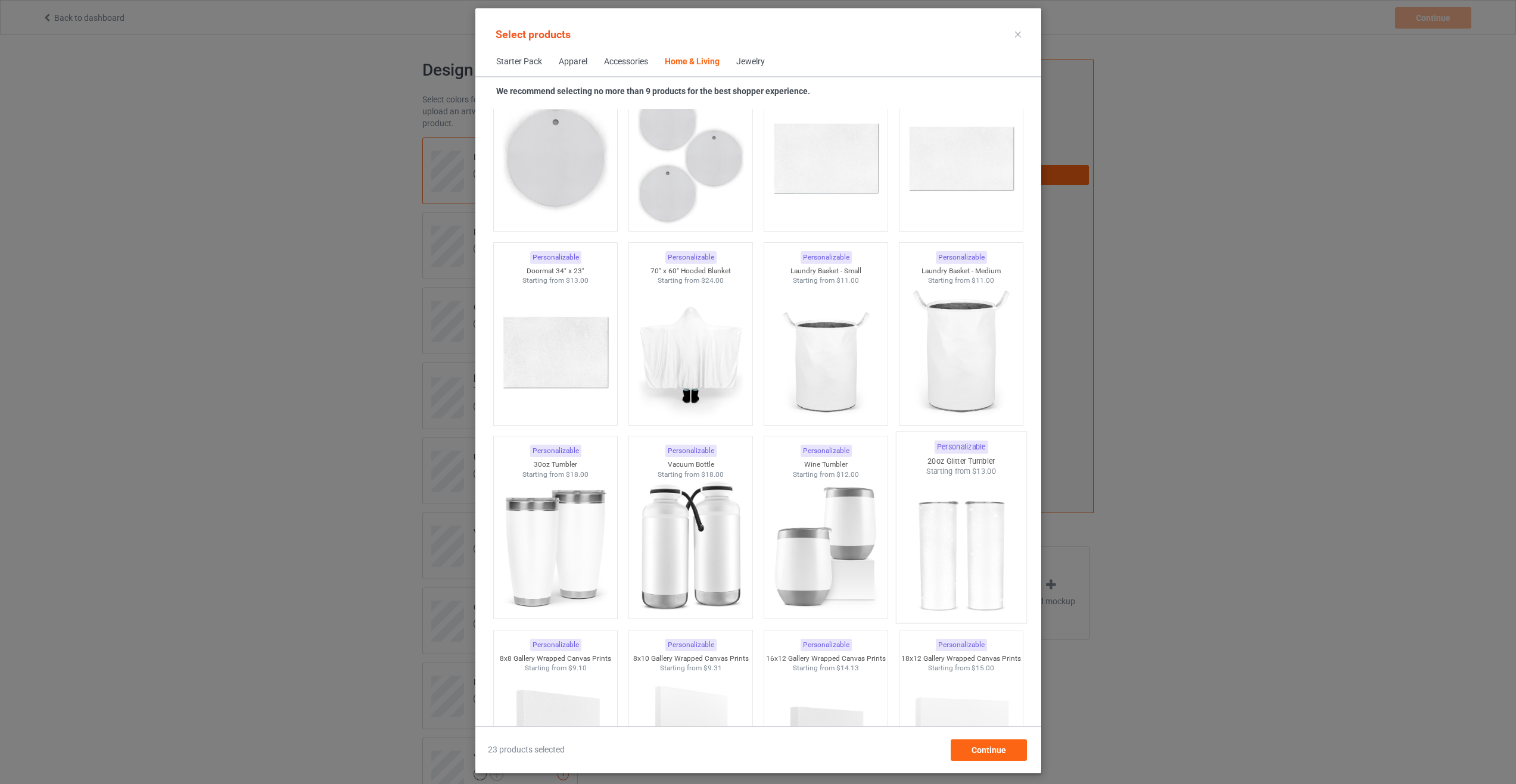
scroll to position [9779, 0]
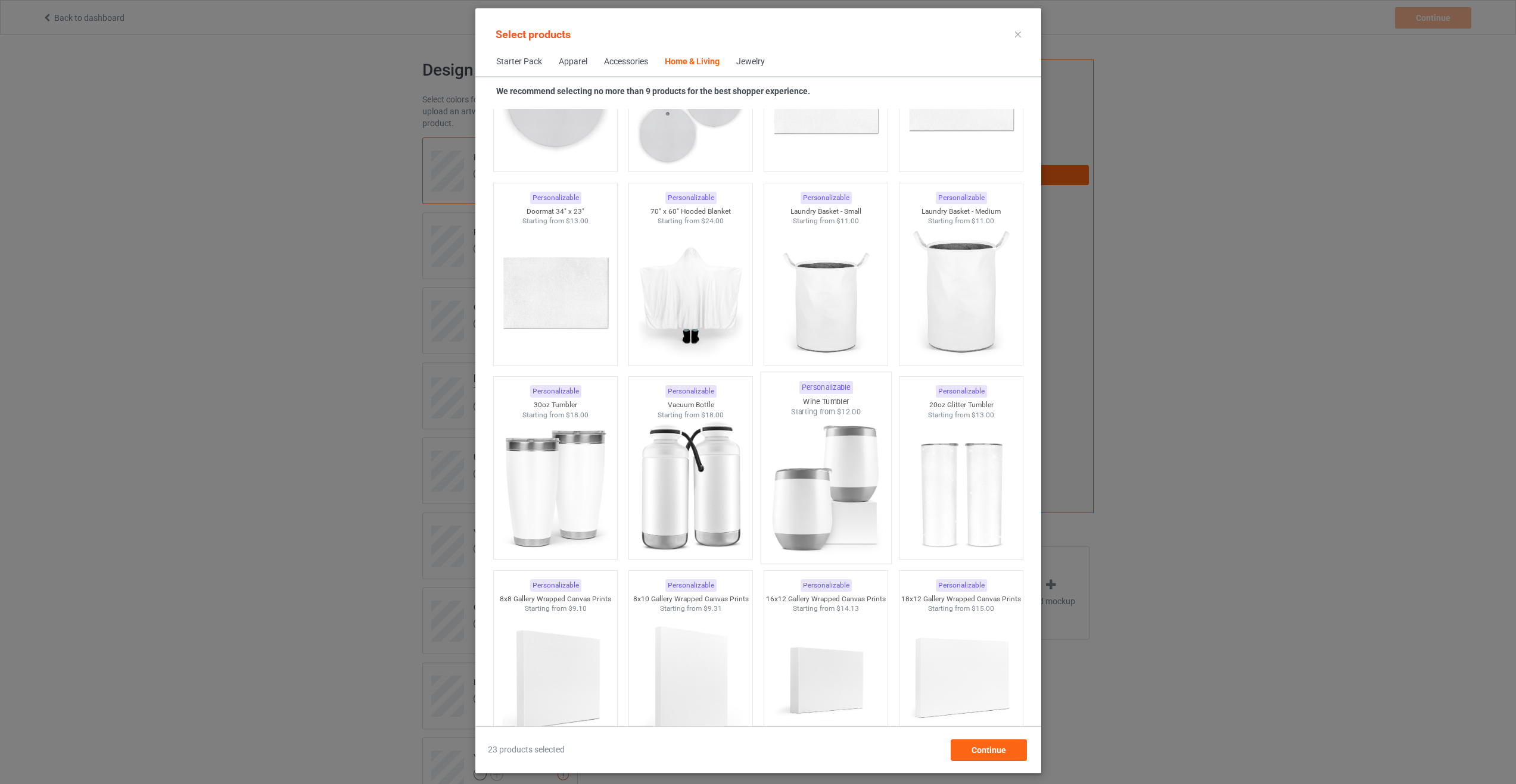
click at [803, 498] on img at bounding box center [826, 487] width 112 height 140
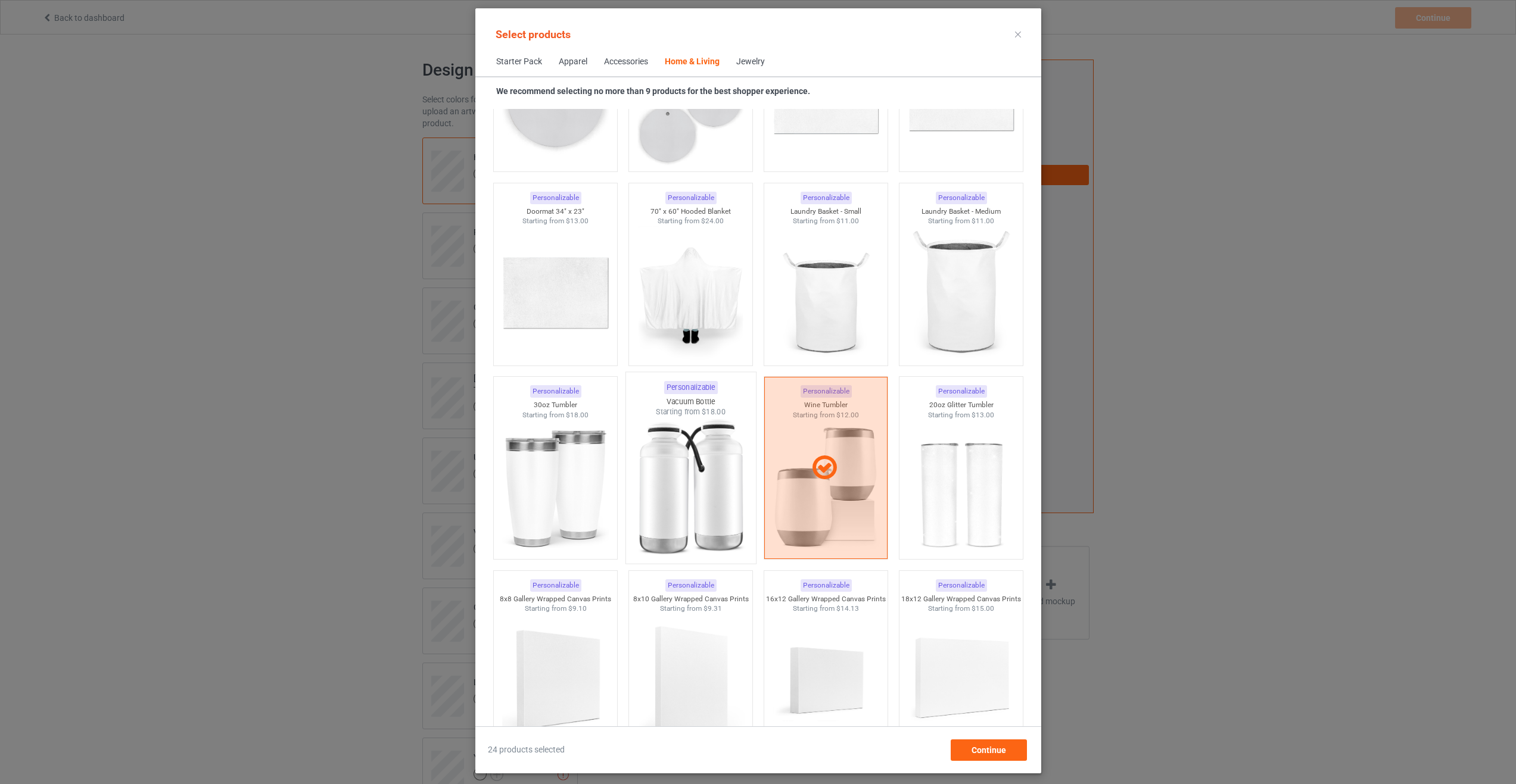
click at [682, 494] on img at bounding box center [690, 487] width 112 height 140
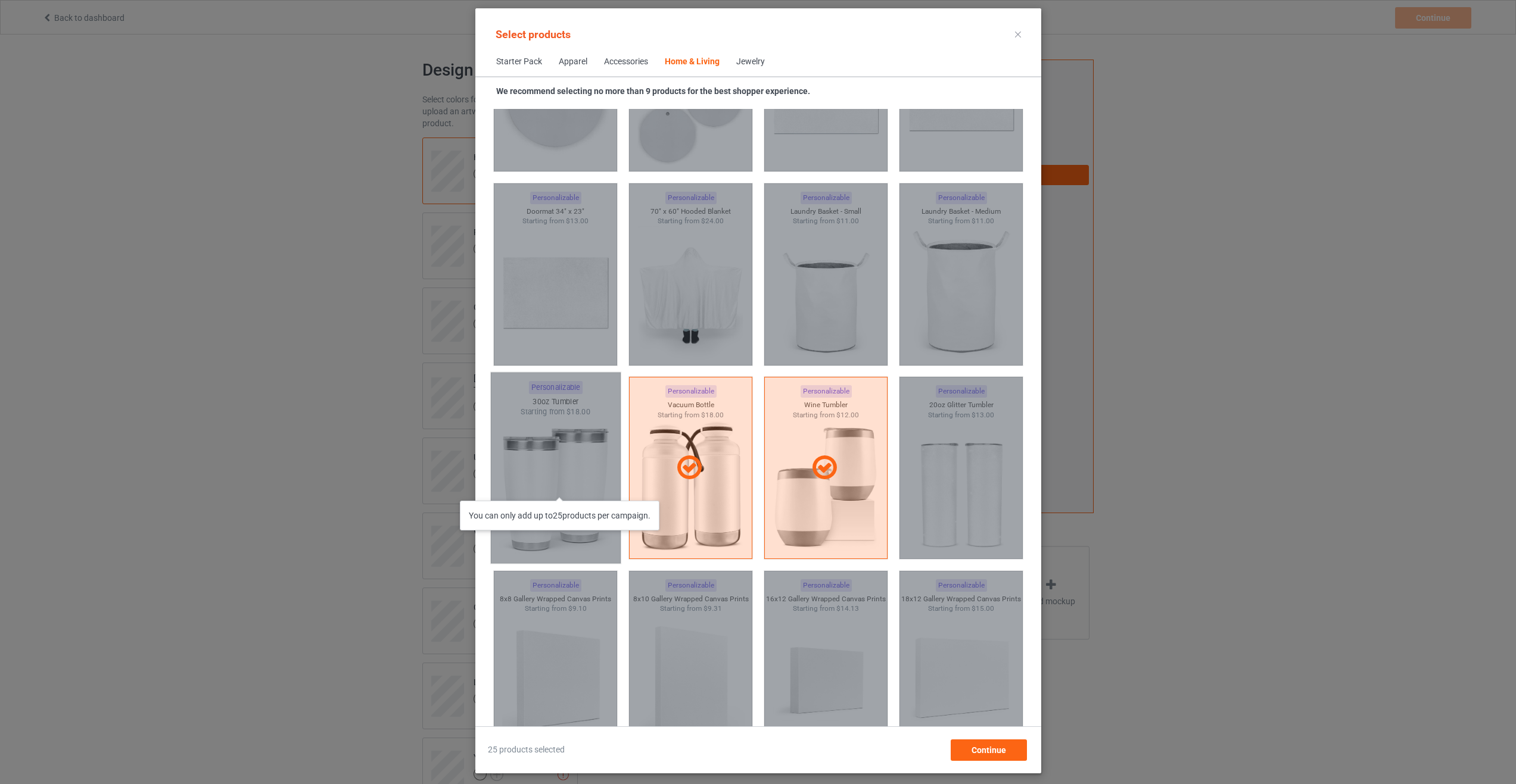
click at [565, 489] on div "You can only add up to 25 products per campaign." at bounding box center [555, 469] width 130 height 191
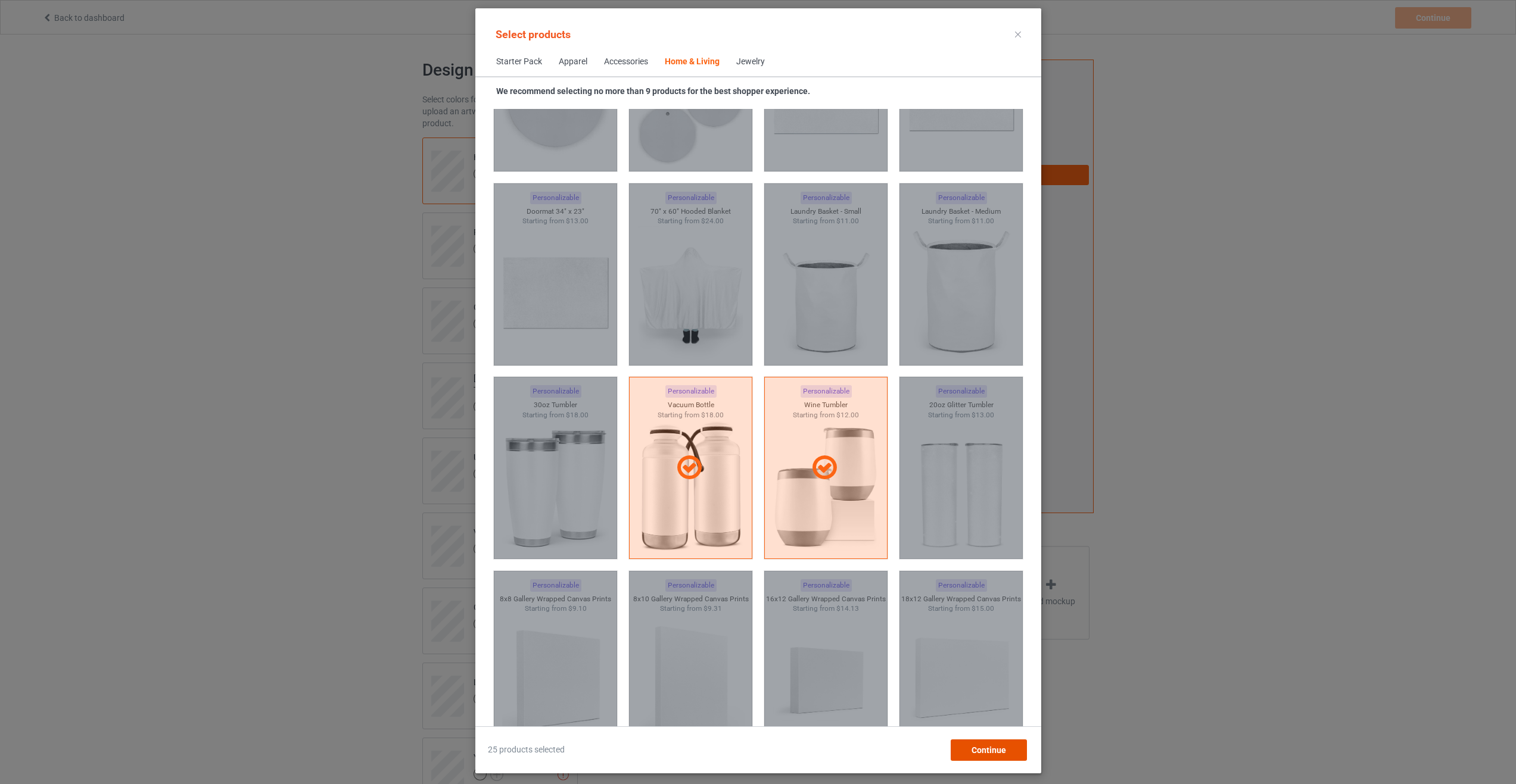
click at [1006, 754] on span "Continue" at bounding box center [988, 750] width 35 height 9
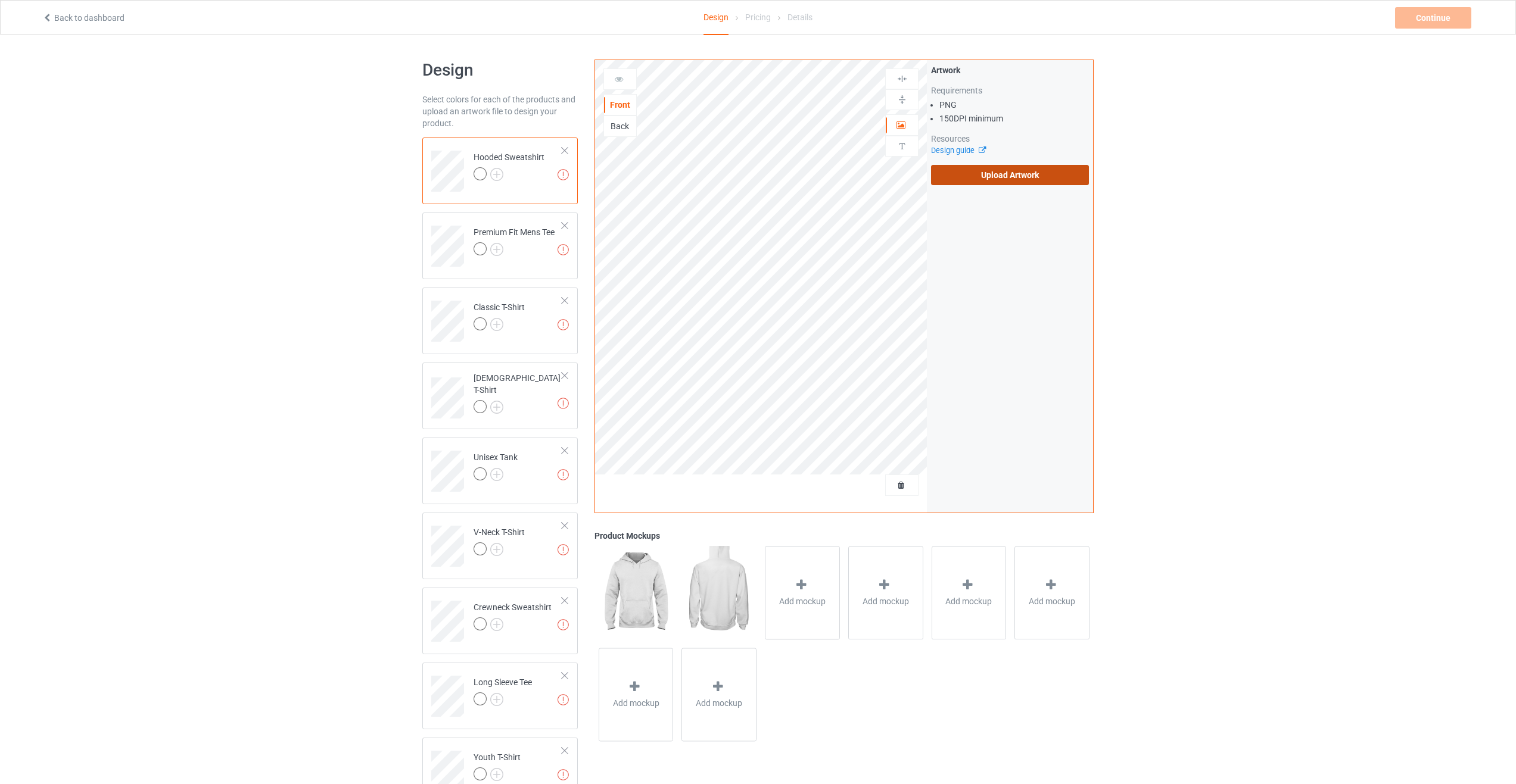
click at [990, 183] on label "Upload Artwork" at bounding box center [1010, 175] width 158 height 20
click at [0, 0] on input "Upload Artwork" at bounding box center [0, 0] width 0 height 0
click at [945, 281] on div "Artwork Move and resize the design until you have found your desired placement" at bounding box center [1009, 286] width 166 height 453
click at [498, 178] on img at bounding box center [497, 175] width 13 height 13
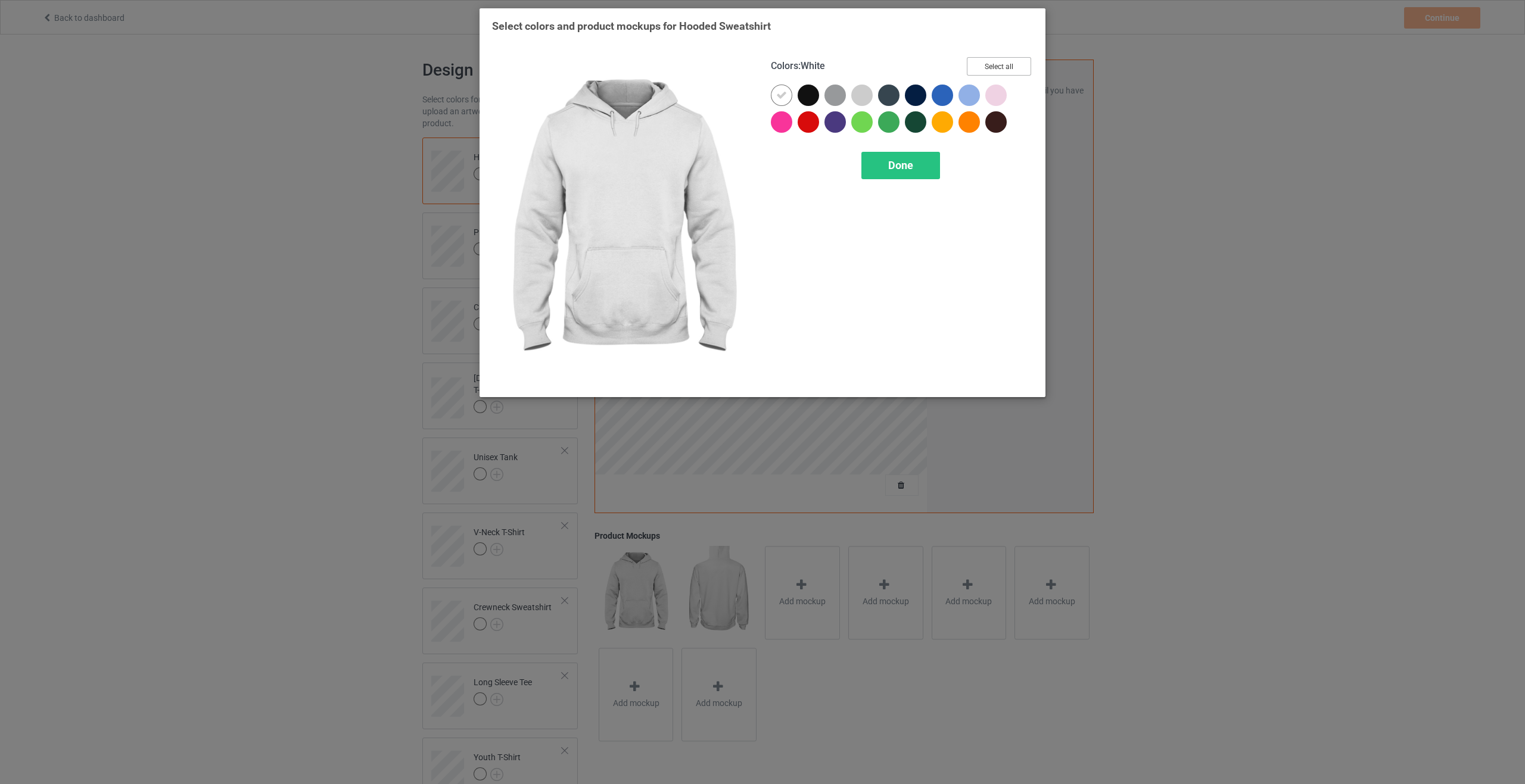
click at [976, 66] on button "Select all" at bounding box center [998, 66] width 65 height 18
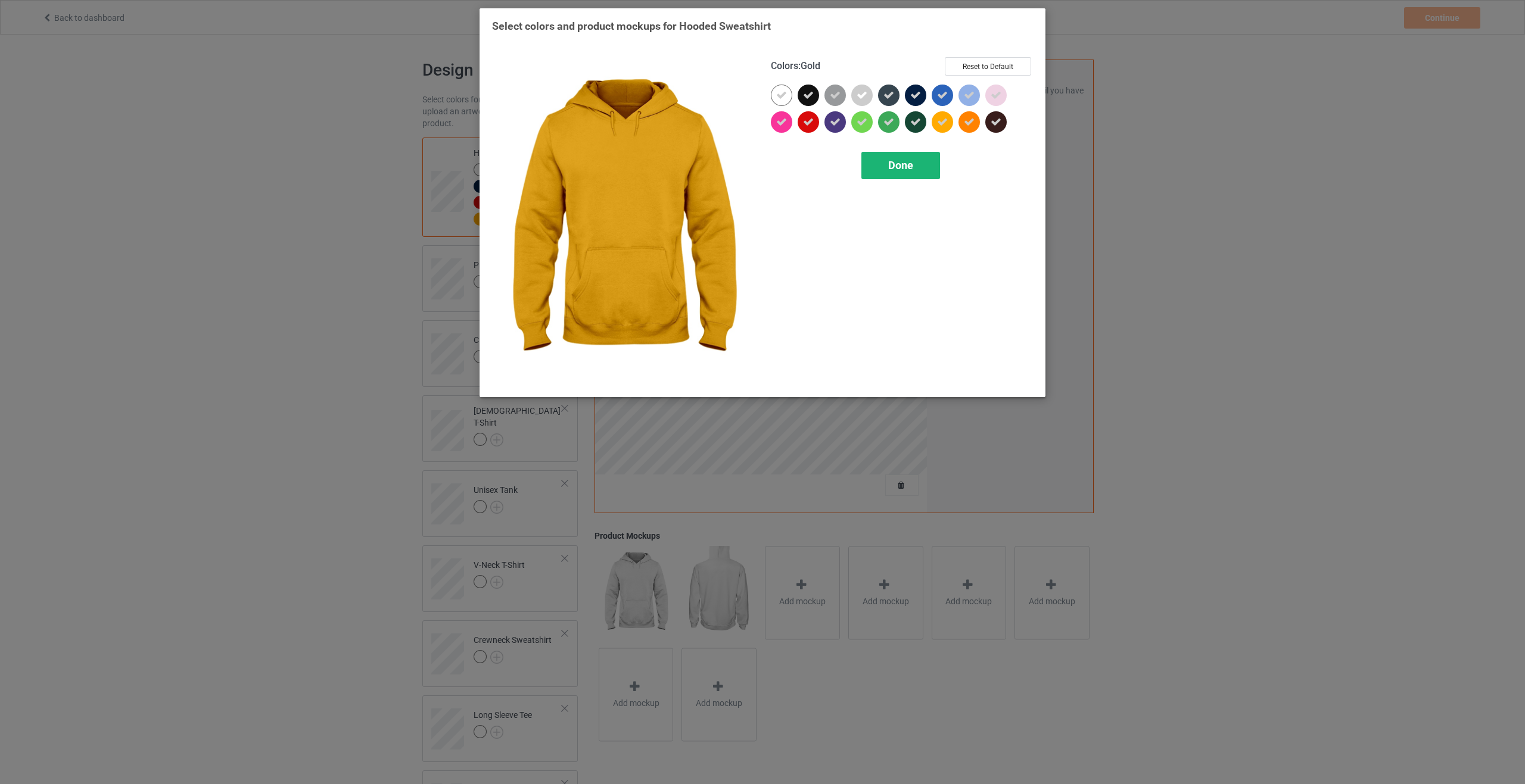
click at [917, 168] on div "Done" at bounding box center [900, 165] width 78 height 28
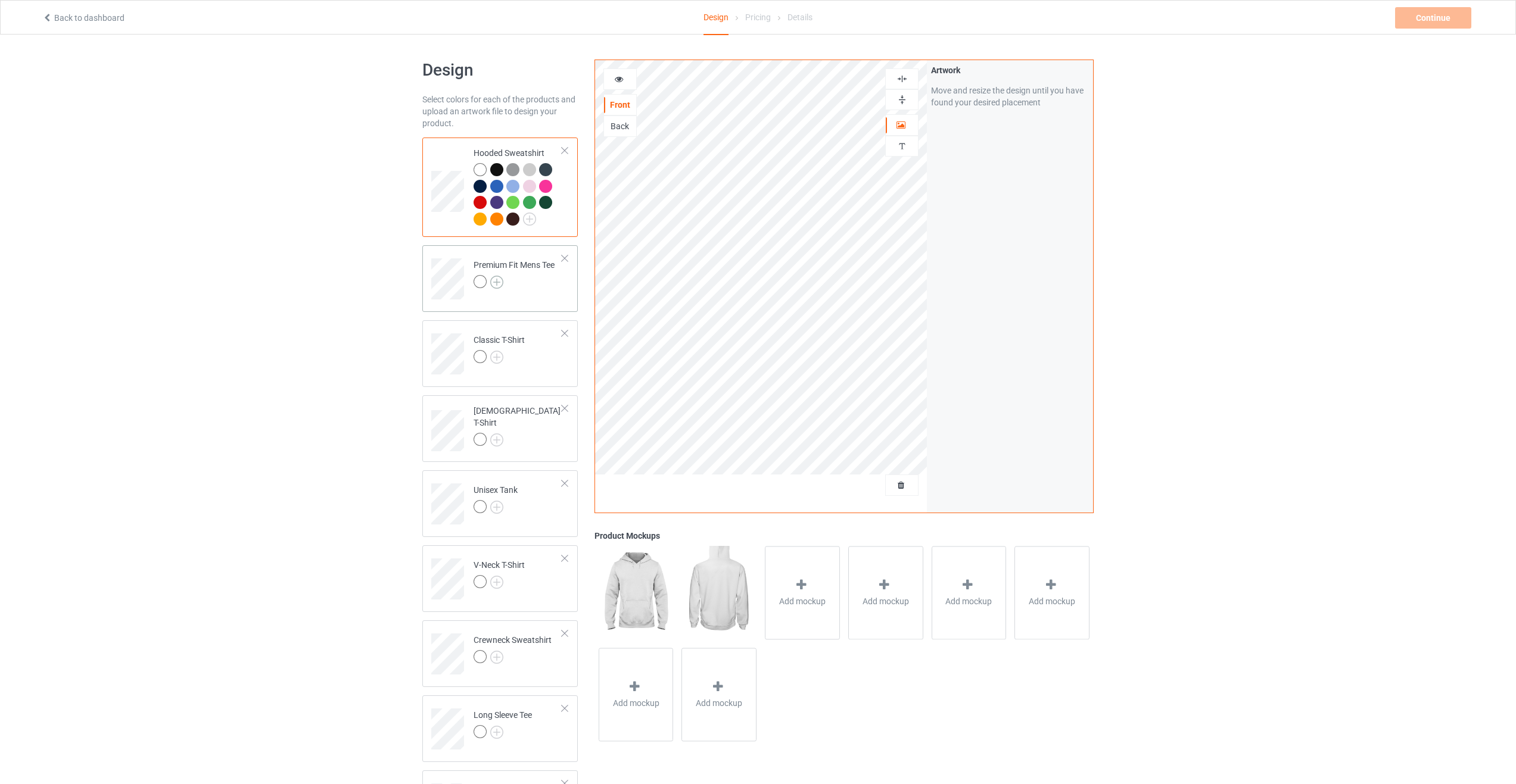
click at [493, 284] on img at bounding box center [497, 282] width 13 height 13
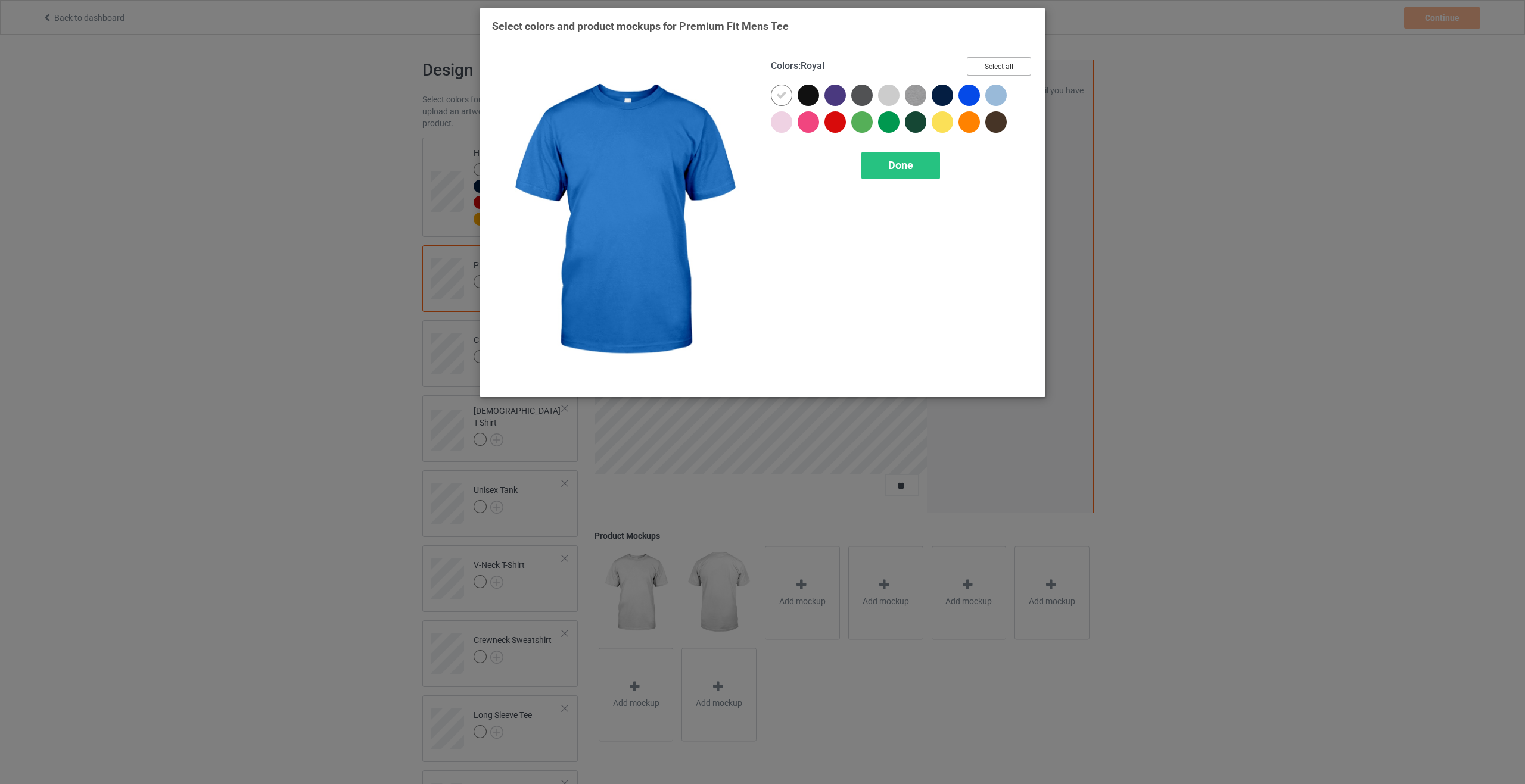
click at [1009, 70] on button "Select all" at bounding box center [998, 66] width 65 height 18
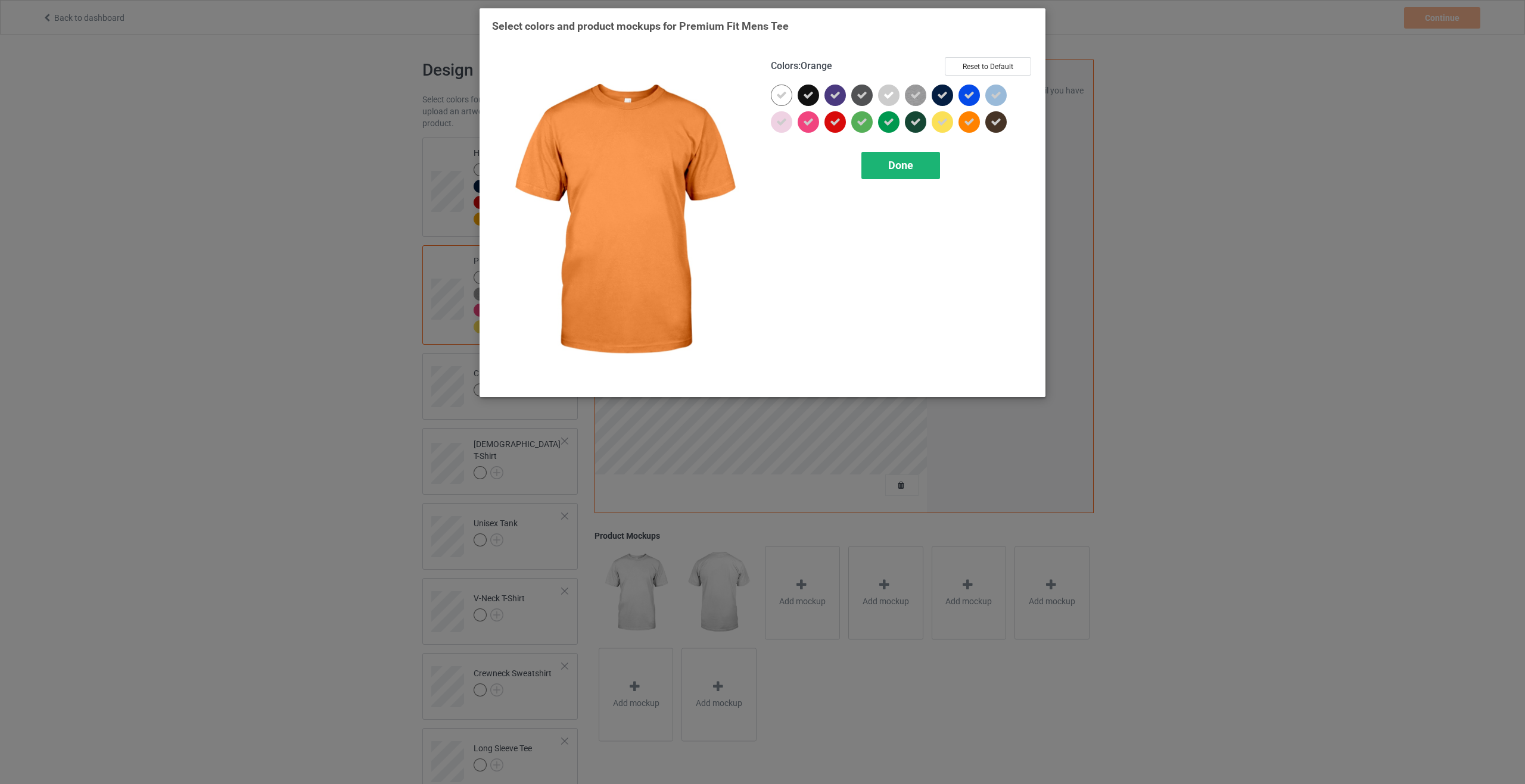
click at [918, 174] on div "Done" at bounding box center [900, 165] width 78 height 28
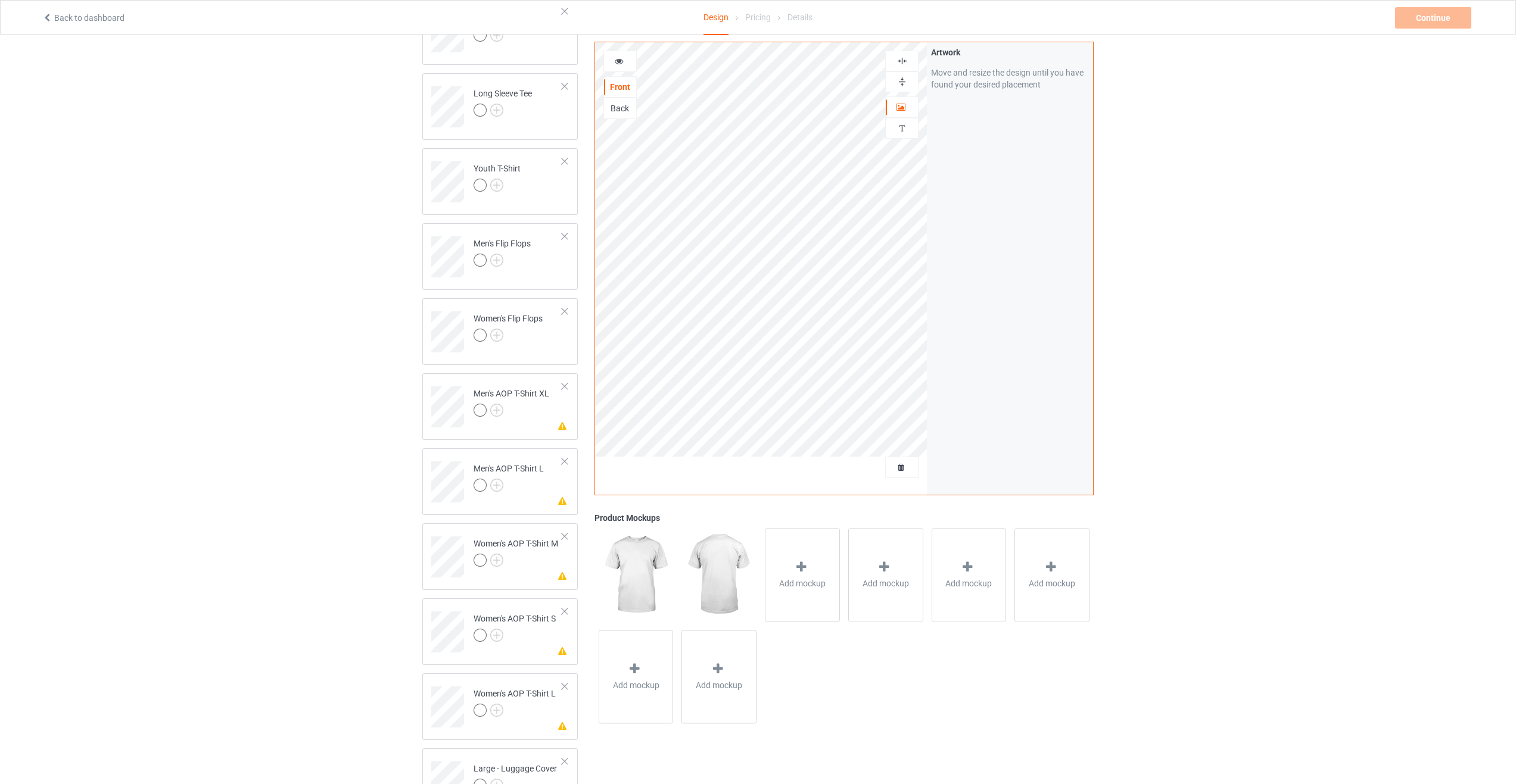
scroll to position [714, 0]
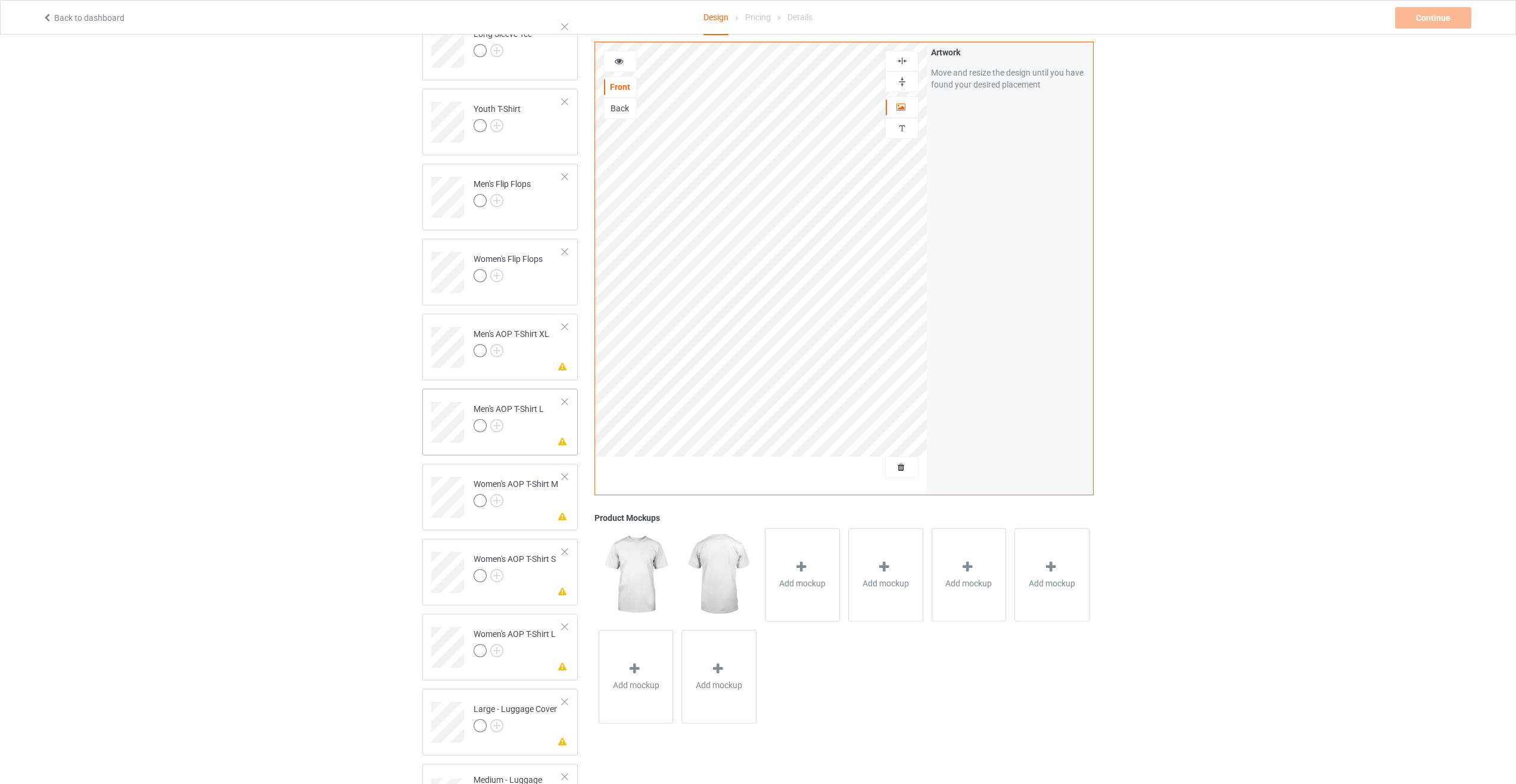
click at [565, 400] on div at bounding box center [564, 401] width 8 height 8
click at [564, 330] on div at bounding box center [564, 326] width 8 height 8
click at [566, 333] on td "Missing artwork on 4 side(s) Women's AOP T-Shirt M" at bounding box center [518, 343] width 102 height 49
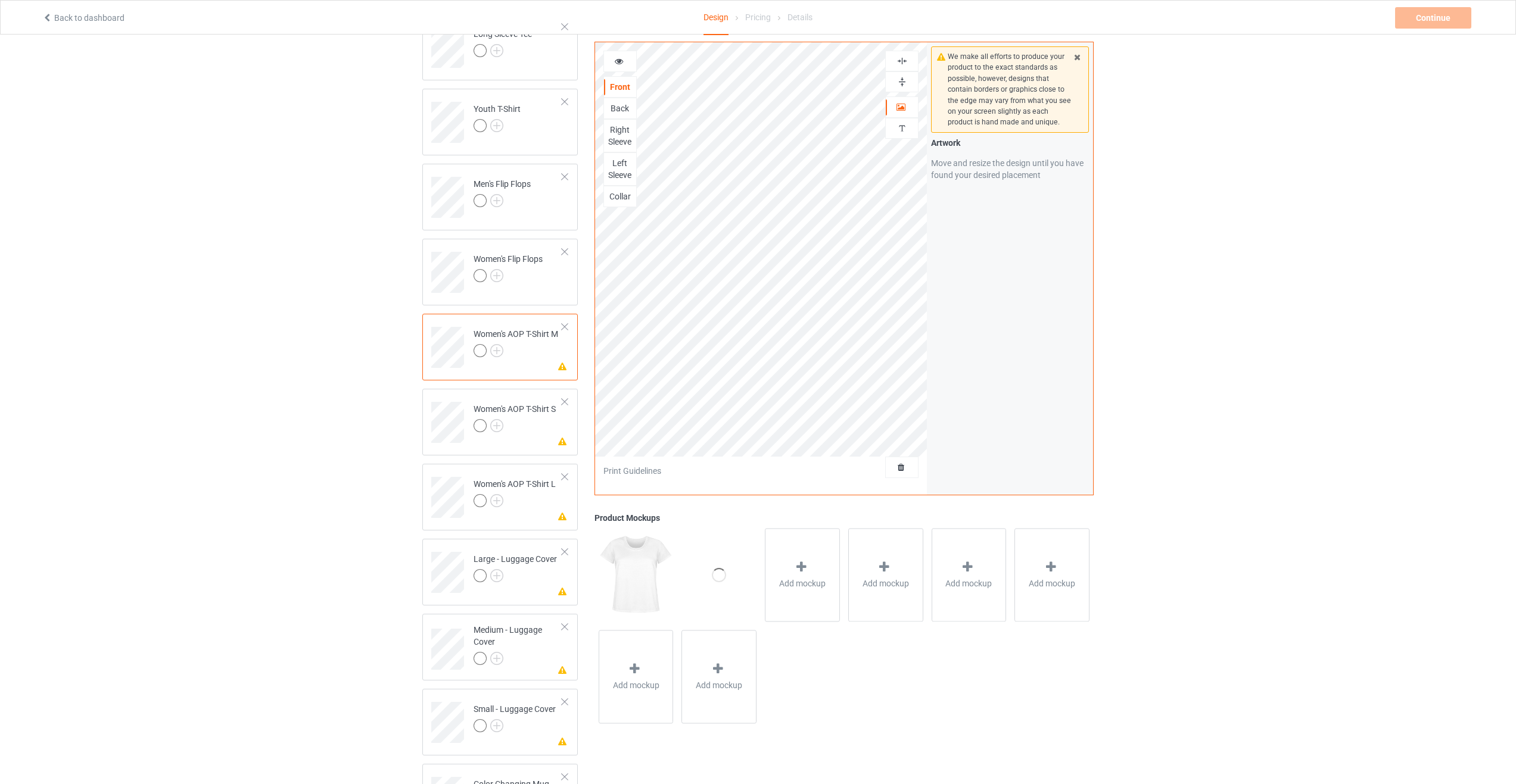
click at [566, 330] on div at bounding box center [564, 326] width 8 height 8
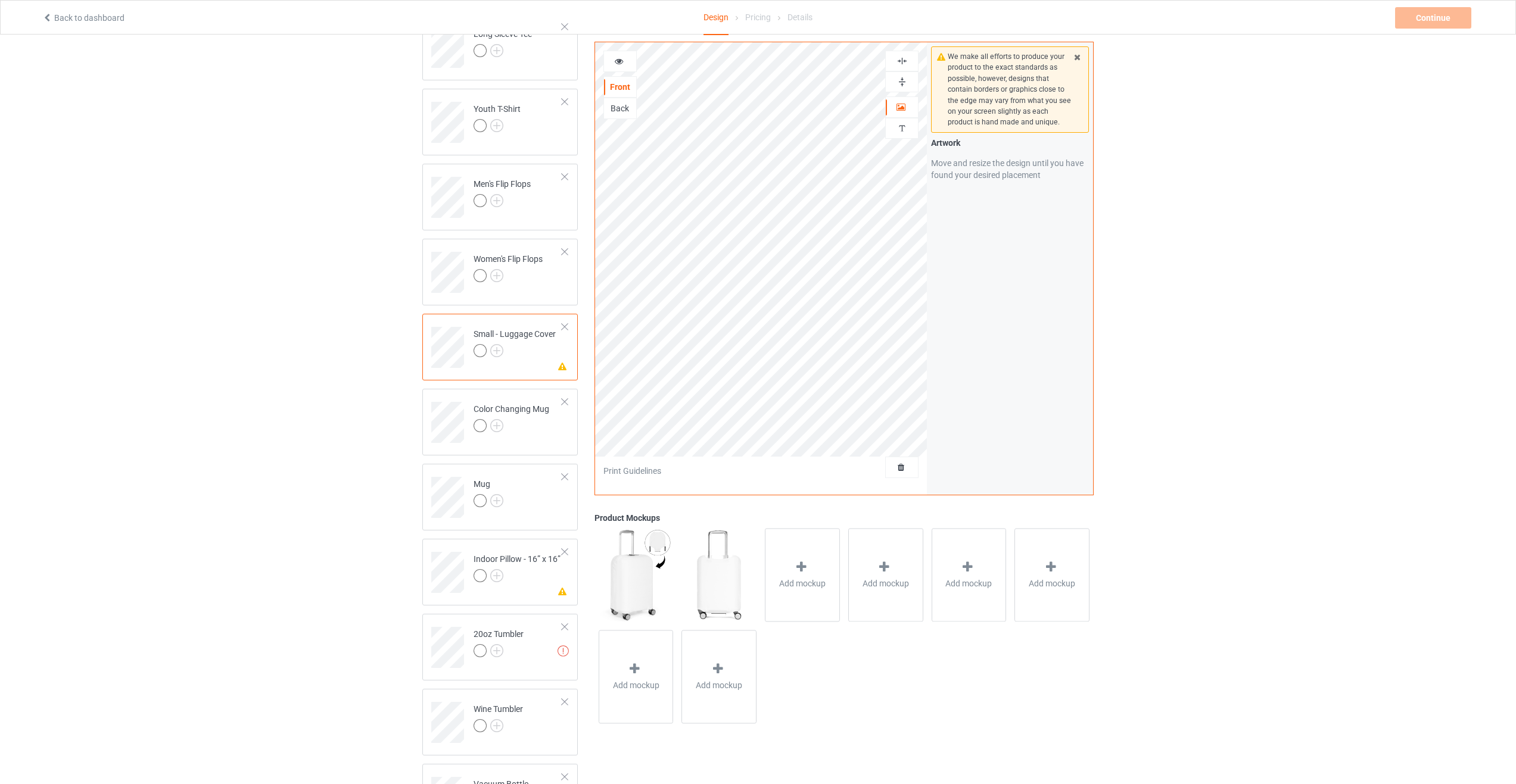
click at [566, 330] on div at bounding box center [564, 326] width 8 height 8
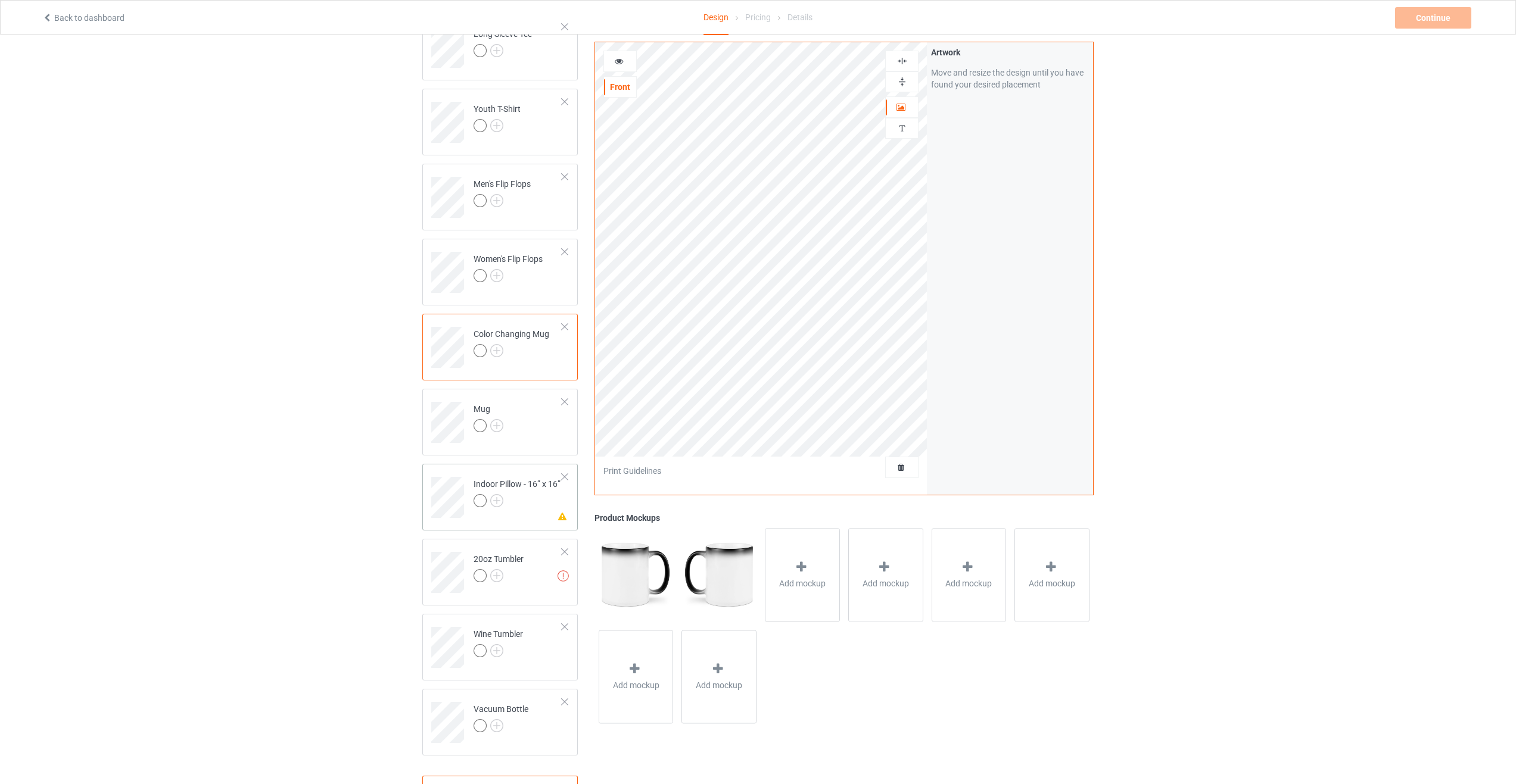
click at [568, 476] on div at bounding box center [564, 476] width 8 height 8
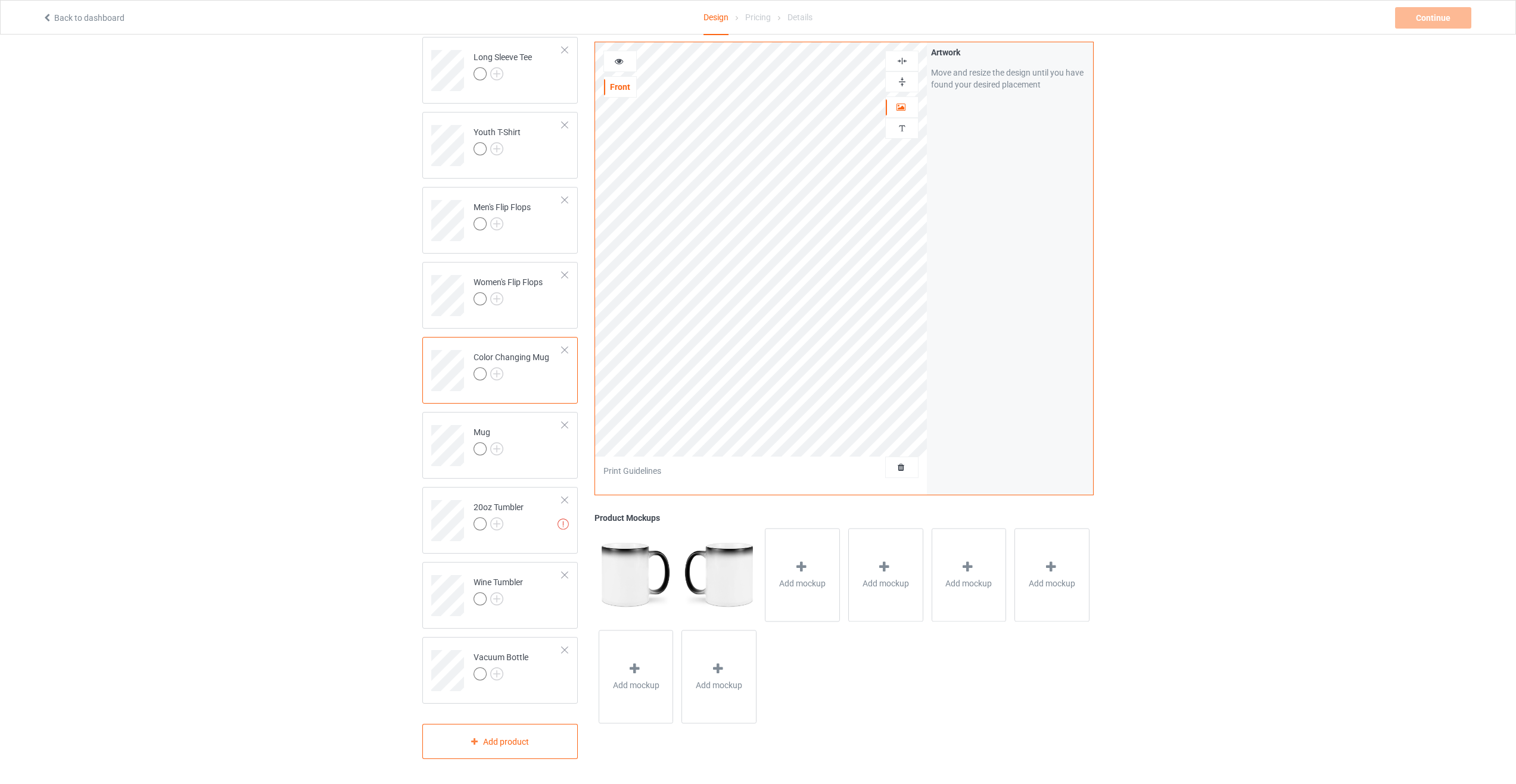
scroll to position [693, 0]
click at [564, 496] on div at bounding box center [564, 500] width 8 height 8
click at [496, 670] on img at bounding box center [497, 674] width 13 height 13
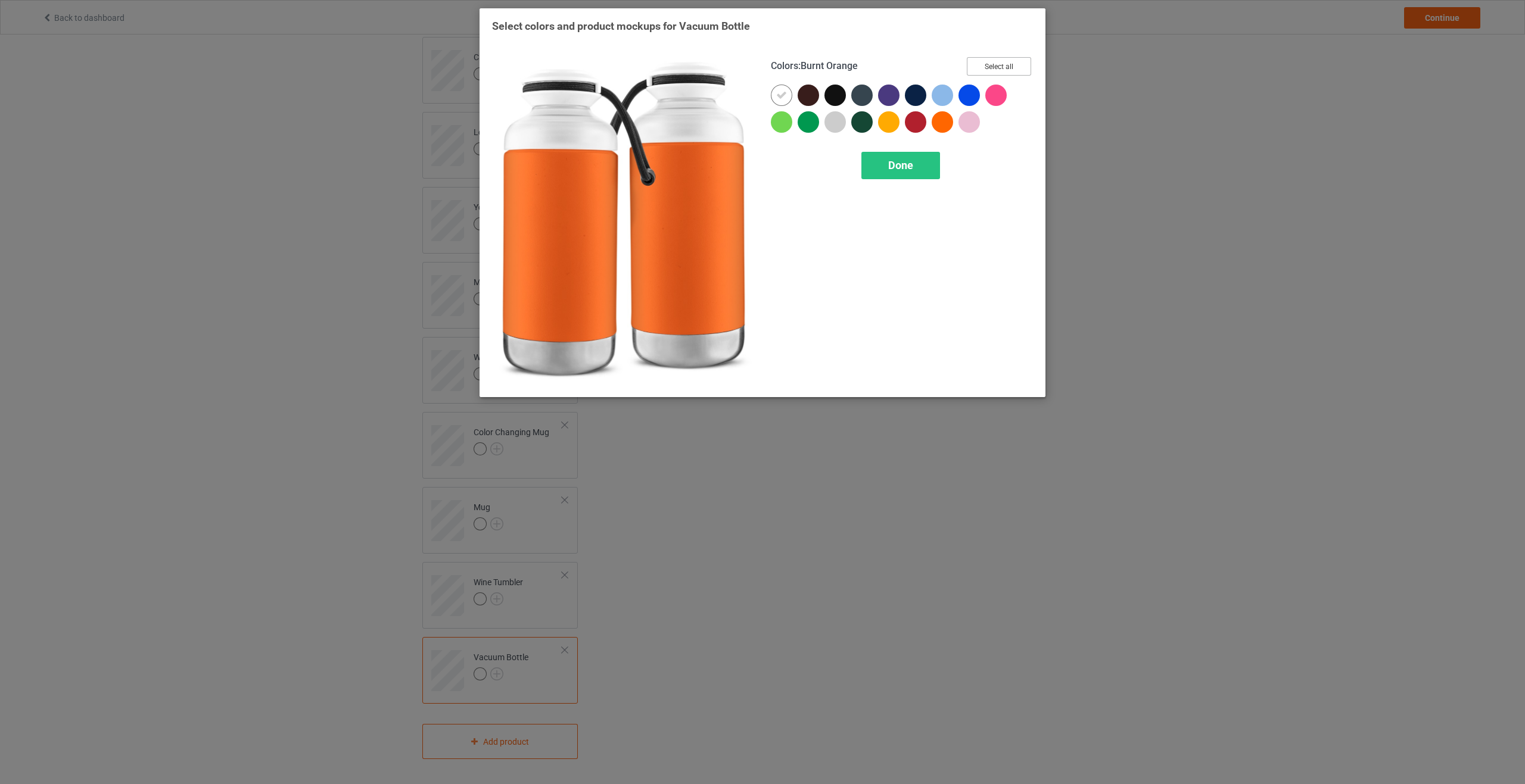
click at [995, 69] on button "Select all" at bounding box center [998, 66] width 65 height 18
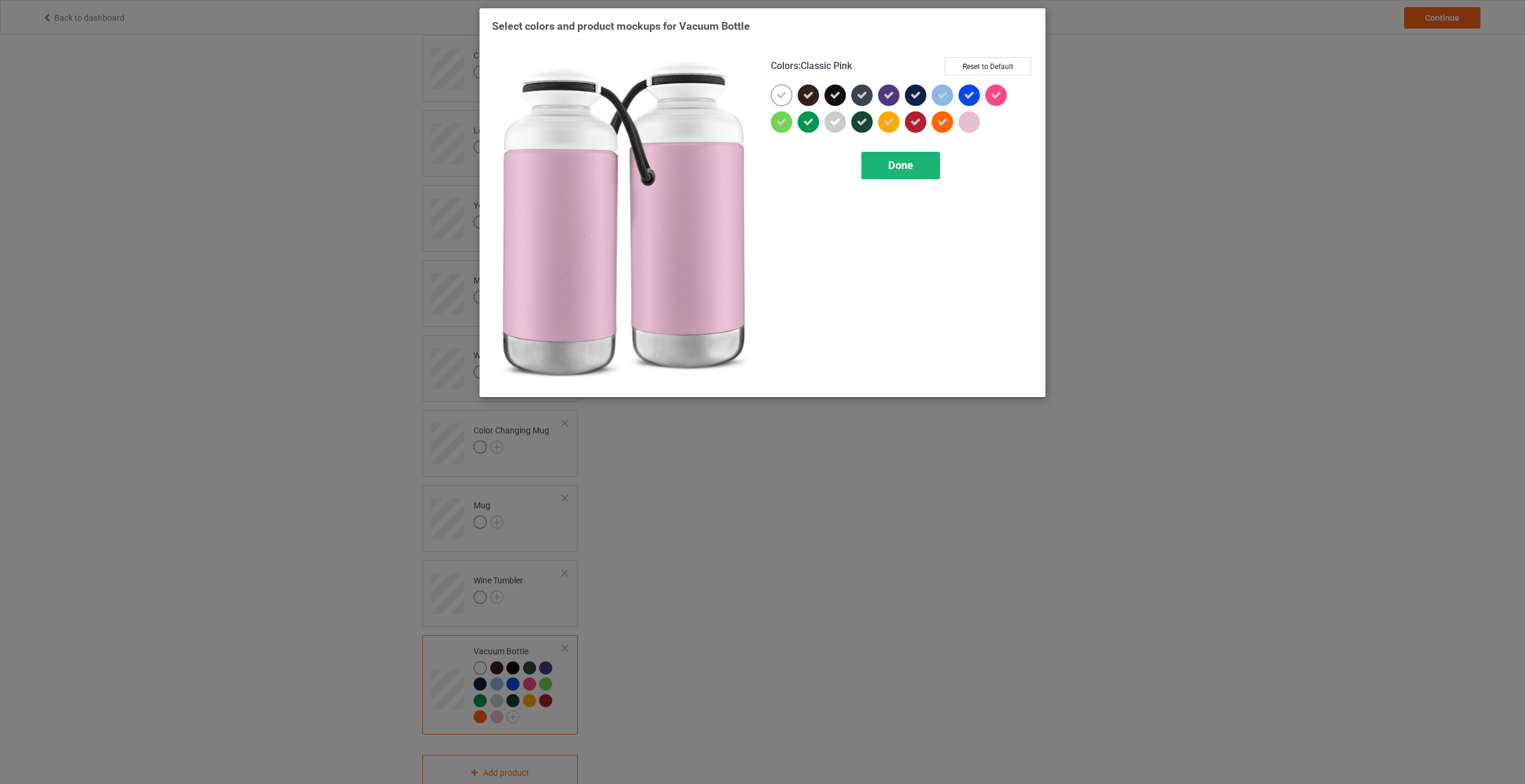
click at [886, 171] on div "Done" at bounding box center [900, 165] width 78 height 28
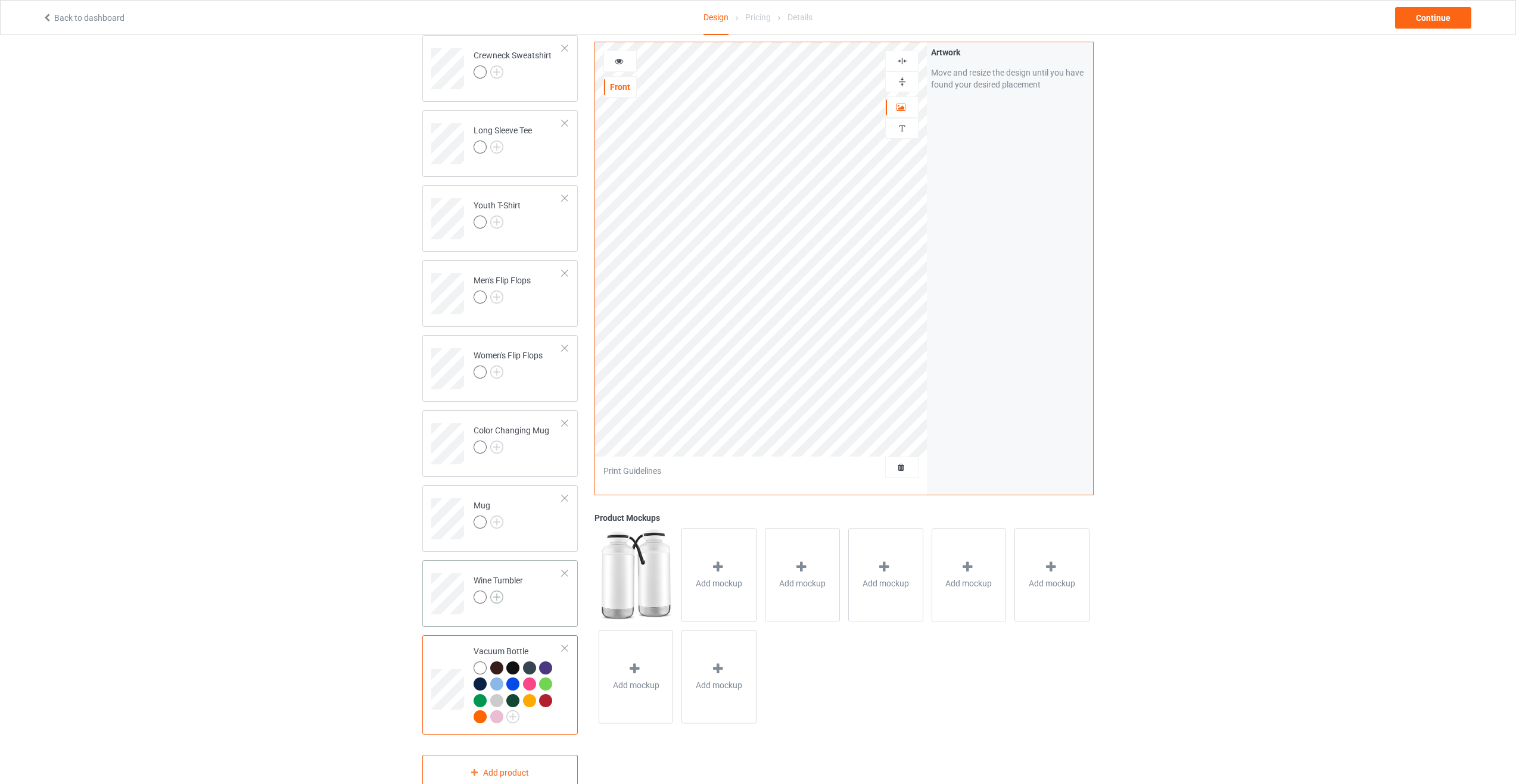
click at [494, 600] on img at bounding box center [497, 597] width 13 height 13
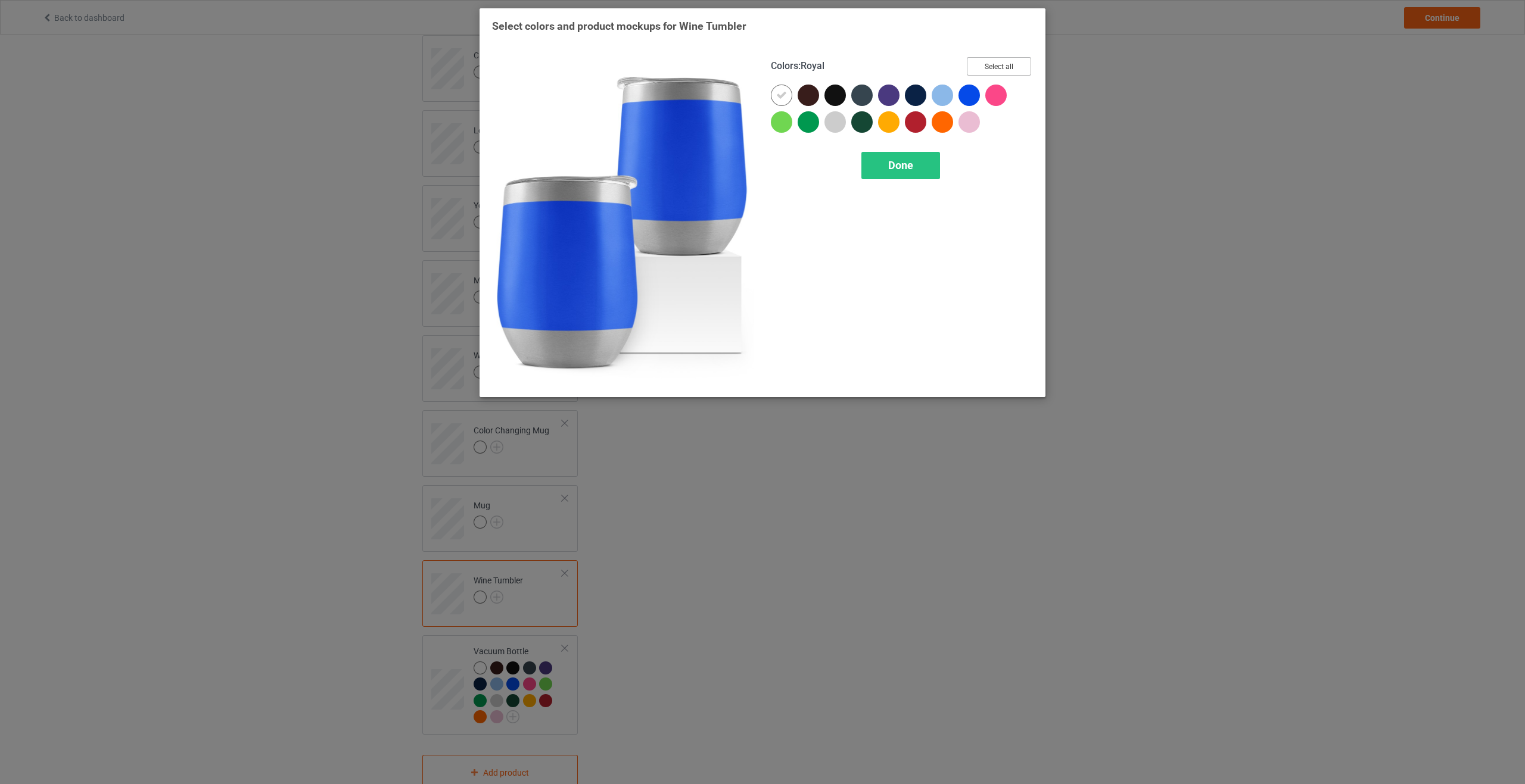
drag, startPoint x: 1002, startPoint y: 65, endPoint x: 955, endPoint y: 130, distance: 80.2
click at [1001, 67] on button "Select all" at bounding box center [998, 66] width 65 height 18
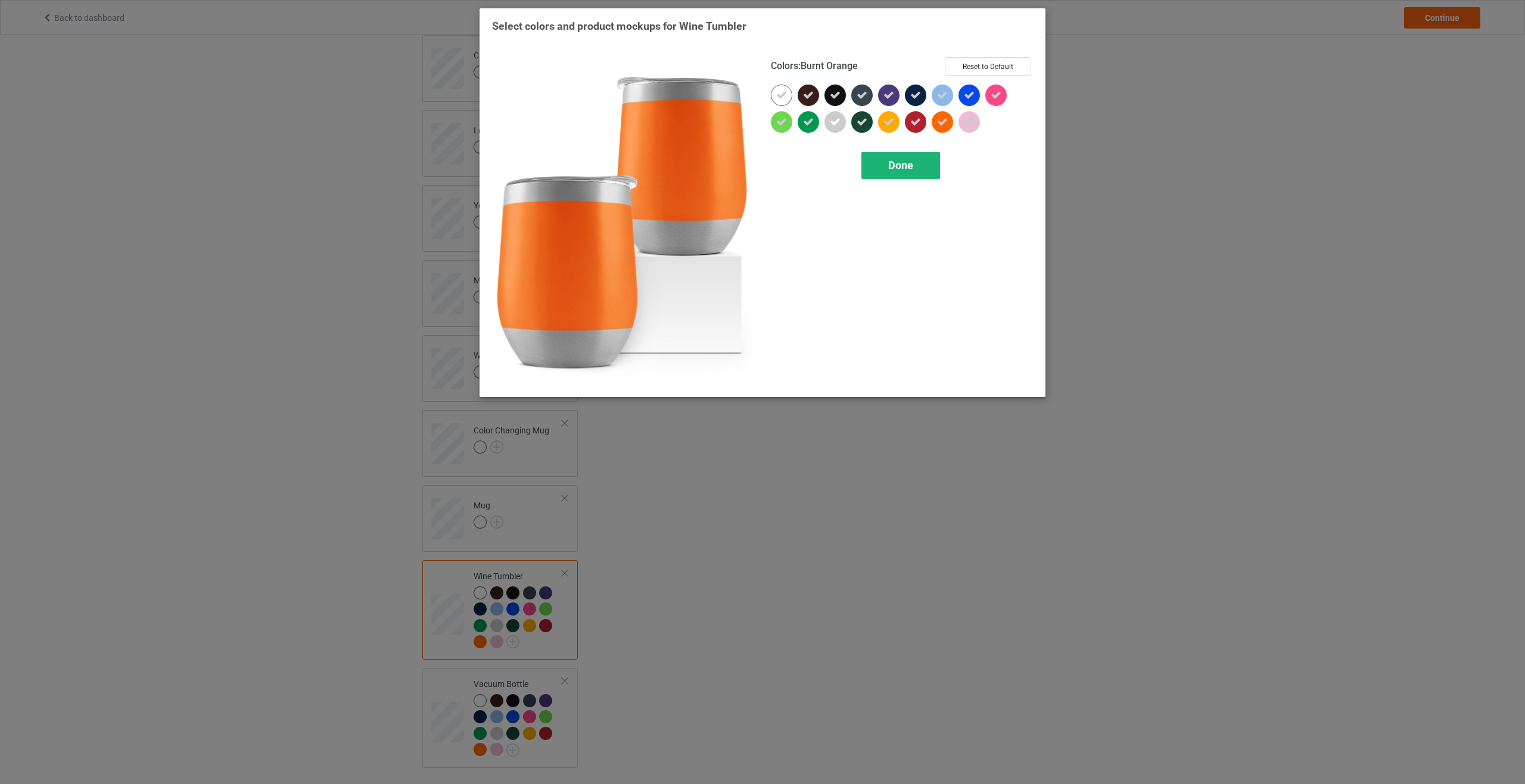
click at [898, 166] on span "Done" at bounding box center [900, 165] width 25 height 12
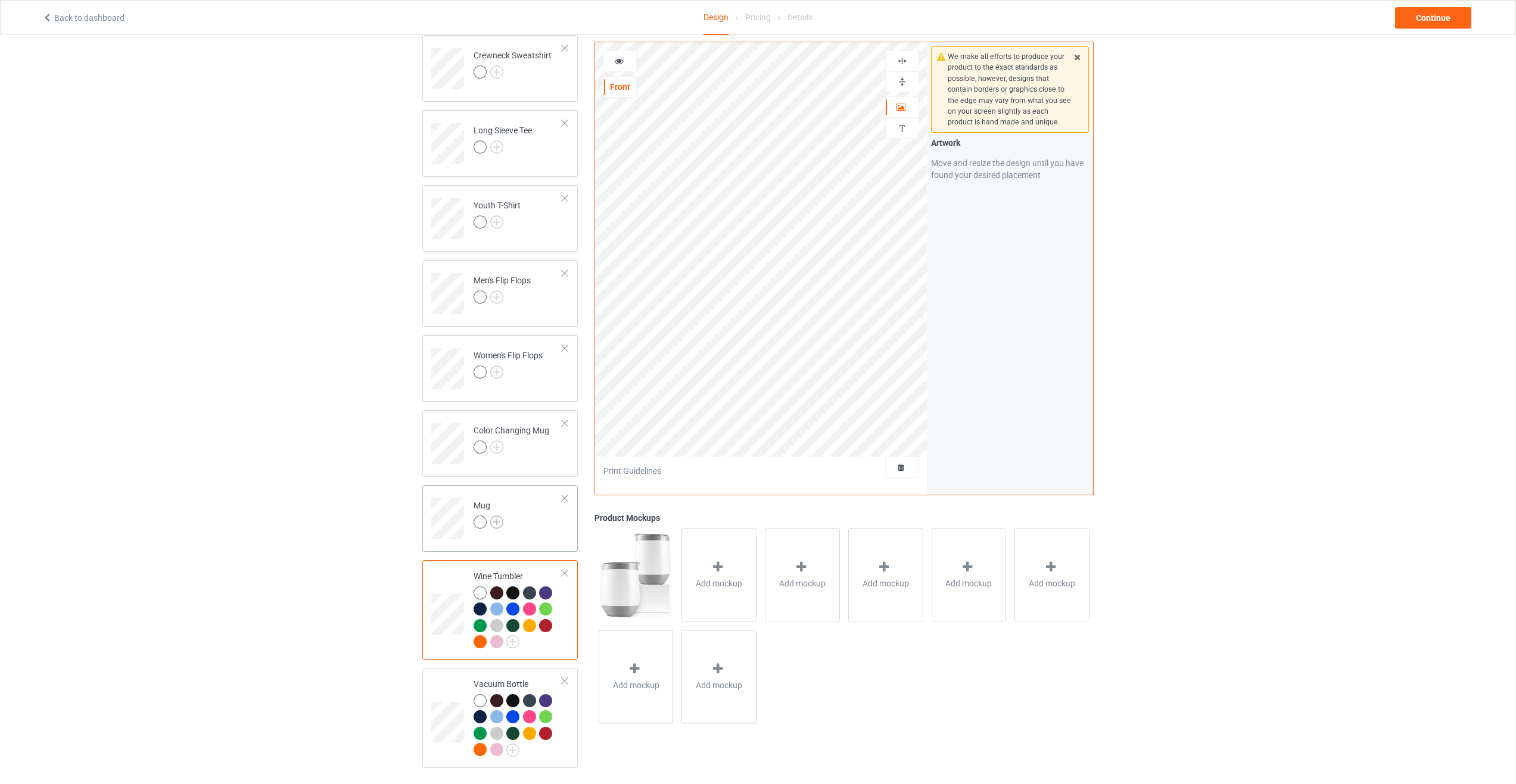
click at [494, 523] on img at bounding box center [497, 522] width 13 height 13
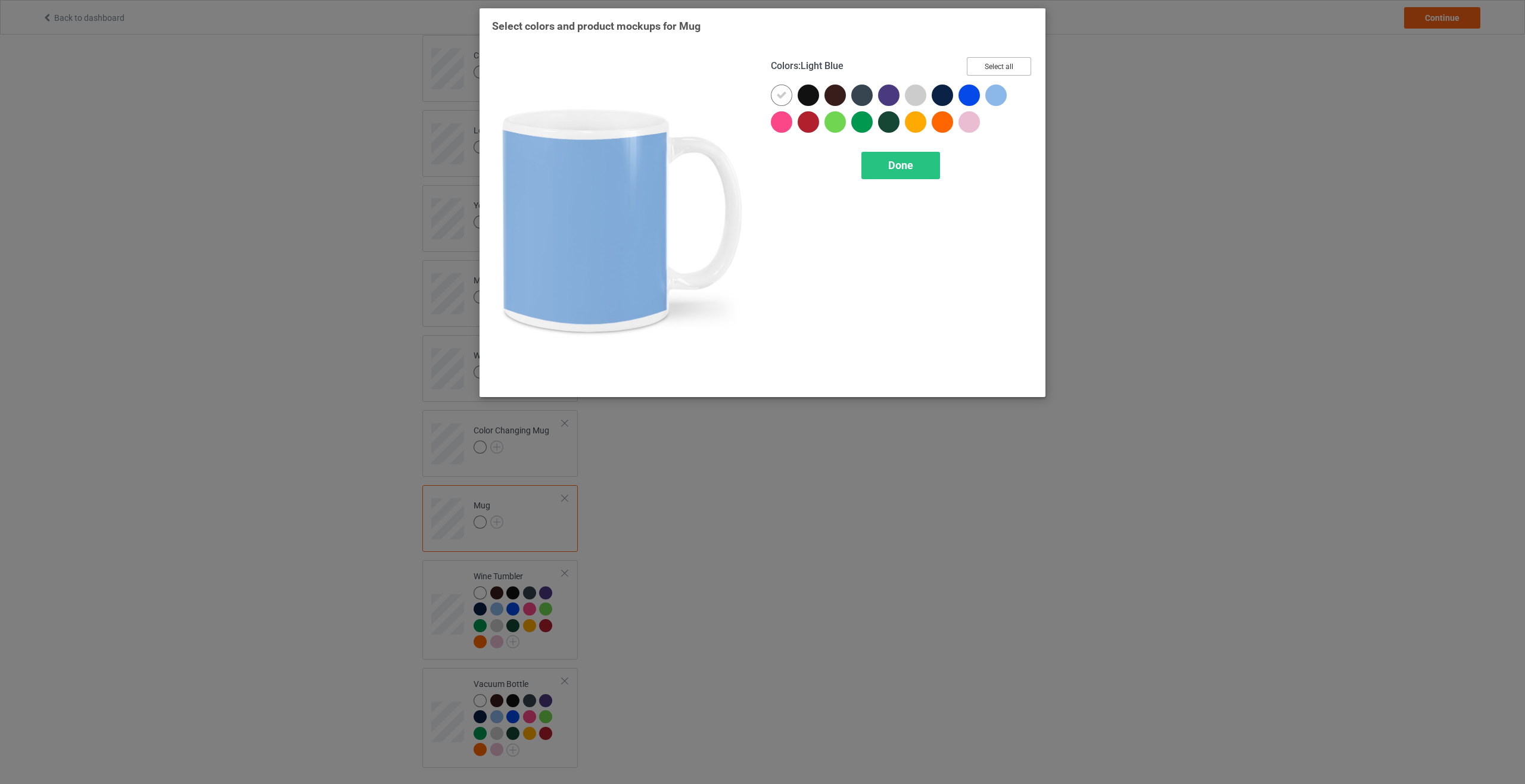
click at [1007, 60] on button "Select all" at bounding box center [998, 66] width 65 height 18
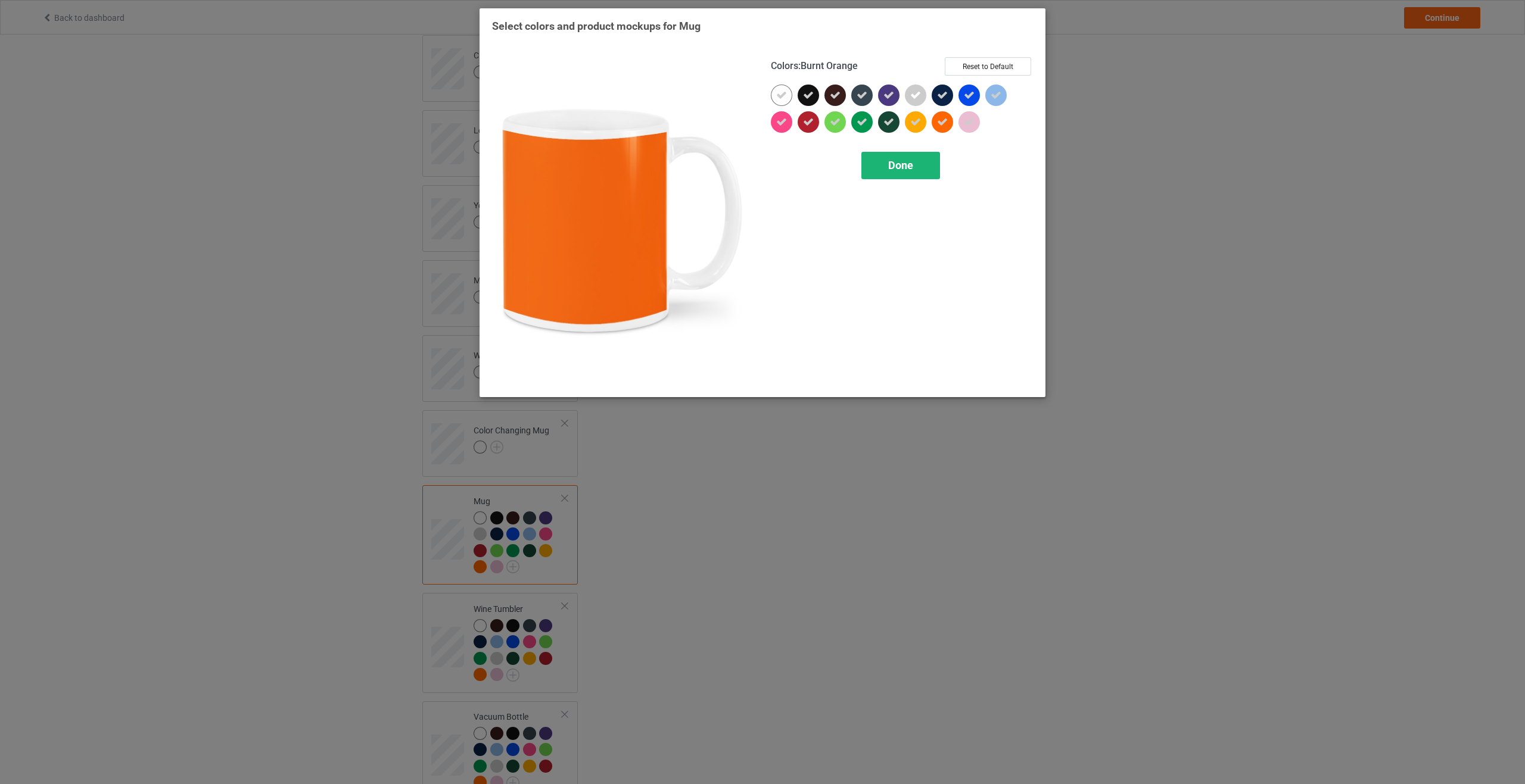
click at [905, 173] on div "Done" at bounding box center [900, 165] width 78 height 28
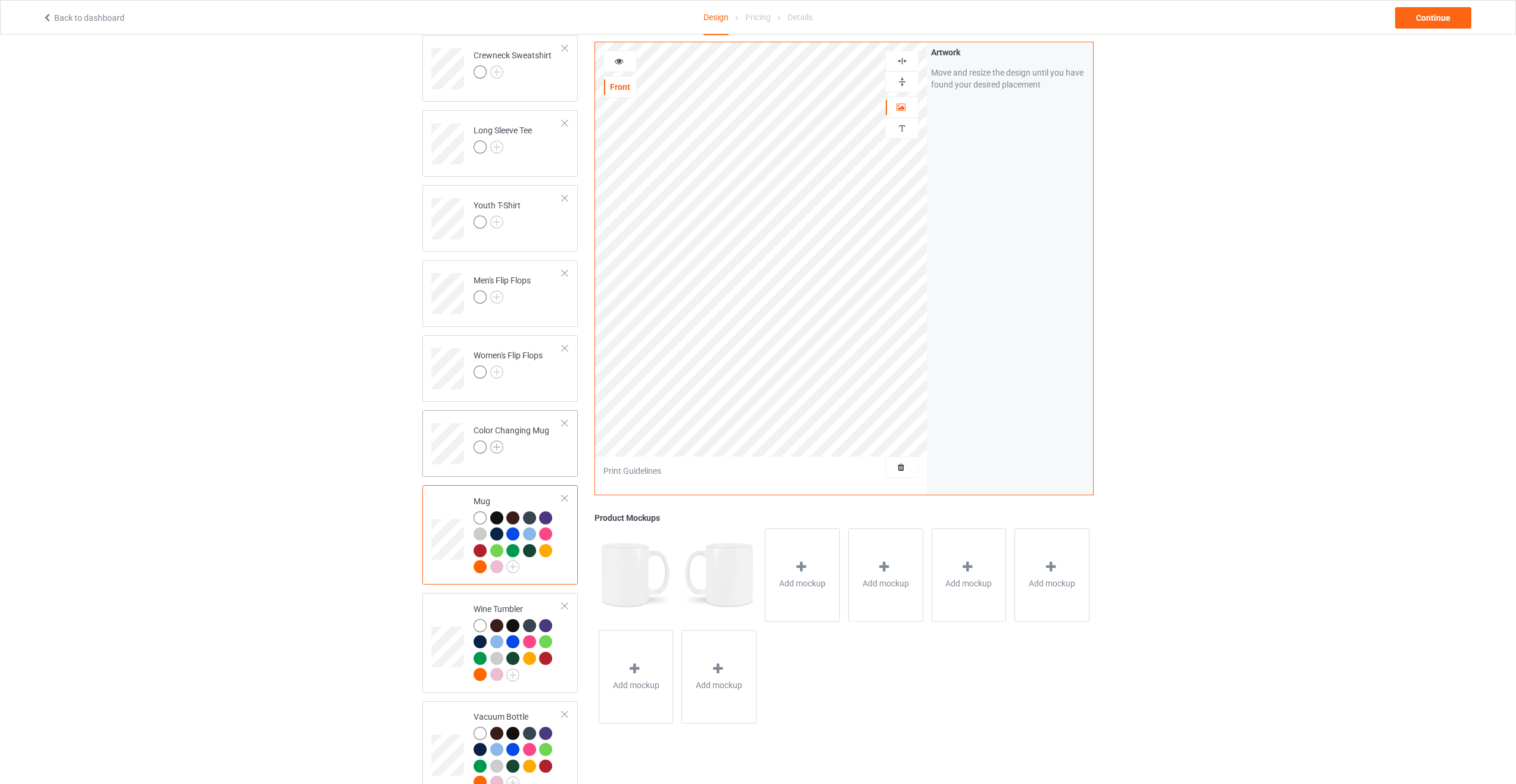
click at [499, 448] on img at bounding box center [497, 447] width 13 height 13
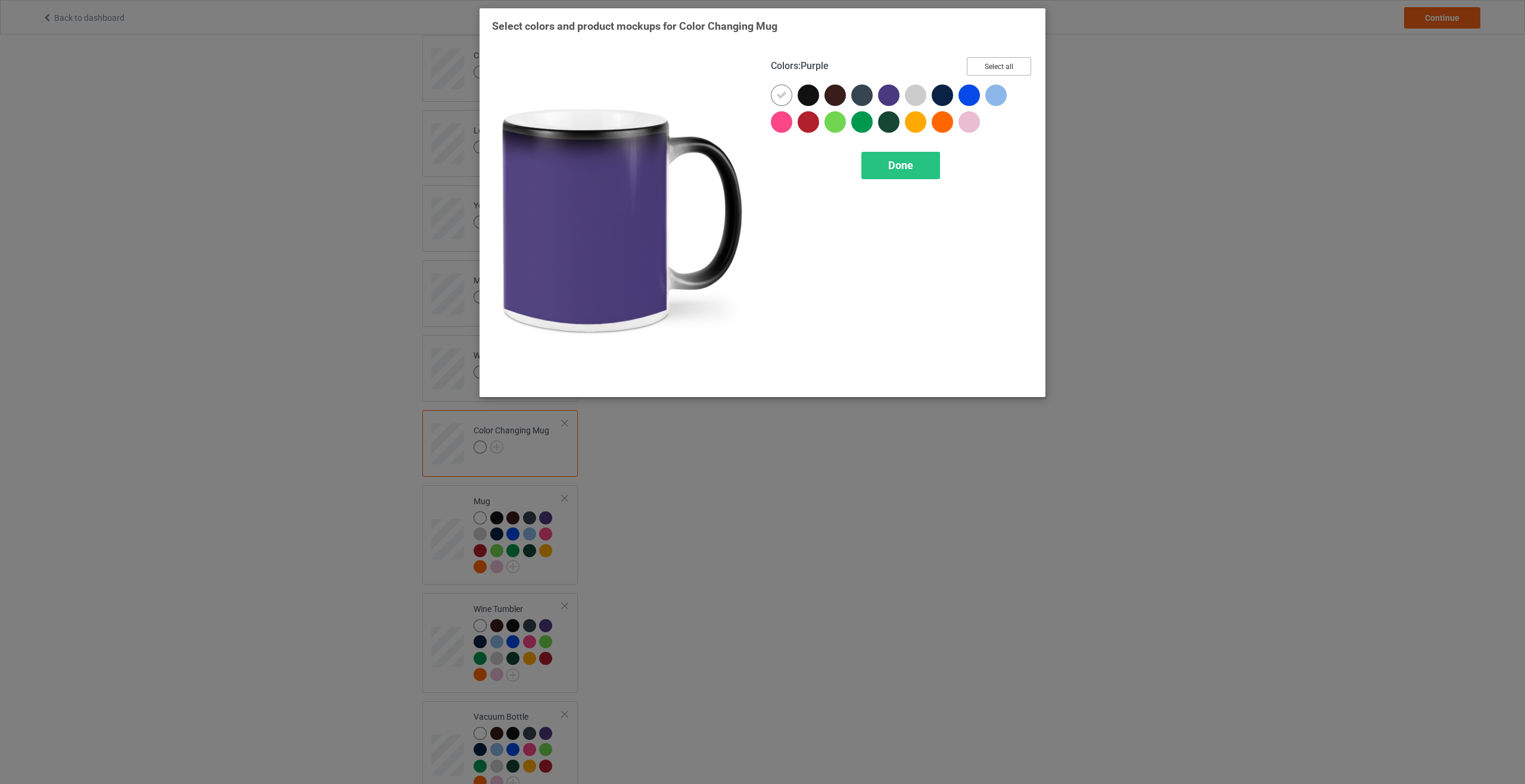
click at [1000, 64] on button "Select all" at bounding box center [998, 66] width 65 height 18
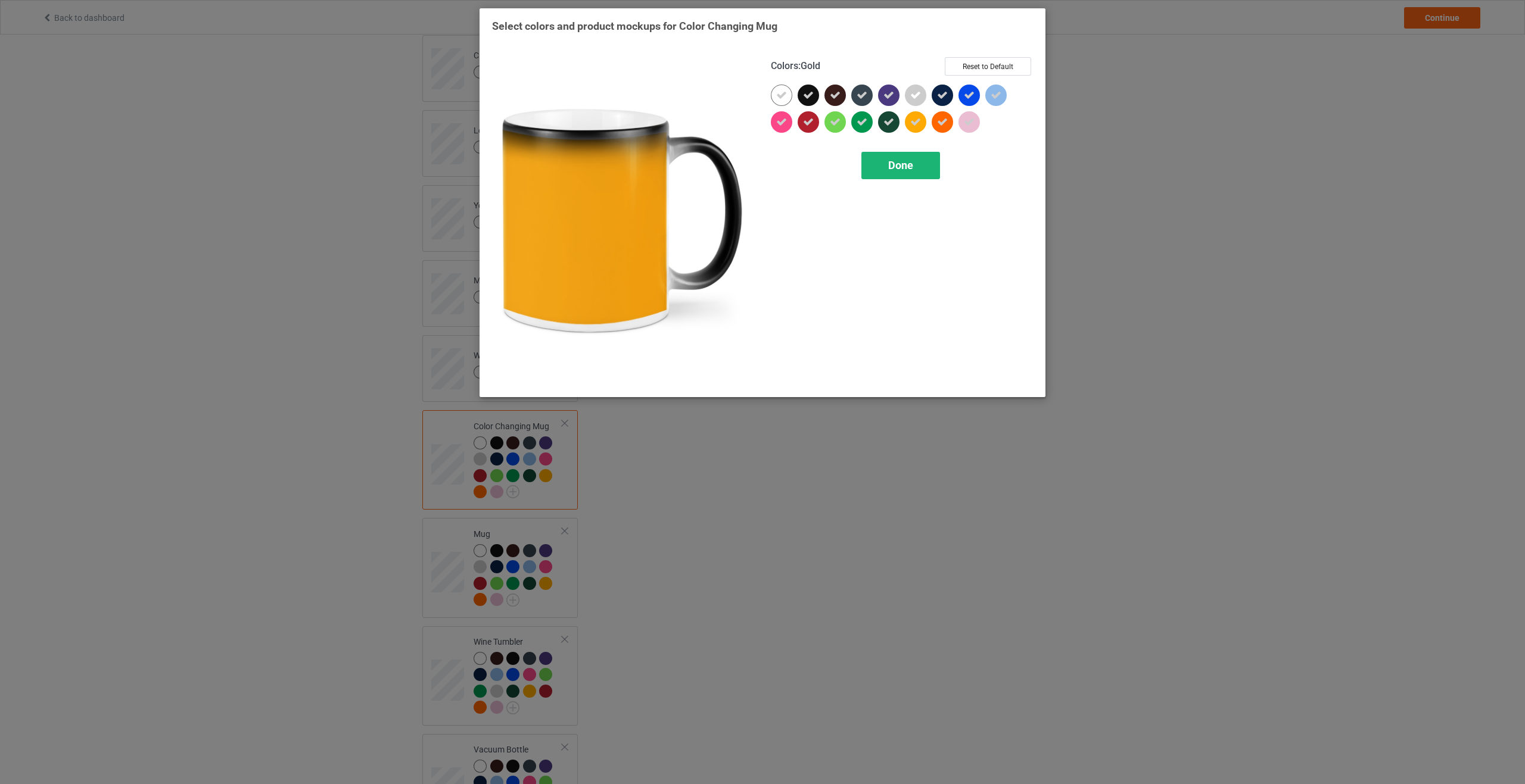
click at [894, 170] on span "Done" at bounding box center [900, 165] width 25 height 12
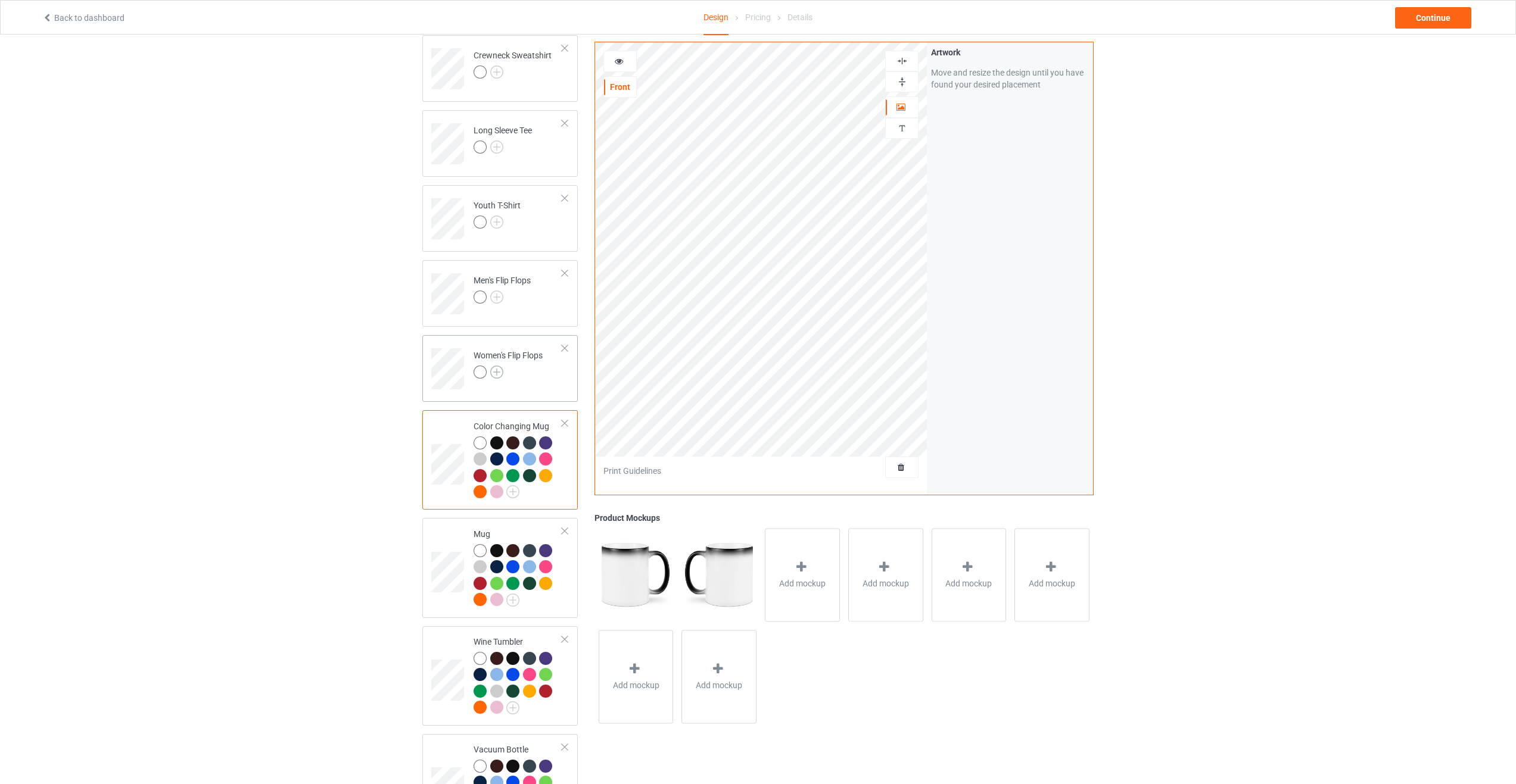
click at [497, 374] on img at bounding box center [497, 372] width 13 height 13
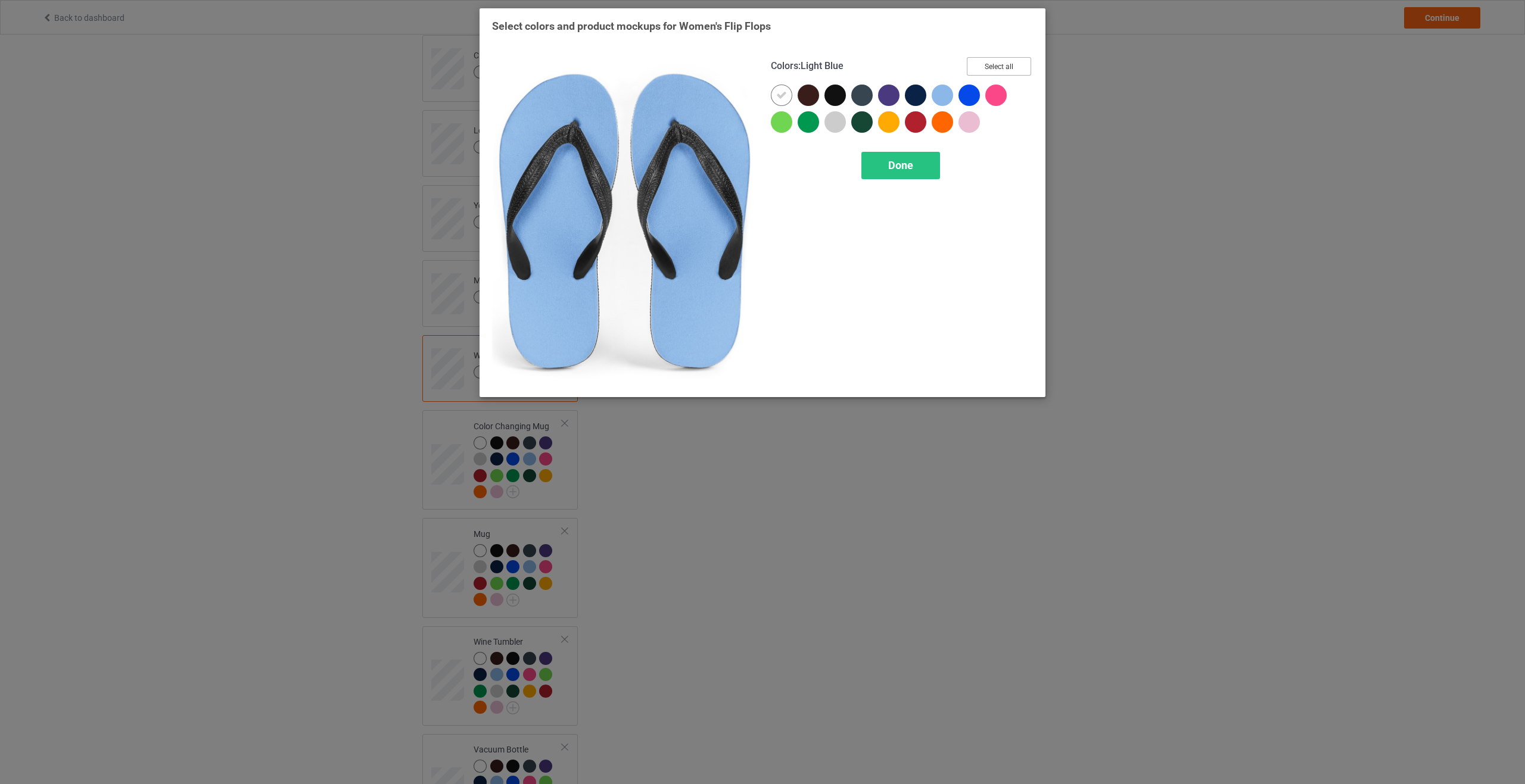
click at [993, 64] on button "Select all" at bounding box center [998, 66] width 65 height 18
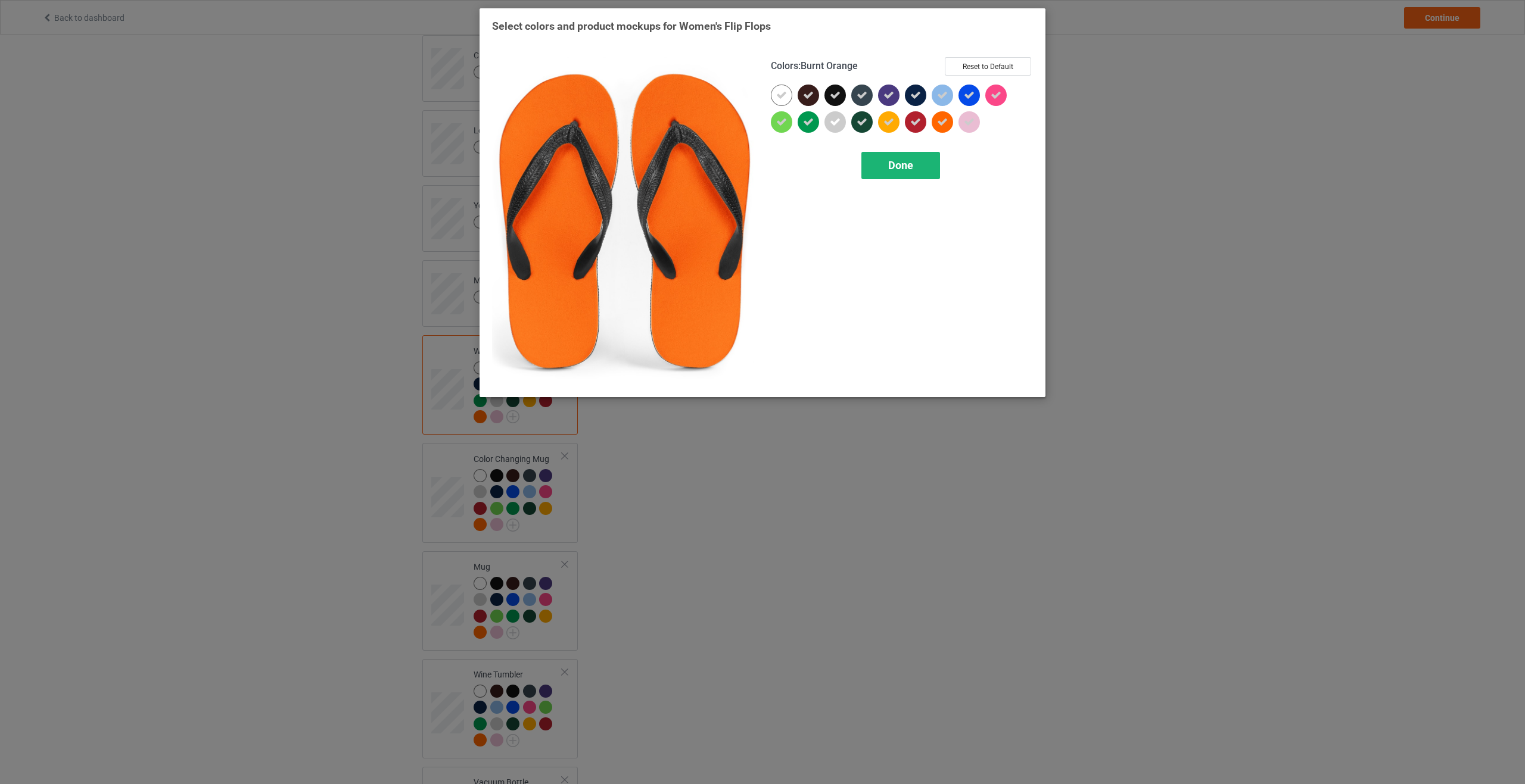
click at [909, 165] on span "Done" at bounding box center [900, 165] width 25 height 12
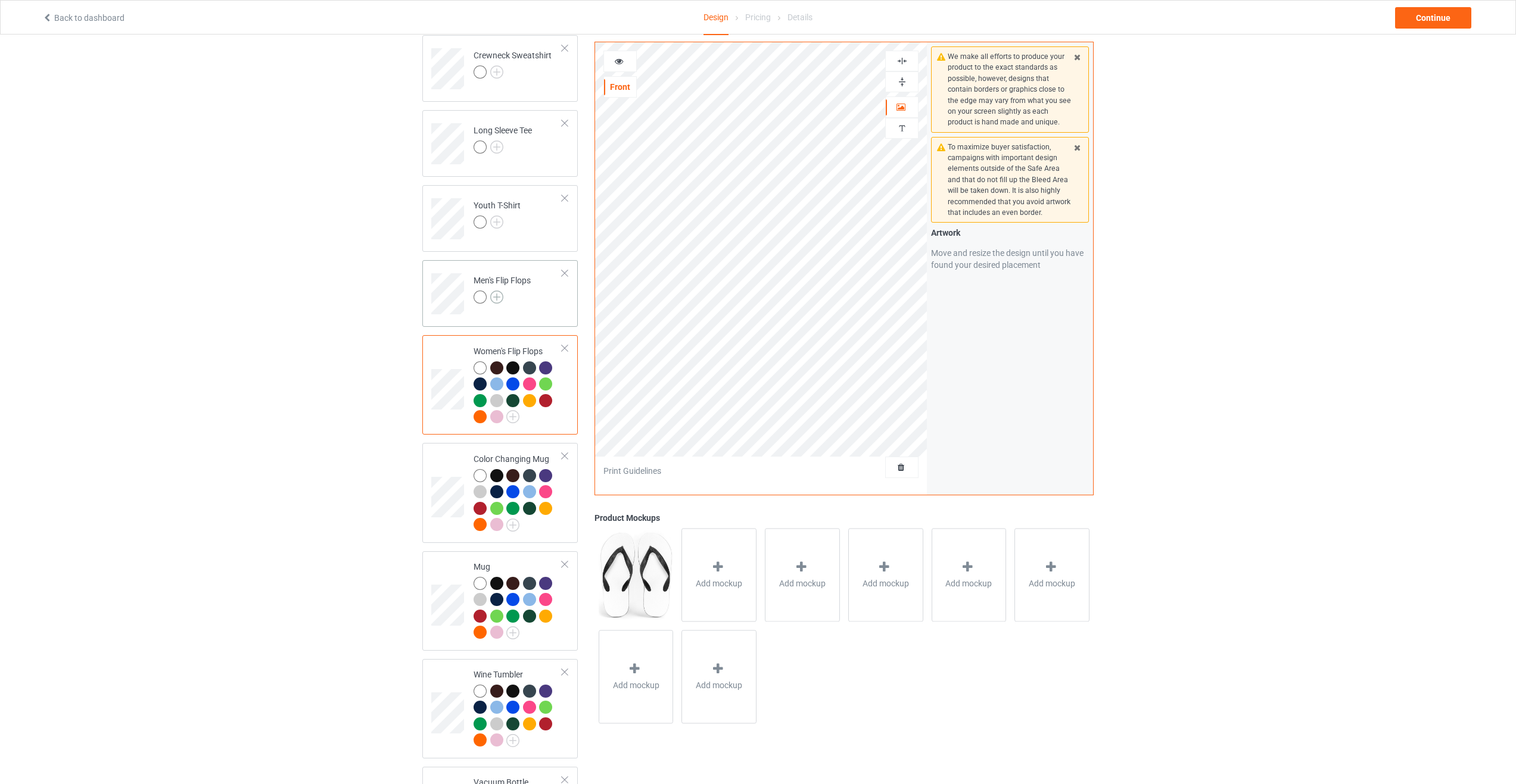
click at [495, 296] on img at bounding box center [497, 297] width 13 height 13
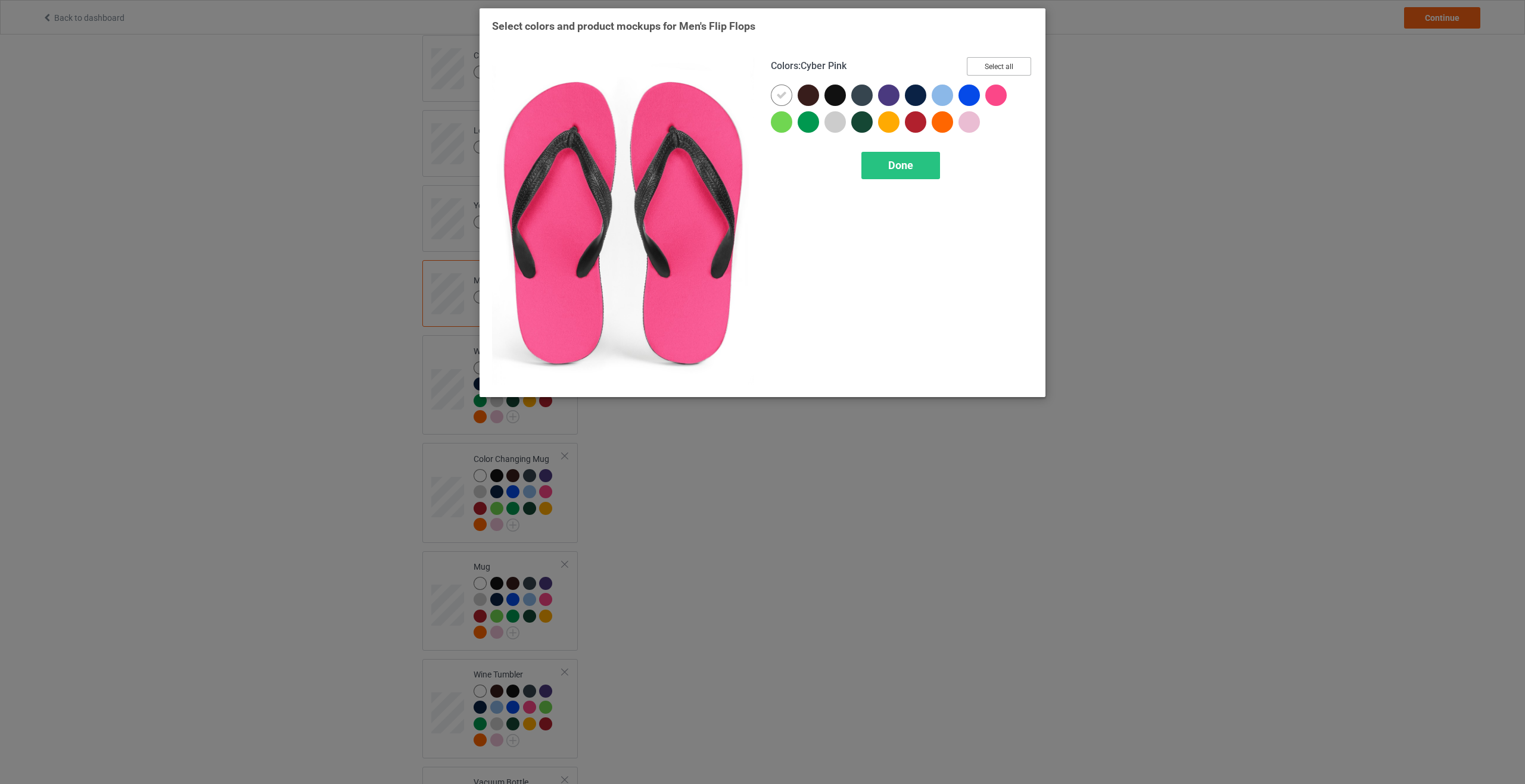
click at [1006, 65] on button "Select all" at bounding box center [998, 66] width 65 height 18
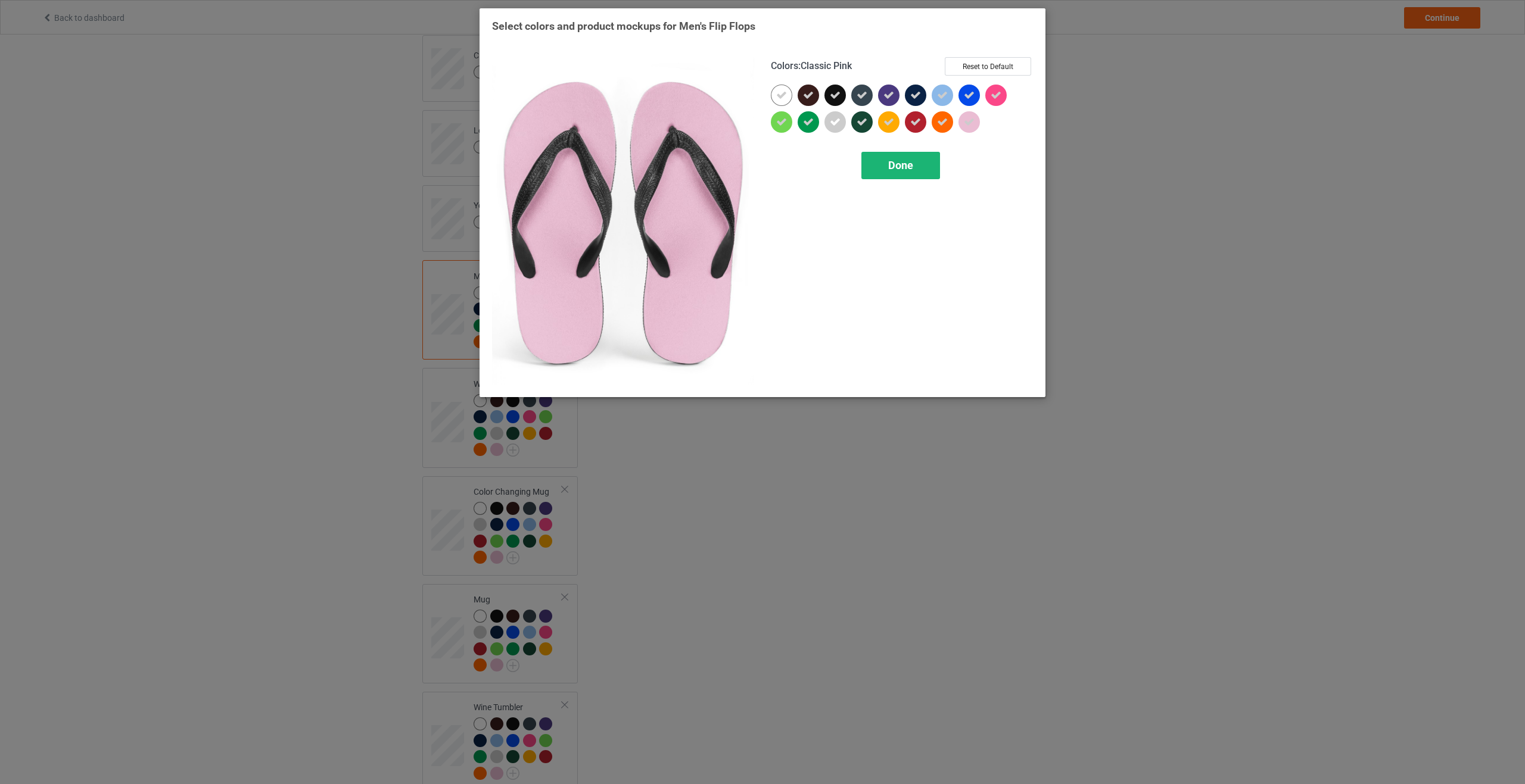
click at [903, 165] on span "Done" at bounding box center [900, 165] width 25 height 12
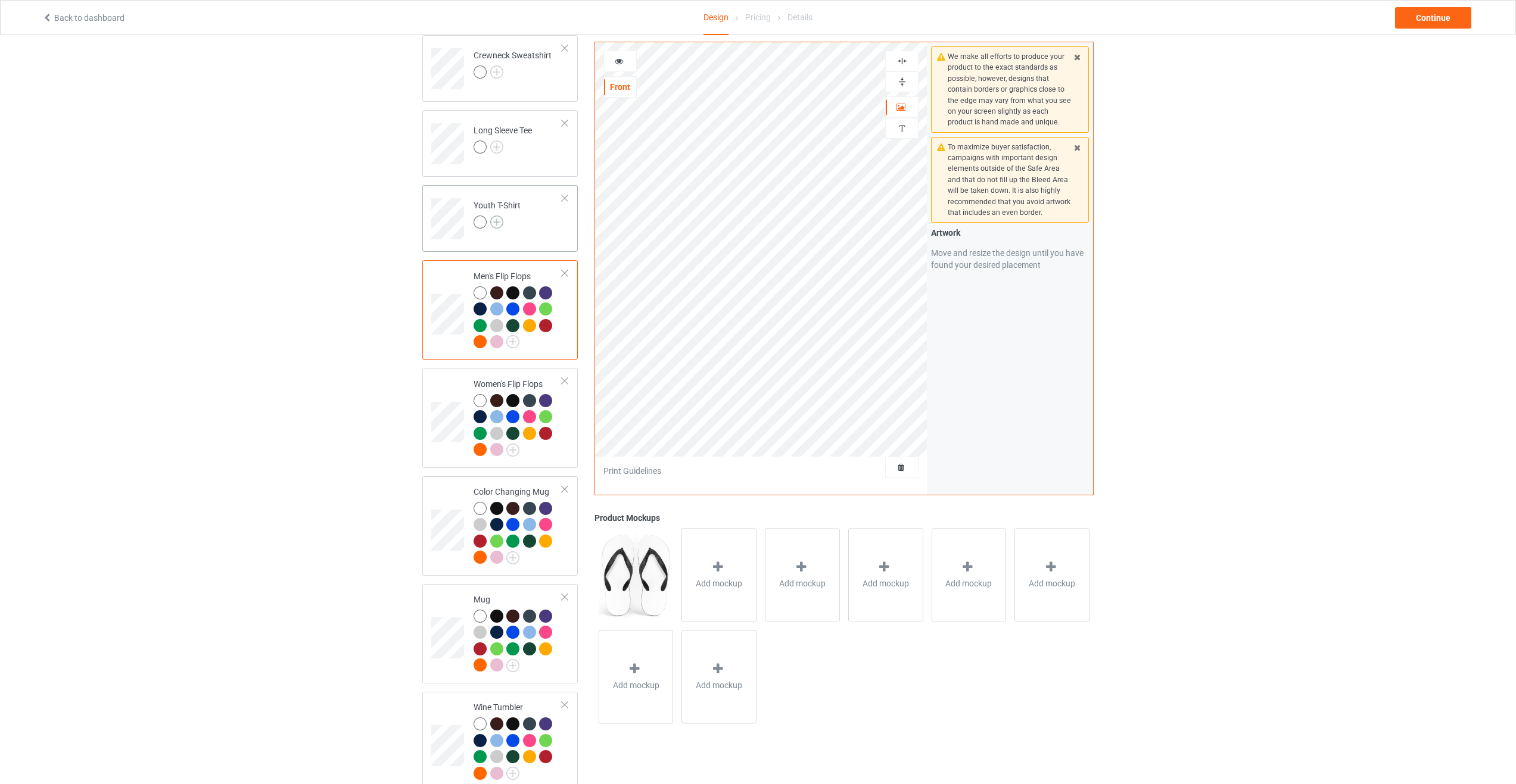
click at [497, 223] on img at bounding box center [497, 222] width 13 height 13
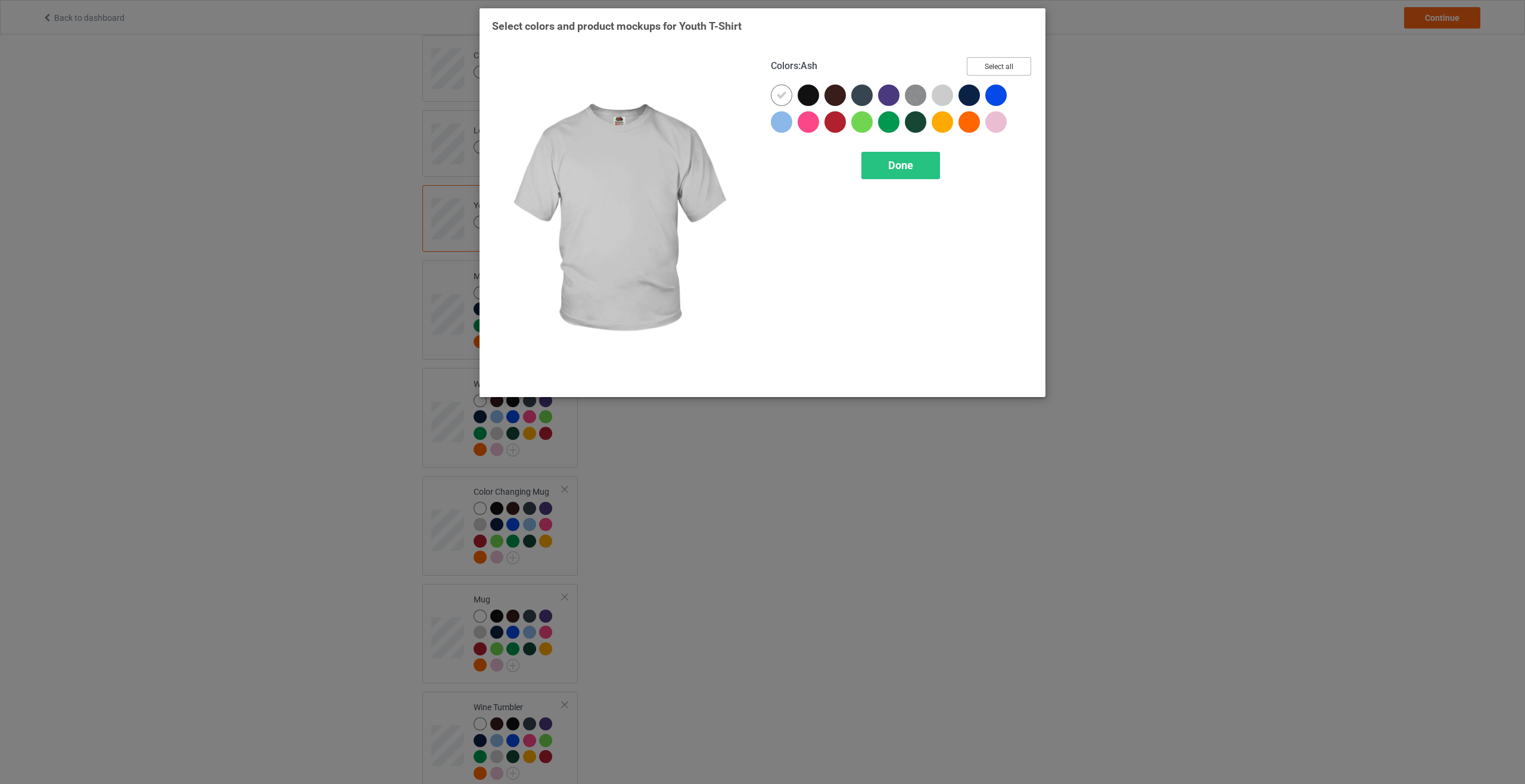
drag, startPoint x: 997, startPoint y: 68, endPoint x: 977, endPoint y: 115, distance: 51.1
click at [997, 69] on button "Select all" at bounding box center [998, 66] width 65 height 18
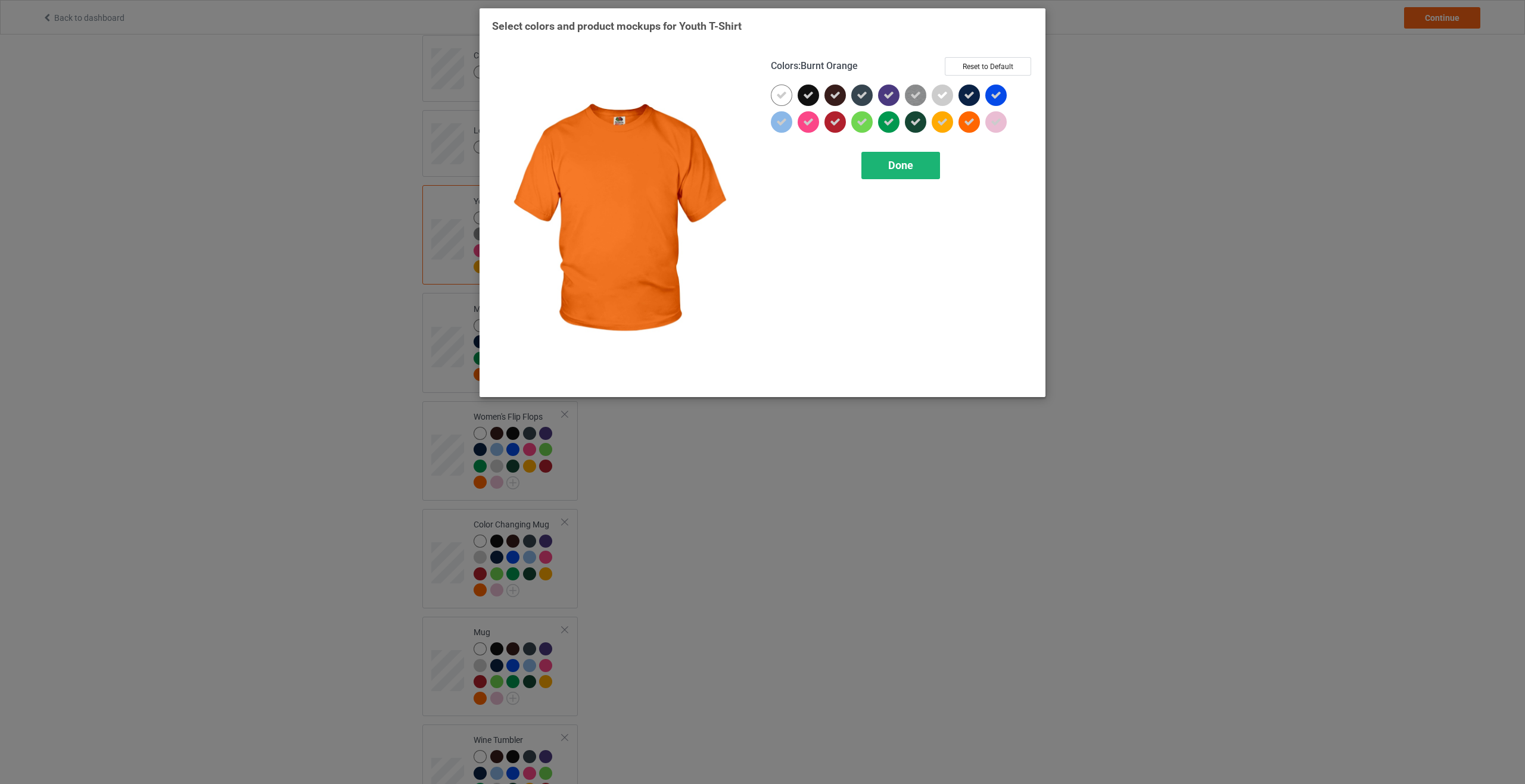
click at [916, 168] on div "Done" at bounding box center [900, 165] width 78 height 28
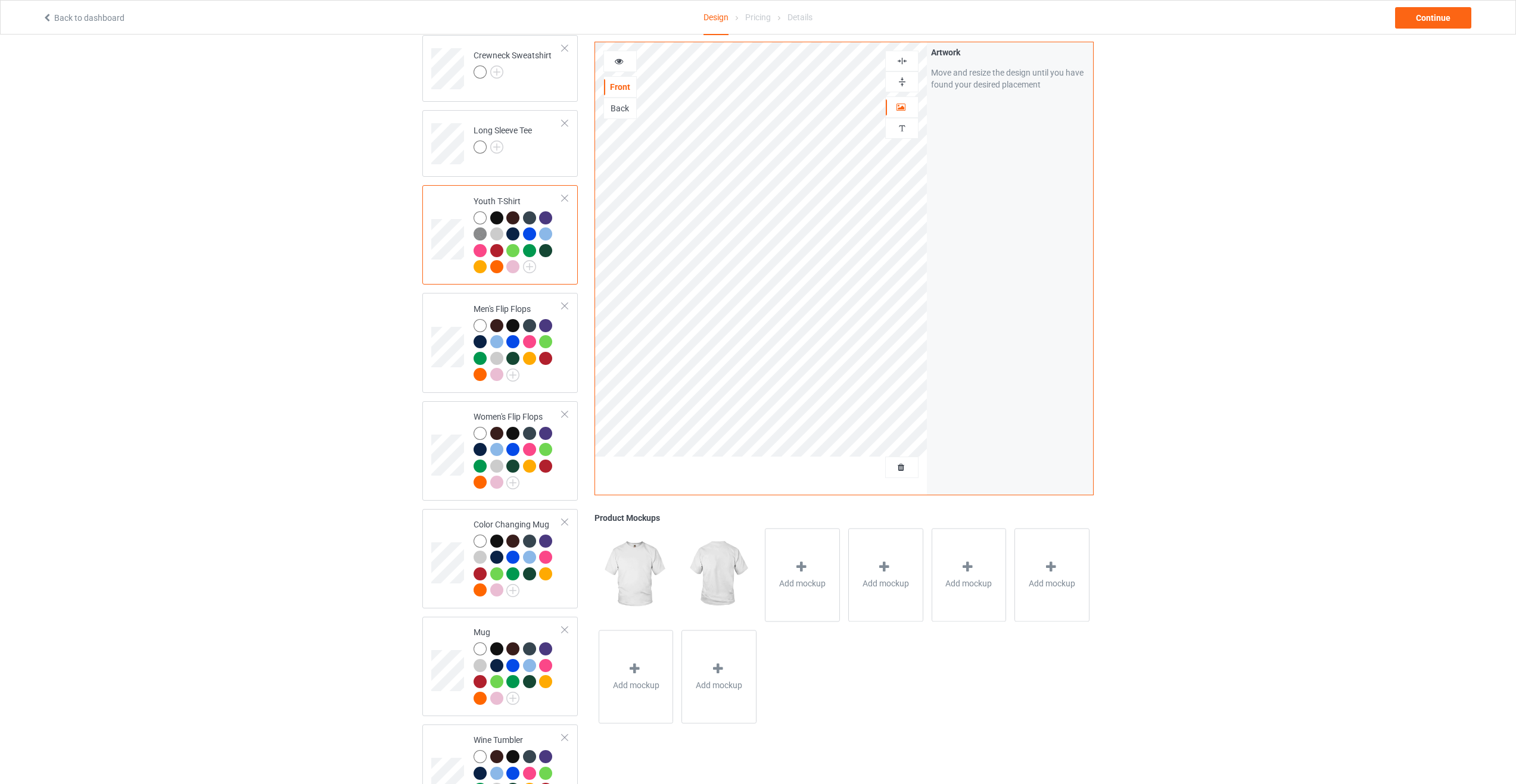
scroll to position [499, 0]
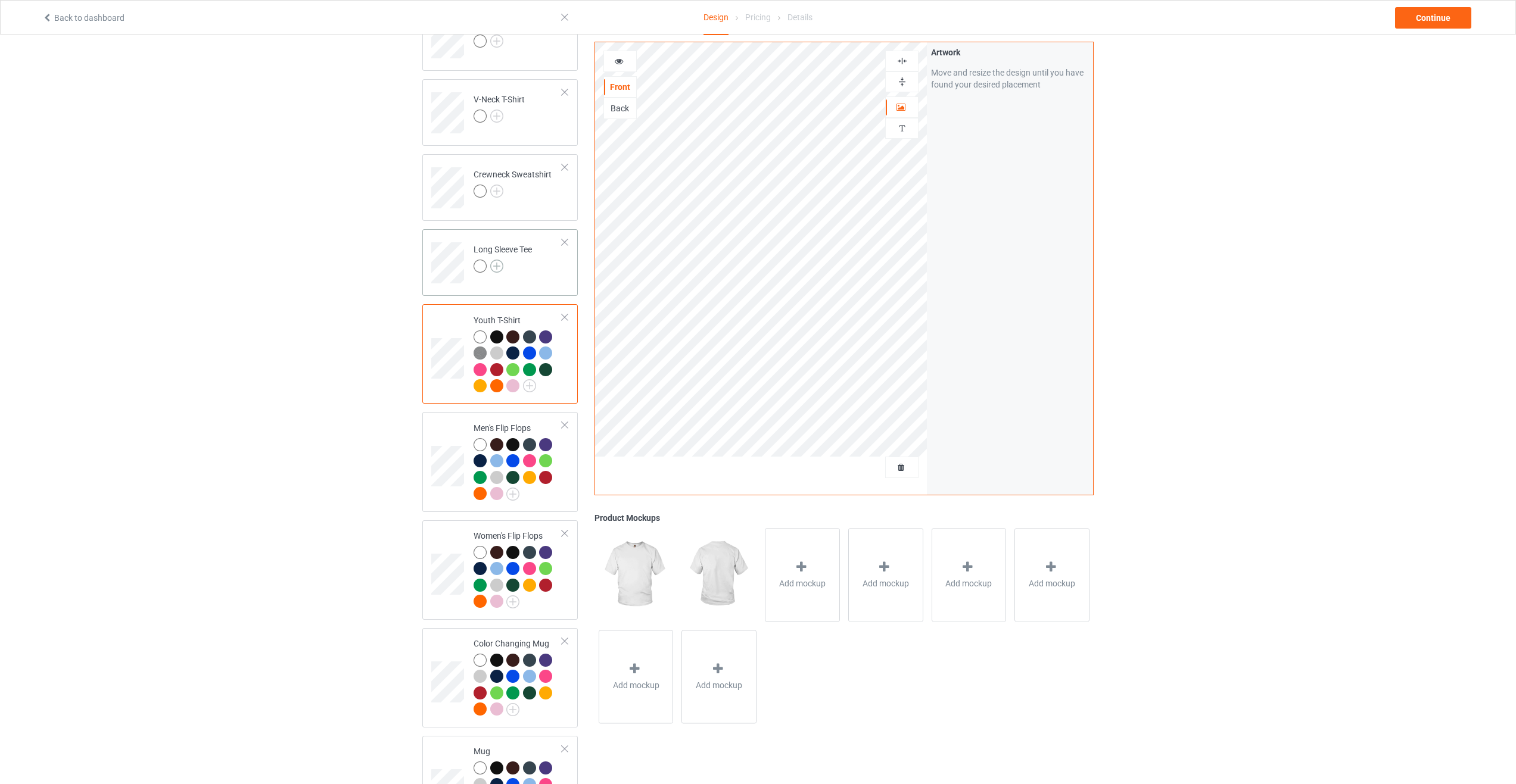
click at [496, 264] on img at bounding box center [497, 266] width 13 height 13
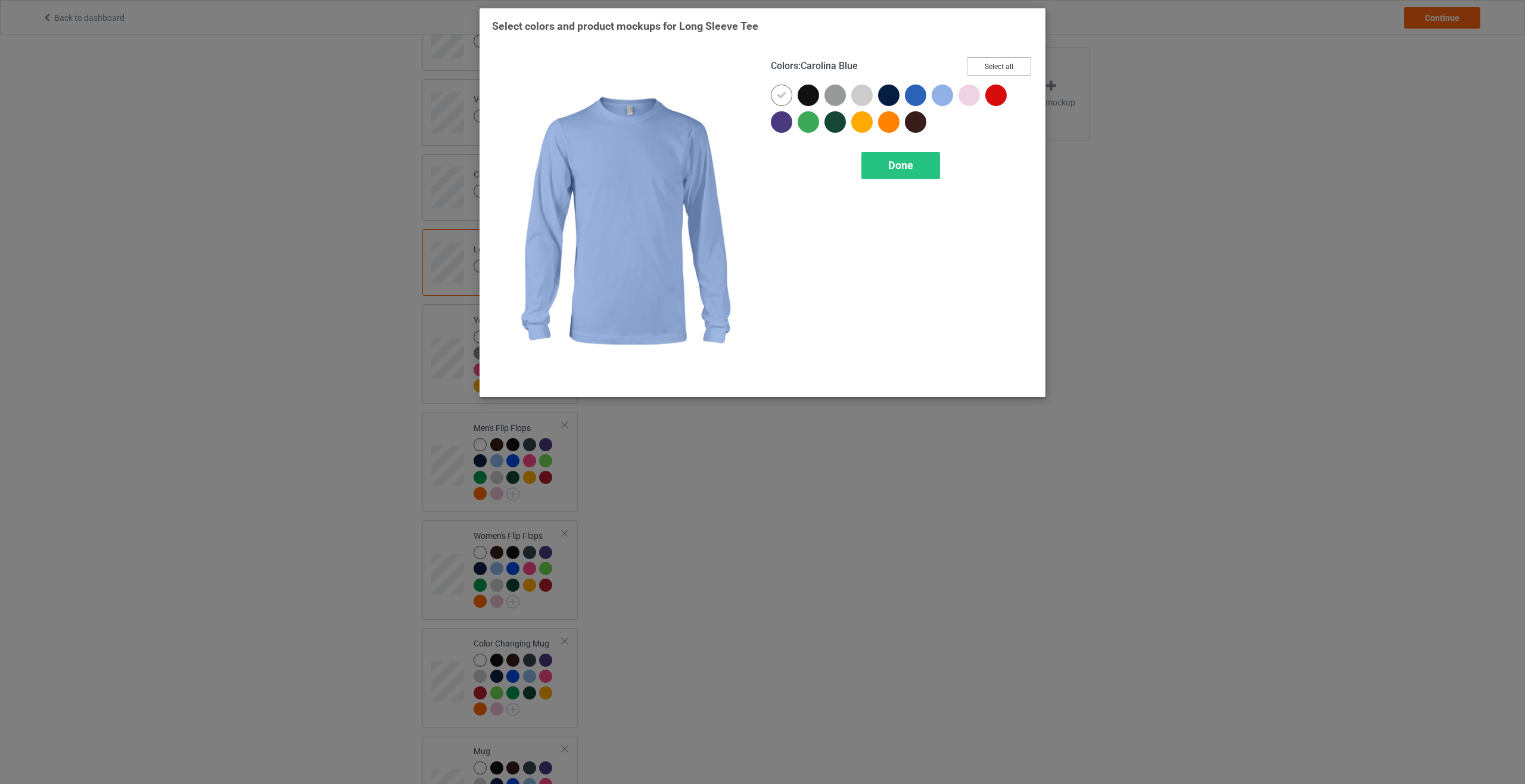
click at [995, 67] on button "Select all" at bounding box center [998, 66] width 65 height 18
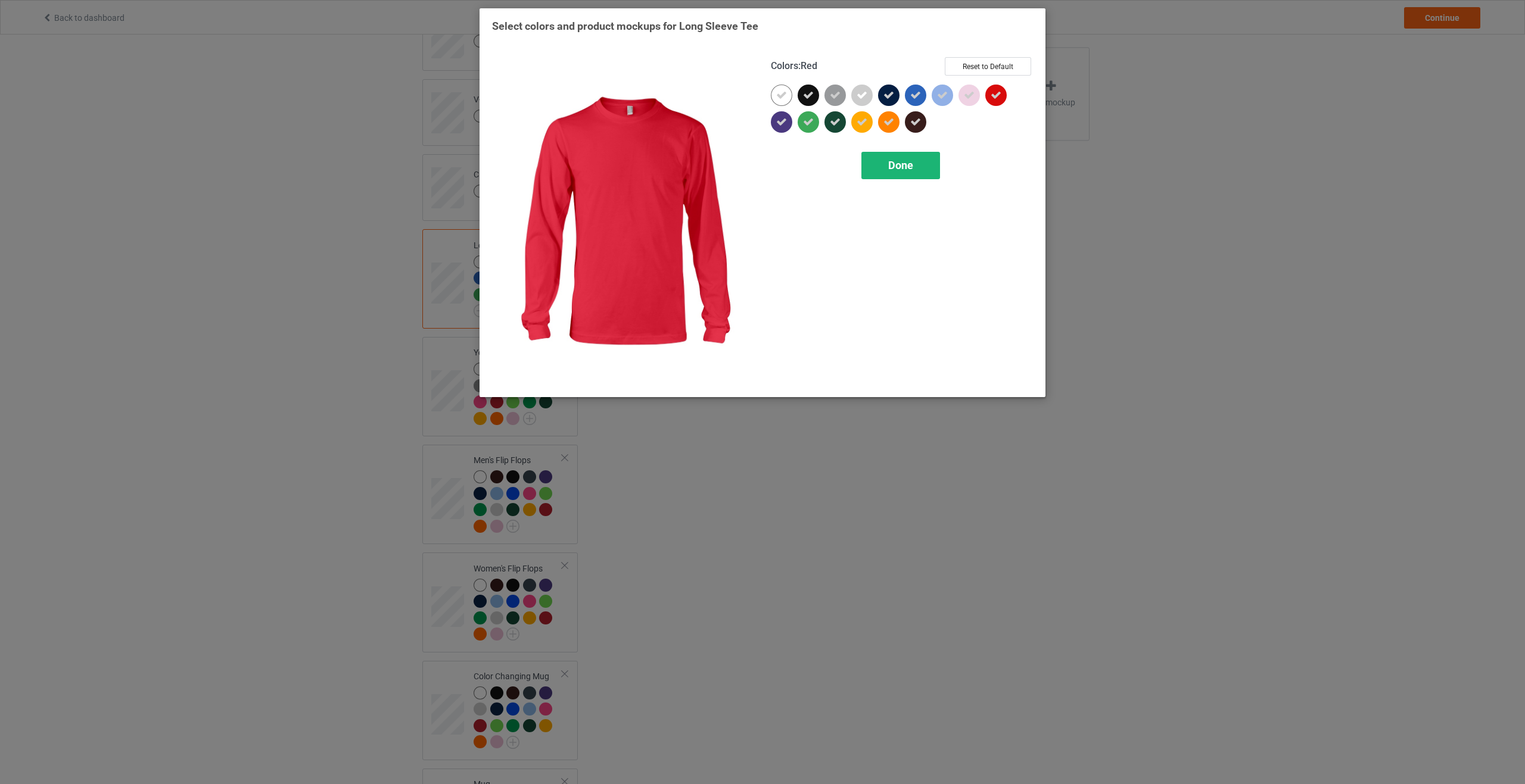
click at [895, 178] on div "Done" at bounding box center [900, 165] width 78 height 28
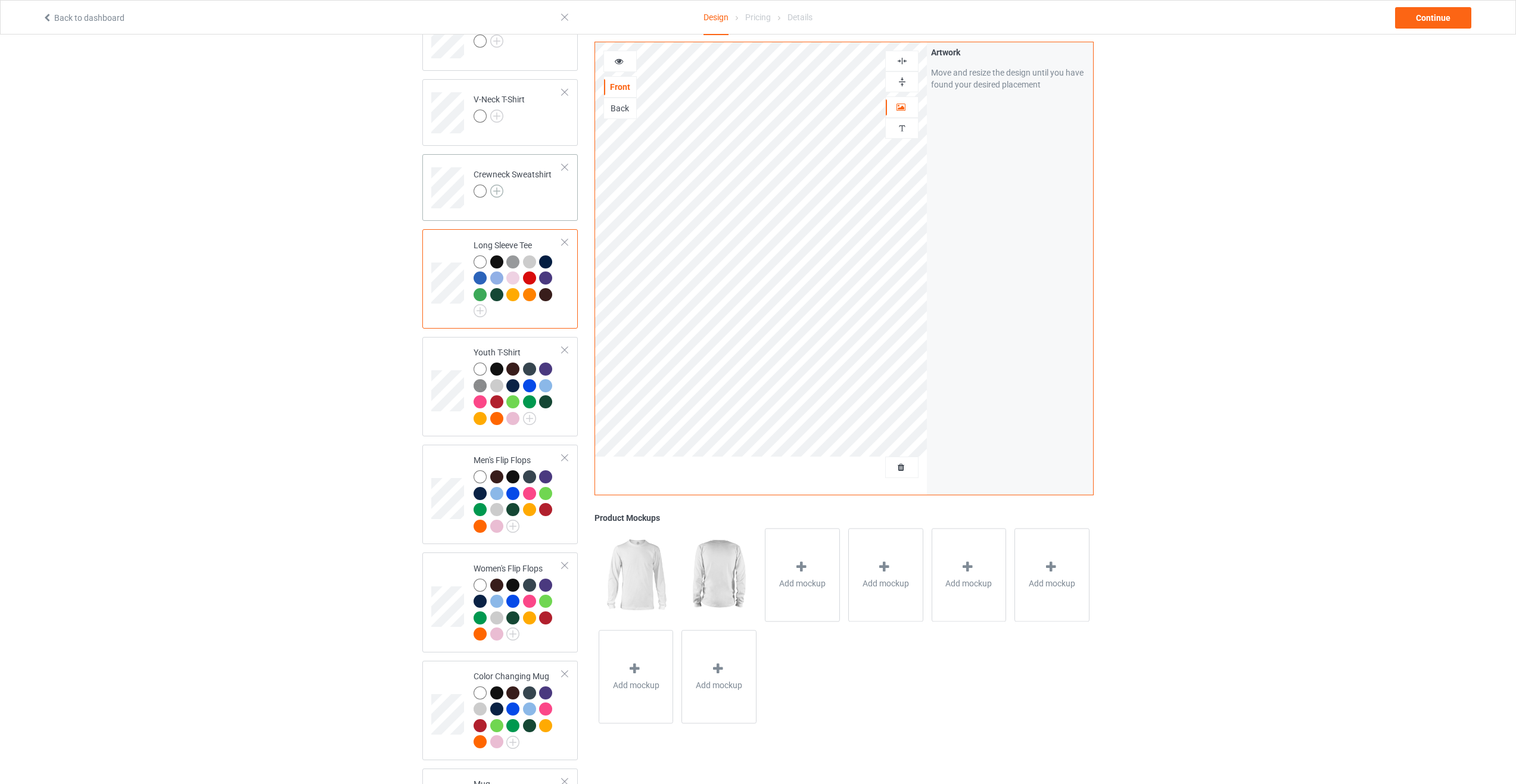
click at [500, 194] on img at bounding box center [497, 191] width 13 height 13
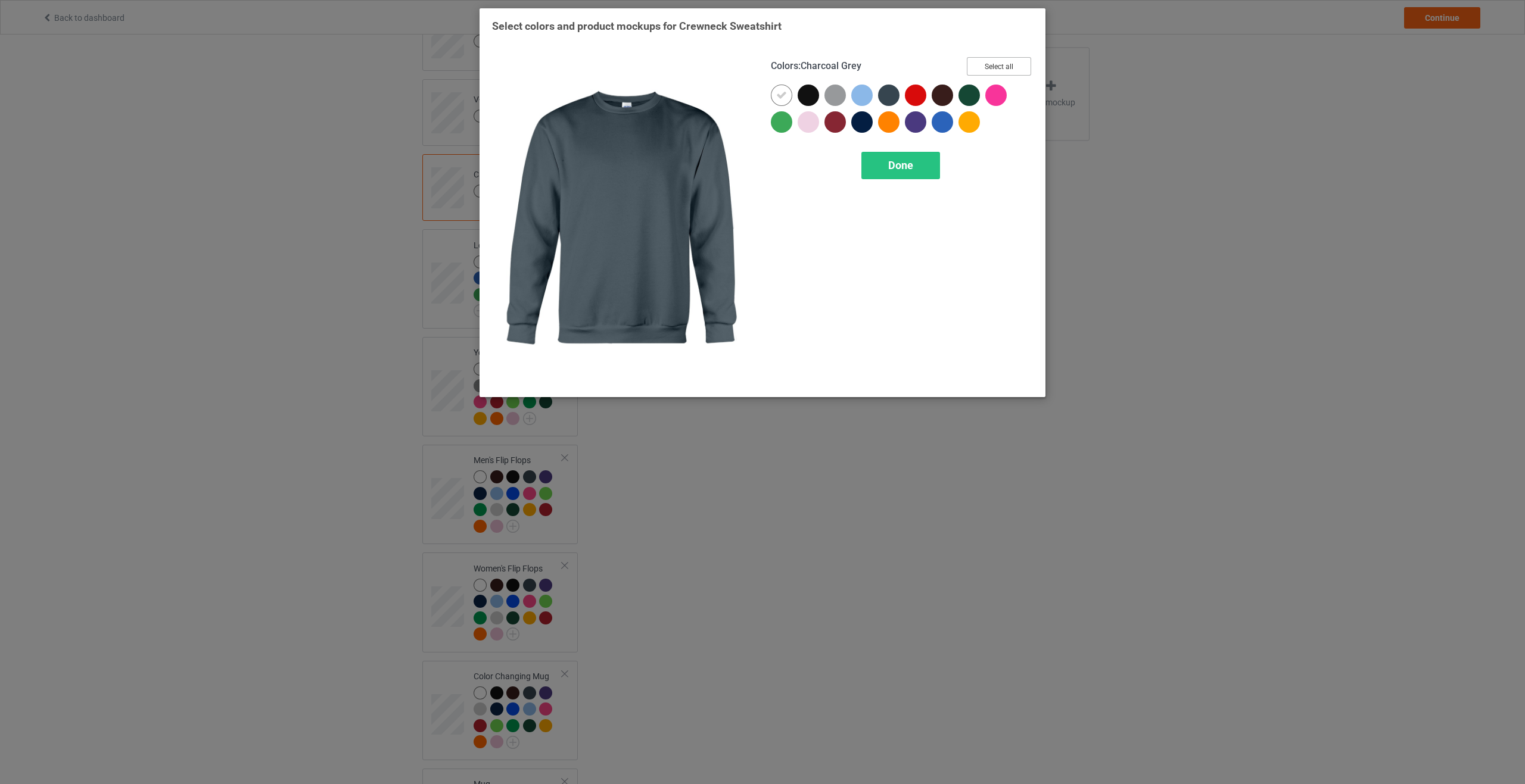
drag, startPoint x: 1009, startPoint y: 69, endPoint x: 969, endPoint y: 149, distance: 89.4
click at [1009, 70] on button "Select all" at bounding box center [998, 66] width 65 height 18
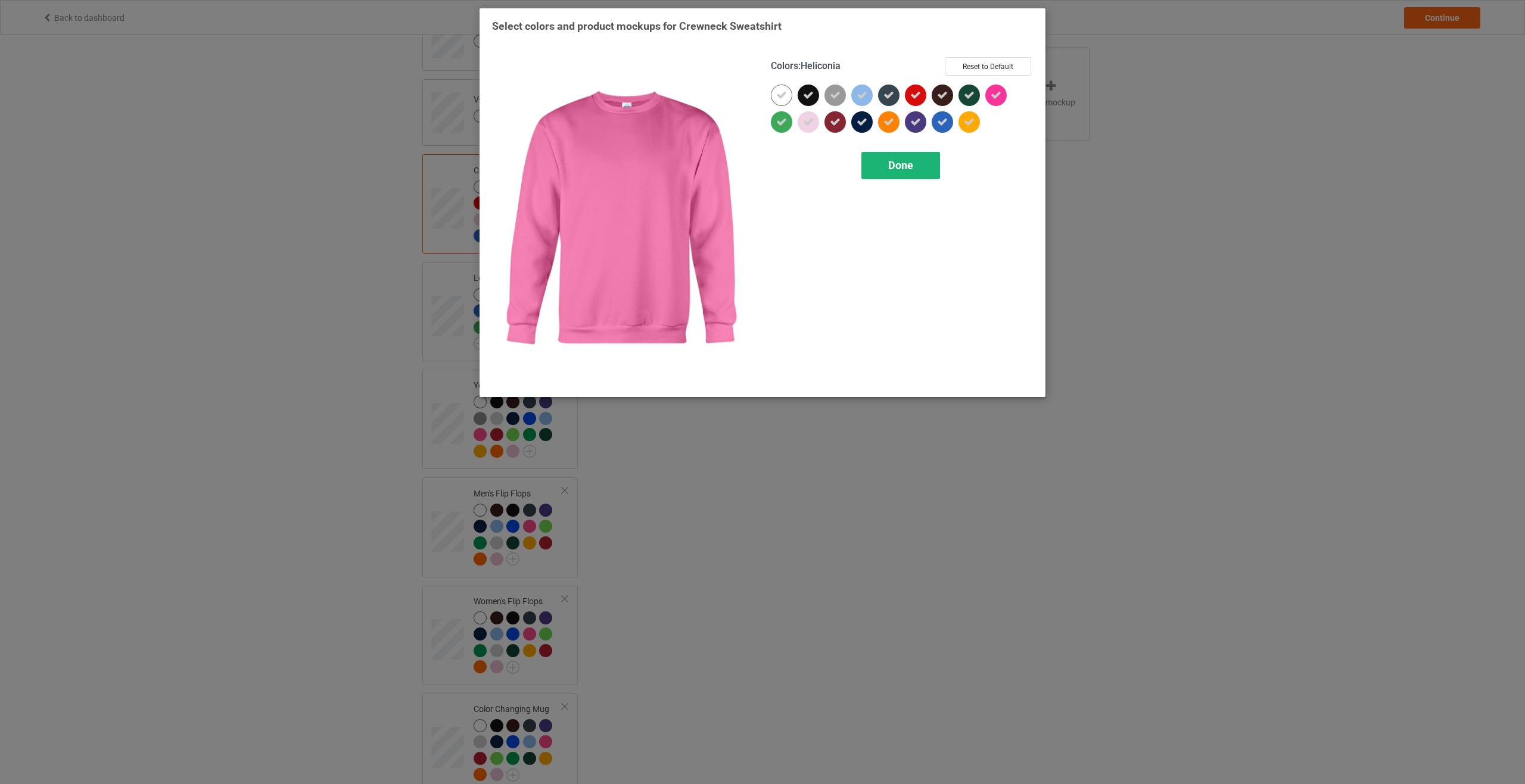
click at [896, 177] on div "Done" at bounding box center [900, 165] width 78 height 28
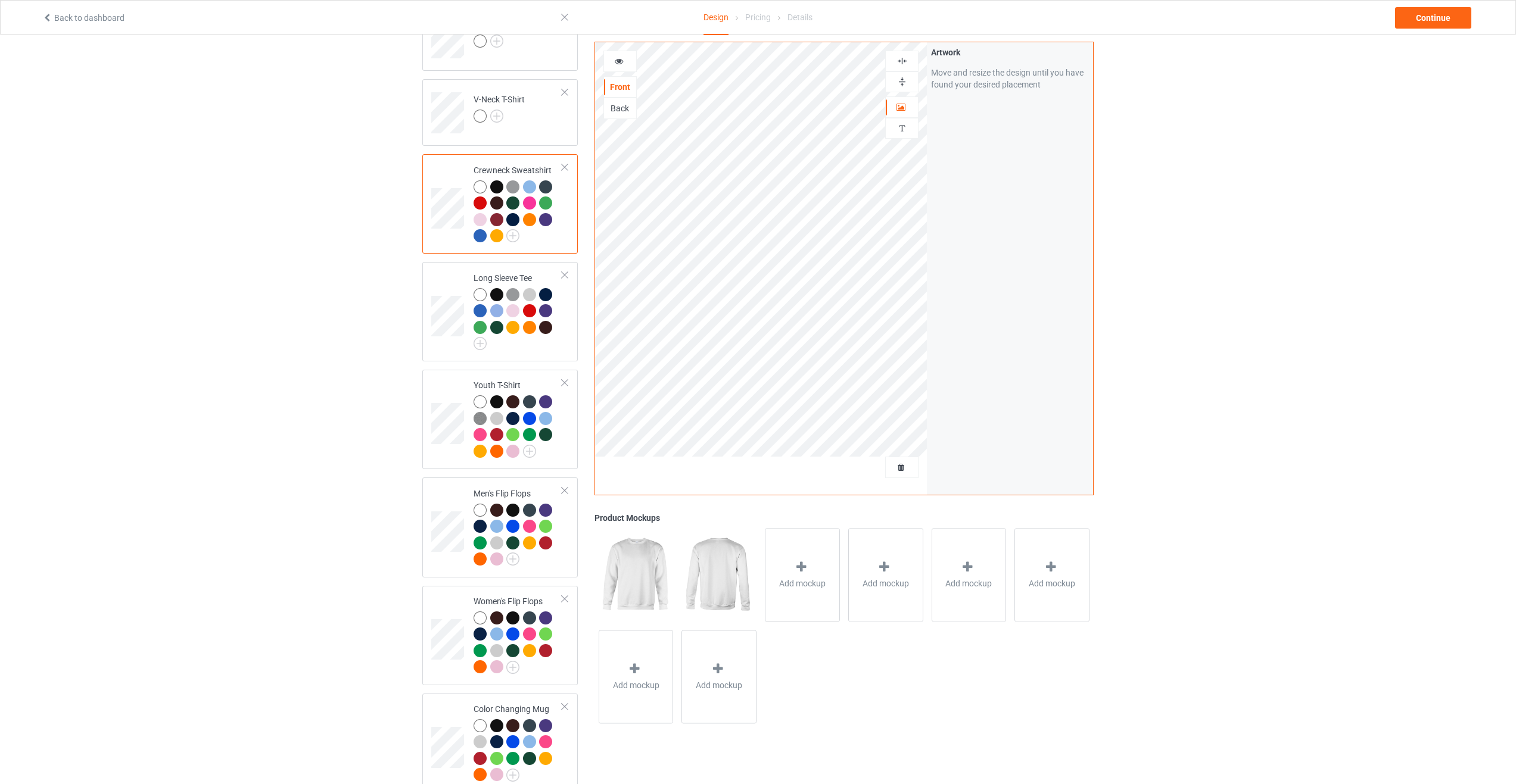
scroll to position [201, 0]
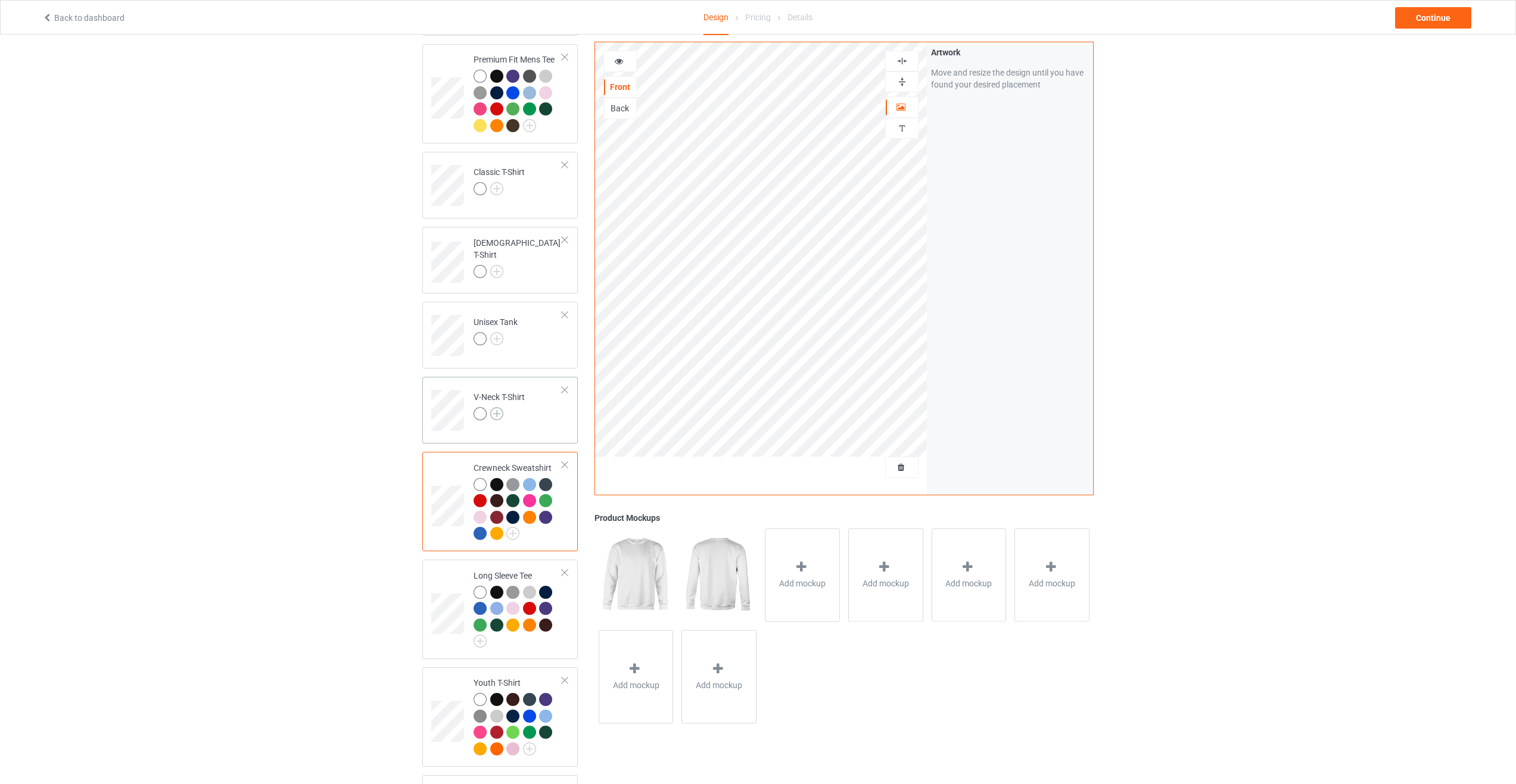
click at [498, 414] on img at bounding box center [497, 414] width 13 height 13
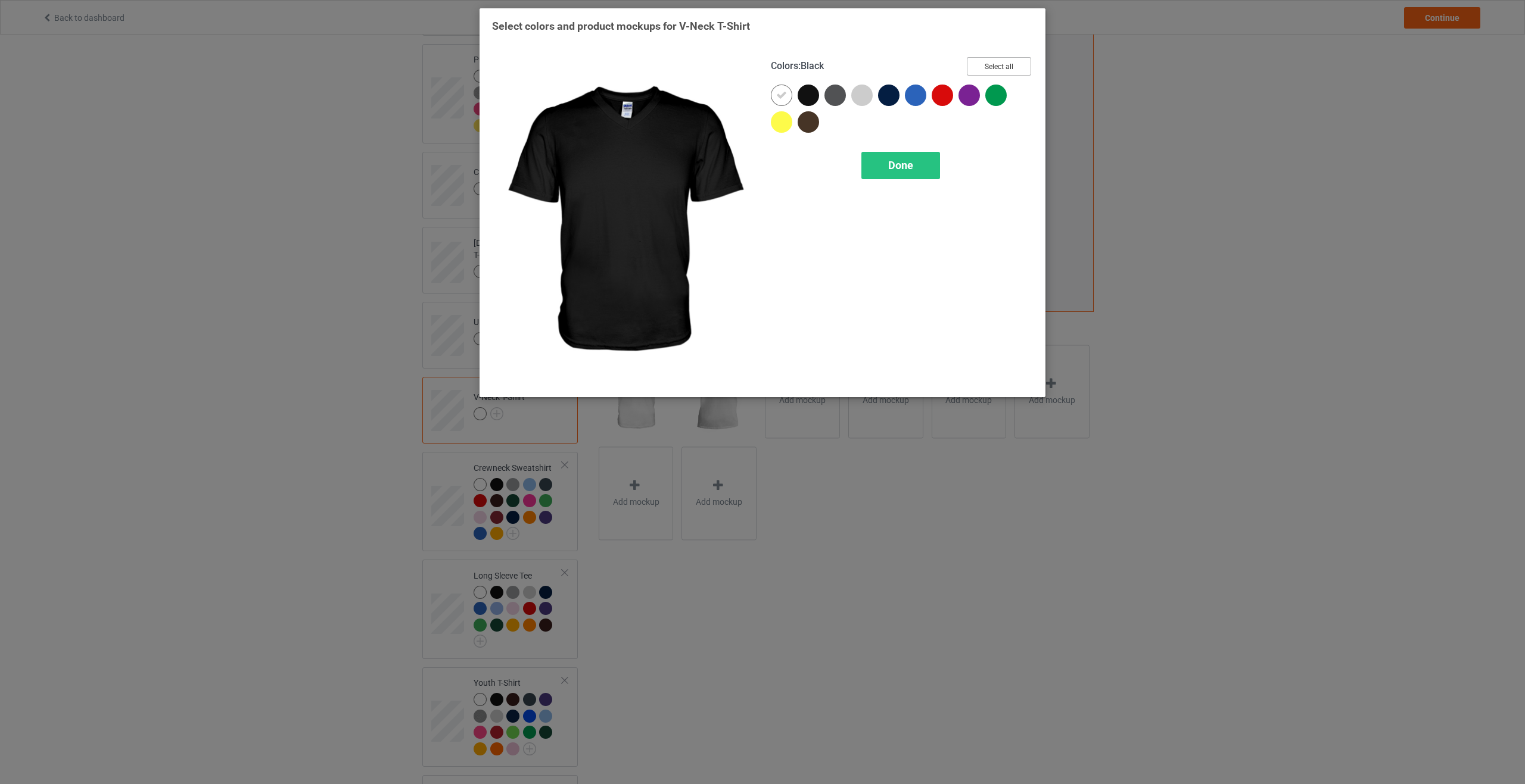
drag, startPoint x: 1003, startPoint y: 62, endPoint x: 963, endPoint y: 123, distance: 72.9
click at [1003, 62] on button "Select all" at bounding box center [998, 66] width 65 height 18
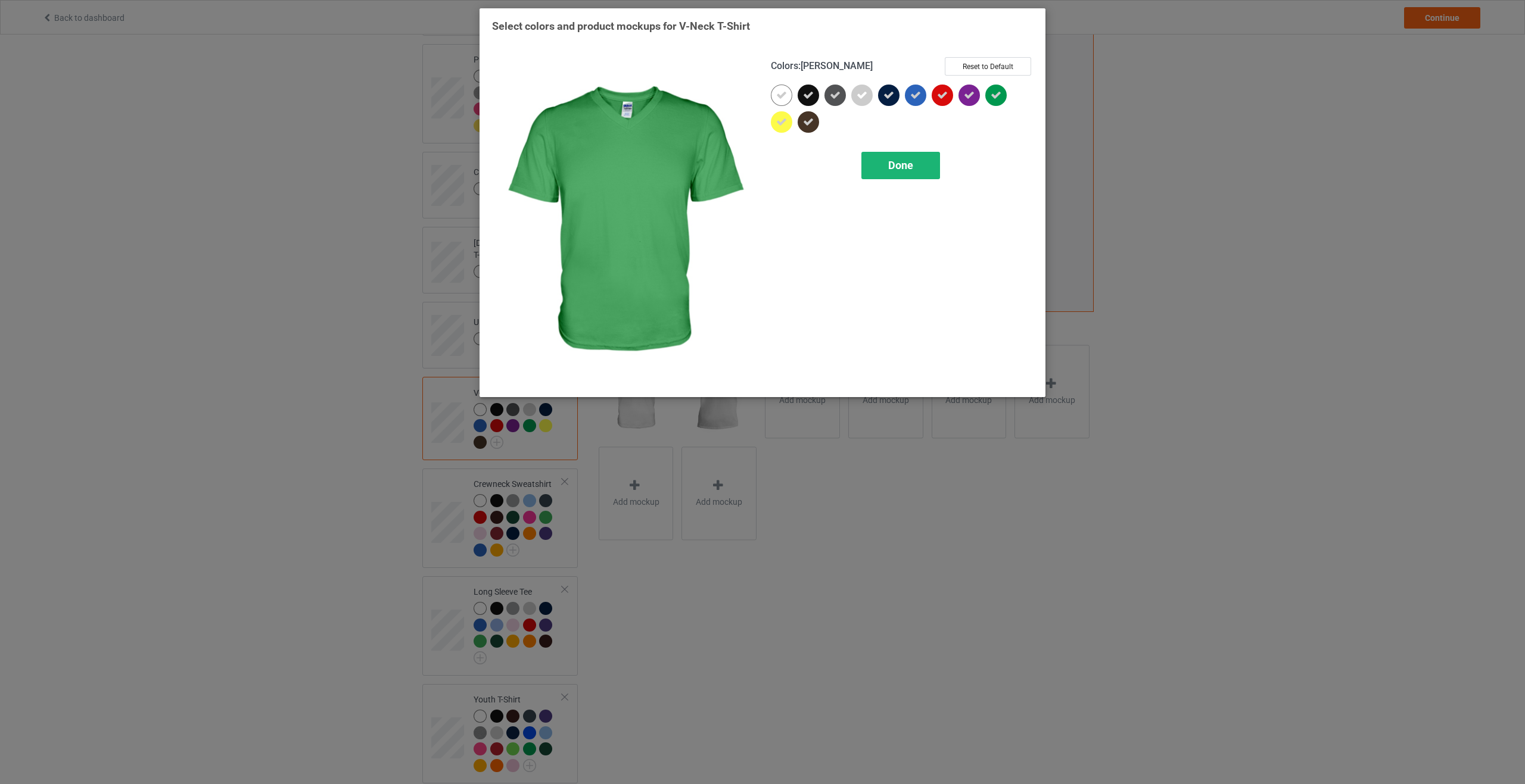
click at [910, 178] on div "Done" at bounding box center [900, 165] width 78 height 28
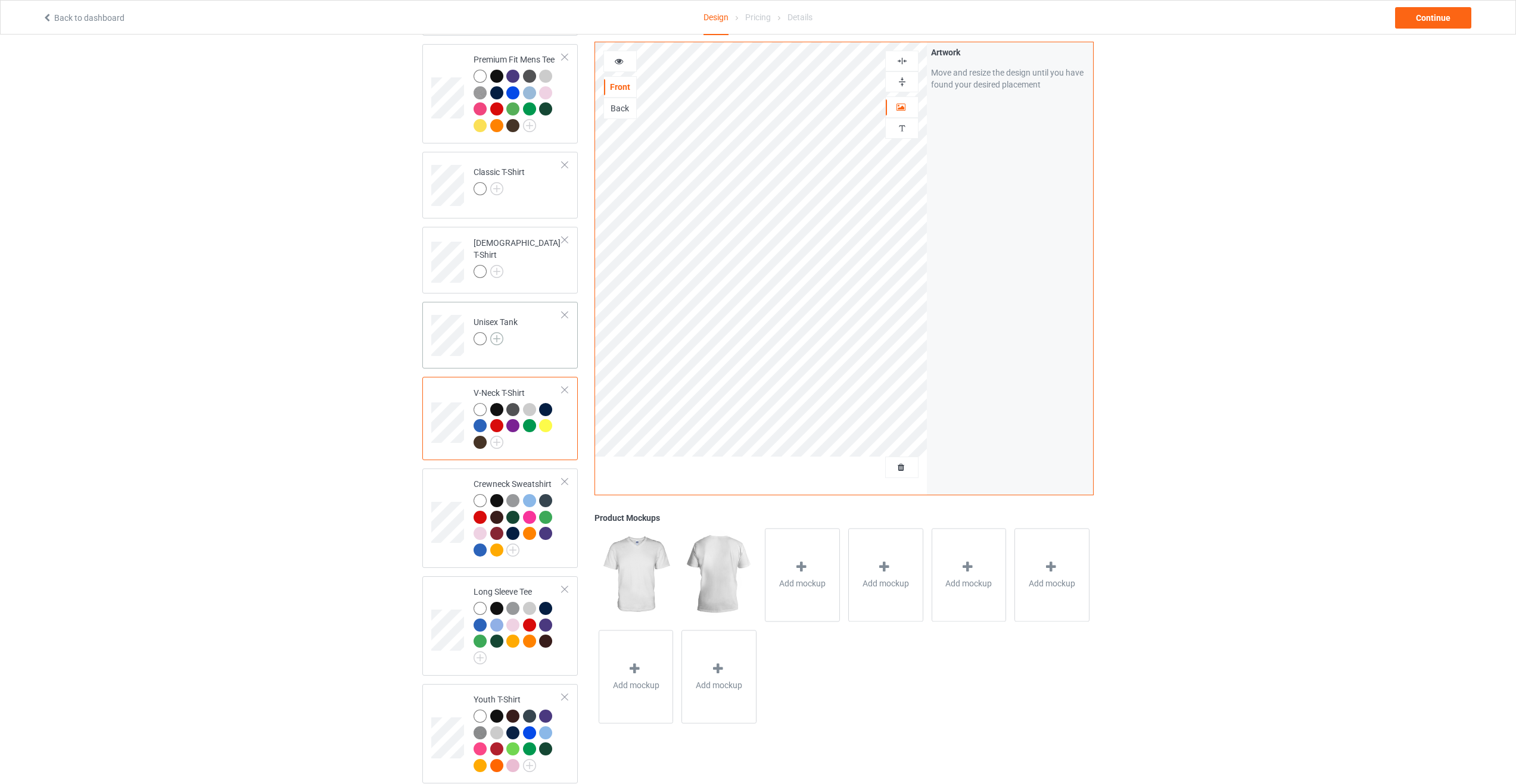
click at [496, 337] on img at bounding box center [497, 339] width 13 height 13
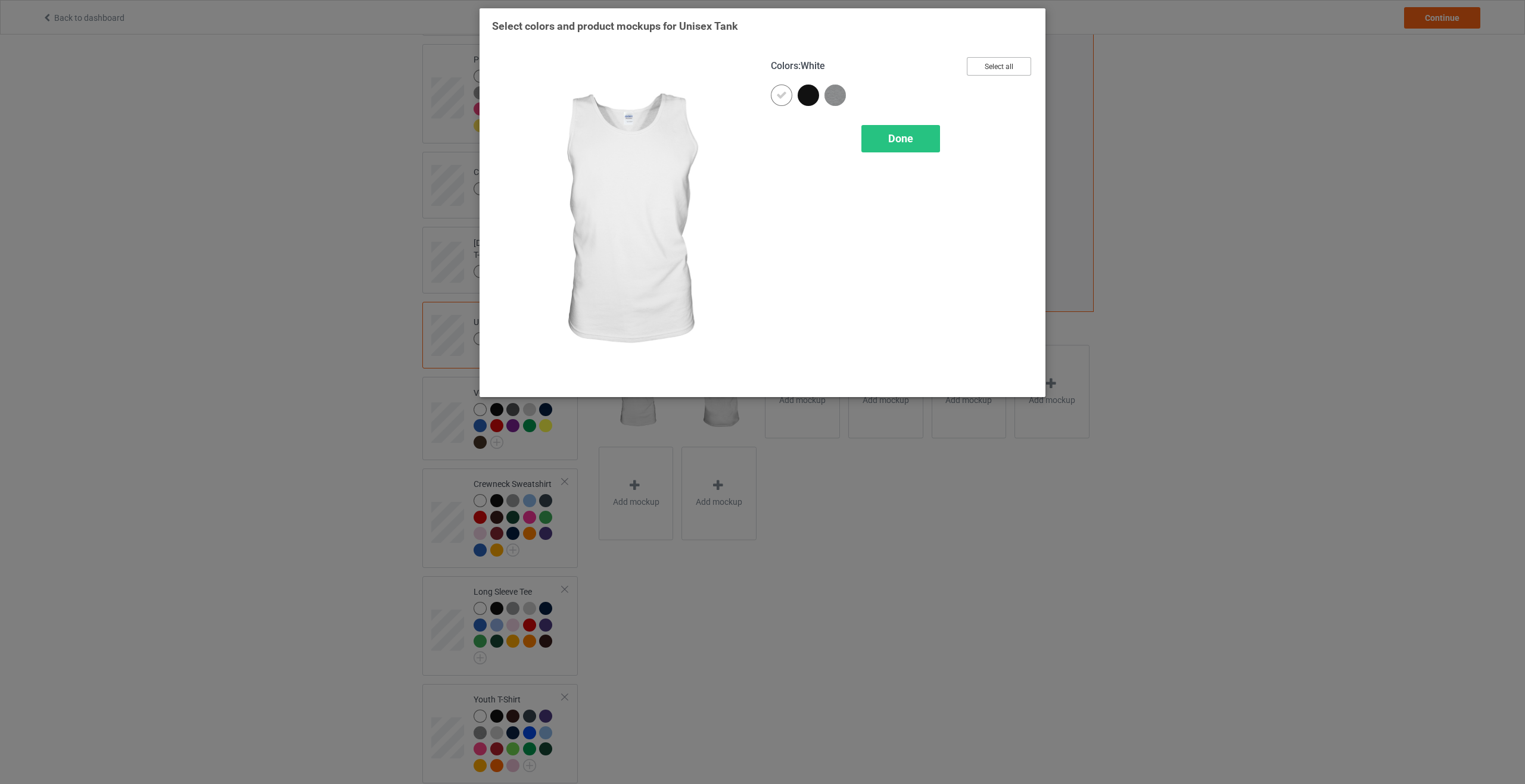
click at [995, 65] on button "Select all" at bounding box center [998, 66] width 65 height 18
click at [882, 157] on div "Colors : White Reset to Default Done" at bounding box center [902, 220] width 279 height 344
click at [910, 135] on span "Done" at bounding box center [900, 138] width 25 height 12
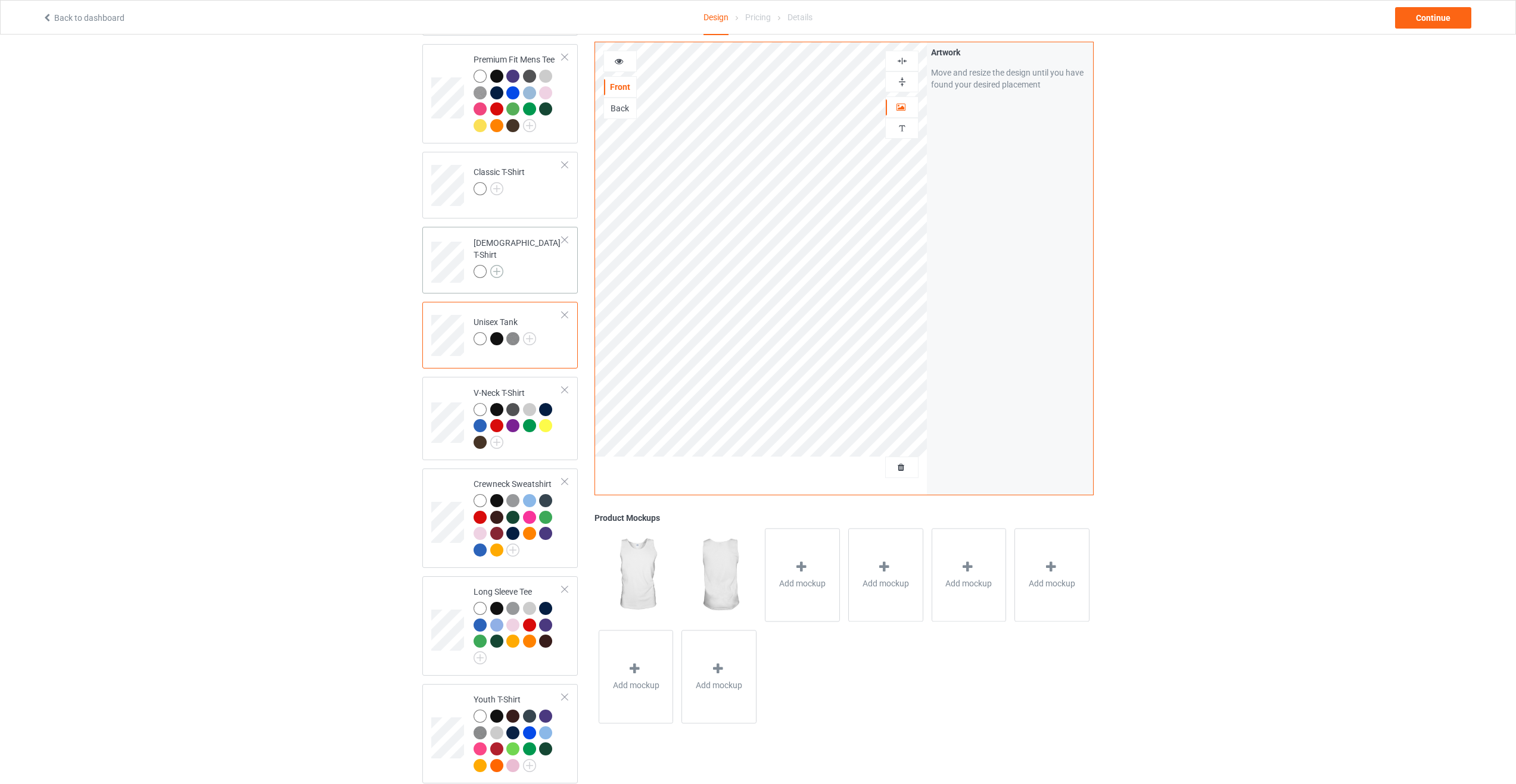
click at [494, 265] on img at bounding box center [497, 271] width 13 height 13
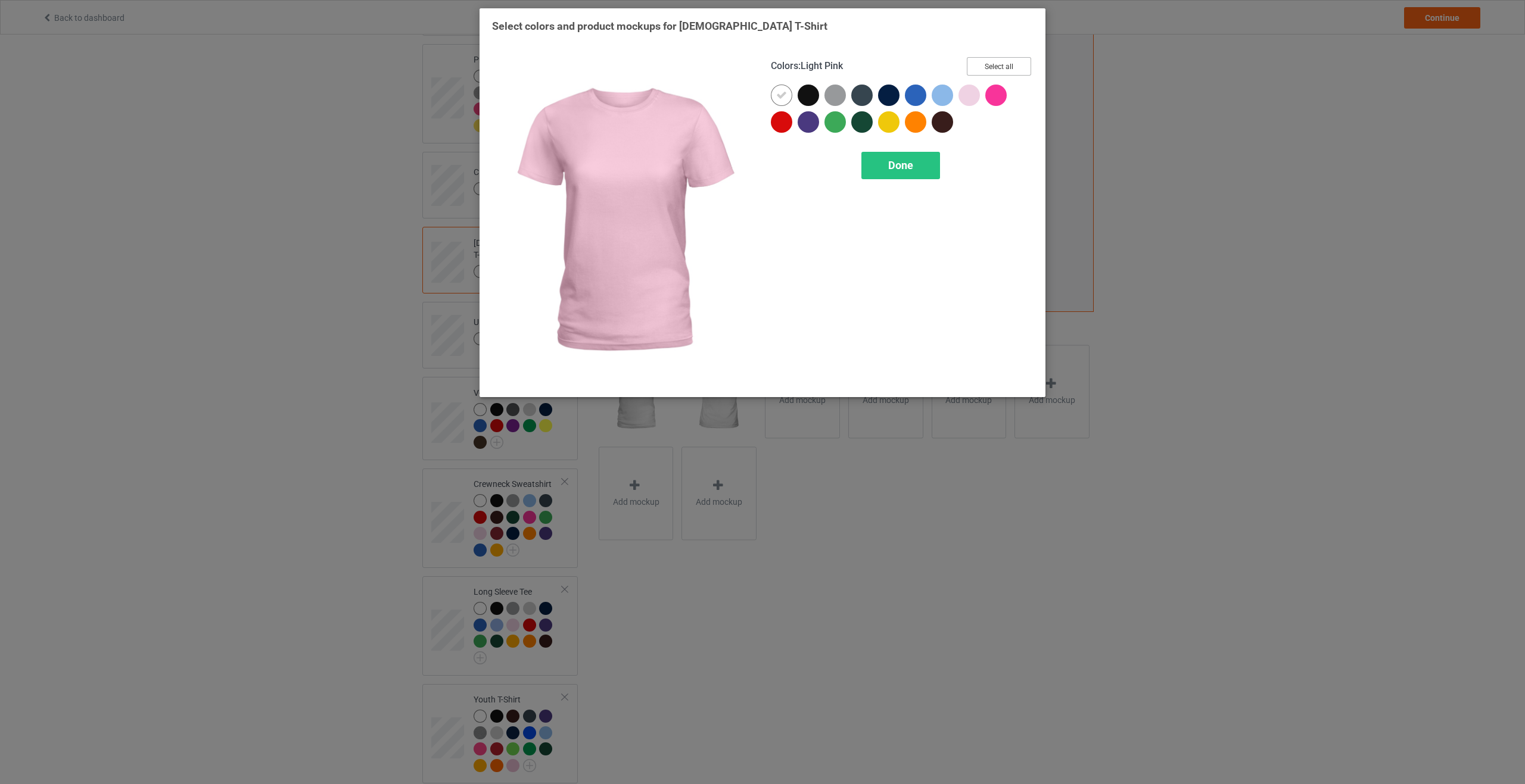
click at [996, 67] on button "Select all" at bounding box center [998, 66] width 65 height 18
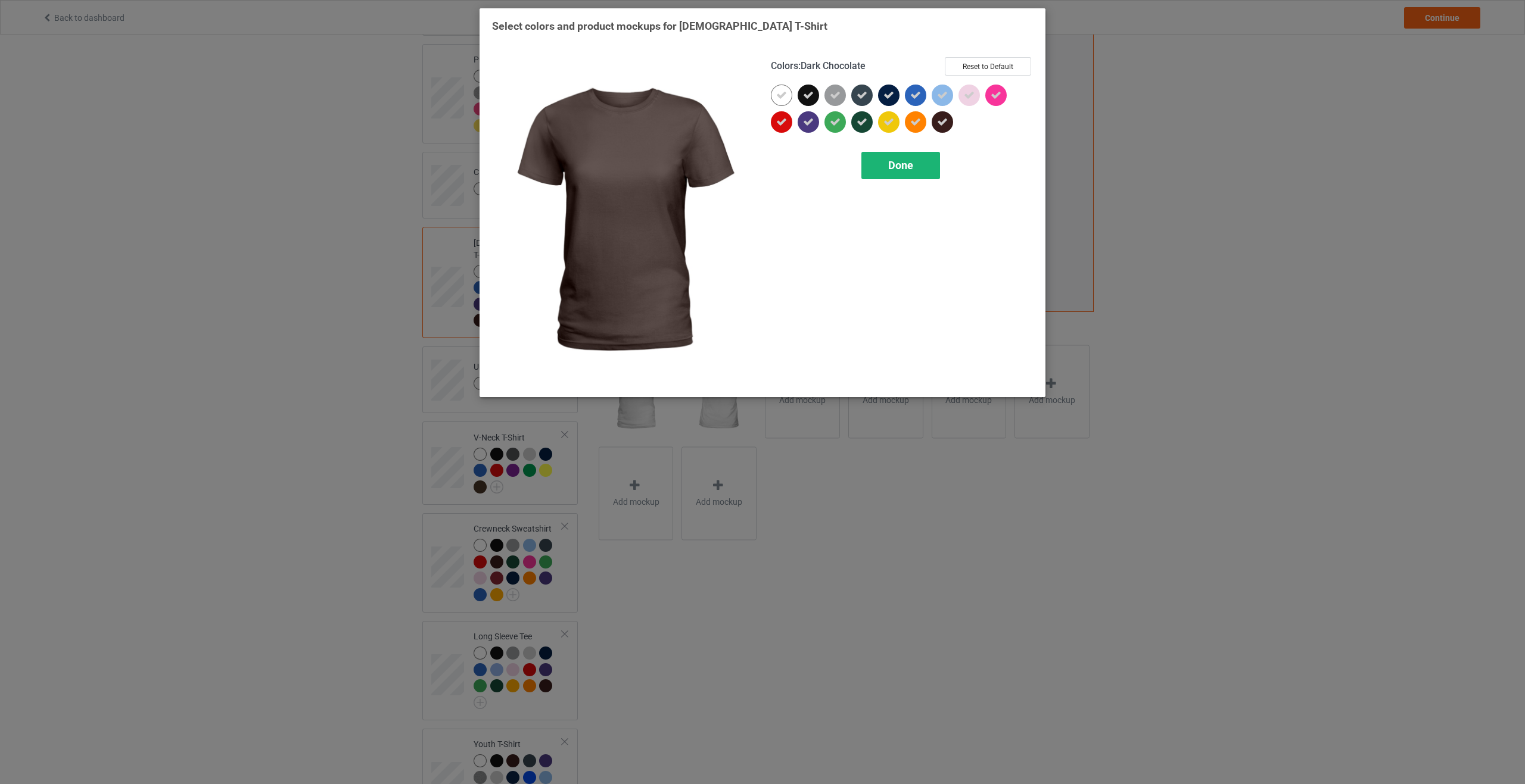
click at [912, 173] on div "Done" at bounding box center [900, 165] width 78 height 28
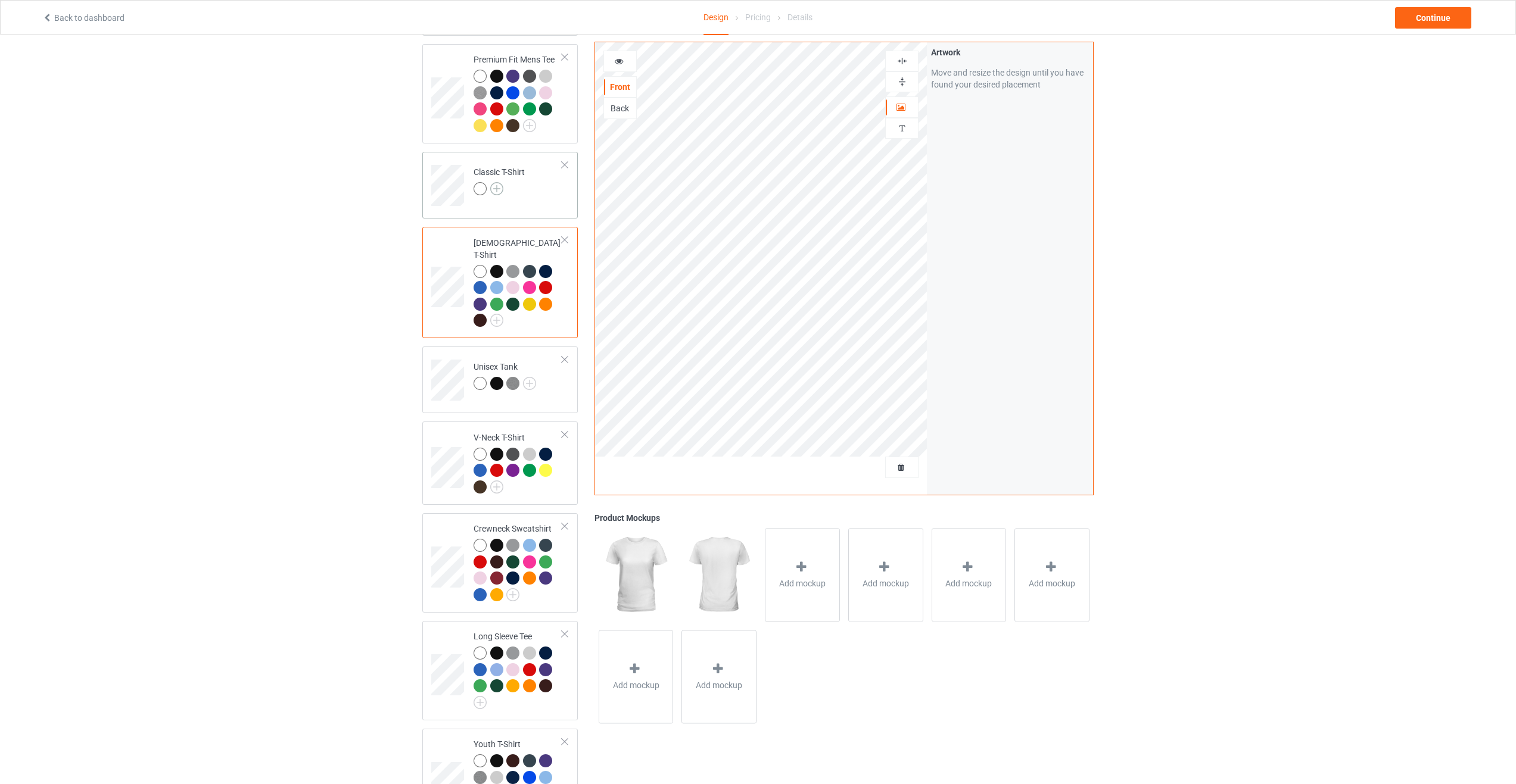
click at [496, 193] on img at bounding box center [497, 189] width 13 height 13
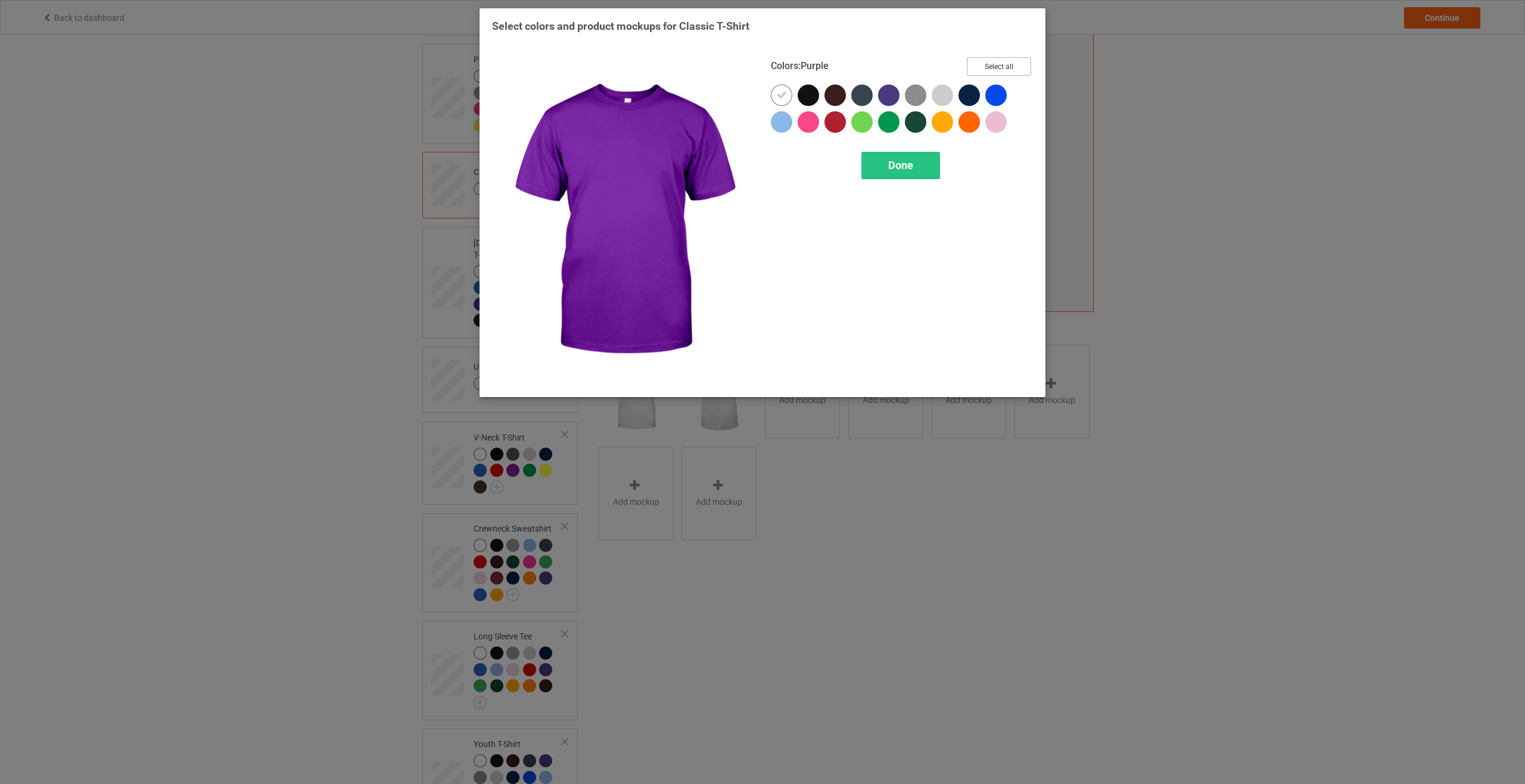
click at [981, 67] on button "Select all" at bounding box center [998, 66] width 65 height 18
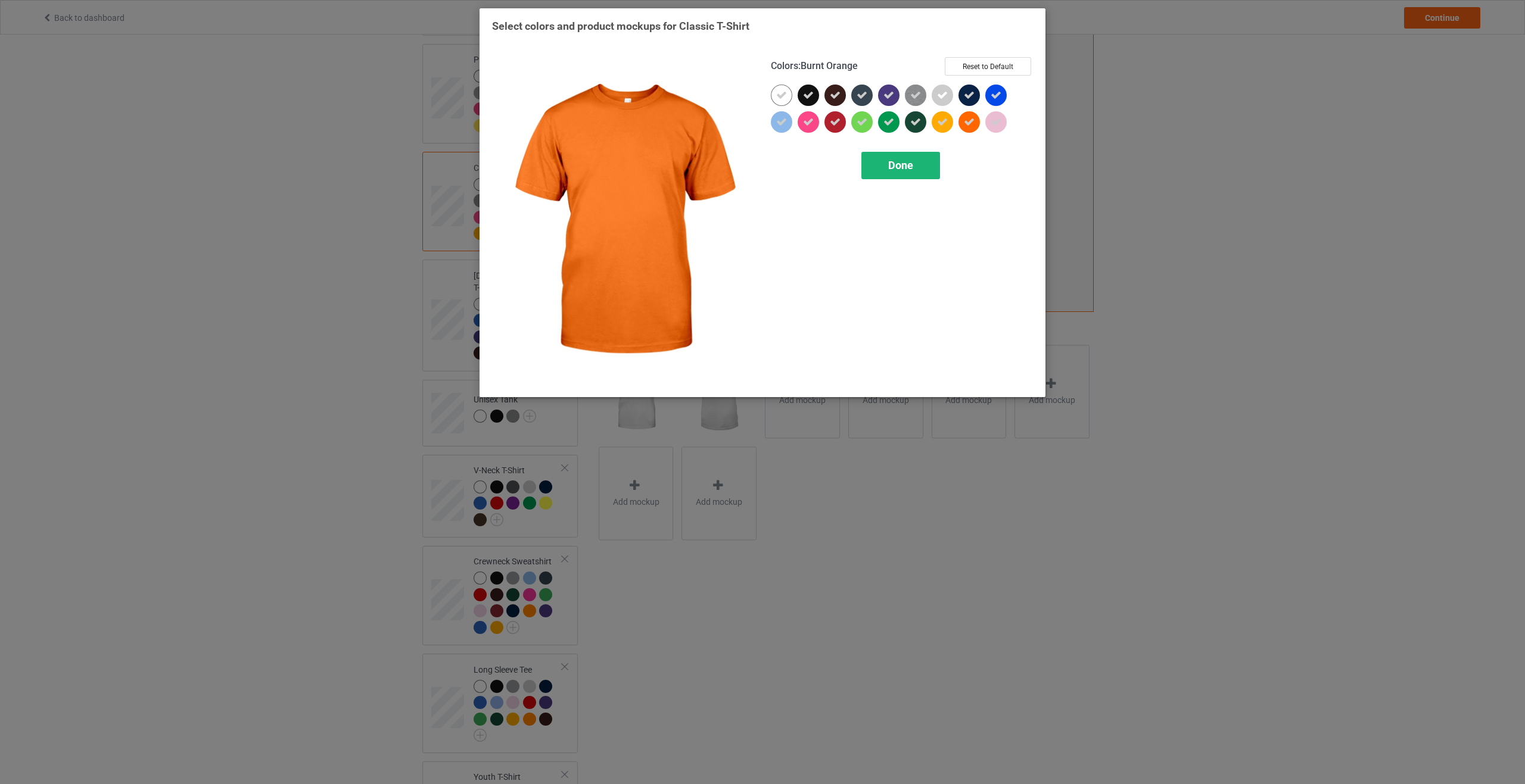
click at [929, 166] on div "Done" at bounding box center [900, 165] width 78 height 28
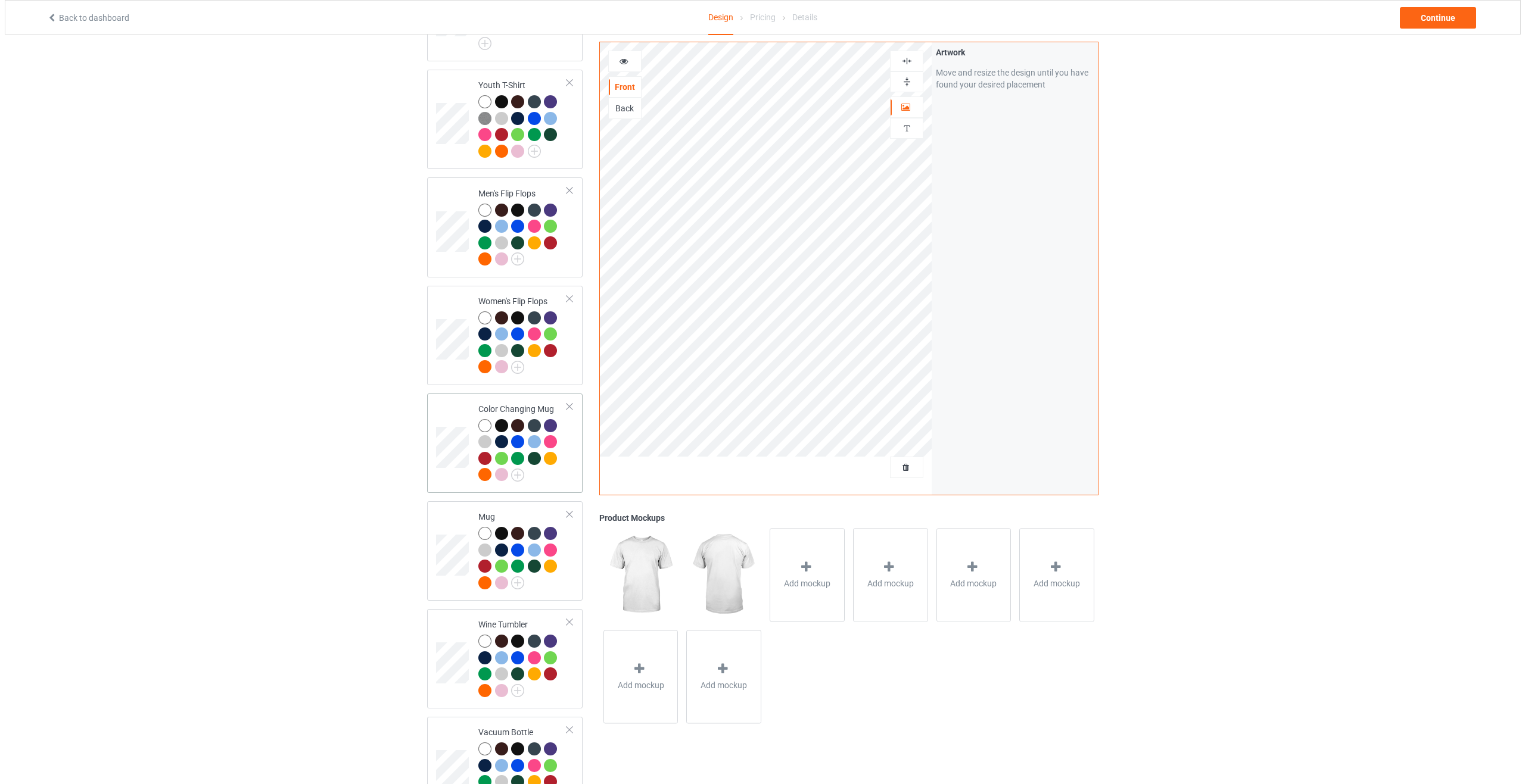
scroll to position [1002, 0]
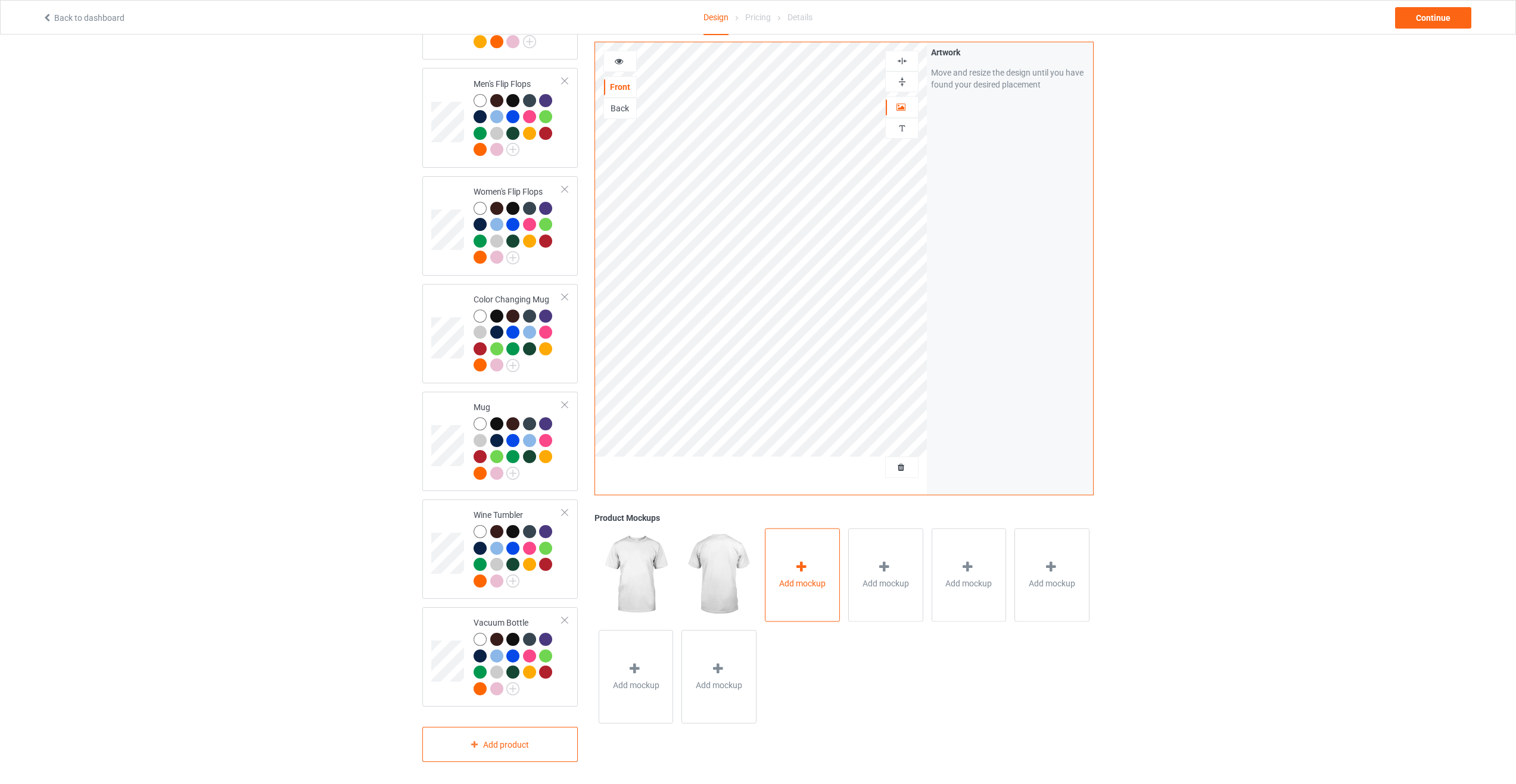
click at [815, 572] on div "Add mockup" at bounding box center [802, 574] width 75 height 94
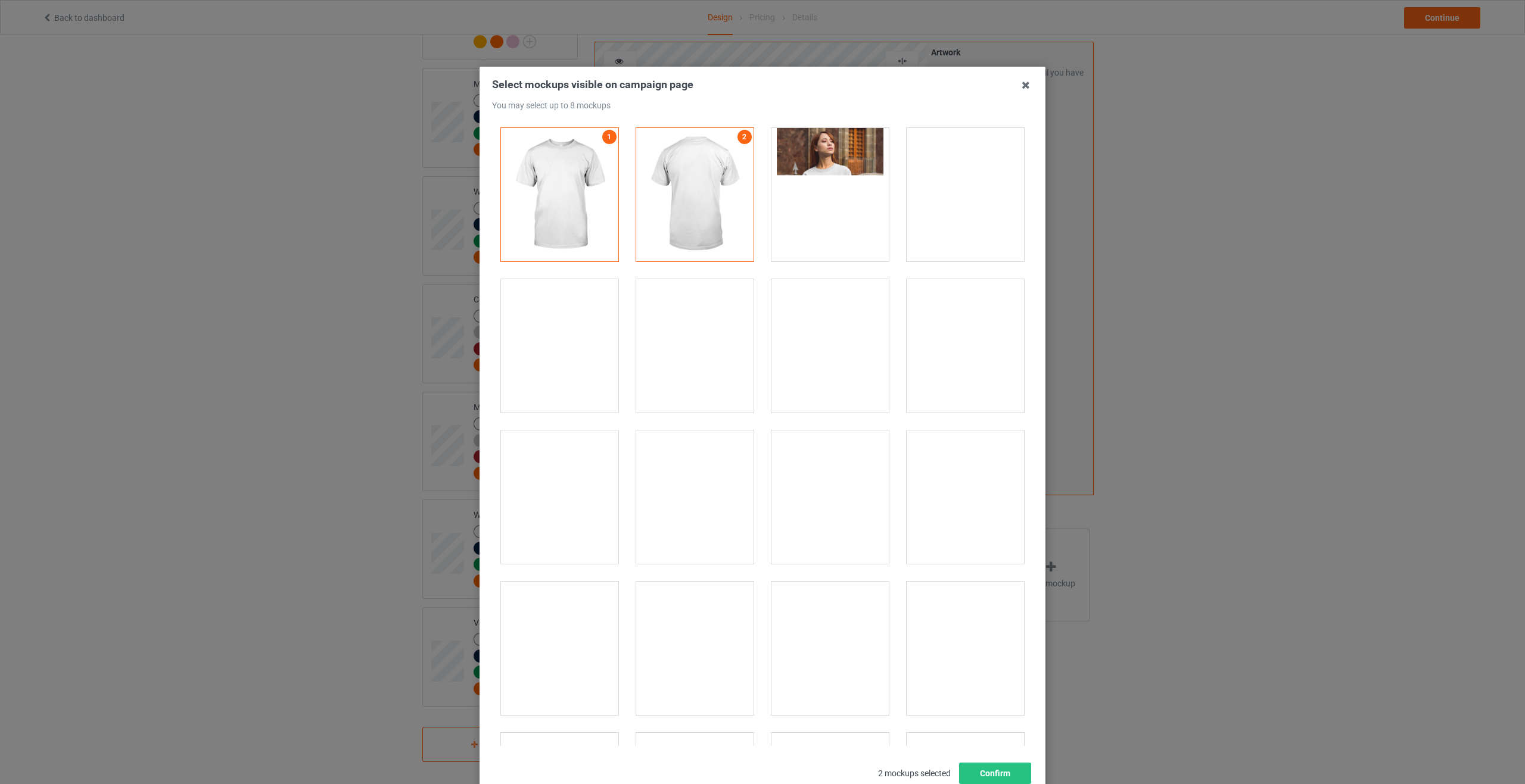
click at [675, 174] on div at bounding box center [695, 194] width 118 height 133
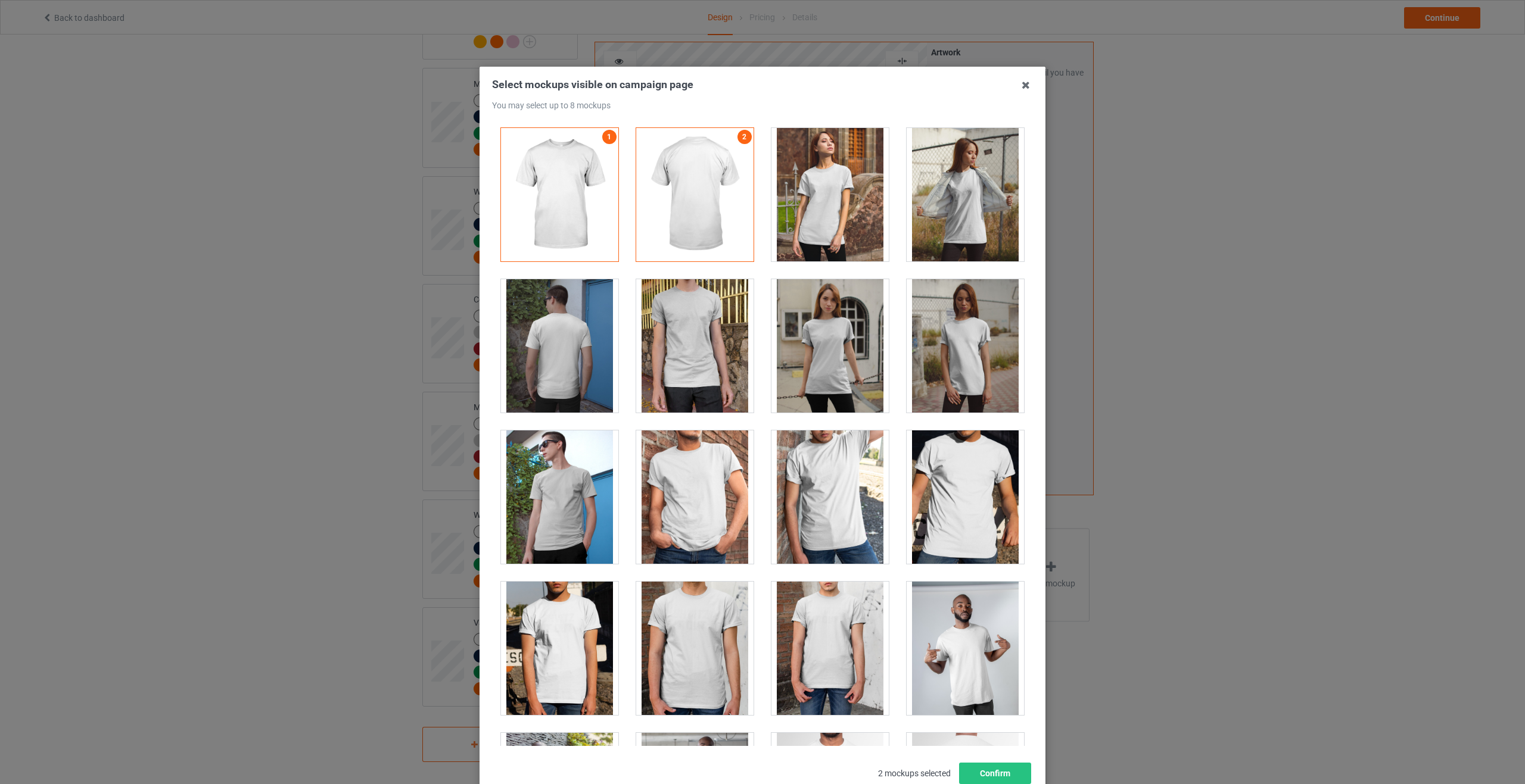
click at [727, 148] on div at bounding box center [695, 194] width 118 height 133
click at [737, 131] on link "2" at bounding box center [744, 137] width 15 height 15
click at [812, 202] on div at bounding box center [830, 194] width 118 height 133
click at [963, 653] on div at bounding box center [965, 648] width 118 height 133
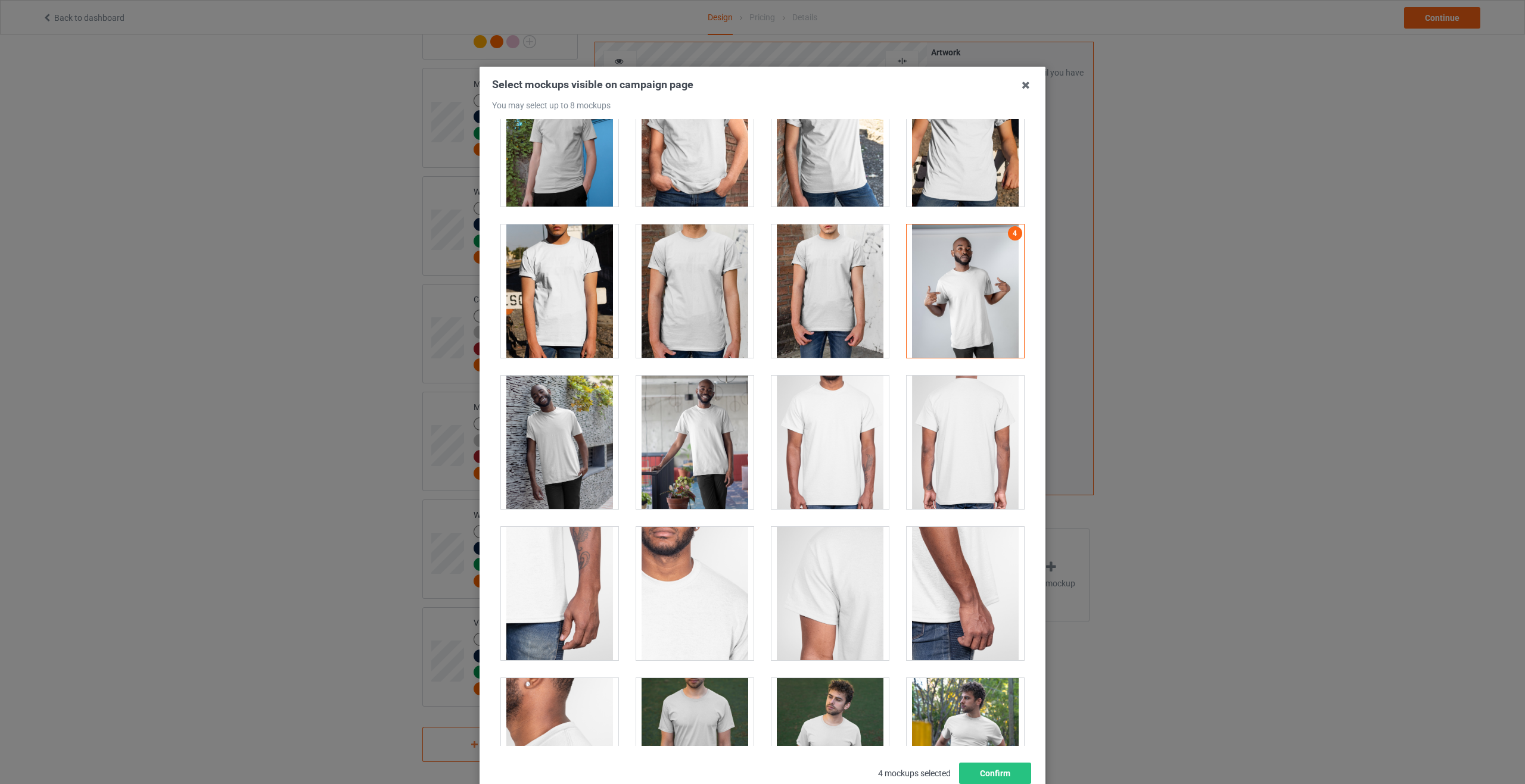
scroll to position [417, 0]
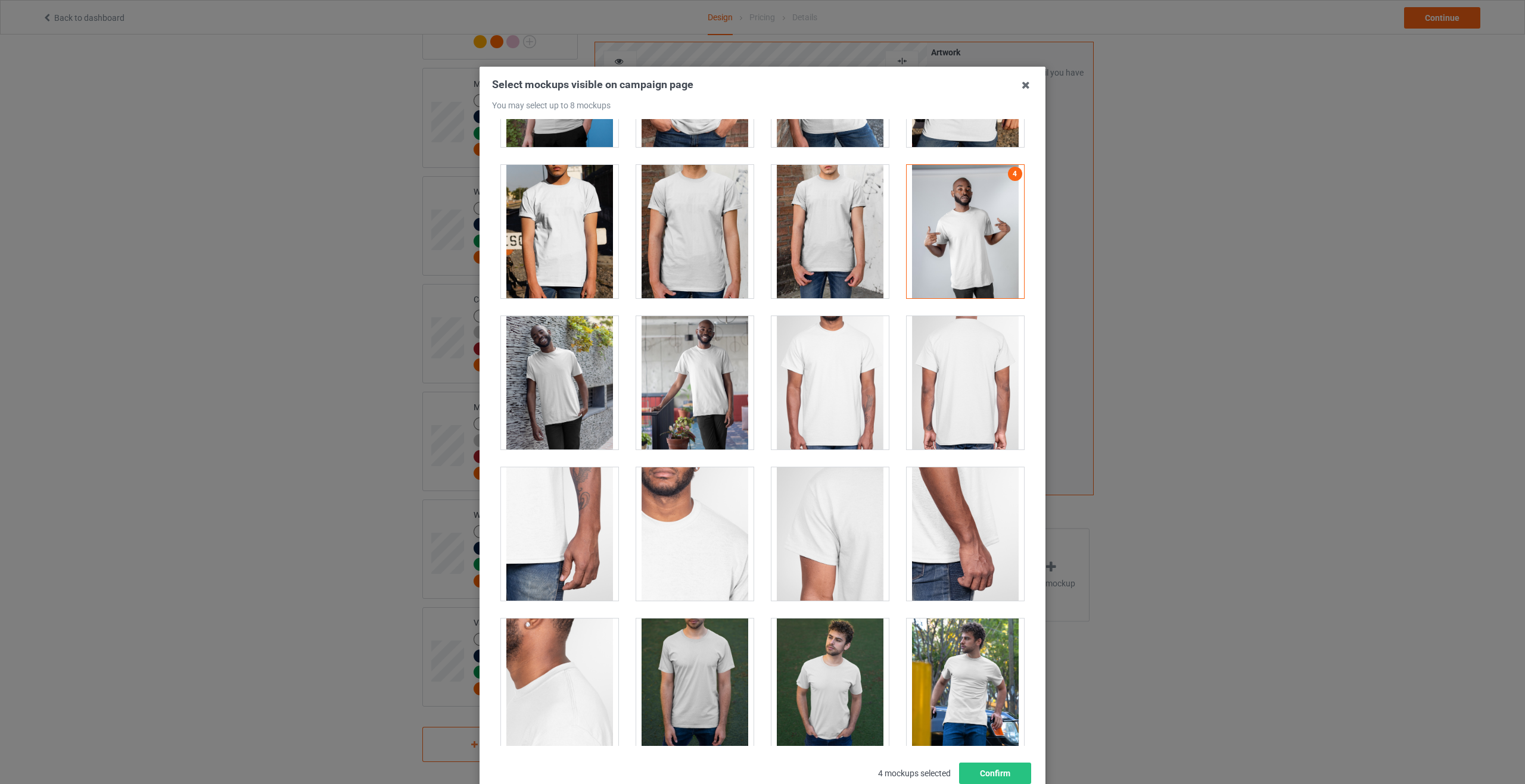
click at [687, 387] on div at bounding box center [695, 383] width 118 height 133
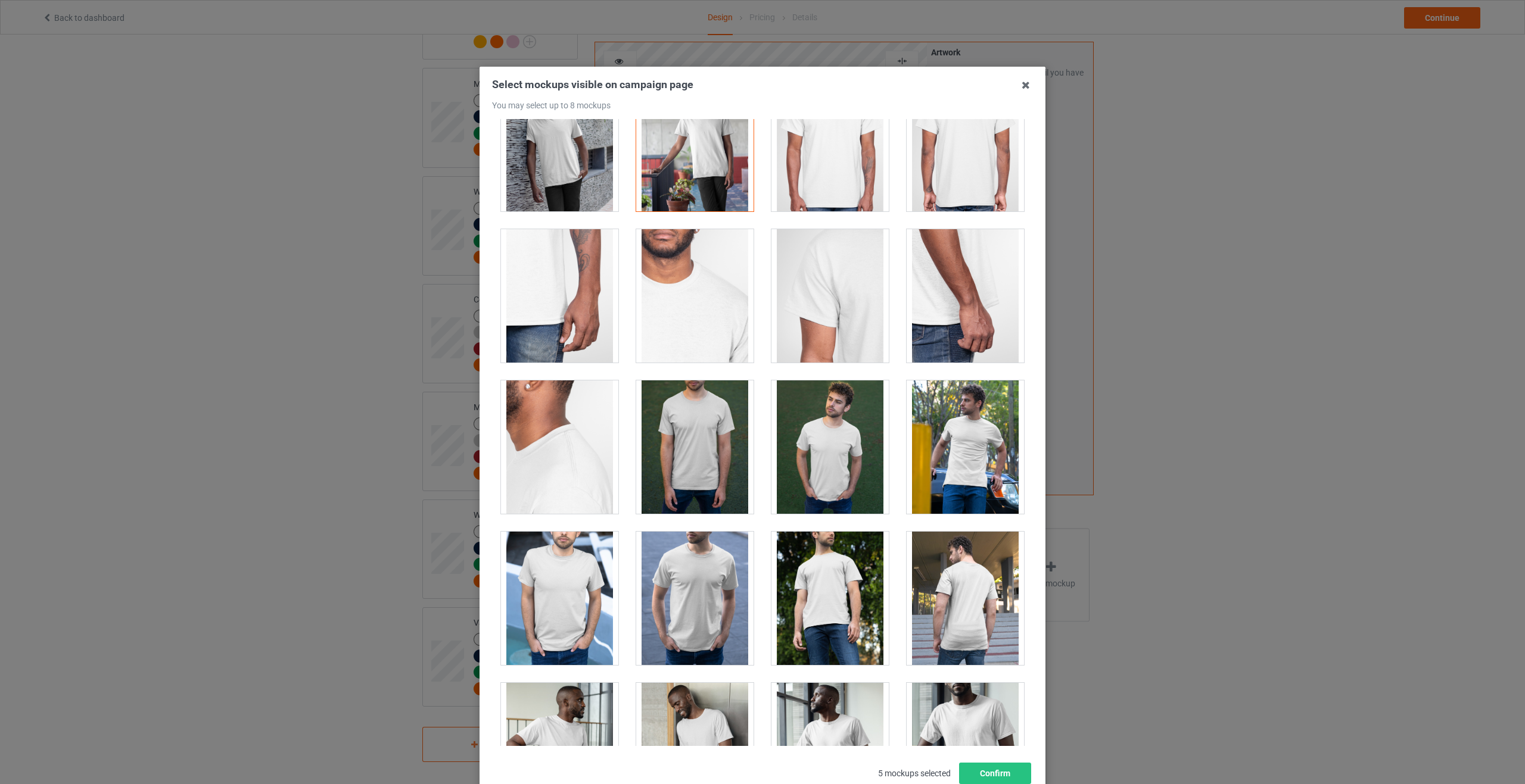
scroll to position [833, 0]
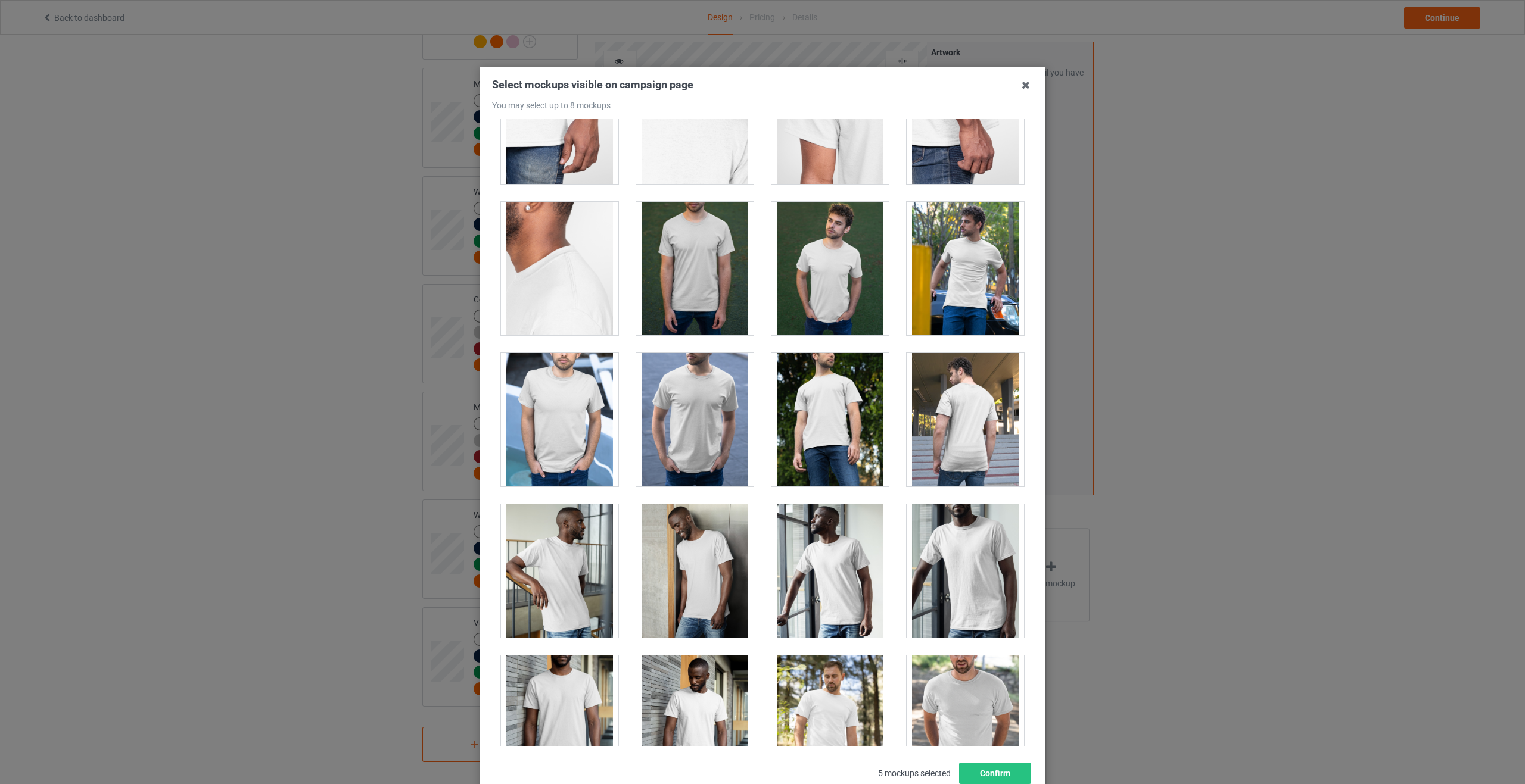
click at [946, 281] on div at bounding box center [965, 268] width 118 height 133
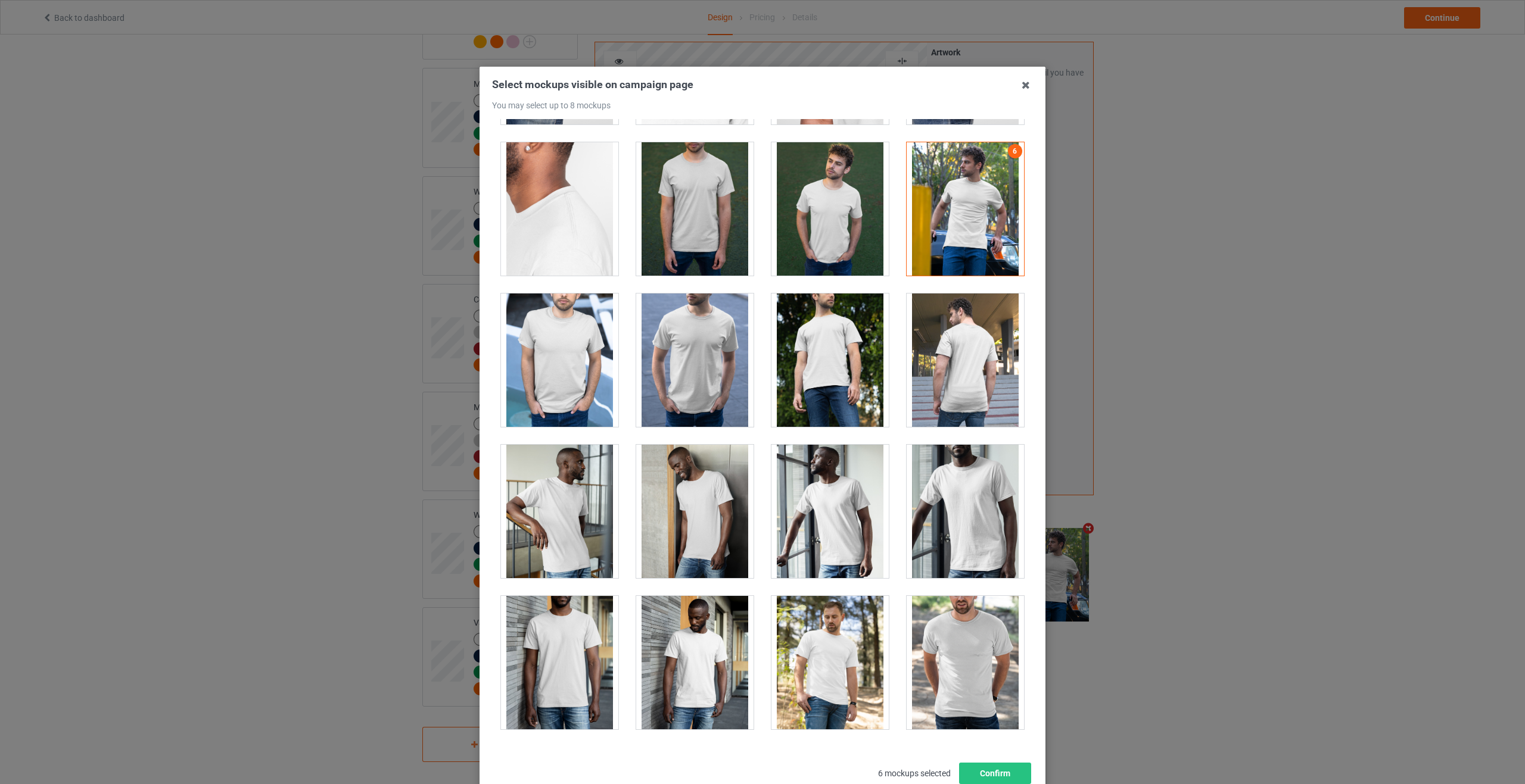
click at [696, 535] on div at bounding box center [695, 511] width 118 height 133
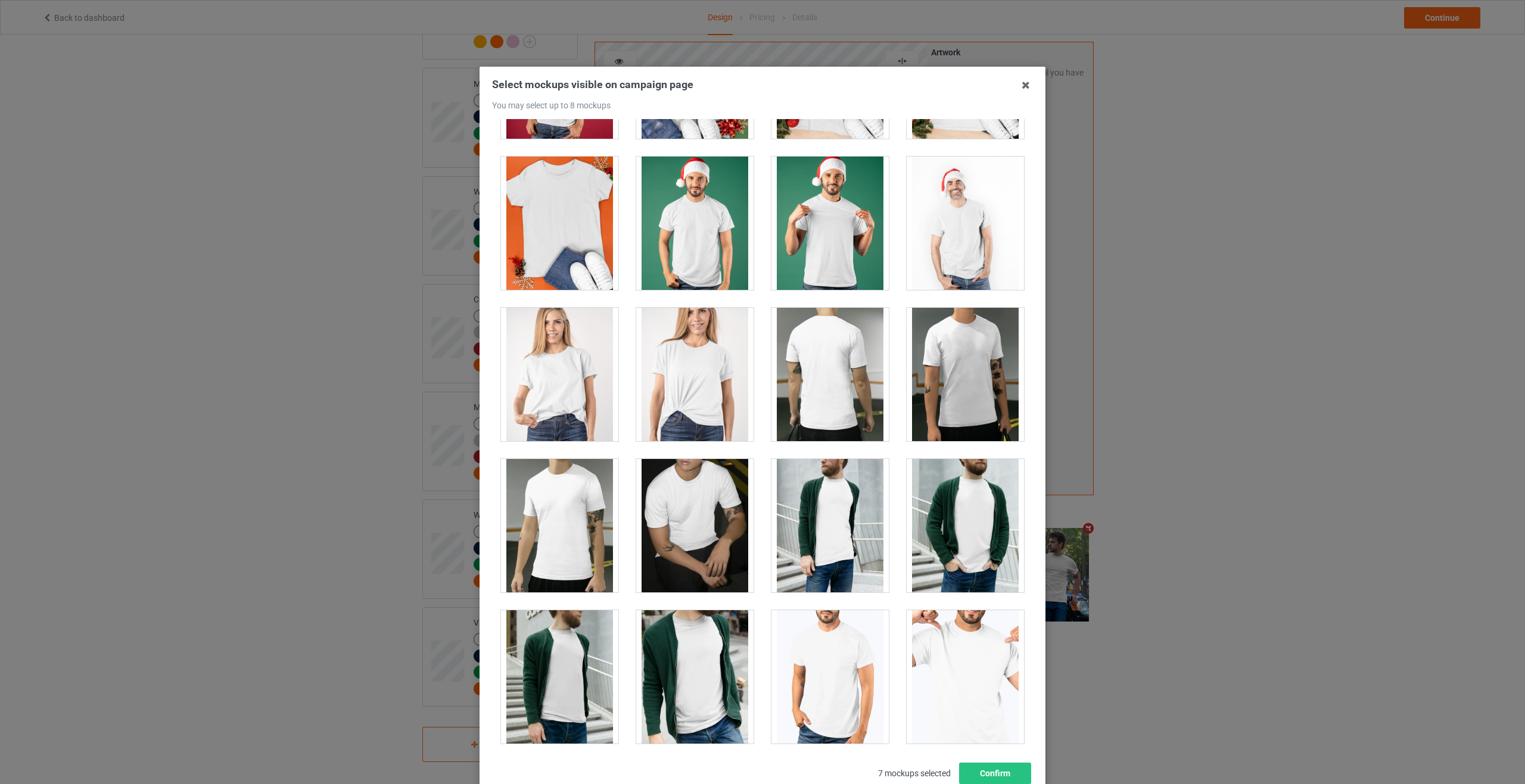
scroll to position [1846, 0]
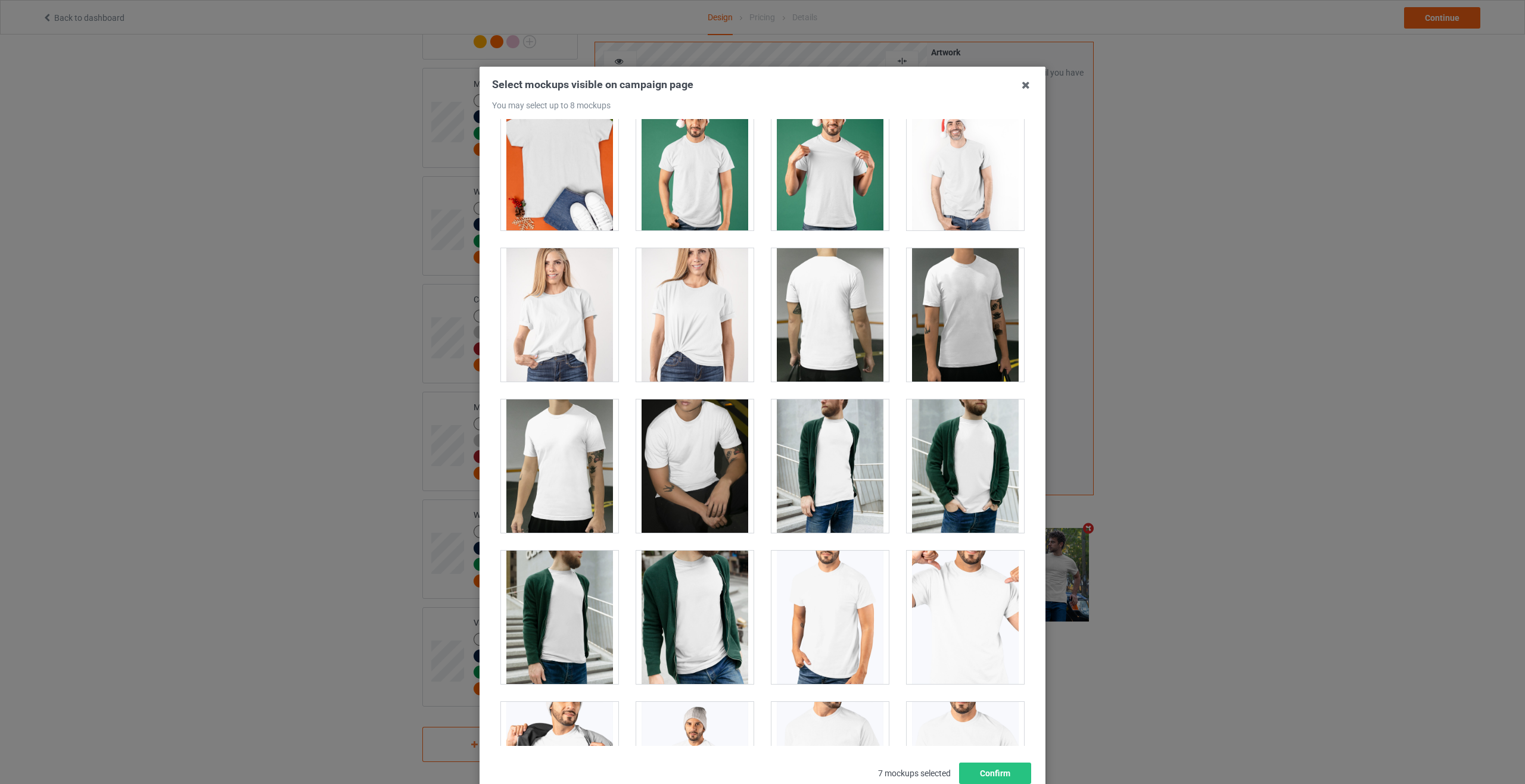
click at [677, 466] on div at bounding box center [695, 466] width 118 height 133
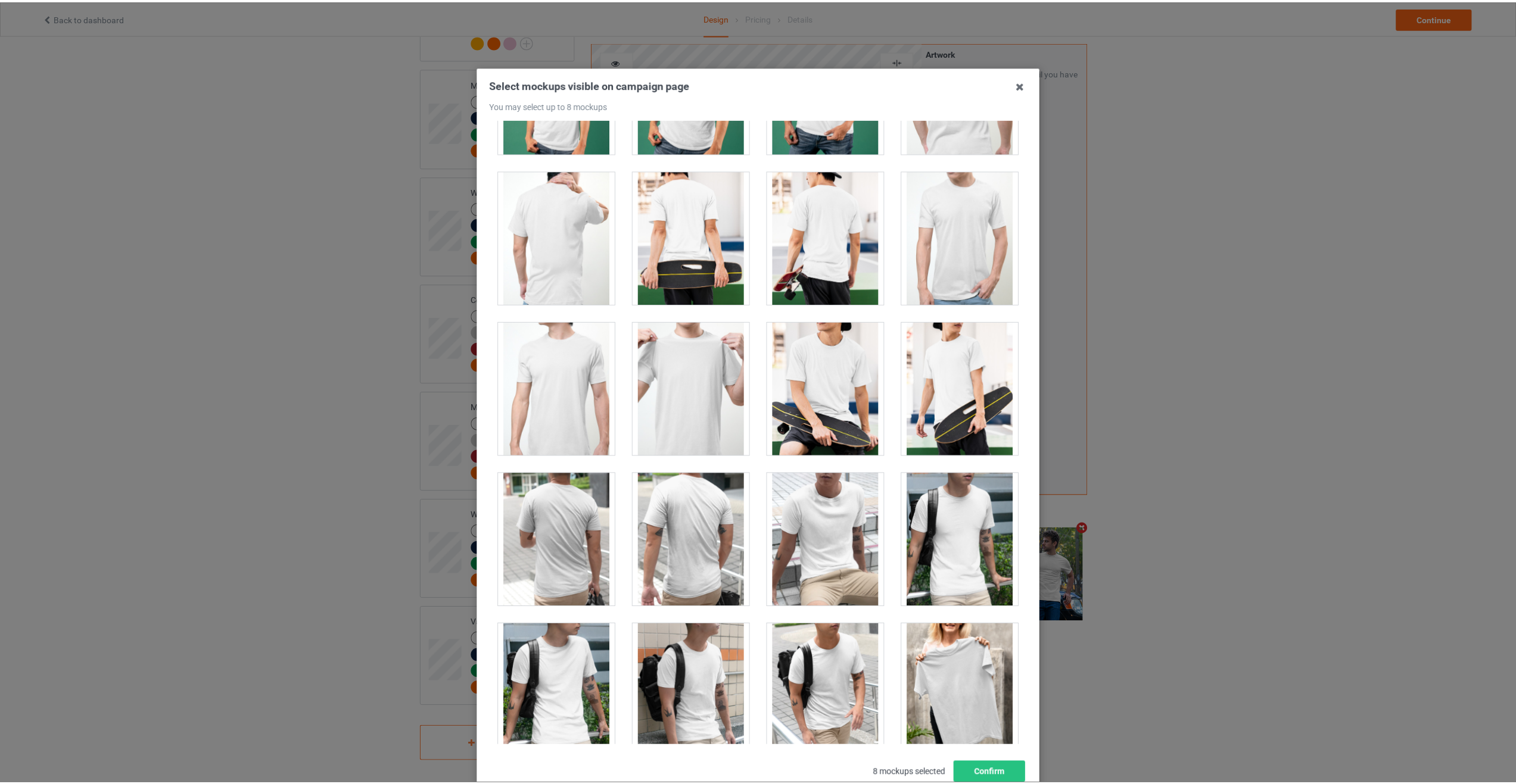
scroll to position [2382, 0]
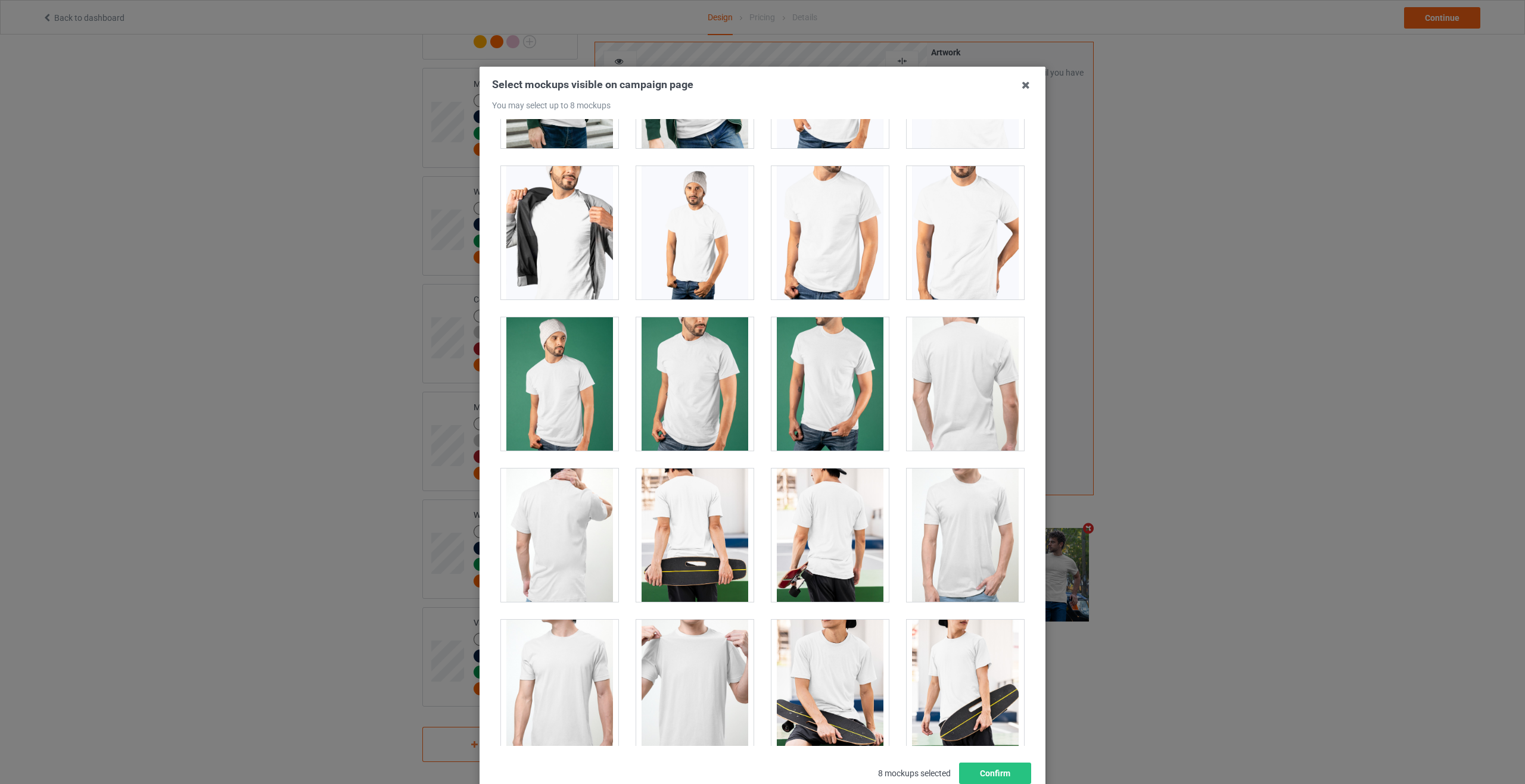
click at [555, 241] on div at bounding box center [559, 233] width 118 height 133
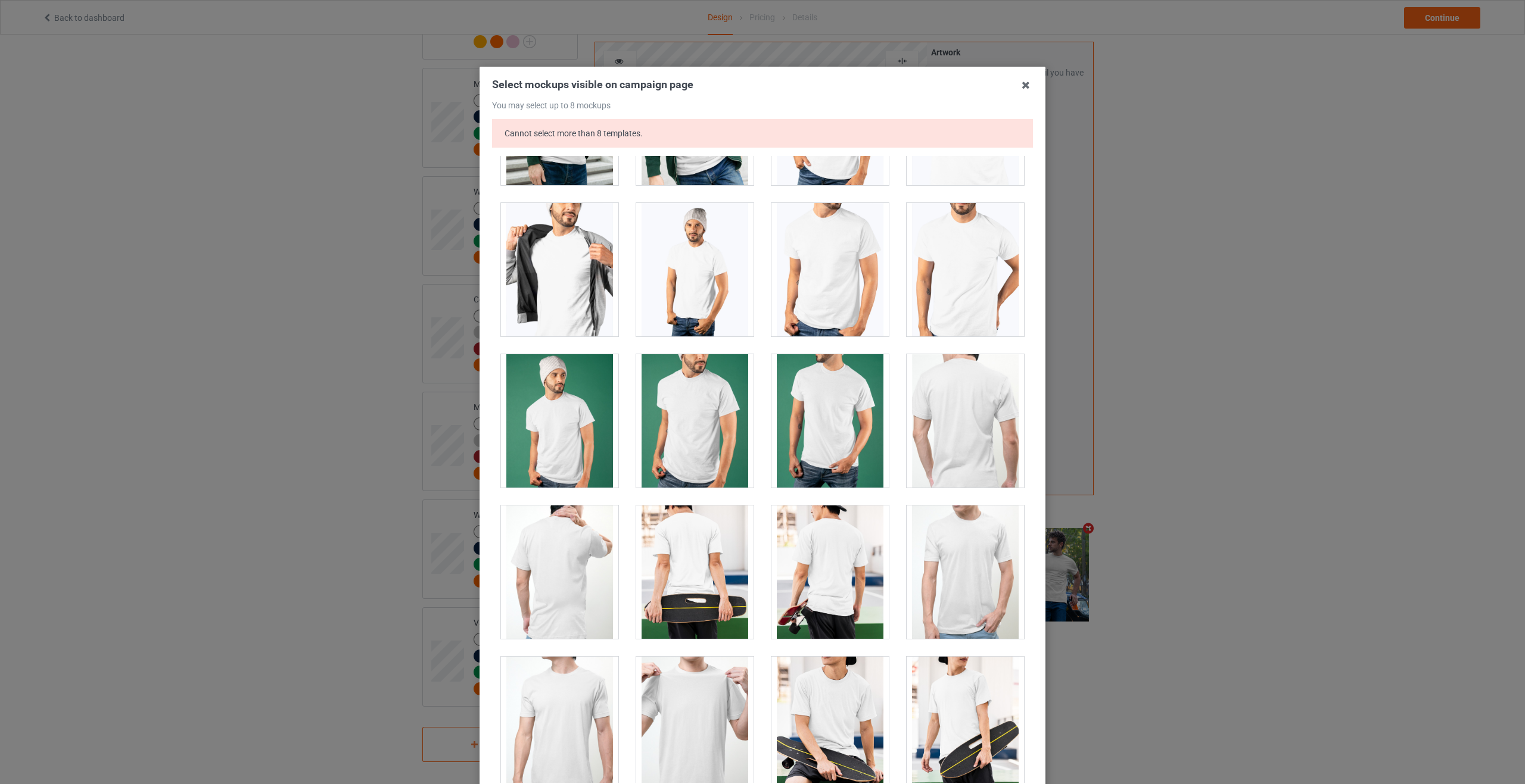
click at [556, 262] on div at bounding box center [559, 270] width 118 height 133
click at [1020, 86] on icon at bounding box center [1025, 85] width 19 height 19
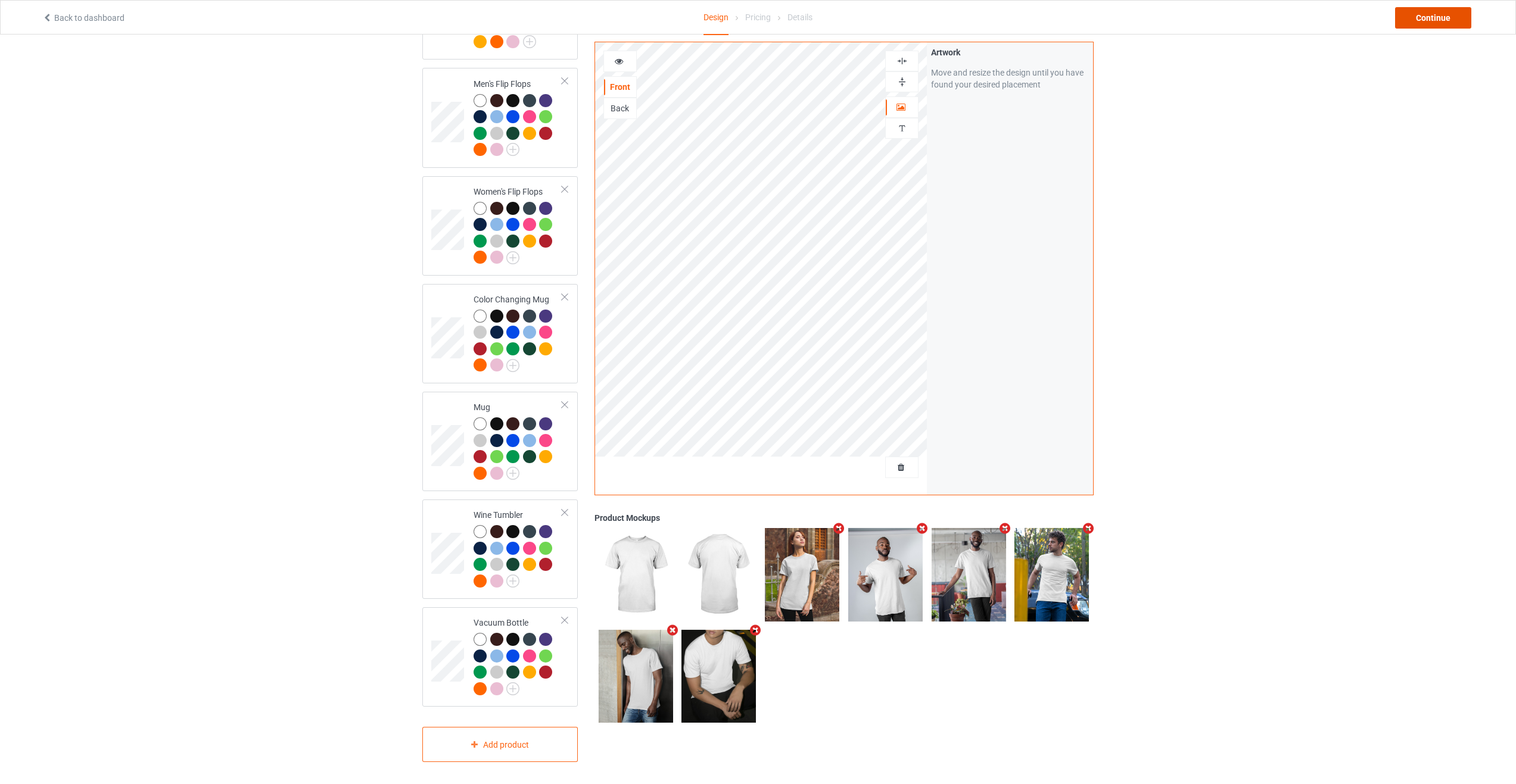
click at [1413, 16] on div "Continue" at bounding box center [1433, 18] width 76 height 22
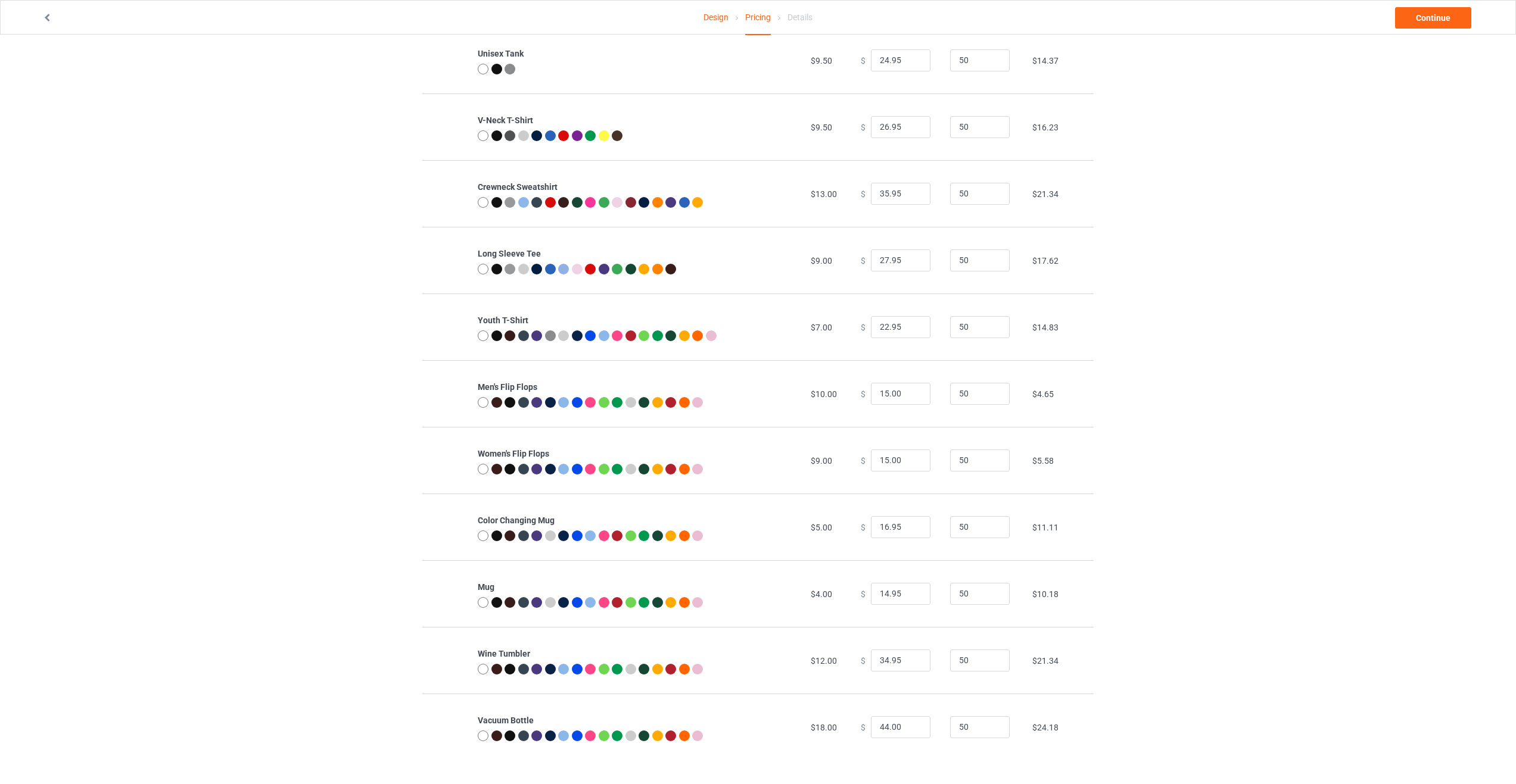
scroll to position [359, 0]
click at [441, 528] on img at bounding box center [446, 529] width 36 height 45
click at [1439, 26] on link "Continue" at bounding box center [1433, 18] width 76 height 22
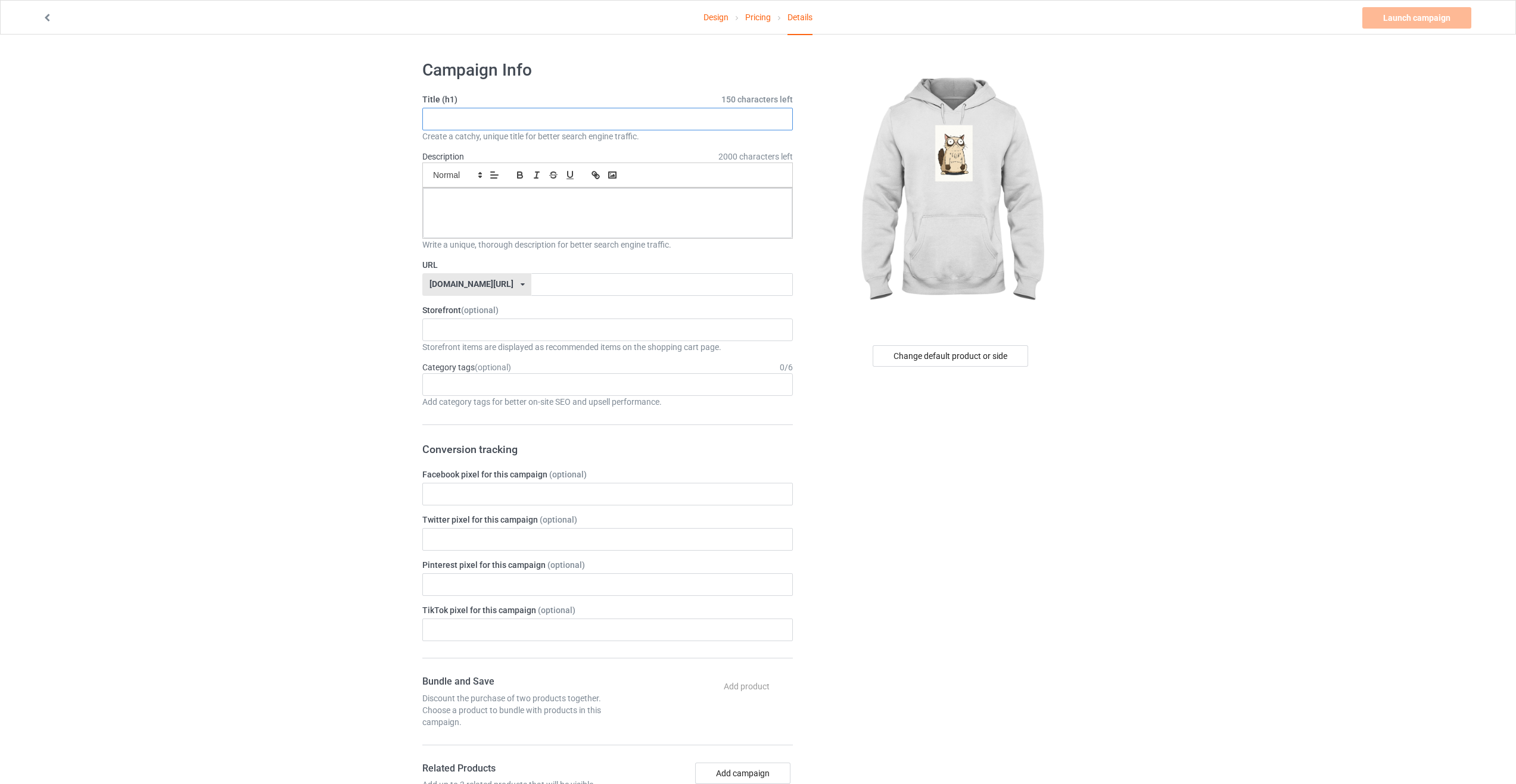
click at [537, 118] on input "text" at bounding box center [607, 119] width 371 height 22
paste input ""Surprised Cat" - A fun touch for every day"
type input ""Surprised Cat" - A fun touch for every day"
click at [478, 206] on p at bounding box center [607, 202] width 351 height 12
click at [602, 281] on input "text" at bounding box center [662, 284] width 261 height 22
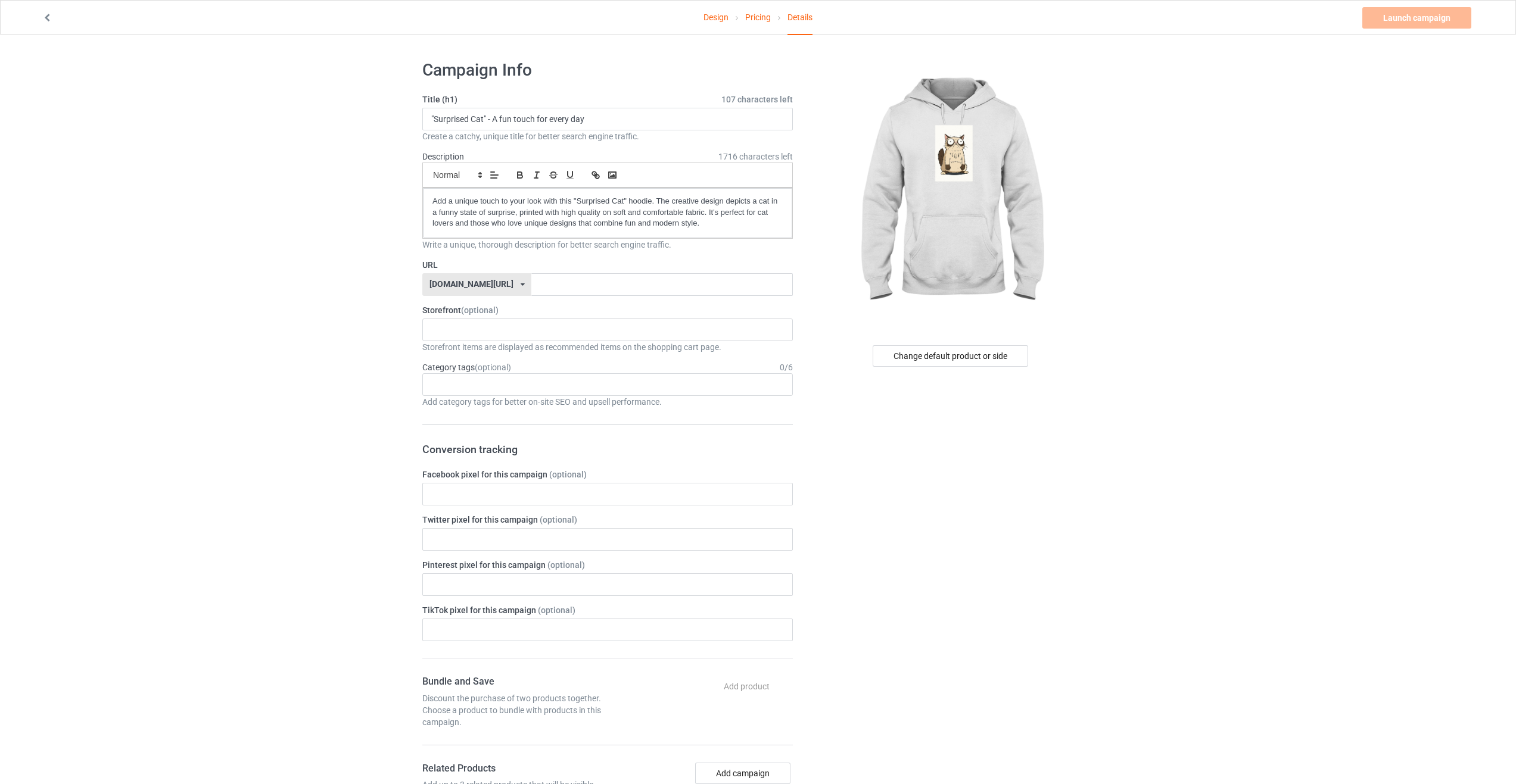
click at [491, 286] on div "teechip.com/ teechip.com/ 587d0d41cee36fd012c64a69" at bounding box center [477, 284] width 109 height 22
click at [531, 281] on input "text" at bounding box center [662, 284] width 261 height 22
click at [520, 285] on icon at bounding box center [523, 284] width 4 height 7
click at [489, 301] on div "[DOMAIN_NAME][URL]" at bounding box center [477, 308] width 108 height 22
click at [531, 280] on input "text" at bounding box center [662, 284] width 261 height 22
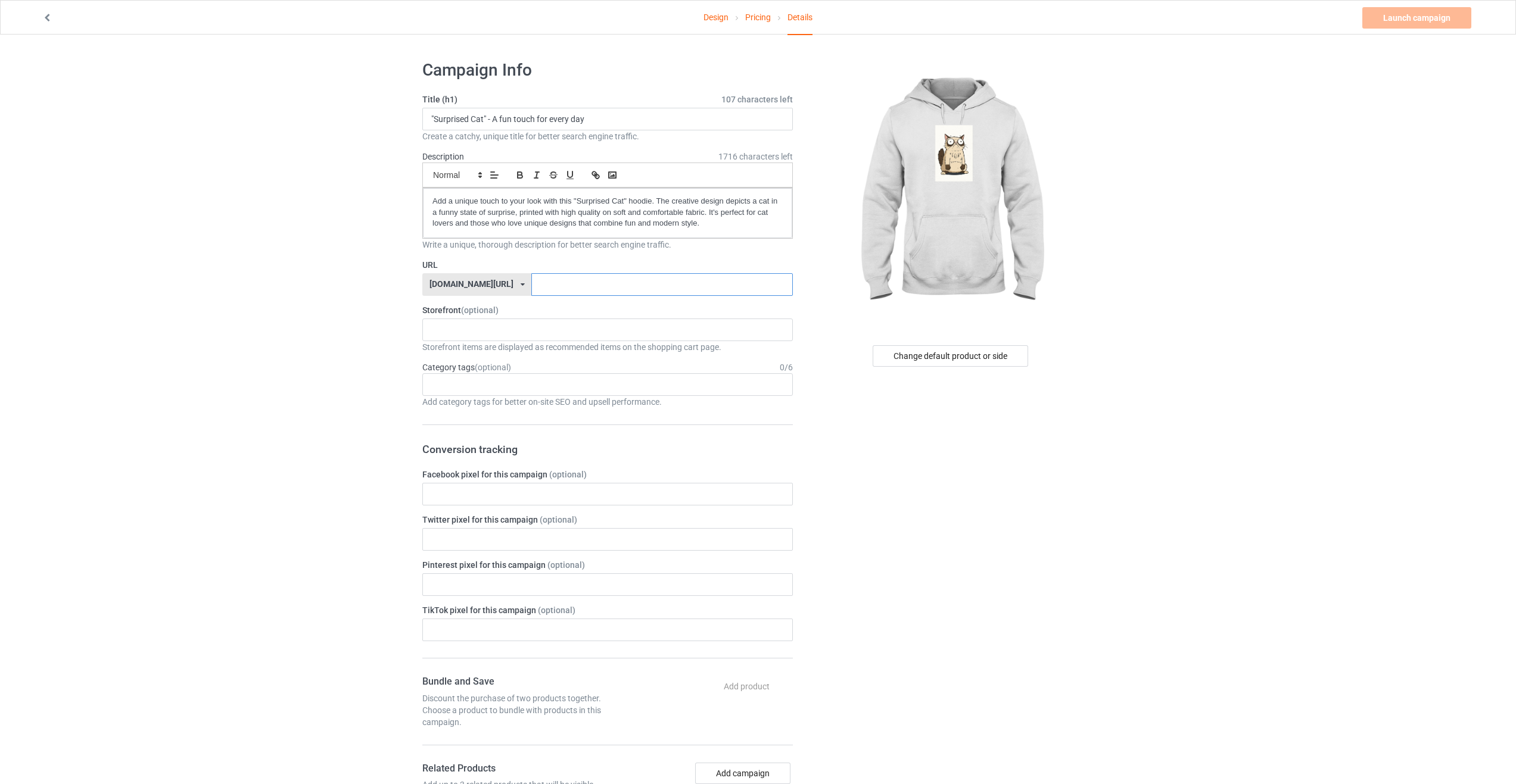
type input "ا"
click at [531, 284] on input "havenly" at bounding box center [662, 284] width 261 height 22
drag, startPoint x: 536, startPoint y: 284, endPoint x: 524, endPoint y: 337, distance: 54.3
click at [536, 285] on input "havenly" at bounding box center [662, 284] width 261 height 22
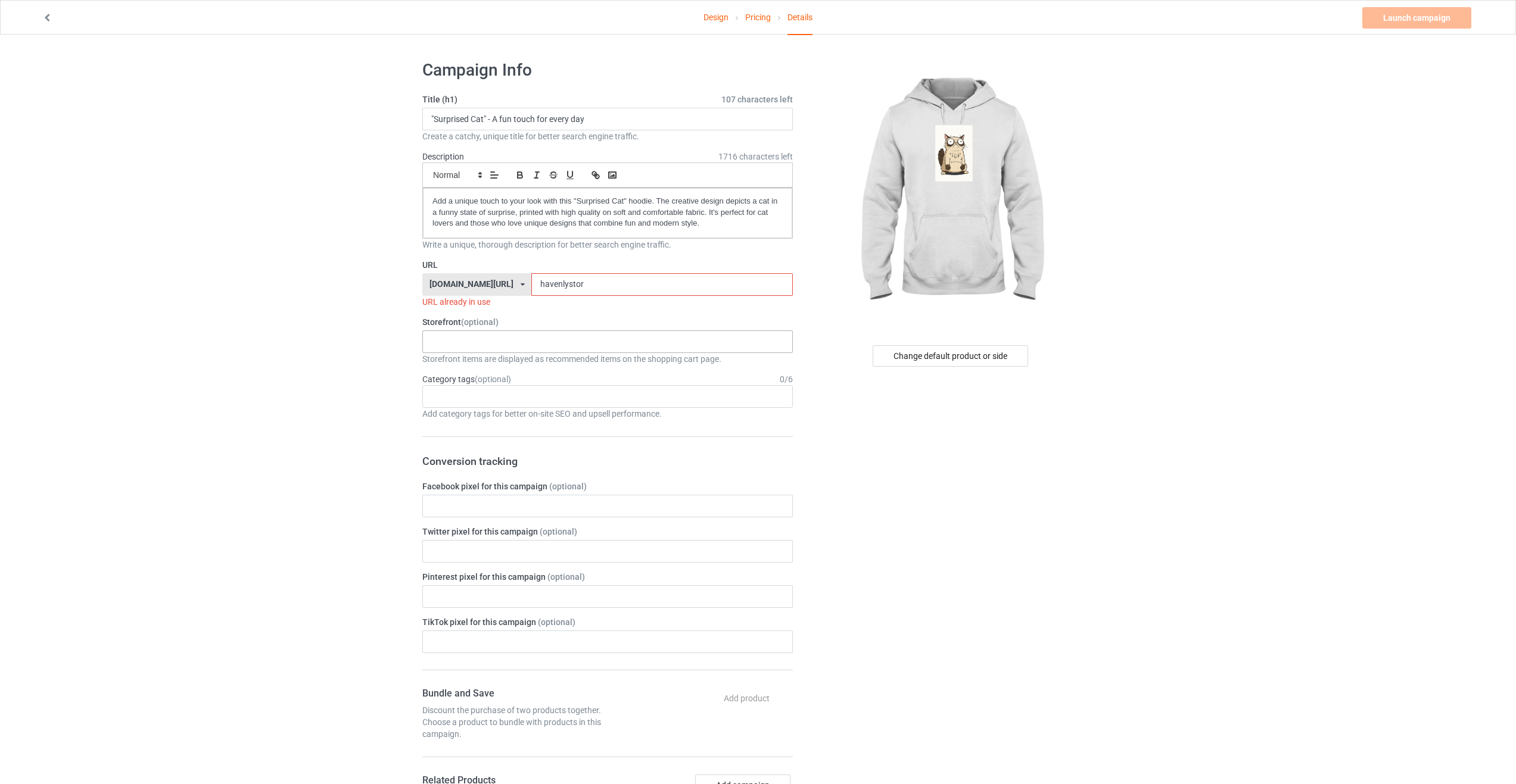
drag, startPoint x: 514, startPoint y: 283, endPoint x: 527, endPoint y: 331, distance: 49.7
click at [531, 284] on input "havenlystor" at bounding box center [662, 284] width 261 height 22
click at [531, 283] on input "havenlystor" at bounding box center [662, 284] width 261 height 22
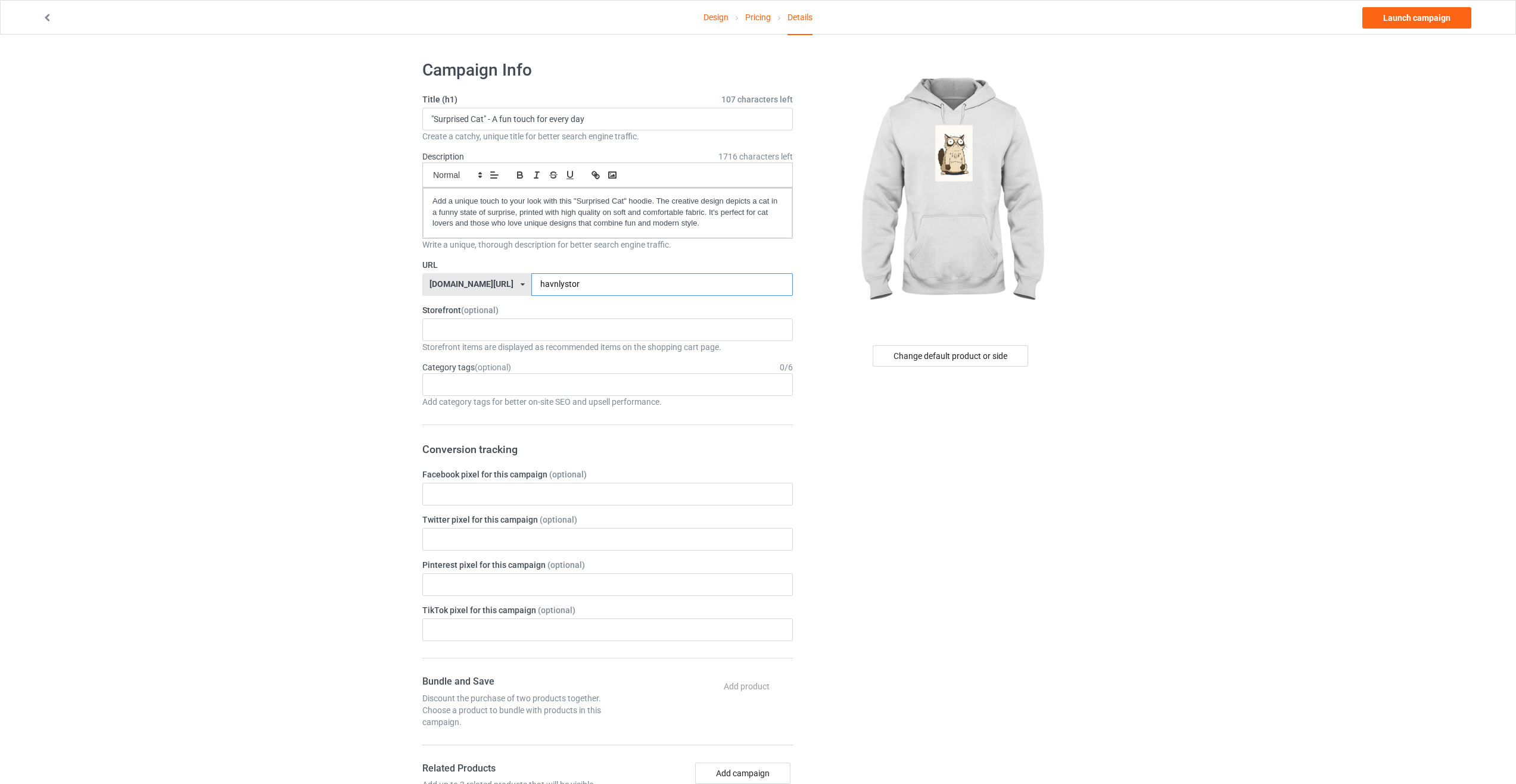
type input "havnlystor"
click at [931, 502] on div "Change default product or side" at bounding box center [951, 652] width 301 height 1201
click at [1408, 20] on link "Launch campaign" at bounding box center [1417, 18] width 109 height 22
